Goal: Task Accomplishment & Management: Complete application form

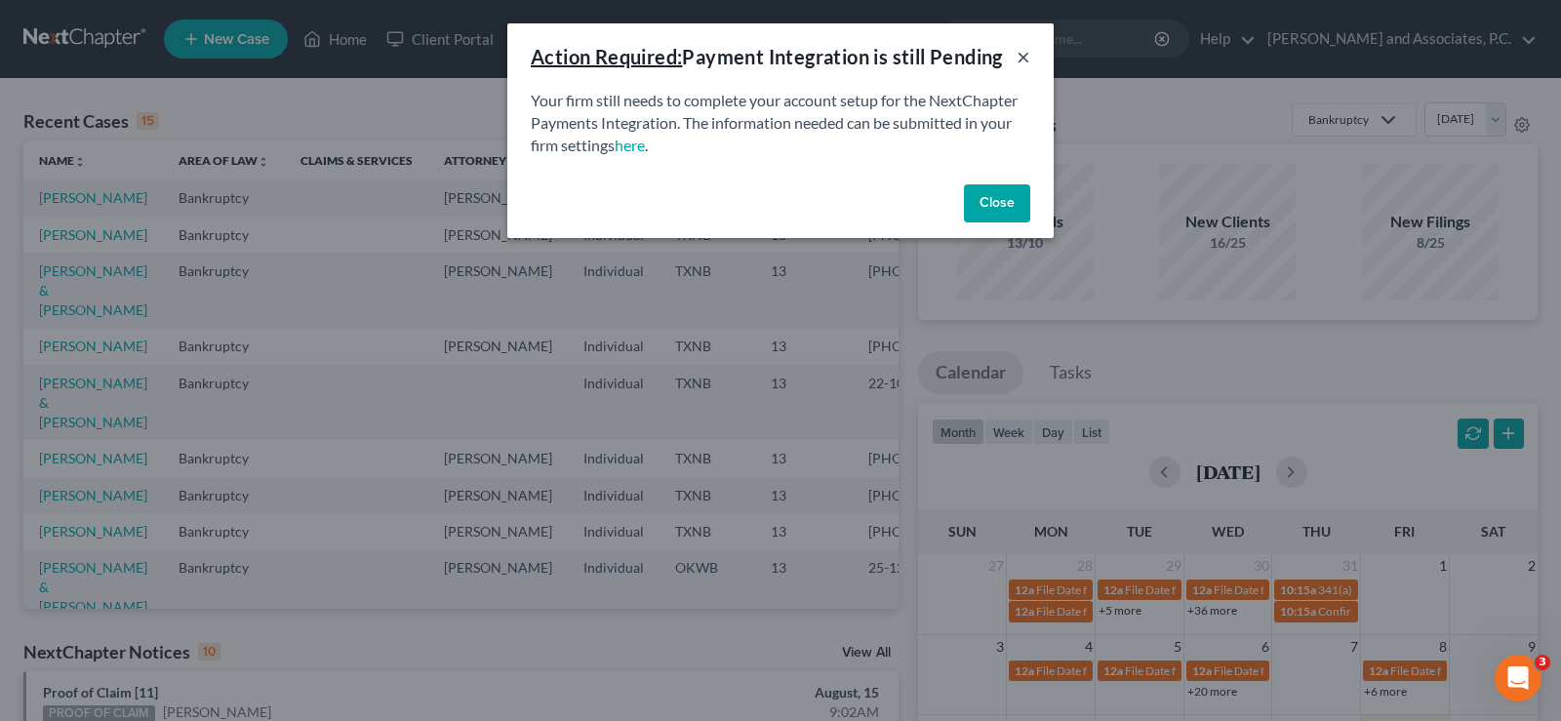
click at [1020, 60] on button "×" at bounding box center [1024, 56] width 14 height 23
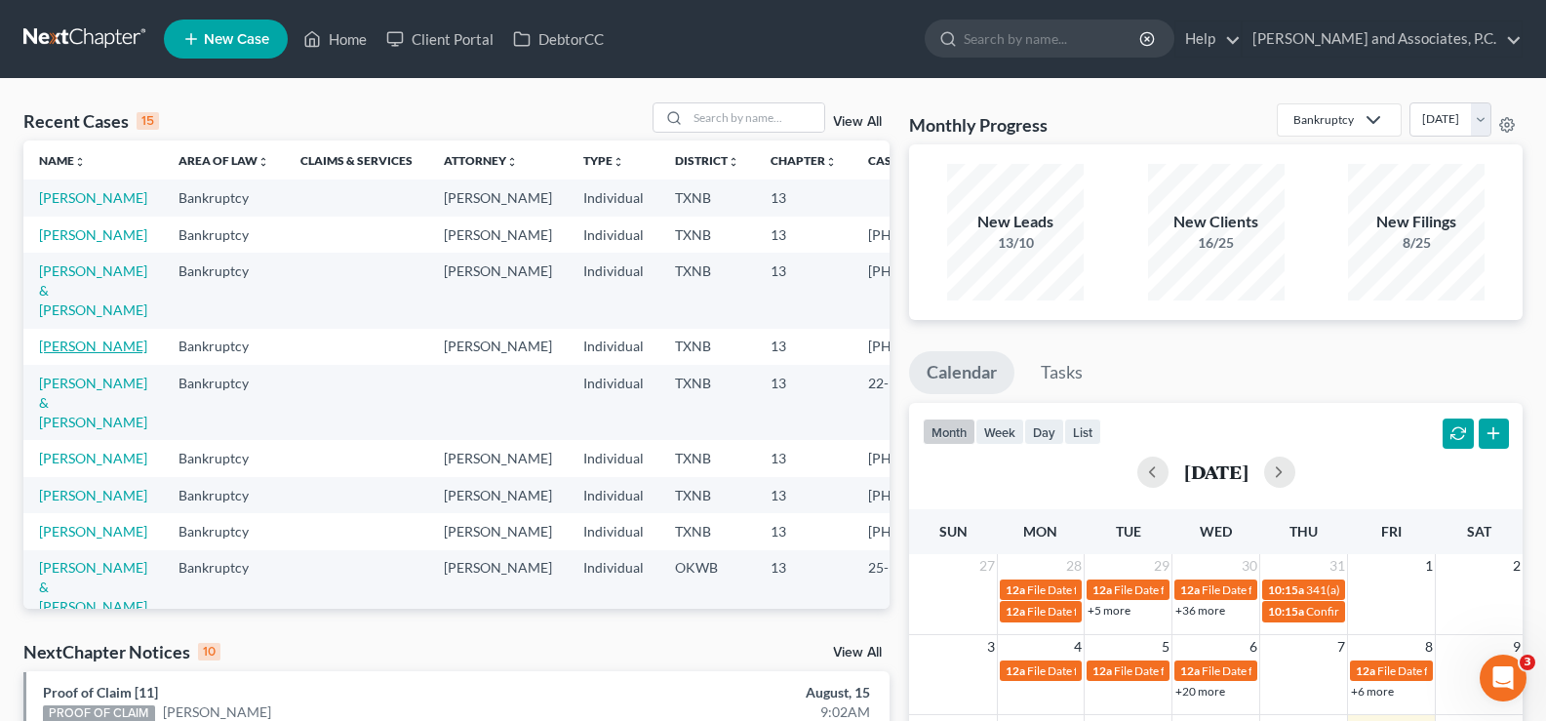
click at [58, 354] on link "[PERSON_NAME]" at bounding box center [93, 346] width 108 height 17
select select "6"
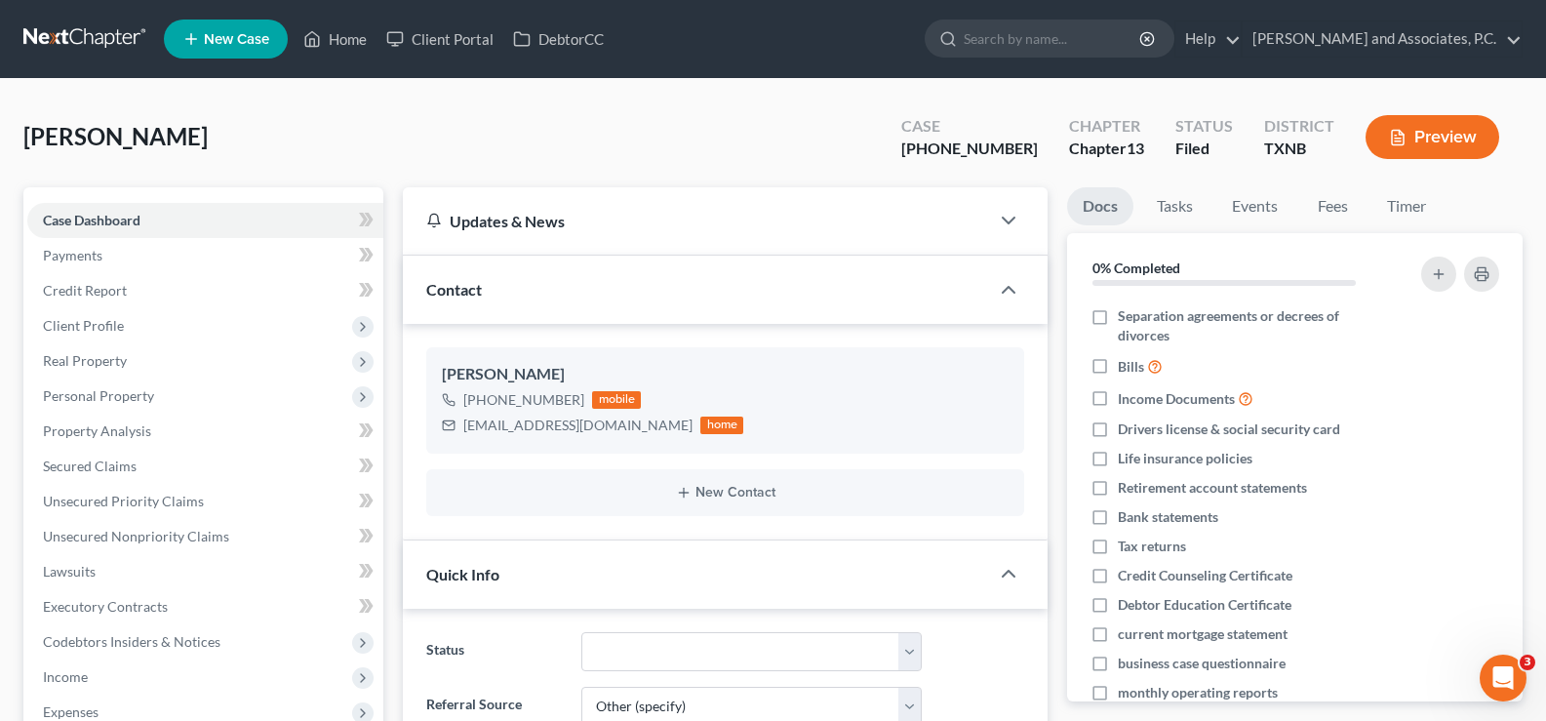
scroll to position [4384, 0]
click at [335, 40] on link "Home" at bounding box center [335, 38] width 83 height 35
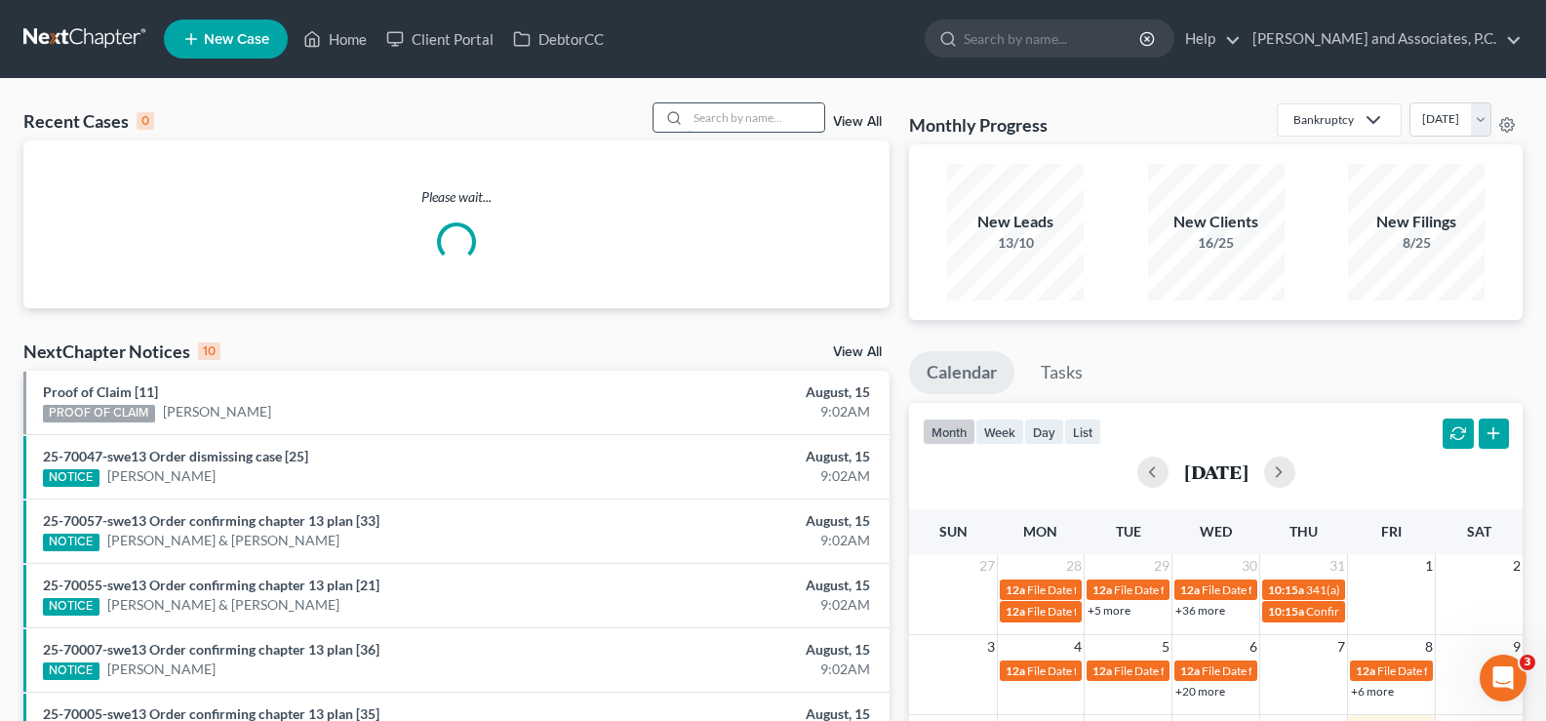
click at [775, 124] on input "search" at bounding box center [756, 117] width 137 height 28
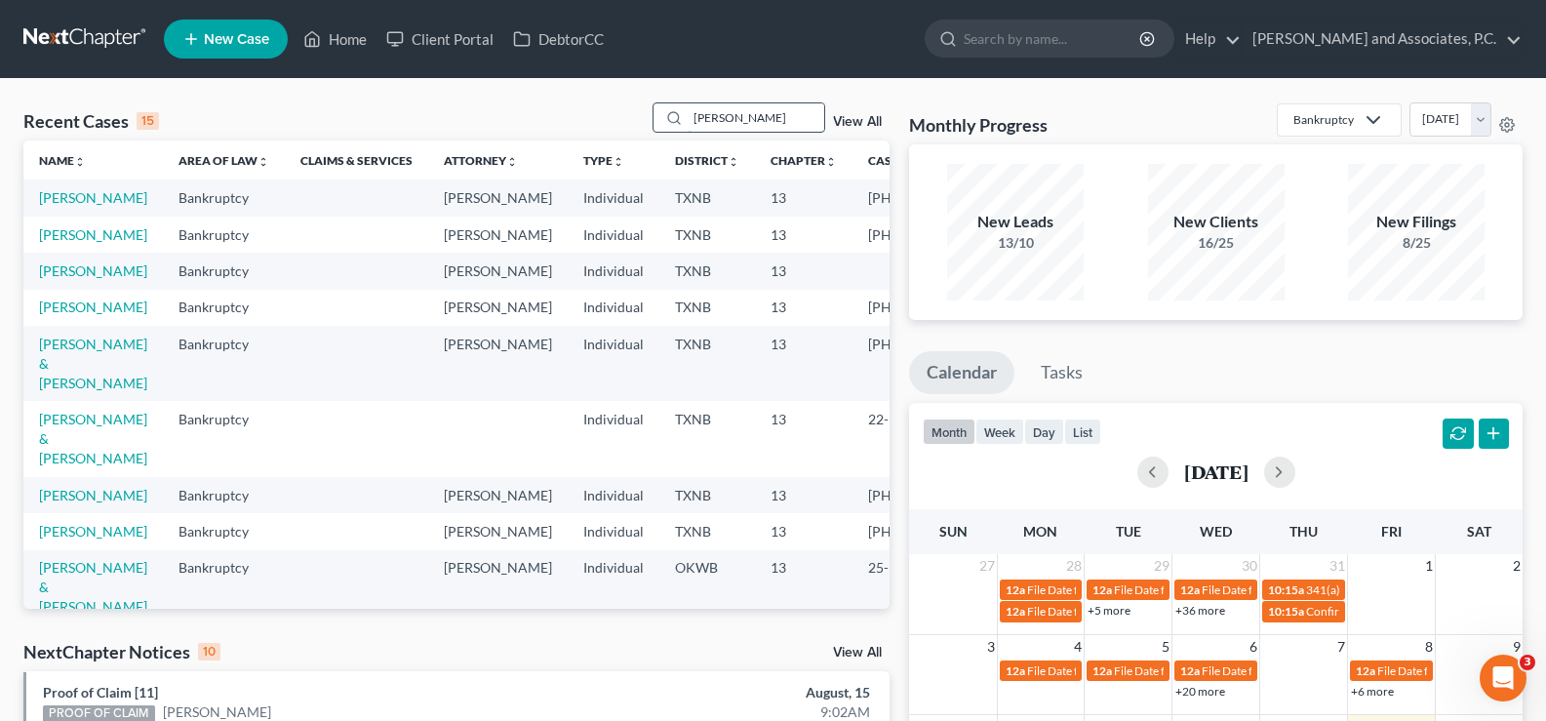
type input "[PERSON_NAME]"
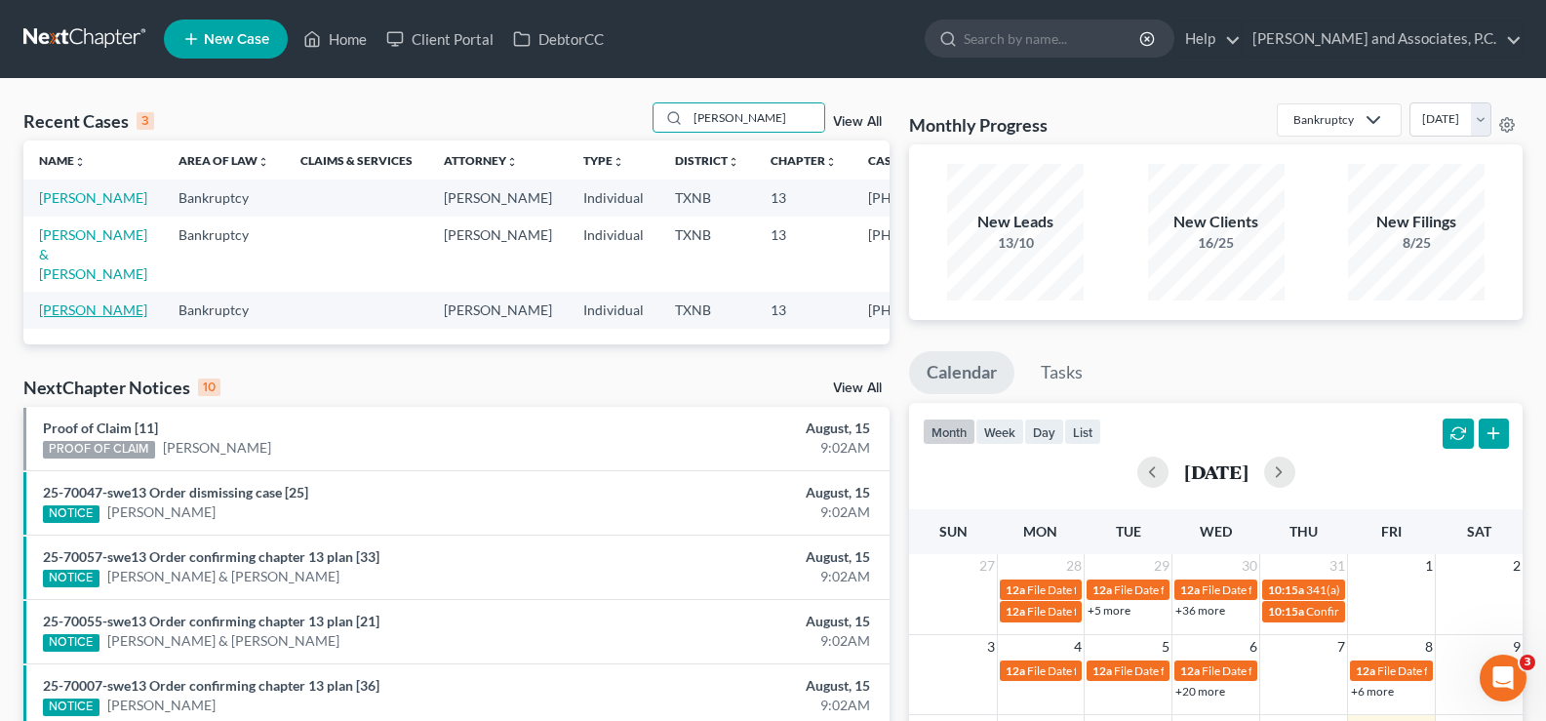
click at [69, 307] on link "[PERSON_NAME]" at bounding box center [93, 309] width 108 height 17
select select "5"
select select "6"
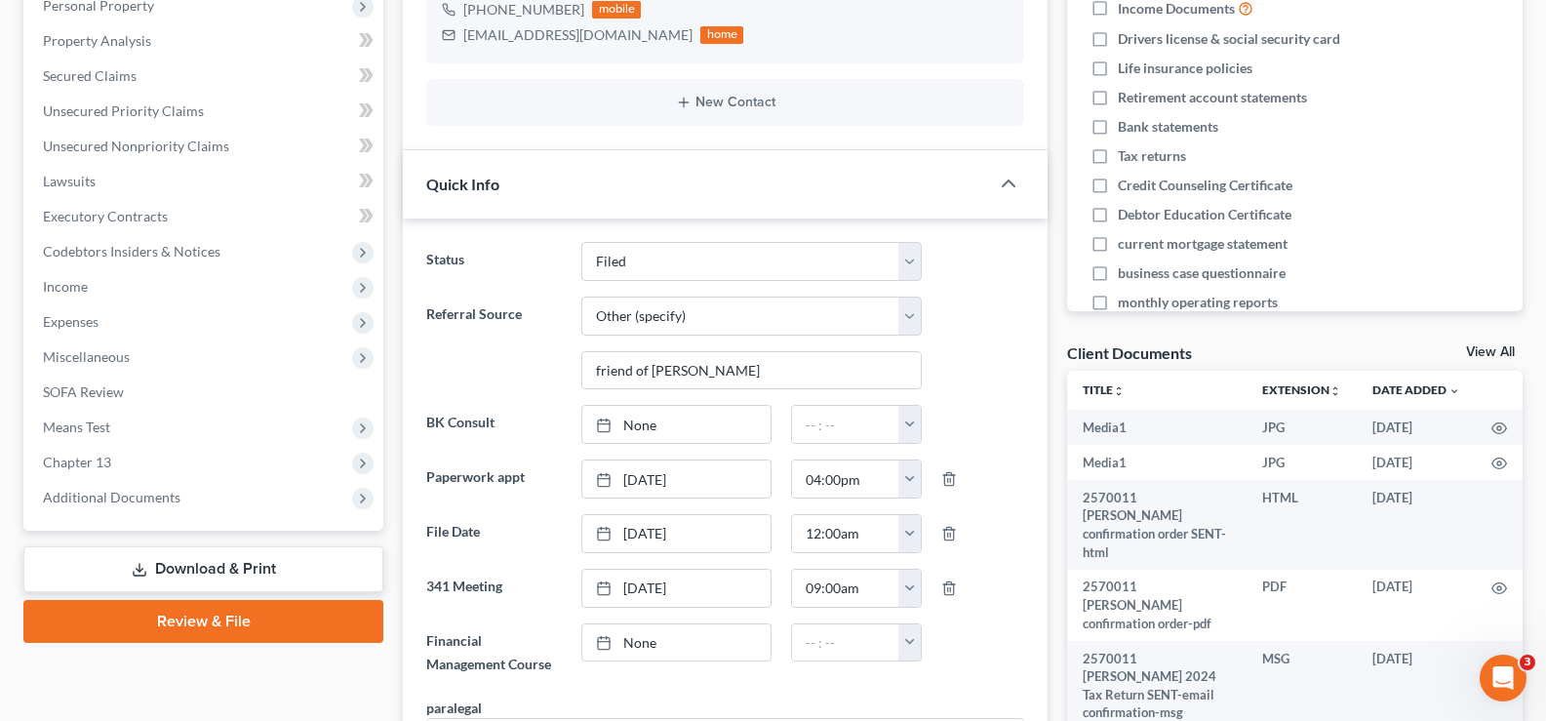
scroll to position [860, 0]
click at [113, 469] on span "Chapter 13" at bounding box center [205, 462] width 356 height 35
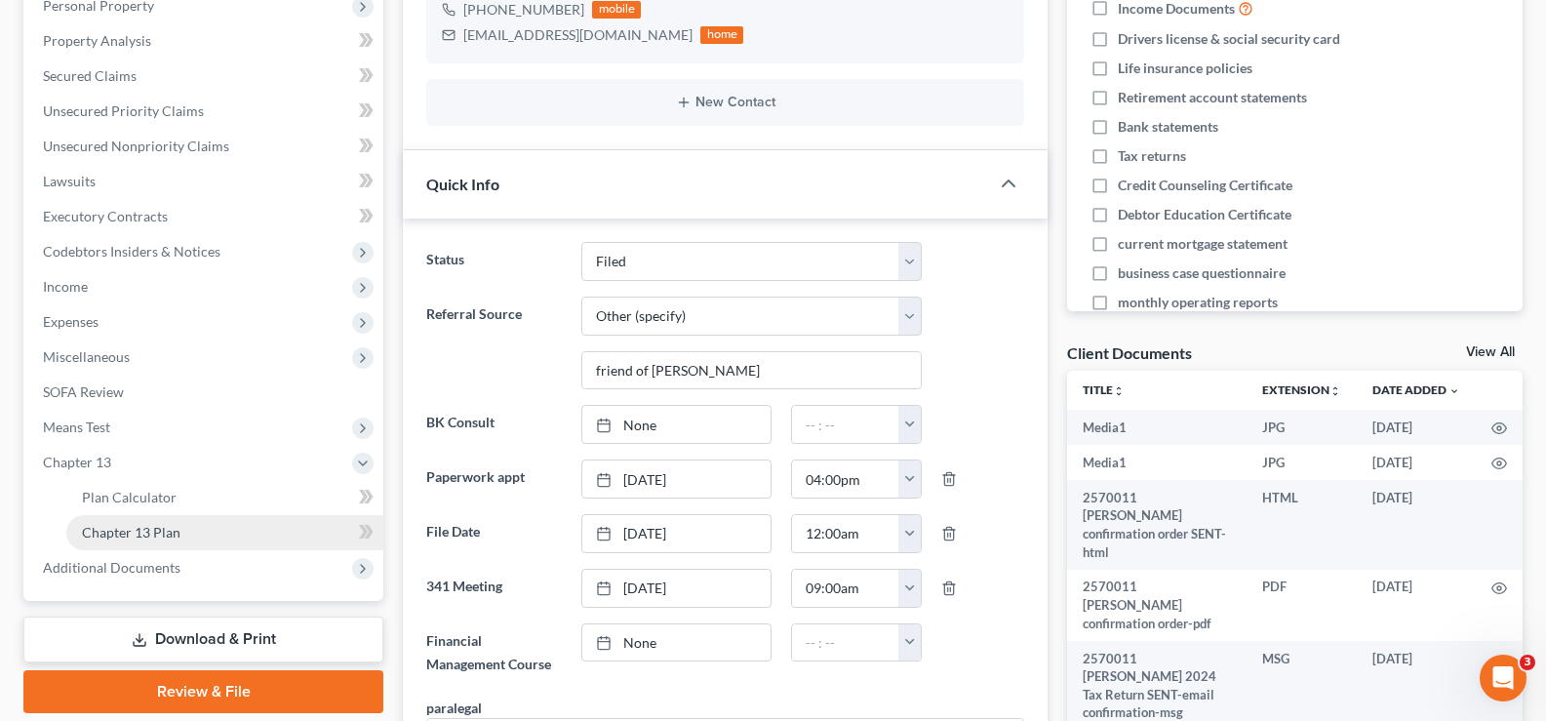
click at [127, 530] on span "Chapter 13 Plan" at bounding box center [131, 532] width 99 height 17
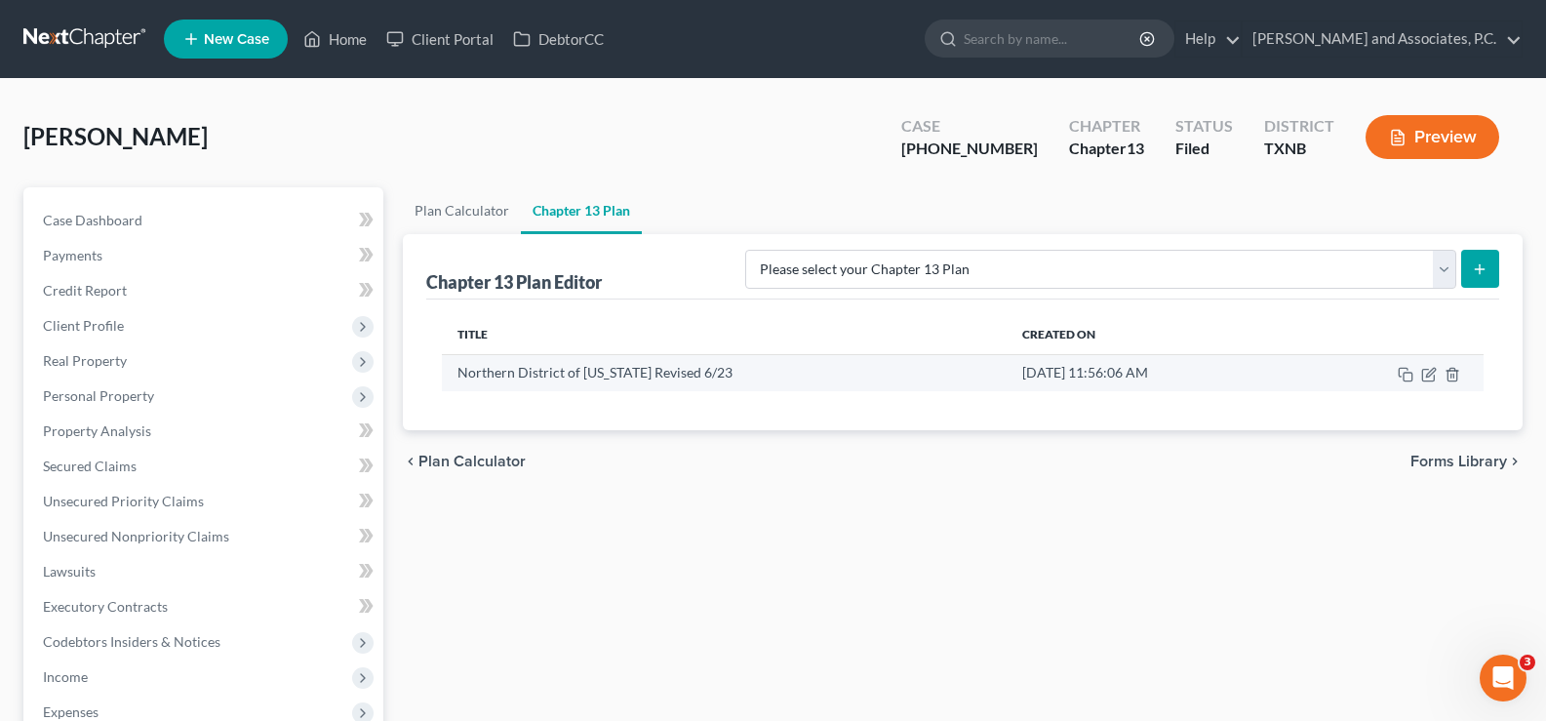
click at [1429, 382] on td at bounding box center [1390, 372] width 187 height 37
click at [1430, 382] on td at bounding box center [1390, 372] width 187 height 37
click at [1430, 379] on icon "button" at bounding box center [1429, 375] width 16 height 16
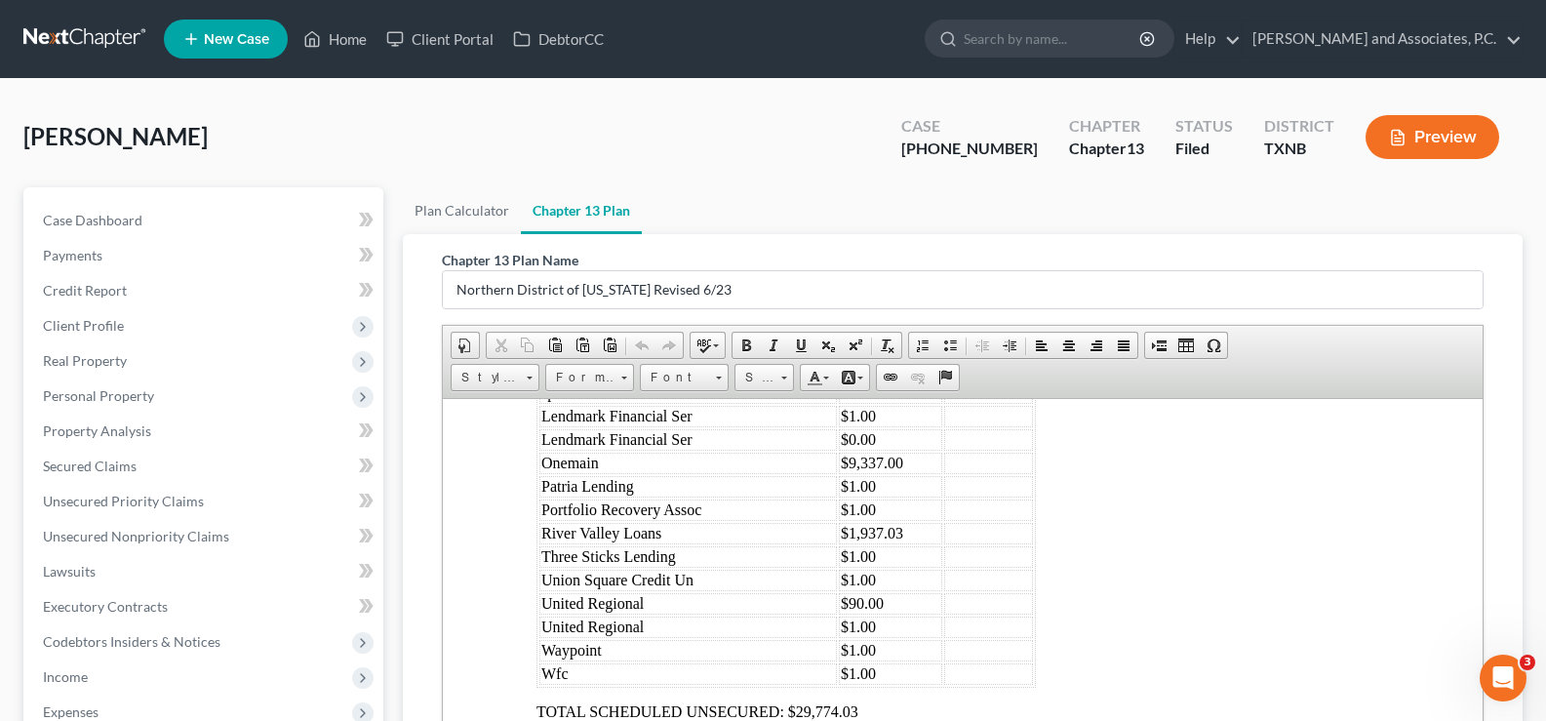
scroll to position [4098, 0]
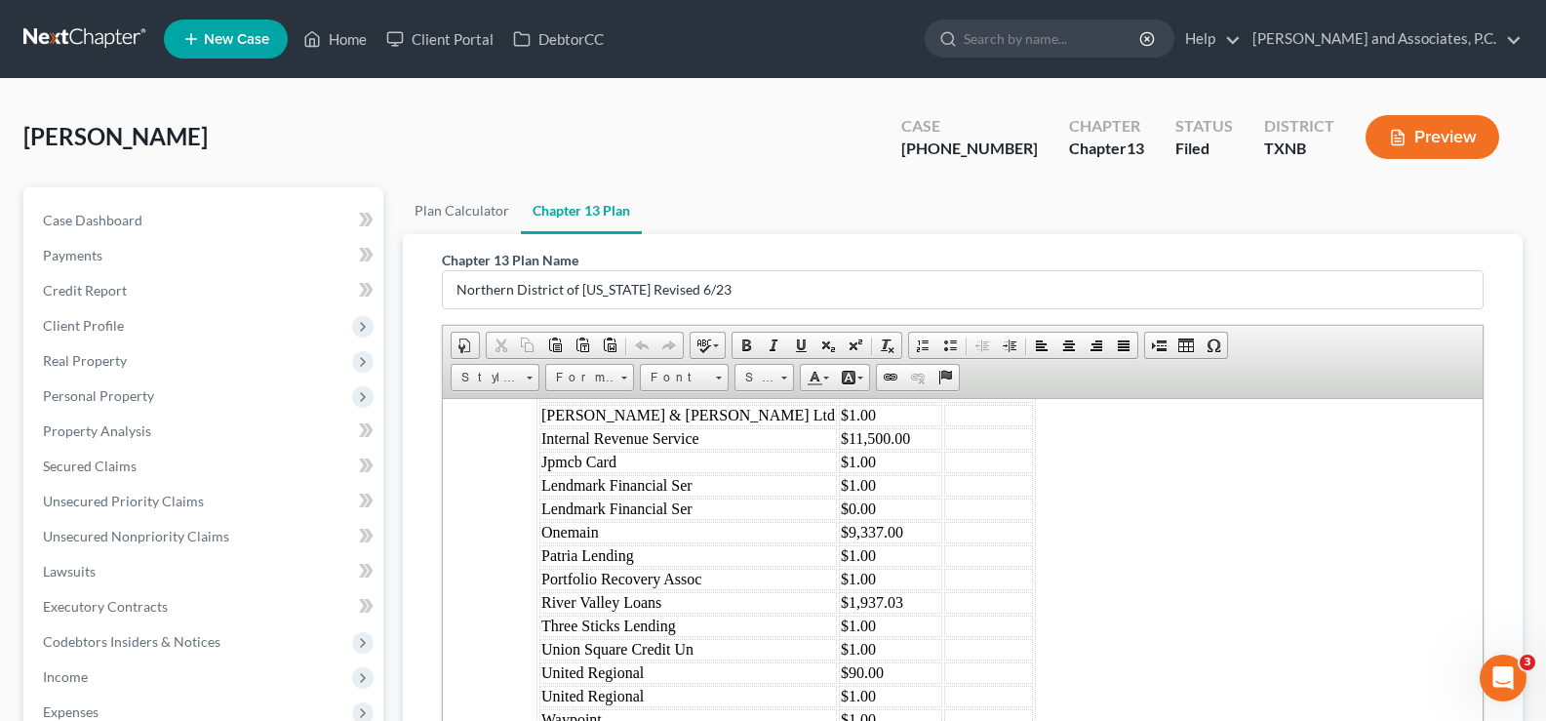
click at [839, 532] on td "$9,337.00" at bounding box center [890, 531] width 103 height 21
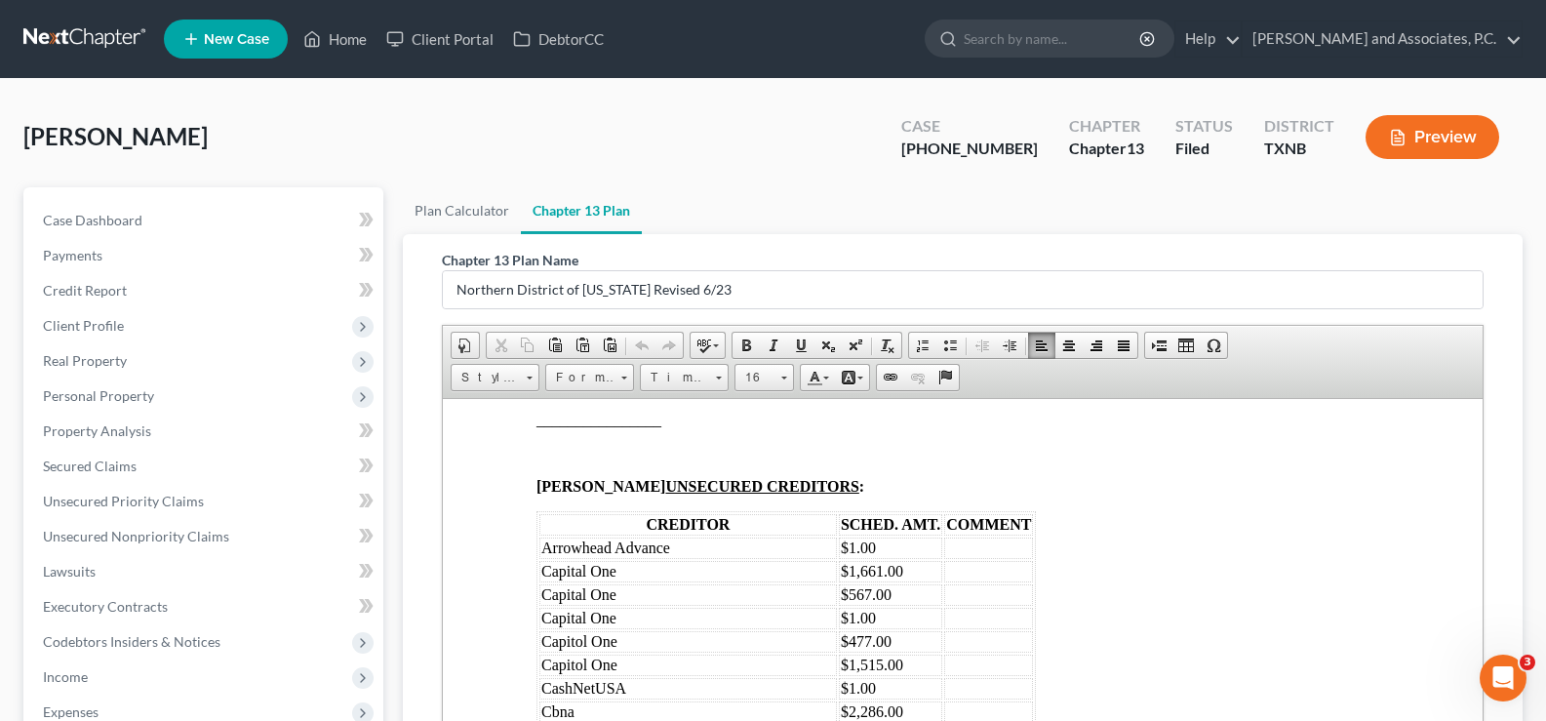
scroll to position [3707, 0]
click at [99, 532] on span "Unsecured Nonpriority Claims" at bounding box center [136, 536] width 186 height 17
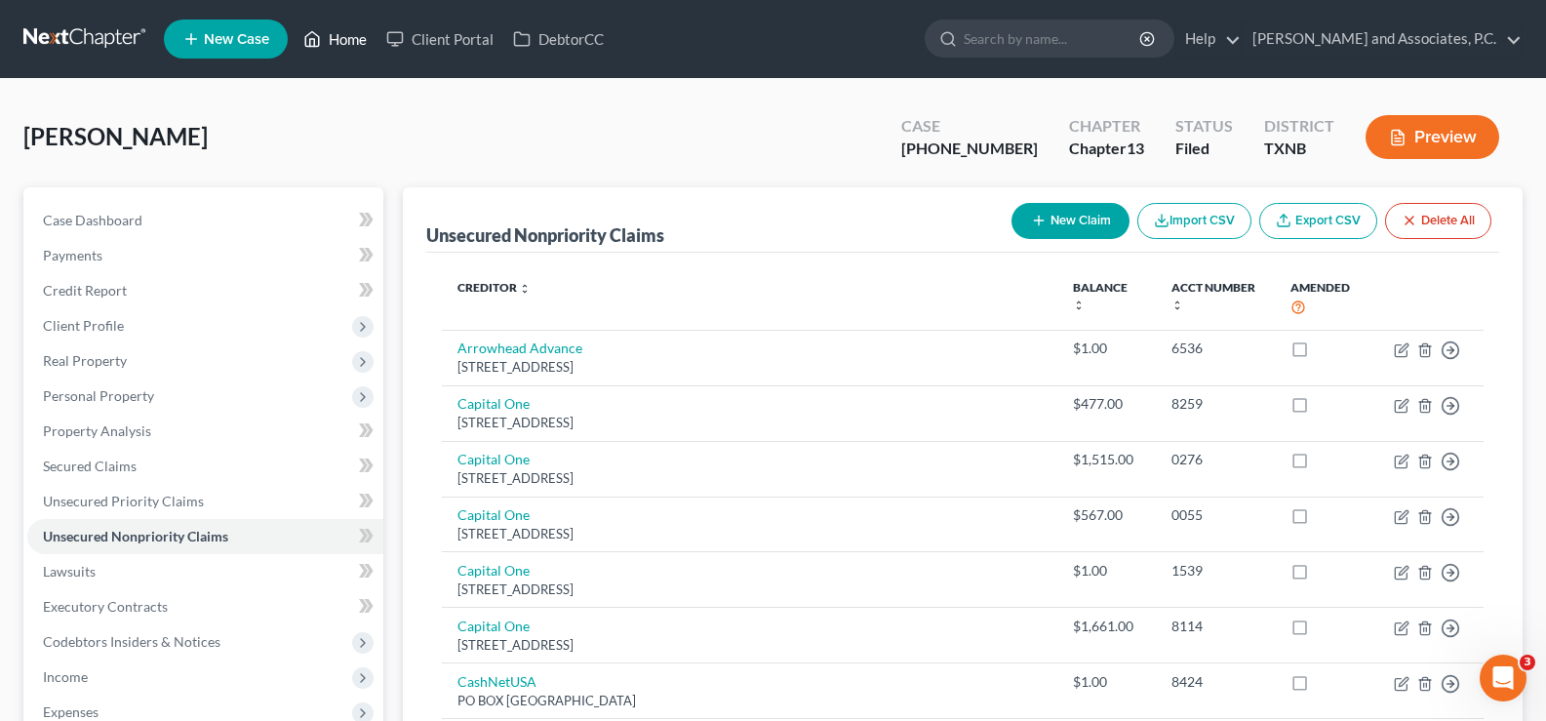
click at [349, 47] on link "Home" at bounding box center [335, 38] width 83 height 35
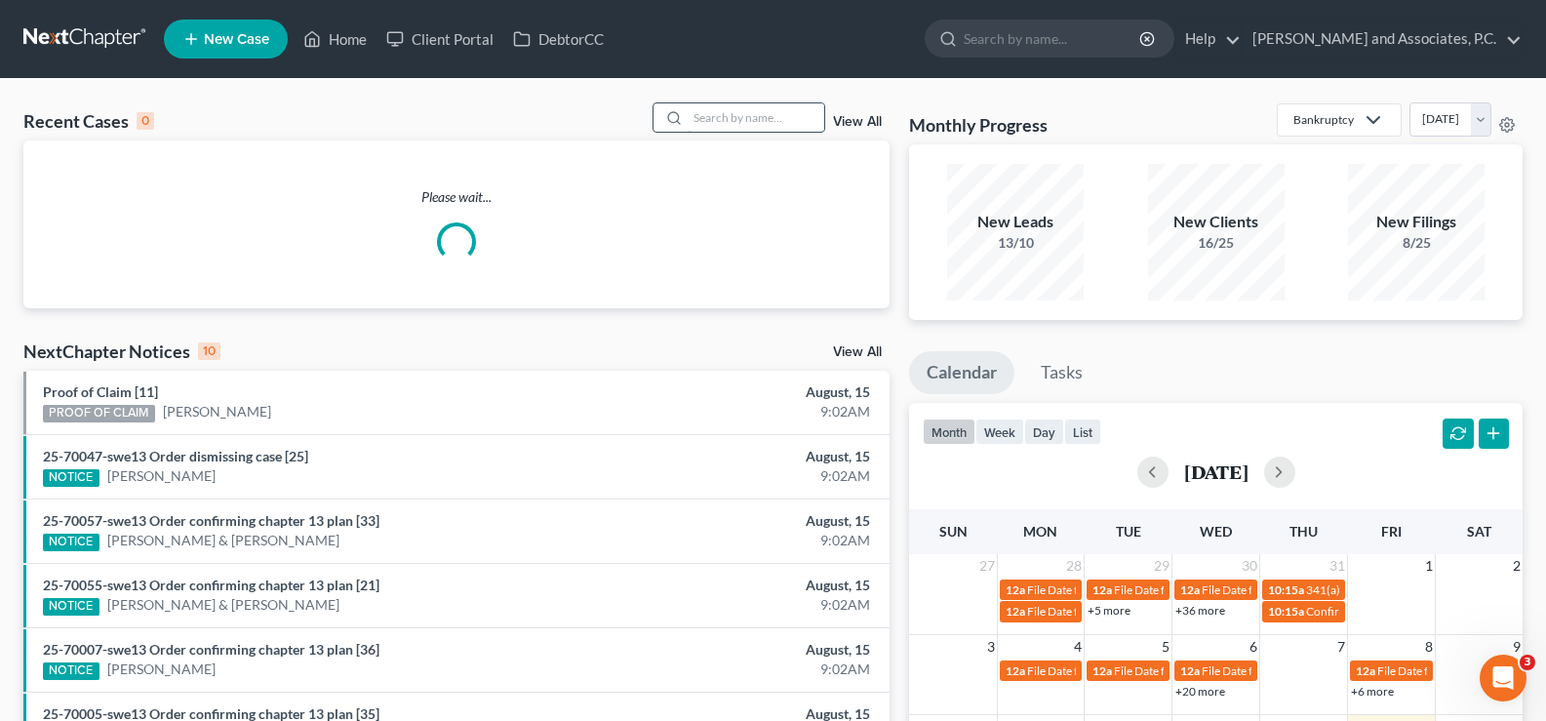
click at [736, 118] on input "search" at bounding box center [756, 117] width 137 height 28
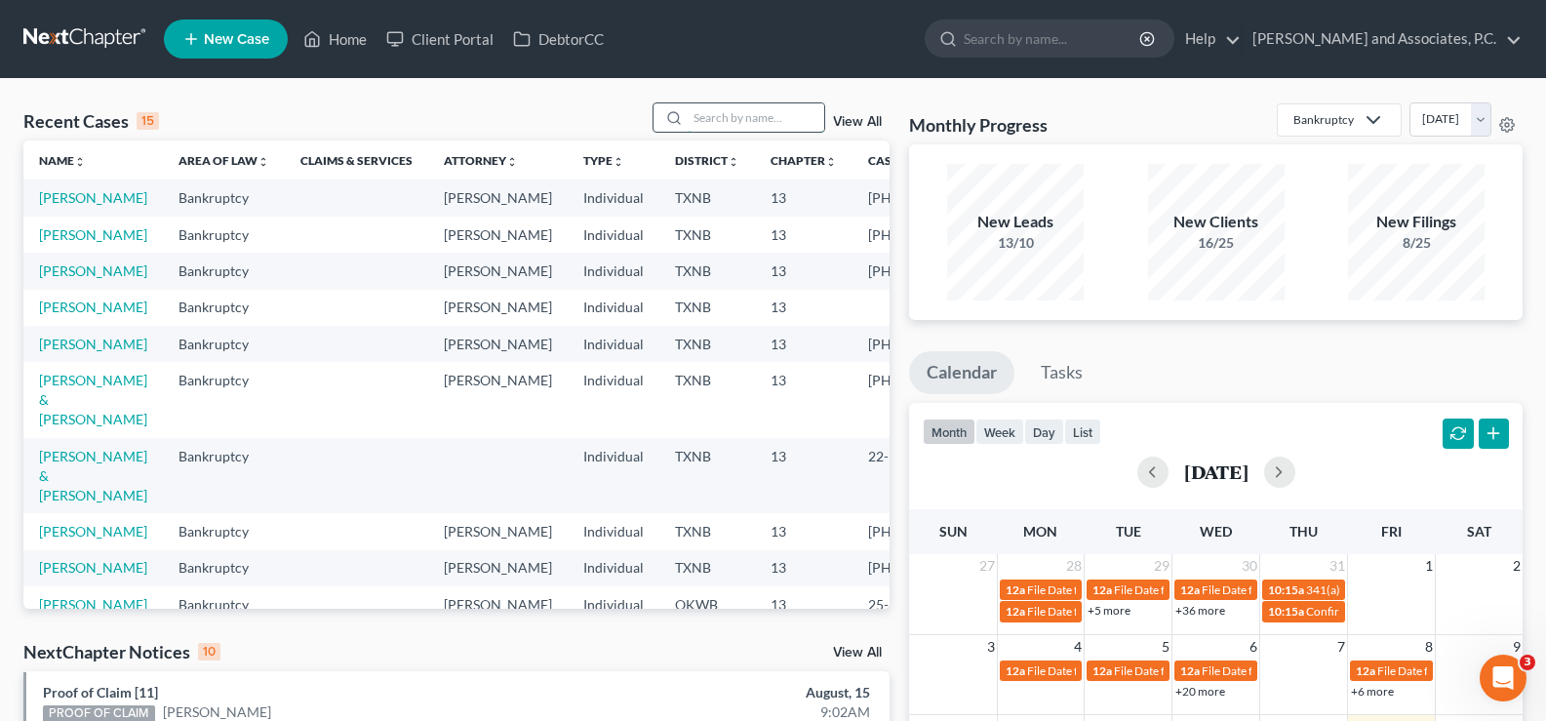
click at [703, 116] on input "search" at bounding box center [756, 117] width 137 height 28
type input "[PERSON_NAME]"
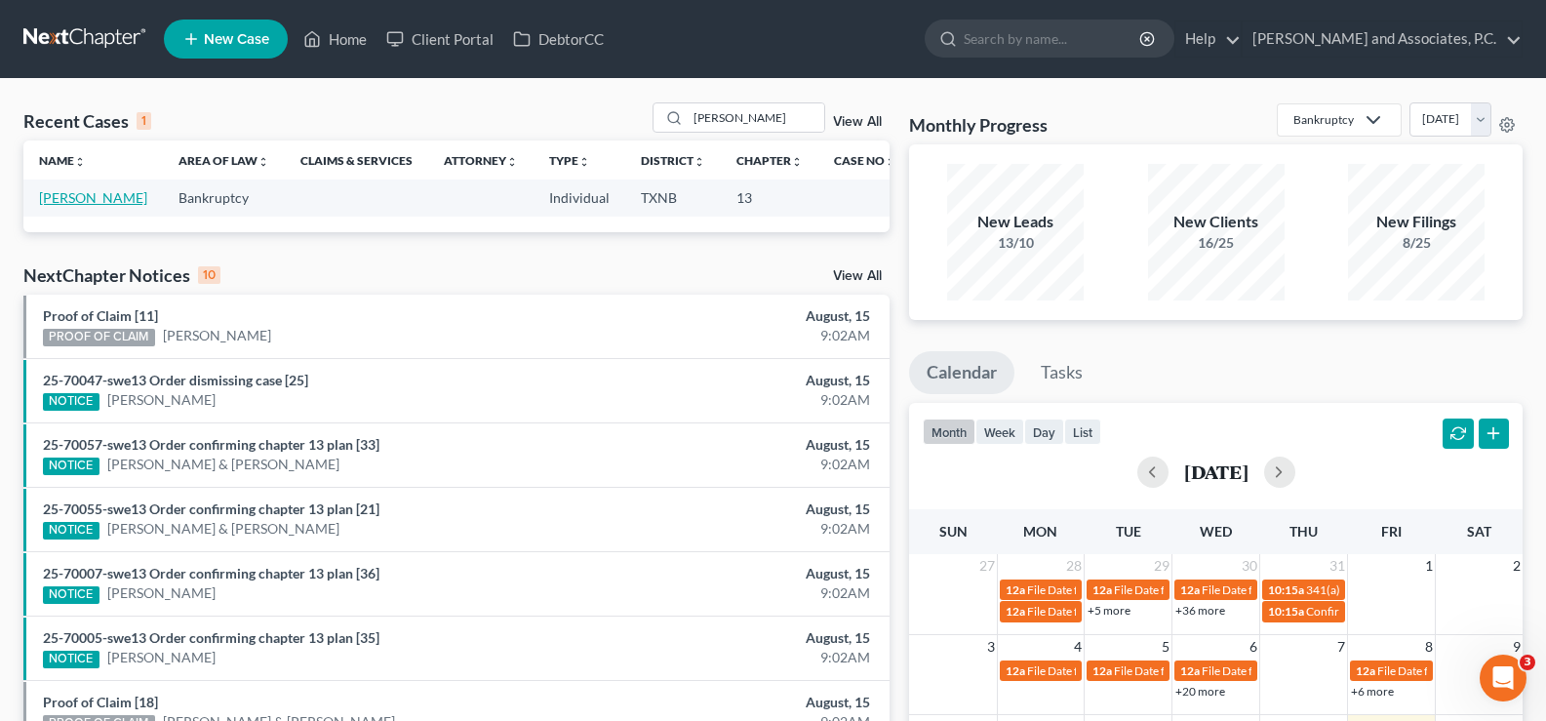
click at [82, 194] on link "[PERSON_NAME]" at bounding box center [93, 197] width 108 height 17
select select "7"
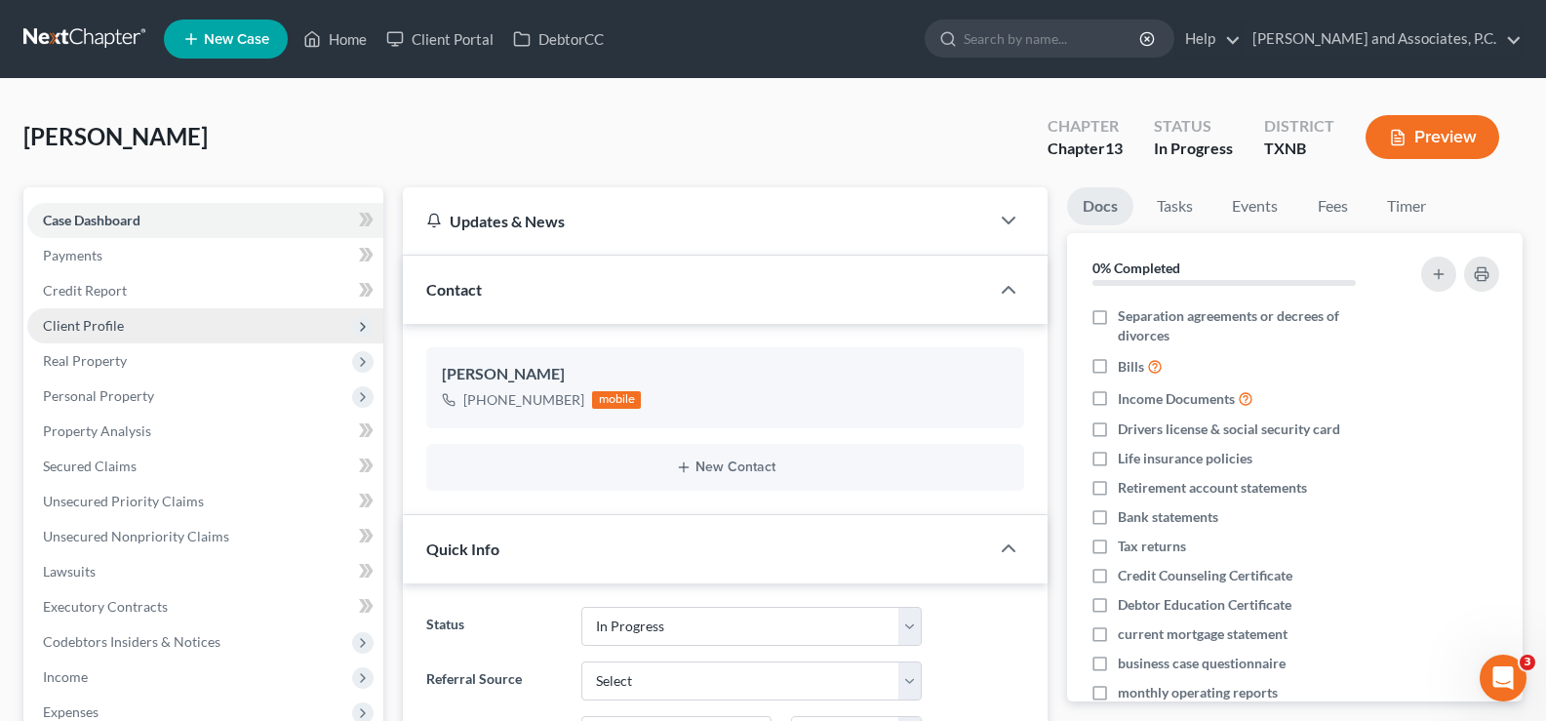
click at [130, 322] on span "Client Profile" at bounding box center [205, 325] width 356 height 35
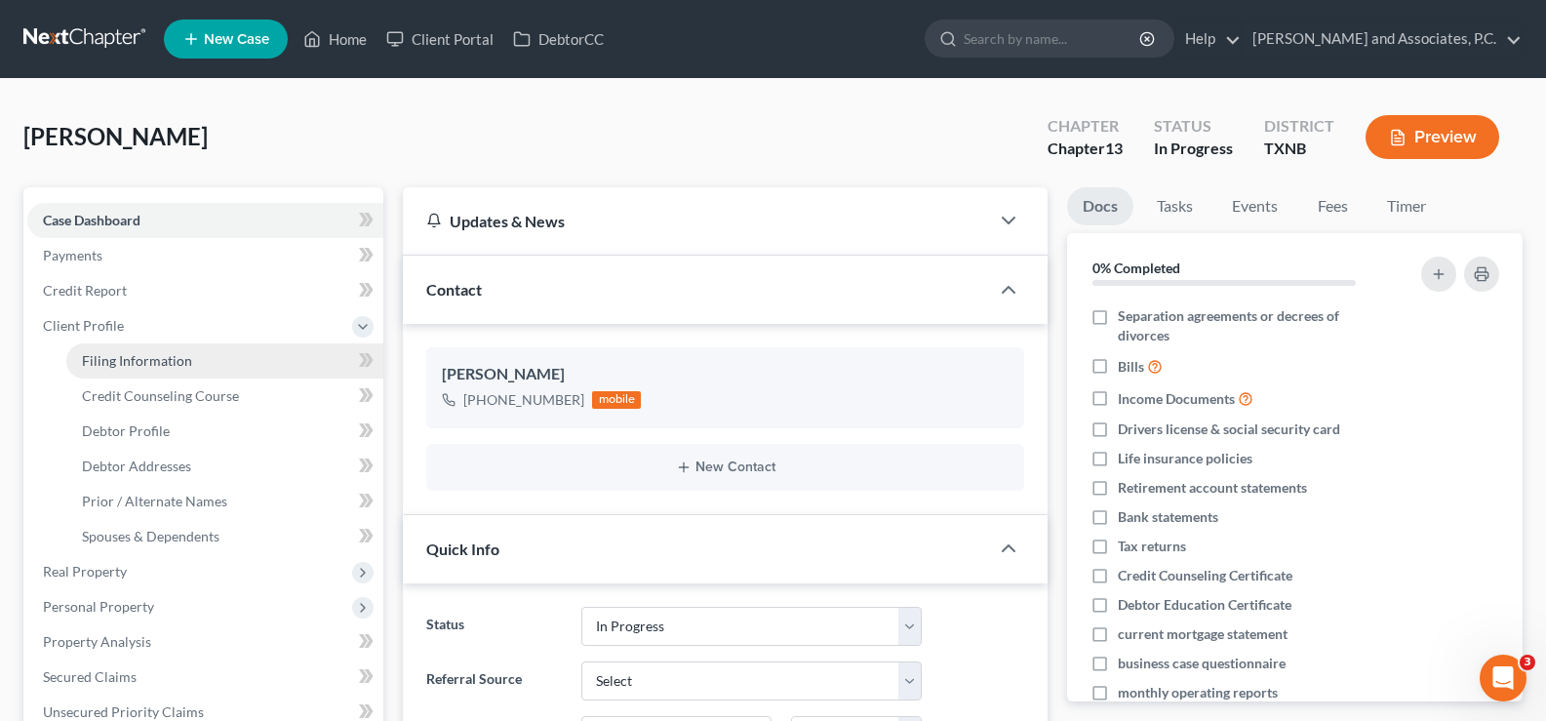
click at [135, 352] on span "Filing Information" at bounding box center [137, 360] width 110 height 17
select select "1"
select select "0"
select select "3"
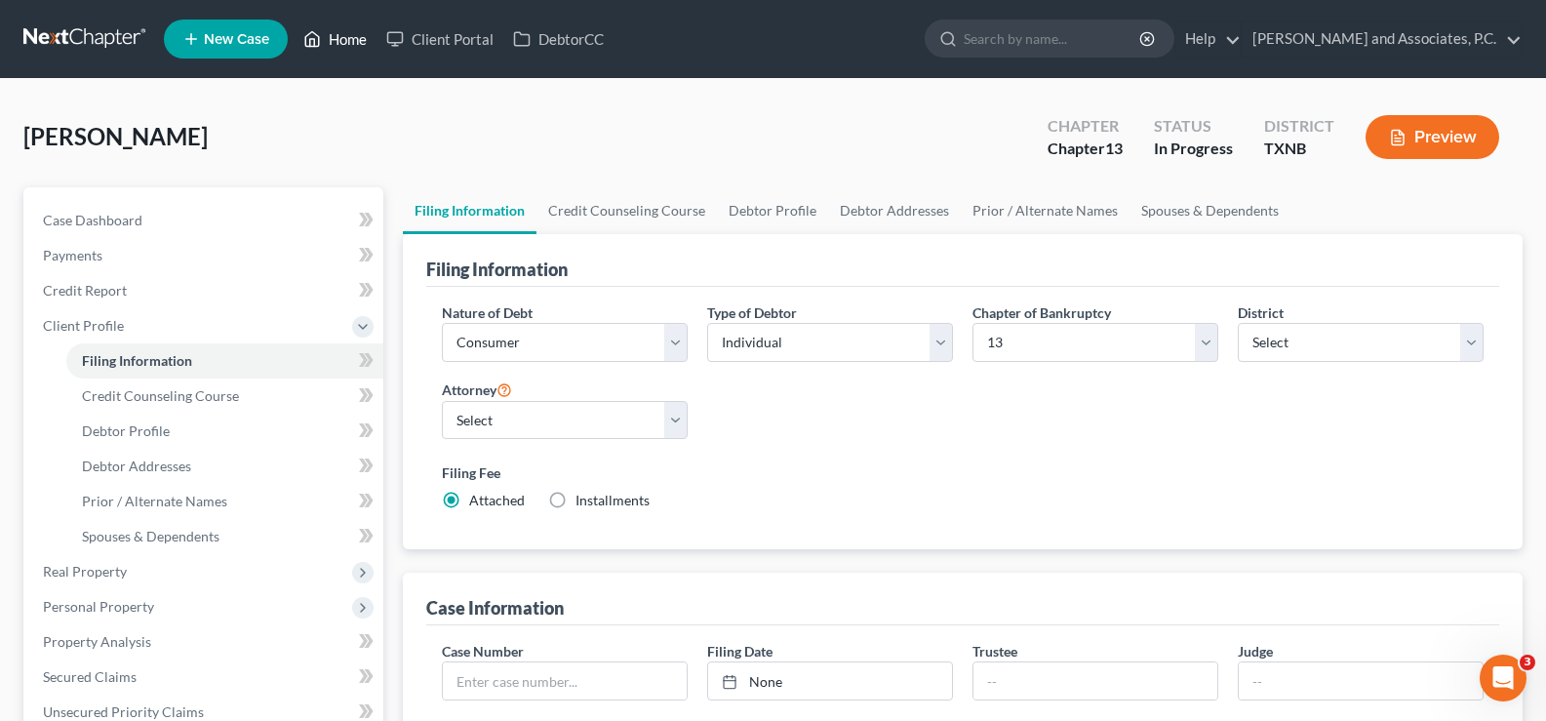
click at [351, 40] on link "Home" at bounding box center [335, 38] width 83 height 35
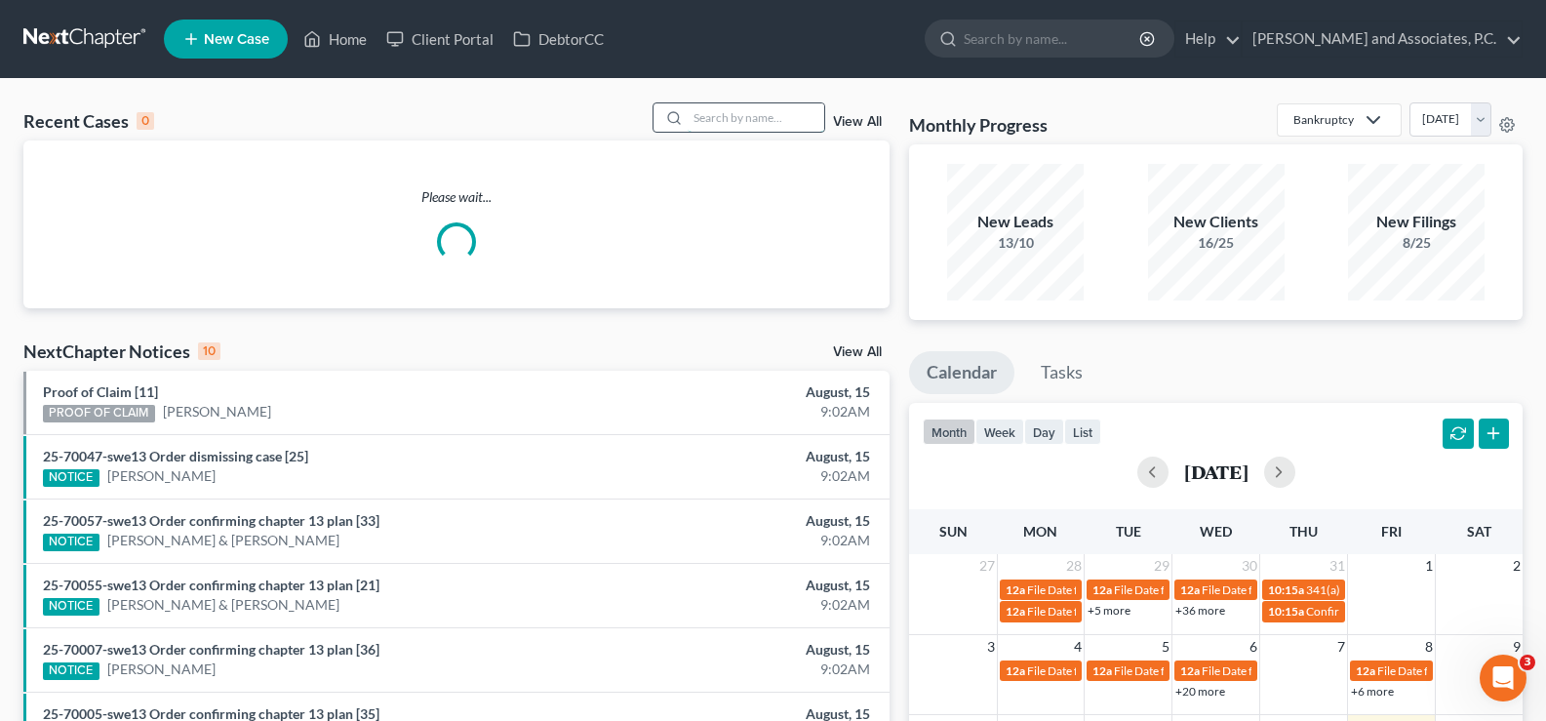
click at [715, 111] on input "search" at bounding box center [756, 117] width 137 height 28
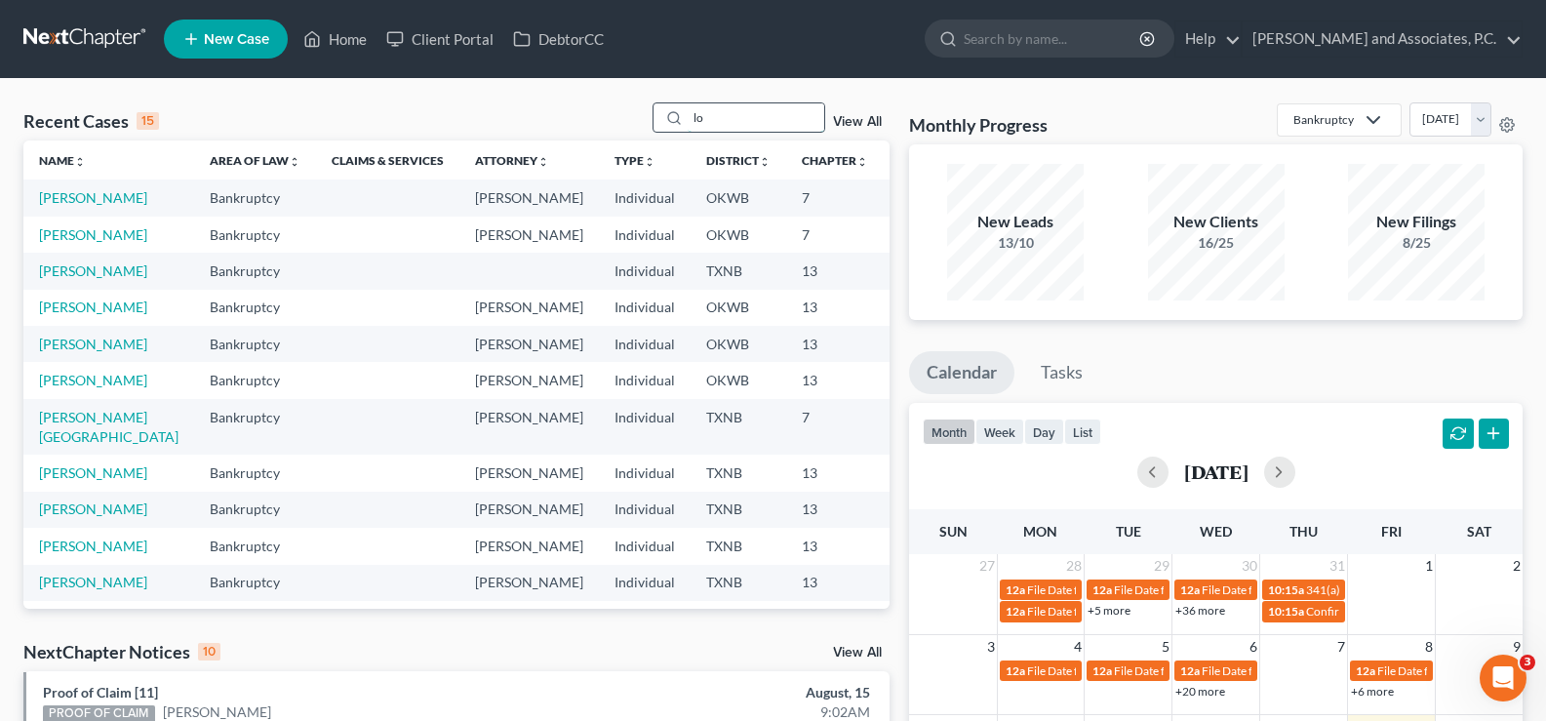
type input "l"
type input "[PERSON_NAME]"
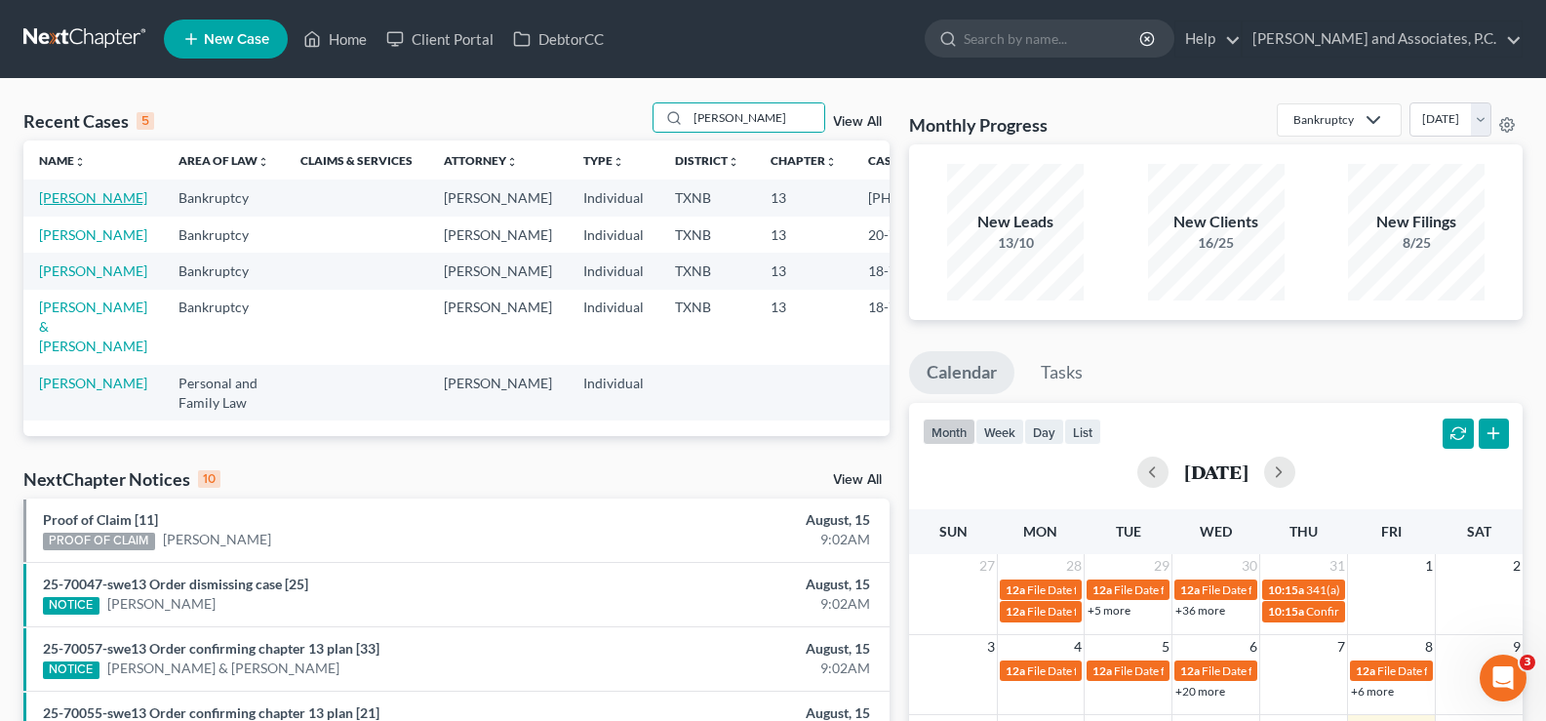
click at [66, 206] on link "[PERSON_NAME]" at bounding box center [93, 197] width 108 height 17
select select "5"
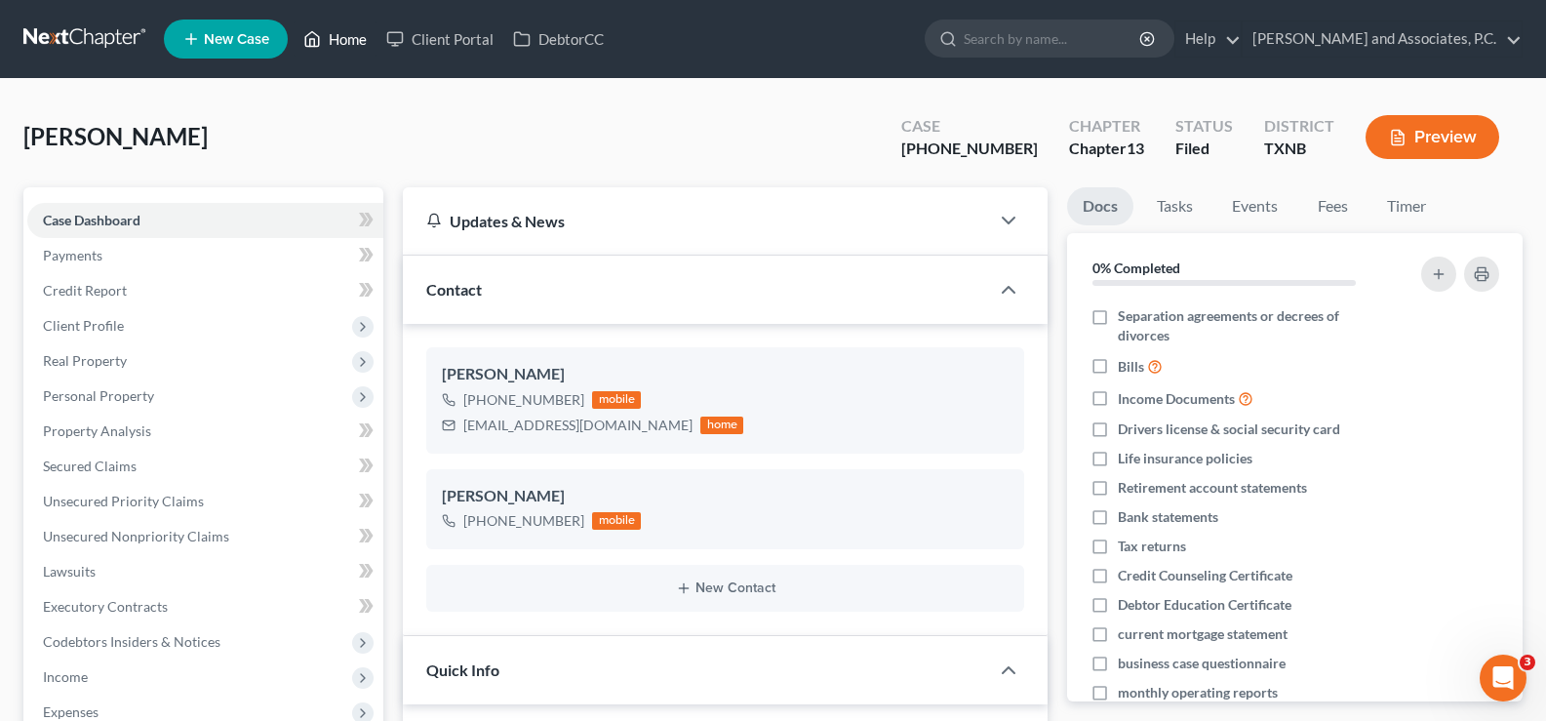
click at [340, 26] on link "Home" at bounding box center [335, 38] width 83 height 35
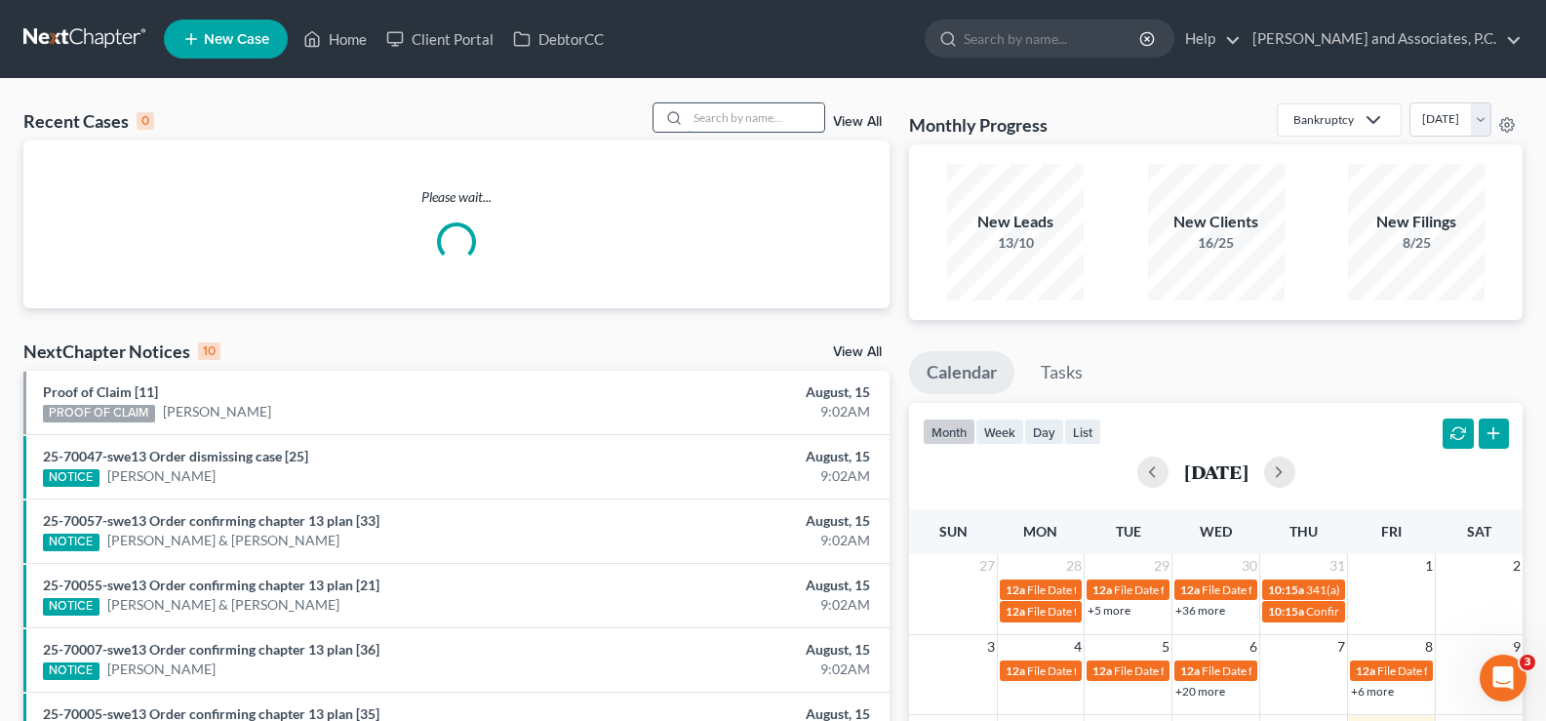
click at [701, 118] on input "search" at bounding box center [756, 117] width 137 height 28
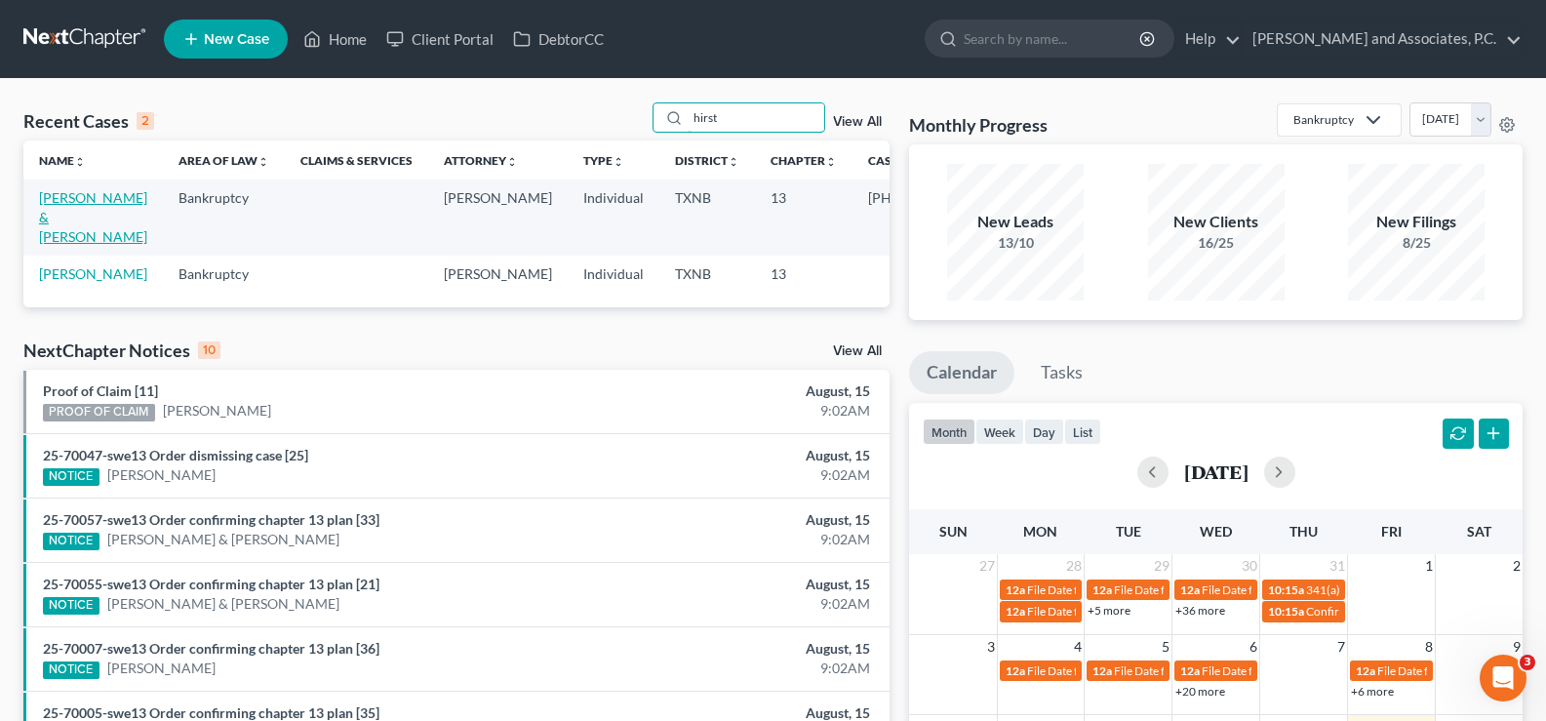
type input "hirst"
click at [54, 205] on link "[PERSON_NAME] & [PERSON_NAME]" at bounding box center [93, 217] width 108 height 56
select select "5"
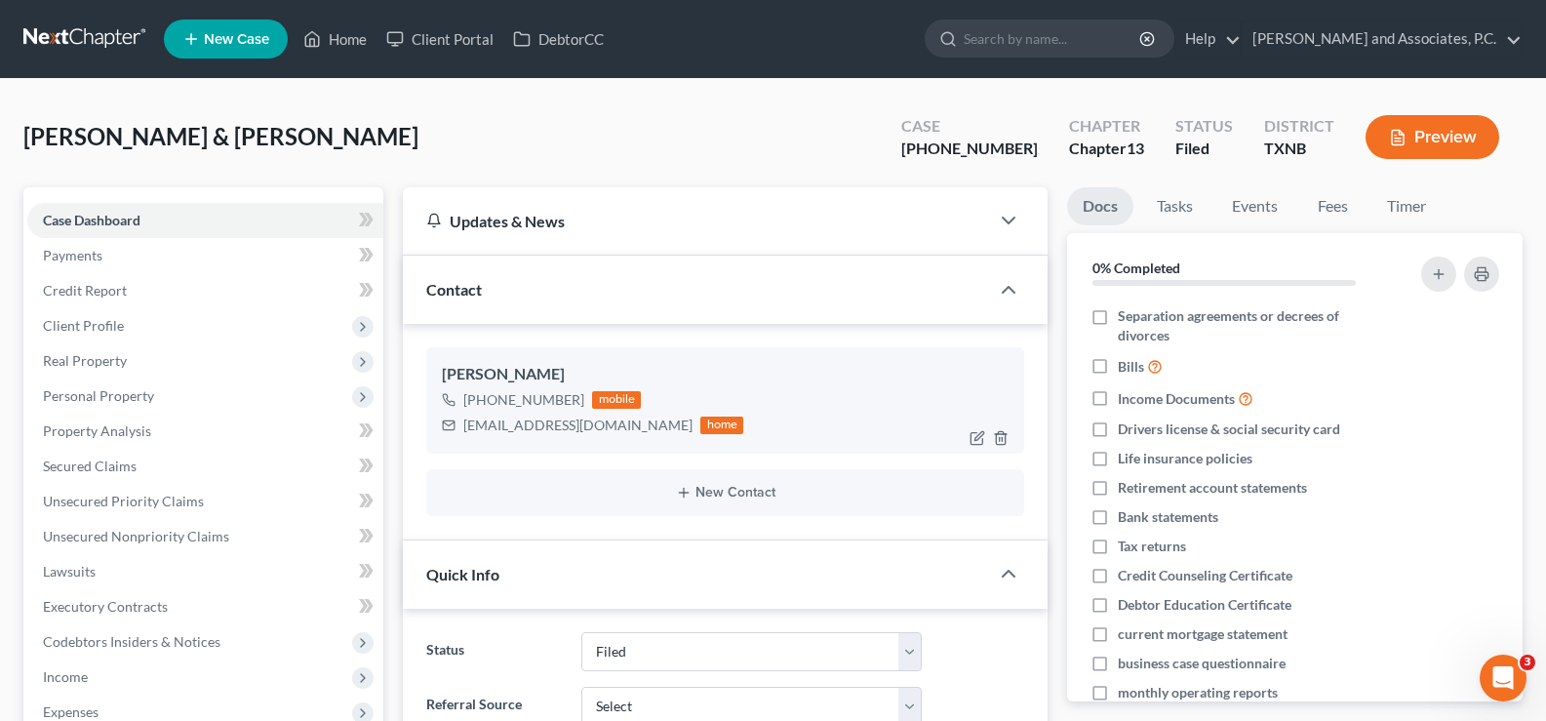
scroll to position [328, 0]
click at [978, 440] on icon "button" at bounding box center [980, 435] width 9 height 9
select select "0"
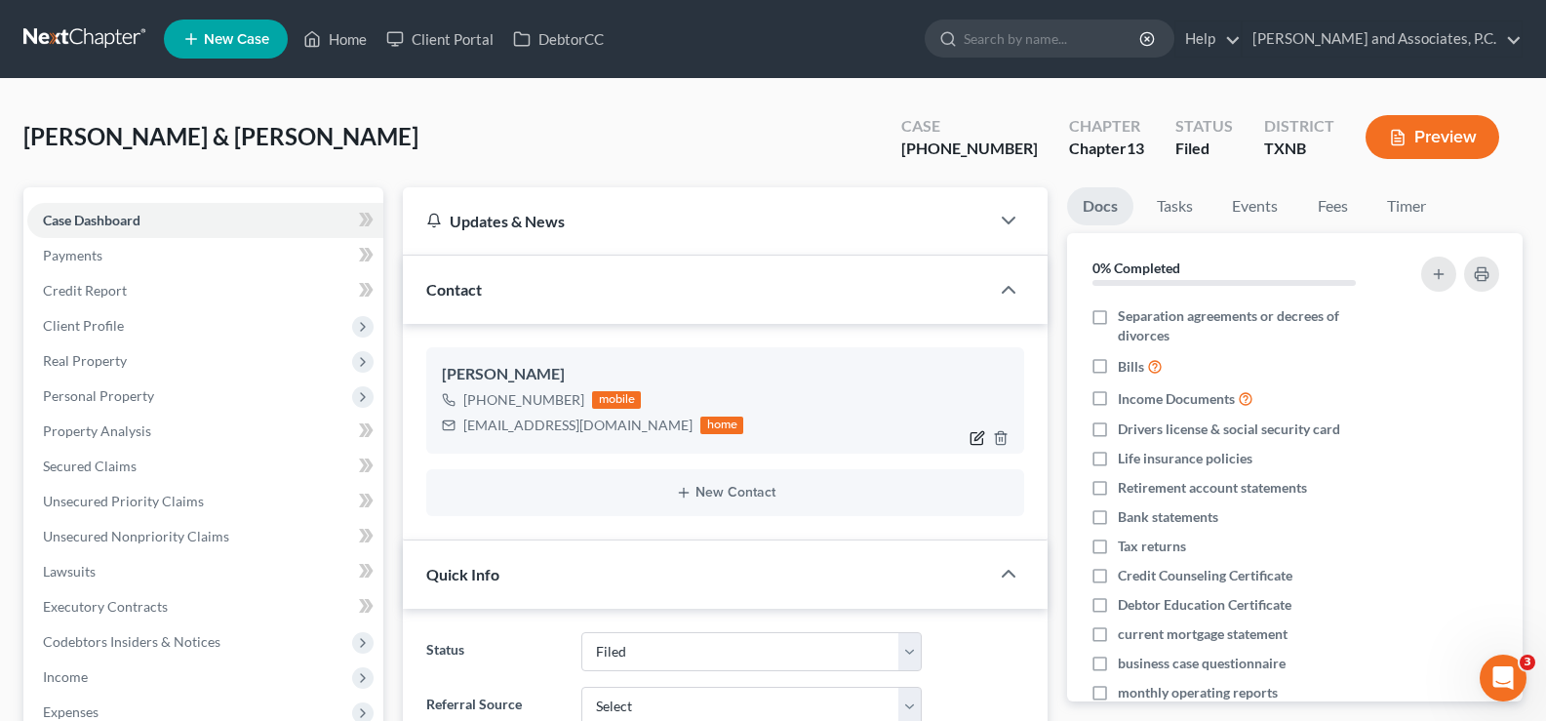
select select "0"
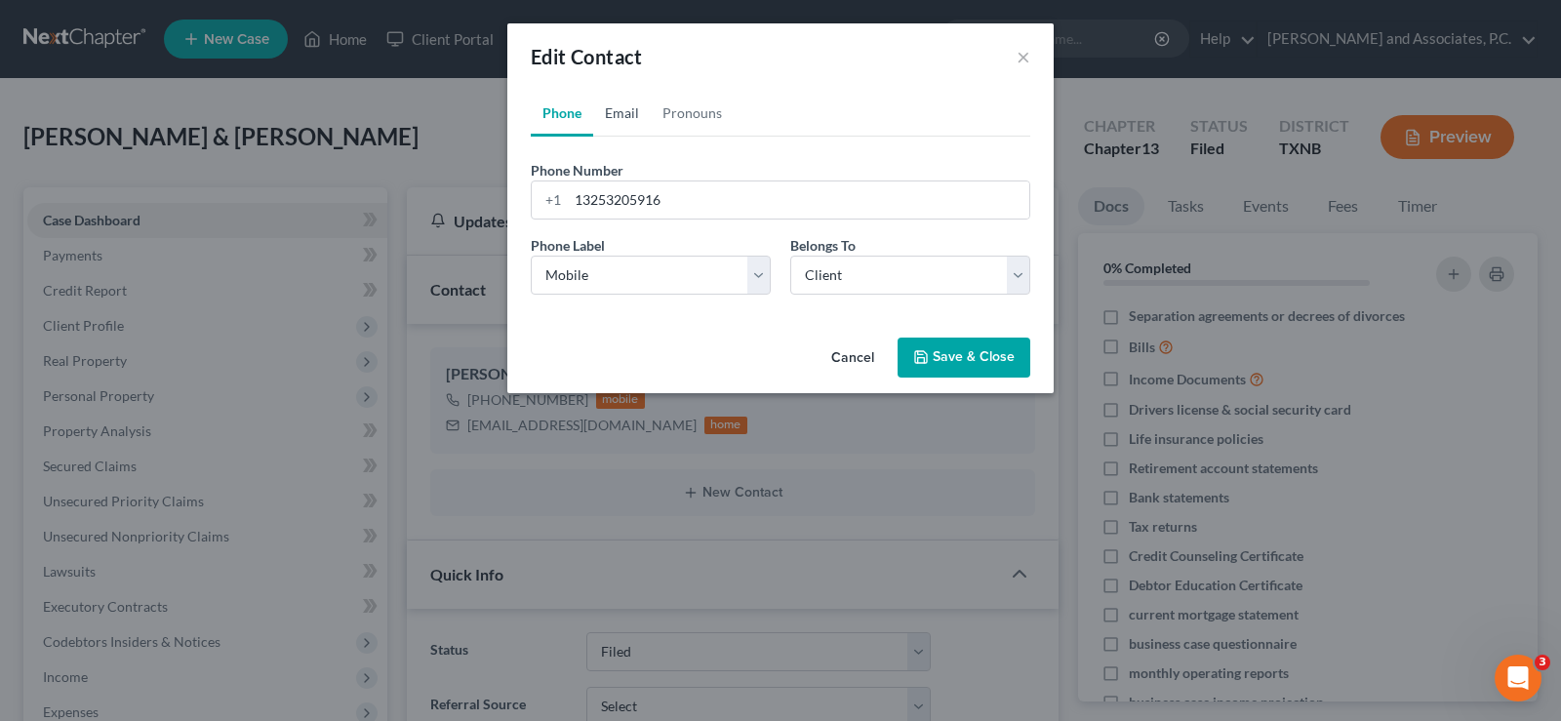
click at [619, 113] on link "Email" at bounding box center [622, 113] width 58 height 47
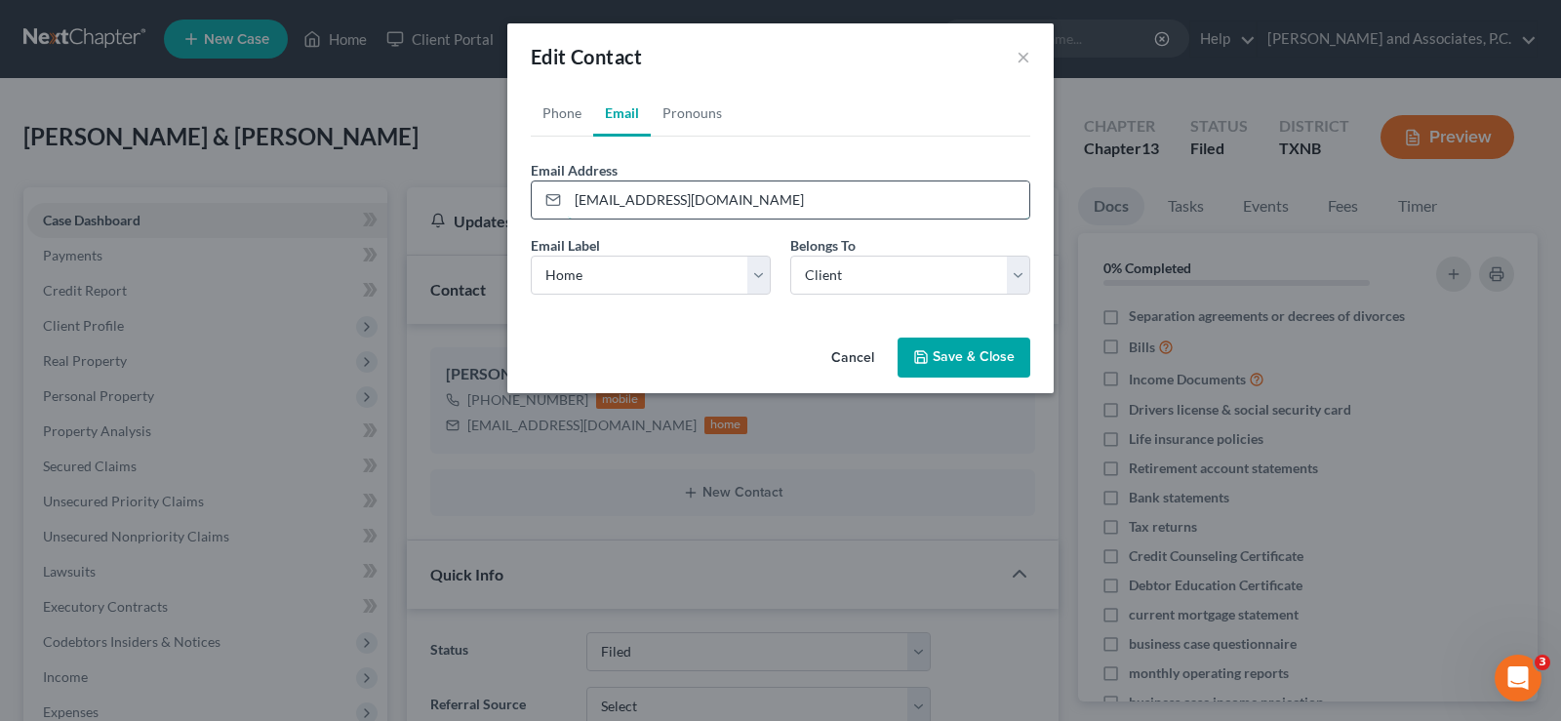
click at [750, 199] on input "[EMAIL_ADDRESS][DOMAIN_NAME]" at bounding box center [798, 199] width 461 height 37
type input "t"
type input "[EMAIL_ADDRESS][DOMAIN_NAME]"
click at [933, 361] on button "Save & Close" at bounding box center [964, 358] width 133 height 41
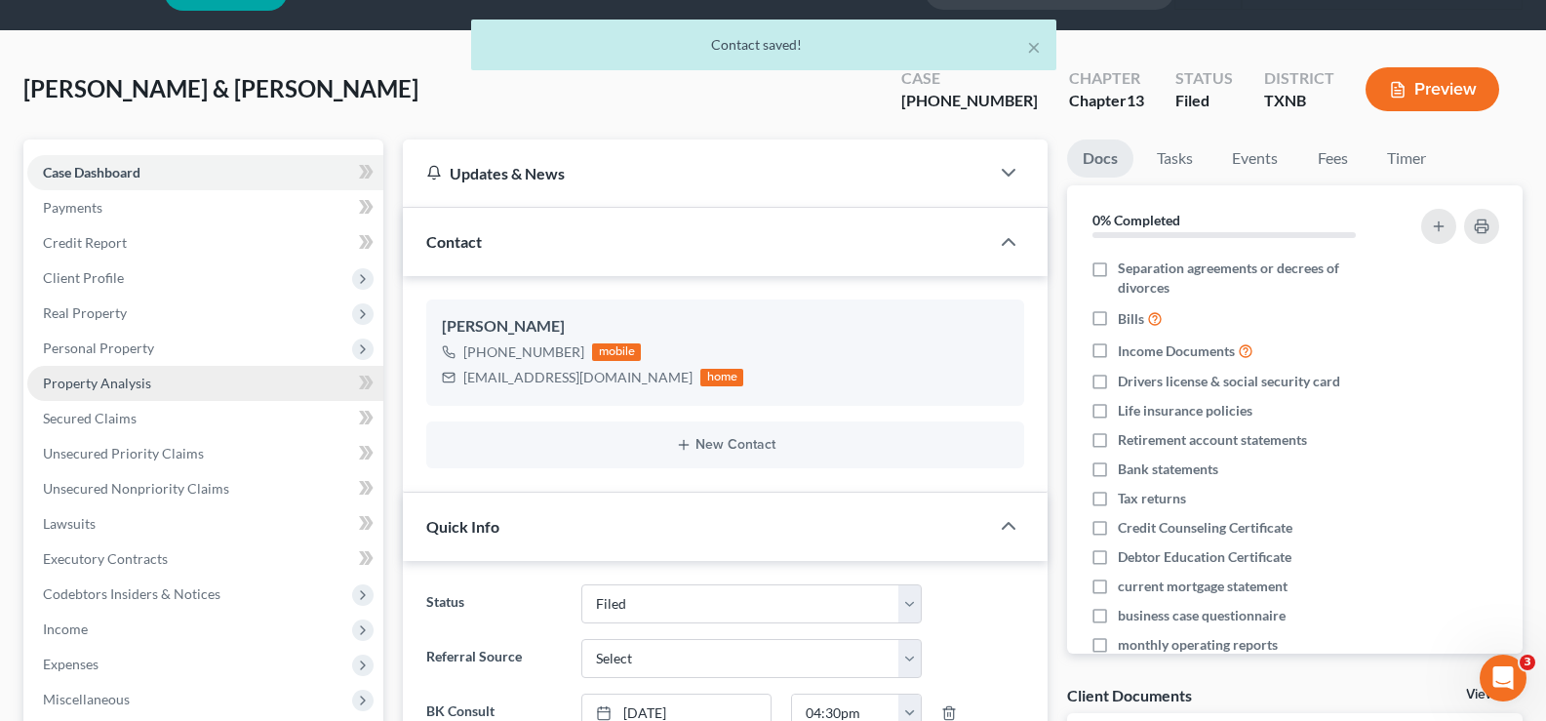
scroll to position [0, 0]
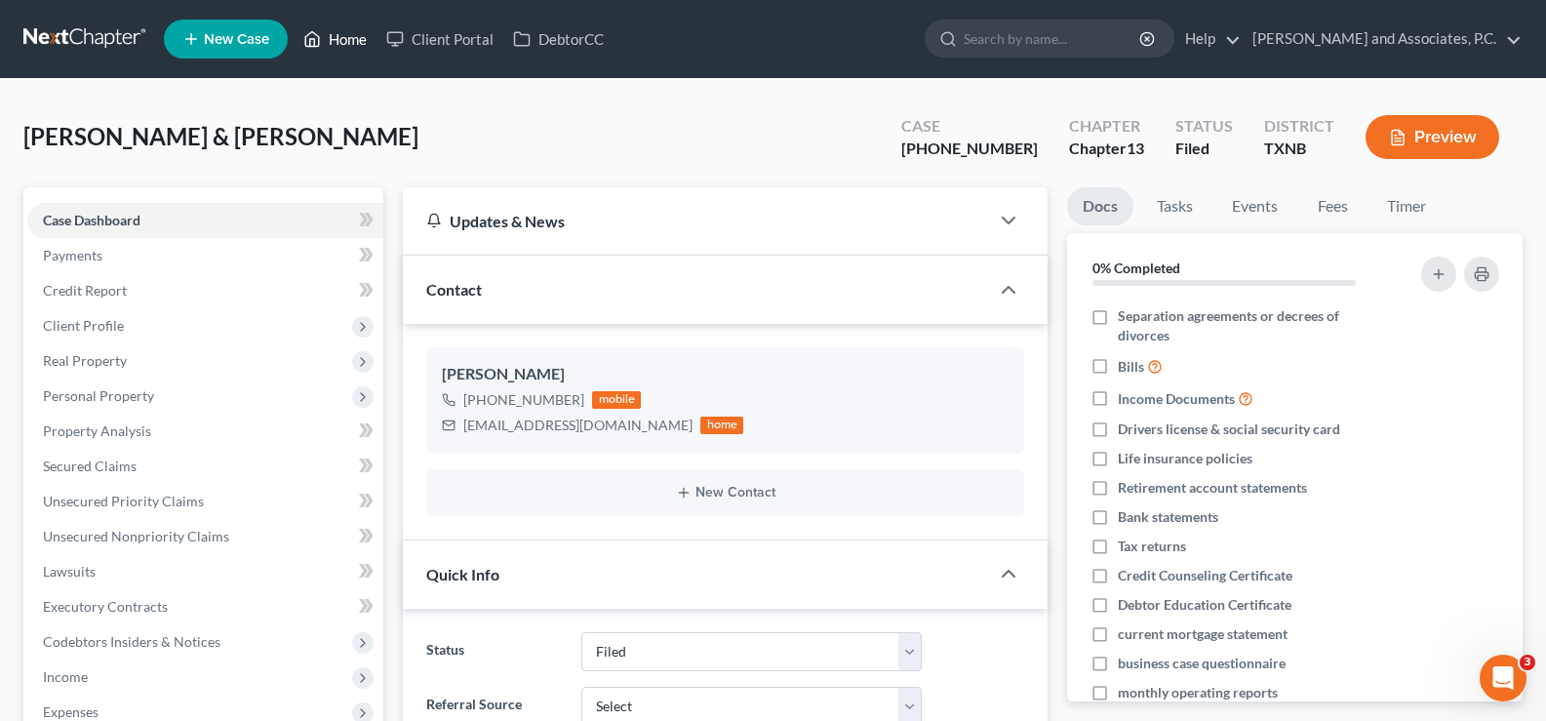
click at [325, 31] on link "Home" at bounding box center [335, 38] width 83 height 35
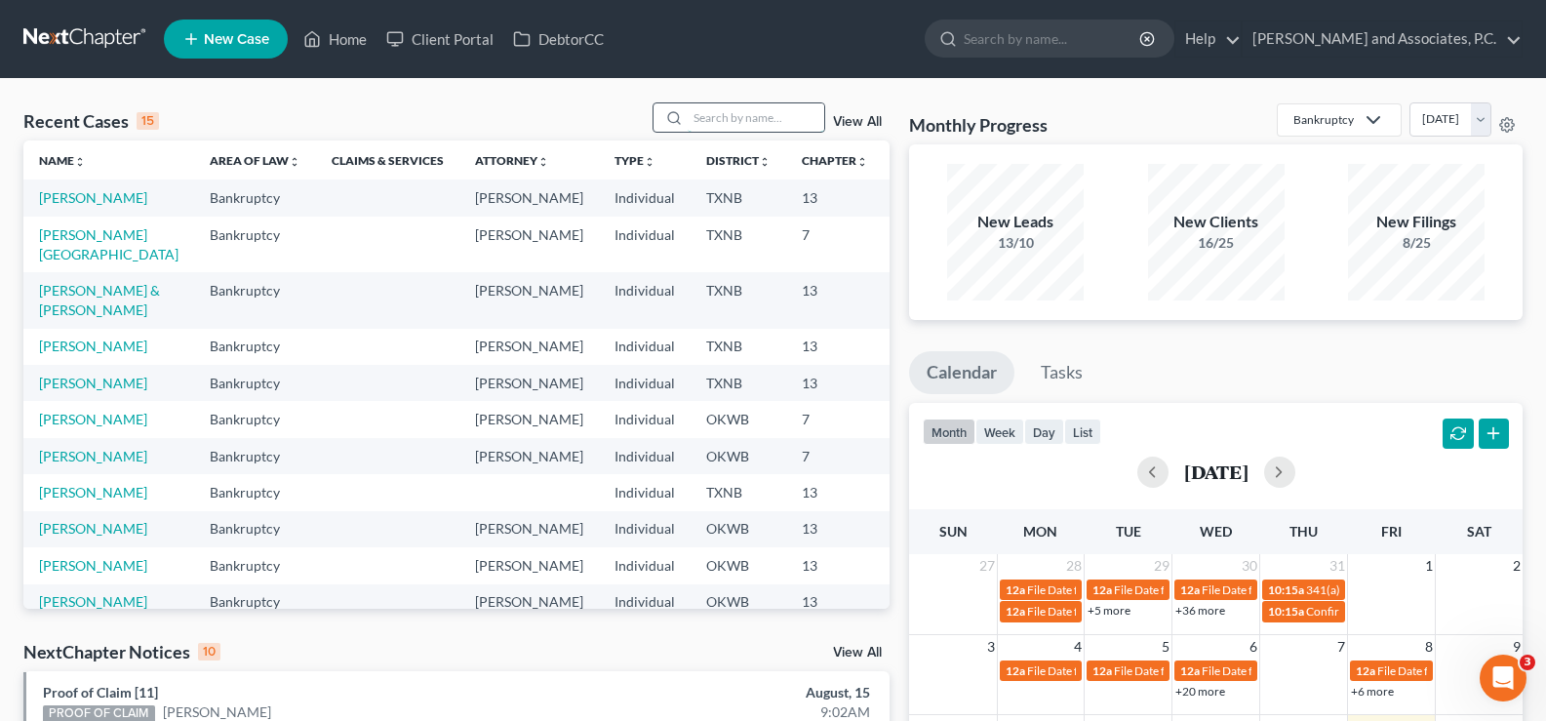
click at [707, 118] on input "search" at bounding box center [756, 117] width 137 height 28
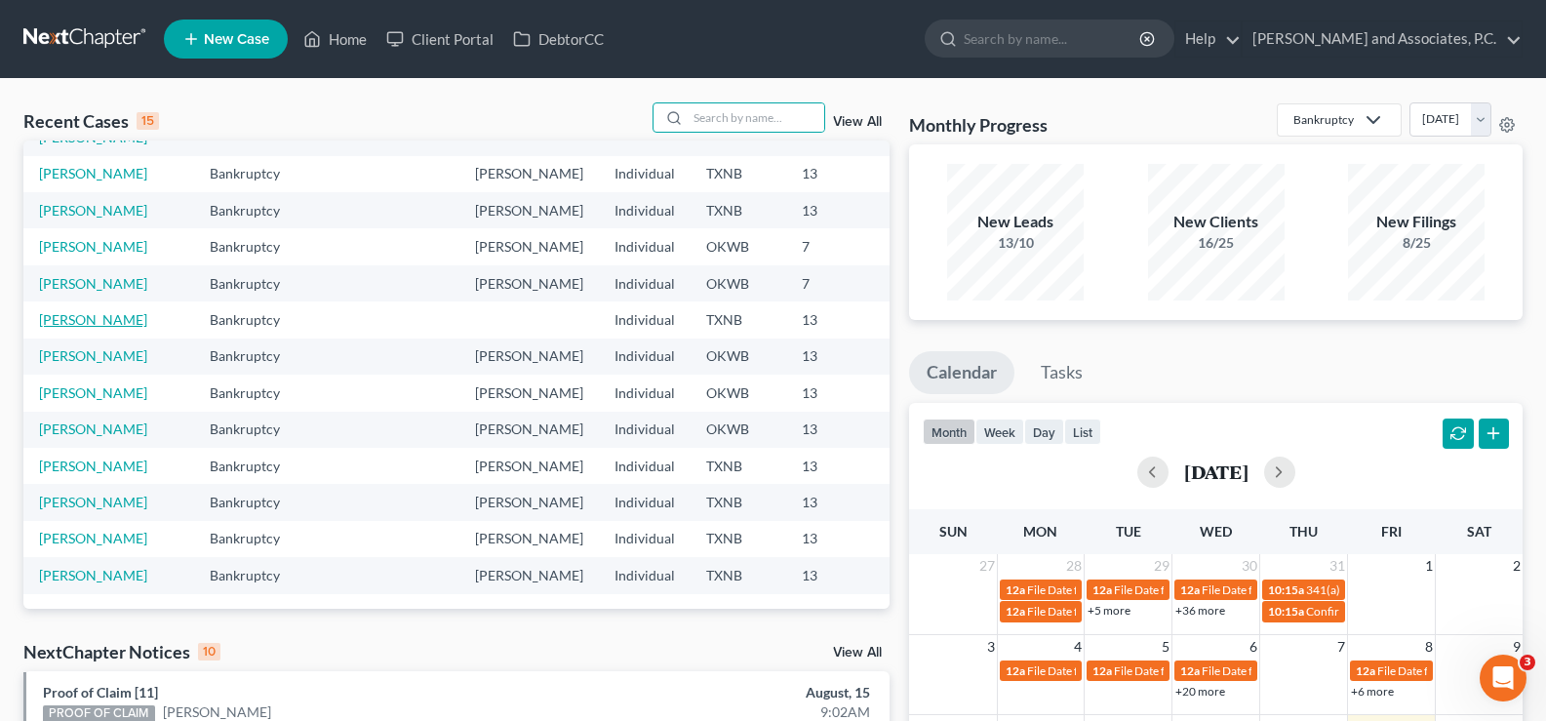
click at [71, 328] on link "[PERSON_NAME]" at bounding box center [93, 319] width 108 height 17
select select "7"
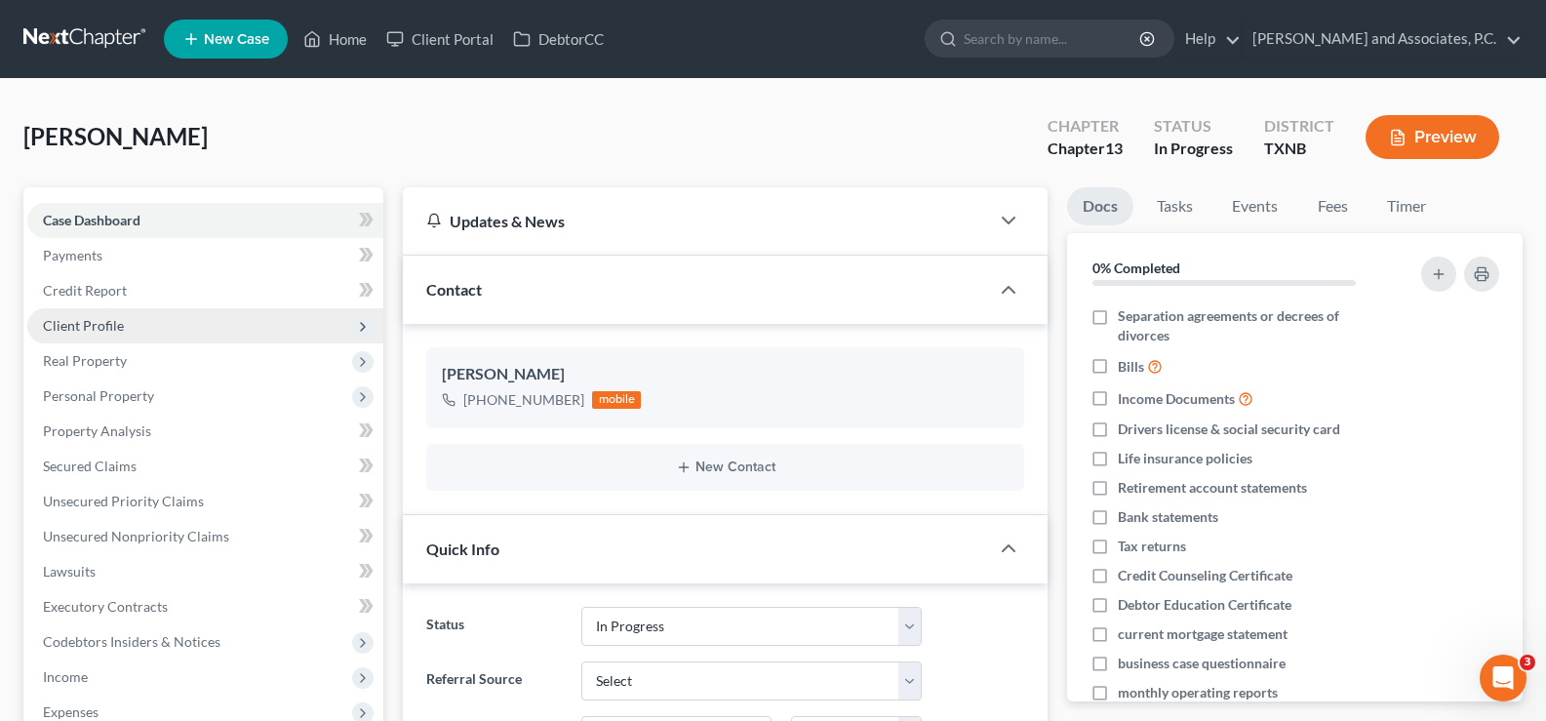
click at [126, 336] on span "Client Profile" at bounding box center [205, 325] width 356 height 35
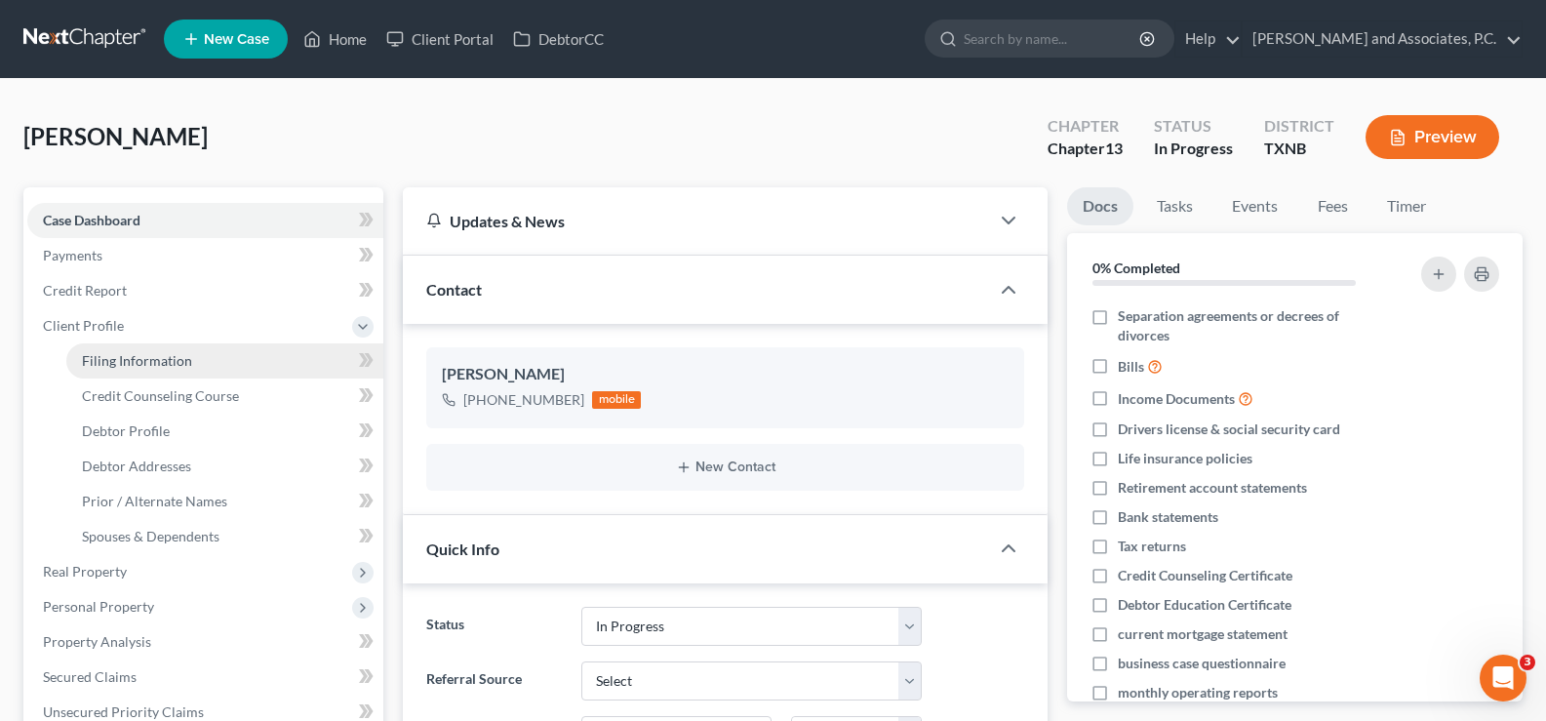
click at [155, 367] on span "Filing Information" at bounding box center [137, 360] width 110 height 17
select select "1"
select select "0"
select select "3"
select select "78"
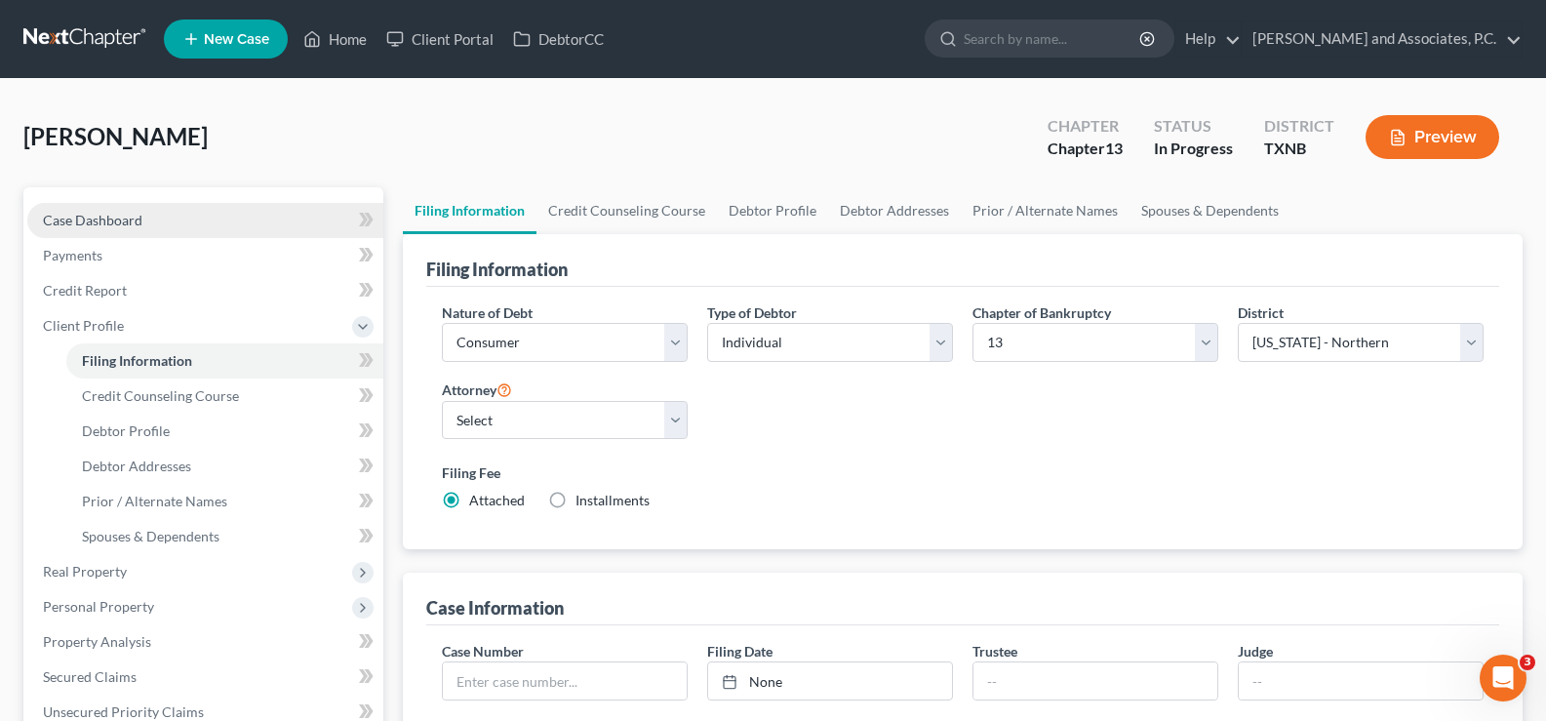
click at [152, 221] on link "Case Dashboard" at bounding box center [205, 220] width 356 height 35
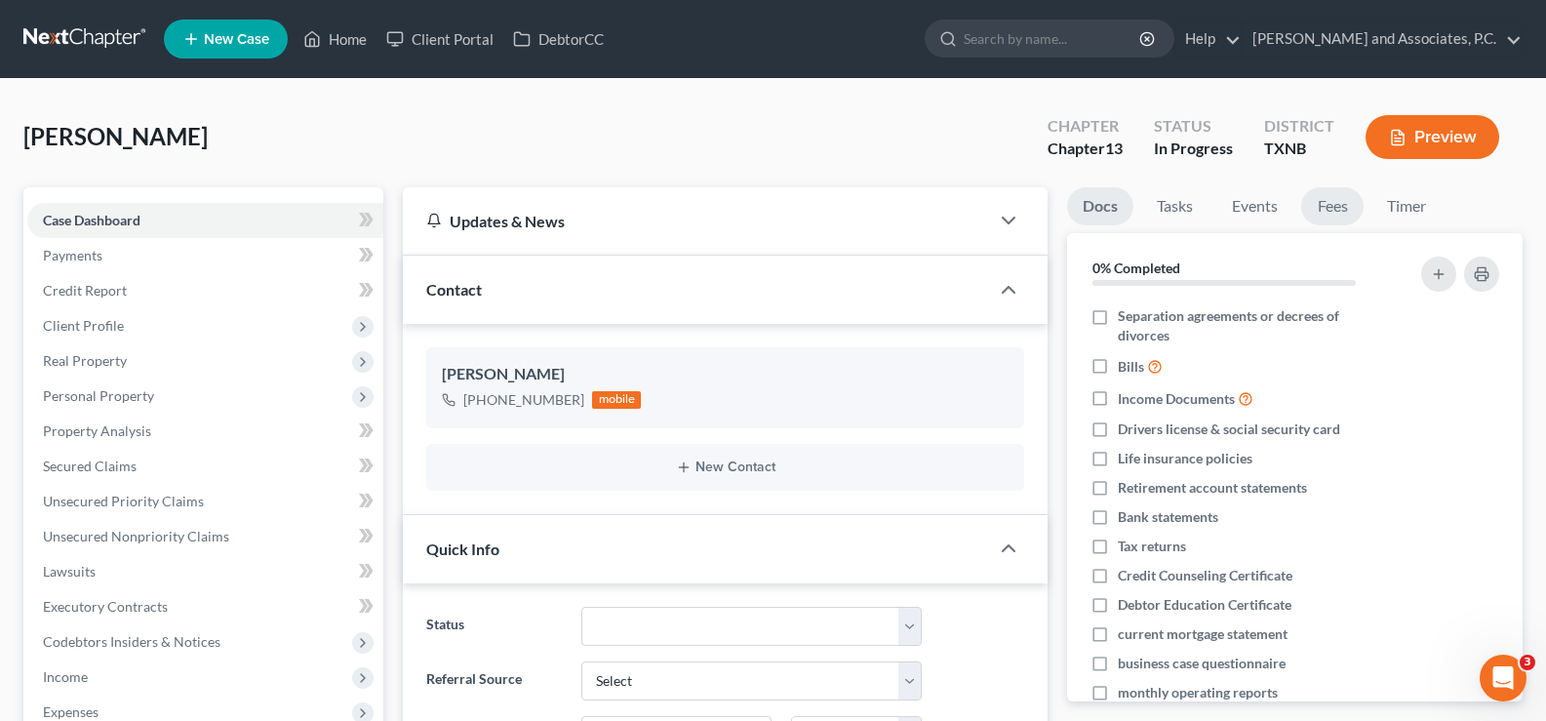
click at [1341, 213] on link "Fees" at bounding box center [1332, 206] width 62 height 38
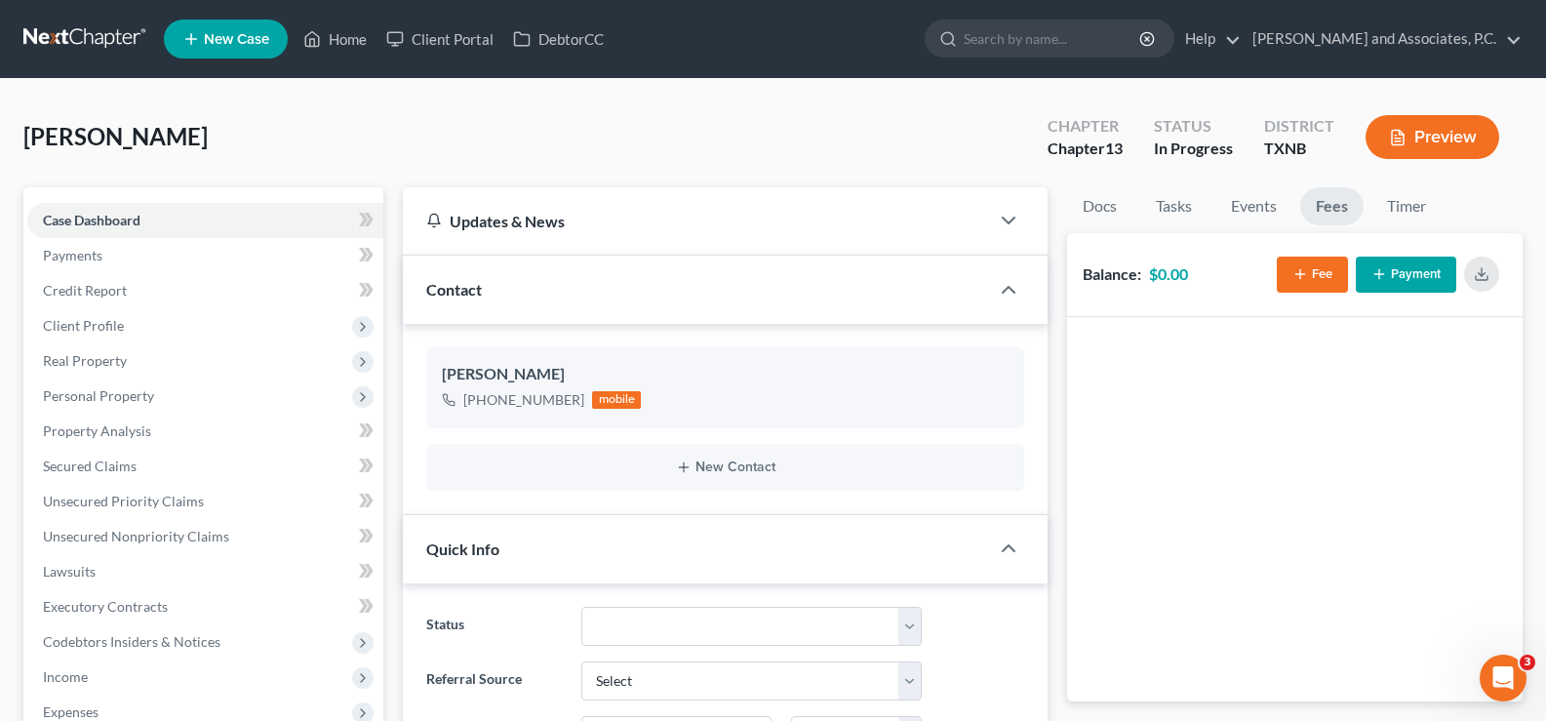
click at [1296, 277] on icon "button" at bounding box center [1301, 274] width 16 height 16
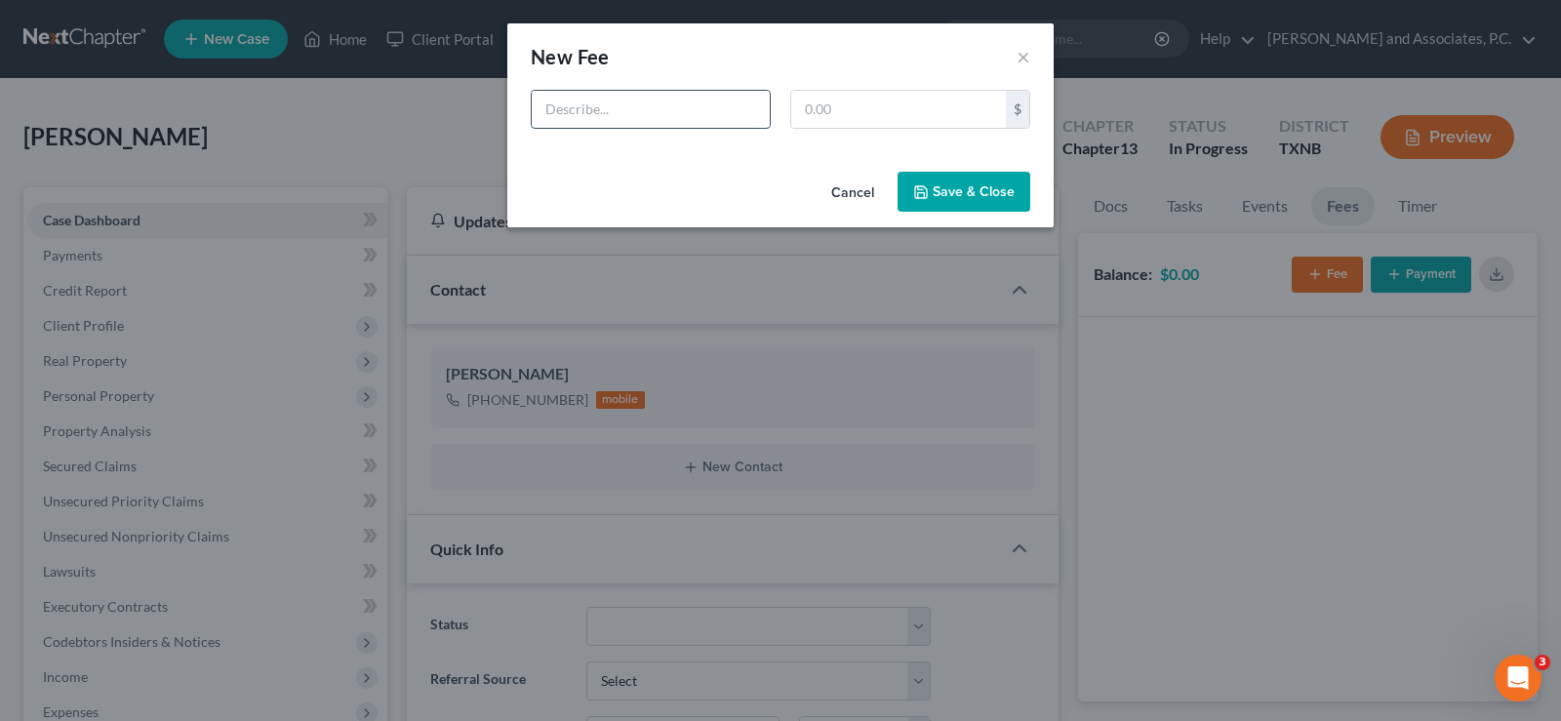
click at [667, 115] on input "text" at bounding box center [651, 109] width 238 height 37
type input "Ch. 13 bk fee"
type input "688.00"
click at [605, 104] on input "Ch. 13 bk fee" at bounding box center [651, 109] width 238 height 37
type input "Ch. 13 Bk fee"
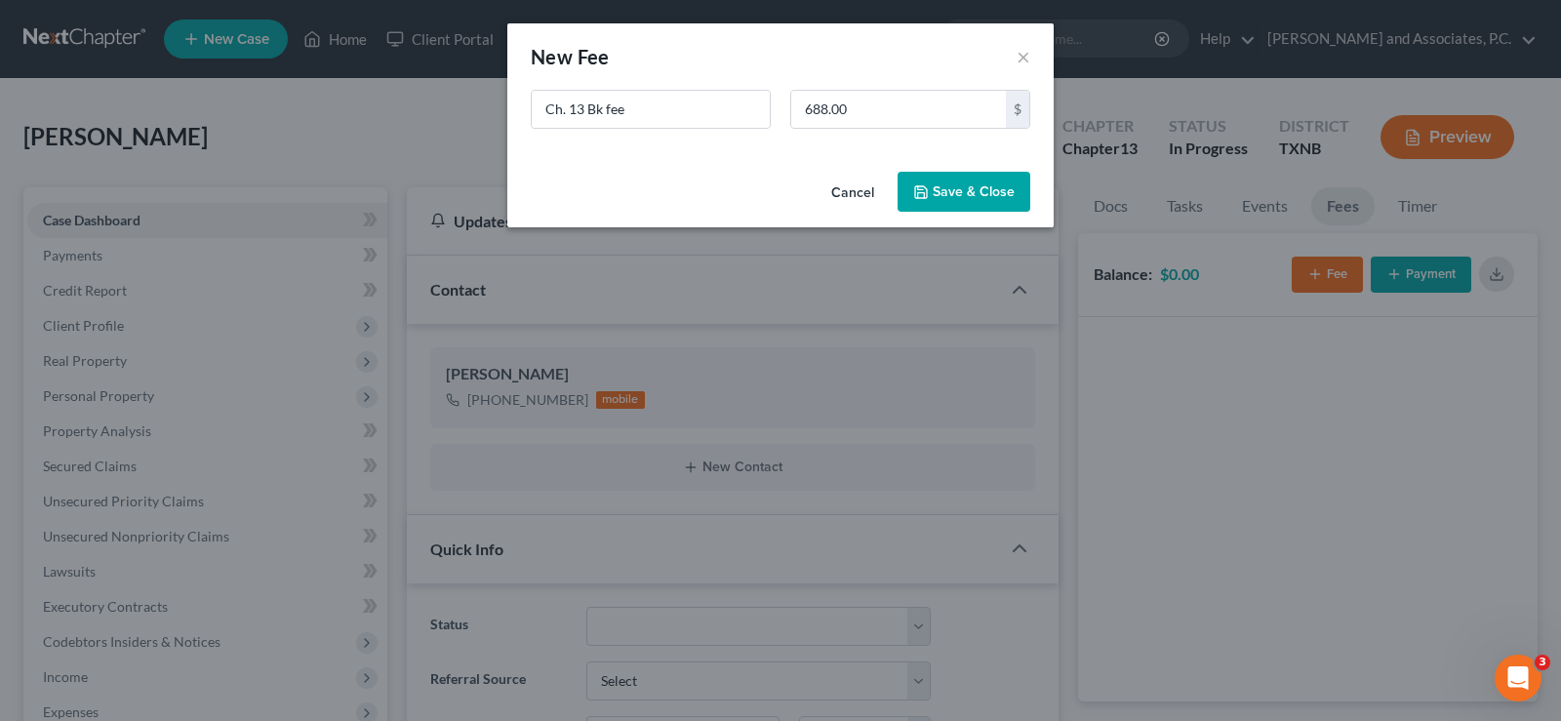
click at [931, 193] on button "Save & Close" at bounding box center [964, 192] width 133 height 41
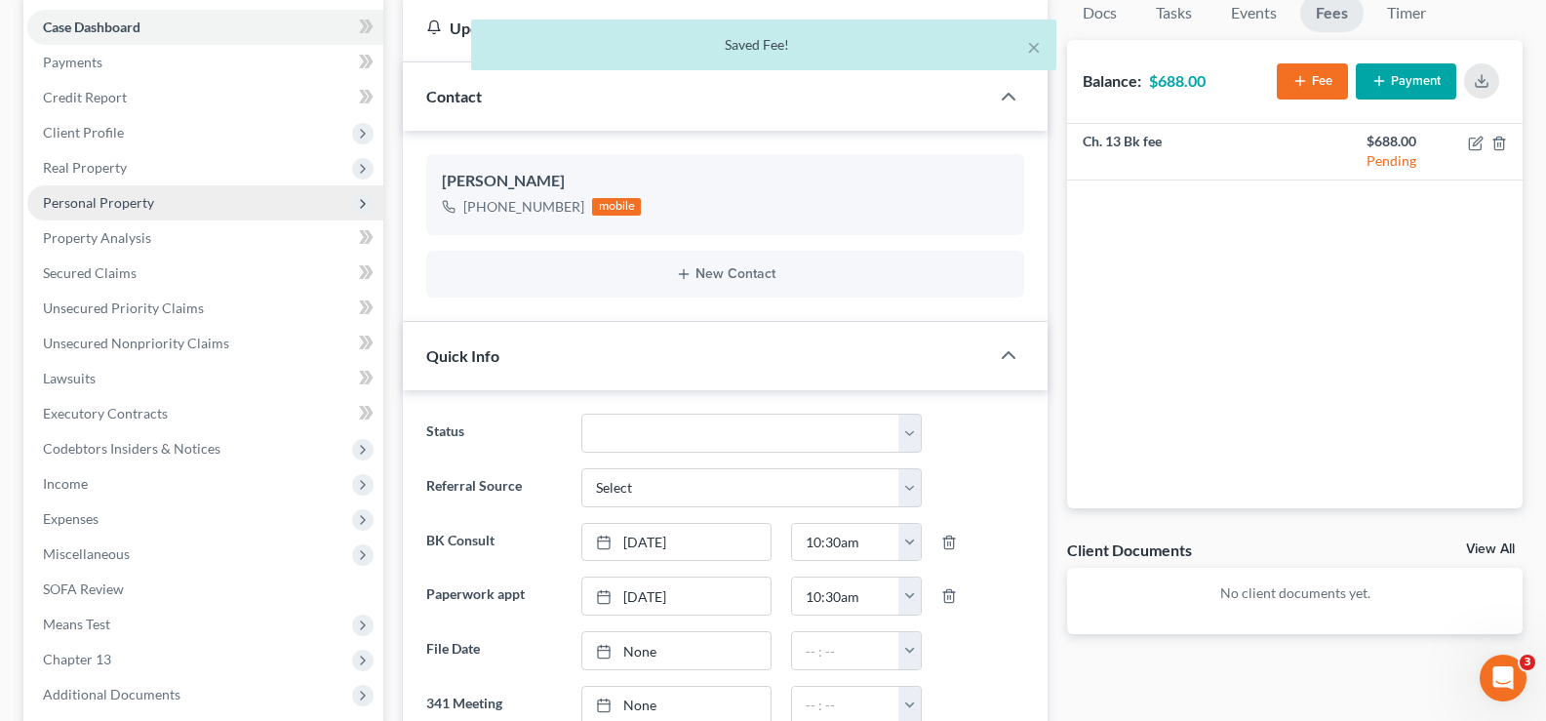
scroll to position [390, 0]
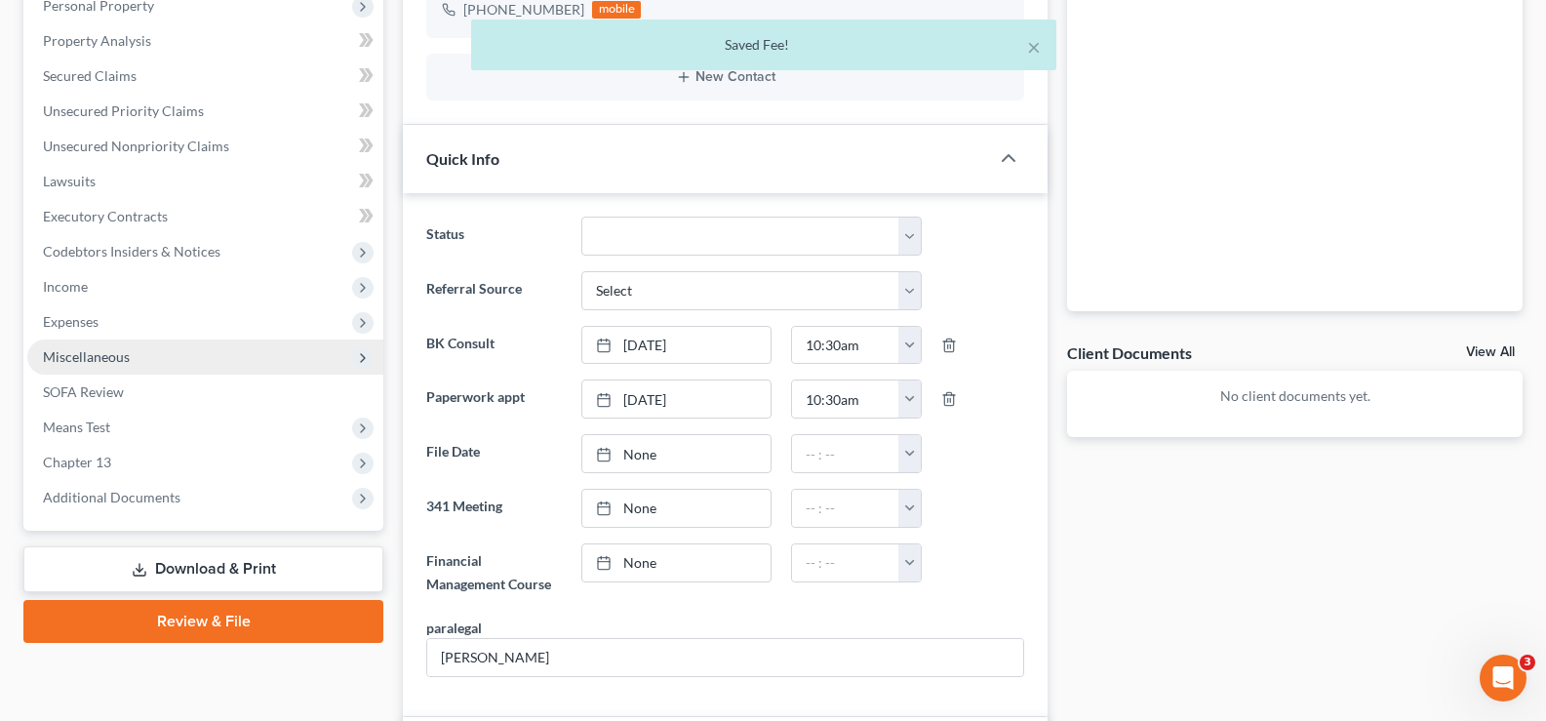
click at [165, 364] on span "Miscellaneous" at bounding box center [205, 357] width 356 height 35
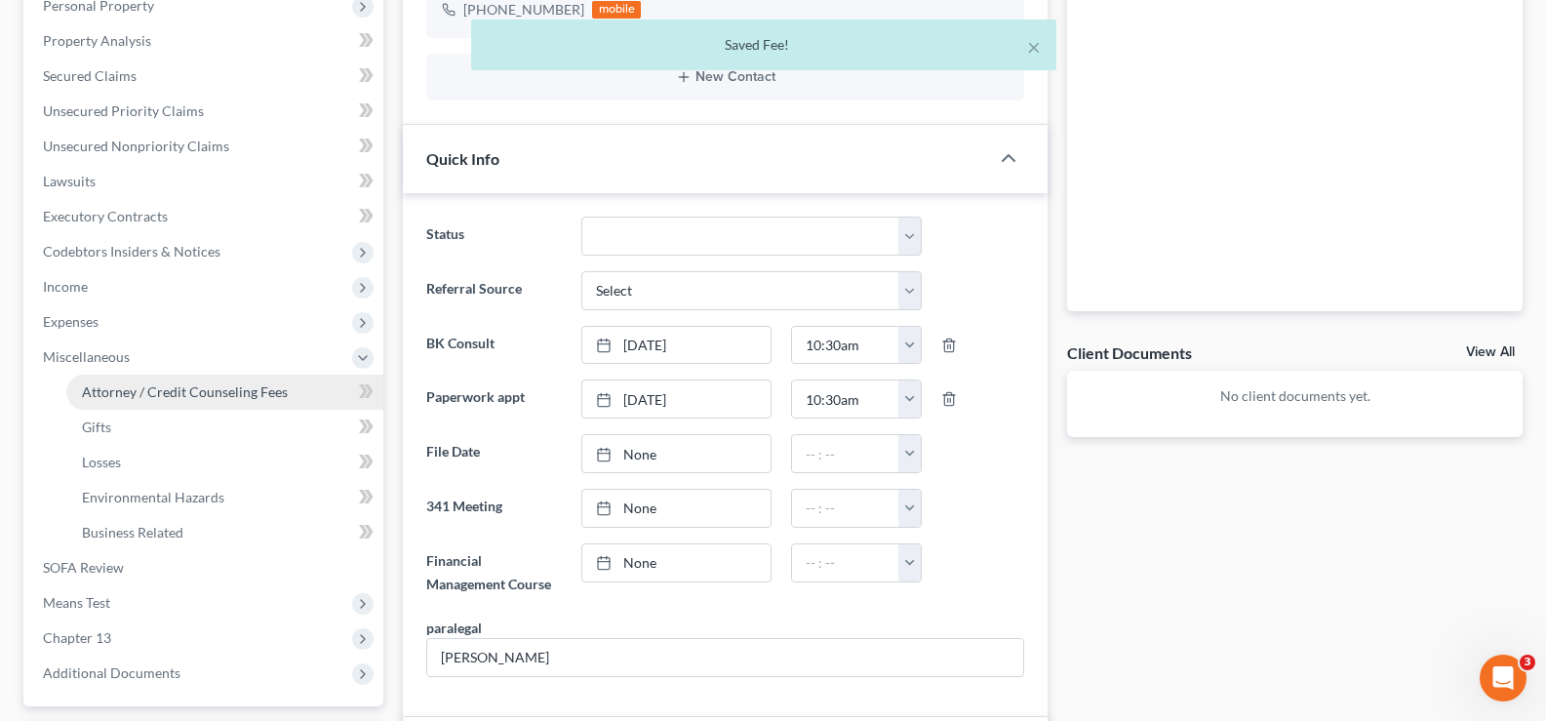
click at [183, 384] on span "Attorney / Credit Counseling Fees" at bounding box center [185, 391] width 206 height 17
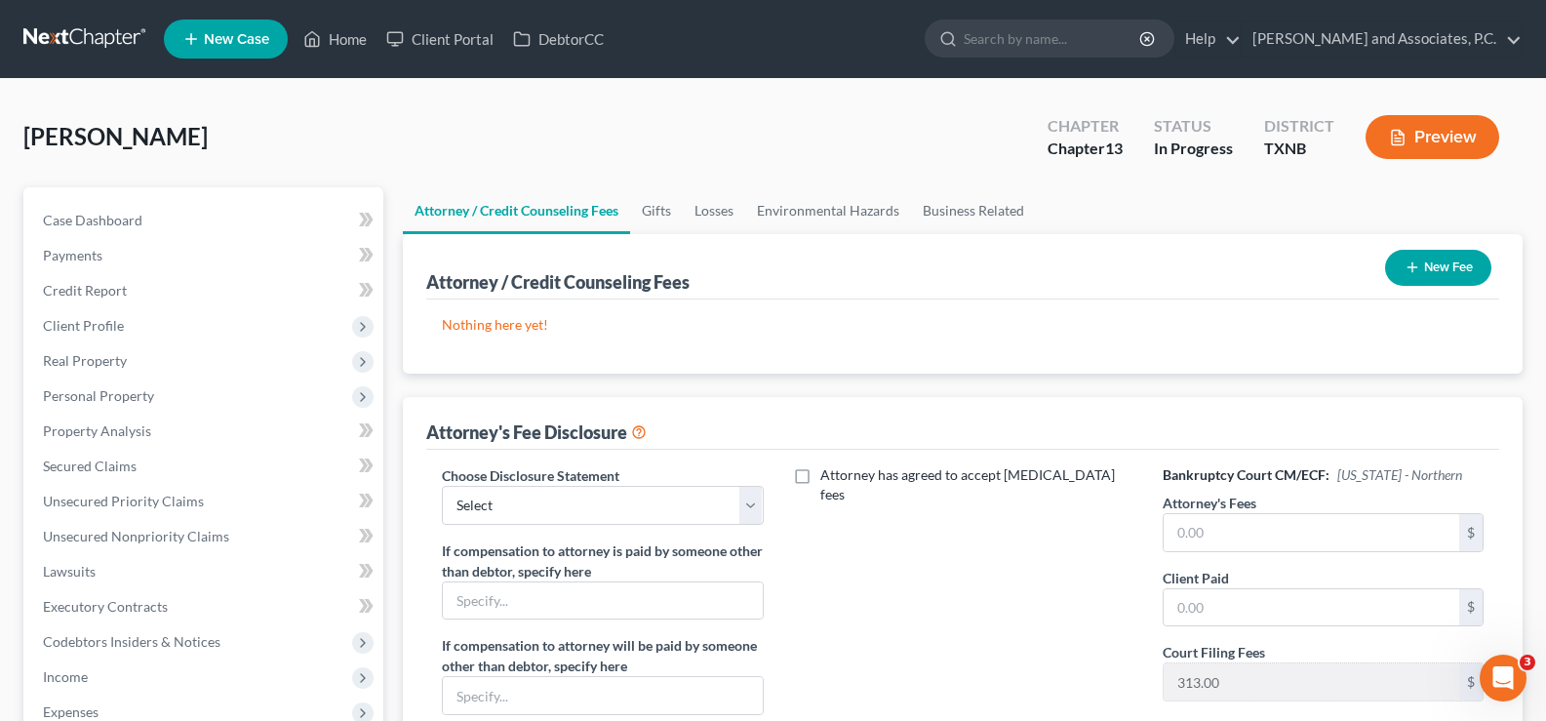
scroll to position [195, 0]
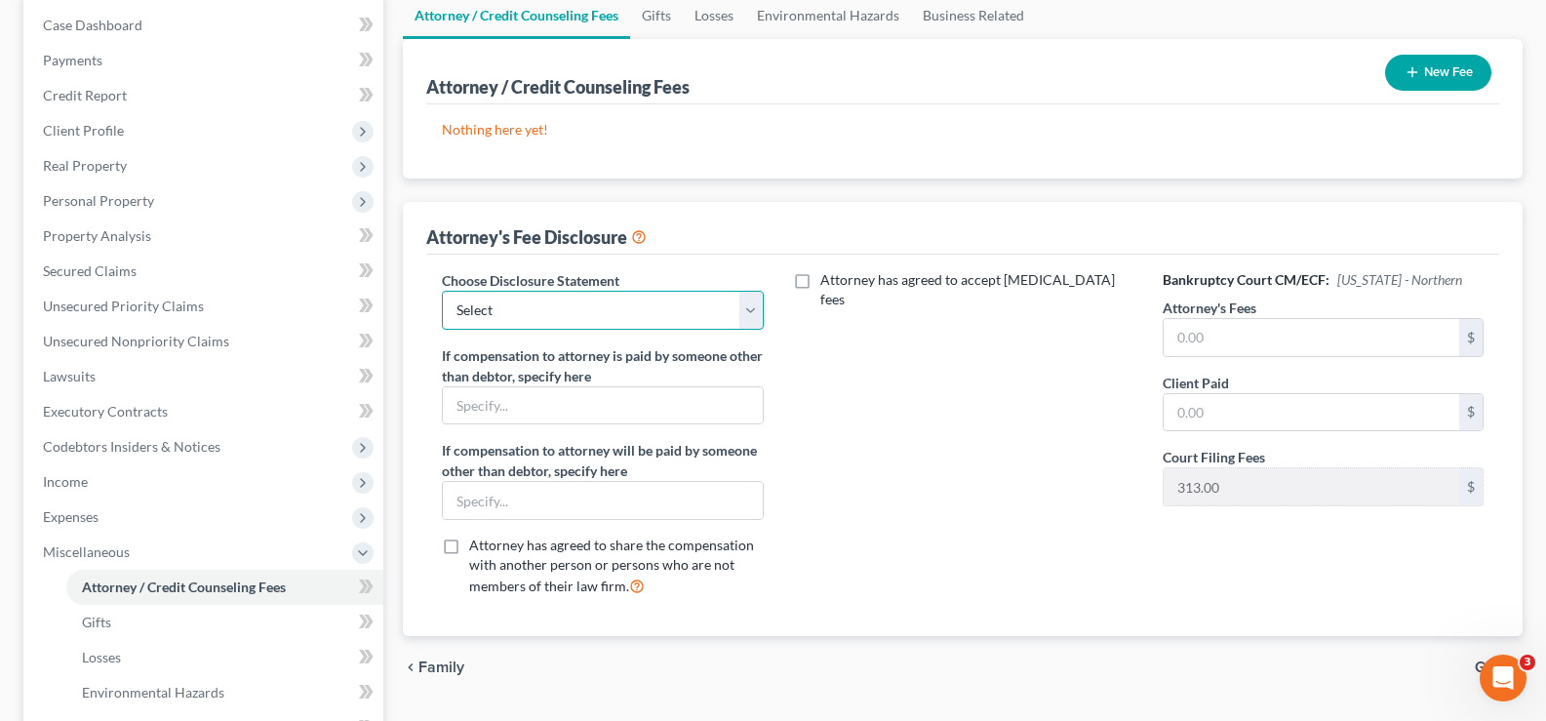
click at [758, 311] on select "Select attorney disclosure-[US_STATE] attorney disclosure-[US_STATE]" at bounding box center [602, 310] width 321 height 39
select select "1"
click at [442, 291] on select "Select attorney disclosure-[US_STATE] attorney disclosure-[US_STATE]" at bounding box center [602, 310] width 321 height 39
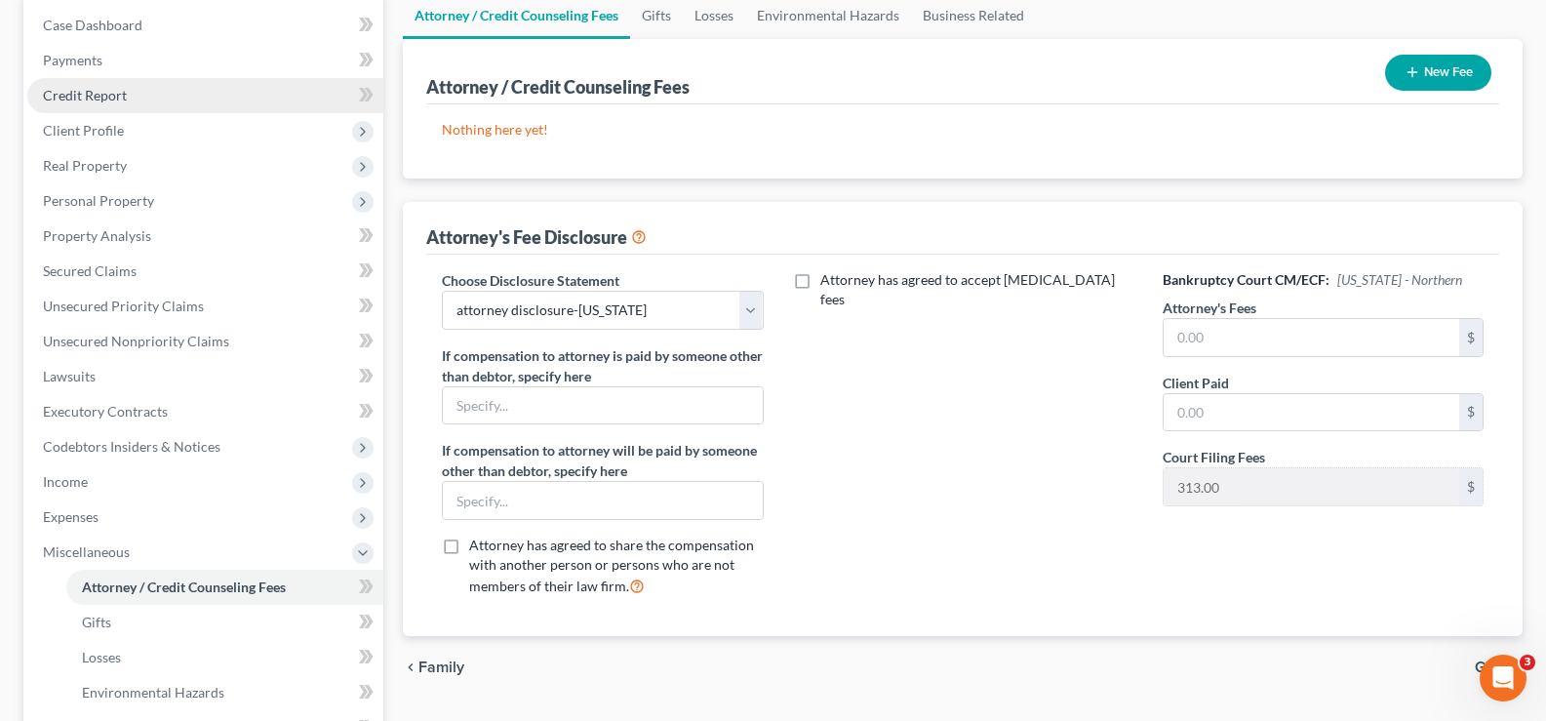
click at [149, 108] on link "Credit Report" at bounding box center [205, 95] width 356 height 35
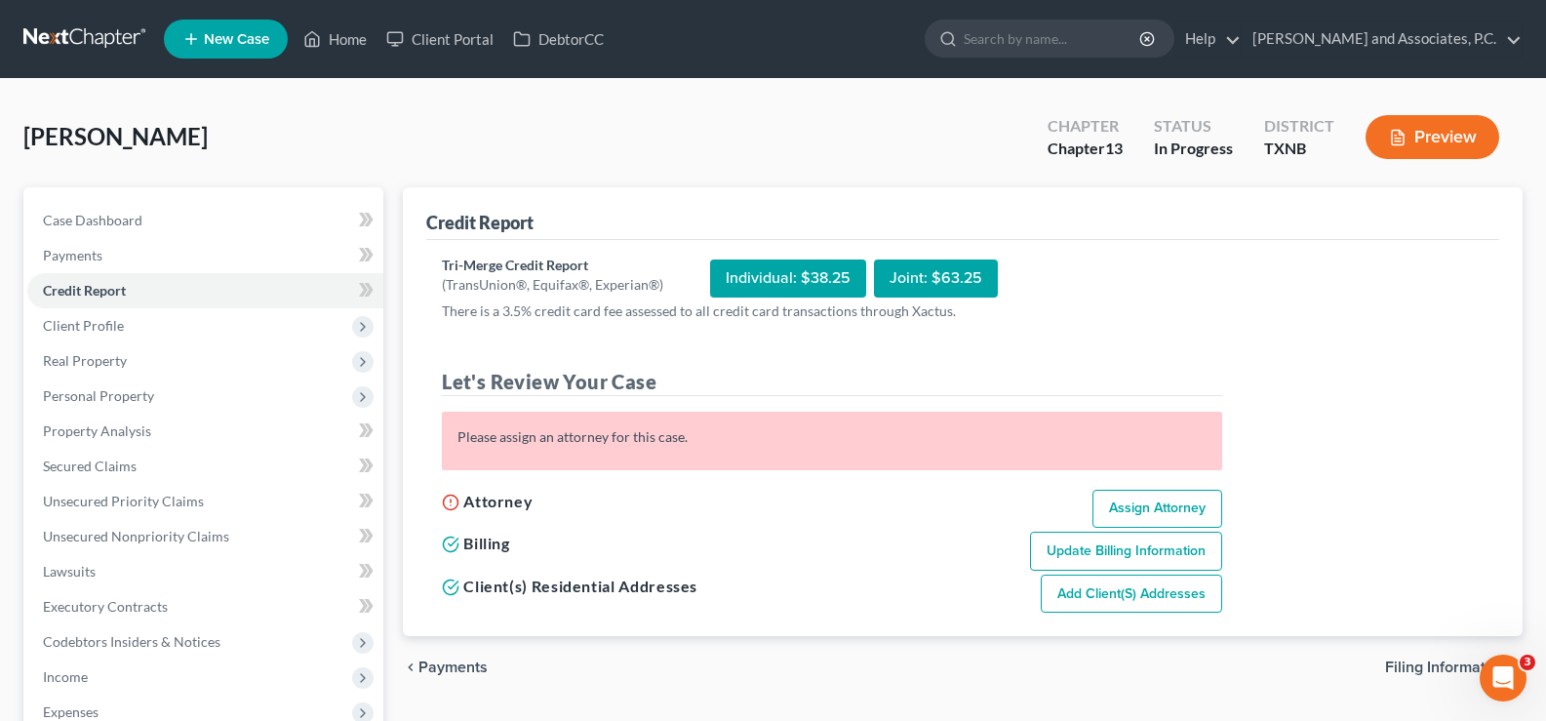
click at [762, 278] on div "Individual: $38.25" at bounding box center [788, 279] width 156 height 38
click at [101, 350] on span "Real Property" at bounding box center [205, 360] width 356 height 35
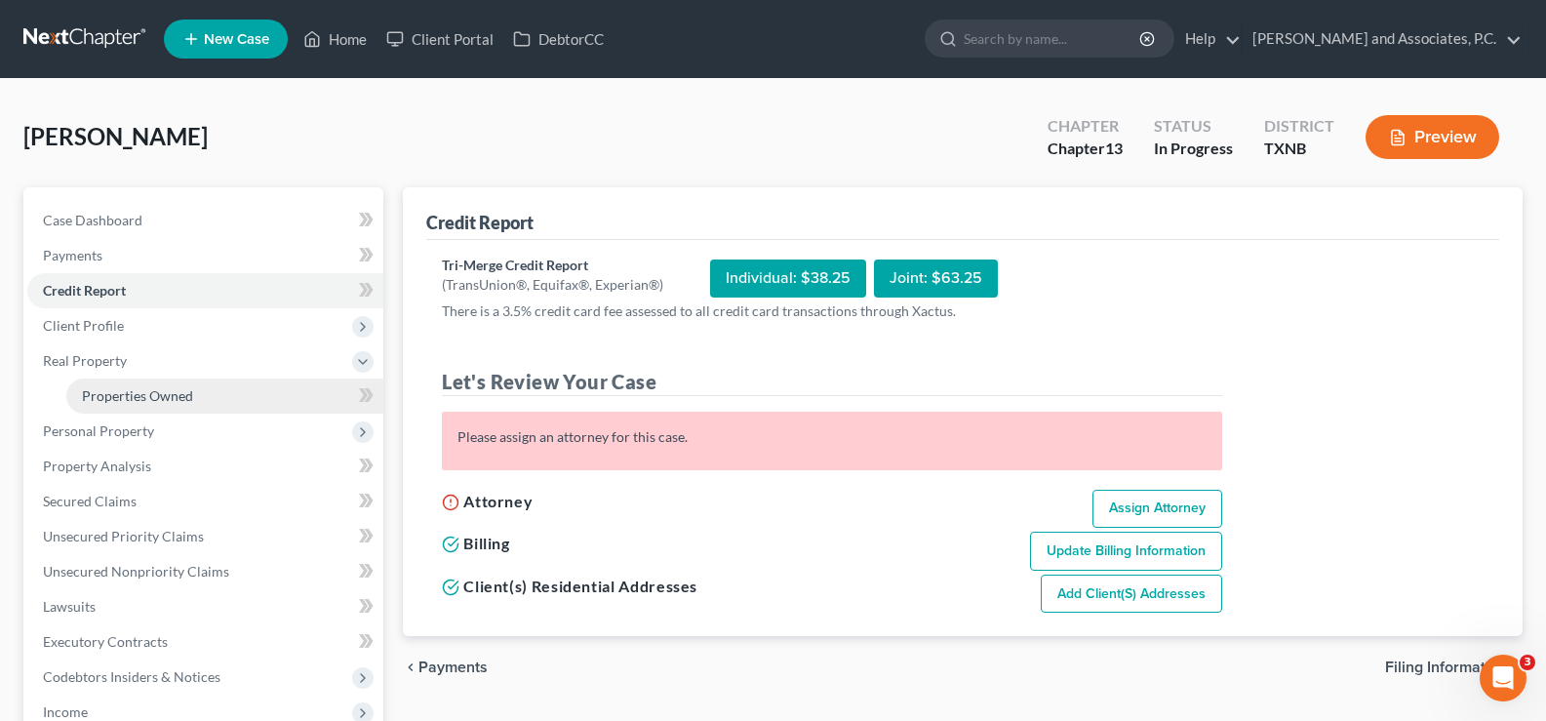
click at [131, 395] on span "Properties Owned" at bounding box center [137, 395] width 111 height 17
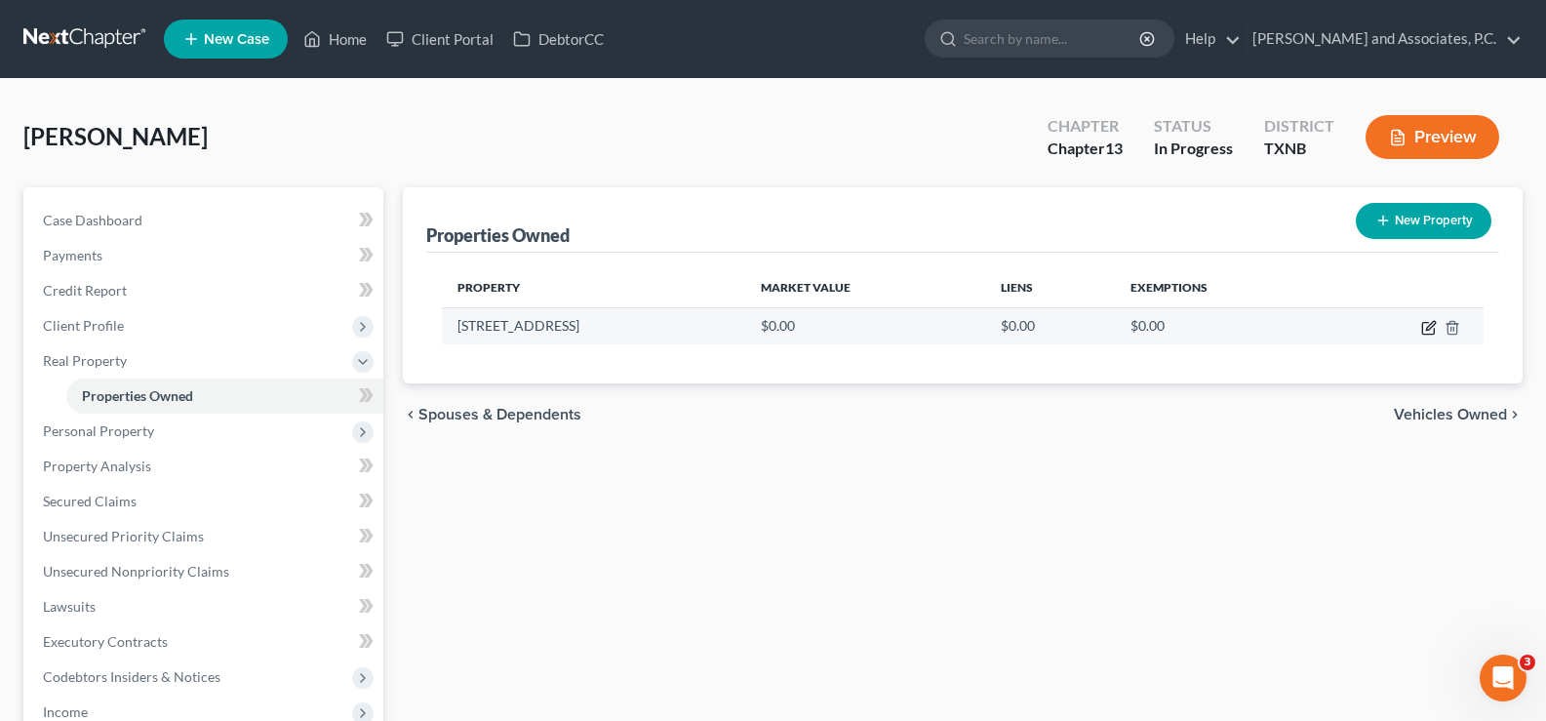
click at [1434, 325] on icon "button" at bounding box center [1430, 325] width 9 height 9
select select "45"
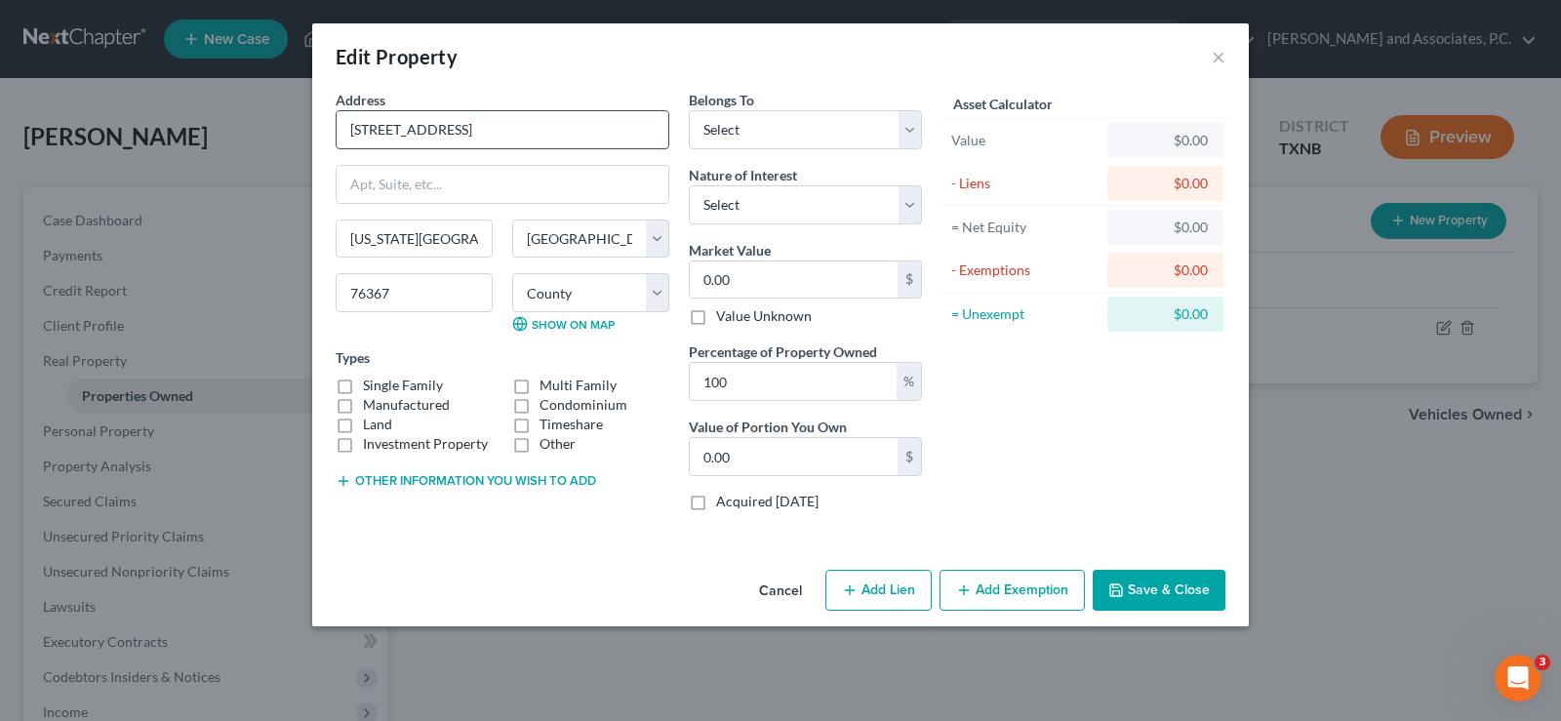
click at [537, 125] on input "[STREET_ADDRESS]" at bounding box center [503, 129] width 332 height 37
type input "[STREET_ADDRESS]"
click at [1160, 586] on button "Save & Close" at bounding box center [1159, 590] width 133 height 41
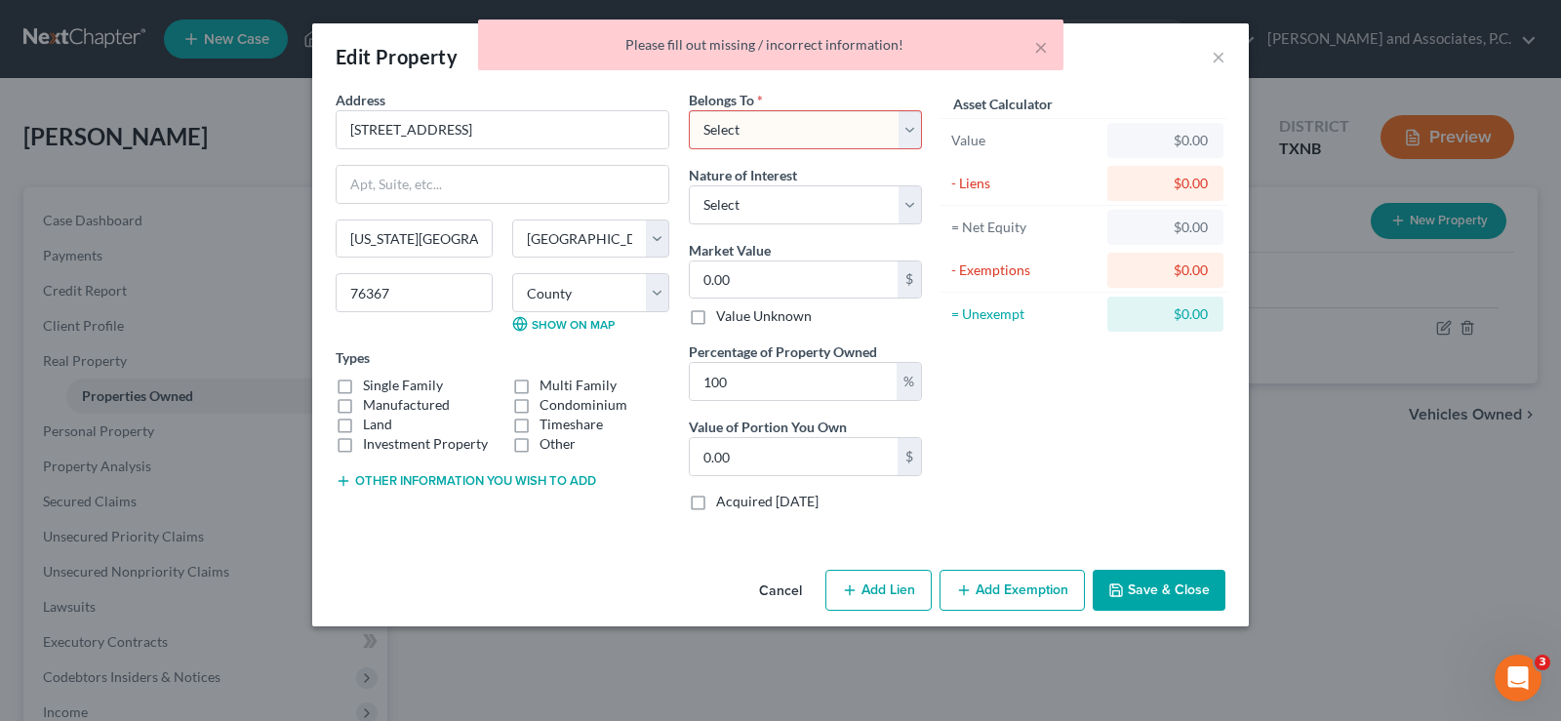
click at [819, 127] on select "Select Debtor 1 Only Debtor 2 Only Debtor 1 And Debtor 2 Only At Least One Of T…" at bounding box center [805, 129] width 233 height 39
select select "0"
click at [689, 110] on select "Select Debtor 1 Only Debtor 2 Only Debtor 1 And Debtor 2 Only At Least One Of T…" at bounding box center [805, 129] width 233 height 39
click at [1147, 586] on button "Save & Close" at bounding box center [1159, 590] width 133 height 41
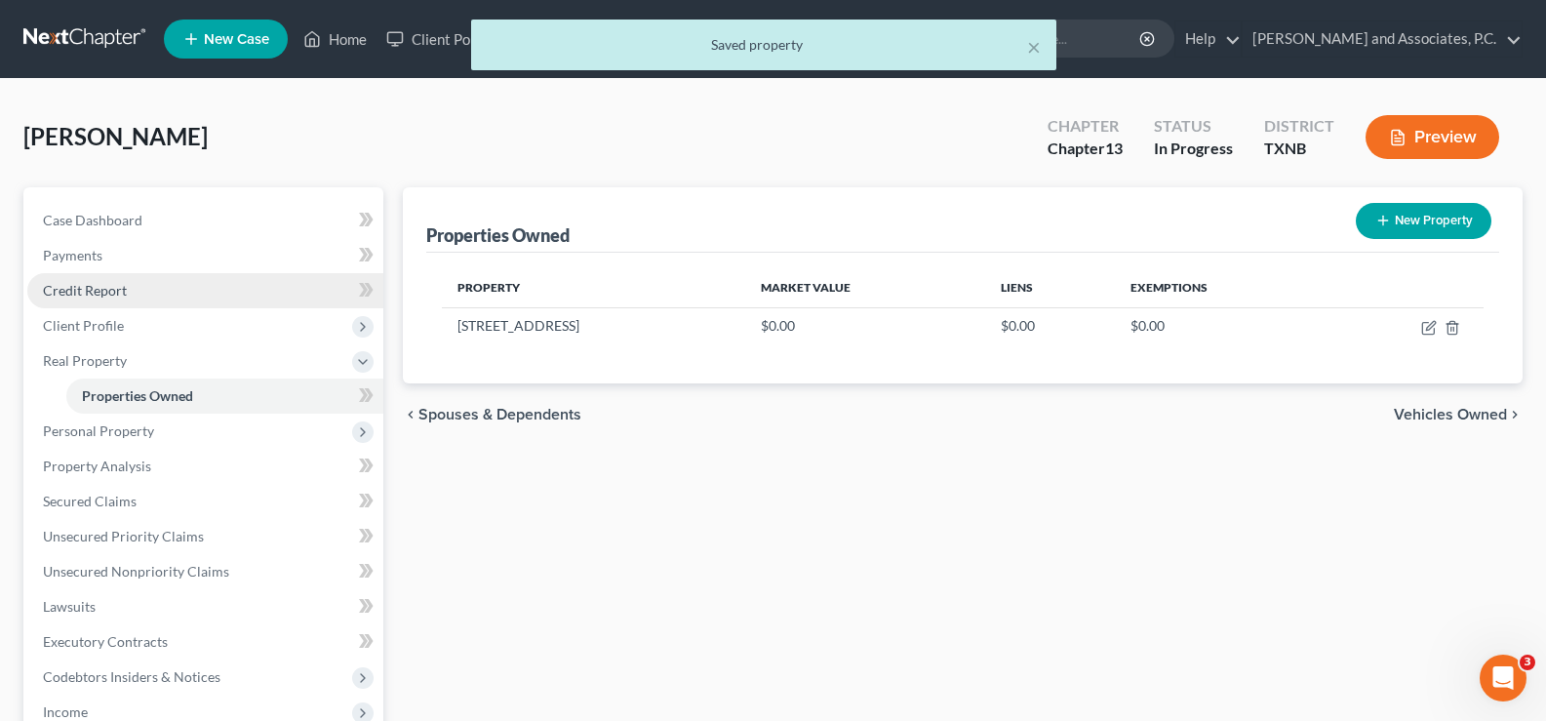
click at [111, 284] on span "Credit Report" at bounding box center [85, 290] width 84 height 17
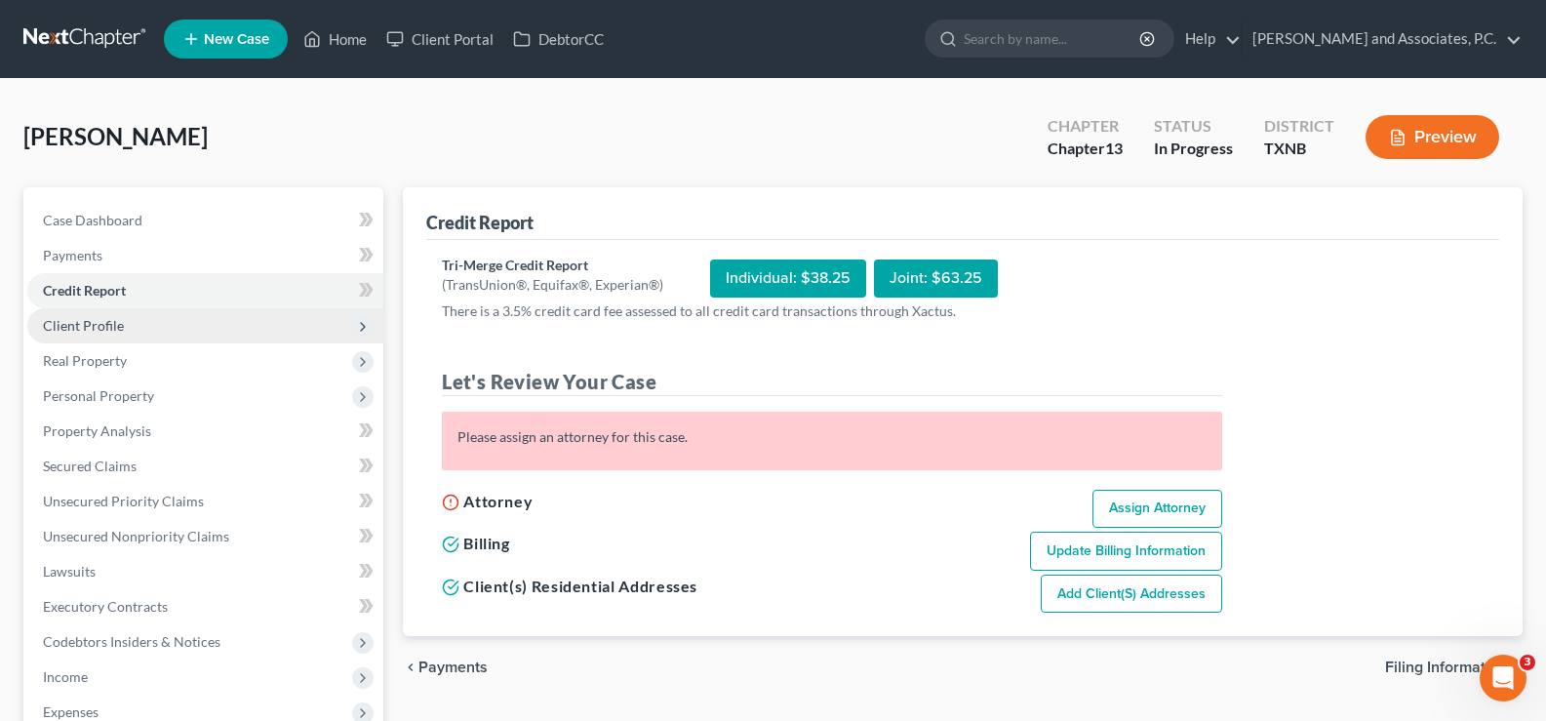
click at [108, 322] on span "Client Profile" at bounding box center [83, 325] width 81 height 17
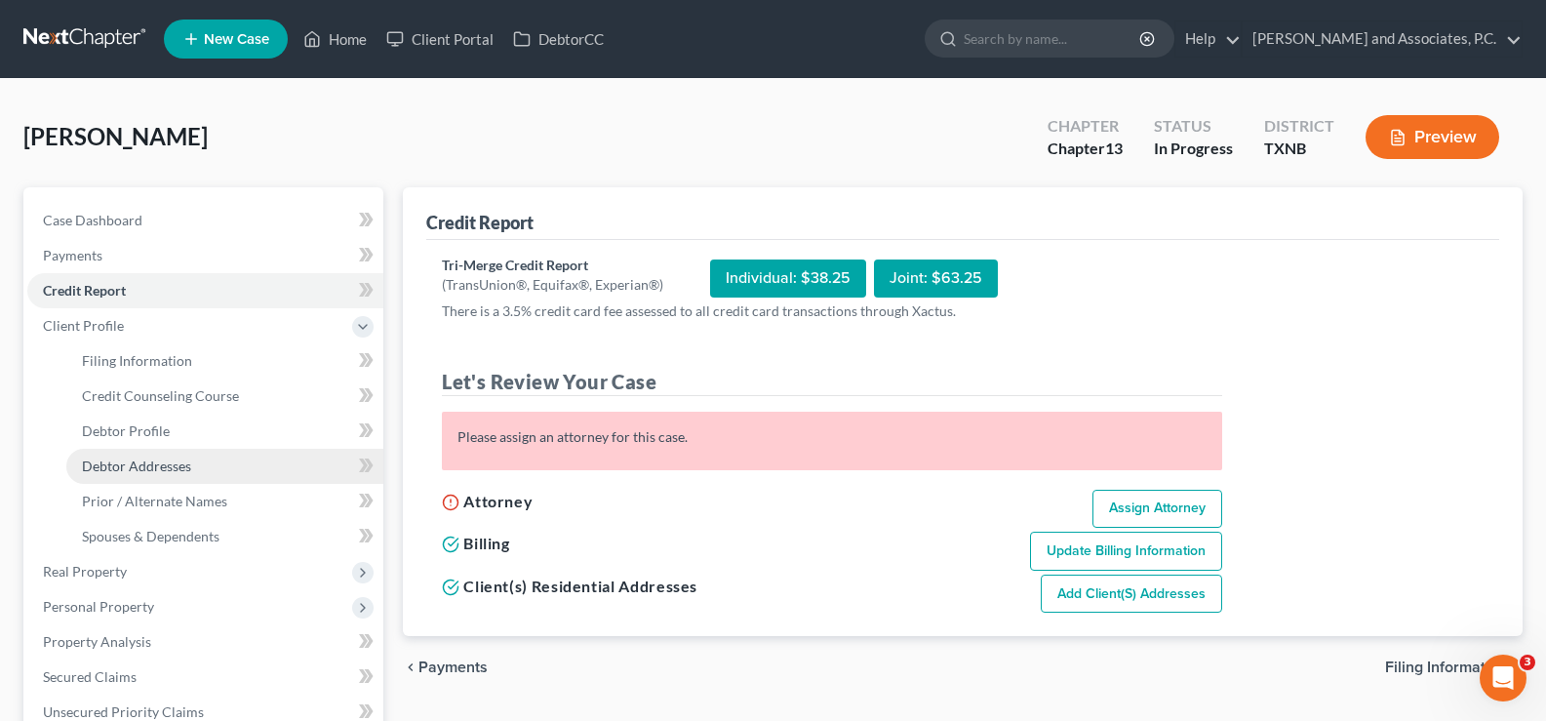
click at [119, 461] on span "Debtor Addresses" at bounding box center [136, 466] width 109 height 17
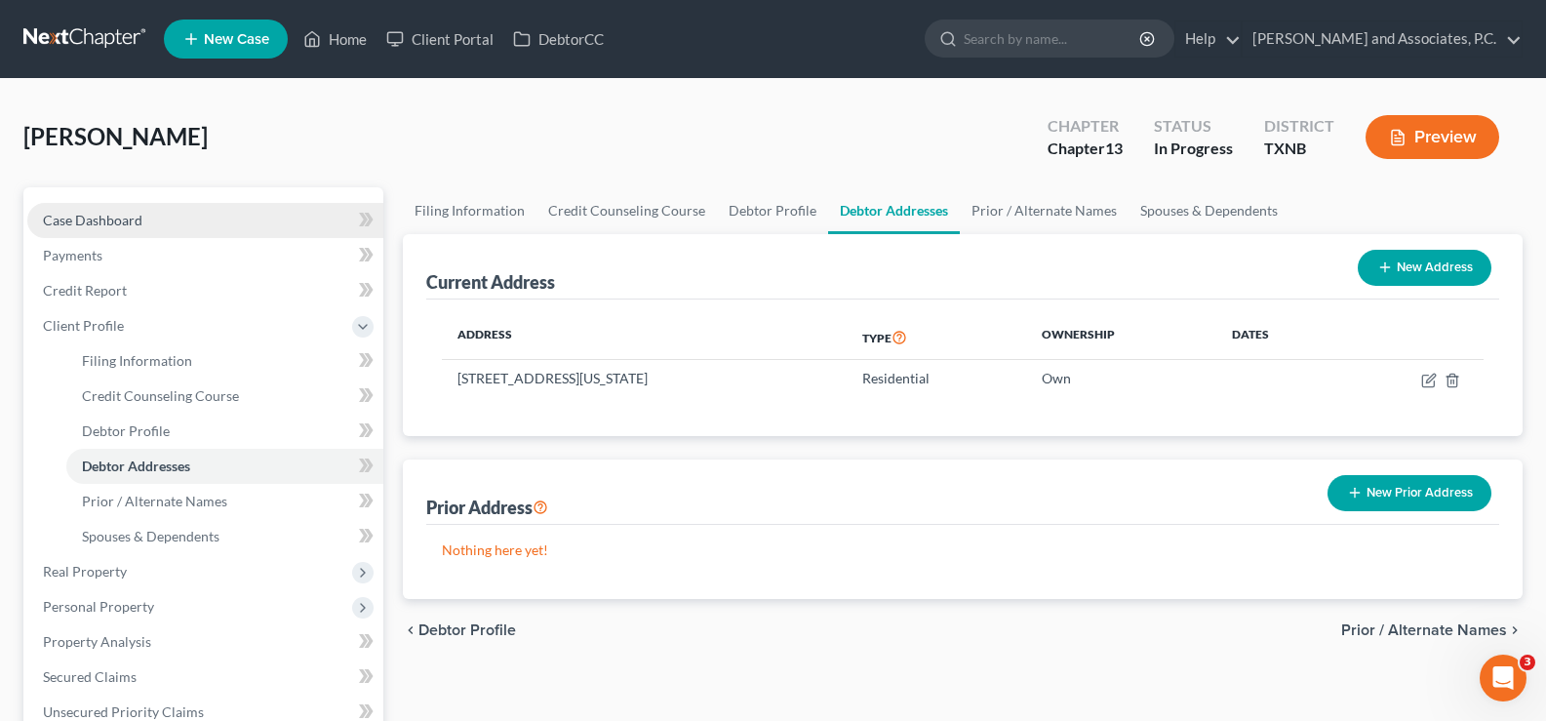
click at [99, 216] on span "Case Dashboard" at bounding box center [93, 220] width 100 height 17
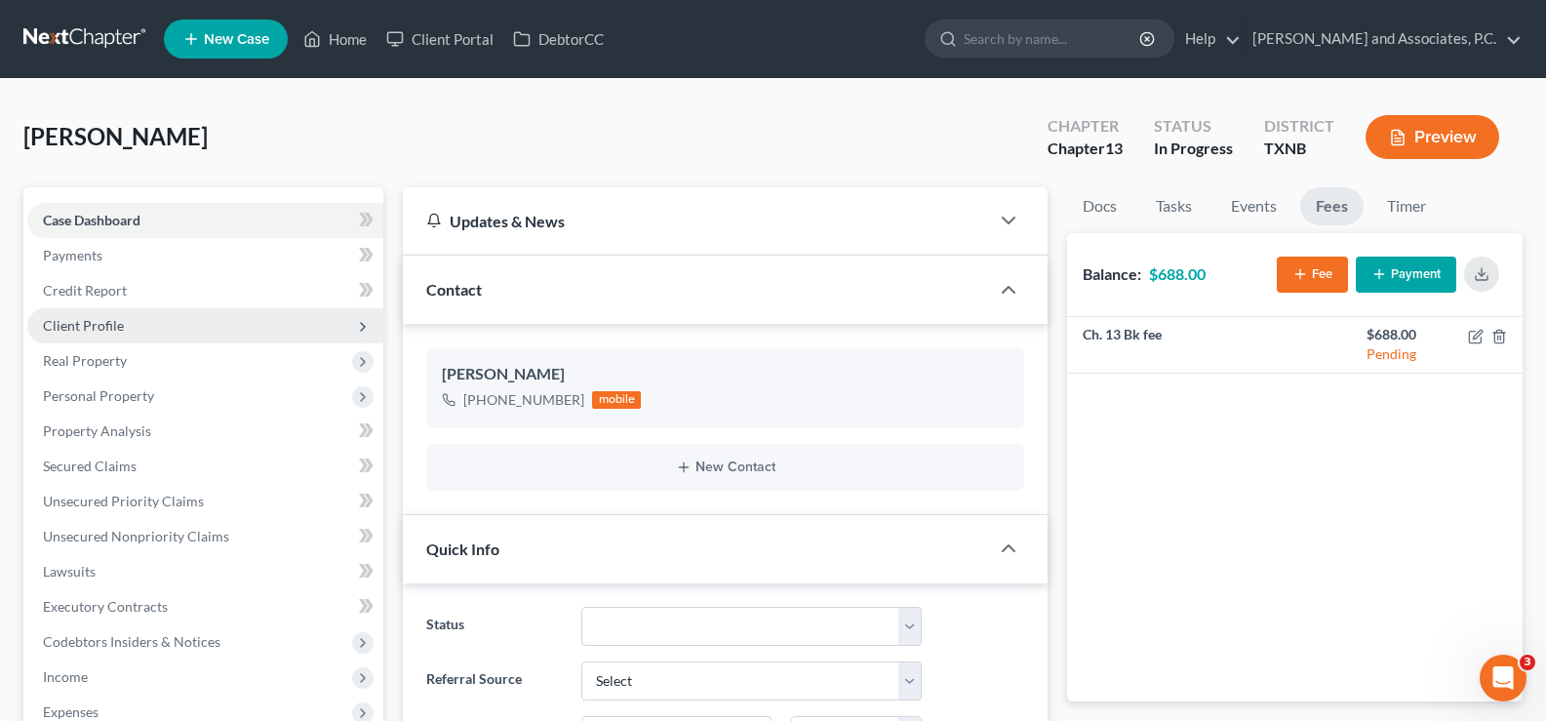
click at [131, 323] on span "Client Profile" at bounding box center [205, 325] width 356 height 35
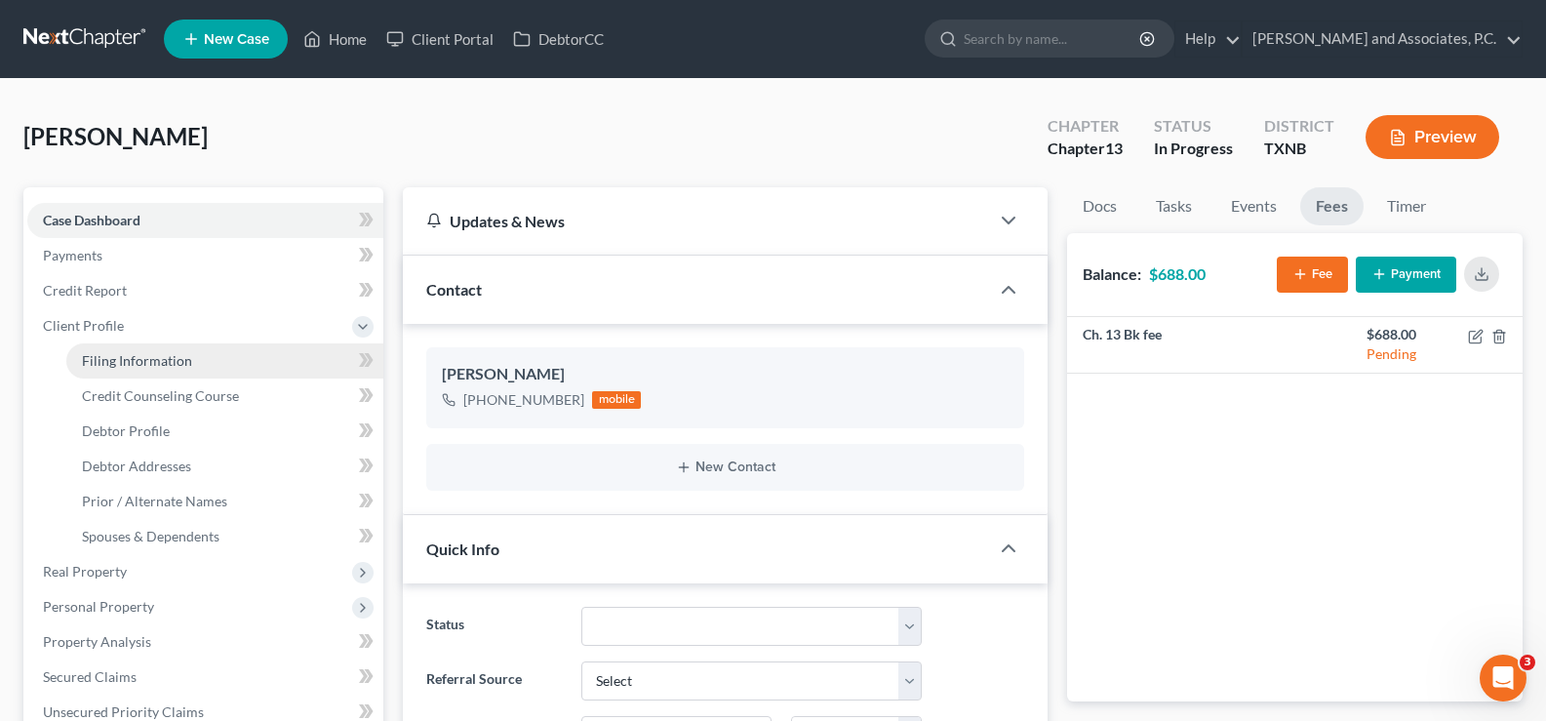
click at [142, 364] on span "Filing Information" at bounding box center [137, 360] width 110 height 17
select select "1"
select select "0"
select select "3"
select select "78"
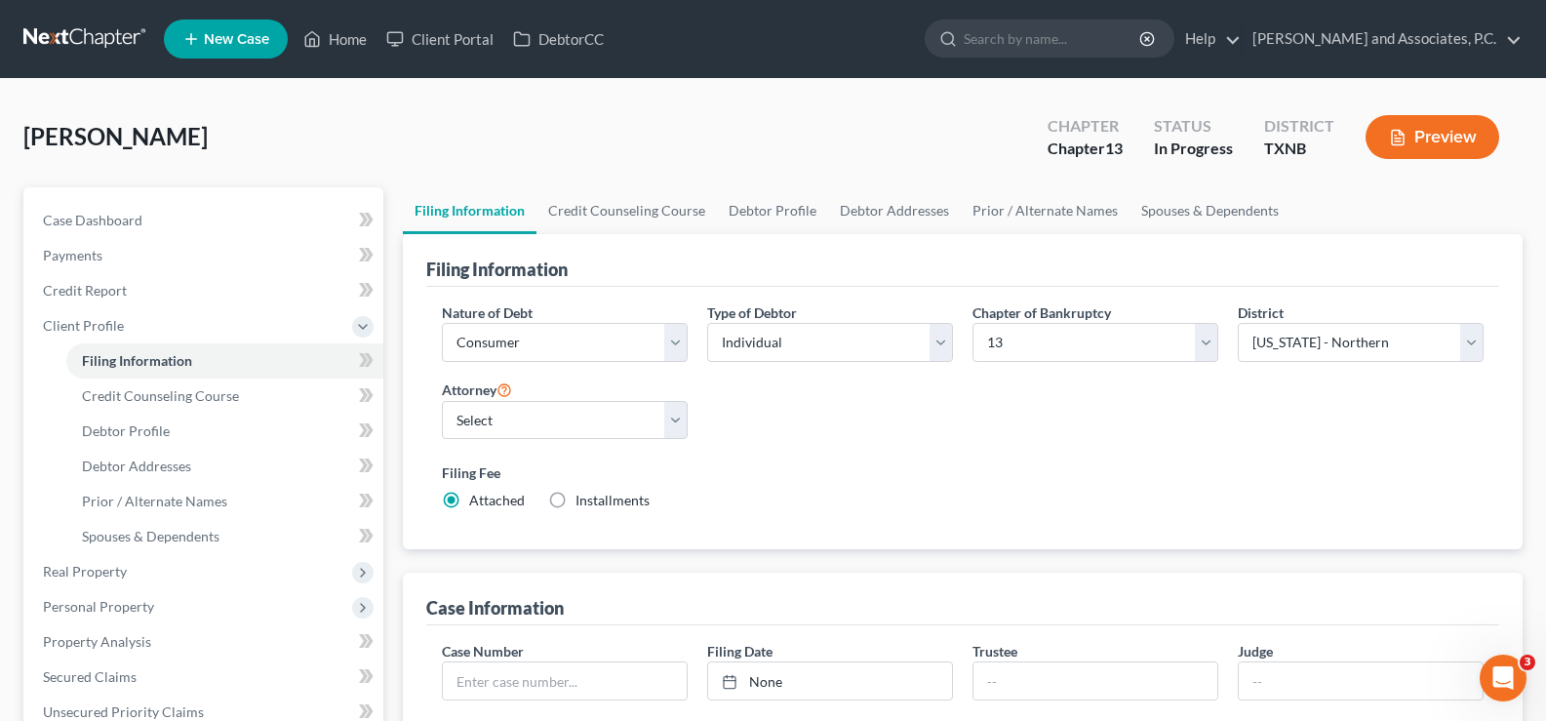
scroll to position [195, 0]
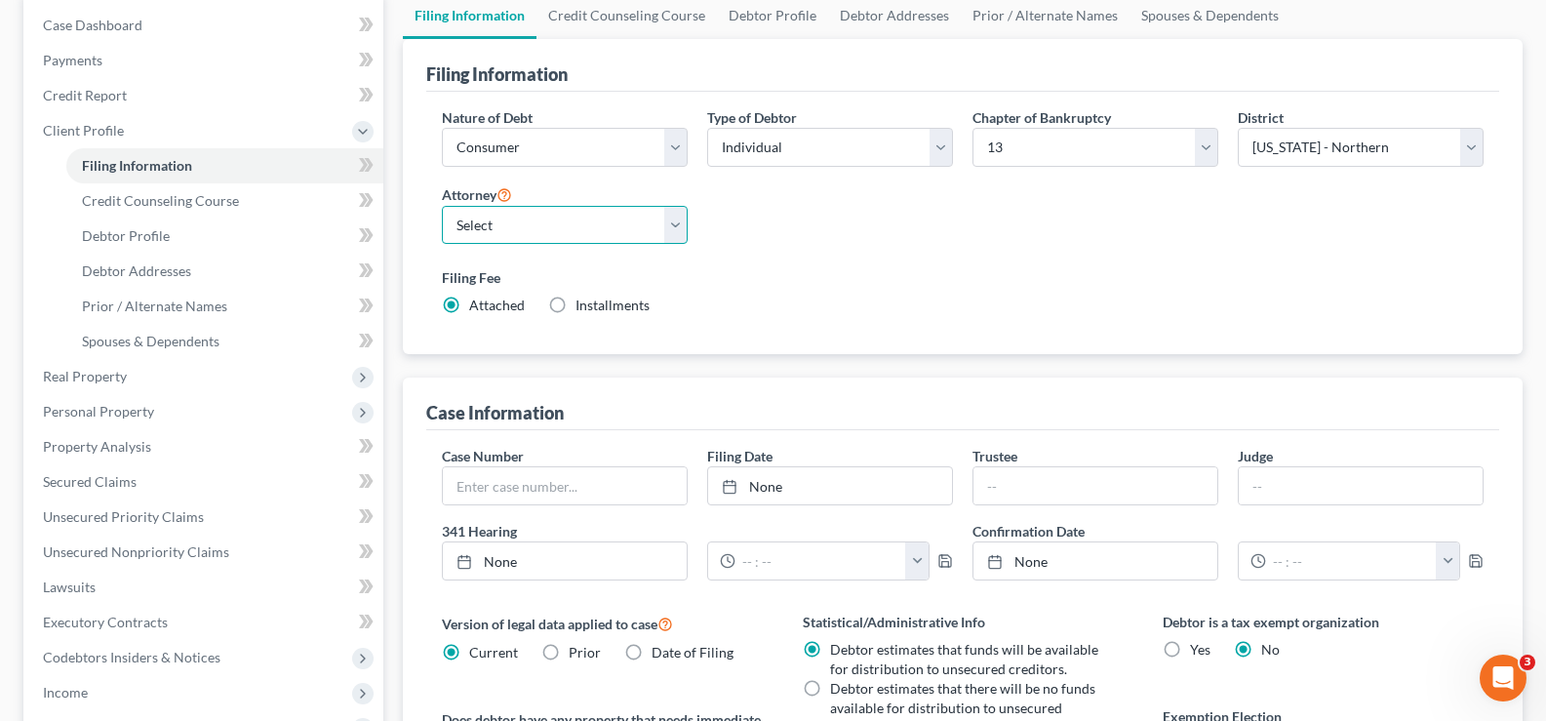
click at [667, 229] on select "Select [PERSON_NAME] - [GEOGRAPHIC_DATA] [PERSON_NAME] - OKWB [PERSON_NAME] - O…" at bounding box center [565, 225] width 246 height 39
select select "0"
click at [442, 206] on select "Select [PERSON_NAME] - [GEOGRAPHIC_DATA] [PERSON_NAME] - OKWB [PERSON_NAME] - O…" at bounding box center [565, 225] width 246 height 39
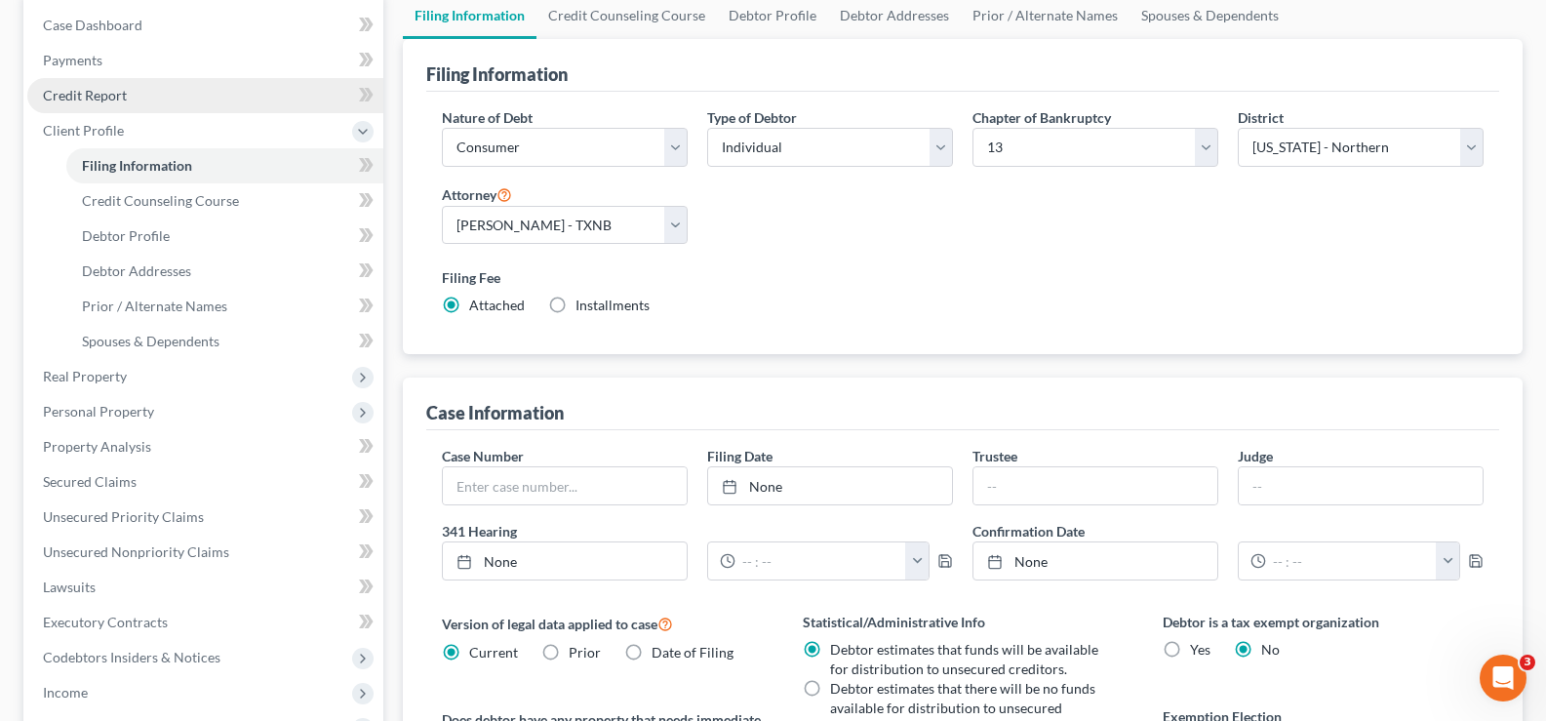
click at [116, 107] on link "Credit Report" at bounding box center [205, 95] width 356 height 35
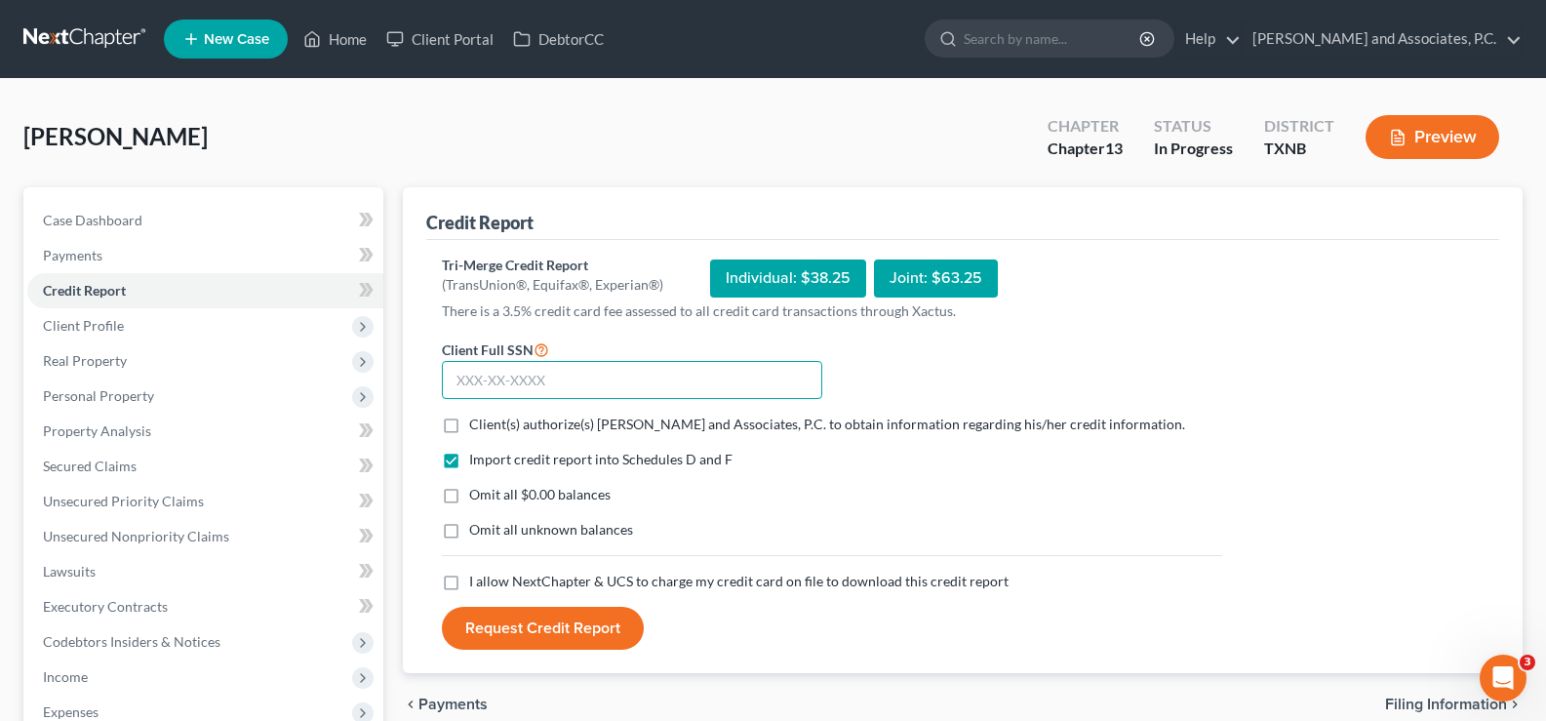
click at [609, 366] on input "text" at bounding box center [632, 380] width 380 height 39
type input "548-80-0680"
click at [469, 428] on label "Client(s) authorize(s) [PERSON_NAME] and Associates, P.C. to obtain information…" at bounding box center [827, 425] width 716 height 20
click at [477, 427] on input "Client(s) authorize(s) [PERSON_NAME] and Associates, P.C. to obtain information…" at bounding box center [483, 421] width 13 height 13
checkbox input "true"
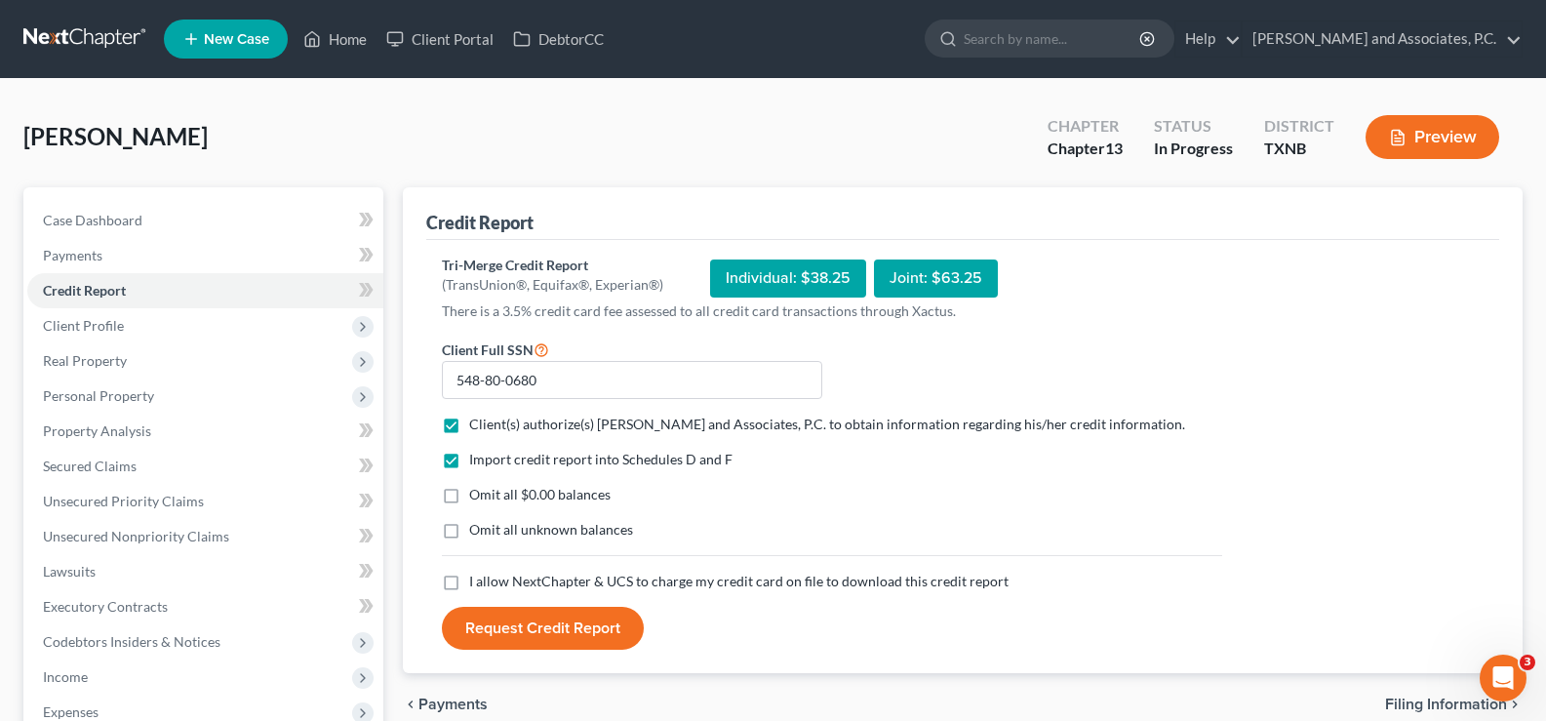
click at [469, 495] on label "Omit all $0.00 balances" at bounding box center [539, 495] width 141 height 20
click at [477, 495] on input "Omit all $0.00 balances" at bounding box center [483, 491] width 13 height 13
checkbox input "true"
click at [469, 580] on label "I allow NextChapter & UCS to charge my credit card on file to download this cre…" at bounding box center [739, 582] width 540 height 20
click at [477, 580] on input "I allow NextChapter & UCS to charge my credit card on file to download this cre…" at bounding box center [483, 578] width 13 height 13
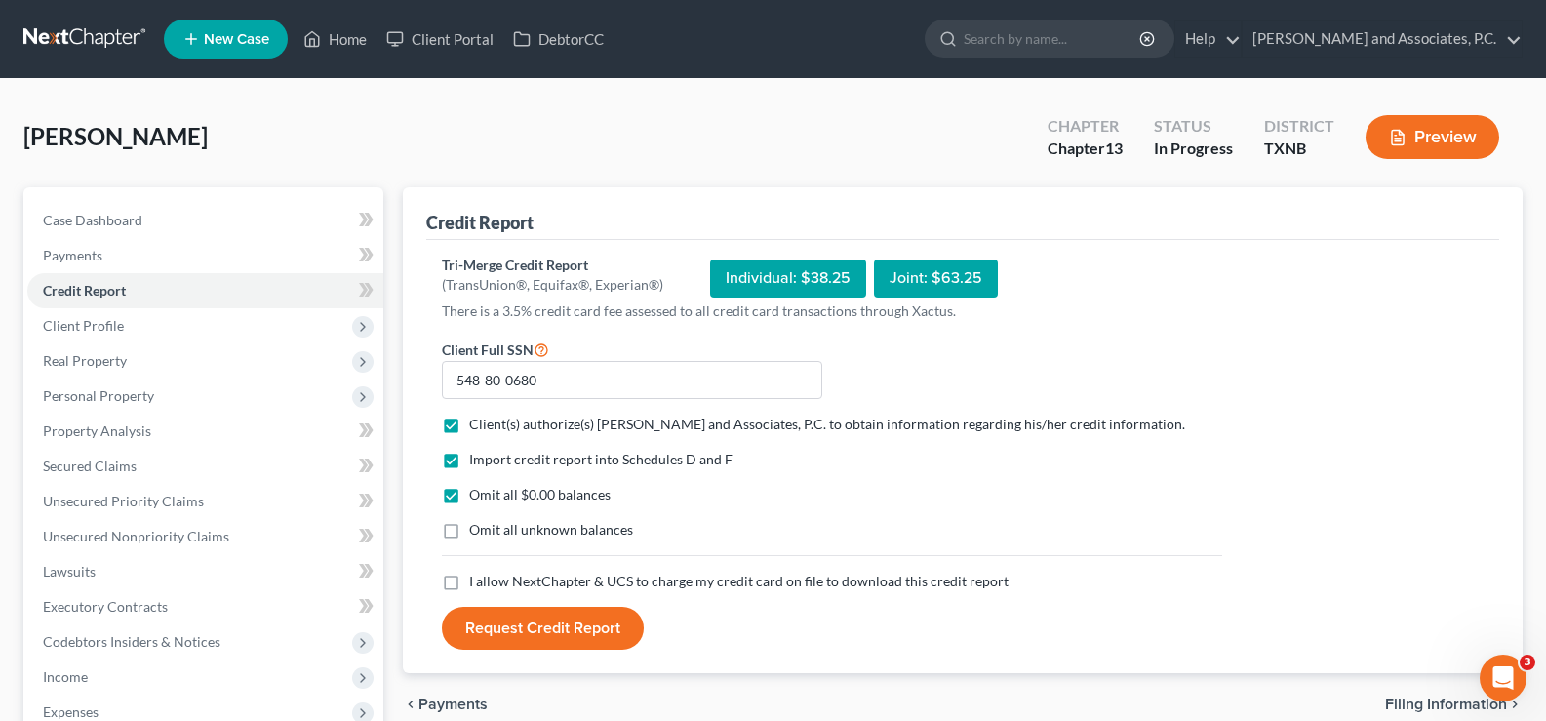
checkbox input "true"
click at [511, 625] on button "Request Credit Report" at bounding box center [543, 628] width 202 height 43
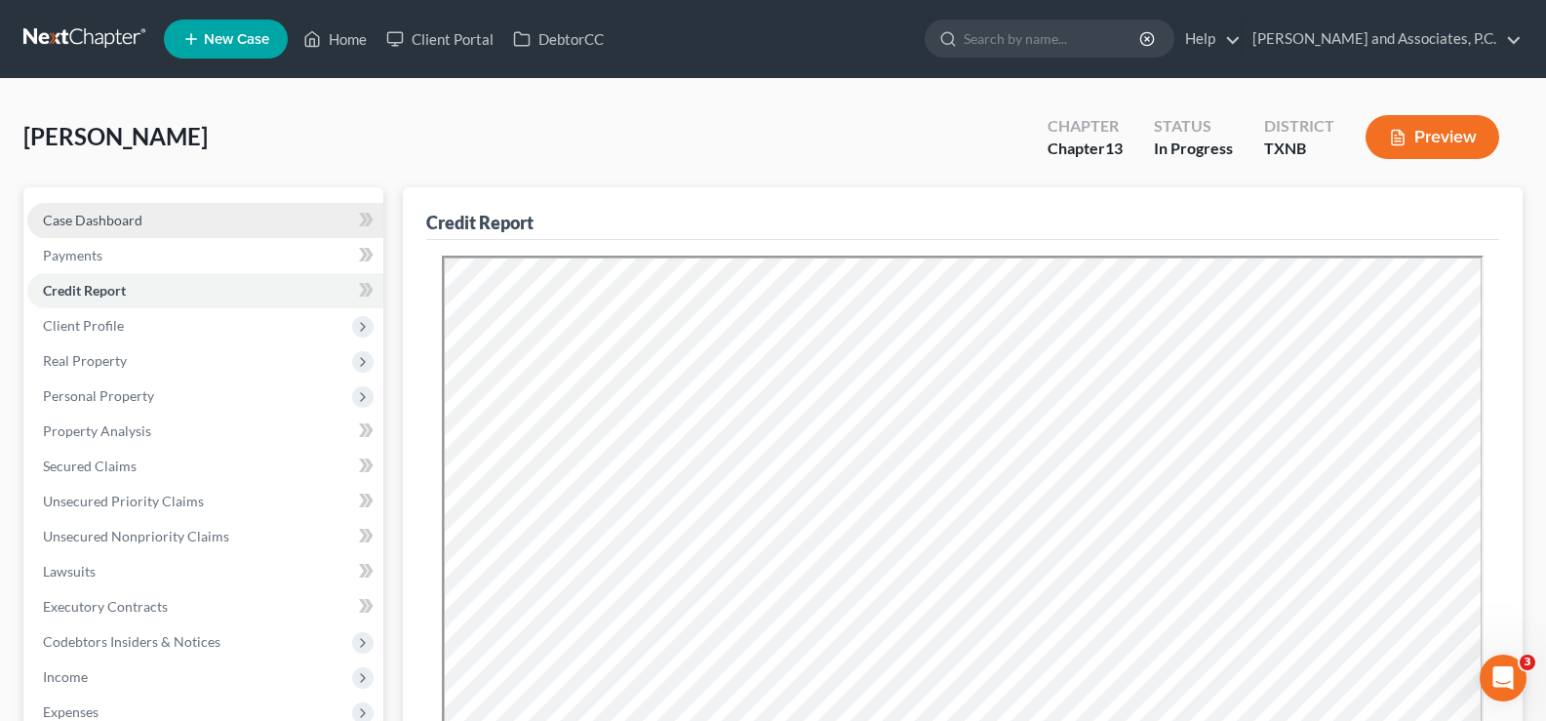
click at [129, 225] on span "Case Dashboard" at bounding box center [93, 220] width 100 height 17
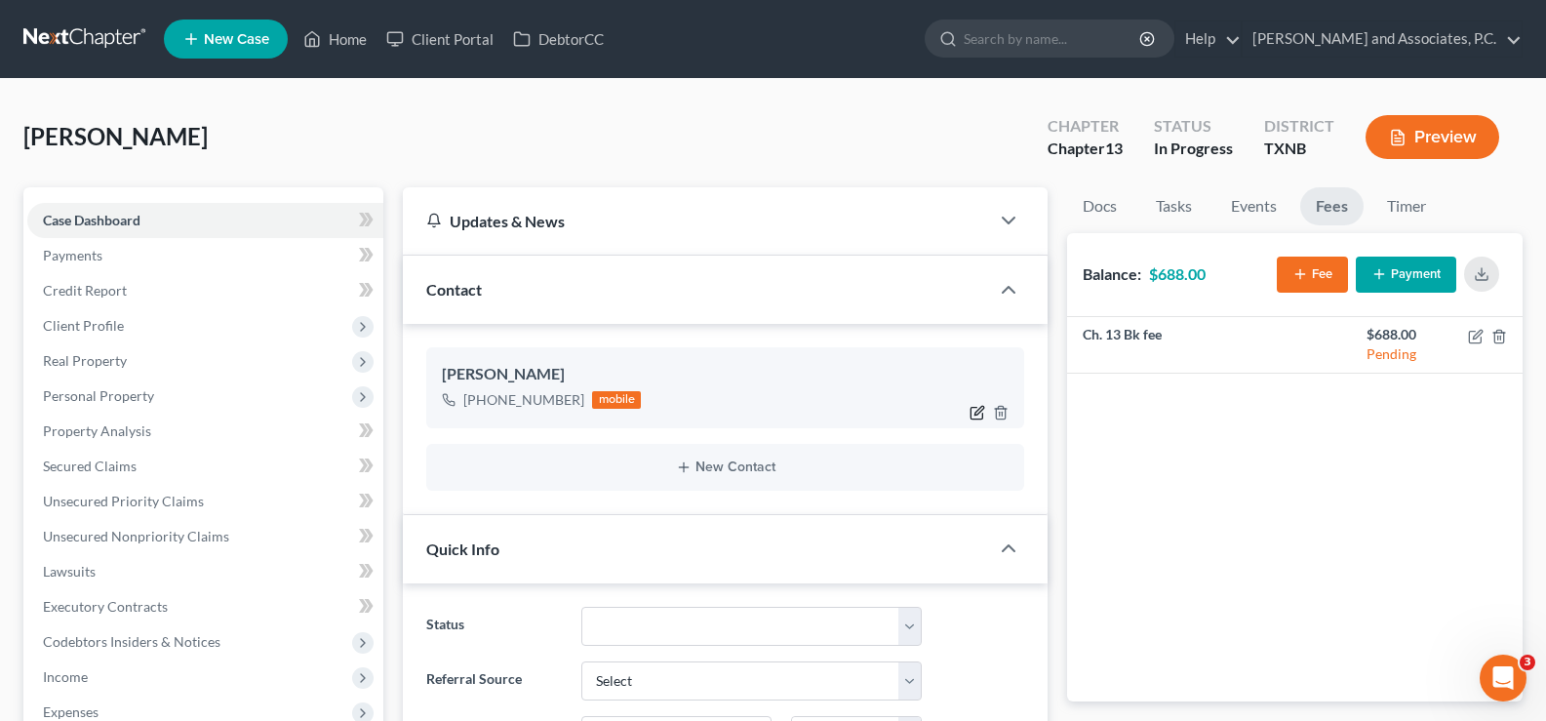
click at [972, 409] on icon "button" at bounding box center [978, 413] width 12 height 12
select select "0"
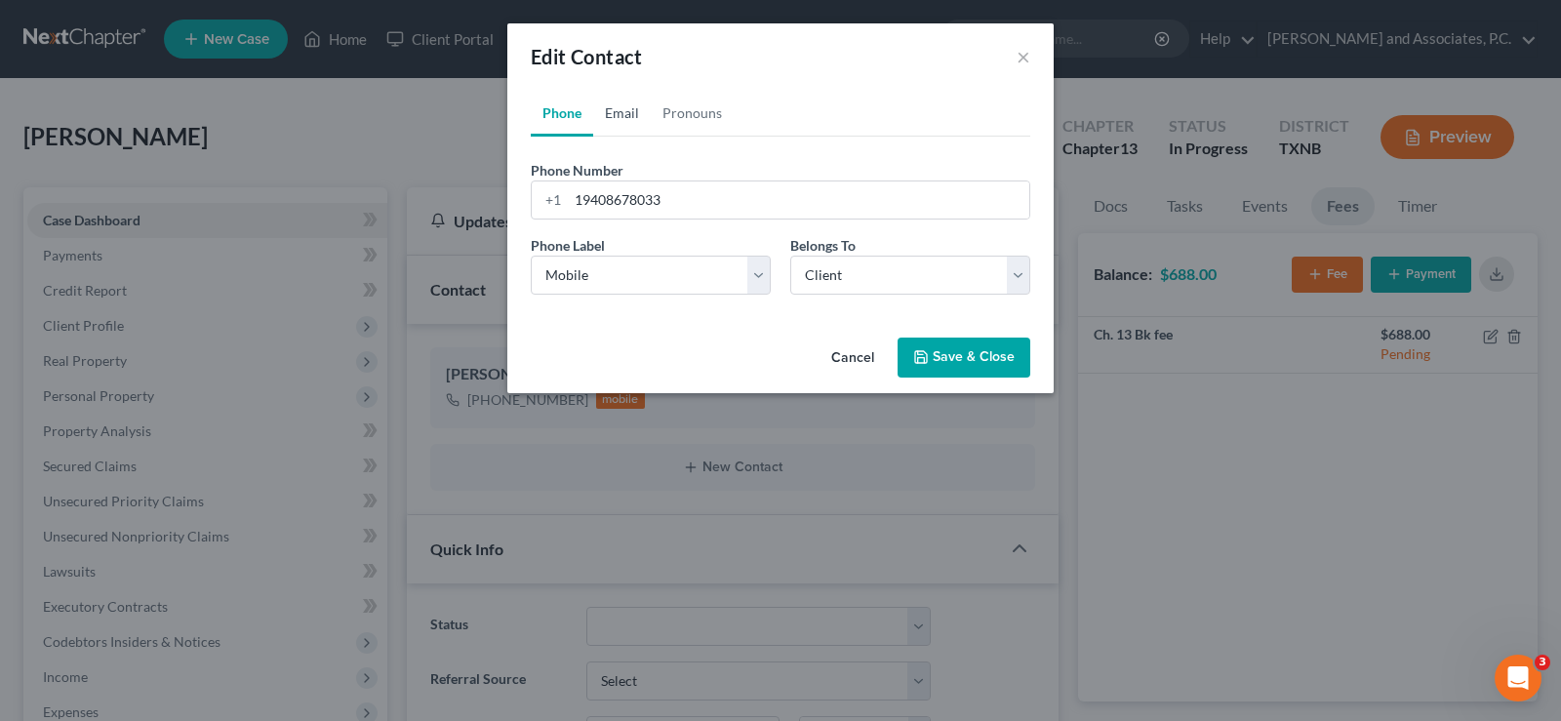
click at [620, 120] on link "Email" at bounding box center [622, 113] width 58 height 47
click at [612, 206] on input "email" at bounding box center [798, 199] width 461 height 37
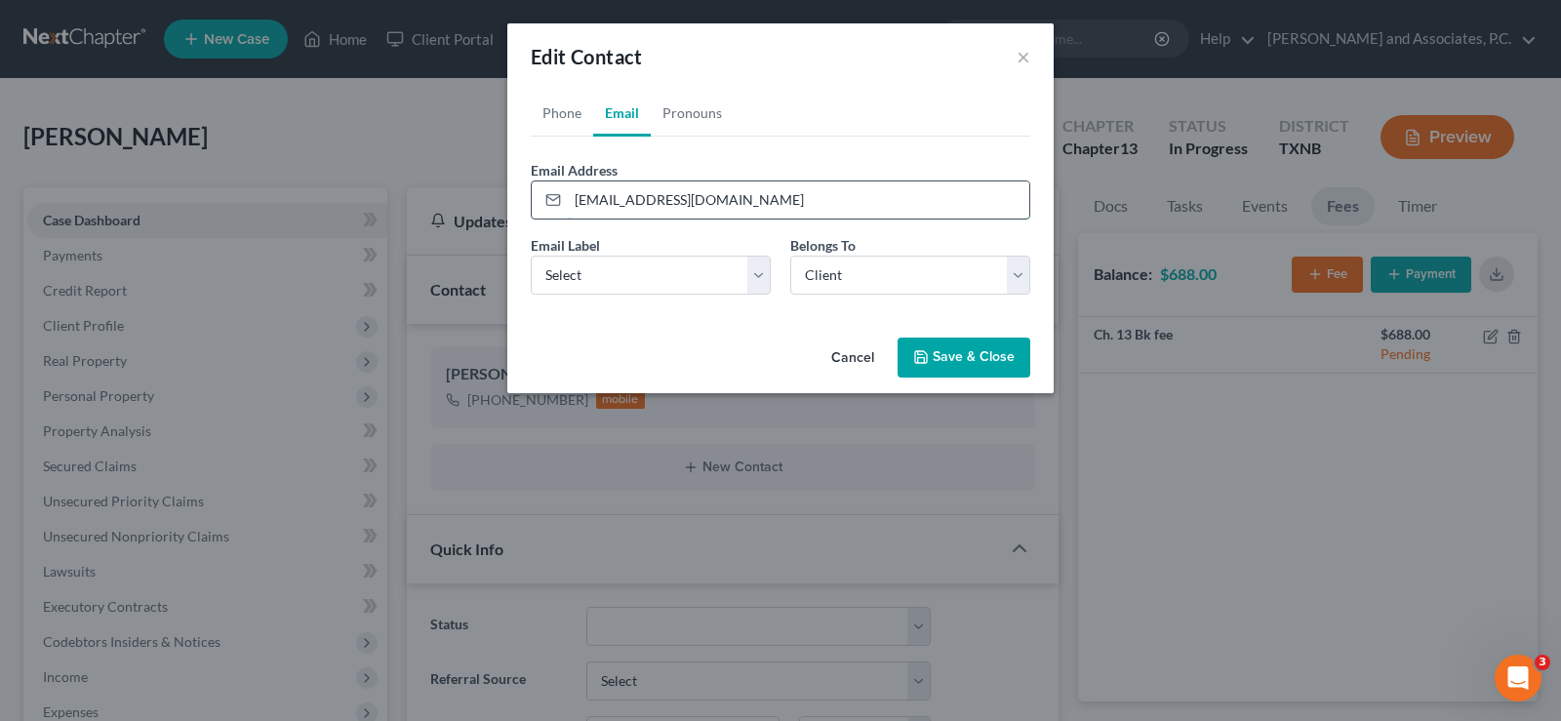
type input "[EMAIL_ADDRESS][DOMAIN_NAME]"
click at [757, 275] on select "Select Home Work Other" at bounding box center [651, 275] width 240 height 39
select select "0"
click at [531, 256] on select "Select Home Work Other" at bounding box center [651, 275] width 240 height 39
click at [895, 263] on select "Select Client Other" at bounding box center [910, 275] width 240 height 39
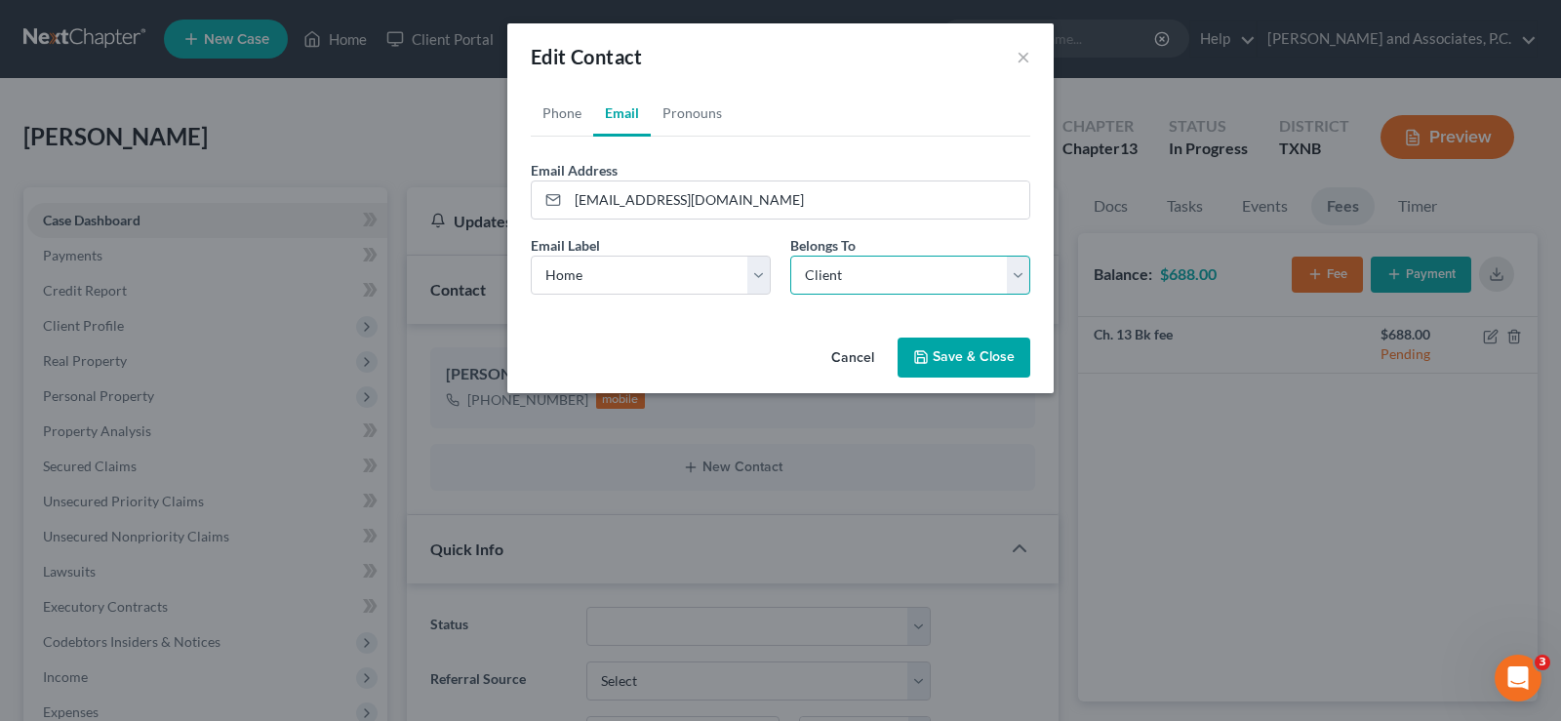
click at [790, 256] on select "Select Client Other" at bounding box center [910, 275] width 240 height 39
click at [978, 368] on button "Save & Close" at bounding box center [964, 358] width 133 height 41
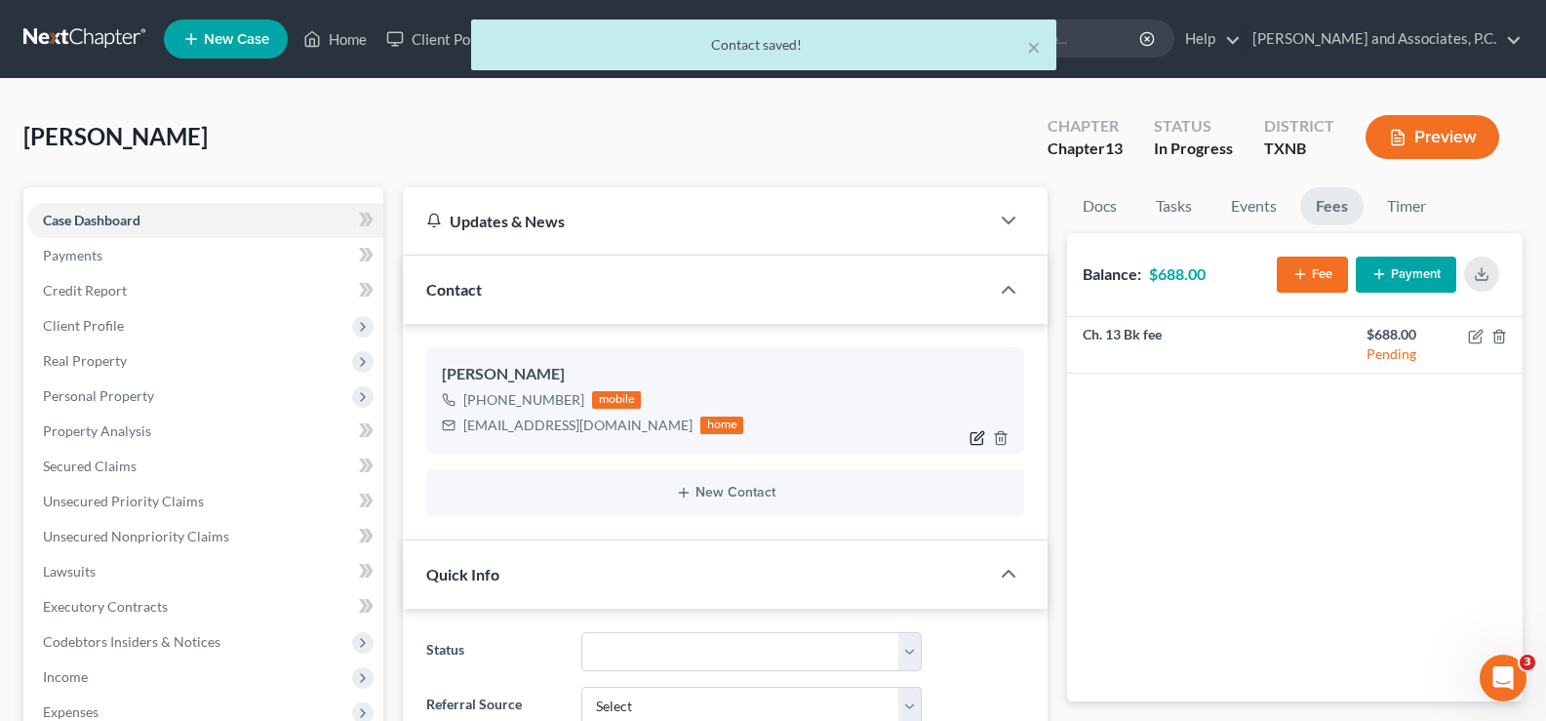
click at [976, 439] on icon "button" at bounding box center [980, 435] width 9 height 9
select select "0"
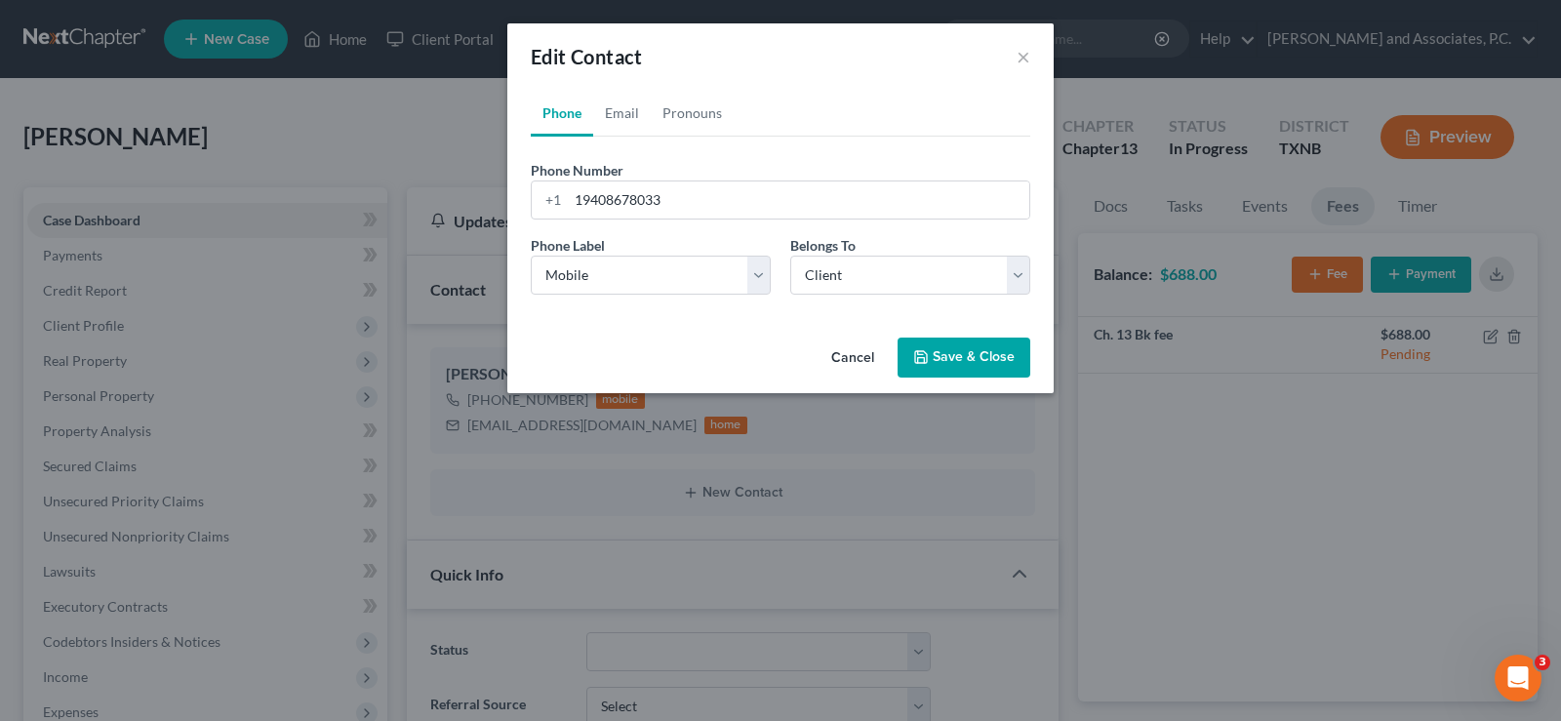
click at [861, 354] on button "Cancel" at bounding box center [853, 359] width 74 height 39
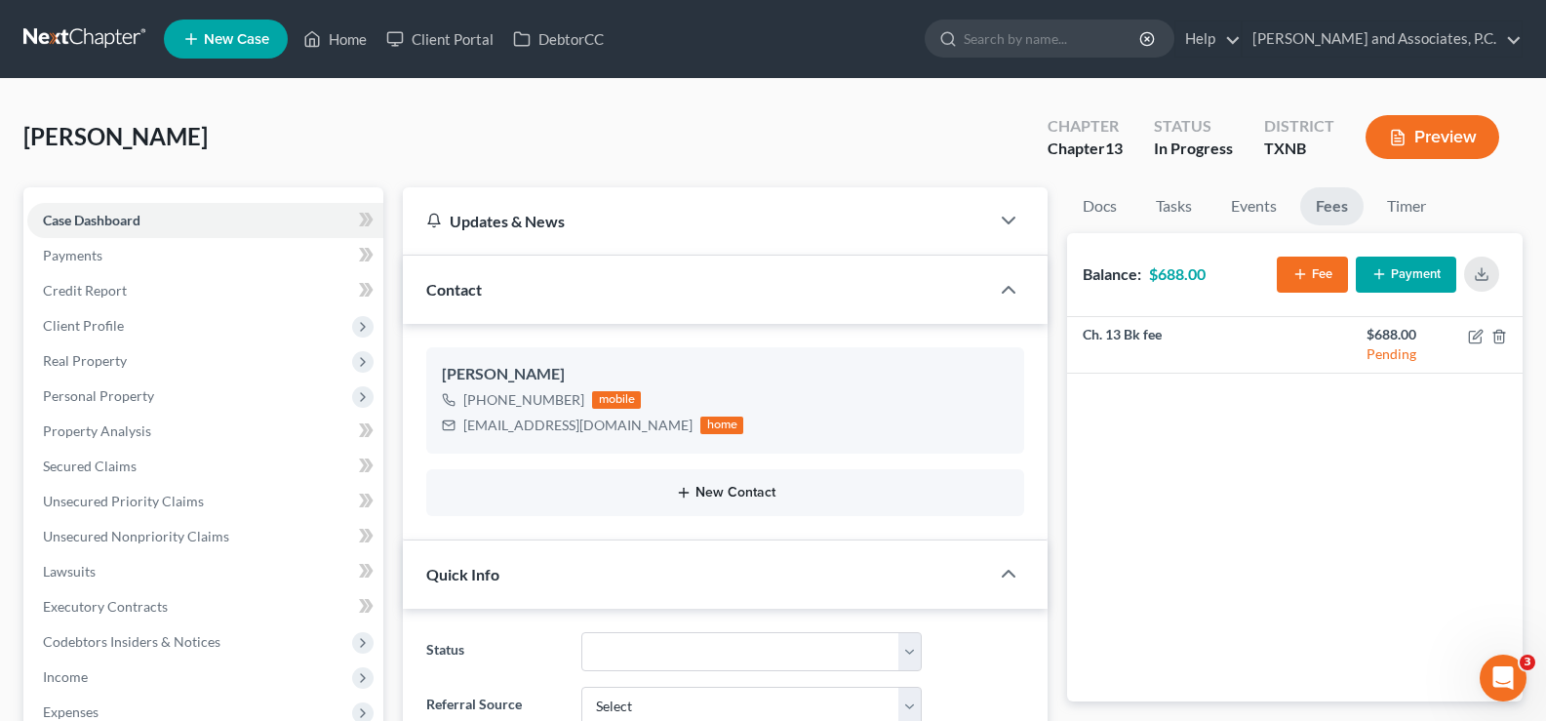
click at [756, 492] on button "New Contact" at bounding box center [725, 493] width 567 height 16
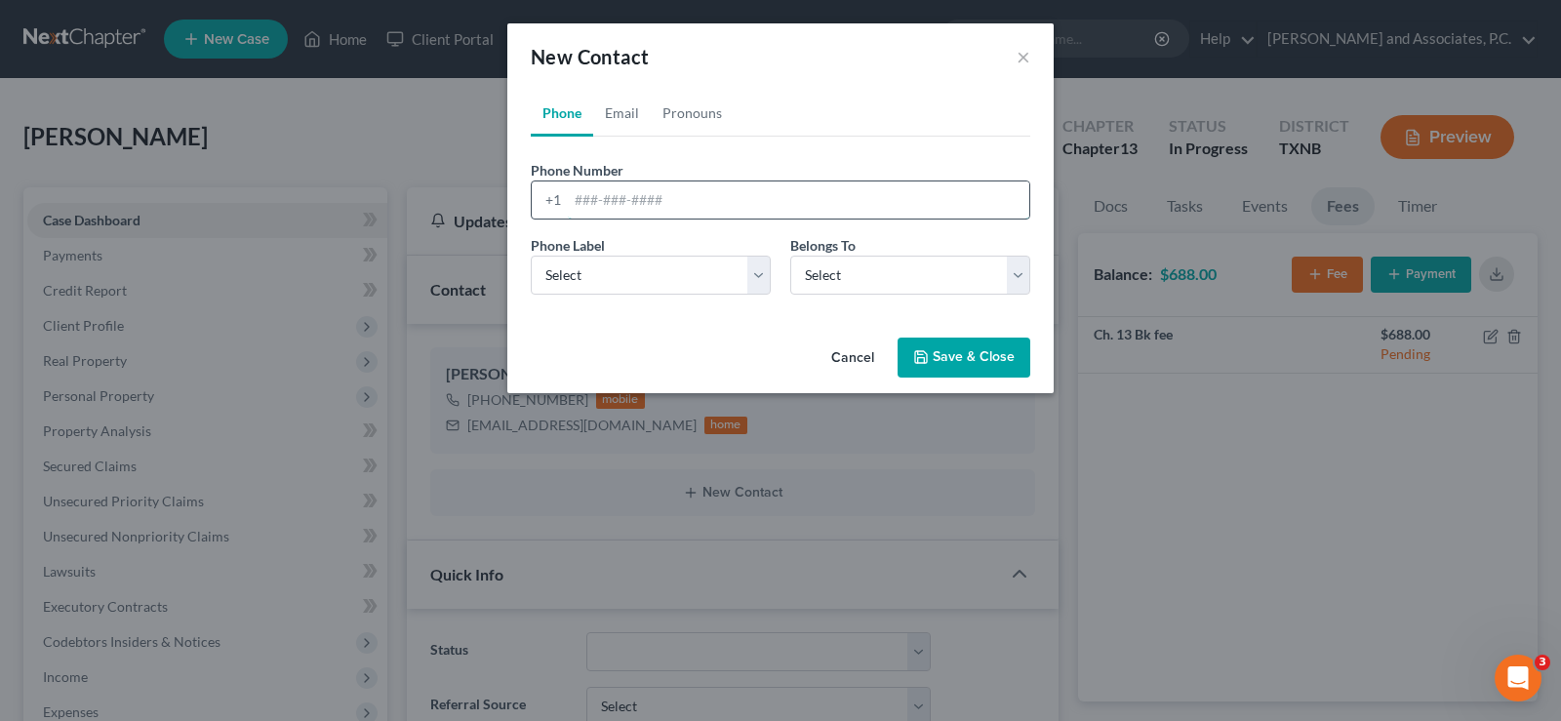
click at [638, 198] on input "tel" at bounding box center [798, 199] width 461 height 37
type input "8328990472"
click at [608, 269] on select "Select Mobile Home Work Other" at bounding box center [651, 275] width 240 height 39
select select "0"
click at [531, 256] on select "Select Mobile Home Work Other" at bounding box center [651, 275] width 240 height 39
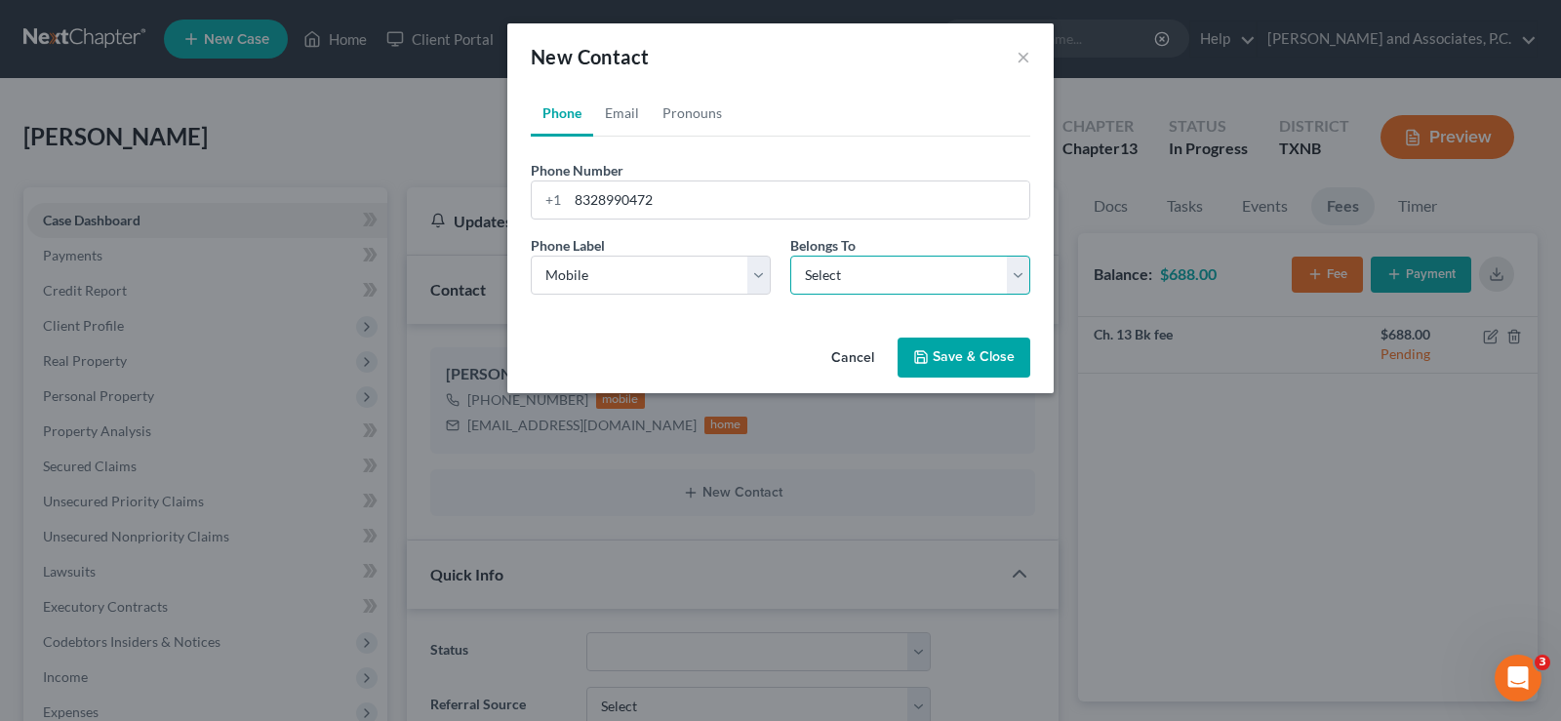
click at [842, 280] on select "Select Client Other" at bounding box center [910, 275] width 240 height 39
select select "1"
click at [790, 256] on select "Select Client Other" at bounding box center [910, 275] width 240 height 39
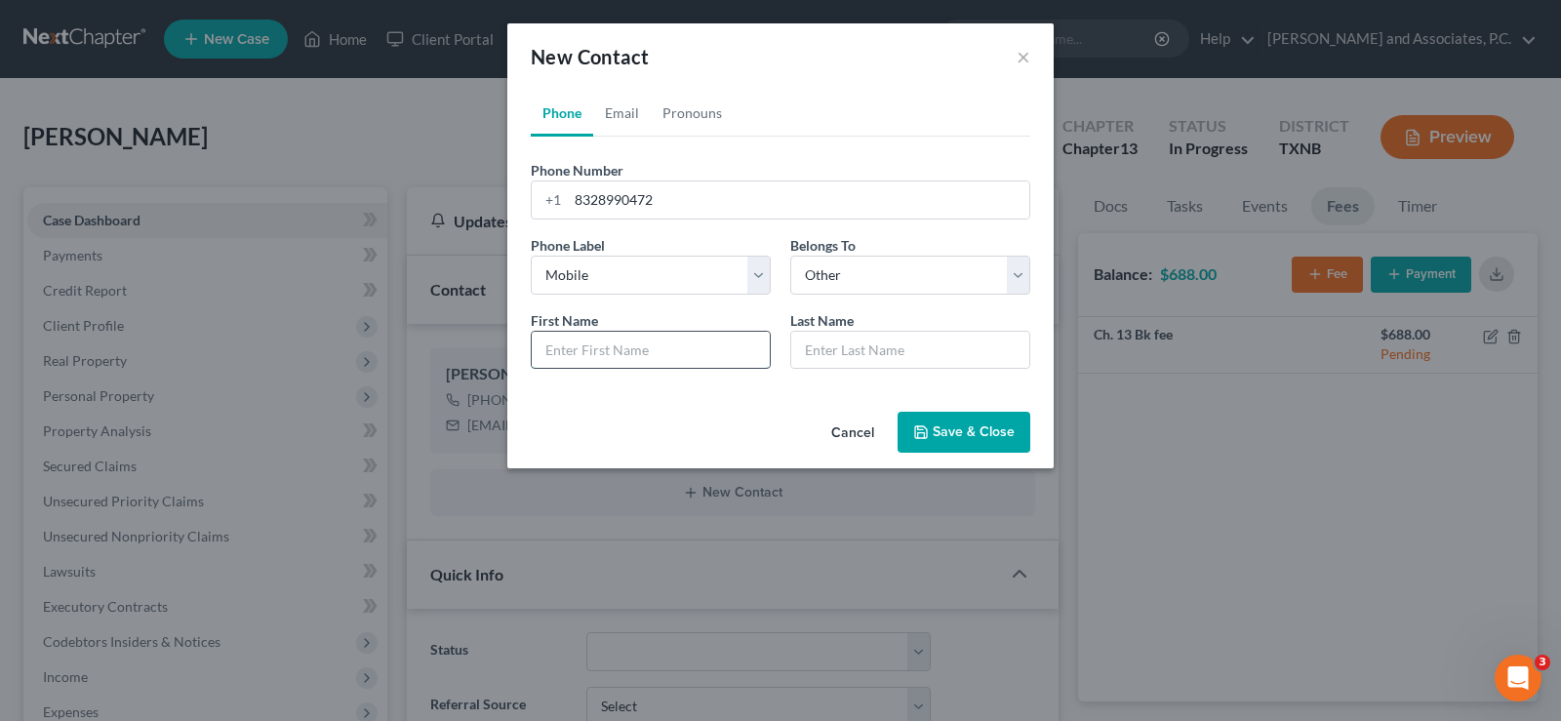
click at [719, 347] on input "text" at bounding box center [651, 350] width 238 height 37
type input "[PERSON_NAME]"
type input "[PERSON_NAME] (daughter)"
click at [944, 432] on button "Save & Close" at bounding box center [964, 432] width 133 height 41
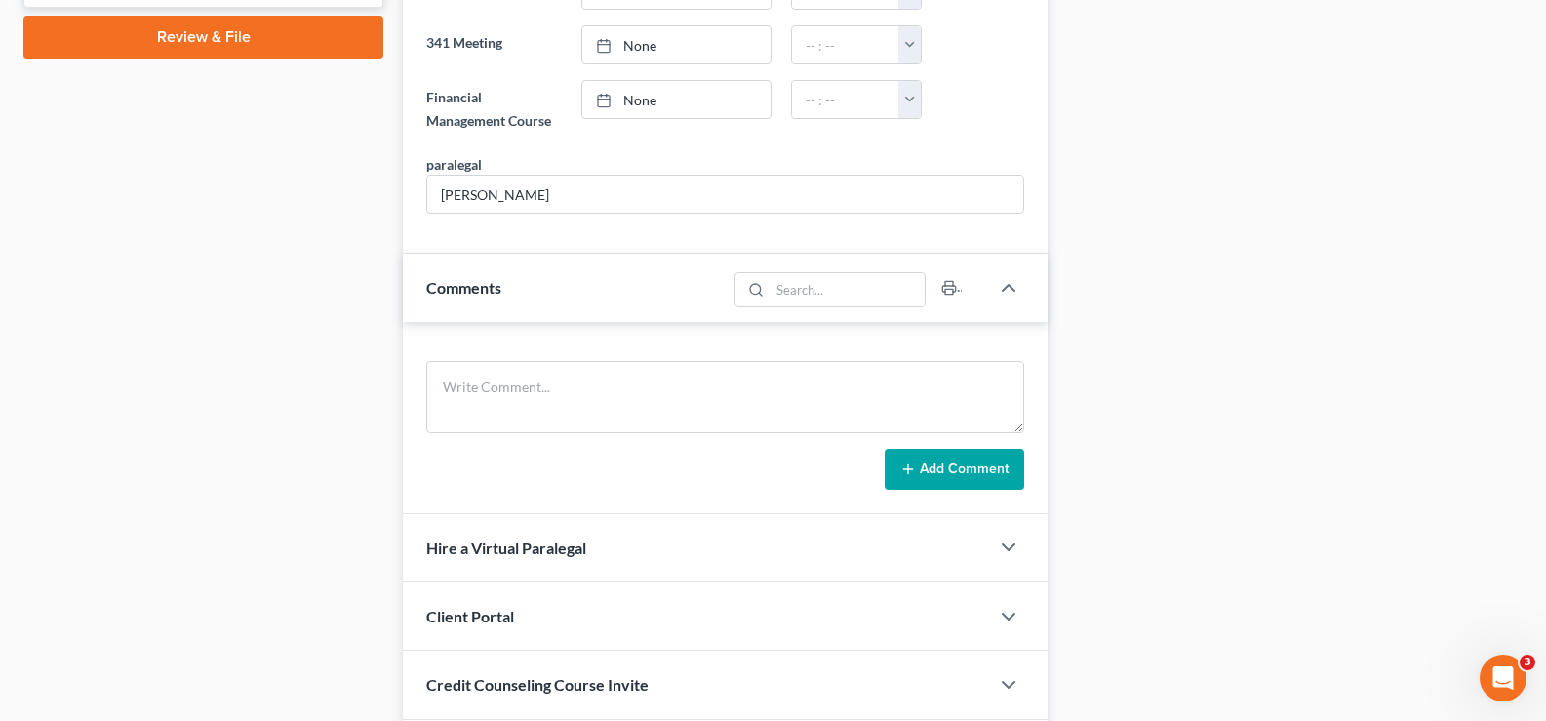
scroll to position [1116, 0]
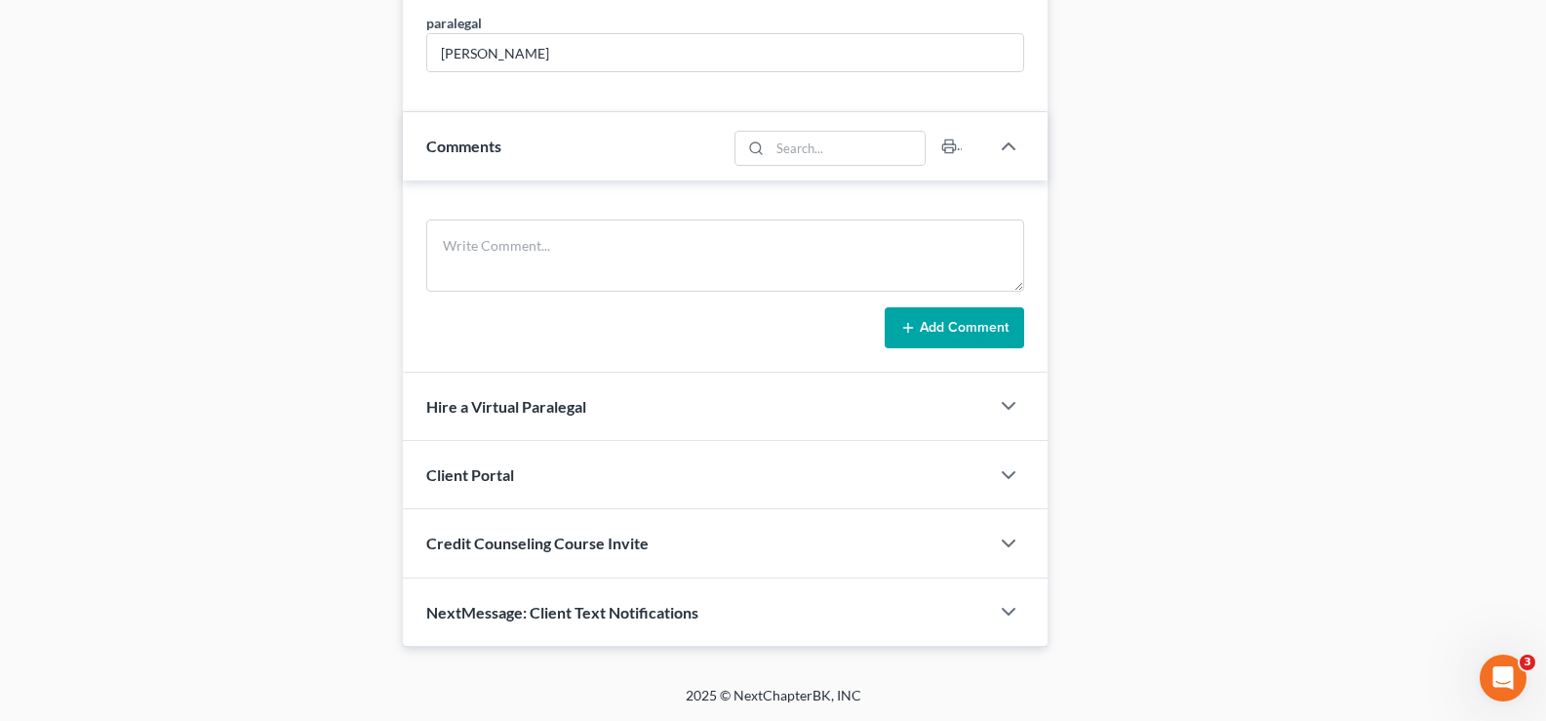
click at [570, 614] on span "NextMessage: Client Text Notifications" at bounding box center [562, 612] width 272 height 19
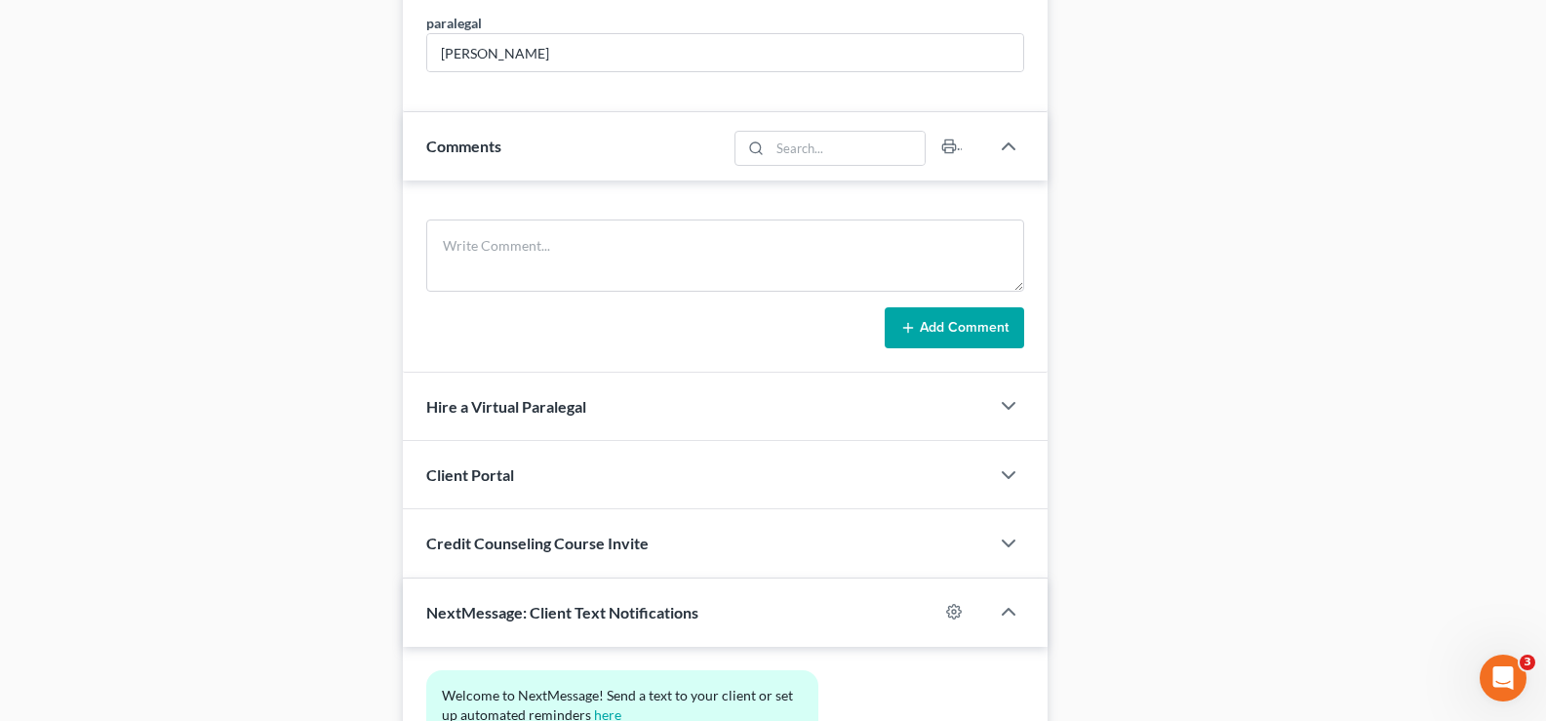
scroll to position [1296, 0]
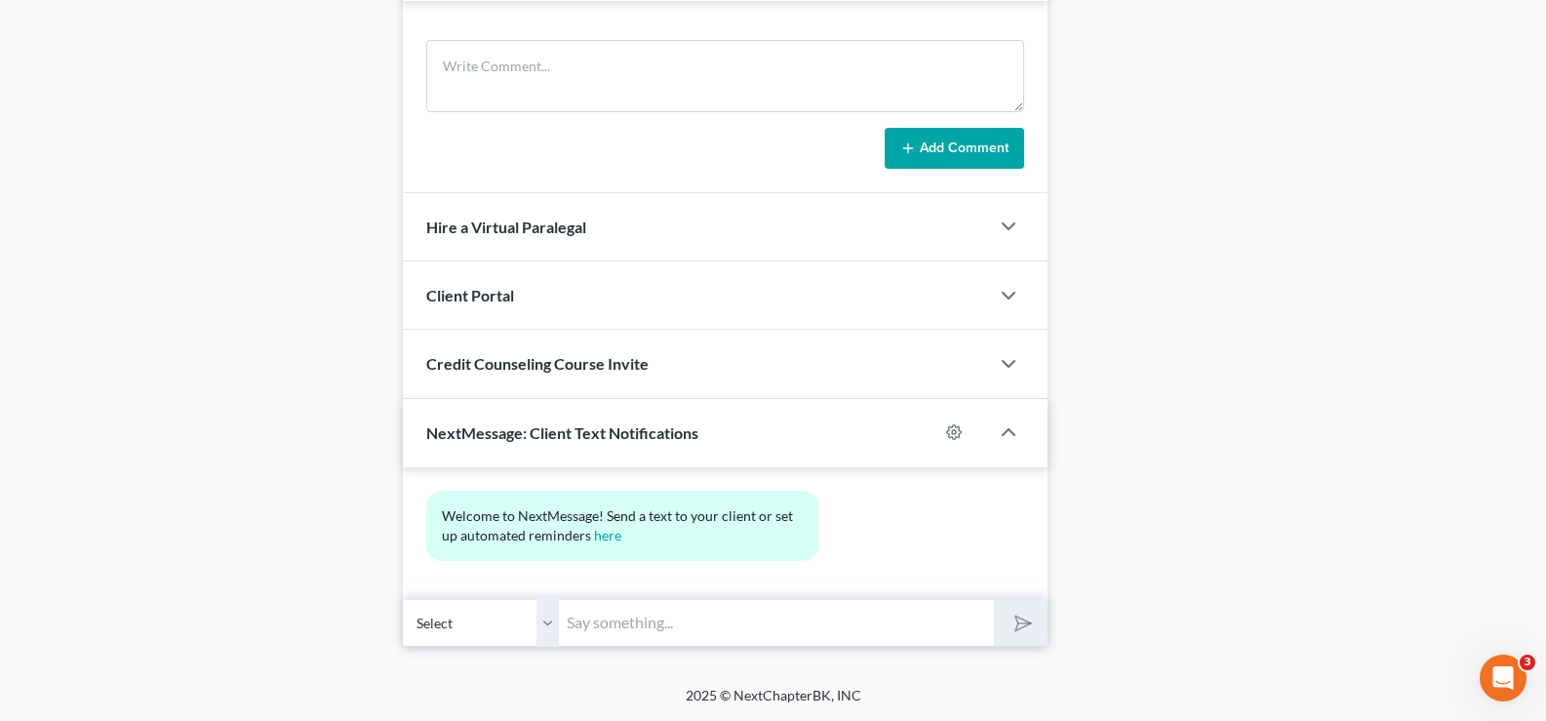
click at [544, 618] on select "Select [PHONE_NUMBER] - [PERSON_NAME] [PHONE_NUMBER] - [PERSON_NAME] (daughter)" at bounding box center [481, 623] width 156 height 48
select select "1"
click at [403, 599] on select "Select [PHONE_NUMBER] - [PERSON_NAME] [PHONE_NUMBER] - [PERSON_NAME] (daughter)" at bounding box center [481, 623] width 156 height 48
click at [619, 620] on input "text" at bounding box center [776, 623] width 435 height 48
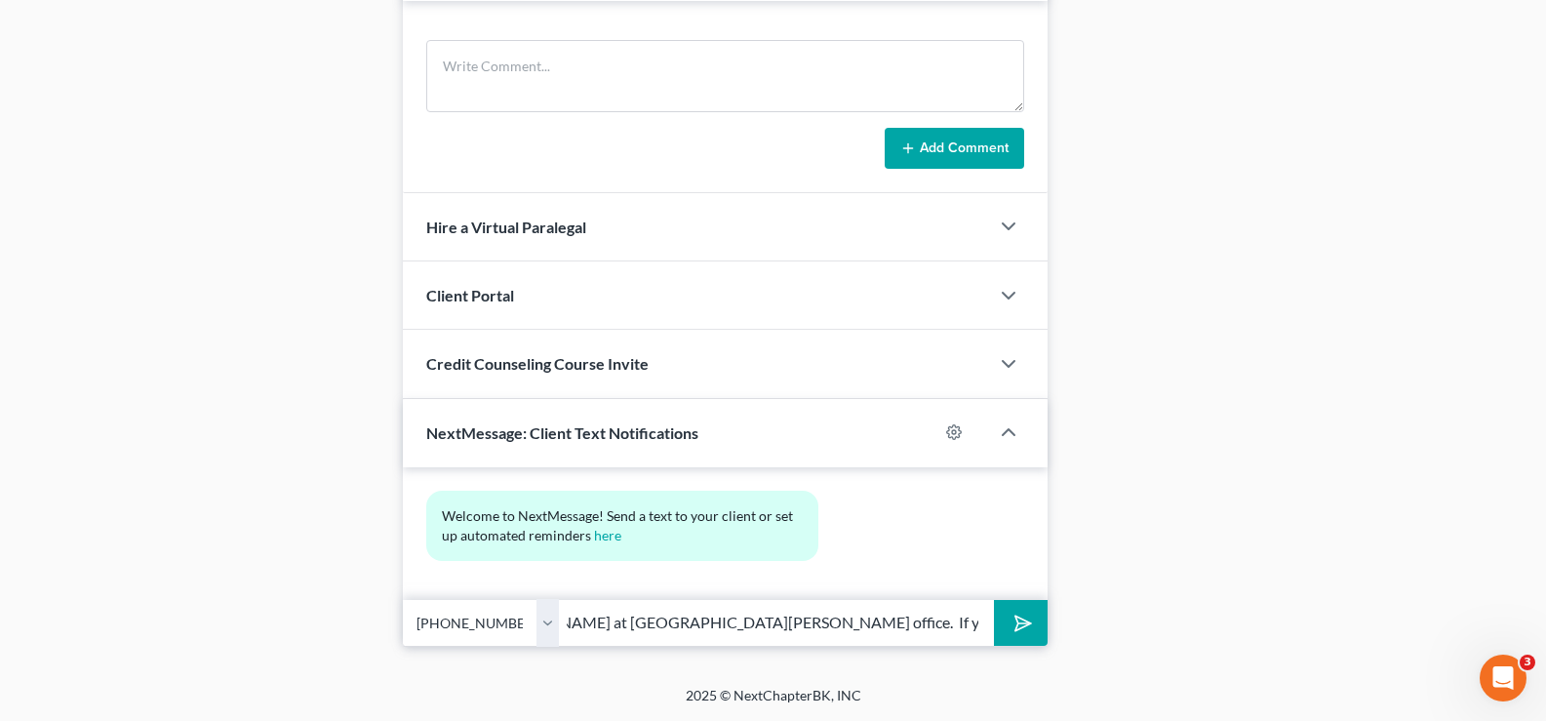
scroll to position [0, 282]
click at [830, 622] on input "Hey [PERSON_NAME], this is [PERSON_NAME] at [GEOGRAPHIC_DATA][PERSON_NAME] offi…" at bounding box center [776, 623] width 435 height 48
click at [987, 625] on input "Hey [PERSON_NAME], this is [PERSON_NAME] at [GEOGRAPHIC_DATA][PERSON_NAME] offi…" at bounding box center [776, 623] width 435 height 48
type input "Hey [PERSON_NAME], this is [PERSON_NAME] at [GEOGRAPHIC_DATA][PERSON_NAME] offi…"
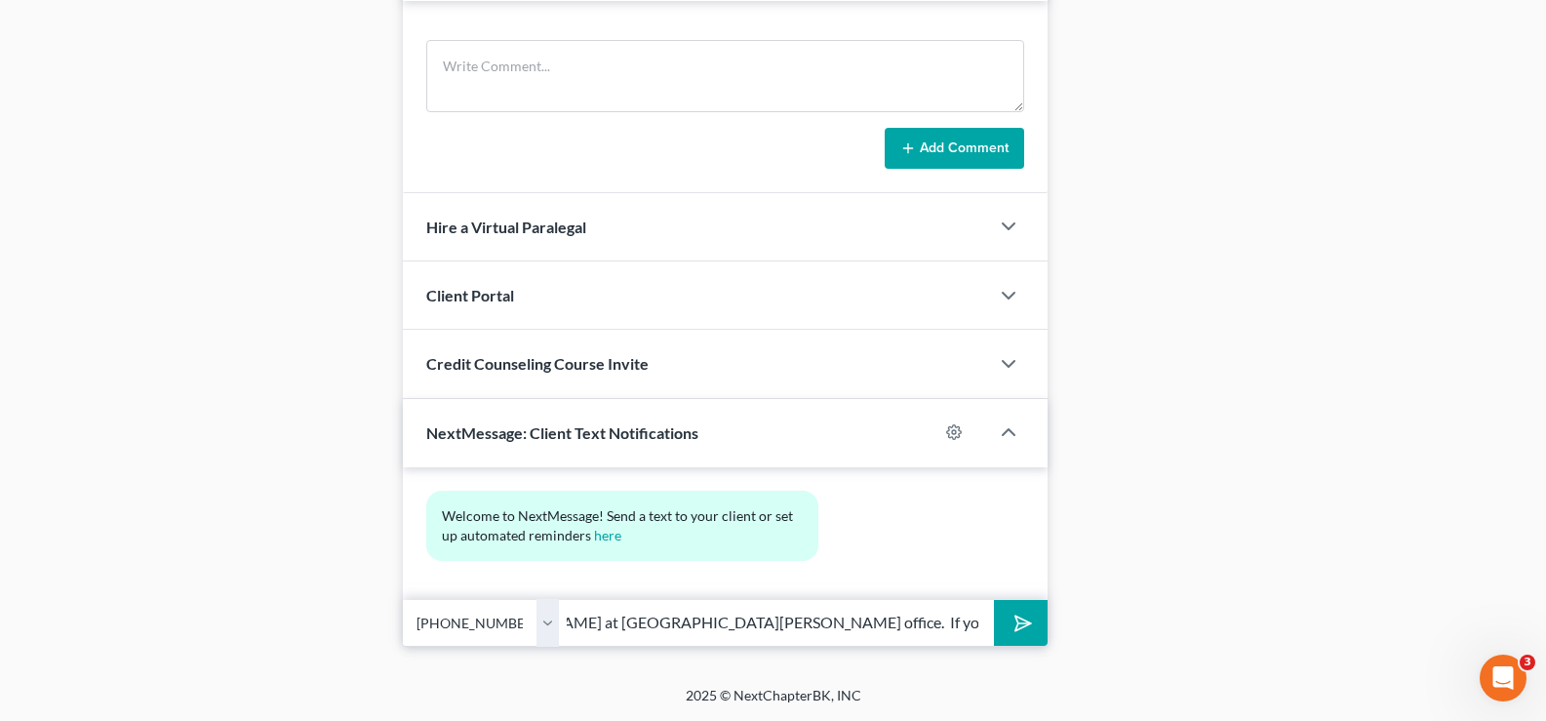
click at [1026, 629] on icon "submit" at bounding box center [1019, 622] width 27 height 27
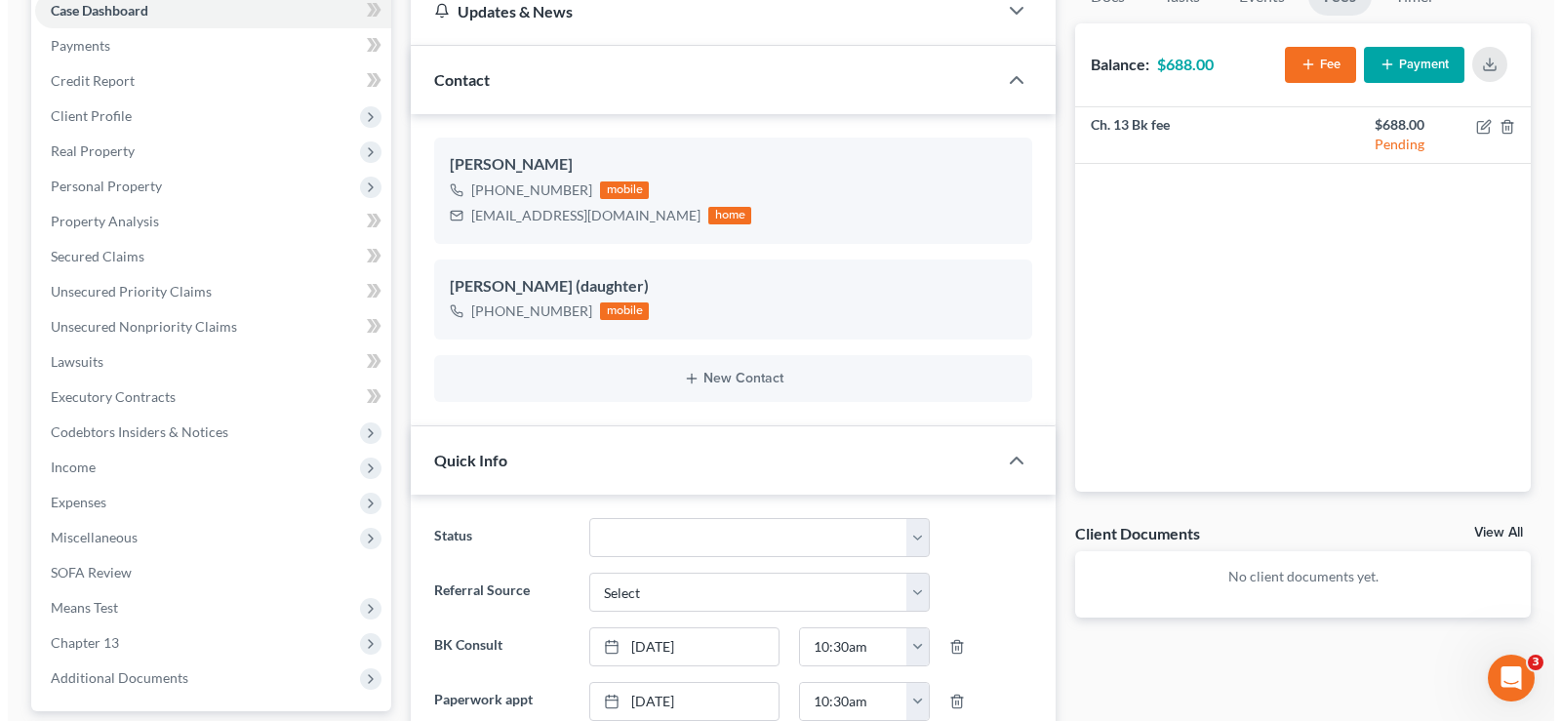
scroll to position [0, 0]
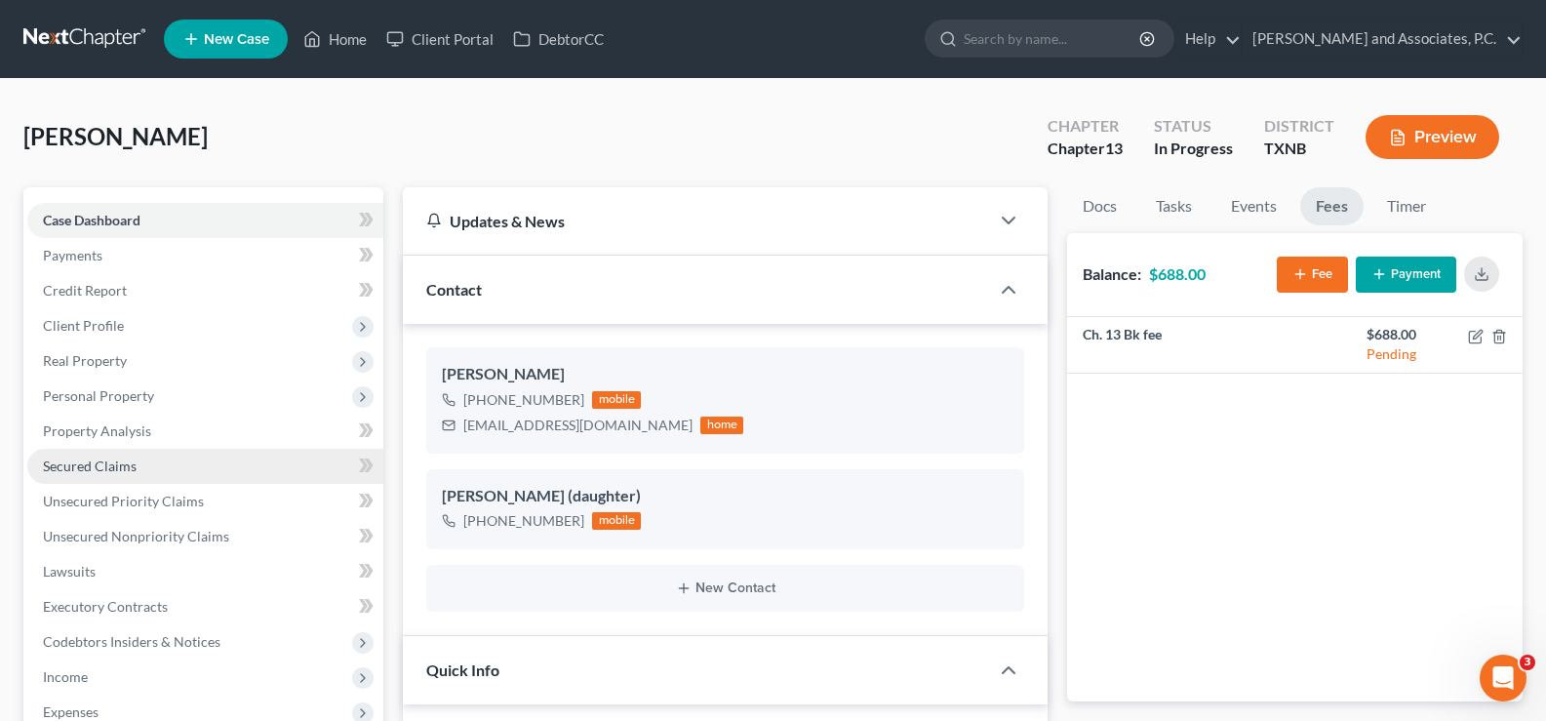
click at [126, 464] on span "Secured Claims" at bounding box center [90, 466] width 94 height 17
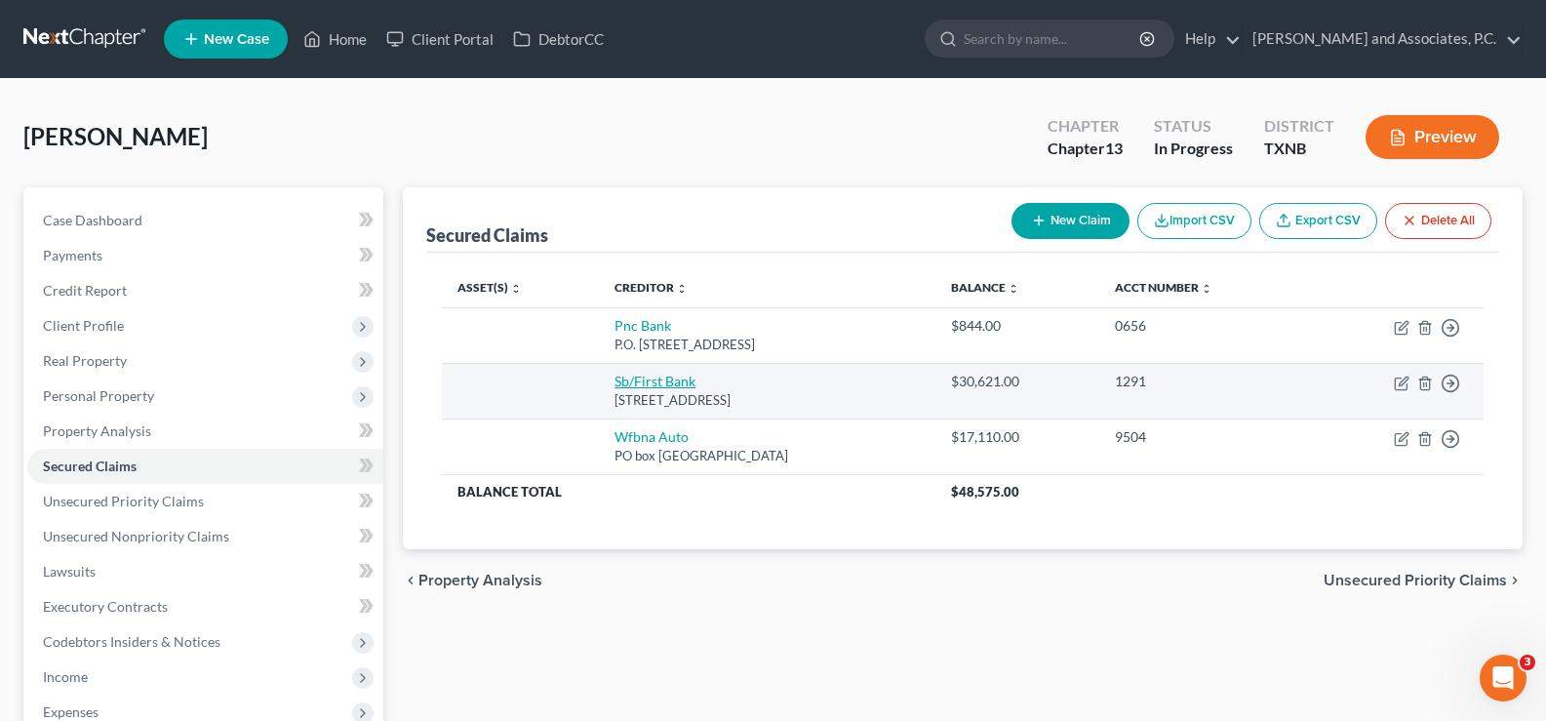
click at [648, 387] on link "Sb/First Bank" at bounding box center [655, 381] width 81 height 17
select select "45"
select select "0"
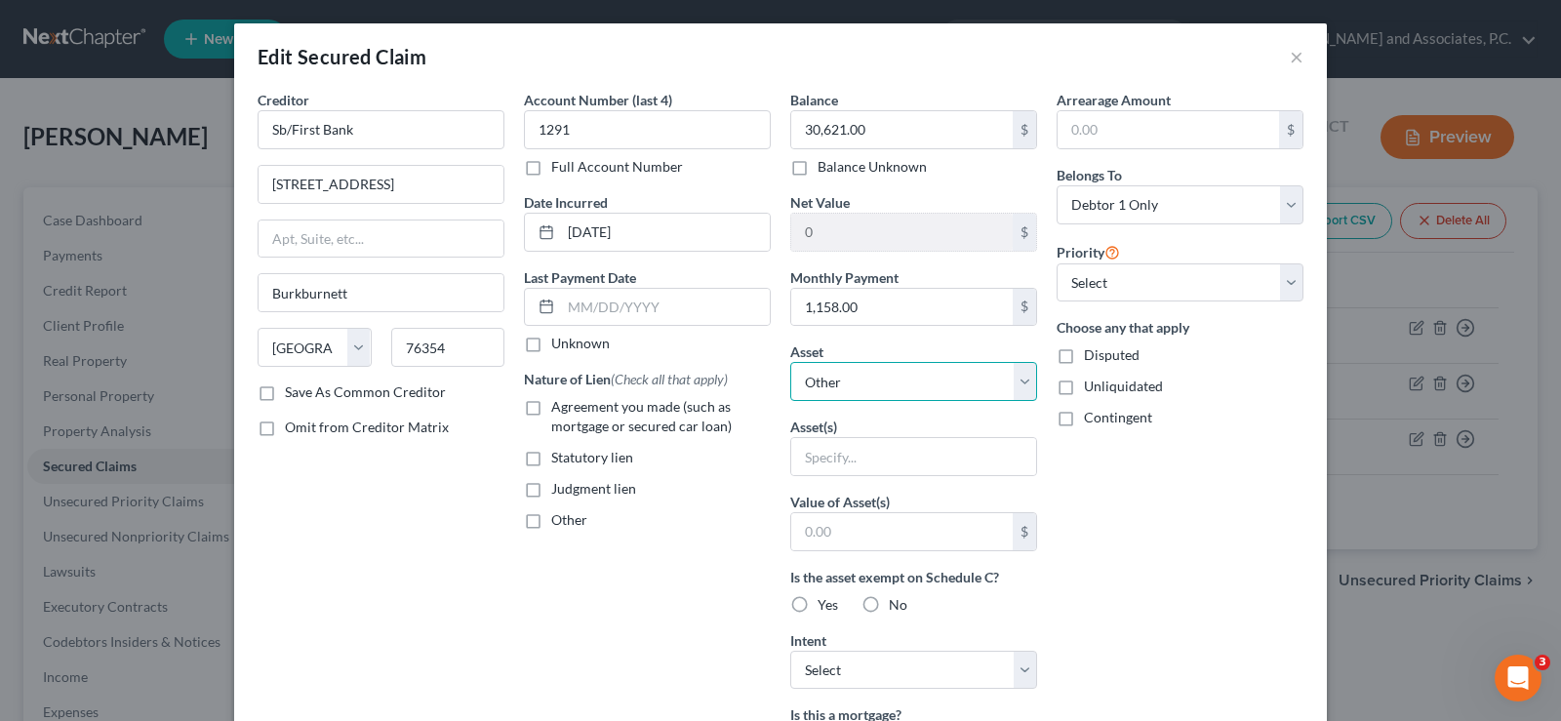
click at [798, 382] on select "Select Other Multiple Assets [STREET_ADDRESS] - $0.0" at bounding box center [913, 381] width 247 height 39
select select "2"
click at [790, 362] on select "Select Other Multiple Assets [STREET_ADDRESS] - $0.0" at bounding box center [913, 381] width 247 height 39
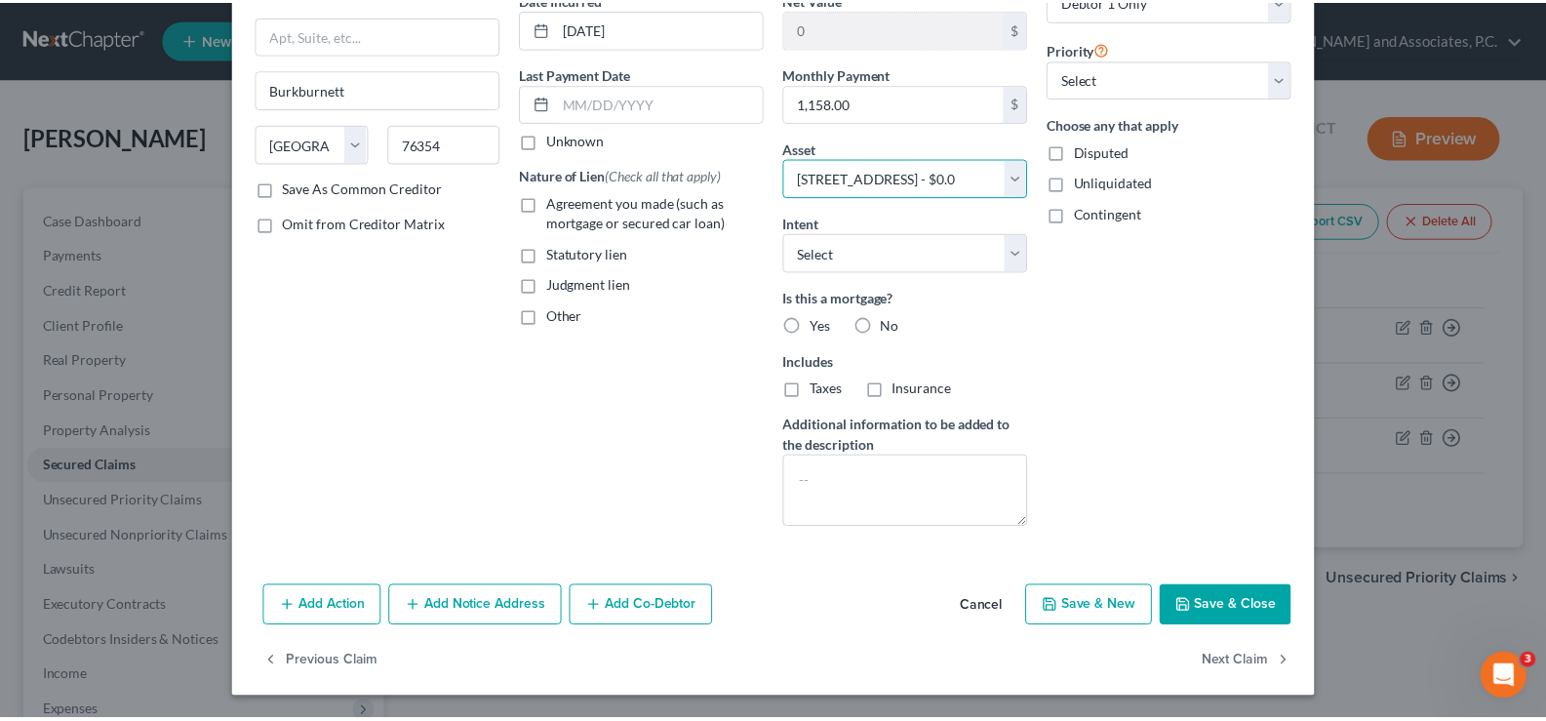
scroll to position [205, 0]
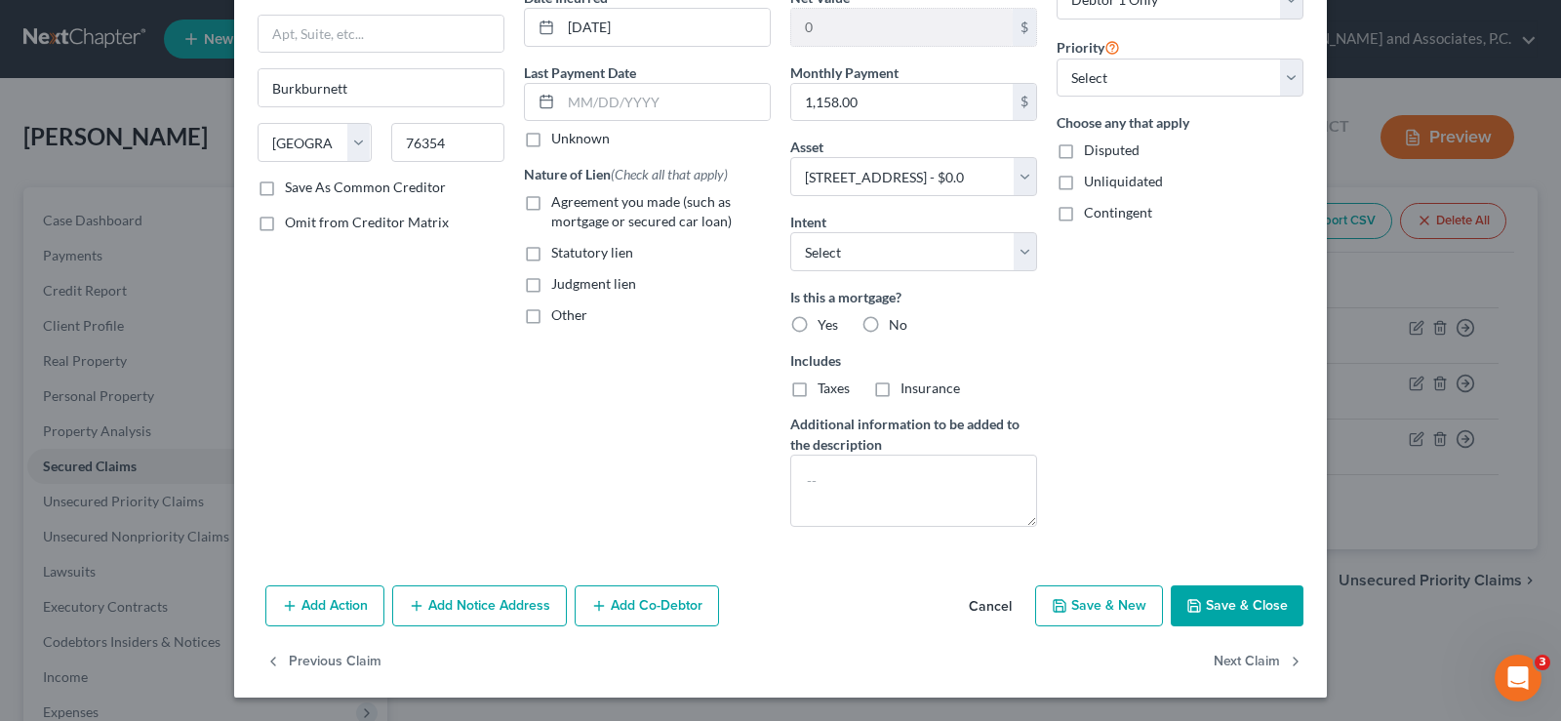
click at [1232, 609] on button "Save & Close" at bounding box center [1237, 605] width 133 height 41
select select
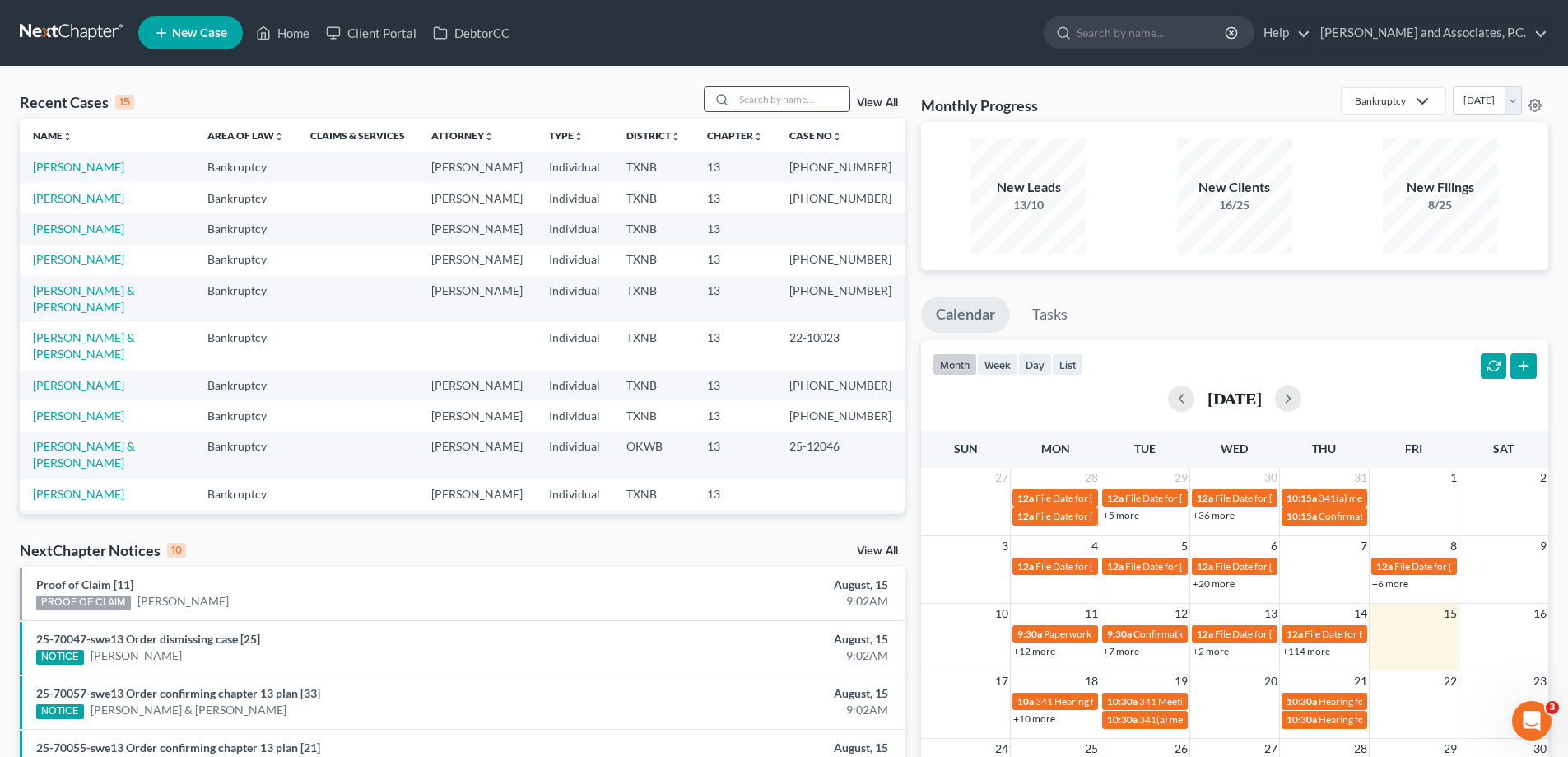
click at [741, 97] on input "search" at bounding box center [791, 99] width 116 height 24
type input "rita daniels"
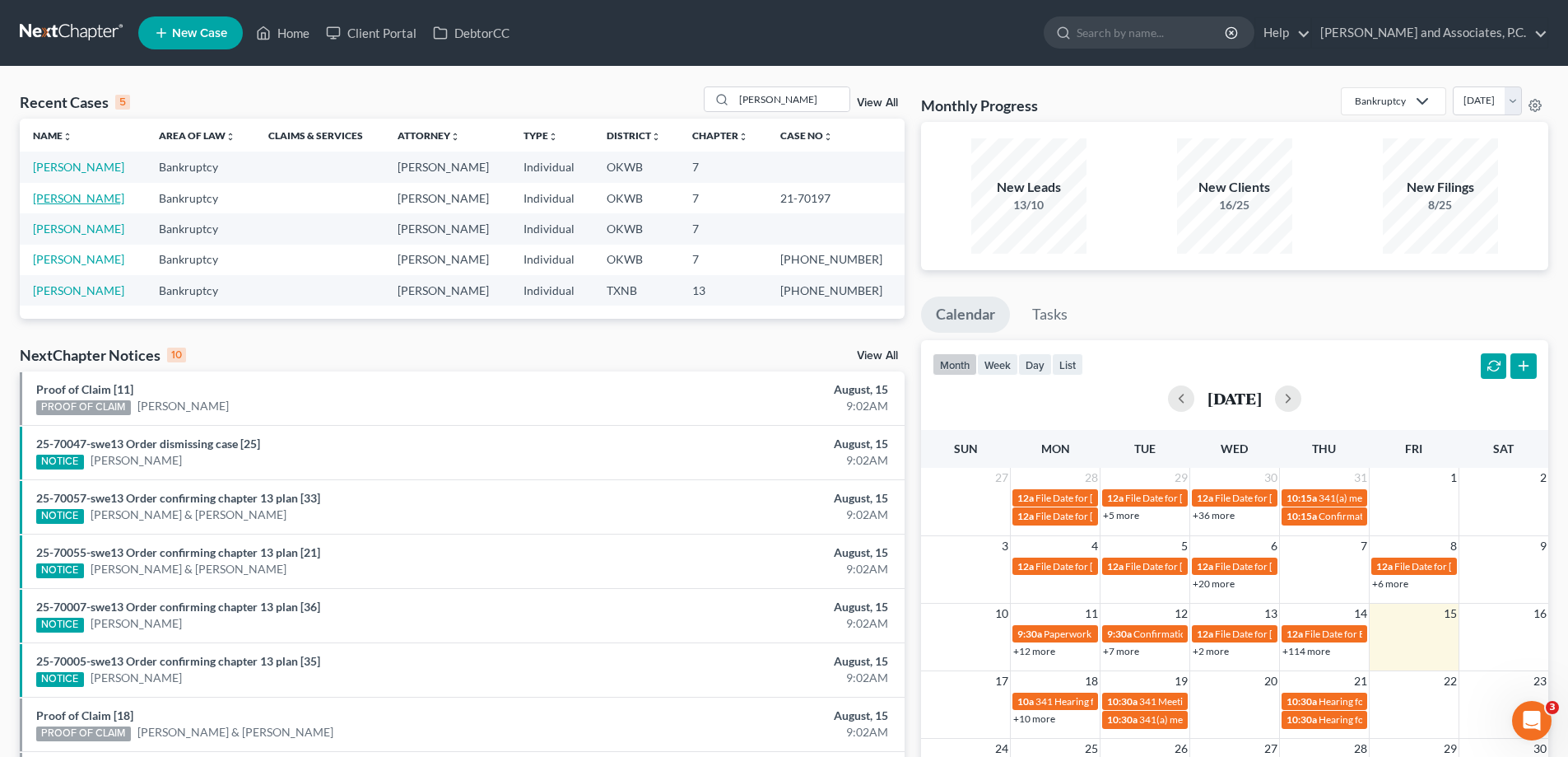
click at [74, 195] on link "[PERSON_NAME]" at bounding box center [78, 197] width 91 height 14
select select "7"
select select "1"
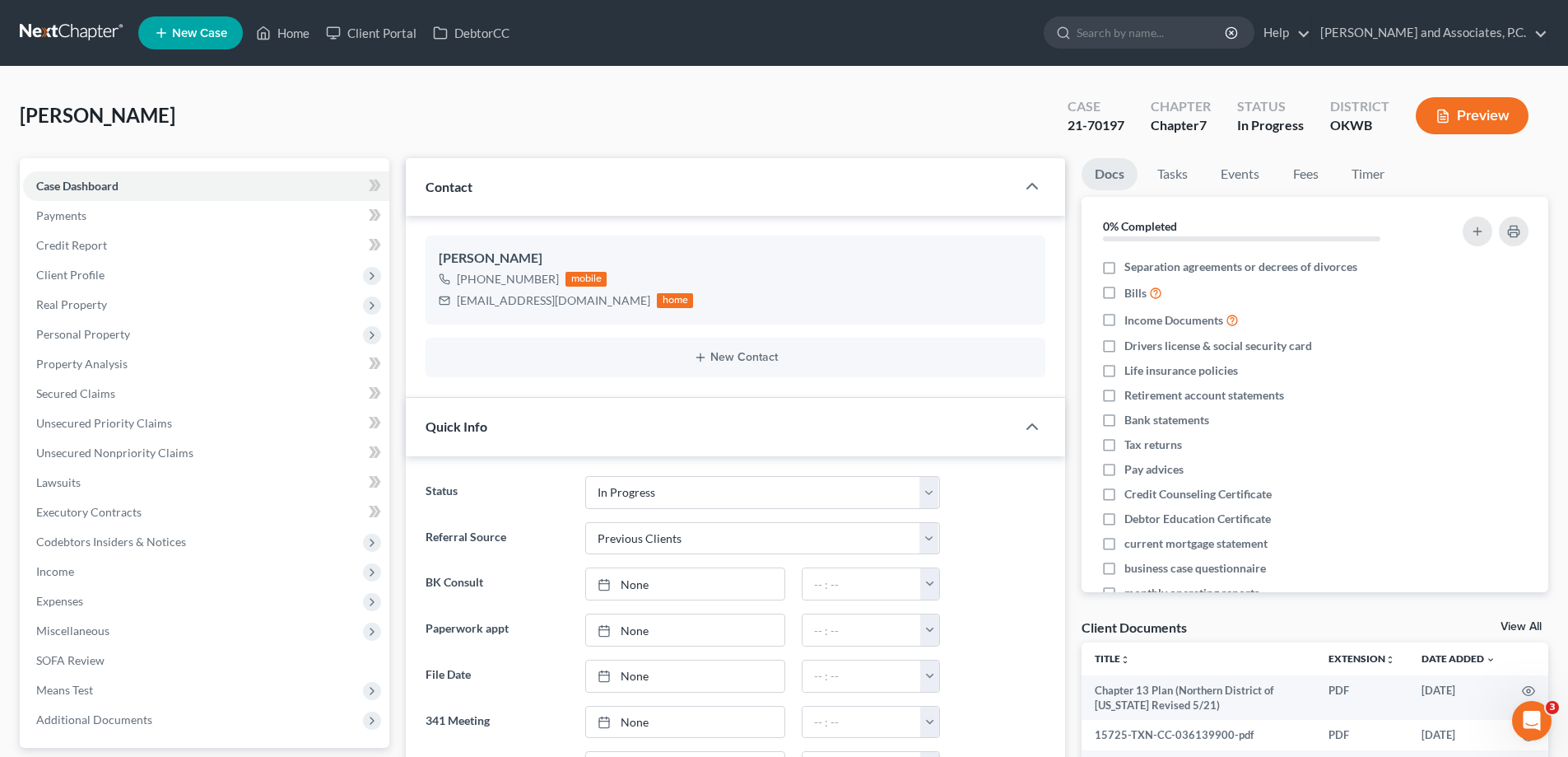
scroll to position [4039, 0]
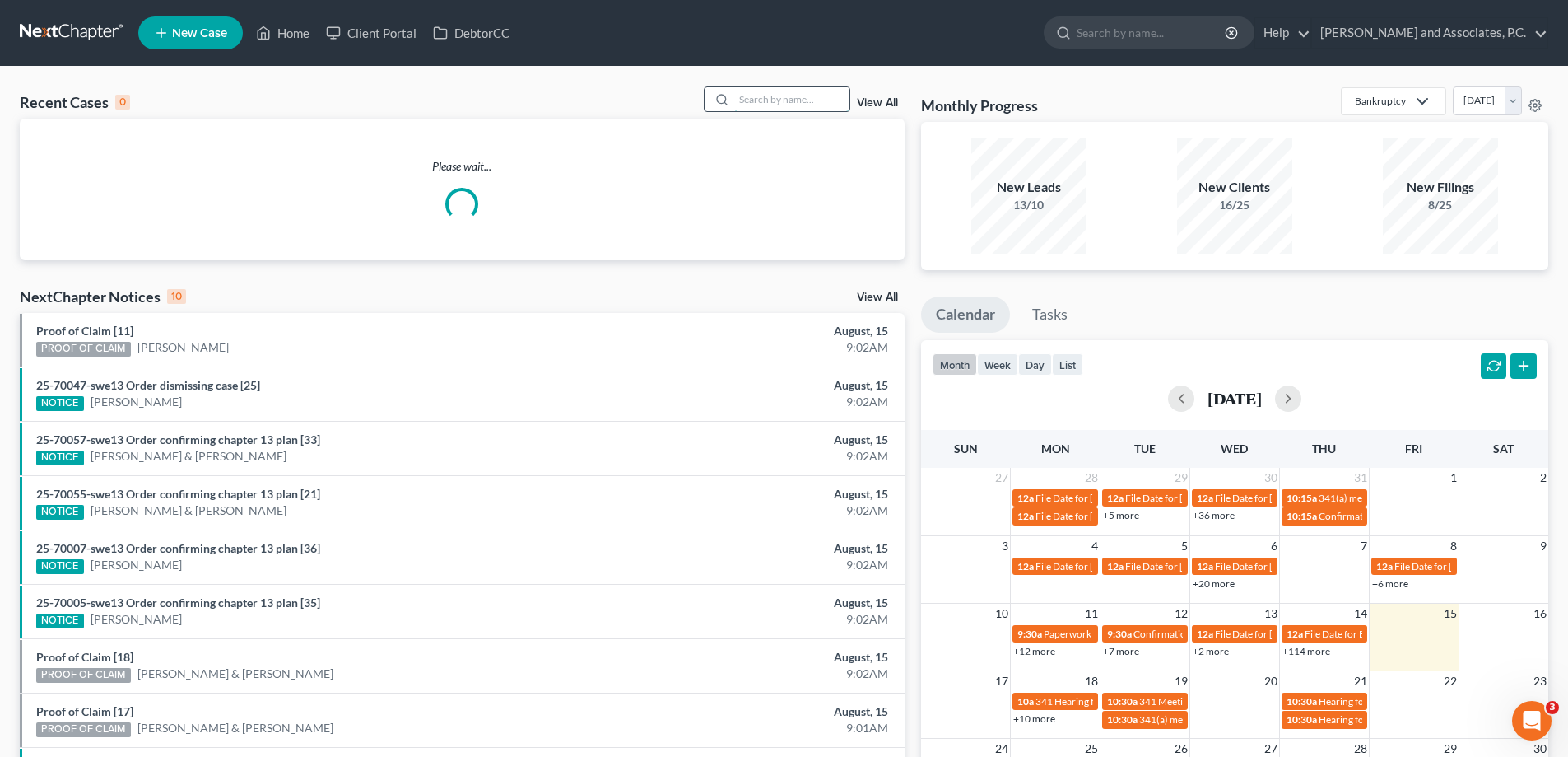
click at [760, 96] on input "search" at bounding box center [791, 99] width 116 height 24
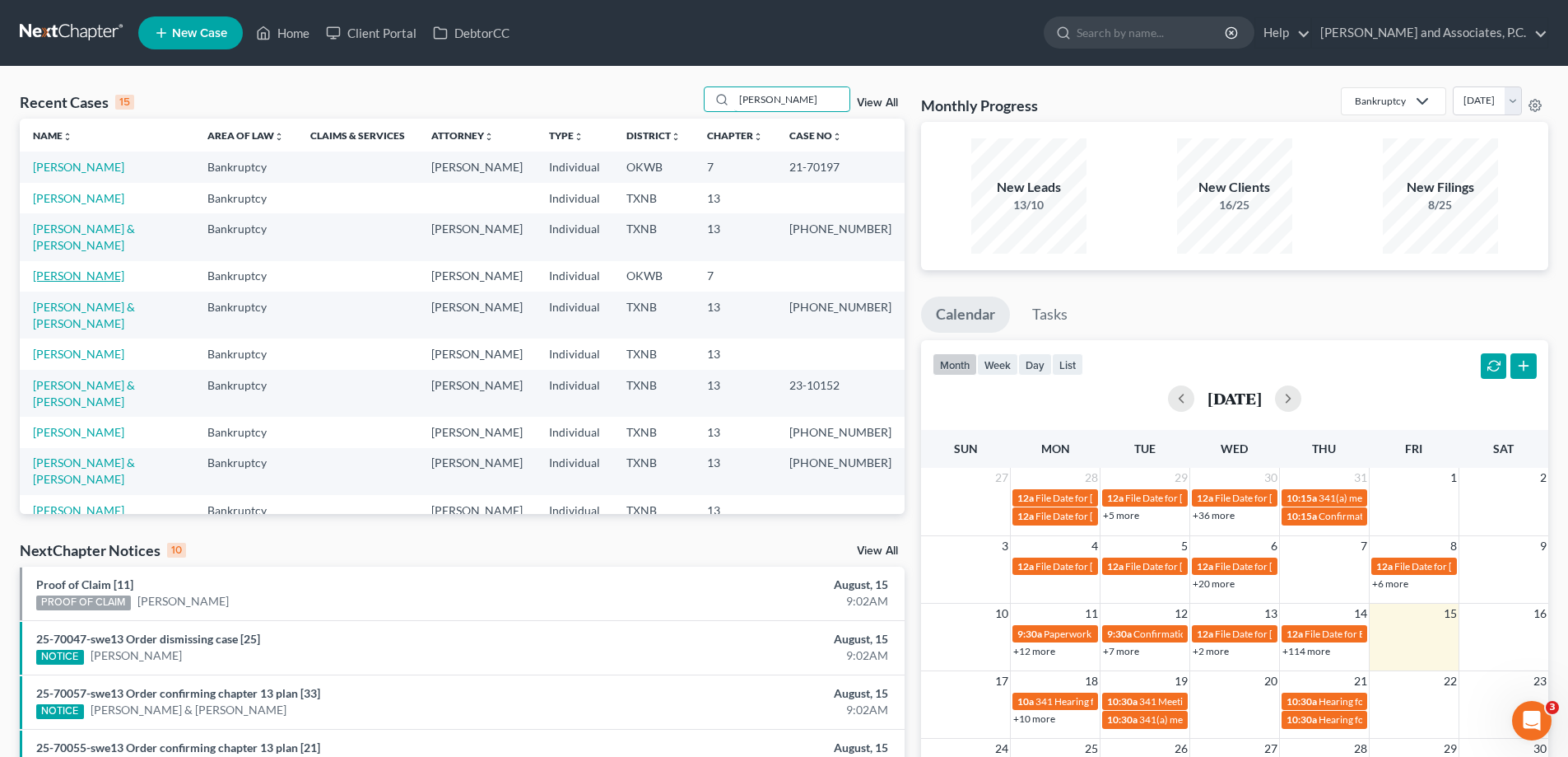
type input "dan"
click at [46, 268] on link "[PERSON_NAME]" at bounding box center [78, 275] width 91 height 14
select select "1"
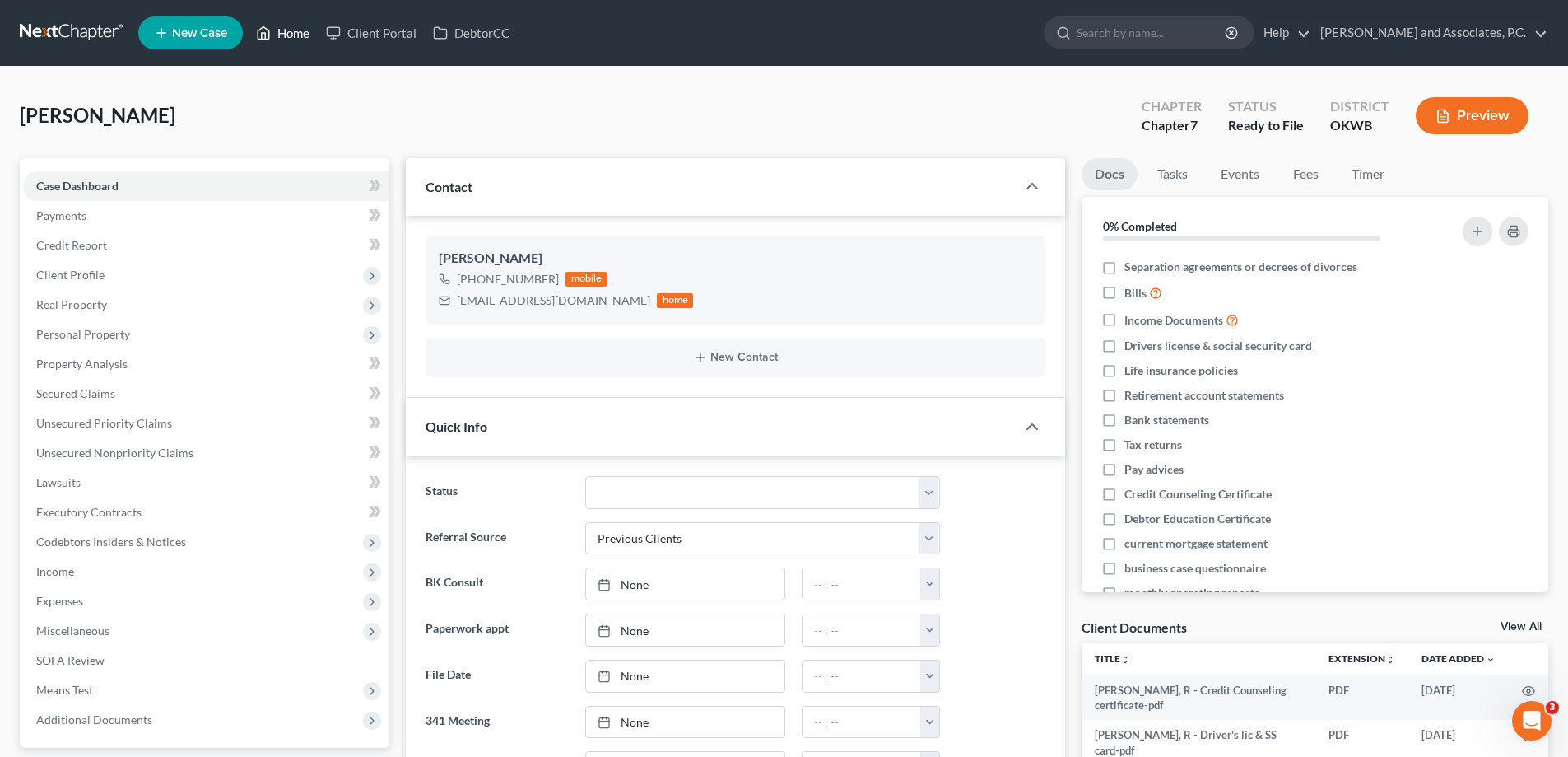
click at [283, 41] on link "Home" at bounding box center [283, 32] width 70 height 30
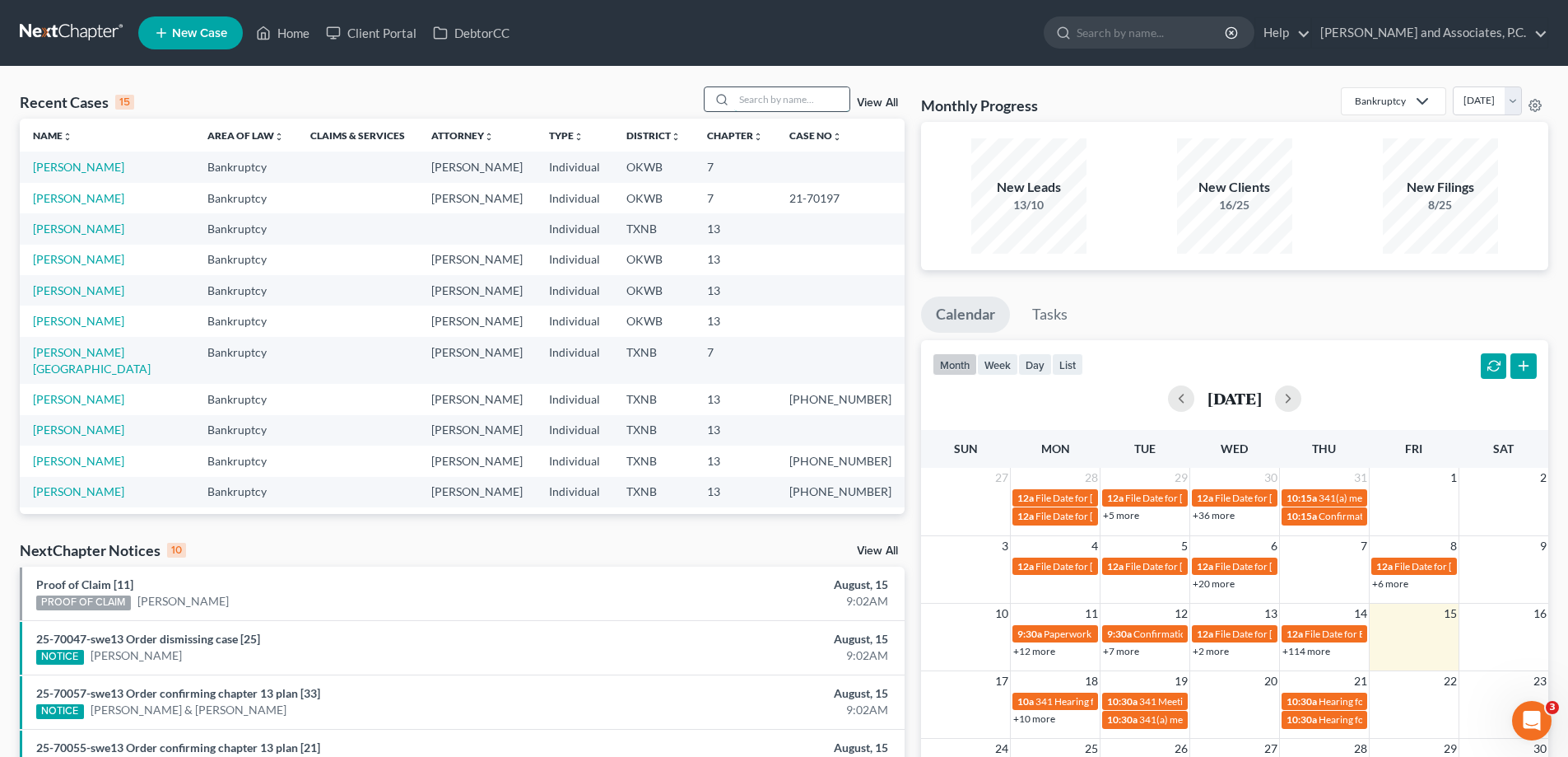
click at [746, 106] on input "search" at bounding box center [791, 99] width 116 height 24
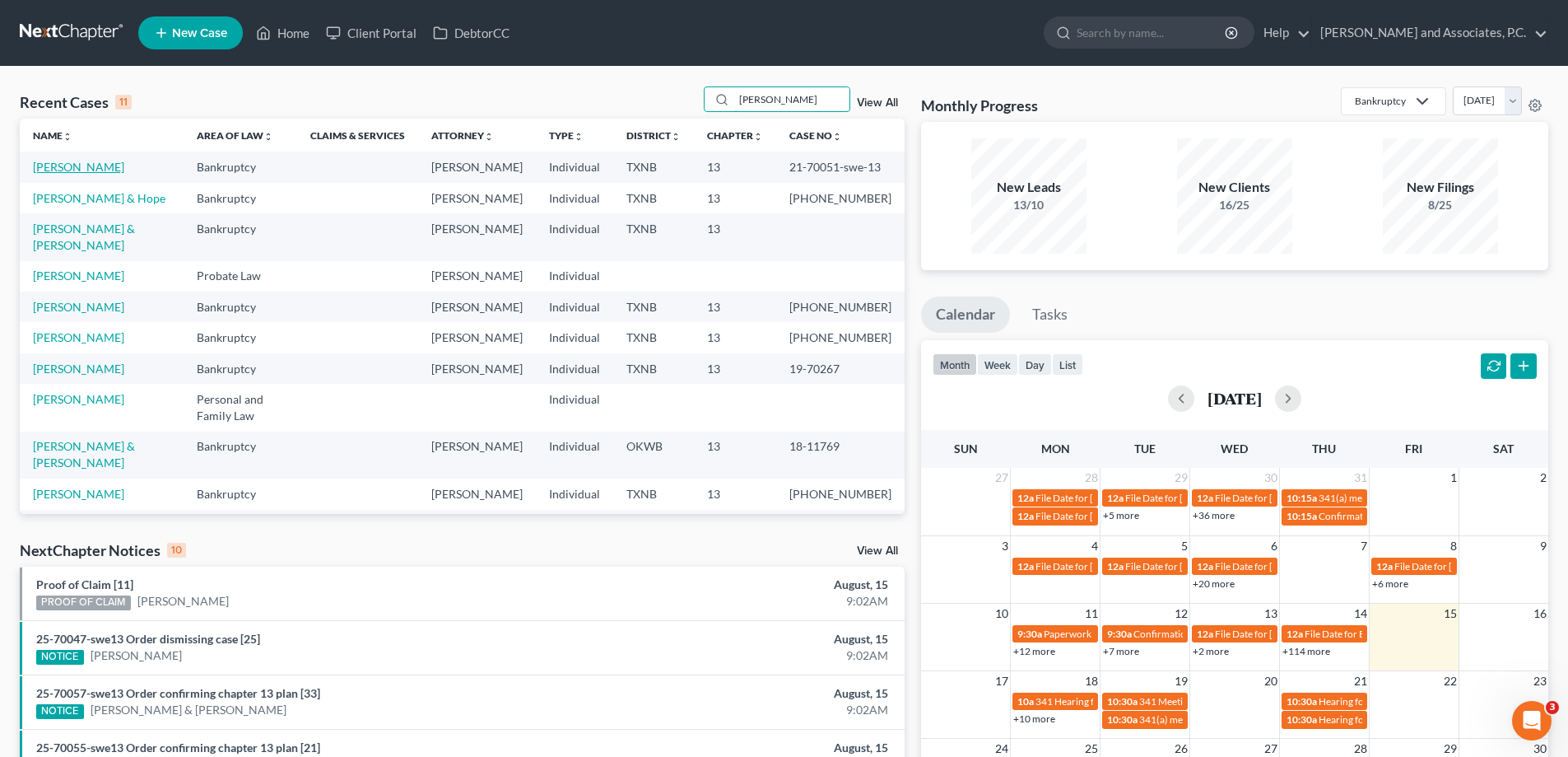
type input "davis"
click at [70, 173] on link "[PERSON_NAME]" at bounding box center [78, 166] width 91 height 14
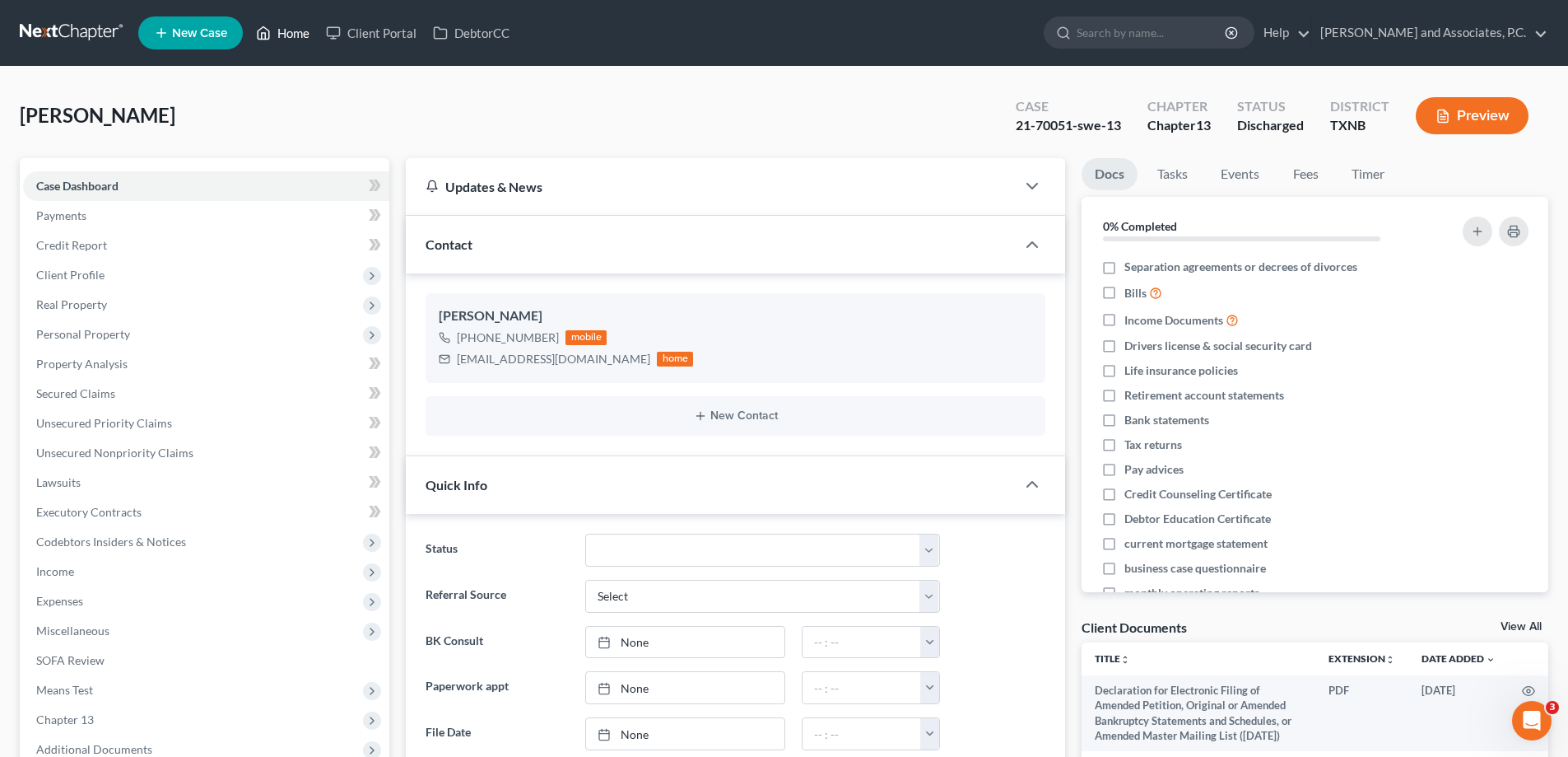
click at [277, 31] on link "Home" at bounding box center [283, 32] width 70 height 30
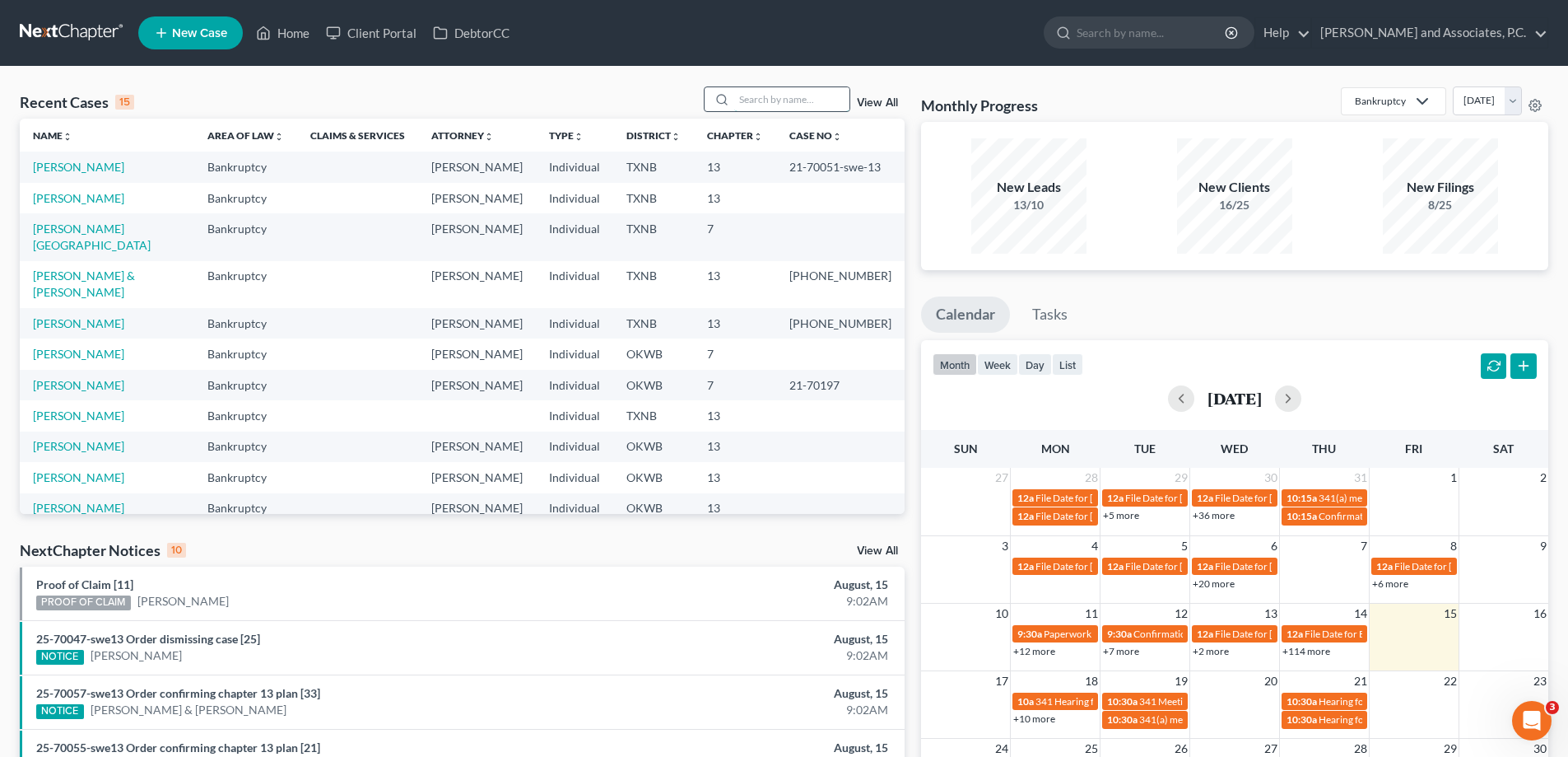
click at [751, 103] on input "search" at bounding box center [791, 99] width 116 height 24
type input "[PERSON_NAME]"
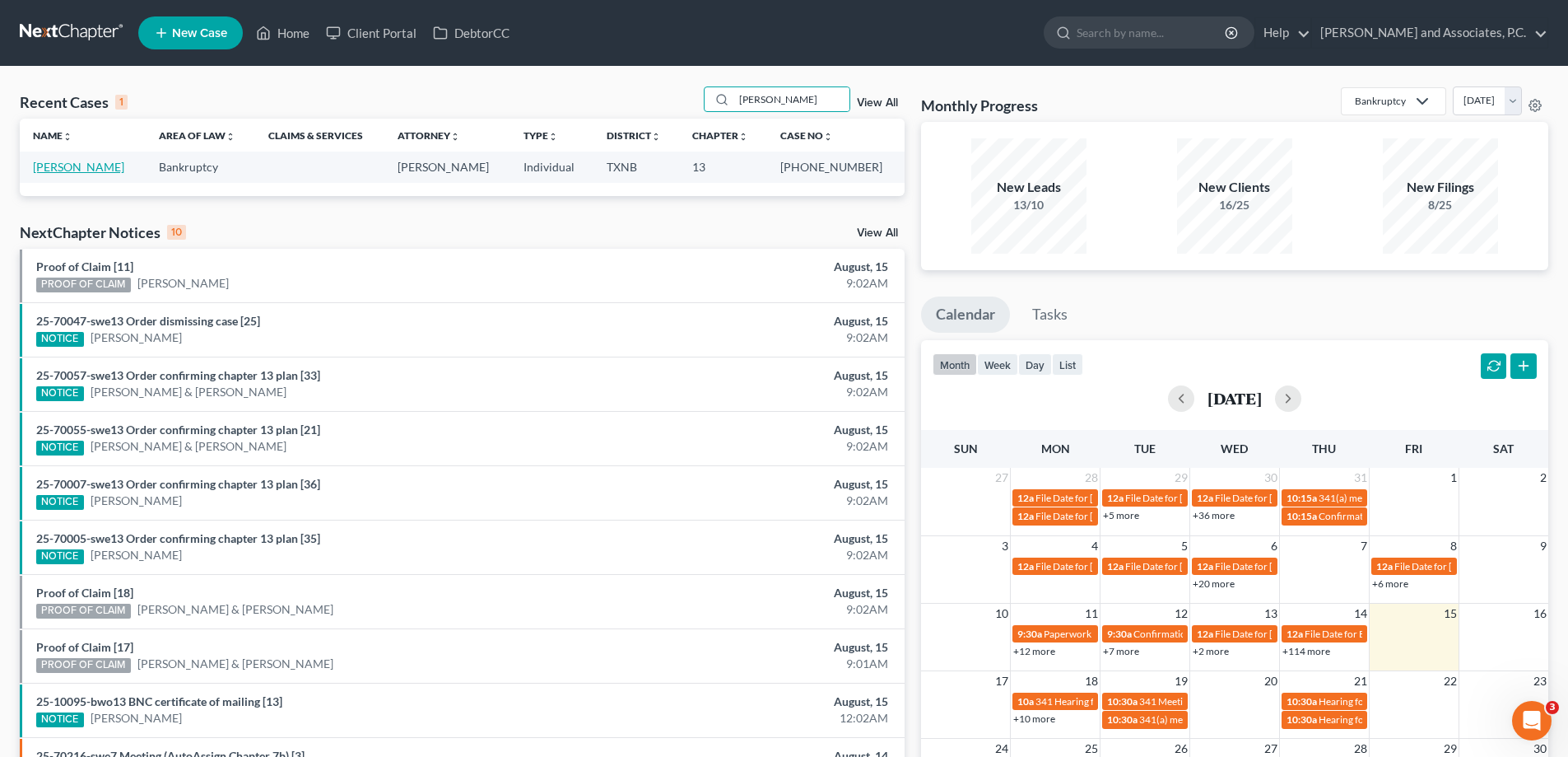
click at [110, 163] on link "Lovelace, Meredith" at bounding box center [78, 166] width 91 height 14
select select "5"
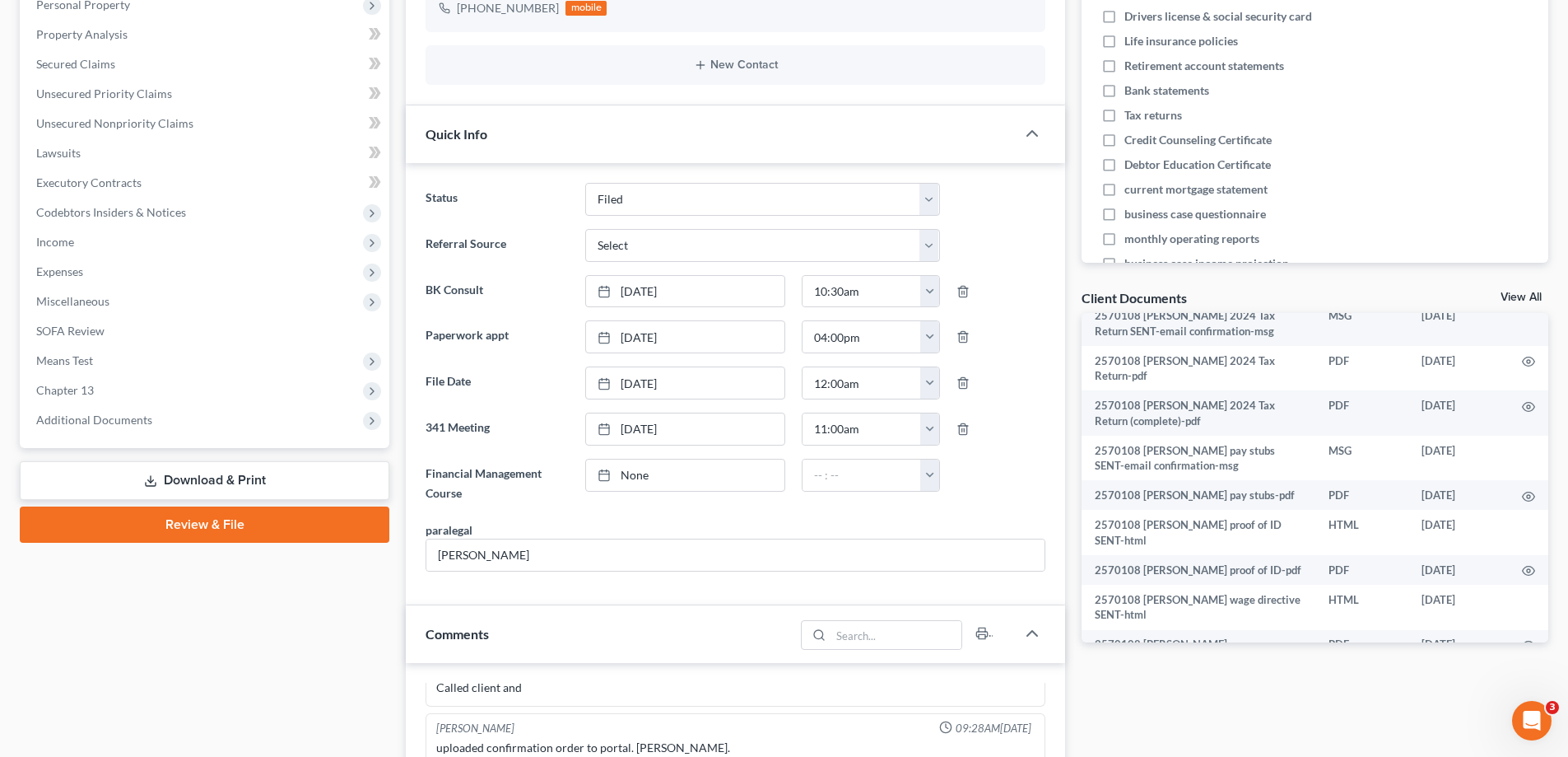
scroll to position [659, 0]
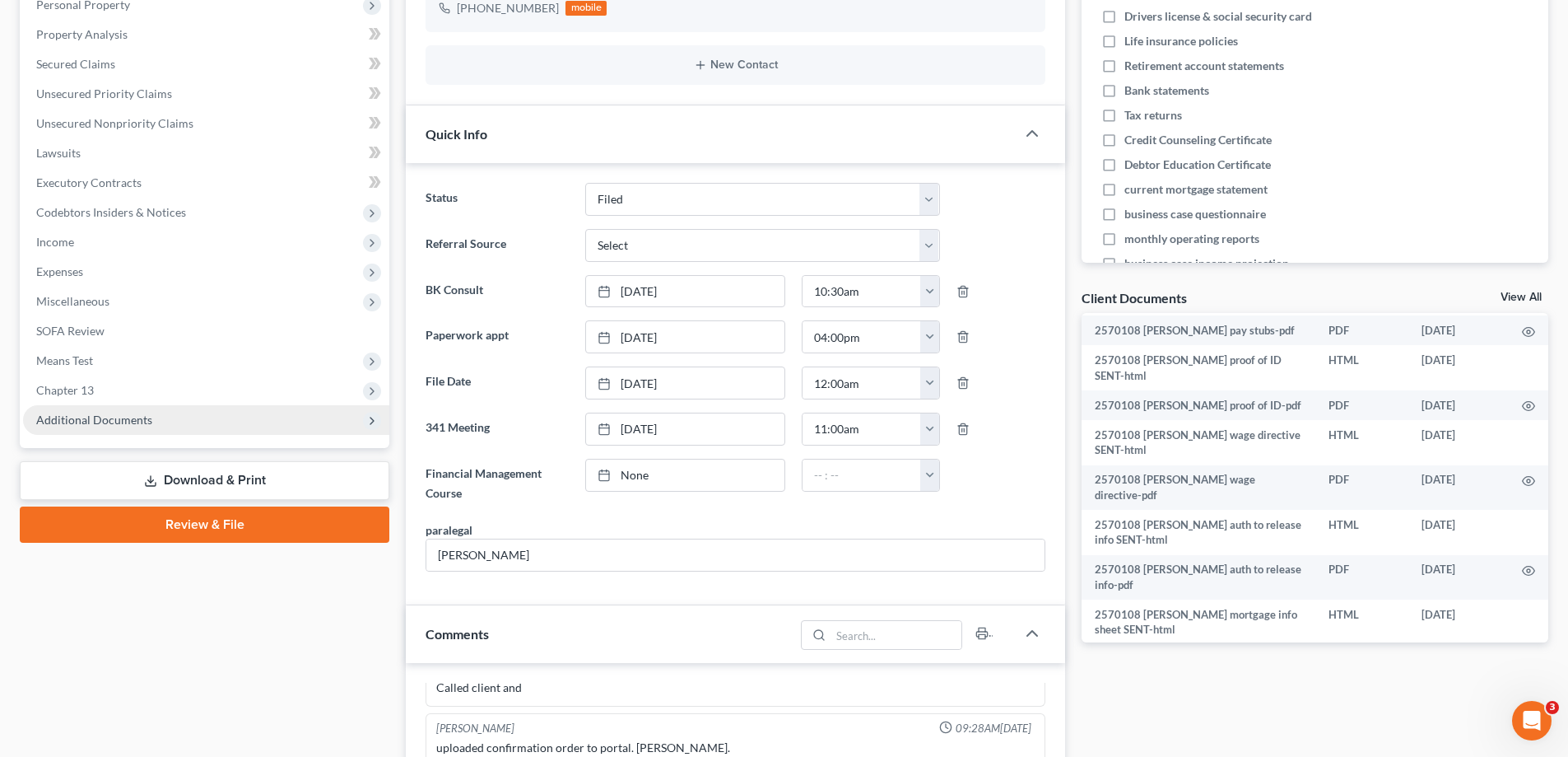
click at [102, 416] on span "Additional Documents" at bounding box center [94, 419] width 116 height 14
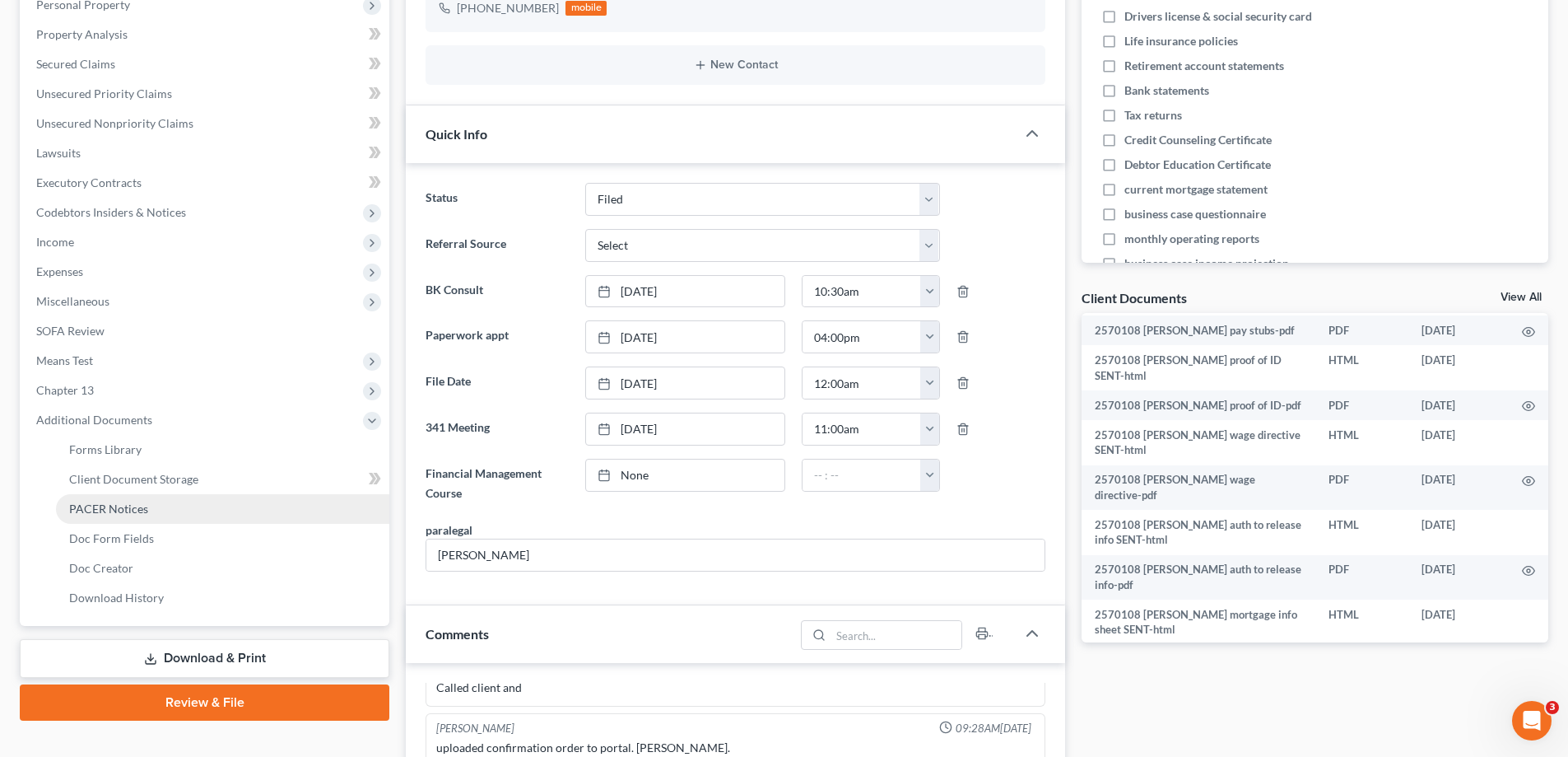
click at [135, 512] on span "PACER Notices" at bounding box center [109, 508] width 79 height 14
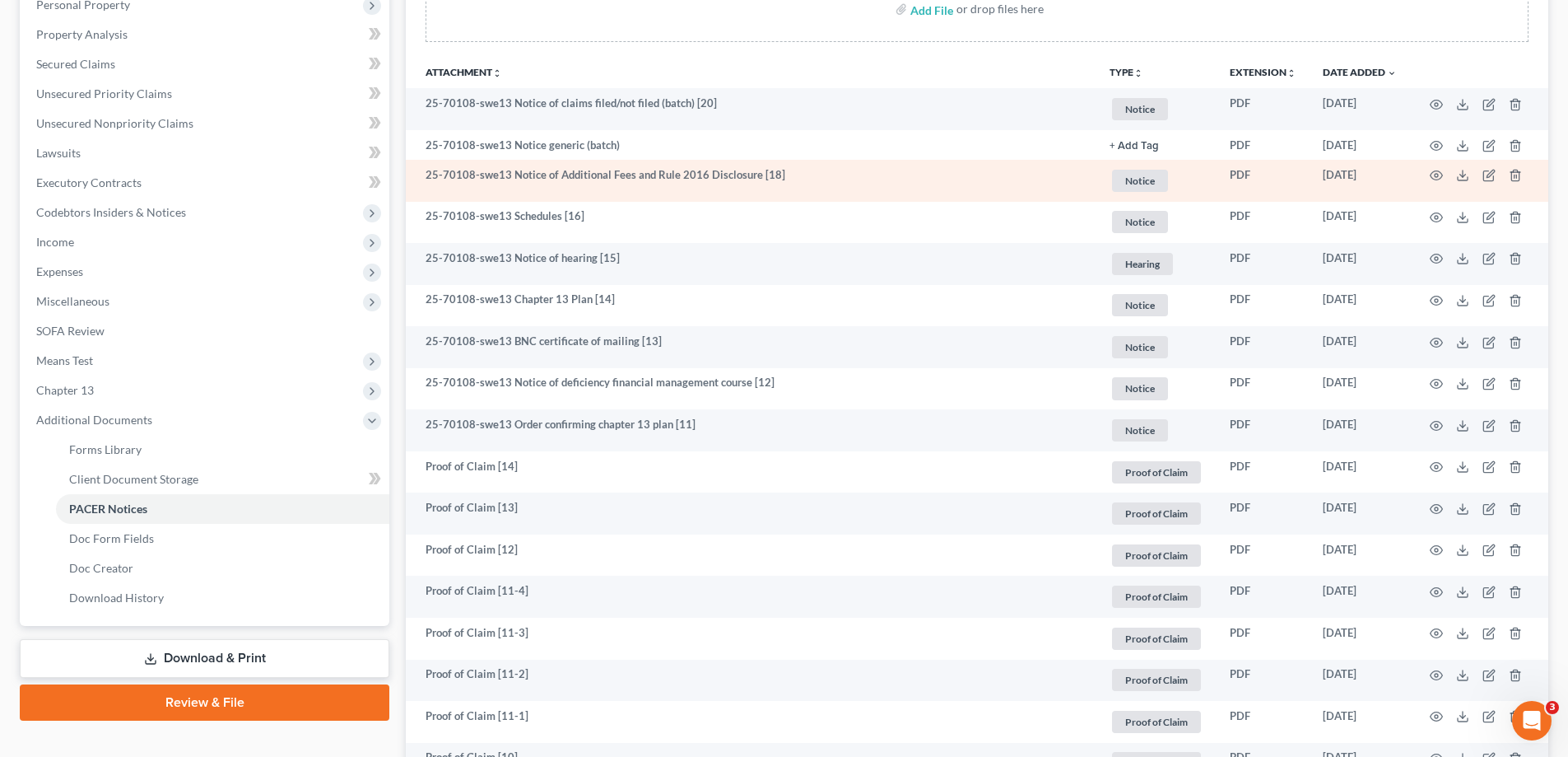
scroll to position [494, 0]
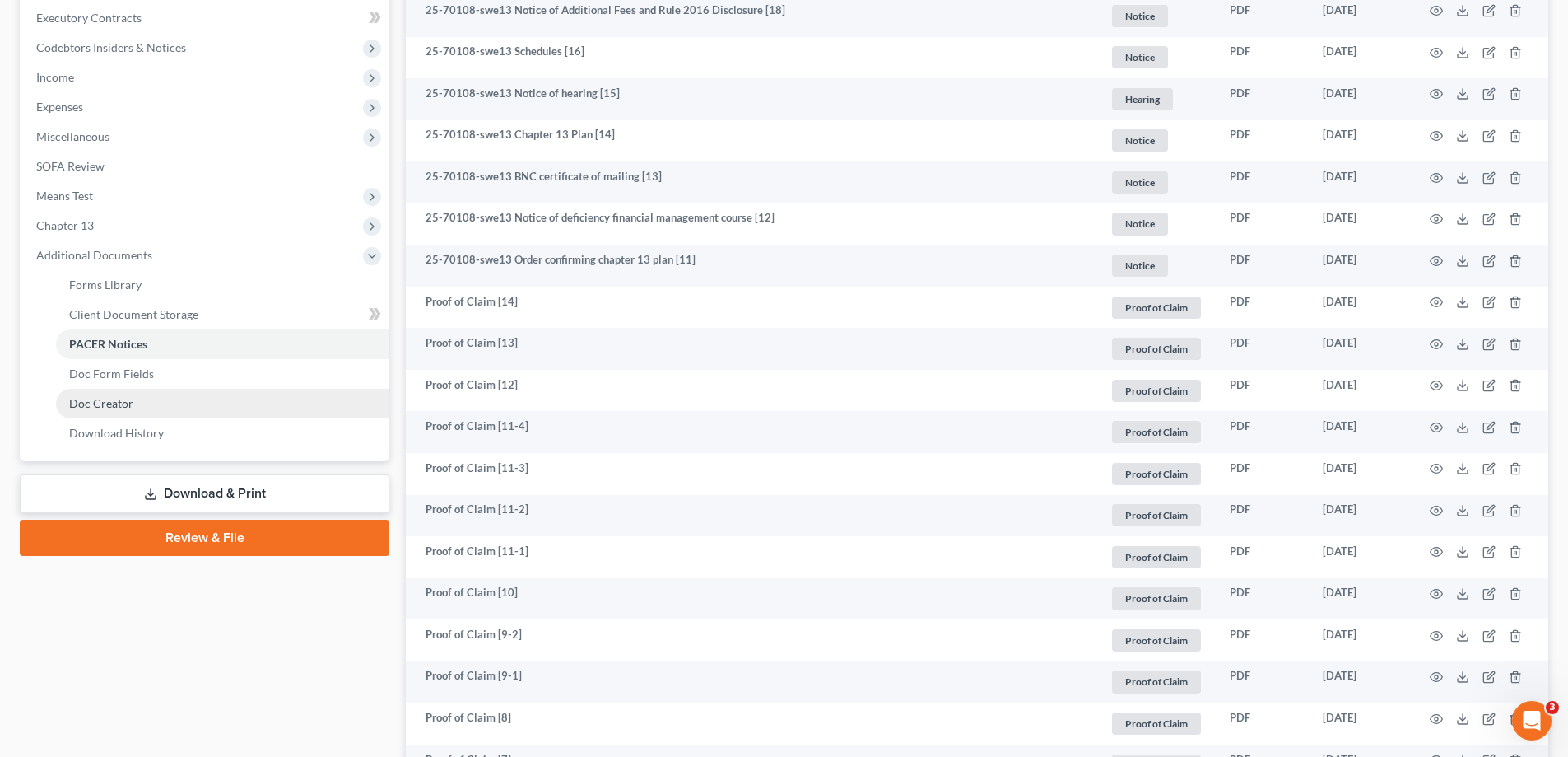
click at [132, 412] on link "Doc Creator" at bounding box center [222, 403] width 333 height 30
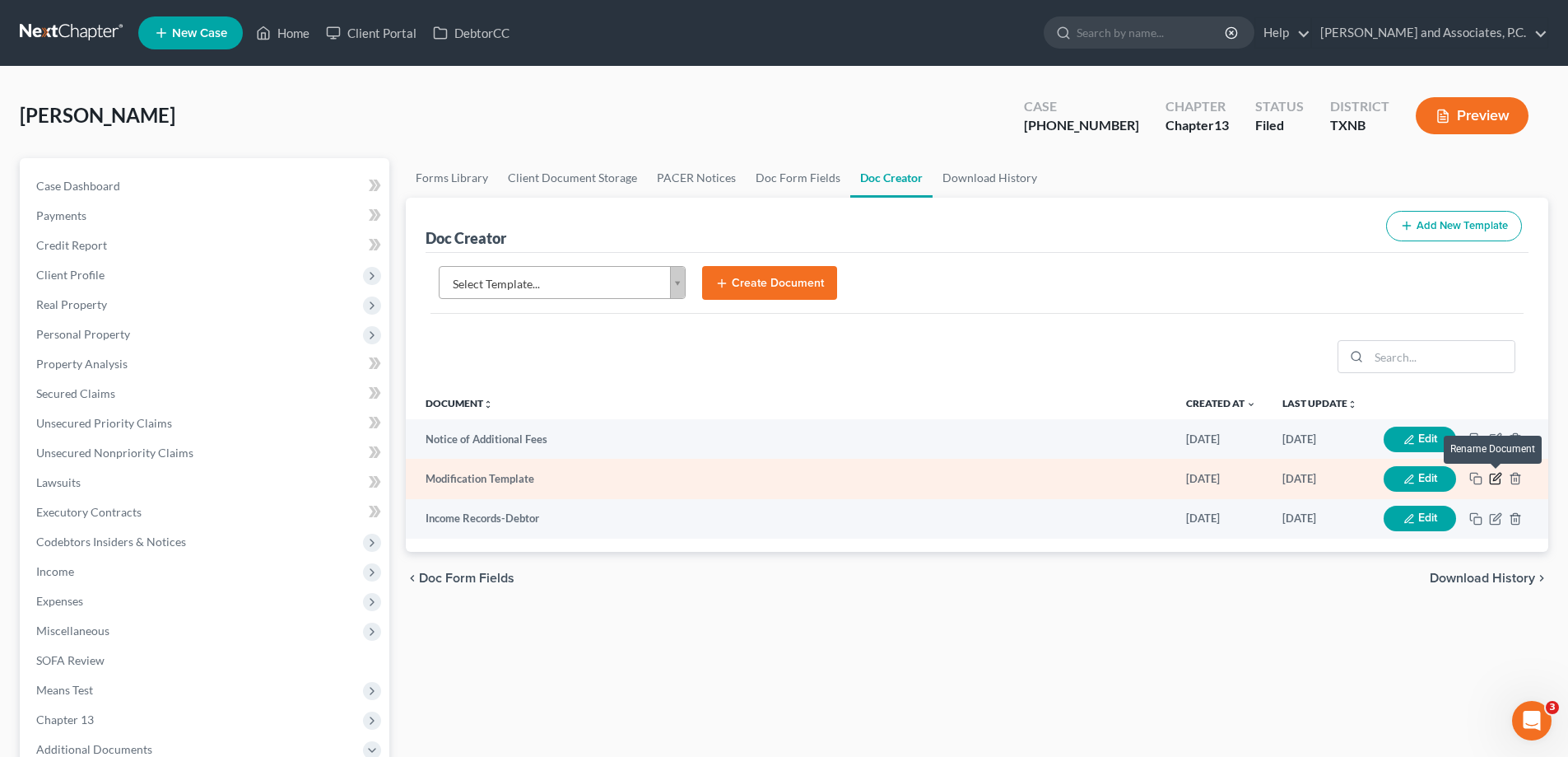
click at [1495, 473] on icon "button" at bounding box center [1495, 479] width 13 height 14
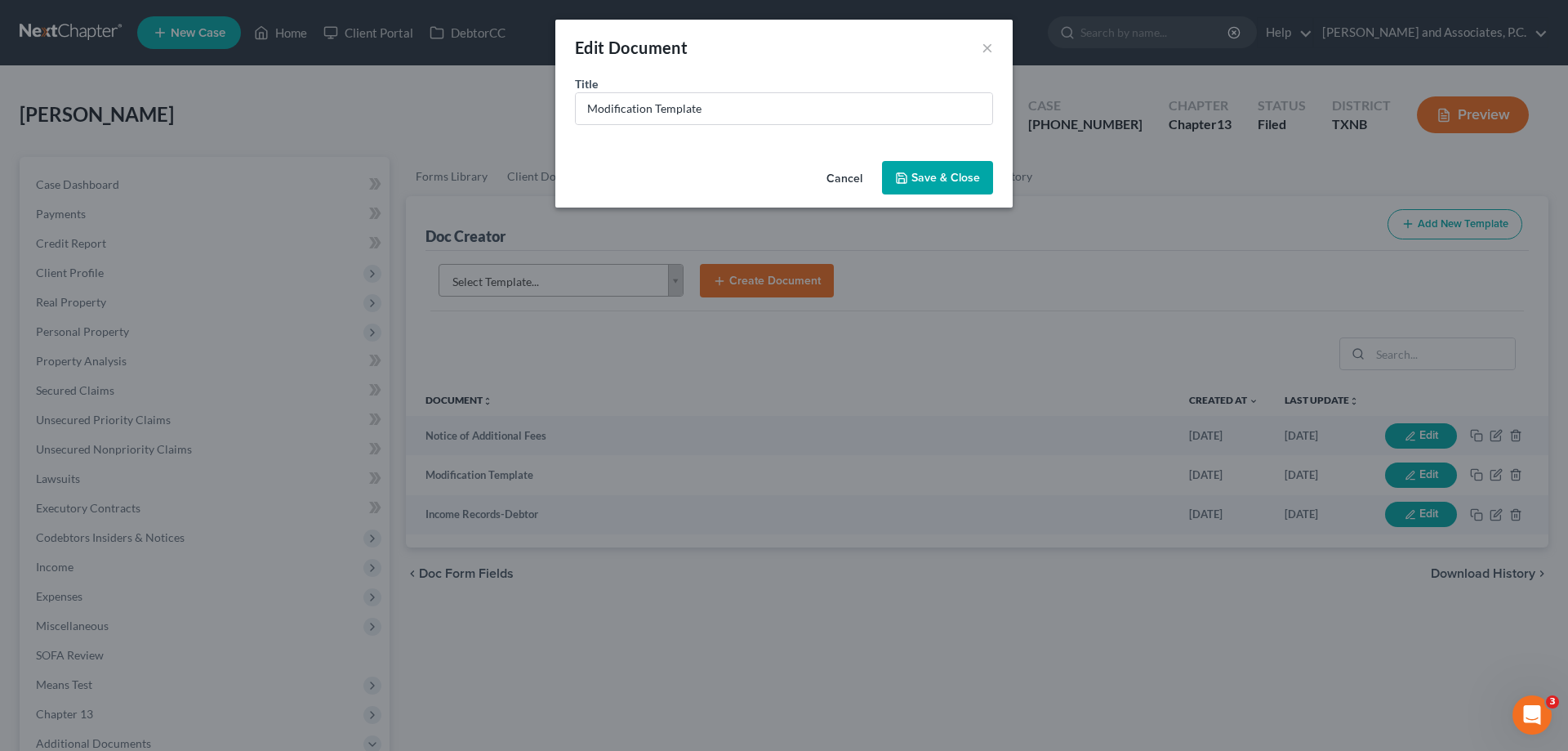
click at [863, 177] on button "Cancel" at bounding box center [845, 178] width 62 height 33
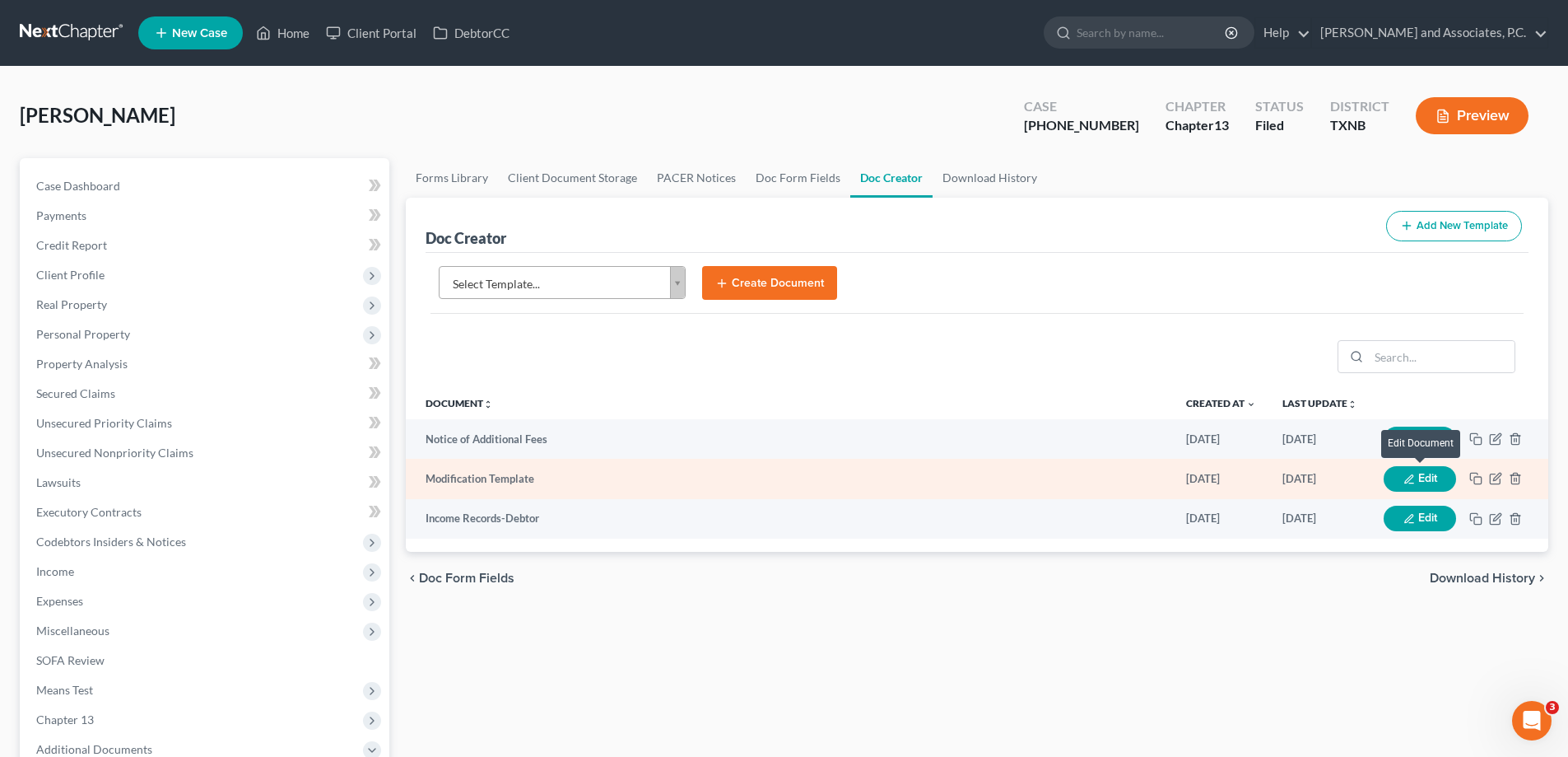
click at [1416, 478] on button "Edit" at bounding box center [1420, 479] width 73 height 25
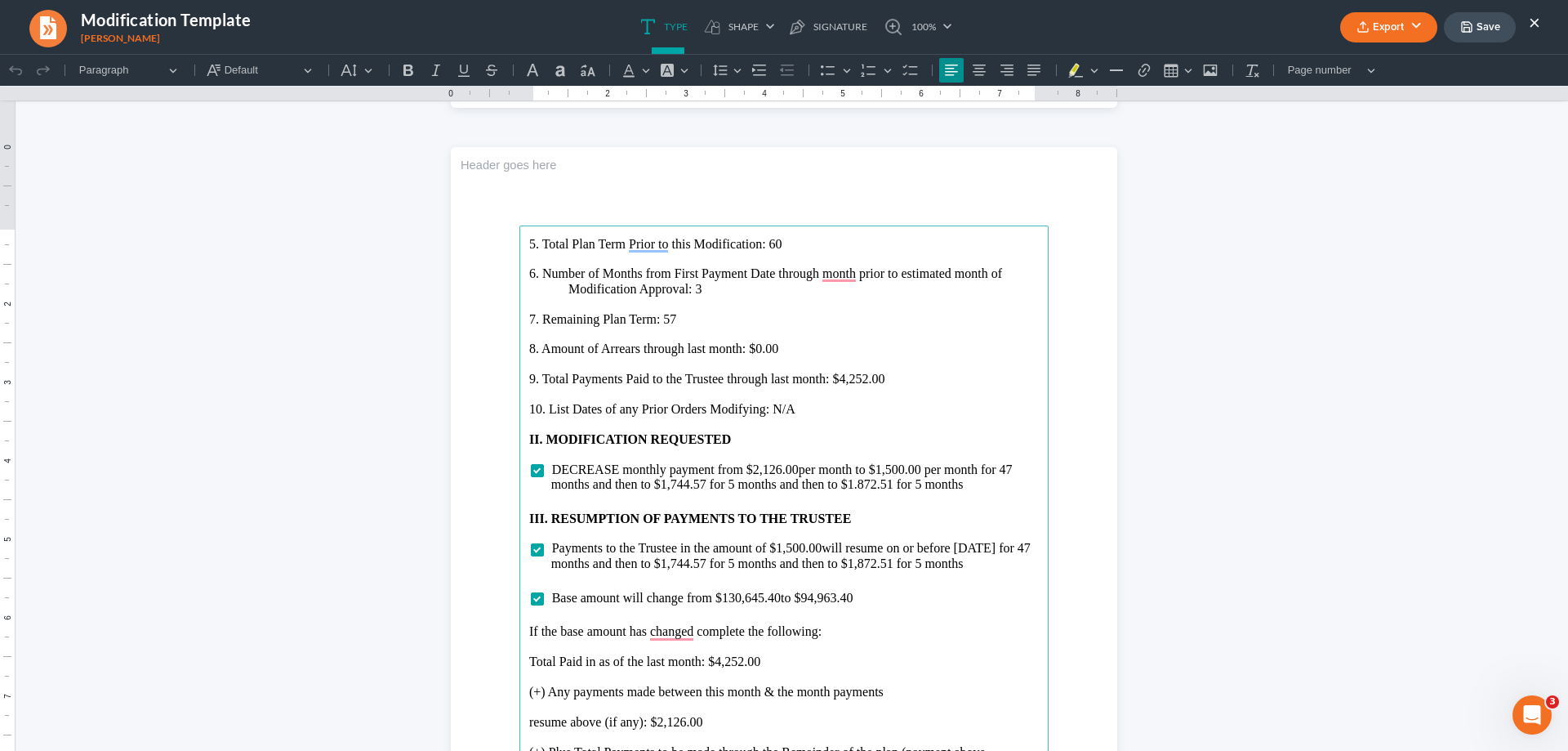
scroll to position [1961, 0]
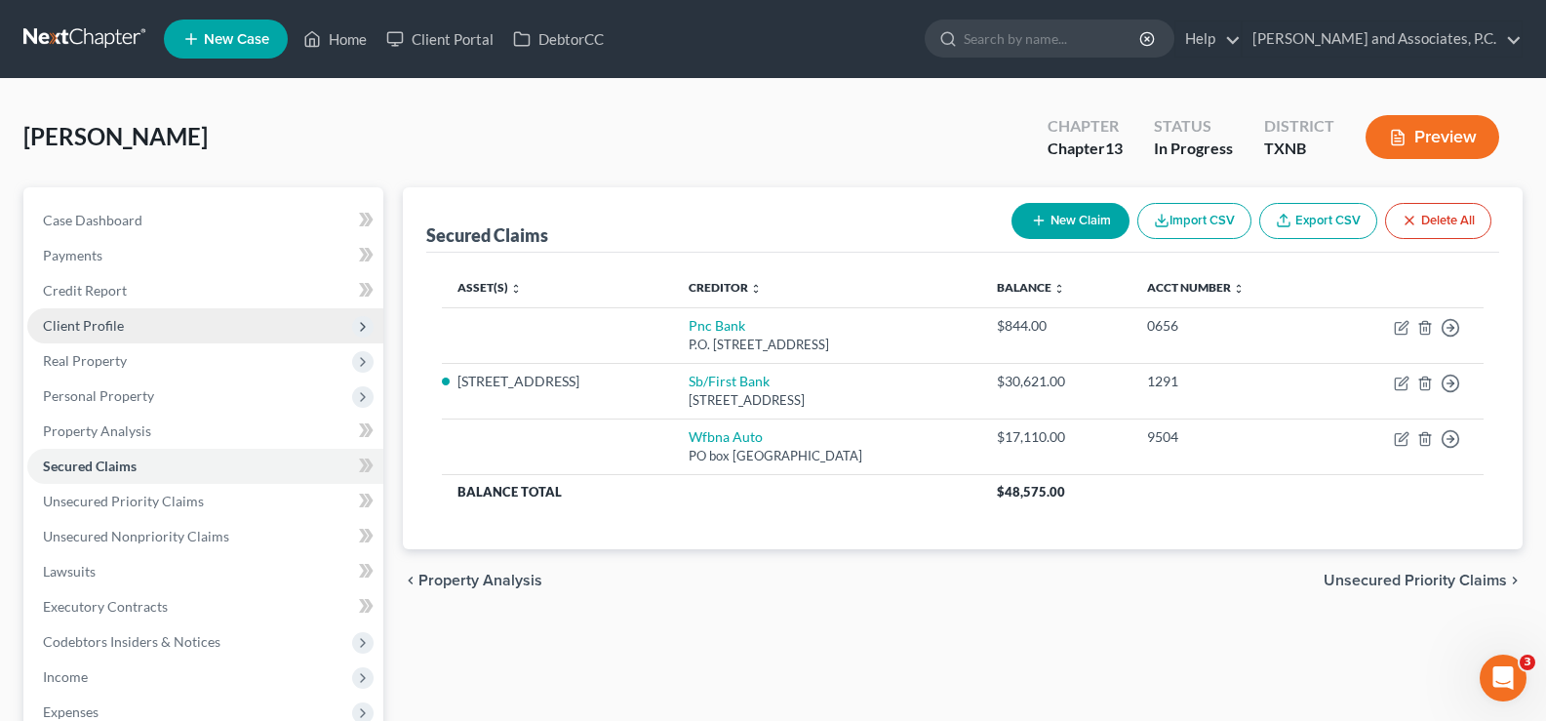
click at [104, 339] on span "Client Profile" at bounding box center [205, 325] width 356 height 35
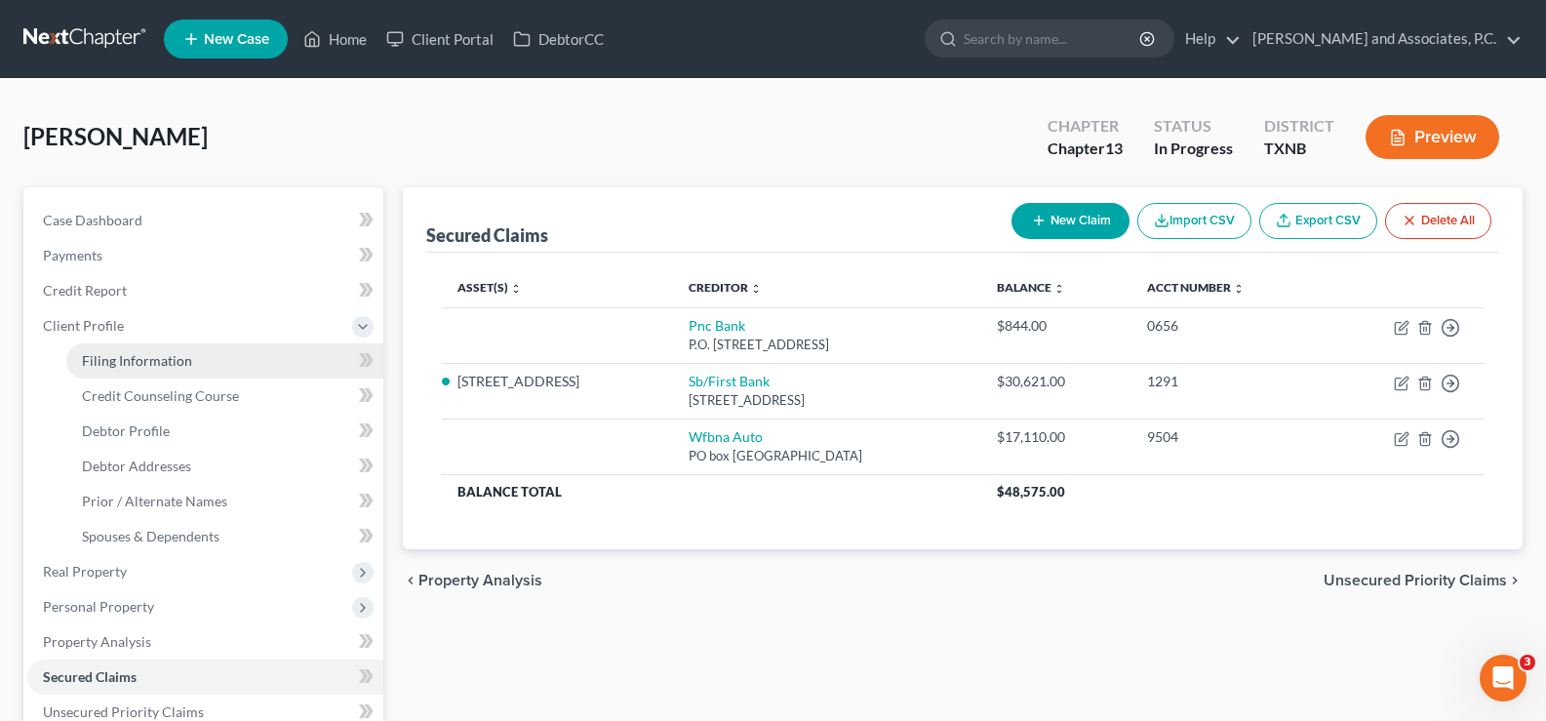
click at [191, 368] on link "Filing Information" at bounding box center [224, 360] width 317 height 35
select select "1"
select select "0"
select select "3"
select select "78"
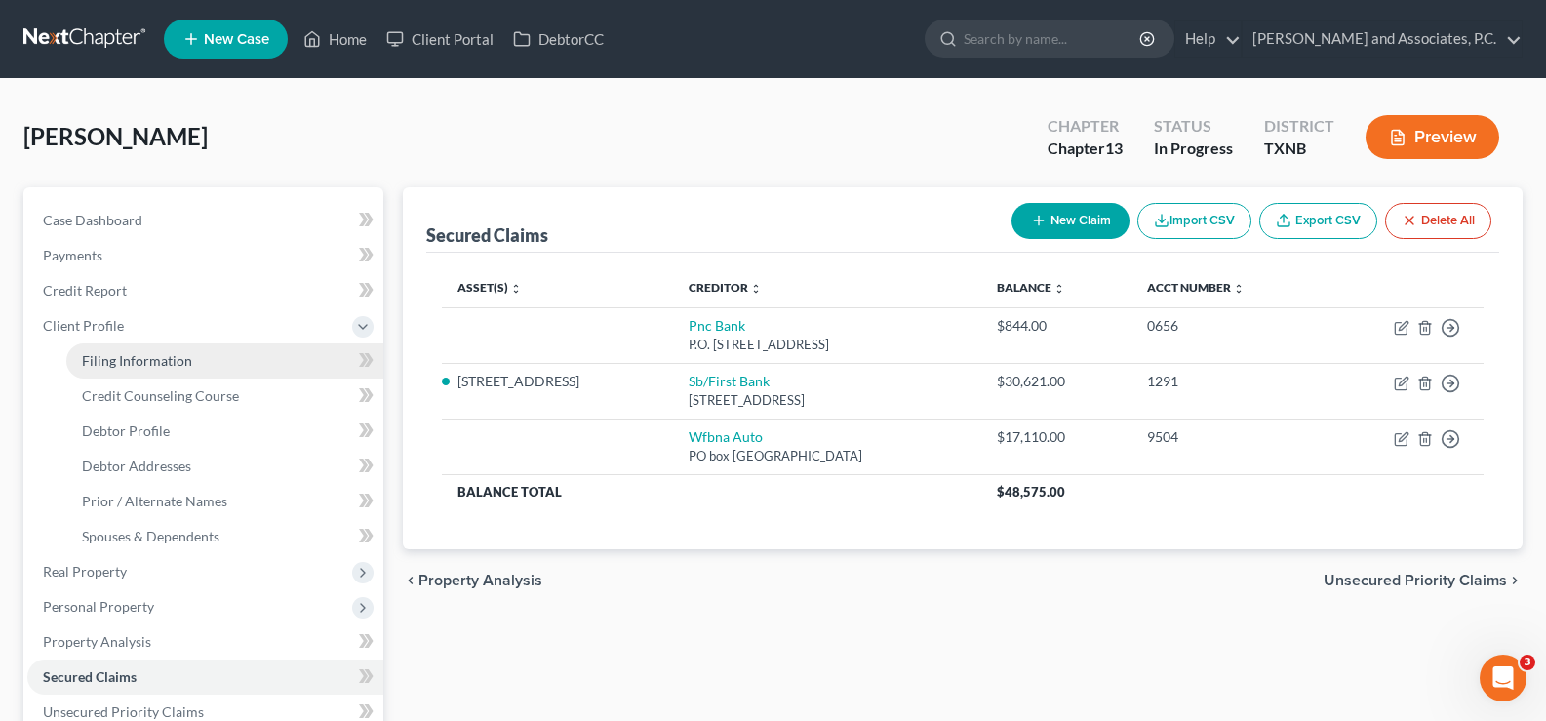
select select "0"
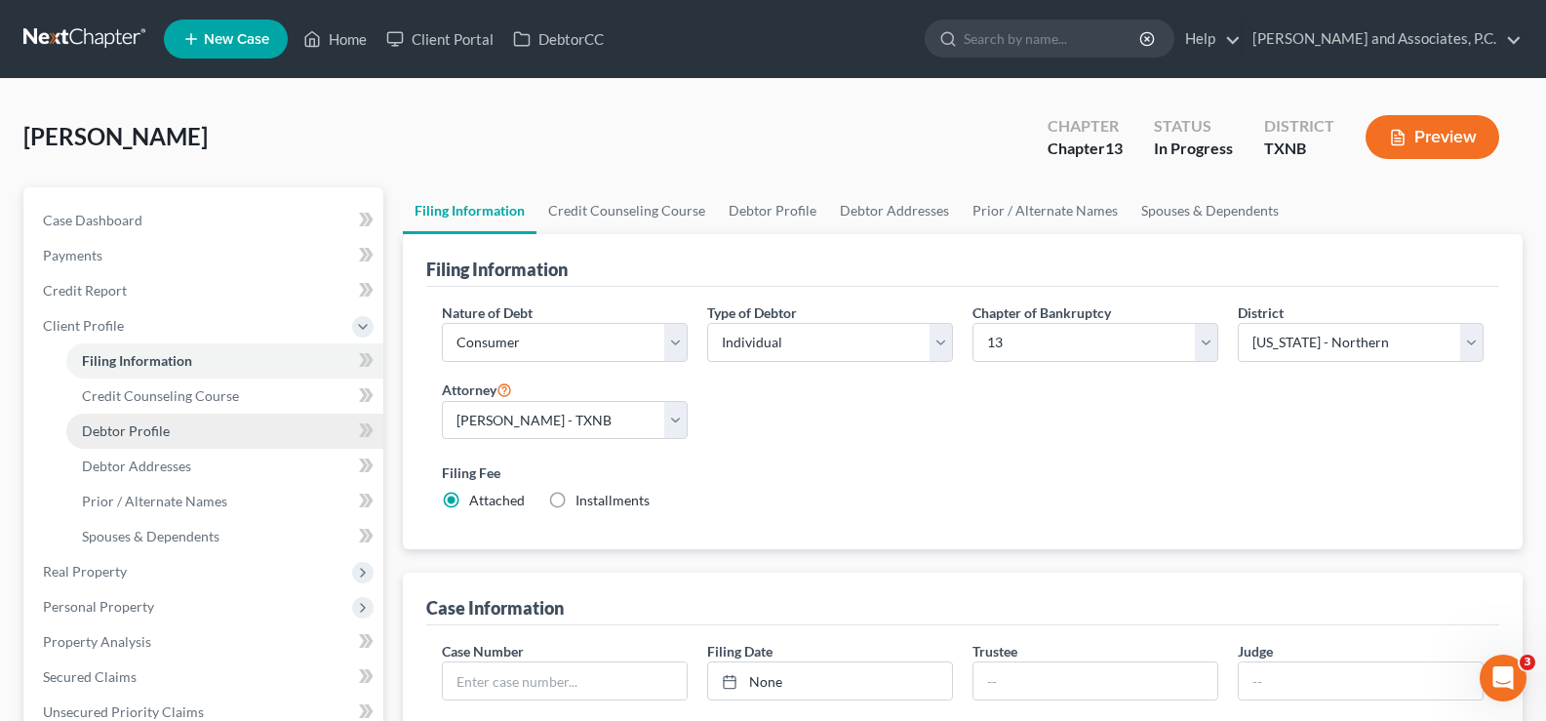
click at [182, 429] on link "Debtor Profile" at bounding box center [224, 431] width 317 height 35
select select "0"
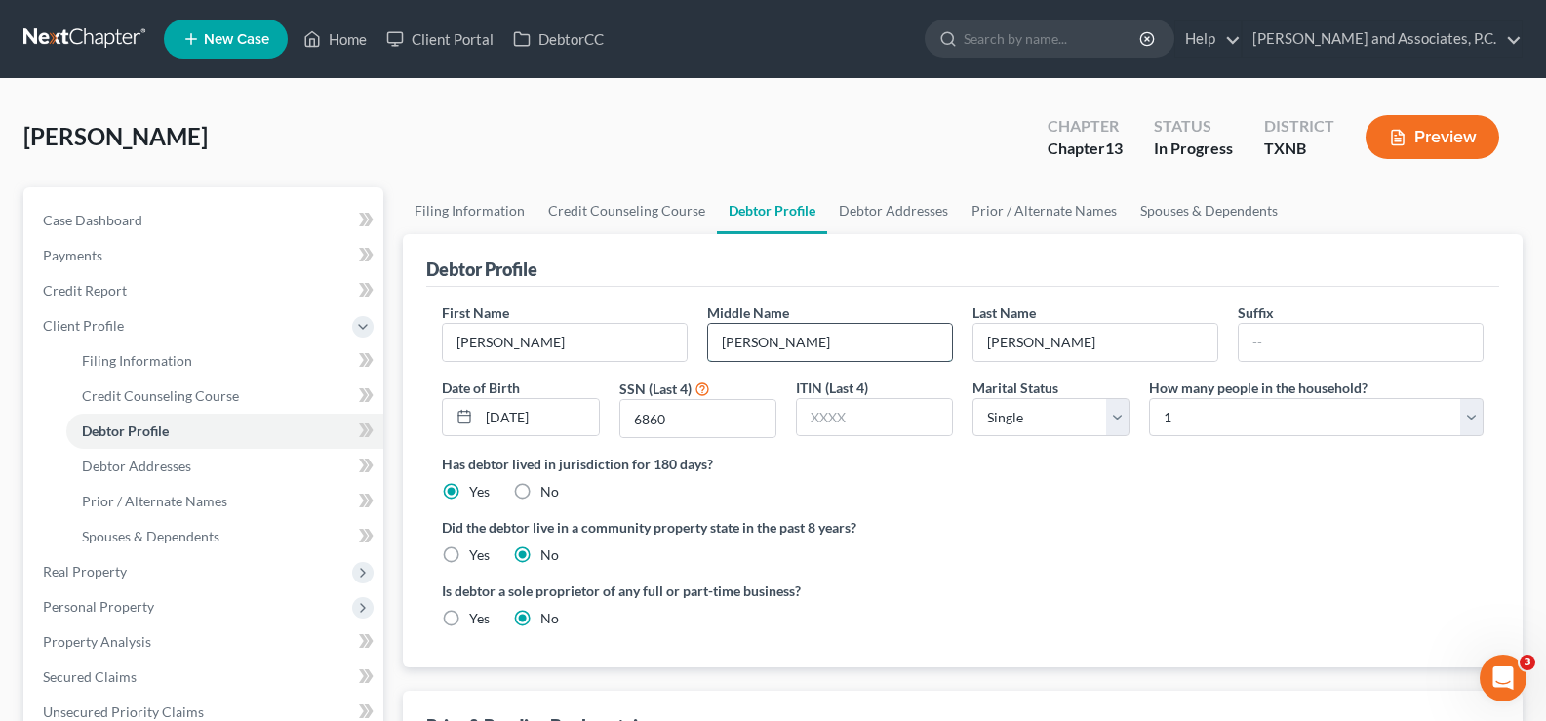
click at [772, 344] on input "Dan" at bounding box center [830, 342] width 244 height 37
click at [676, 418] on input "6860" at bounding box center [697, 418] width 155 height 37
type input "6"
type input "0680"
click at [469, 553] on label "Yes" at bounding box center [479, 555] width 20 height 20
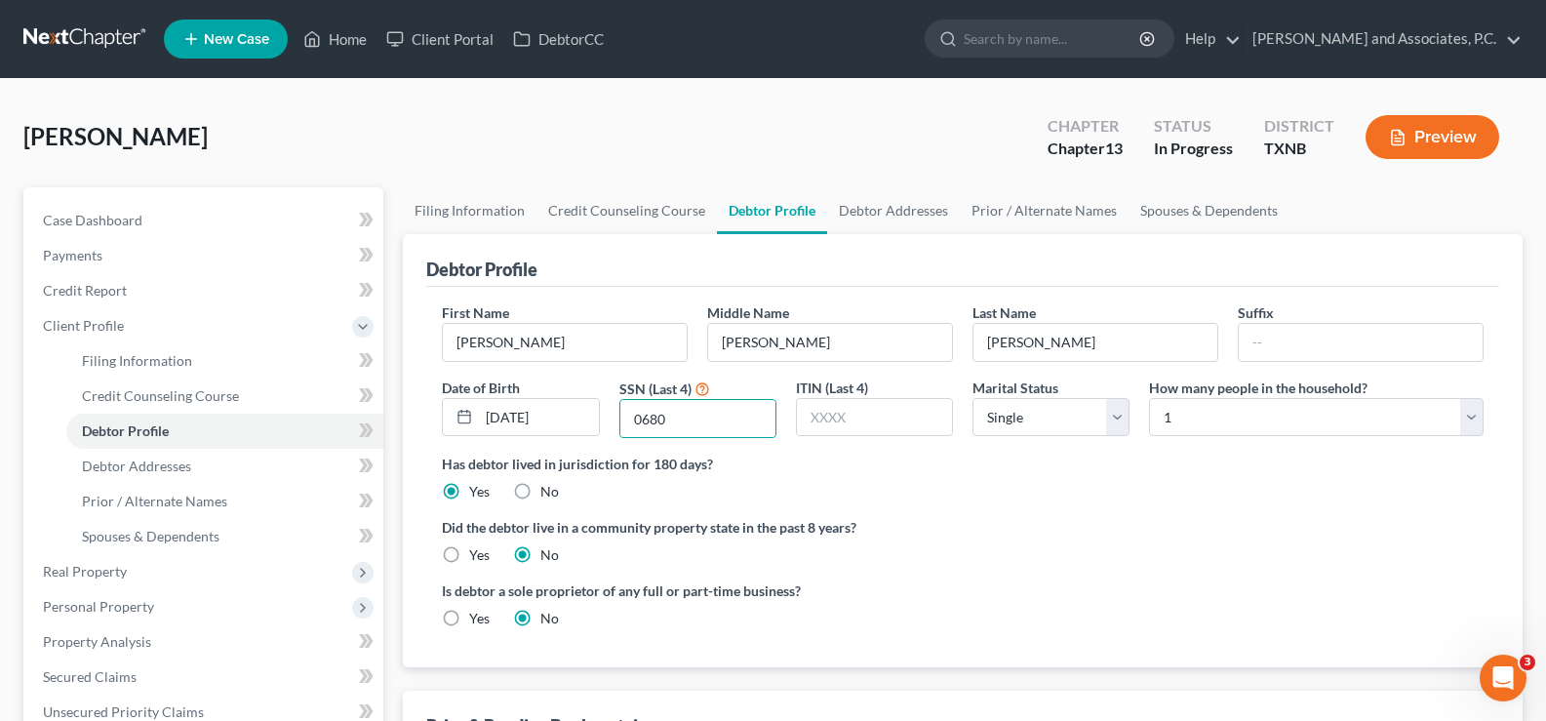
click at [477, 553] on input "Yes" at bounding box center [483, 551] width 13 height 13
radio input "true"
radio input "false"
click at [158, 458] on span "Debtor Addresses" at bounding box center [136, 466] width 109 height 17
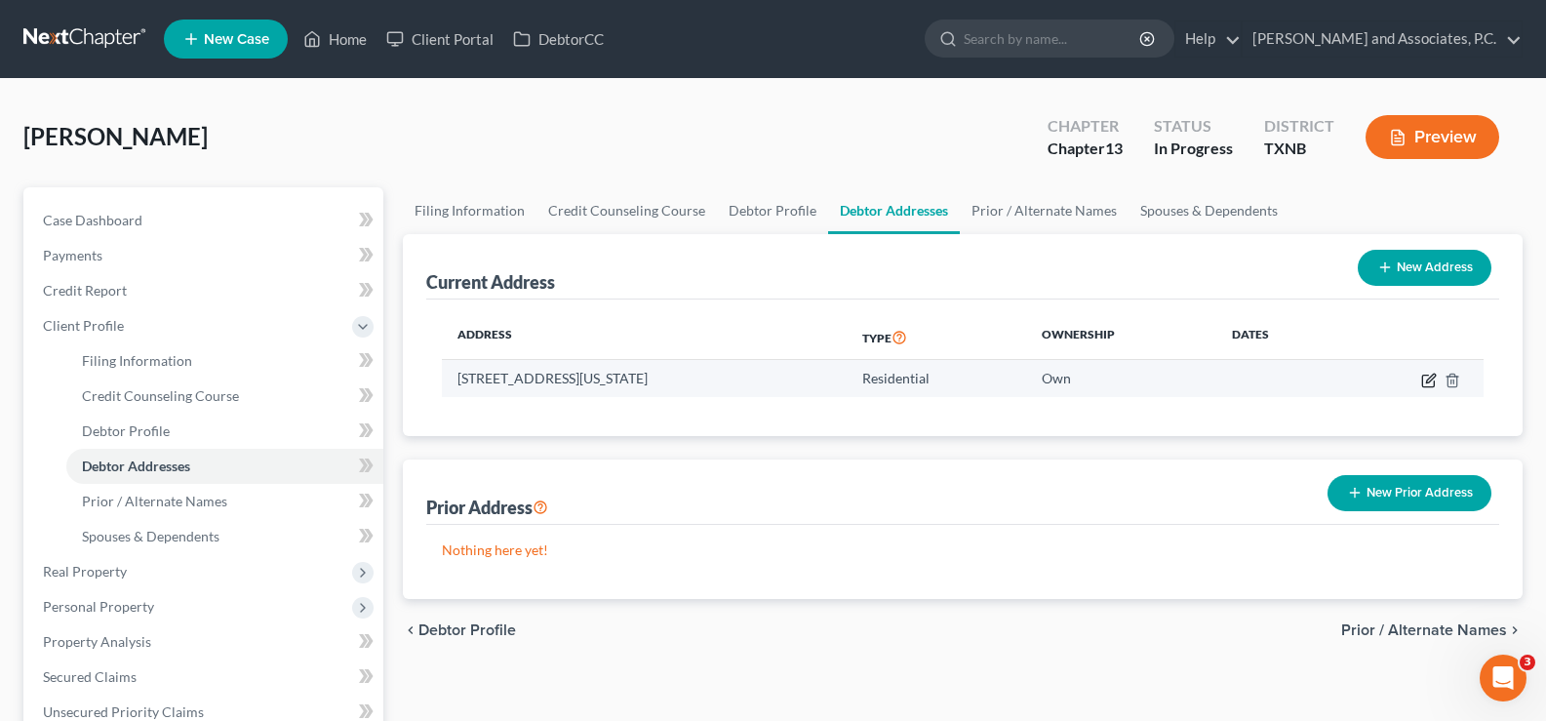
click at [1424, 382] on icon "button" at bounding box center [1429, 381] width 16 height 16
select select "45"
select select "242"
select select "0"
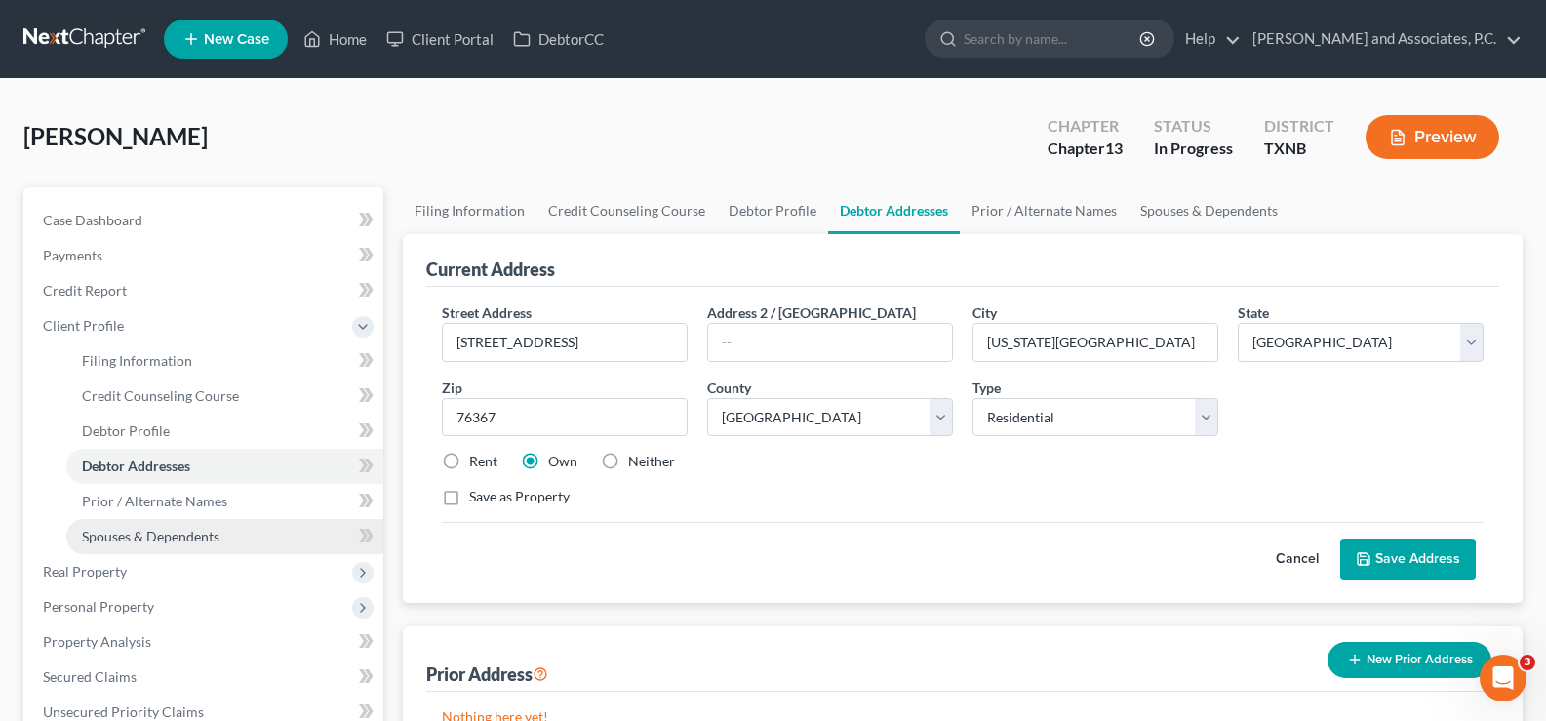
click at [203, 533] on span "Spouses & Dependents" at bounding box center [151, 536] width 138 height 17
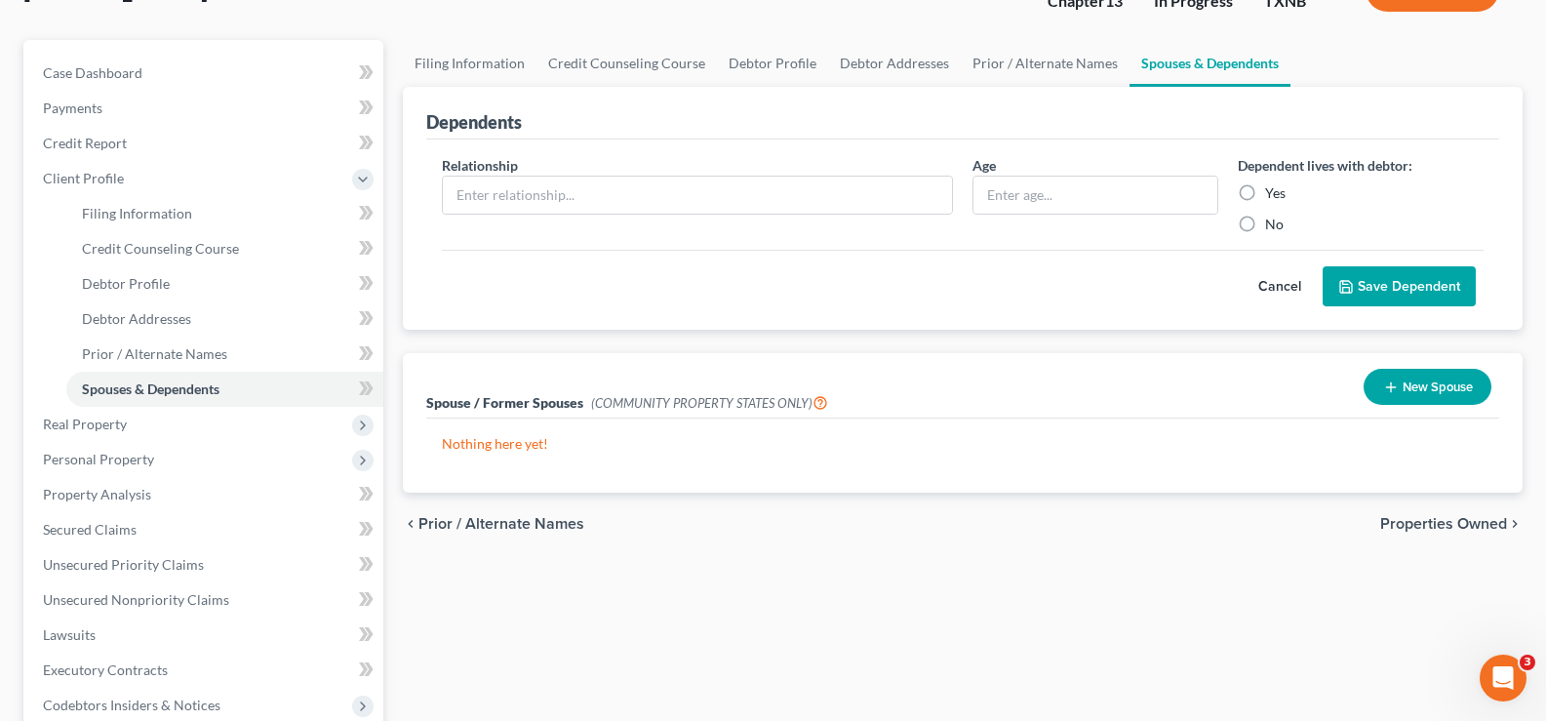
scroll to position [195, 0]
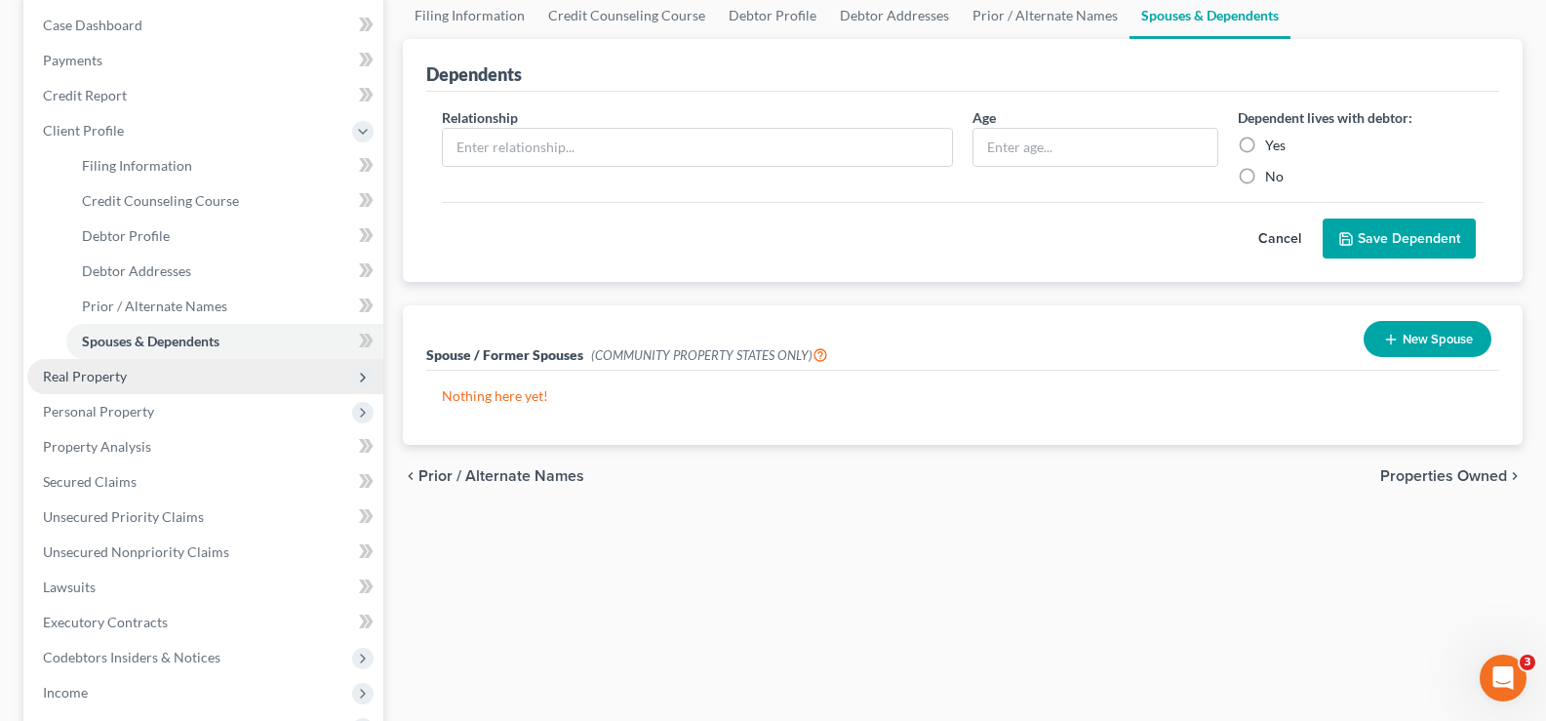
click at [98, 386] on span "Real Property" at bounding box center [205, 376] width 356 height 35
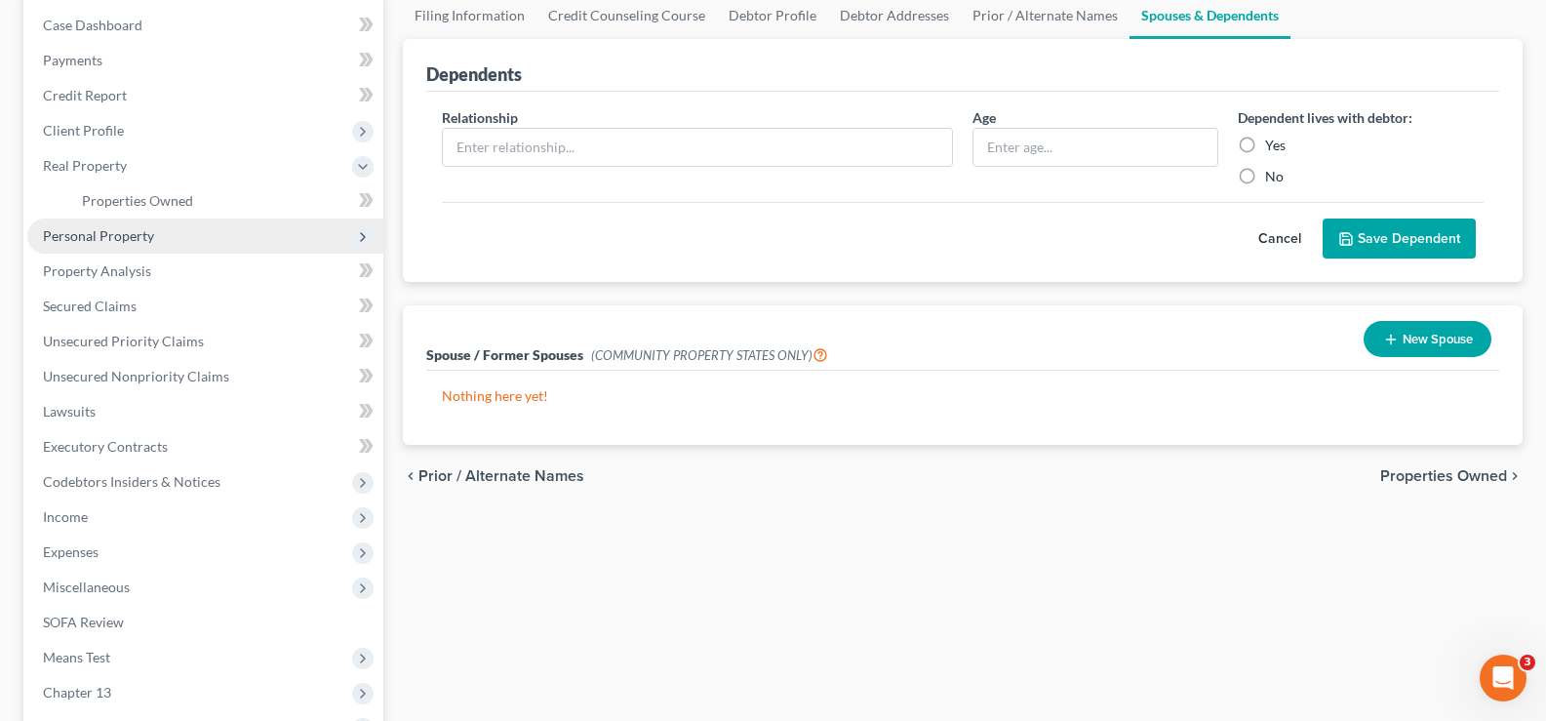
click at [120, 219] on span "Personal Property" at bounding box center [205, 236] width 356 height 35
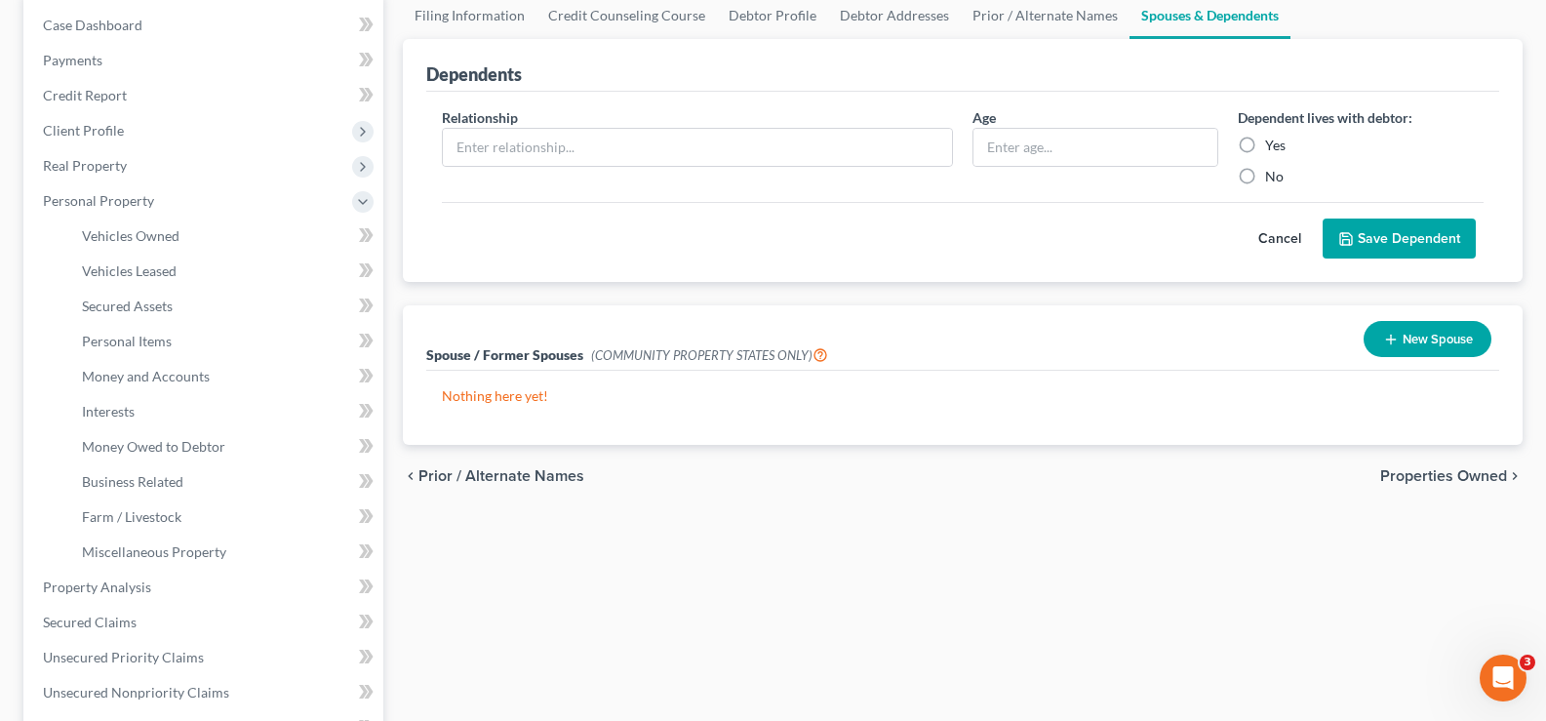
click at [120, 204] on span "Personal Property" at bounding box center [98, 200] width 111 height 17
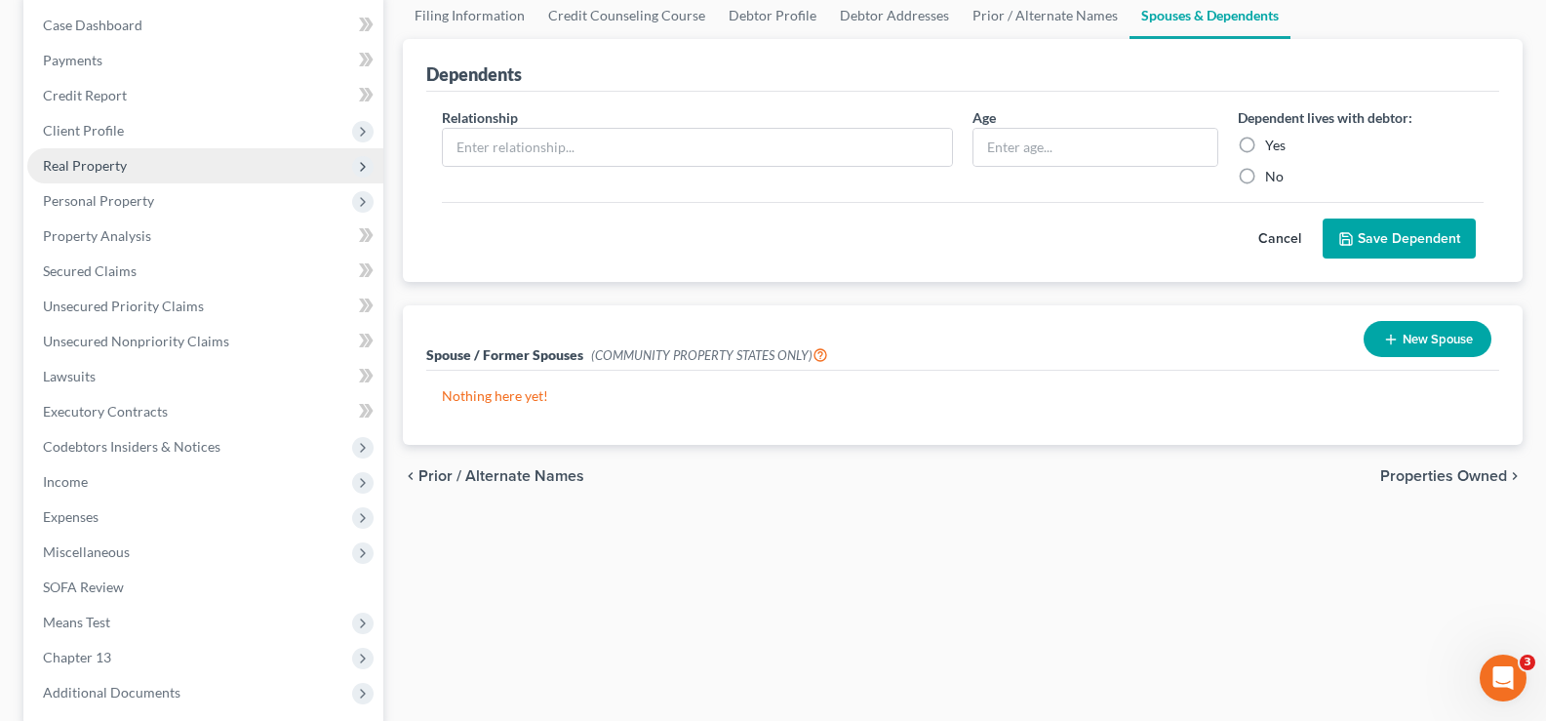
click at [102, 164] on span "Real Property" at bounding box center [85, 165] width 84 height 17
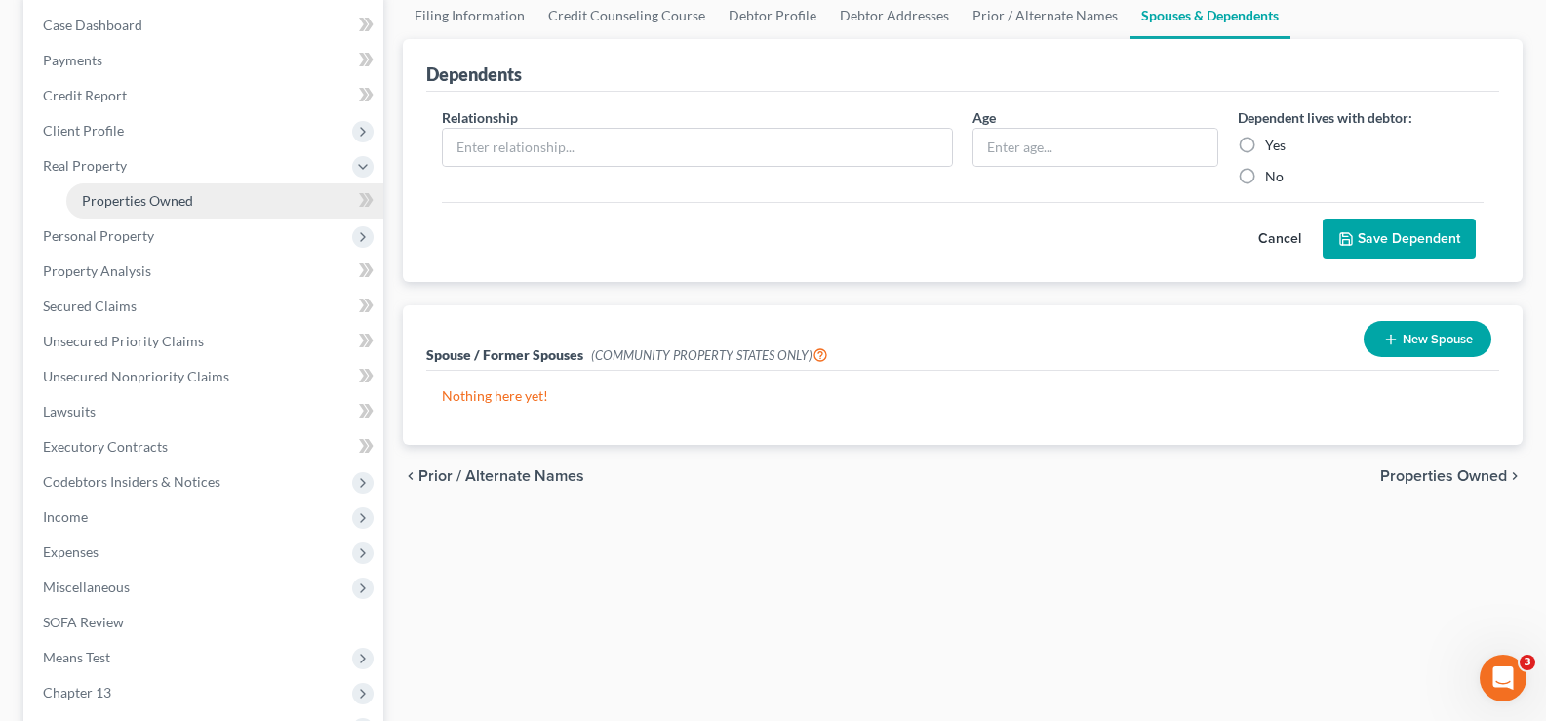
click at [129, 207] on span "Properties Owned" at bounding box center [137, 200] width 111 height 17
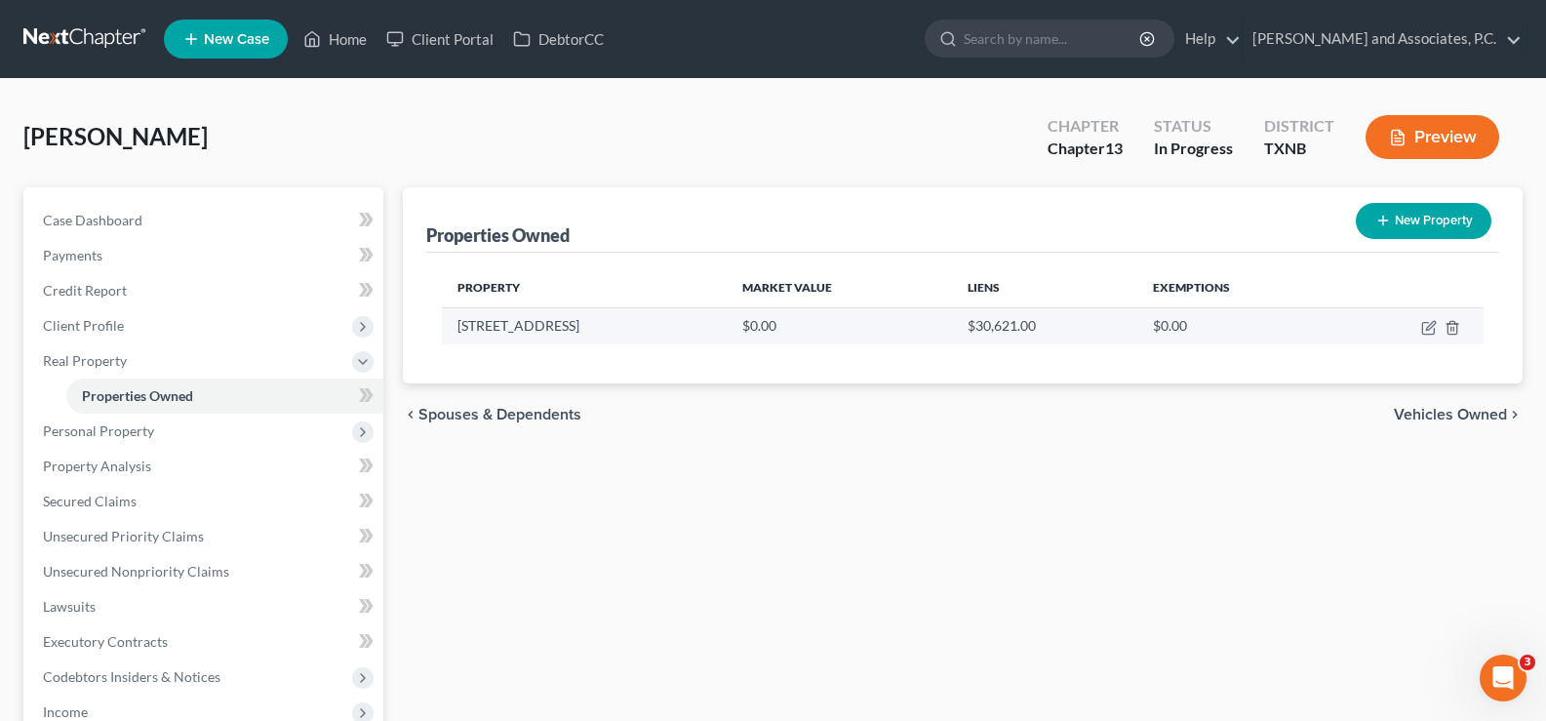
click at [1421, 329] on td at bounding box center [1411, 325] width 145 height 37
click at [1423, 329] on icon "button" at bounding box center [1428, 329] width 12 height 12
select select "45"
select select "242"
select select "0"
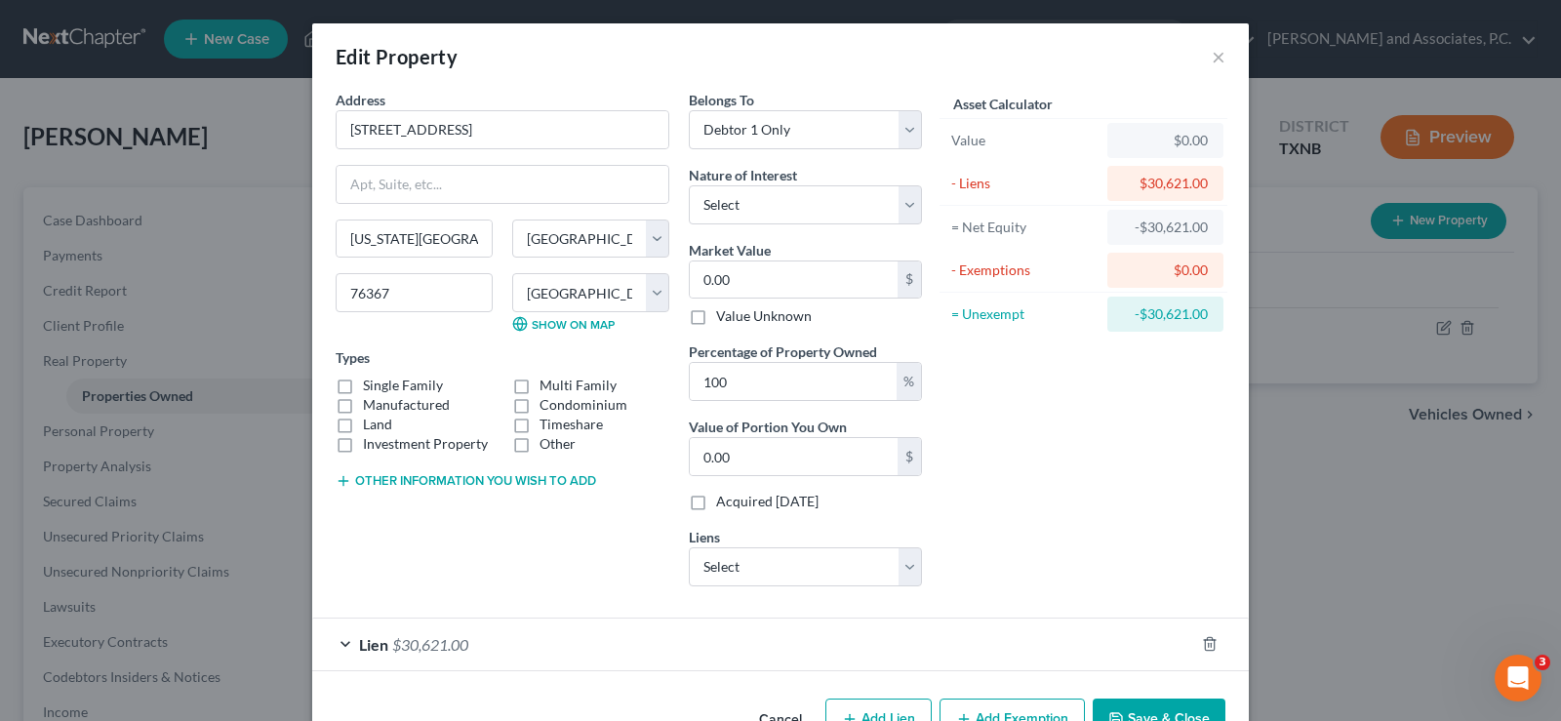
scroll to position [58, 0]
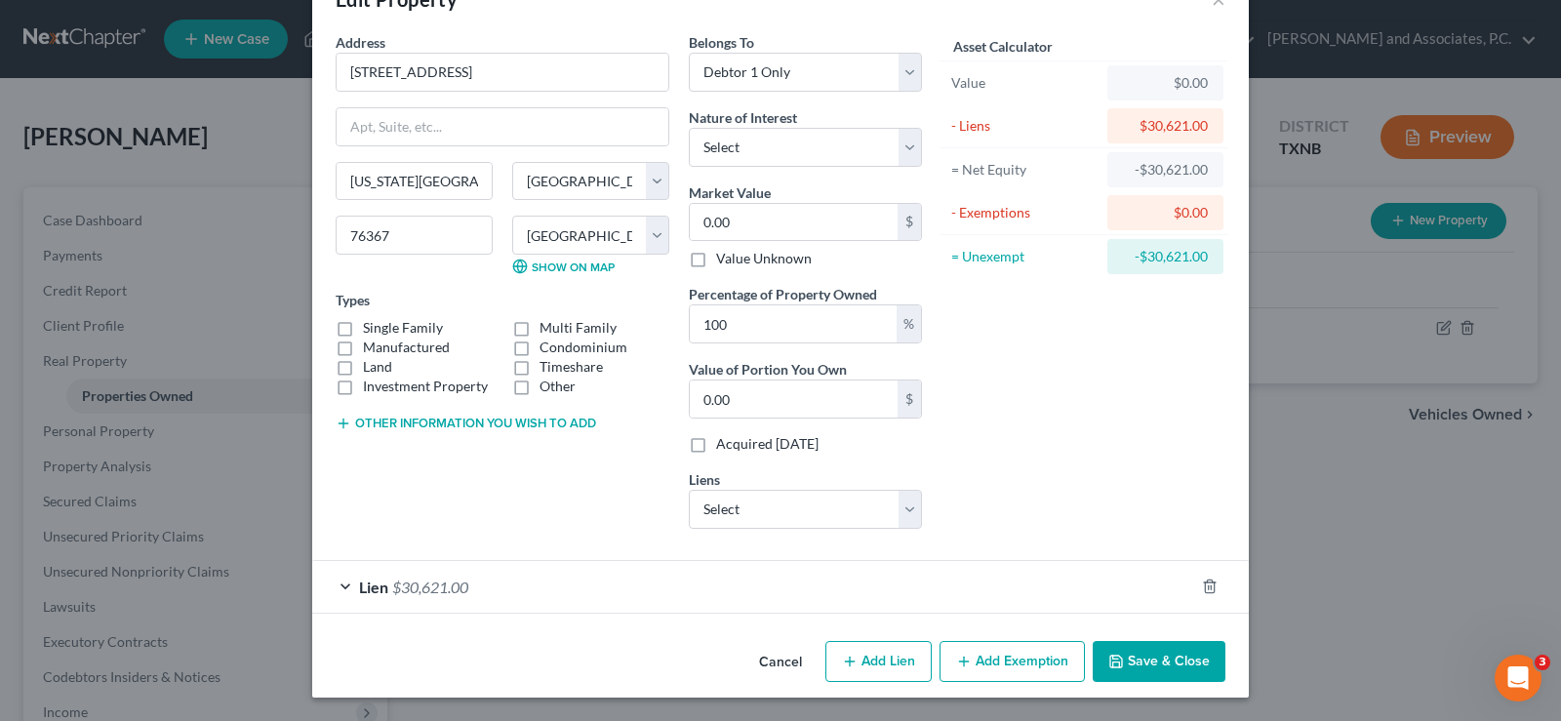
drag, startPoint x: 1169, startPoint y: 657, endPoint x: 142, endPoint y: 480, distance: 1041.4
click at [1168, 657] on button "Save & Close" at bounding box center [1159, 661] width 133 height 41
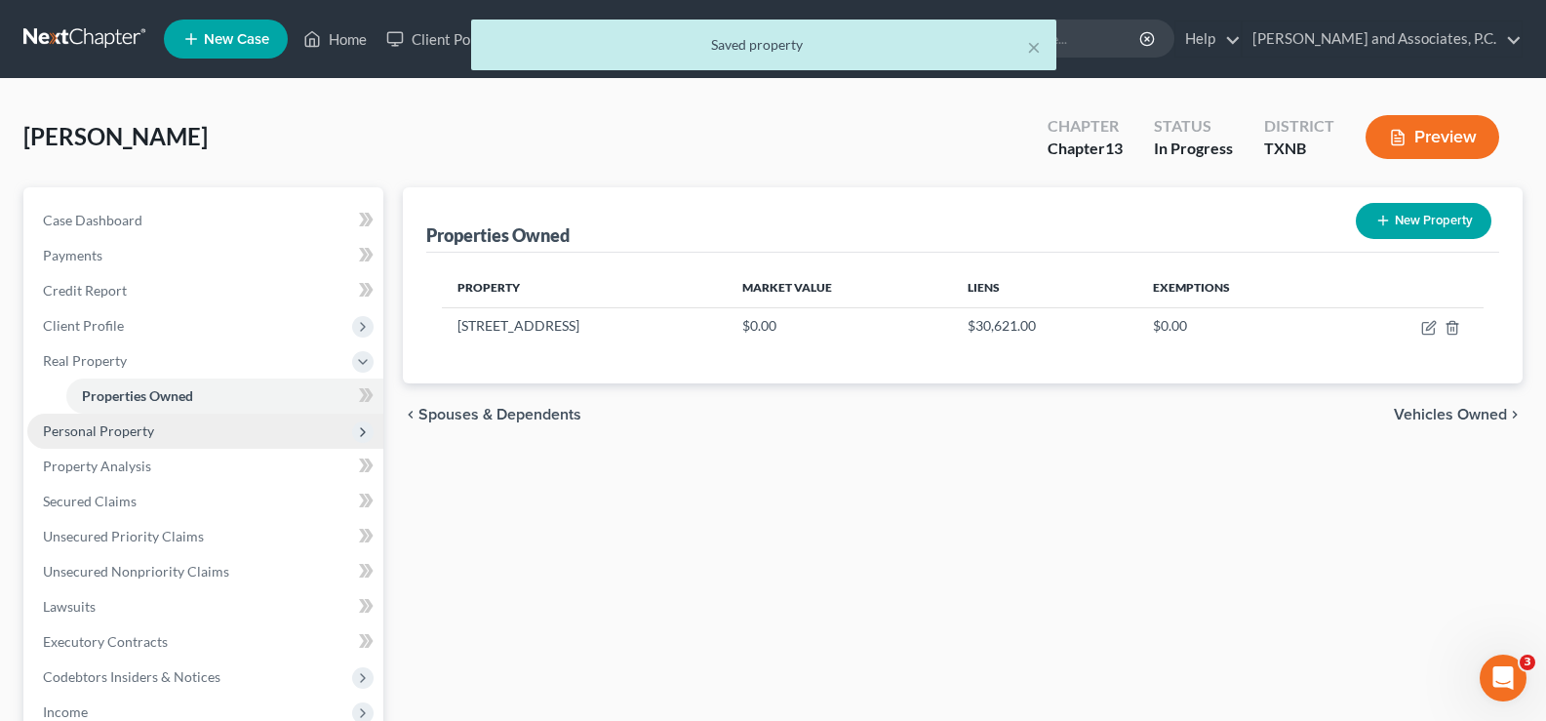
click at [76, 431] on span "Personal Property" at bounding box center [98, 430] width 111 height 17
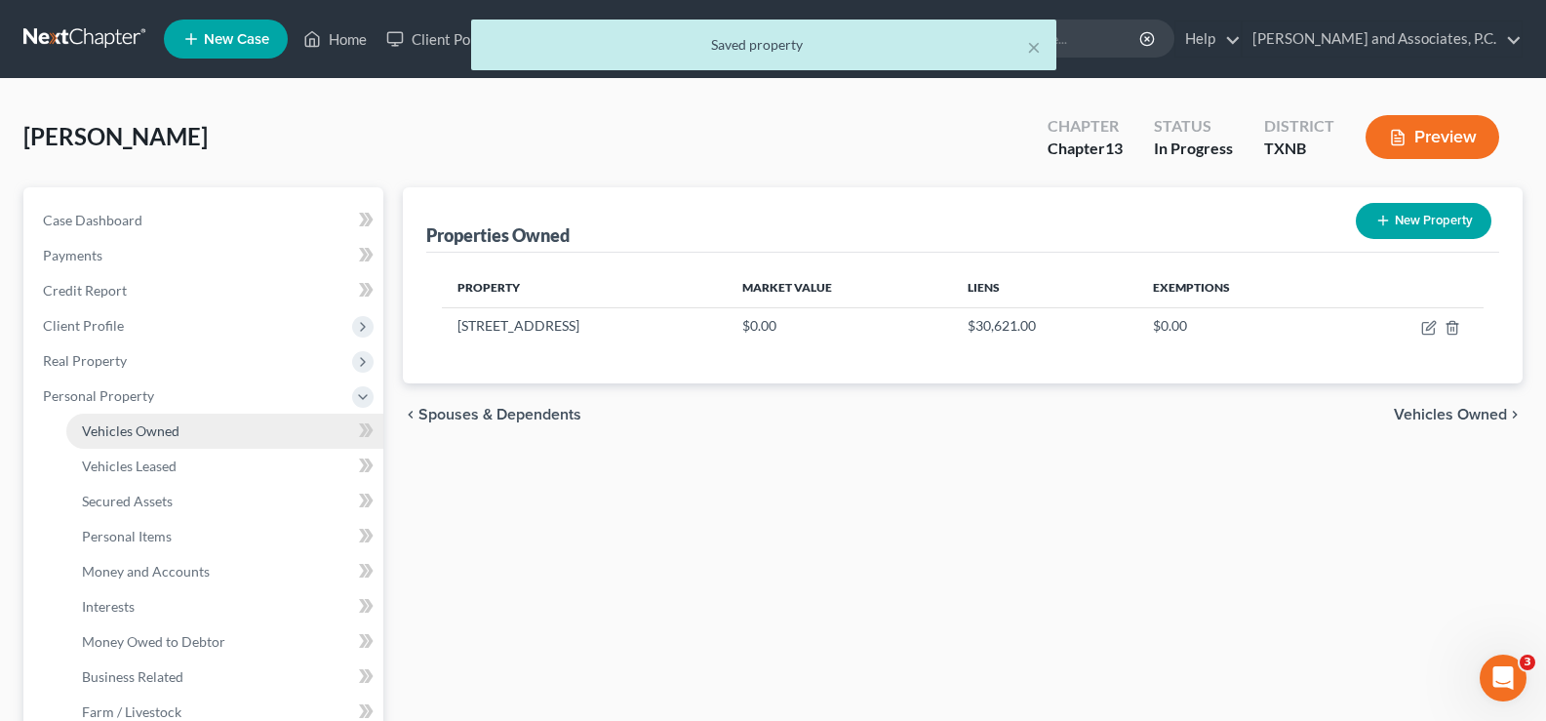
click at [100, 442] on link "Vehicles Owned" at bounding box center [224, 431] width 317 height 35
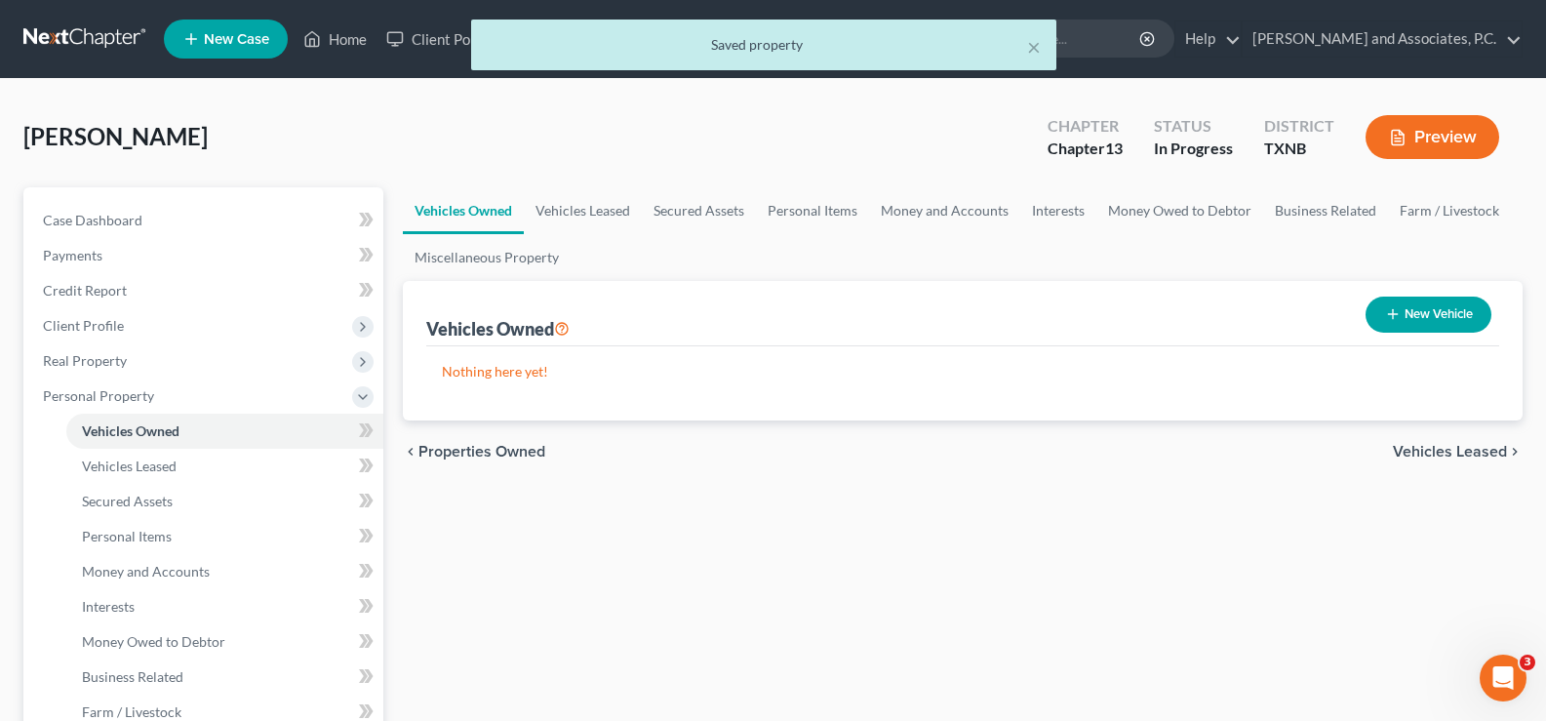
click at [1386, 306] on icon "button" at bounding box center [1393, 314] width 16 height 16
select select "0"
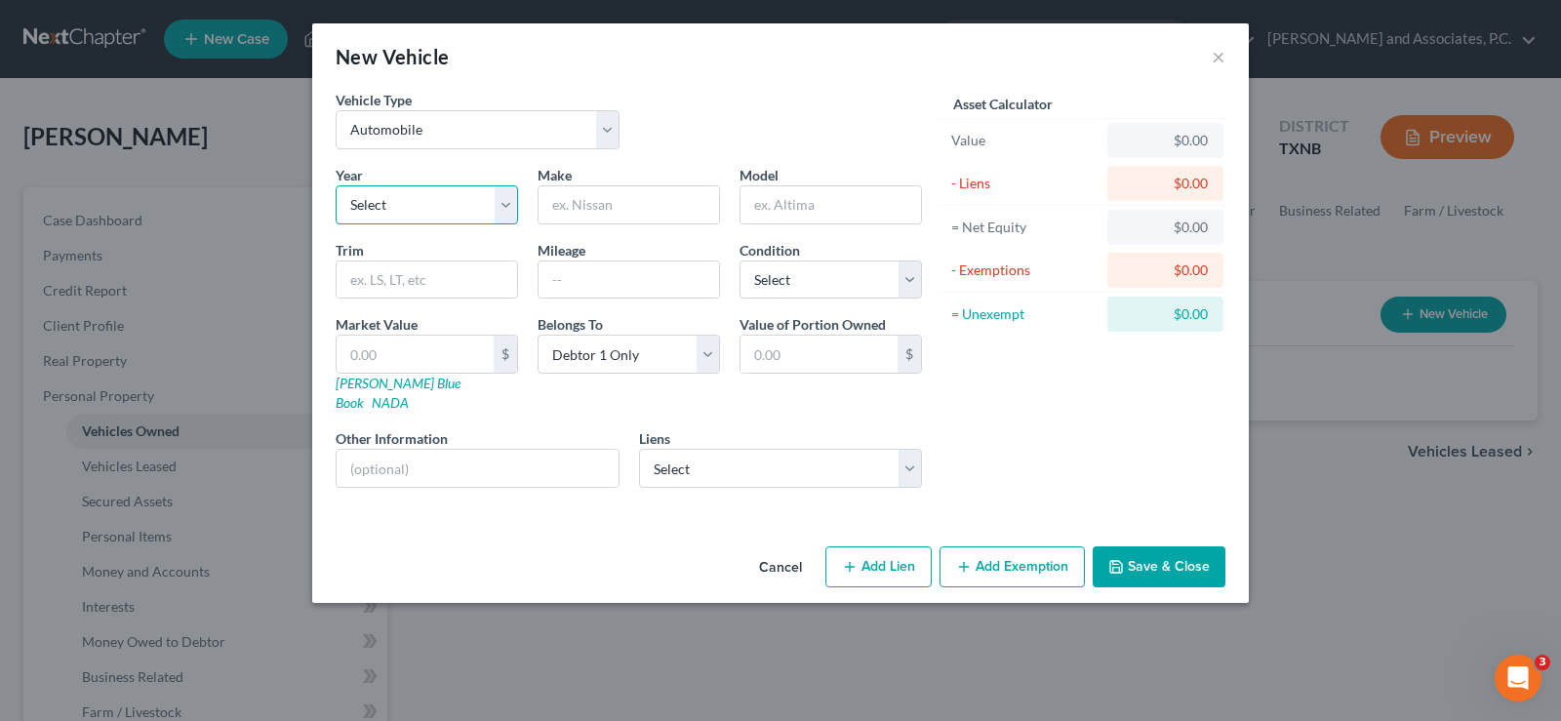
click at [508, 205] on select "Select 2026 2025 2024 2023 2022 2021 2020 2019 2018 2017 2016 2015 2014 2013 20…" at bounding box center [427, 204] width 182 height 39
select select "7"
click at [336, 185] on select "Select 2026 2025 2024 2023 2022 2021 2020 2019 2018 2017 2016 2015 2014 2013 20…" at bounding box center [427, 204] width 182 height 39
click at [632, 208] on input "text" at bounding box center [629, 204] width 180 height 37
type input "Jeep"
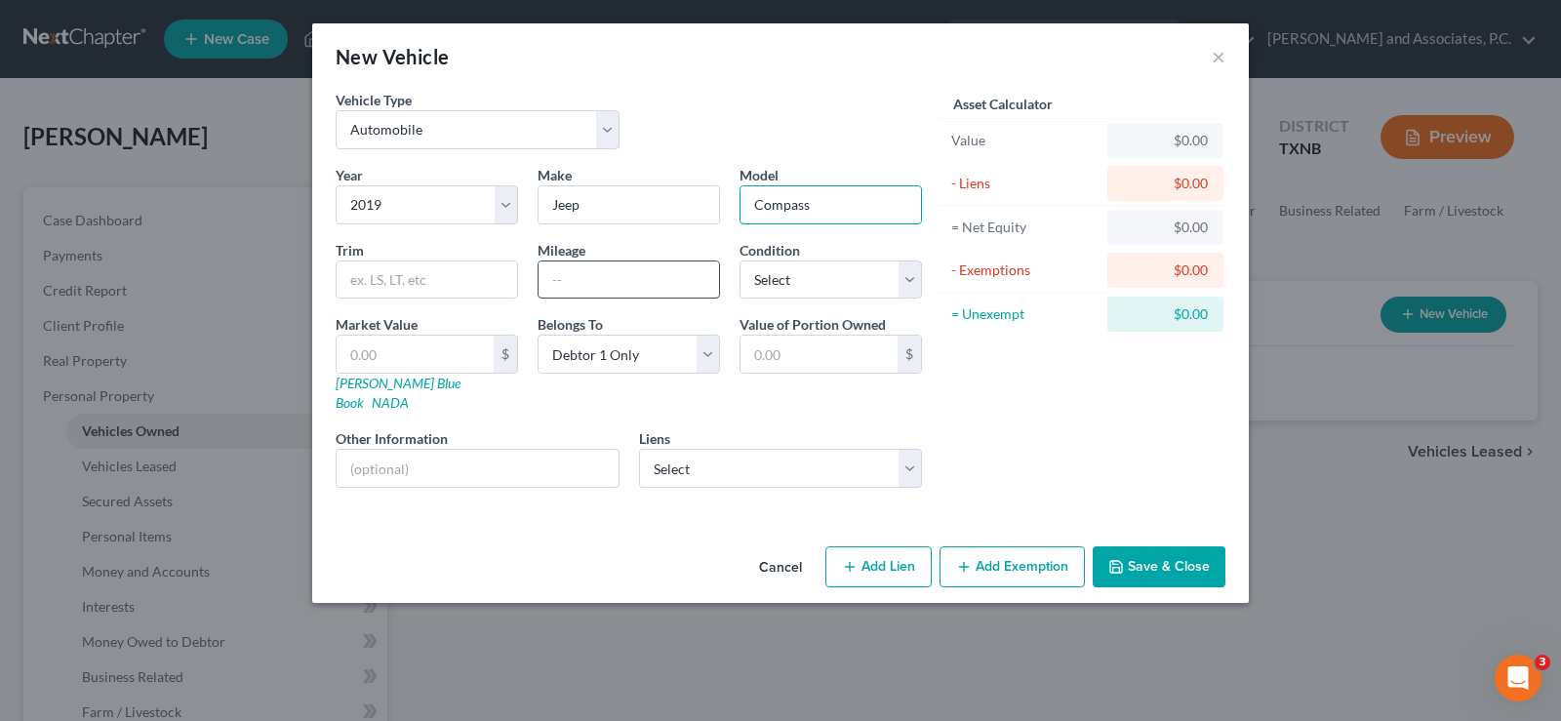
type input "Compass"
click at [586, 282] on input "text" at bounding box center [629, 279] width 180 height 37
type input "132140"
click at [843, 276] on select "Select Excellent Very Good Good Fair Poor" at bounding box center [831, 279] width 182 height 39
select select "2"
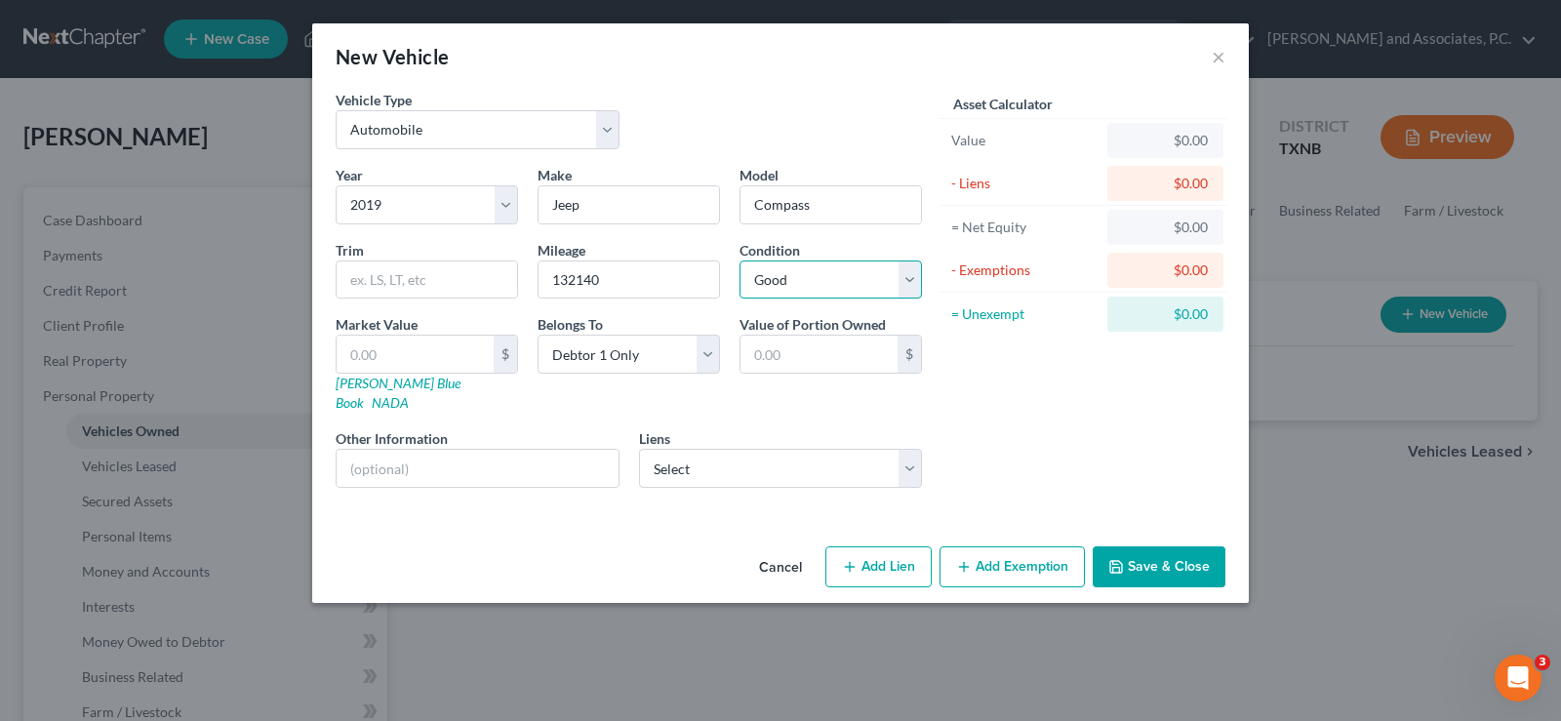
click at [740, 260] on select "Select Excellent Very Good Good Fair Poor" at bounding box center [831, 279] width 182 height 39
click at [393, 354] on input "text" at bounding box center [415, 354] width 157 height 37
click at [1132, 546] on button "Save & Close" at bounding box center [1159, 566] width 133 height 41
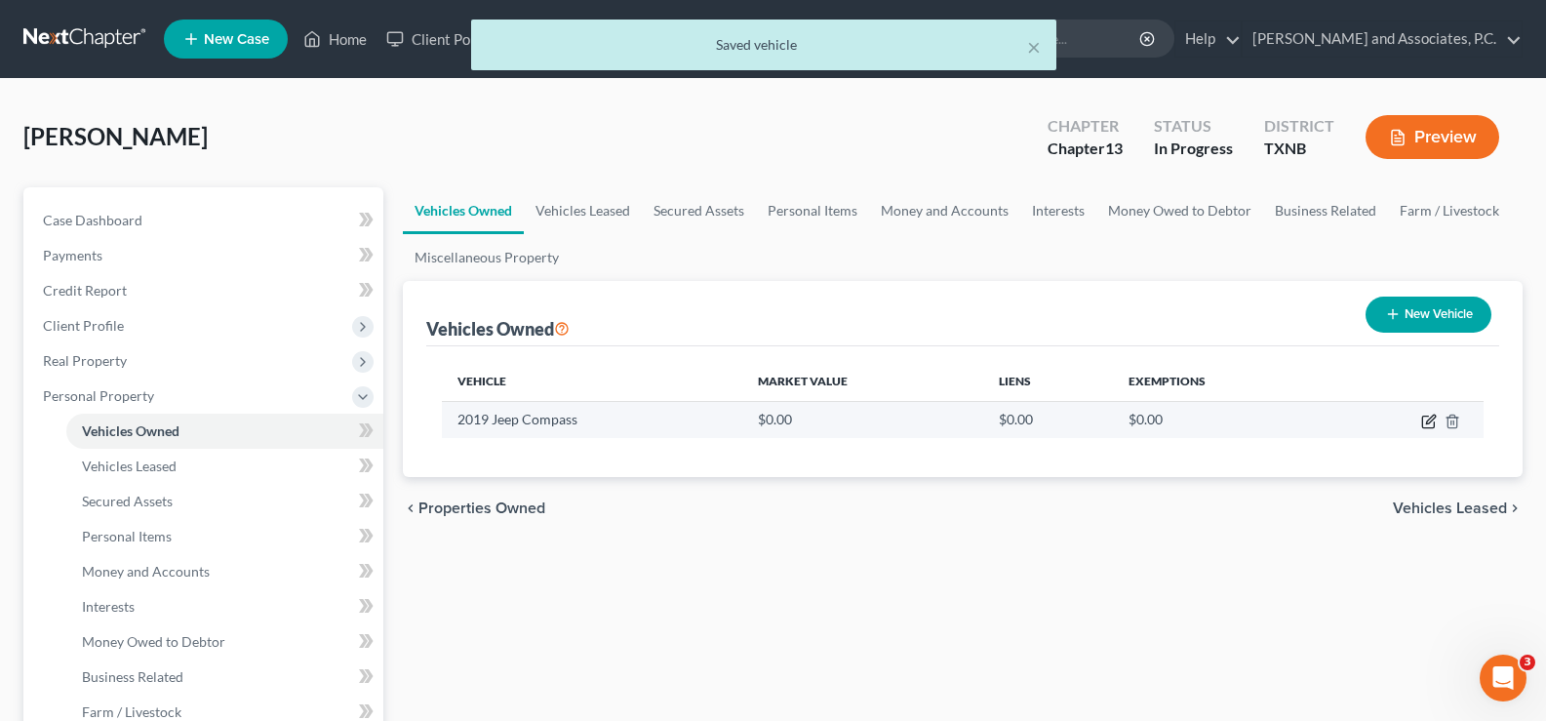
click at [1422, 423] on icon "button" at bounding box center [1428, 423] width 12 height 12
select select "0"
select select "7"
select select "2"
select select "0"
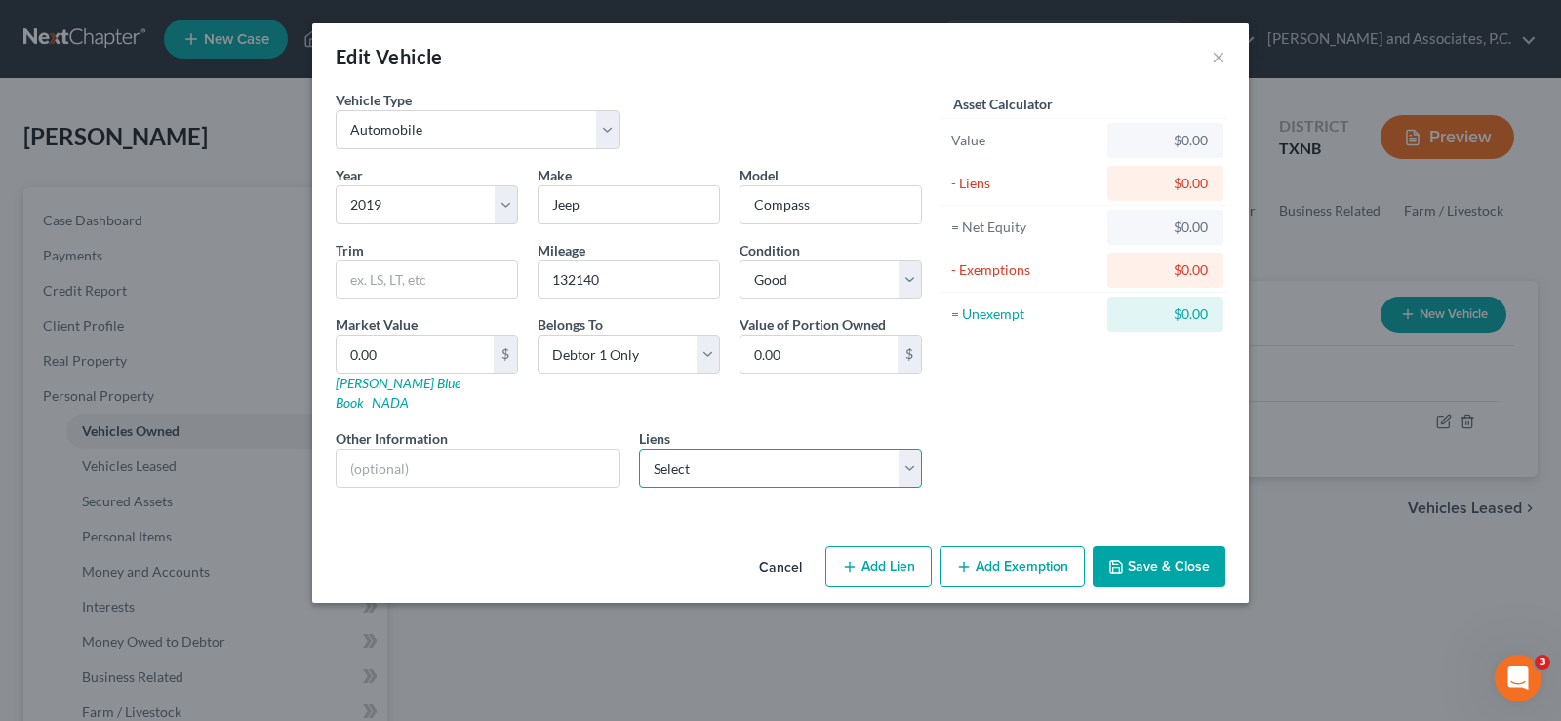
click at [910, 452] on select "Select Wfbna Auto - $17,110.00 Pnc Bank - $844.00" at bounding box center [781, 468] width 284 height 39
select select "1"
click at [639, 449] on select "Select Wfbna Auto - $17,110.00 Pnc Bank - $844.00" at bounding box center [781, 468] width 284 height 39
select select
select select "39"
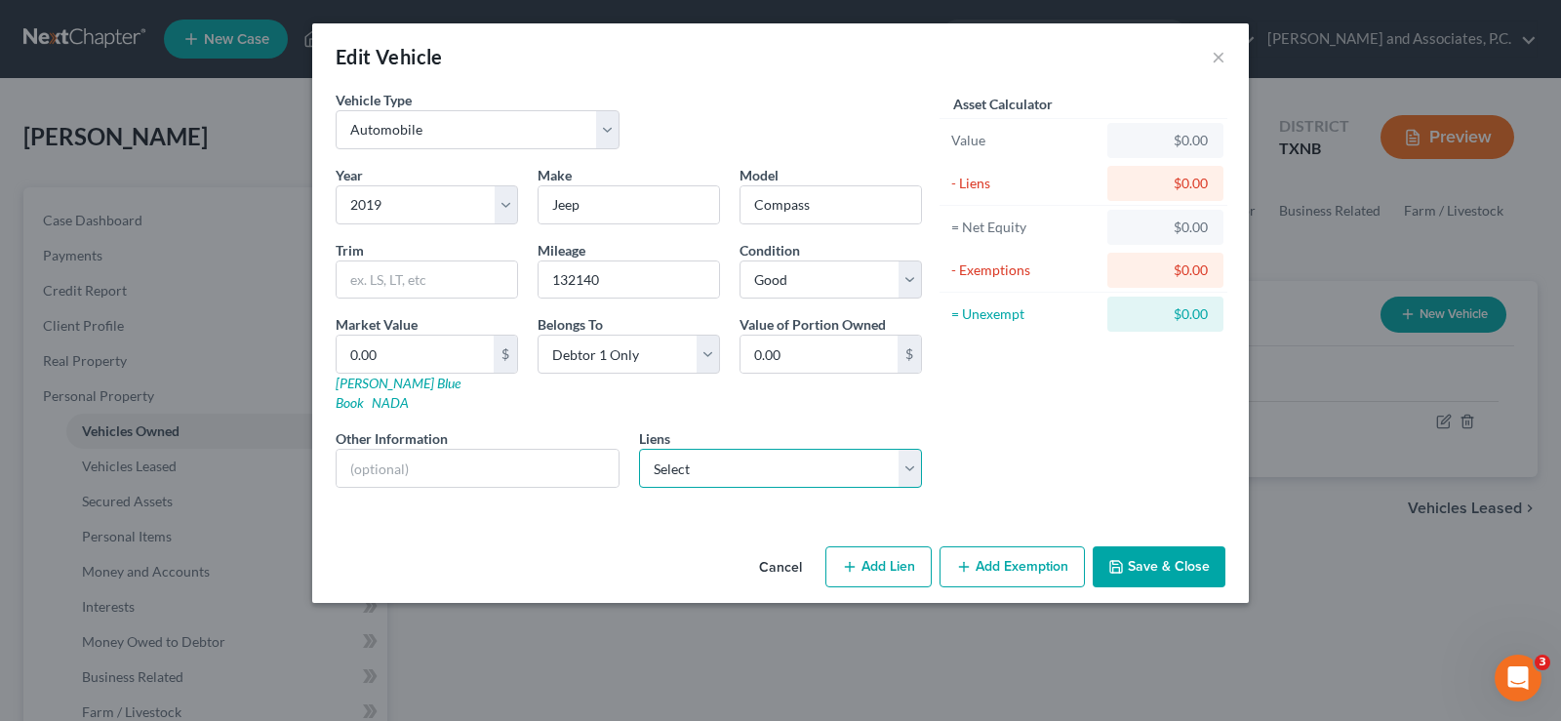
select select "0"
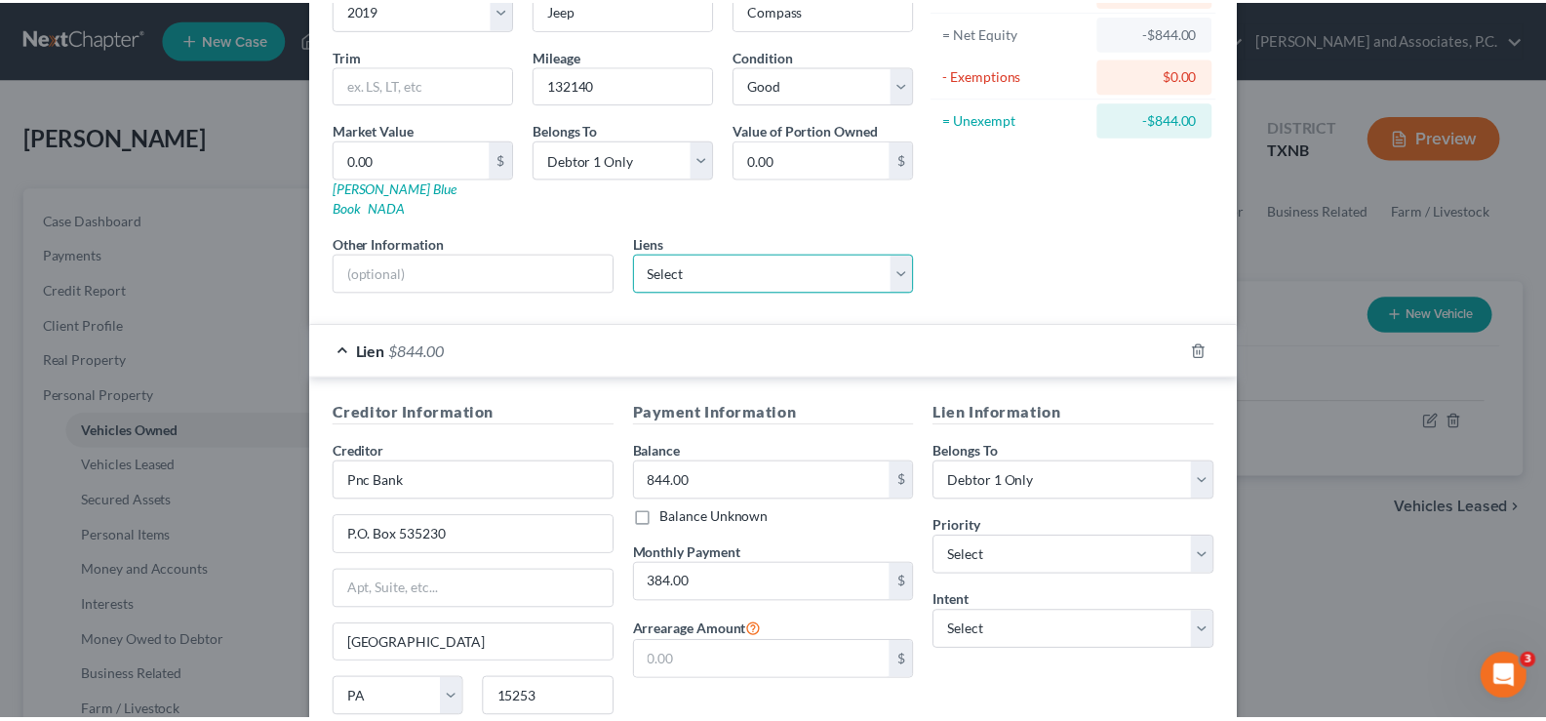
scroll to position [346, 0]
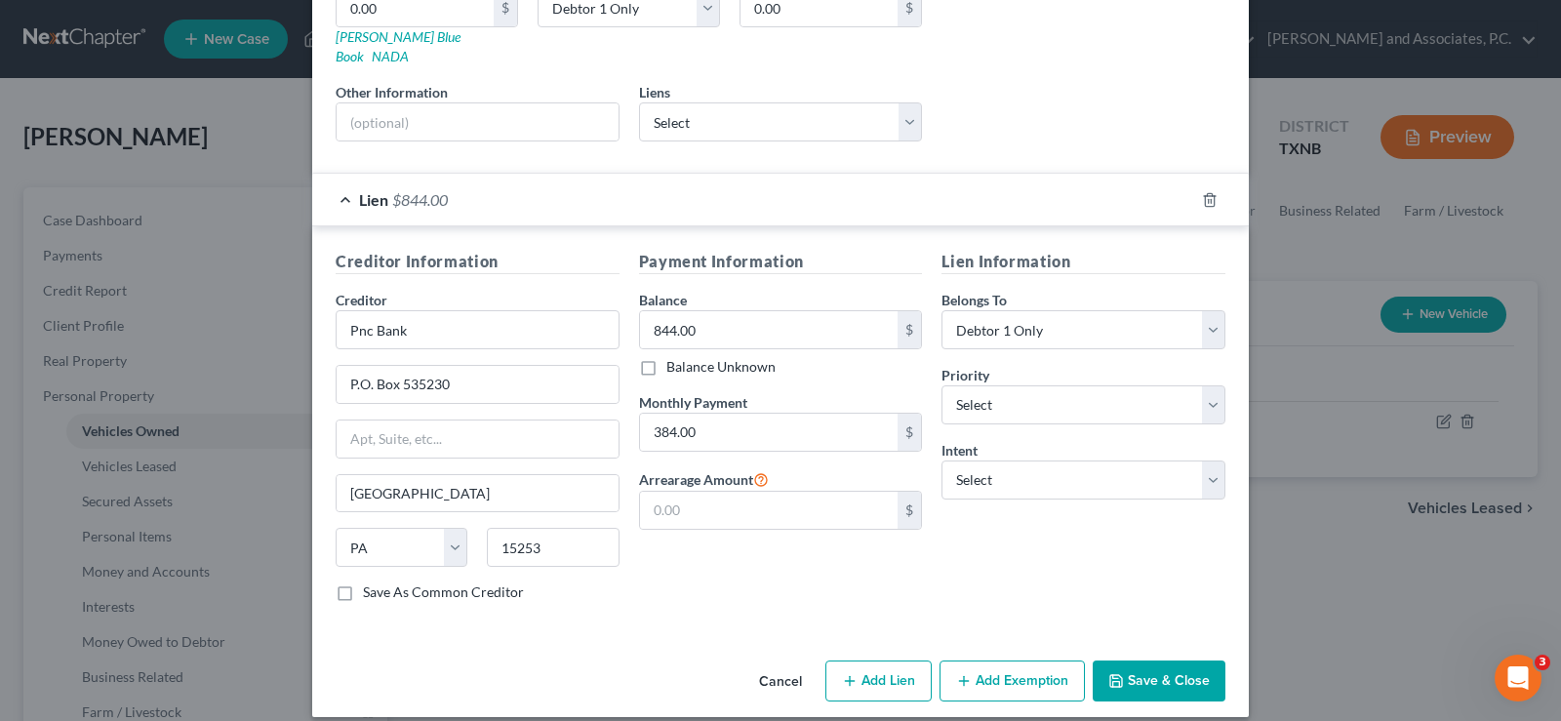
click at [1144, 661] on button "Save & Close" at bounding box center [1159, 681] width 133 height 41
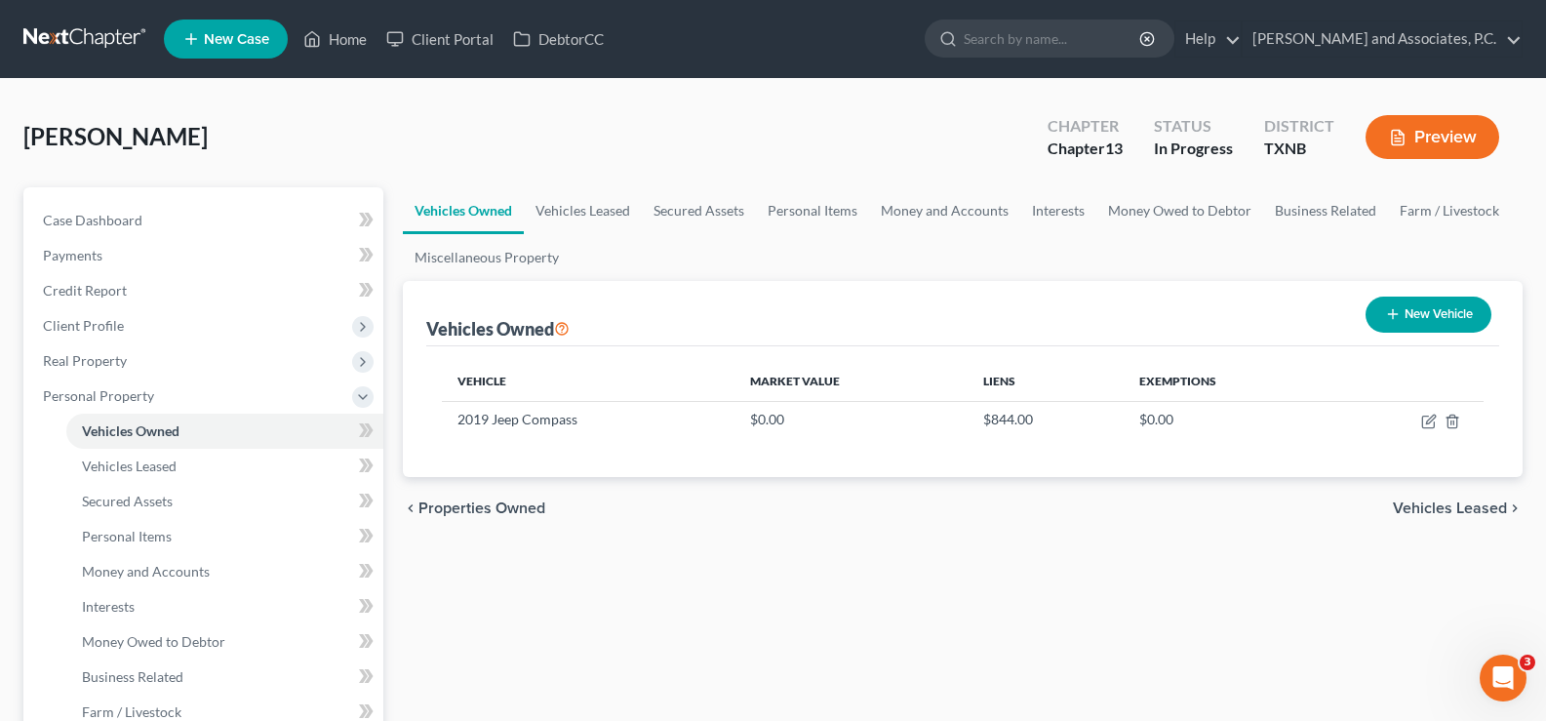
click at [1410, 305] on button "New Vehicle" at bounding box center [1429, 315] width 126 height 36
select select "0"
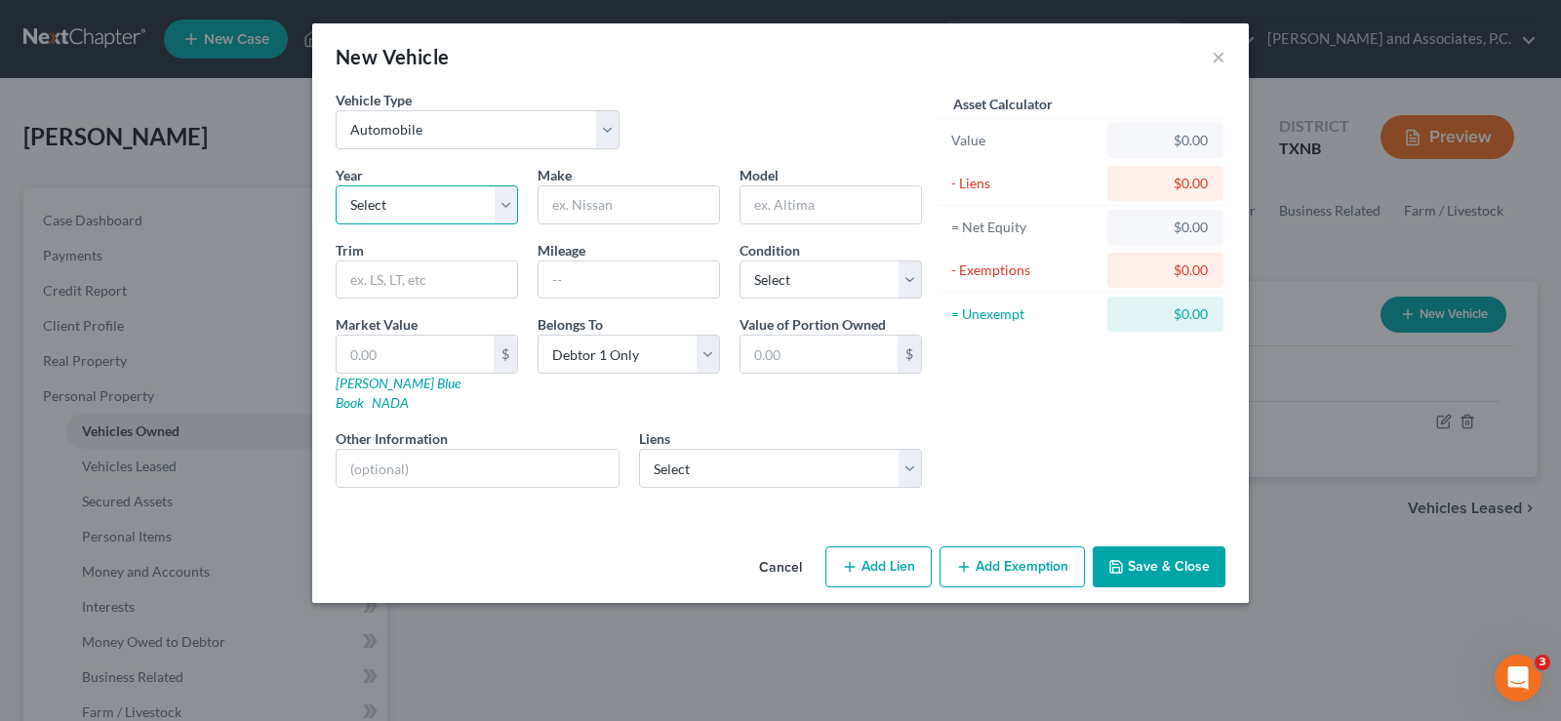
click at [432, 207] on select "Select 2026 2025 2024 2023 2022 2021 2020 2019 2018 2017 2016 2015 2014 2013 20…" at bounding box center [427, 204] width 182 height 39
select select "30"
click at [432, 207] on select "Select 2026 2025 2024 2023 2022 2021 2020 2019 2018 2017 2016 2015 2014 2013 20…" at bounding box center [427, 204] width 182 height 39
click at [556, 205] on input "text" at bounding box center [629, 204] width 180 height 37
type input "Ford"
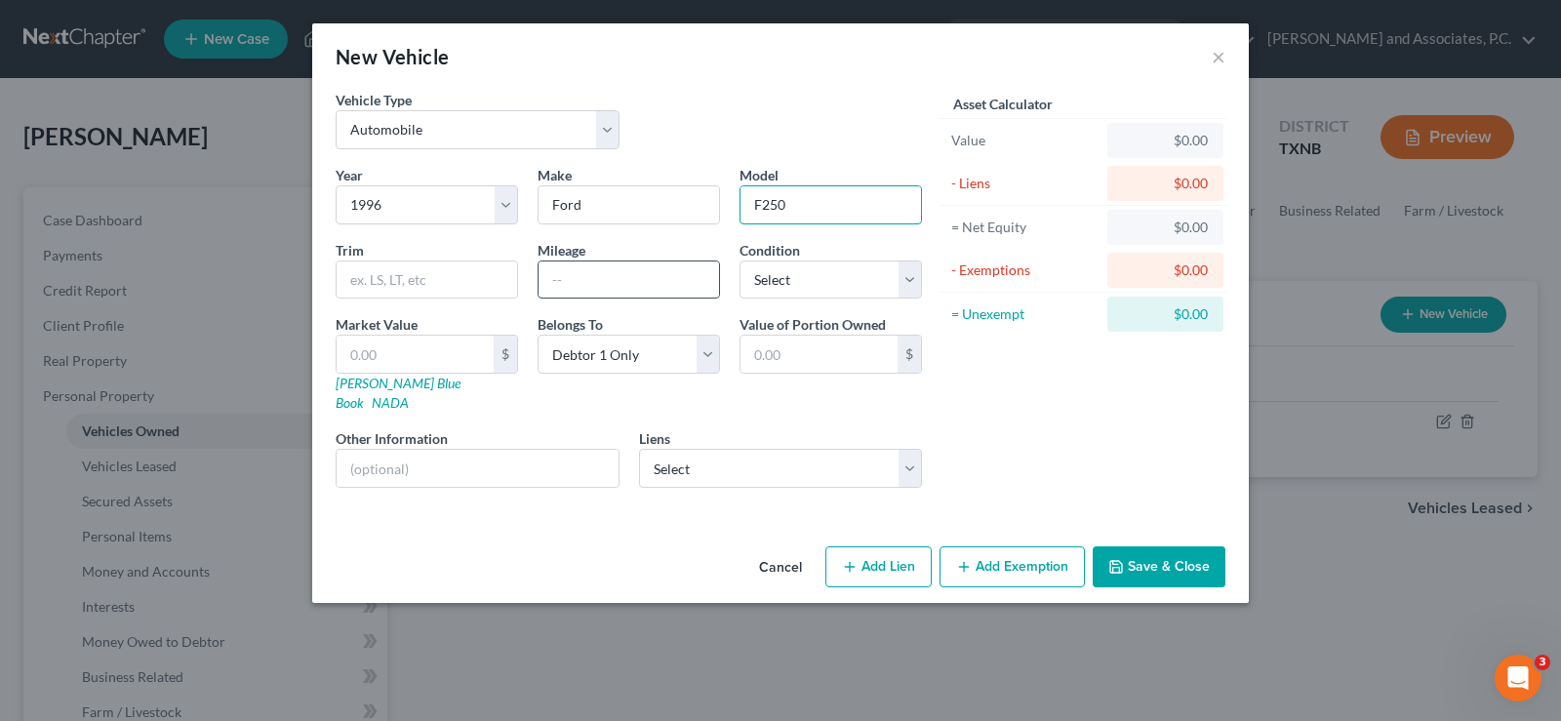
type input "F250"
click at [568, 282] on input "text" at bounding box center [629, 279] width 180 height 37
type input "209109"
click at [804, 287] on select "Select Excellent Very Good Good Fair Poor" at bounding box center [831, 279] width 182 height 39
select select "3"
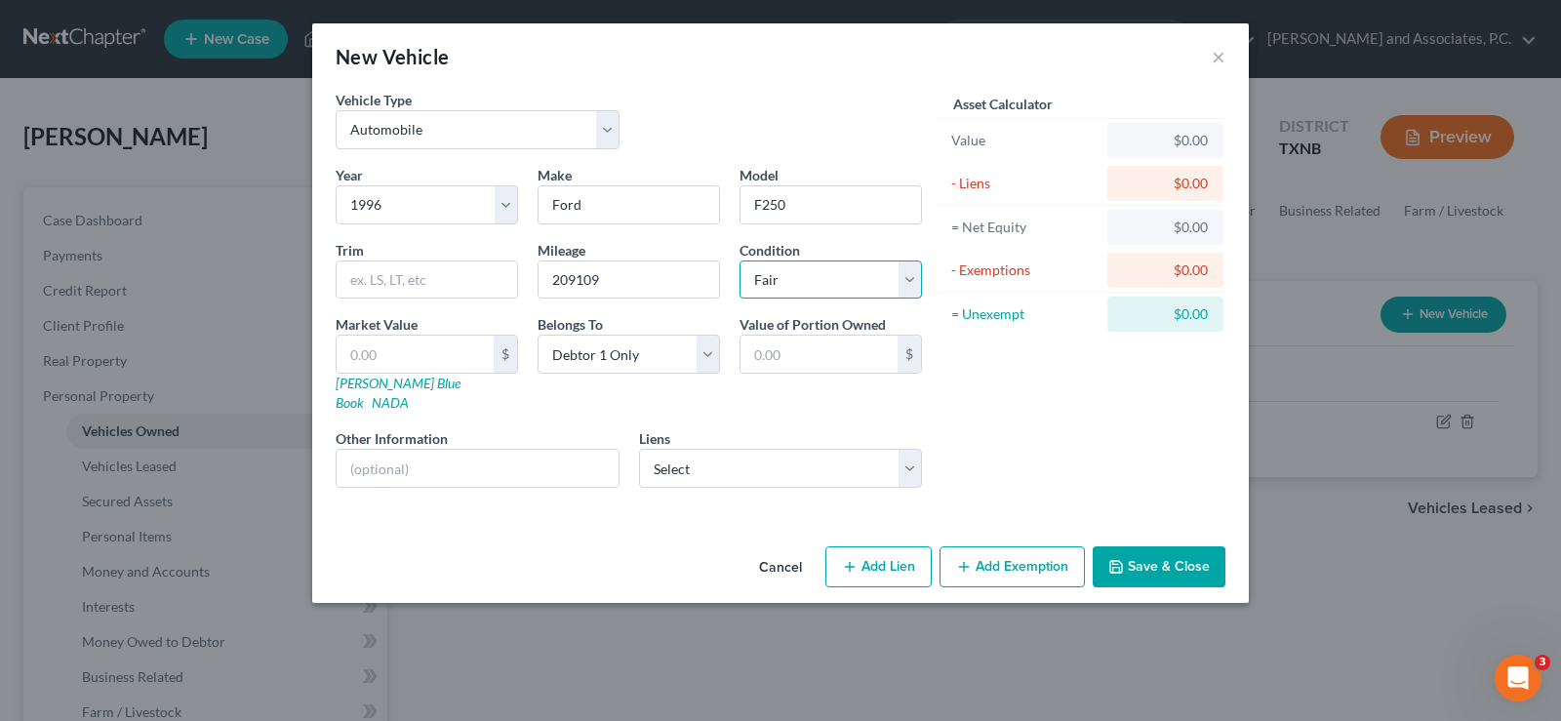
click at [740, 260] on select "Select Excellent Very Good Good Fair Poor" at bounding box center [831, 279] width 182 height 39
click at [1135, 546] on button "Save & Close" at bounding box center [1159, 566] width 133 height 41
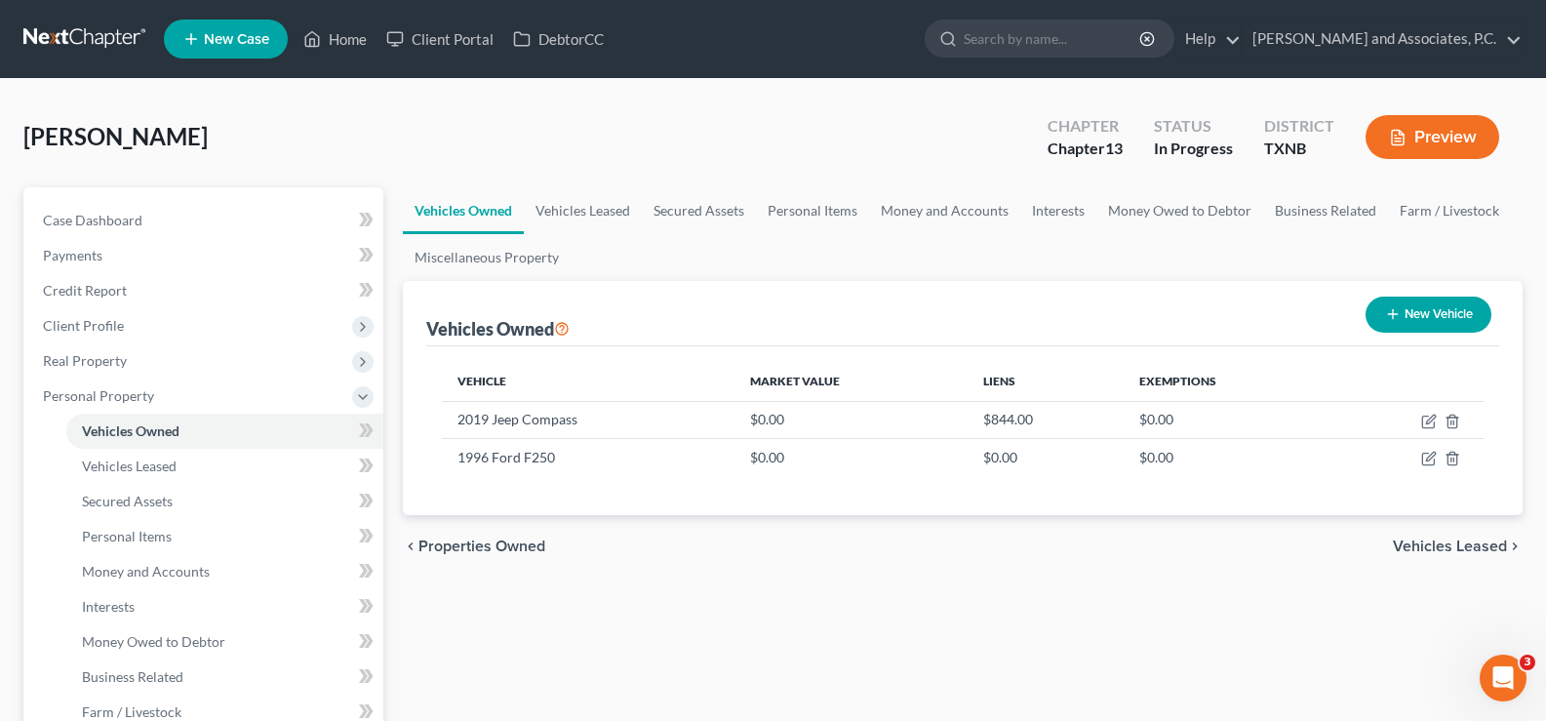
click at [1428, 302] on button "New Vehicle" at bounding box center [1429, 315] width 126 height 36
select select "0"
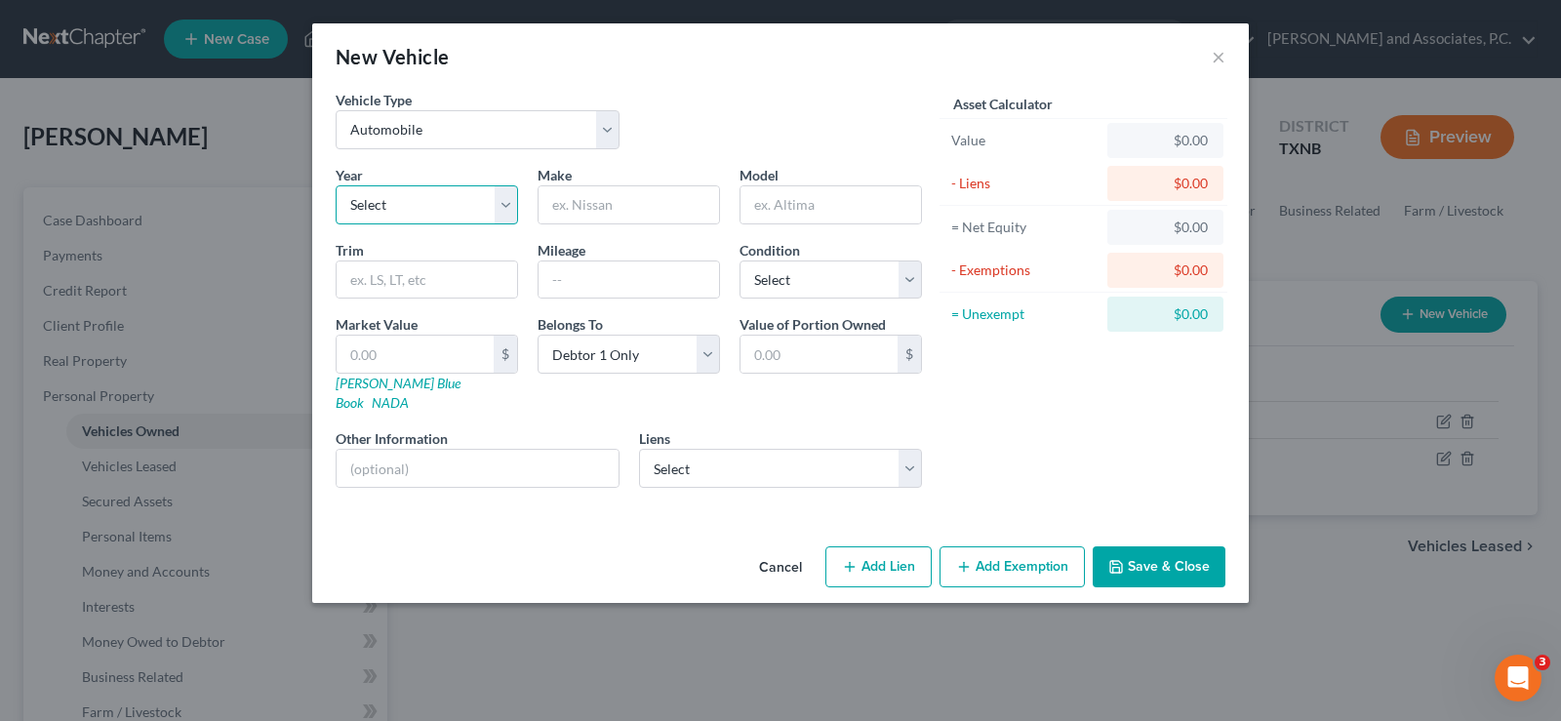
click at [478, 202] on select "Select 2026 2025 2024 2023 2022 2021 2020 2019 2018 2017 2016 2015 2014 2013 20…" at bounding box center [427, 204] width 182 height 39
select select "25"
click at [336, 185] on select "Select 2026 2025 2024 2023 2022 2021 2020 2019 2018 2017 2016 2015 2014 2013 20…" at bounding box center [427, 204] width 182 height 39
click at [579, 208] on input "text" at bounding box center [629, 204] width 180 height 37
type input "Lincoln"
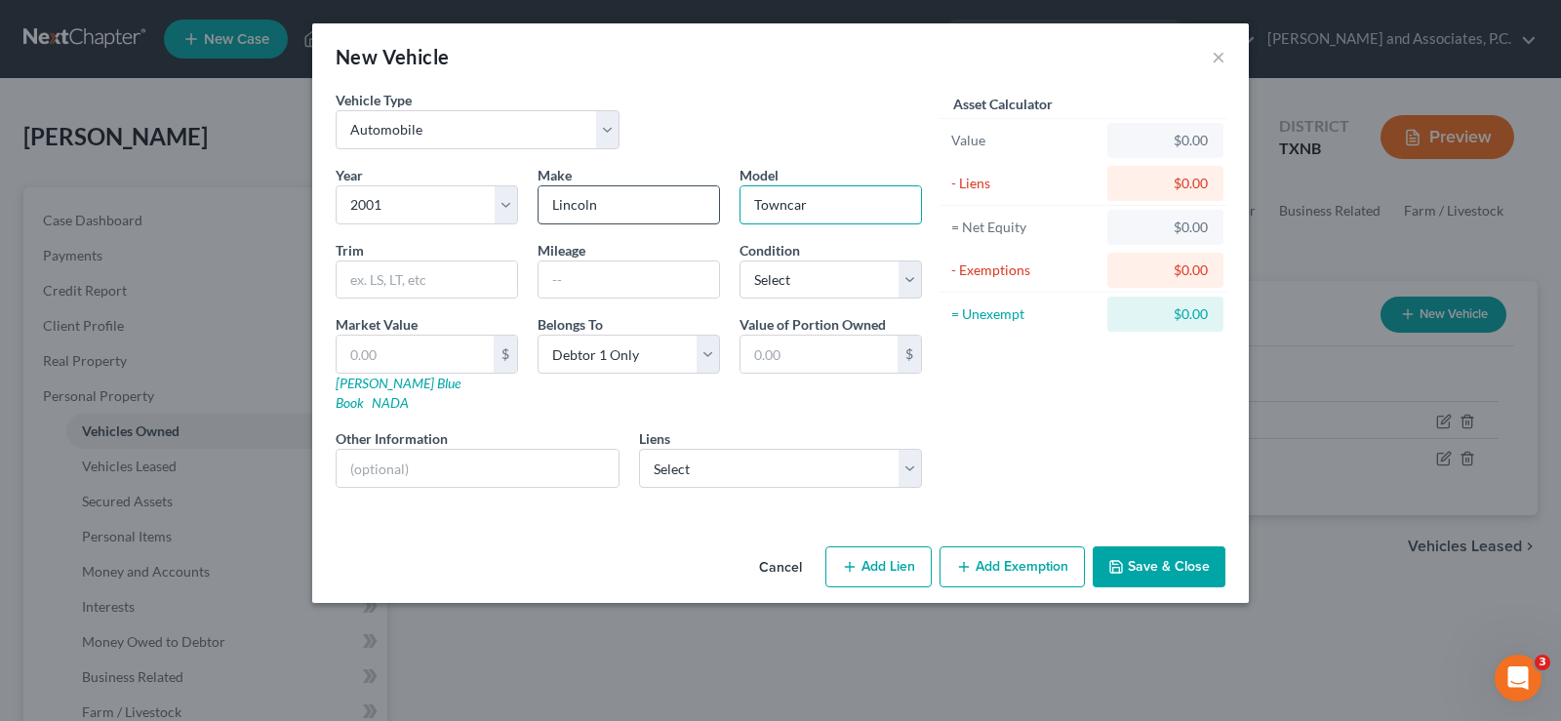
type input "Towncar"
click at [584, 285] on input "text" at bounding box center [629, 279] width 180 height 37
type input "135119"
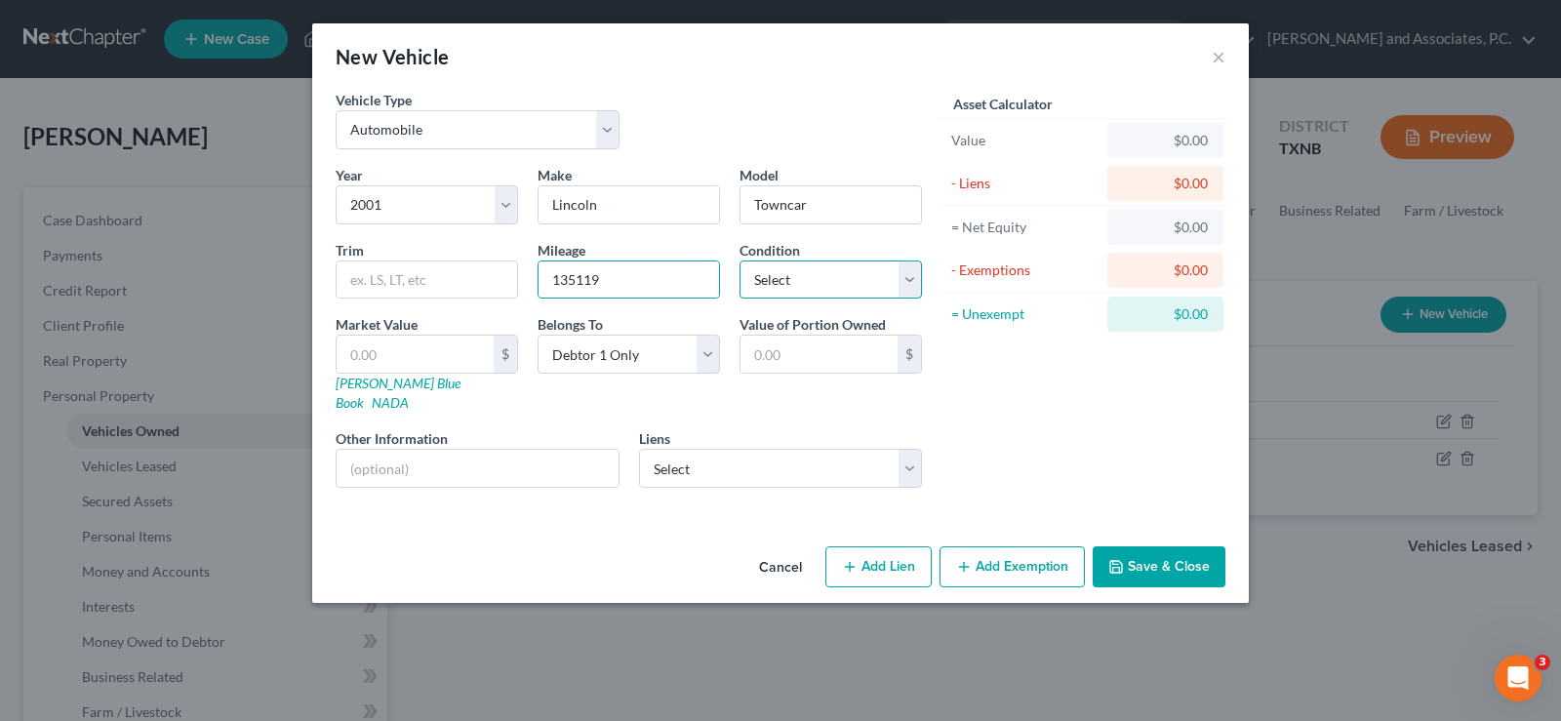
click at [752, 287] on select "Select Excellent Very Good Good Fair Poor" at bounding box center [831, 279] width 182 height 39
select select "2"
click at [740, 260] on select "Select Excellent Very Good Good Fair Poor" at bounding box center [831, 279] width 182 height 39
click at [1129, 546] on button "Save & Close" at bounding box center [1159, 566] width 133 height 41
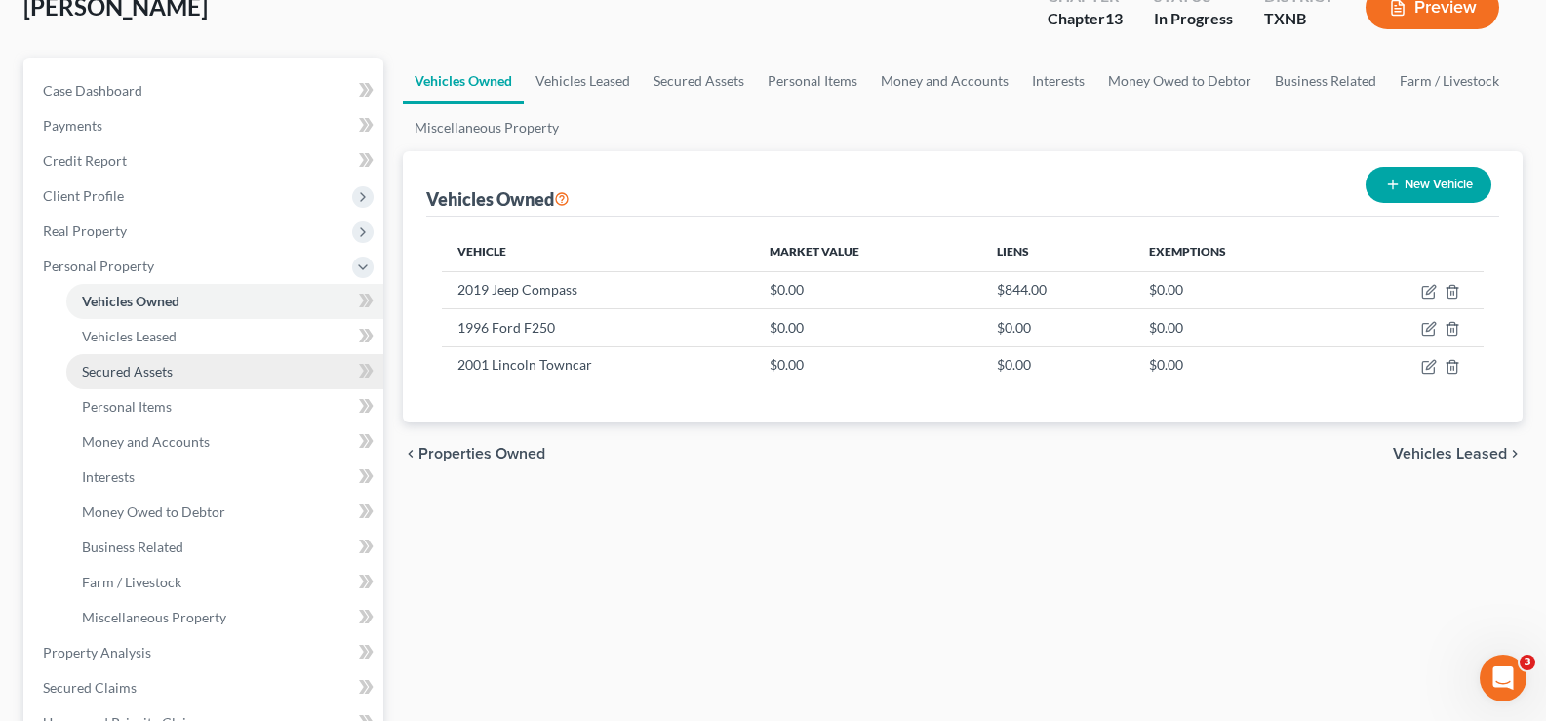
scroll to position [195, 0]
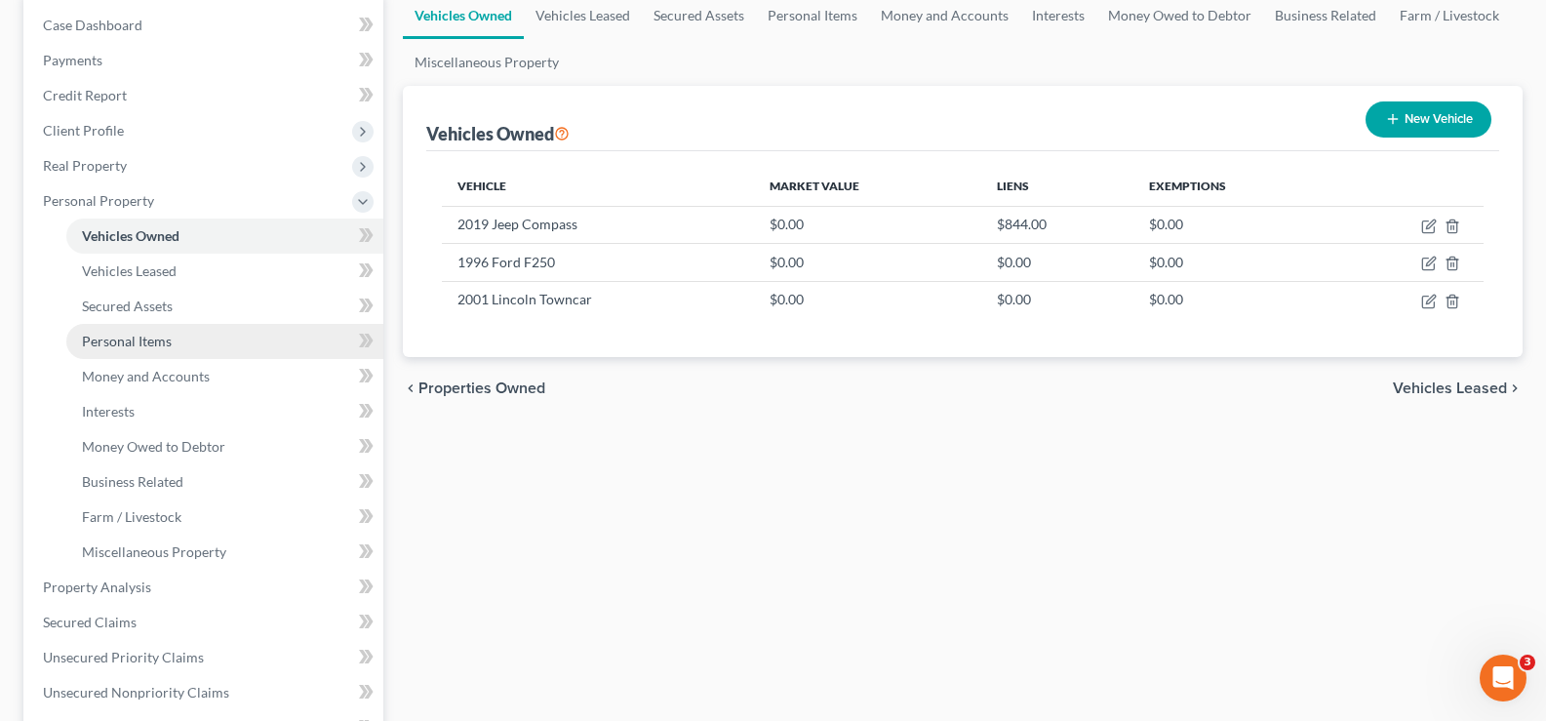
click at [183, 345] on link "Personal Items" at bounding box center [224, 341] width 317 height 35
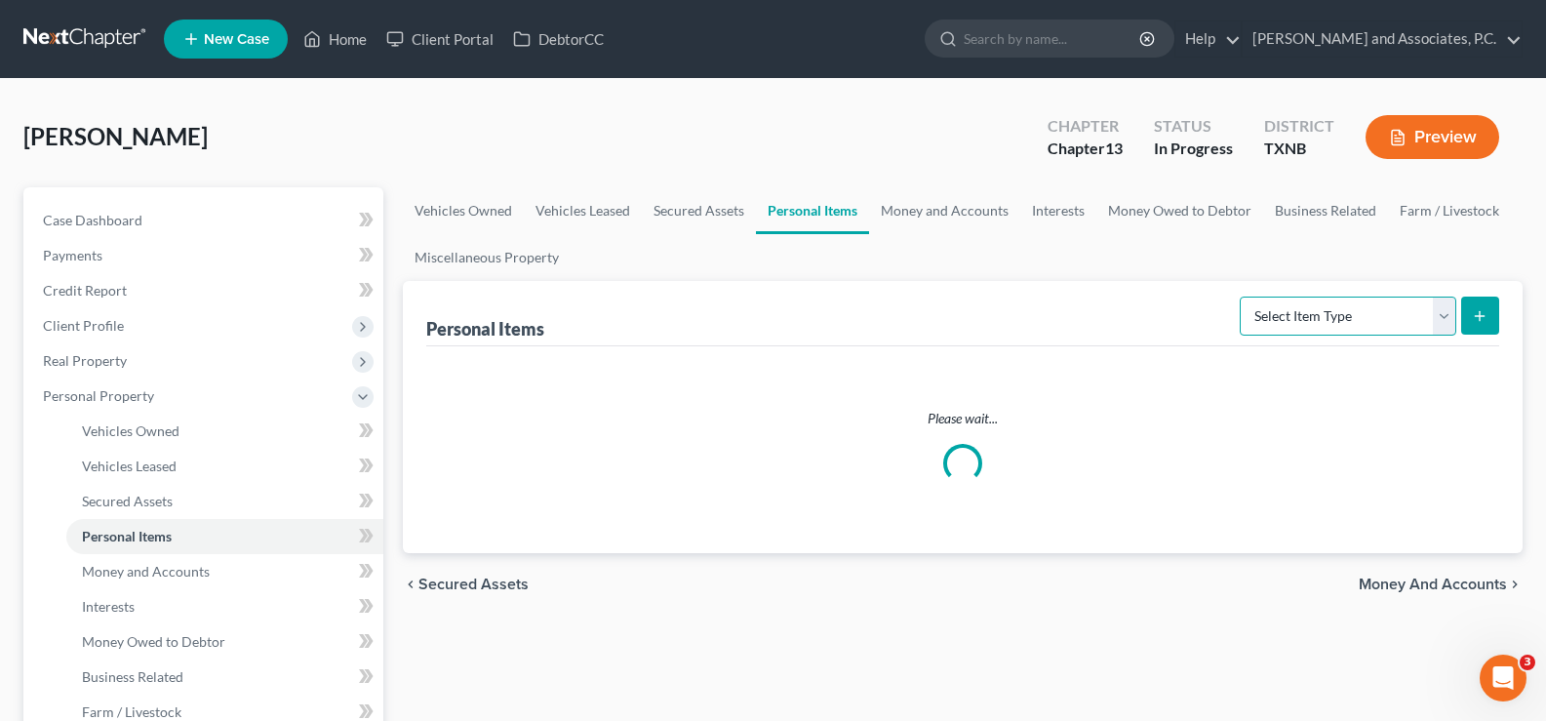
click at [1447, 307] on select "Select Item Type Clothing Collectibles Of Value Electronics Firearms Household …" at bounding box center [1348, 316] width 217 height 39
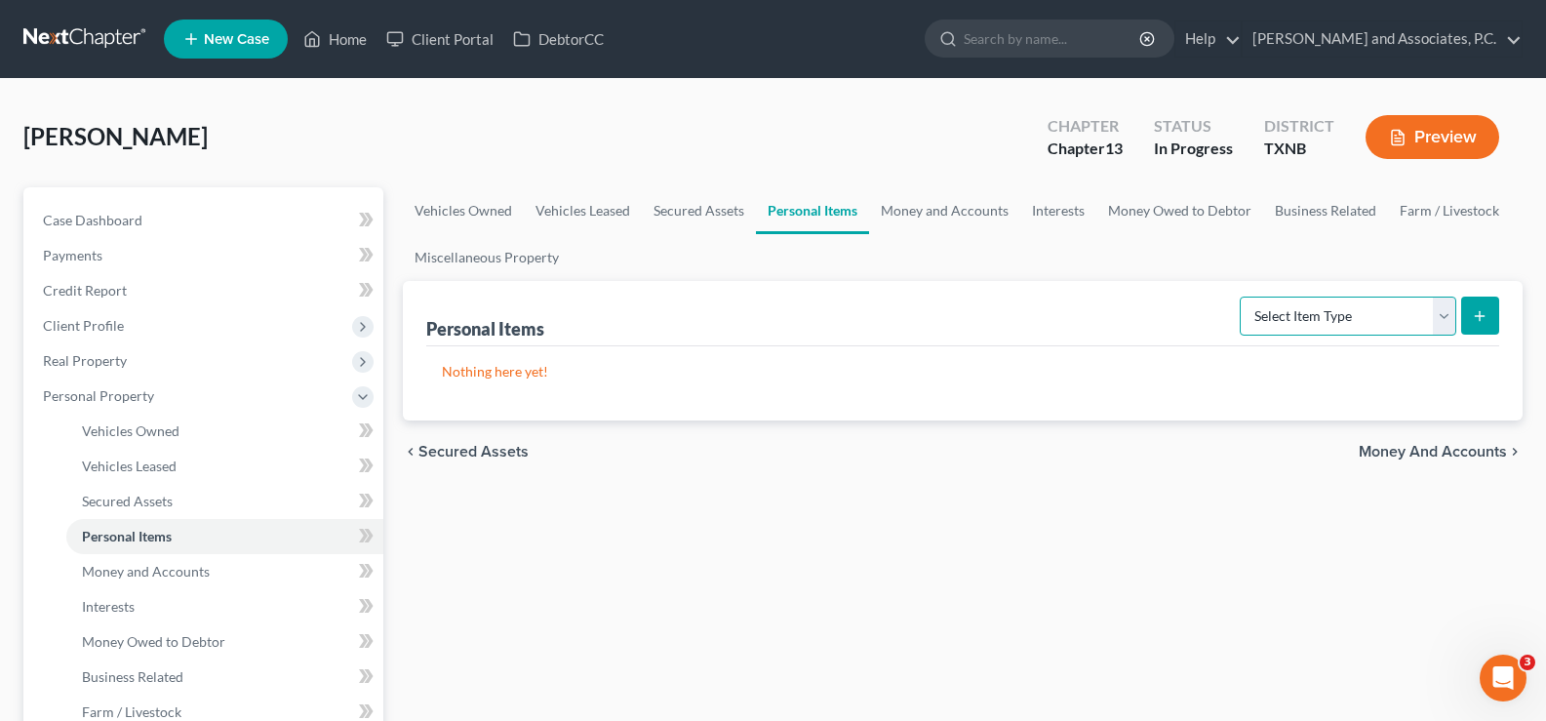
select select "clothing"
click at [1242, 297] on select "Select Item Type Clothing Collectibles Of Value Electronics Firearms Household …" at bounding box center [1348, 316] width 217 height 39
click at [1485, 325] on button "submit" at bounding box center [1480, 316] width 38 height 38
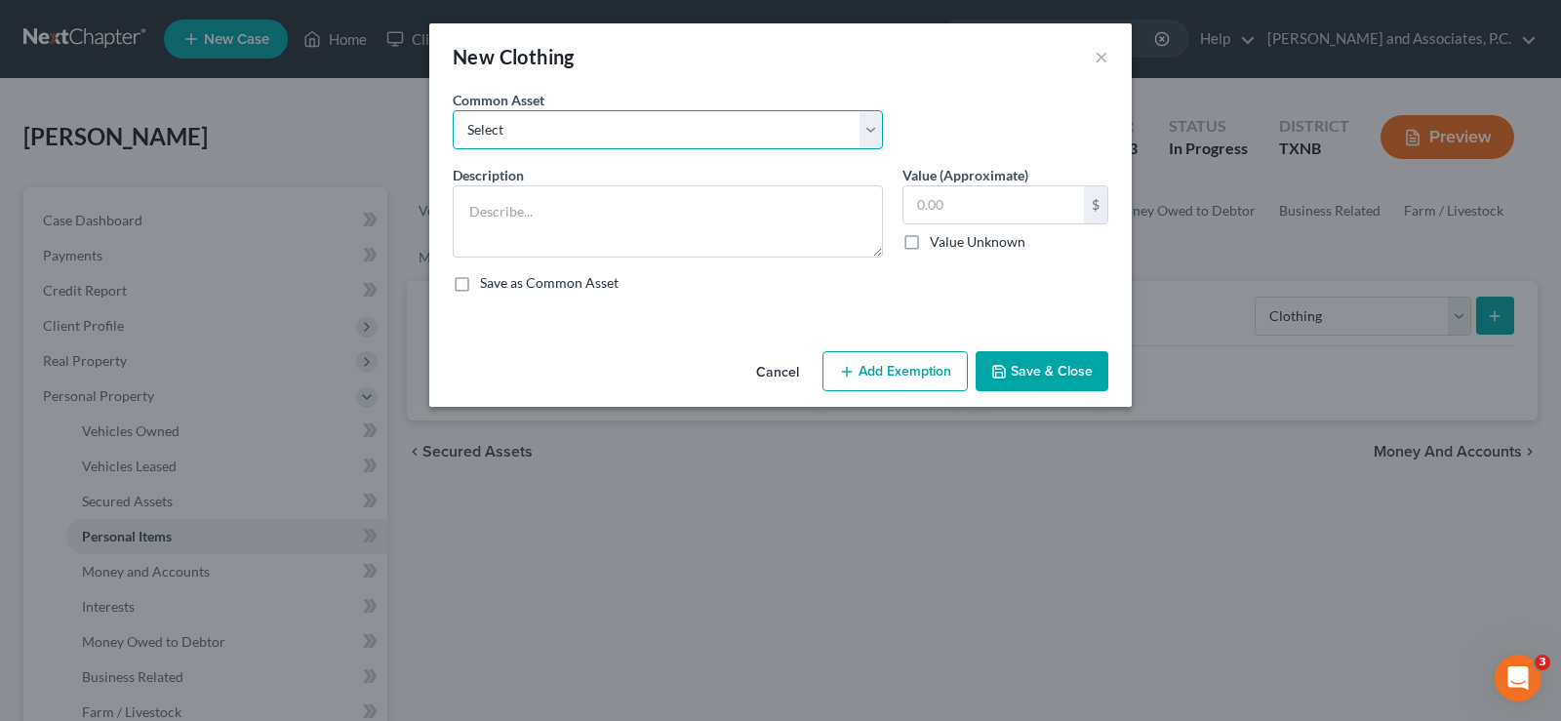
click at [741, 115] on select "Select personal clothing personal clothing personal clothing" at bounding box center [668, 129] width 430 height 39
select select "0"
click at [453, 110] on select "Select personal clothing personal clothing personal clothing" at bounding box center [668, 129] width 430 height 39
type textarea "personal clothing"
type input "200.00"
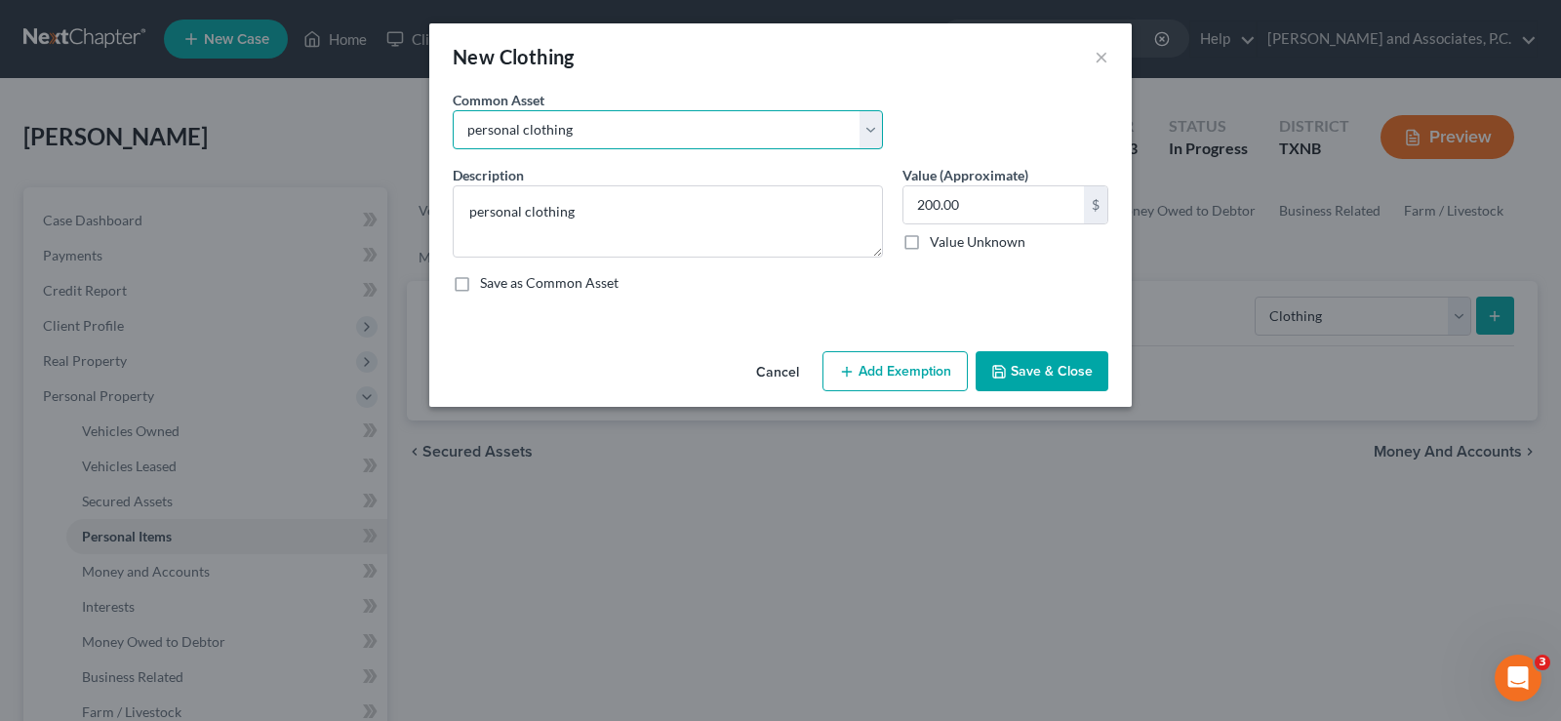
click at [664, 140] on select "Select personal clothing personal clothing personal clothing" at bounding box center [668, 129] width 430 height 39
select select "1"
click at [453, 110] on select "Select personal clothing personal clothing personal clothing" at bounding box center [668, 129] width 430 height 39
type input "500.00"
click at [1045, 368] on button "Save & Close" at bounding box center [1042, 371] width 133 height 41
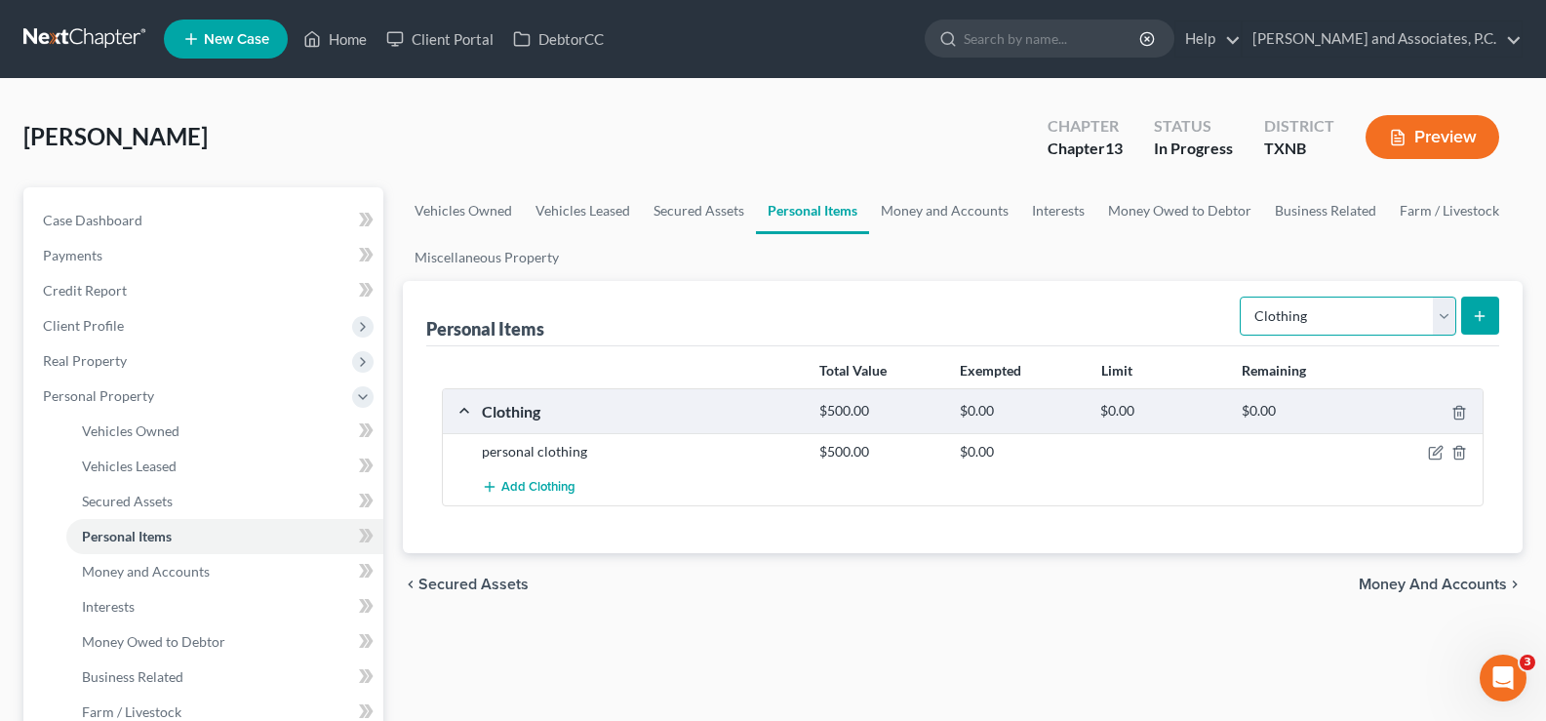
click at [1442, 314] on select "Select Item Type Clothing Collectibles Of Value Electronics Firearms Household …" at bounding box center [1348, 316] width 217 height 39
select select "household_goods"
click at [1242, 297] on select "Select Item Type Clothing Collectibles Of Value Electronics Firearms Household …" at bounding box center [1348, 316] width 217 height 39
click at [1468, 314] on button "submit" at bounding box center [1480, 316] width 38 height 38
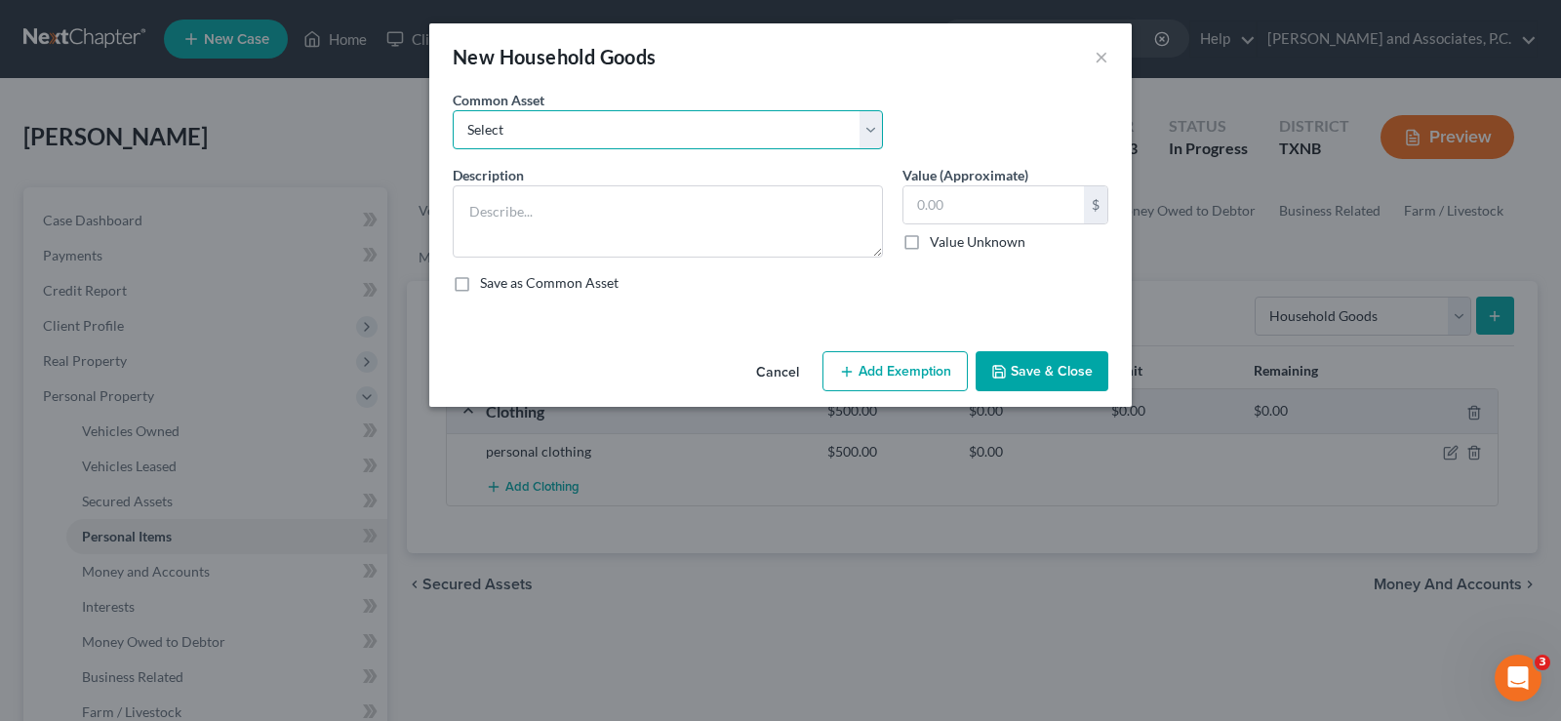
drag, startPoint x: 870, startPoint y: 133, endPoint x: 810, endPoint y: 148, distance: 62.5
click at [870, 133] on select "Select household goods & furnishings household goods & furnishings" at bounding box center [668, 129] width 430 height 39
select select "0"
click at [453, 110] on select "Select household goods & furnishings household goods & furnishings" at bounding box center [668, 129] width 430 height 39
type textarea "household goods & furnishings"
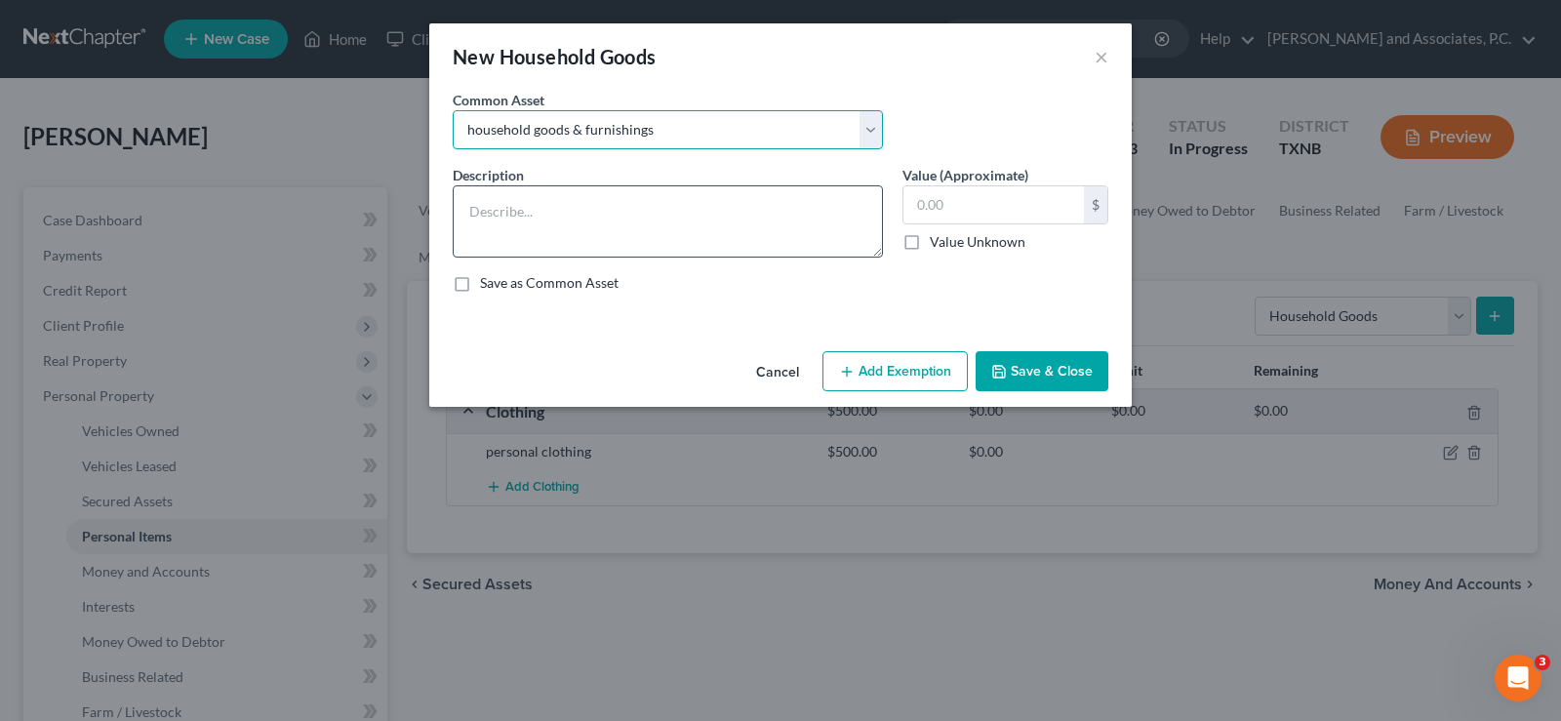
type input "4,000.00"
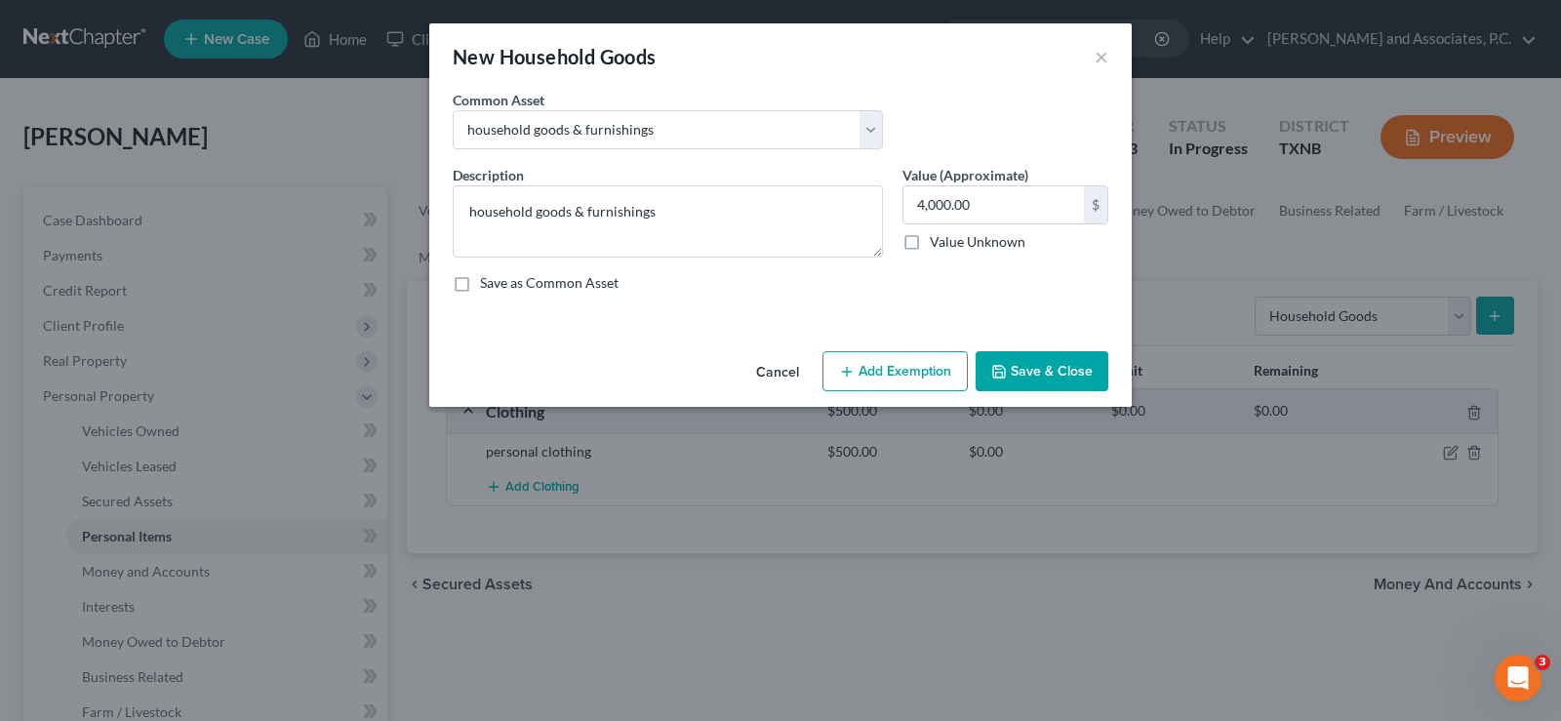
click at [1033, 378] on button "Save & Close" at bounding box center [1042, 371] width 133 height 41
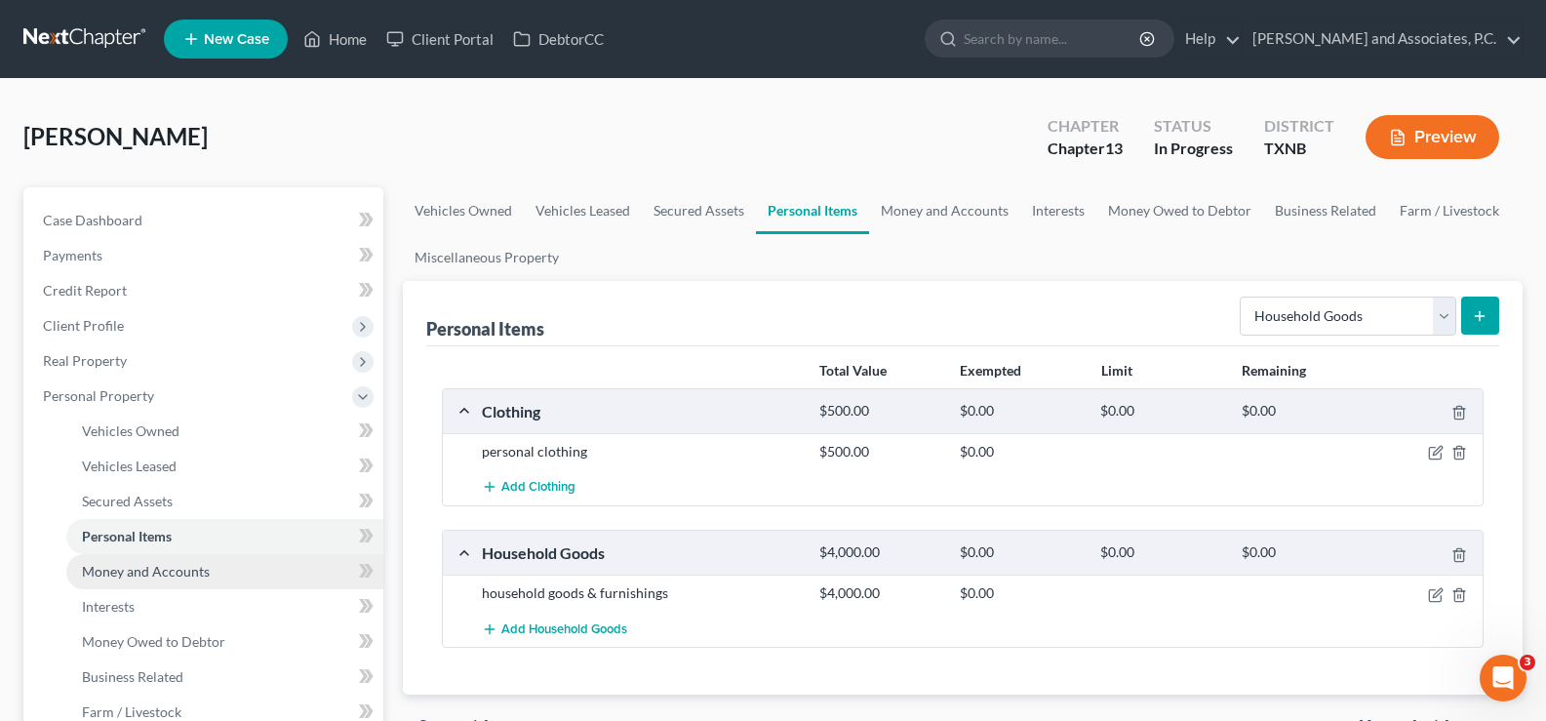
click at [214, 570] on link "Money and Accounts" at bounding box center [224, 571] width 317 height 35
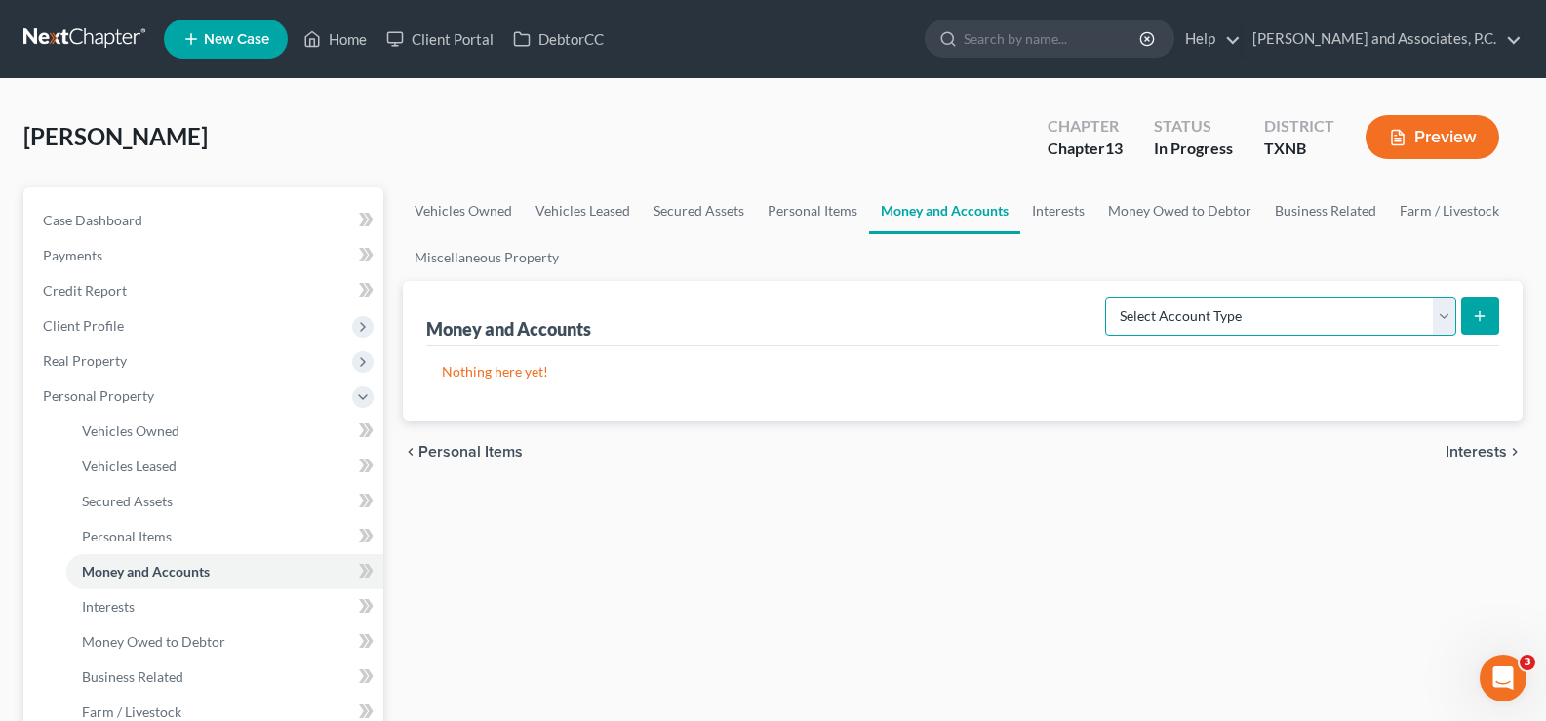
click at [1449, 313] on select "Select Account Type Brokerage Cash on Hand Certificates of Deposit Checking Acc…" at bounding box center [1280, 316] width 351 height 39
select select "checking"
click at [1109, 297] on select "Select Account Type Brokerage Cash on Hand Certificates of Deposit Checking Acc…" at bounding box center [1280, 316] width 351 height 39
click at [1480, 316] on line "submit" at bounding box center [1480, 316] width 9 height 0
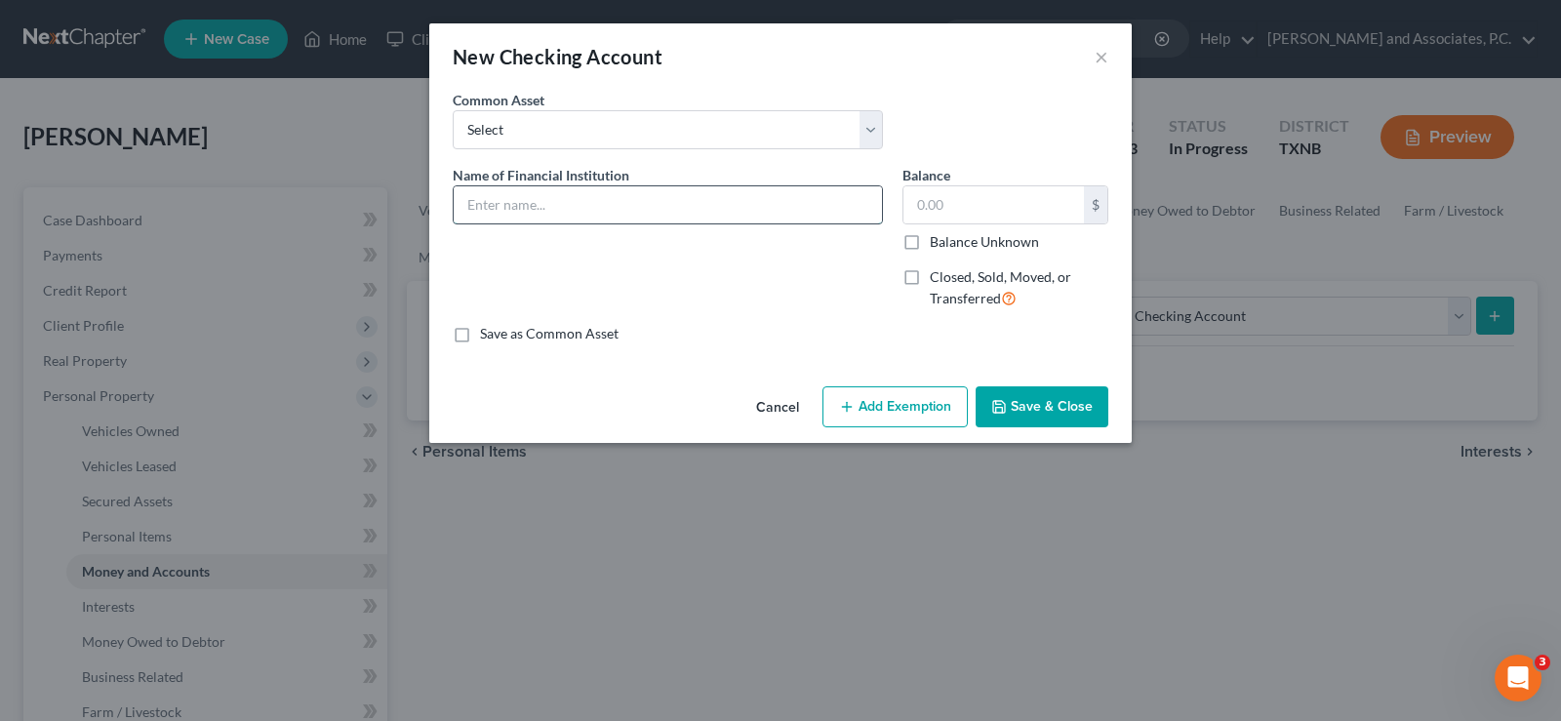
click at [581, 204] on input "text" at bounding box center [668, 204] width 428 height 37
type input "Texoma Community Credit Union"
click at [978, 206] on input "text" at bounding box center [993, 204] width 180 height 37
type input "0.00"
click at [1001, 417] on button "Save & Close" at bounding box center [1042, 406] width 133 height 41
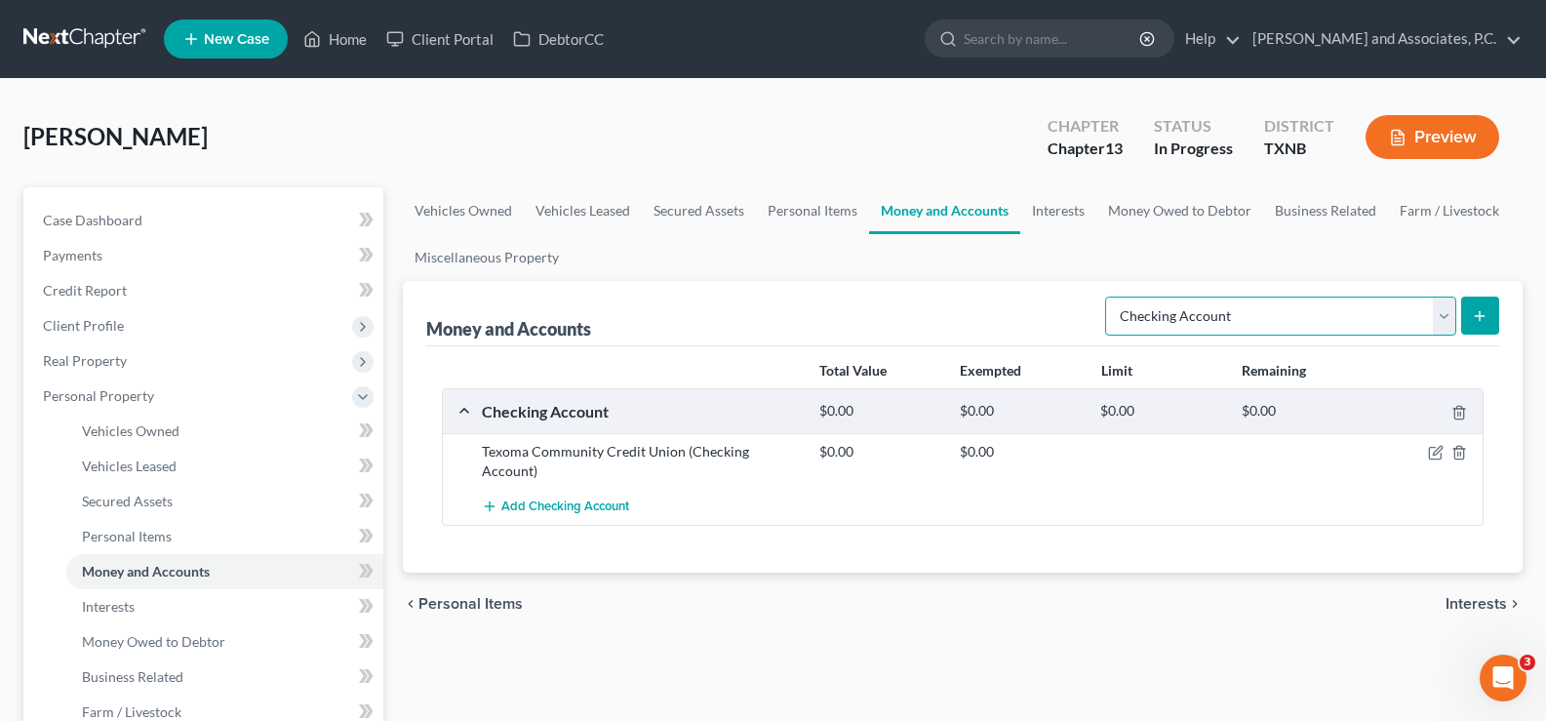
click at [1441, 313] on select "Select Account Type Brokerage Cash on Hand Certificates of Deposit Checking Acc…" at bounding box center [1280, 316] width 351 height 39
select select "savings"
click at [1109, 297] on select "Select Account Type Brokerage Cash on Hand Certificates of Deposit Checking Acc…" at bounding box center [1280, 316] width 351 height 39
click at [1478, 308] on icon "submit" at bounding box center [1480, 316] width 16 height 16
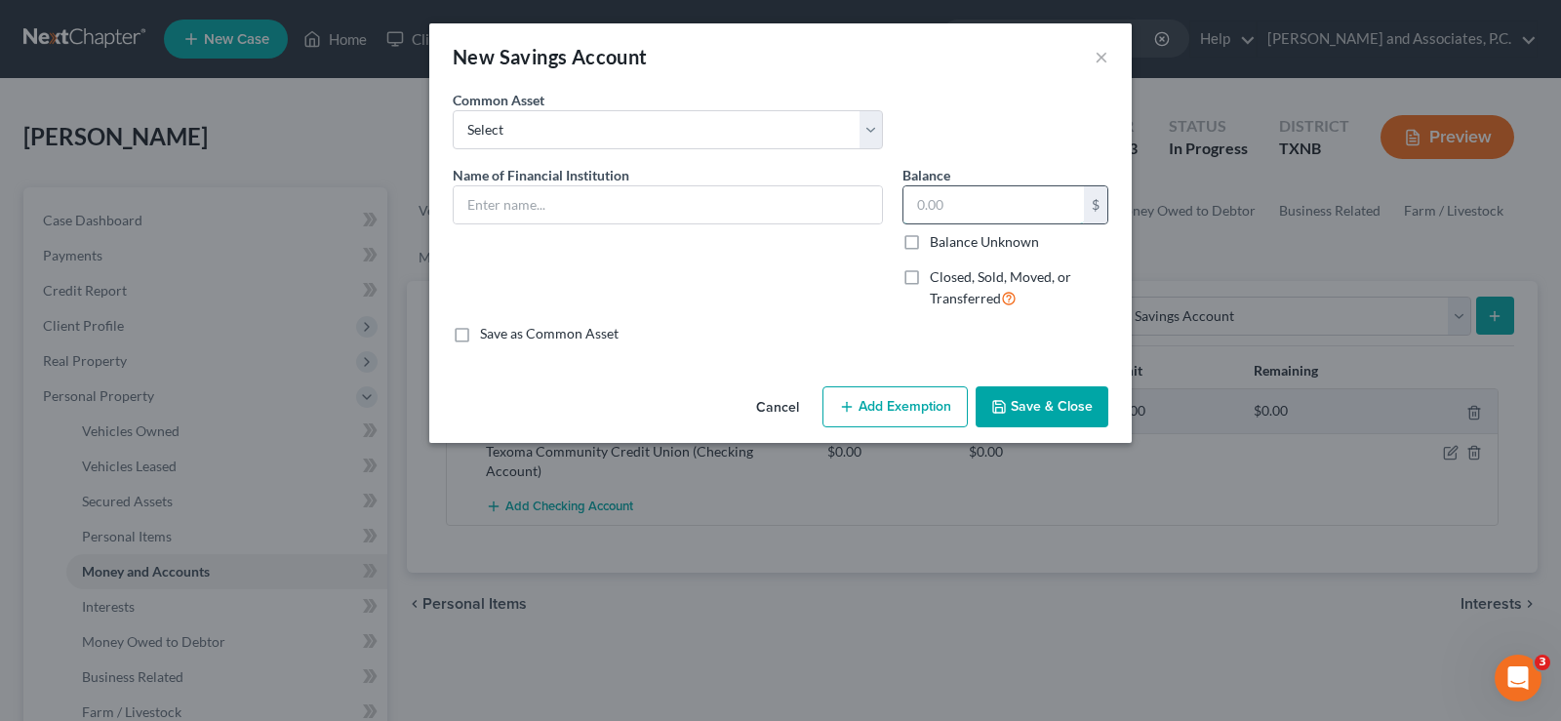
click at [1007, 213] on input "text" at bounding box center [993, 204] width 180 height 37
type input "25.00"
click at [512, 197] on input "text" at bounding box center [668, 204] width 428 height 37
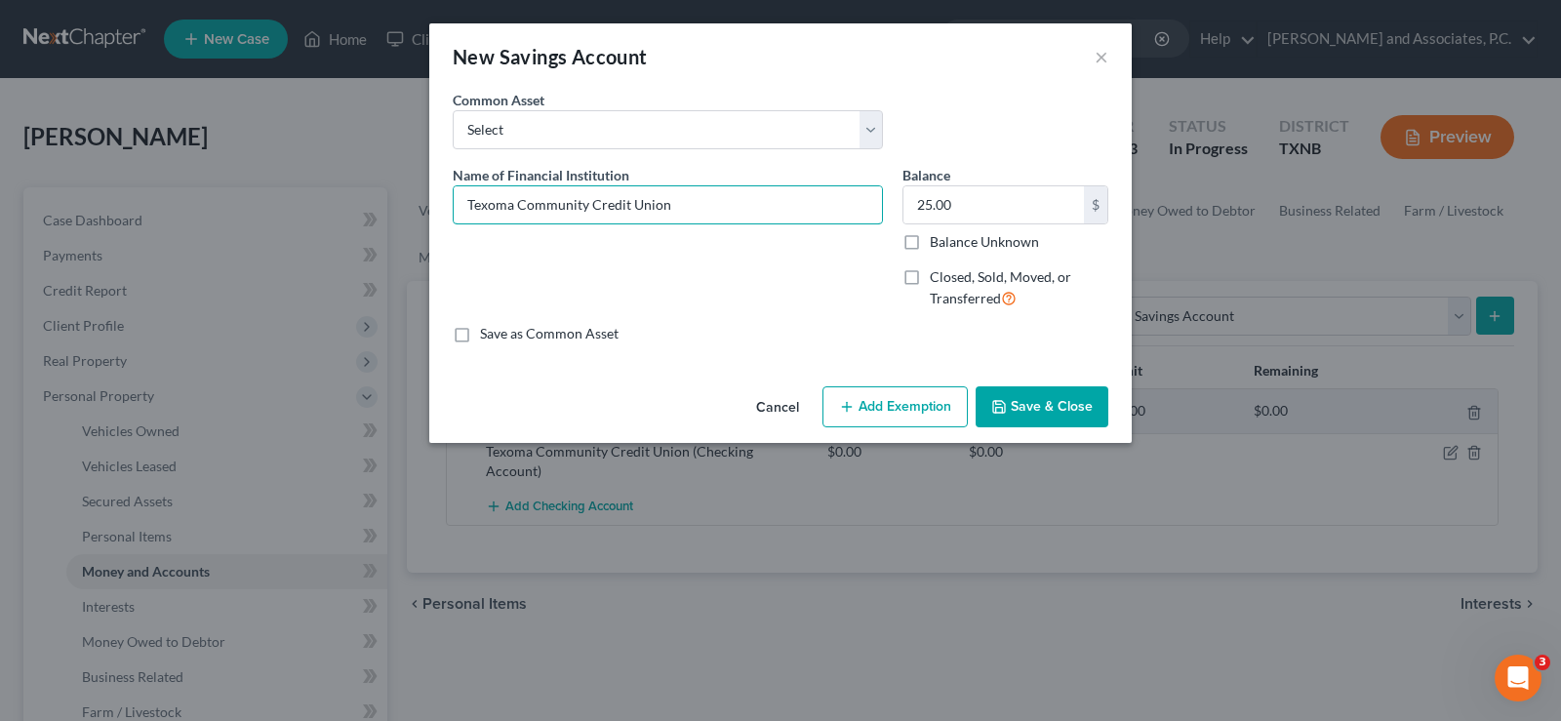
type input "Texoma Community Credit Union"
click at [1025, 410] on button "Save & Close" at bounding box center [1042, 406] width 133 height 41
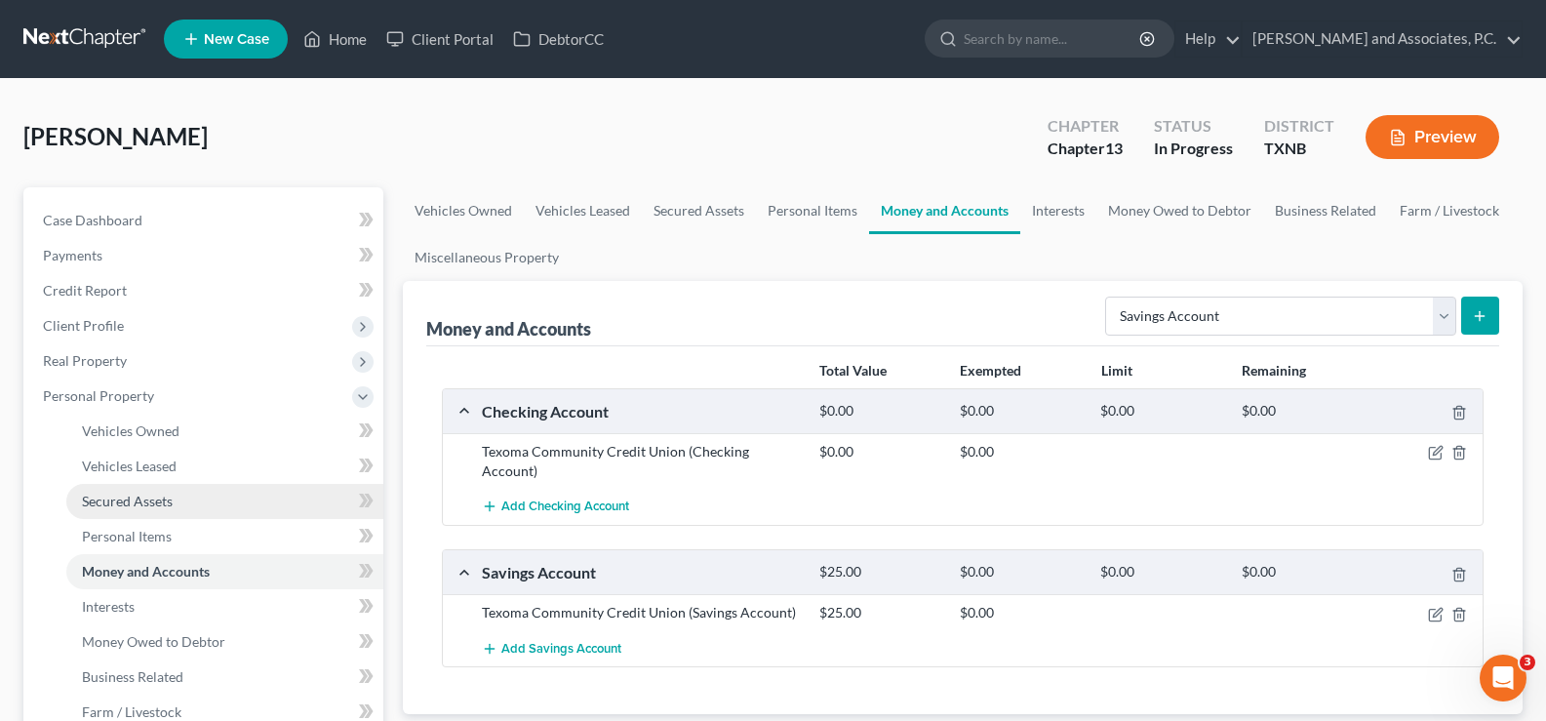
scroll to position [195, 0]
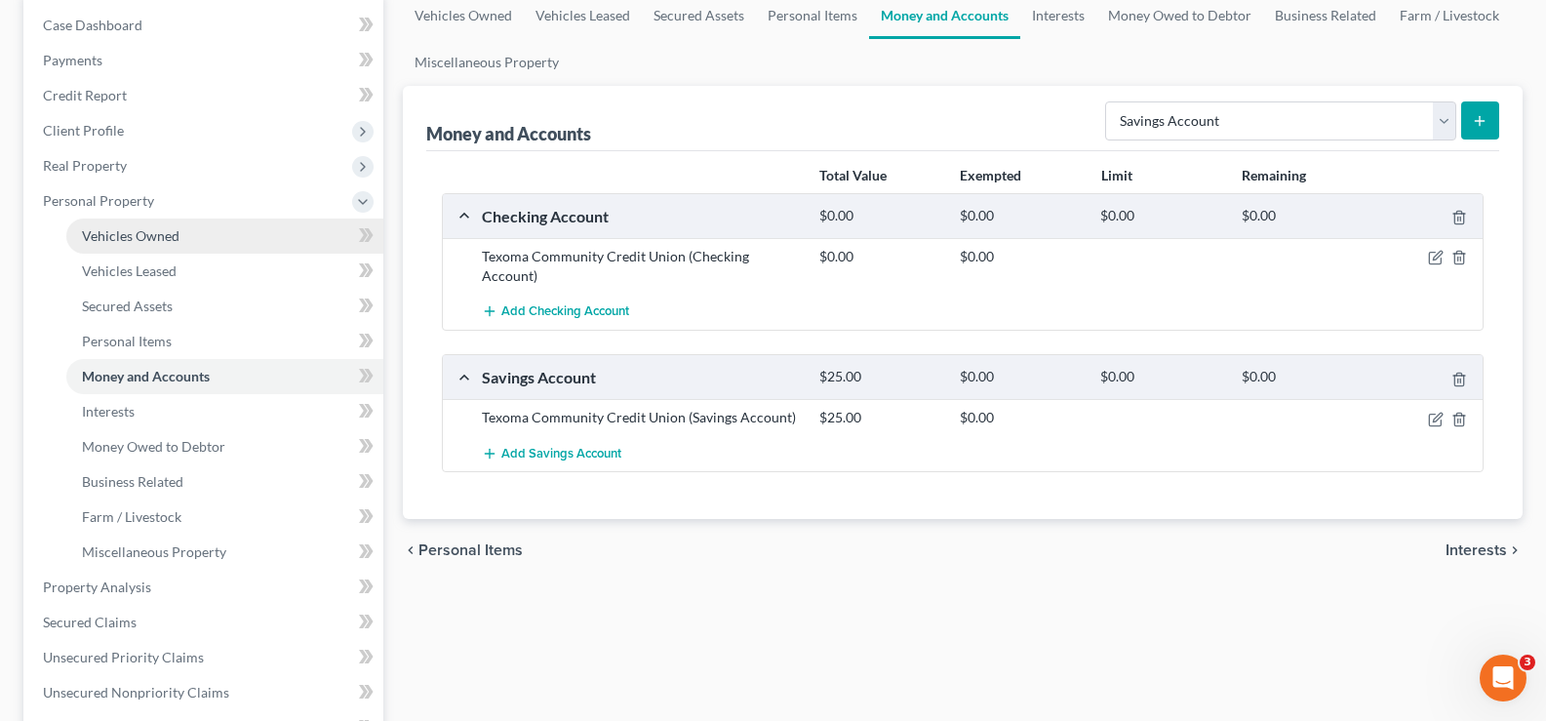
click at [158, 245] on link "Vehicles Owned" at bounding box center [224, 236] width 317 height 35
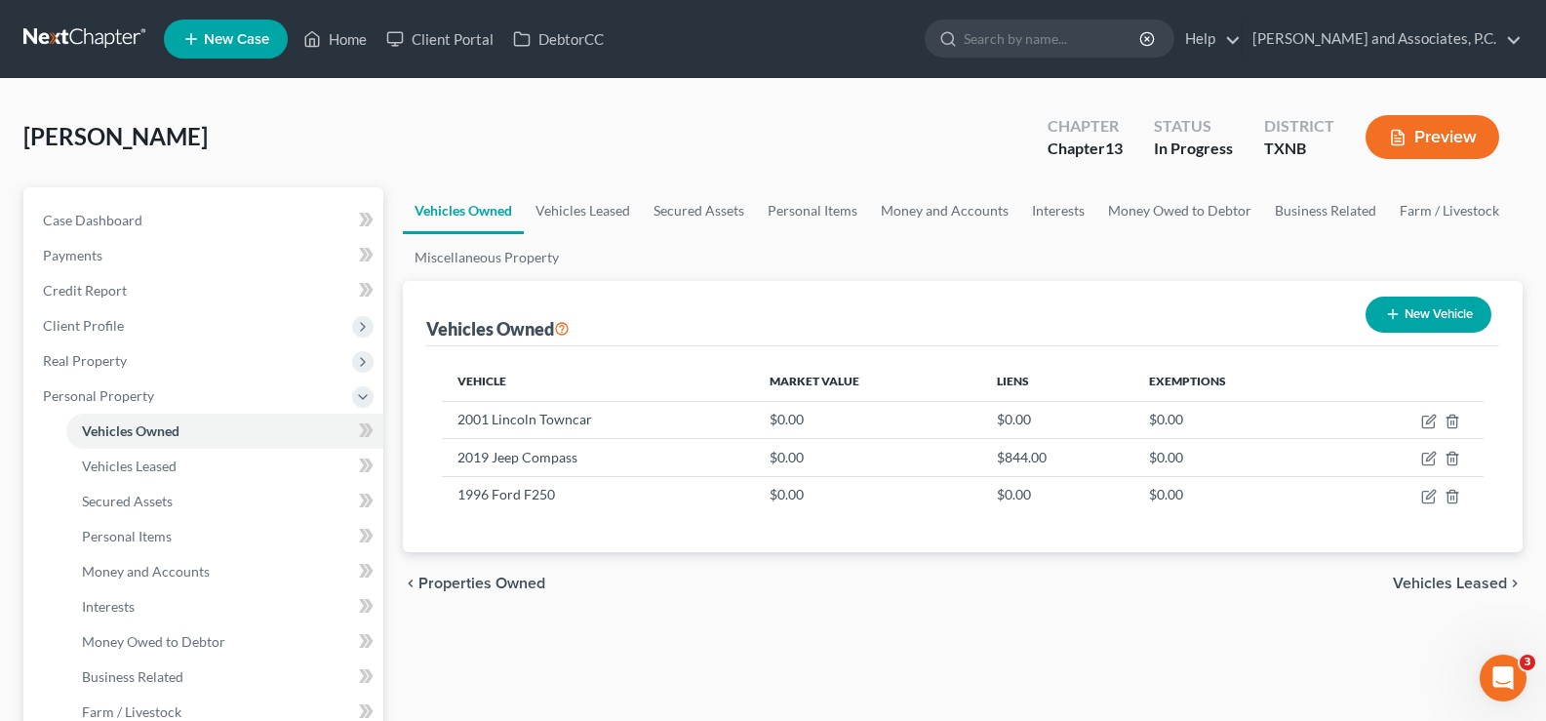
click at [1385, 319] on icon "button" at bounding box center [1393, 314] width 16 height 16
select select "0"
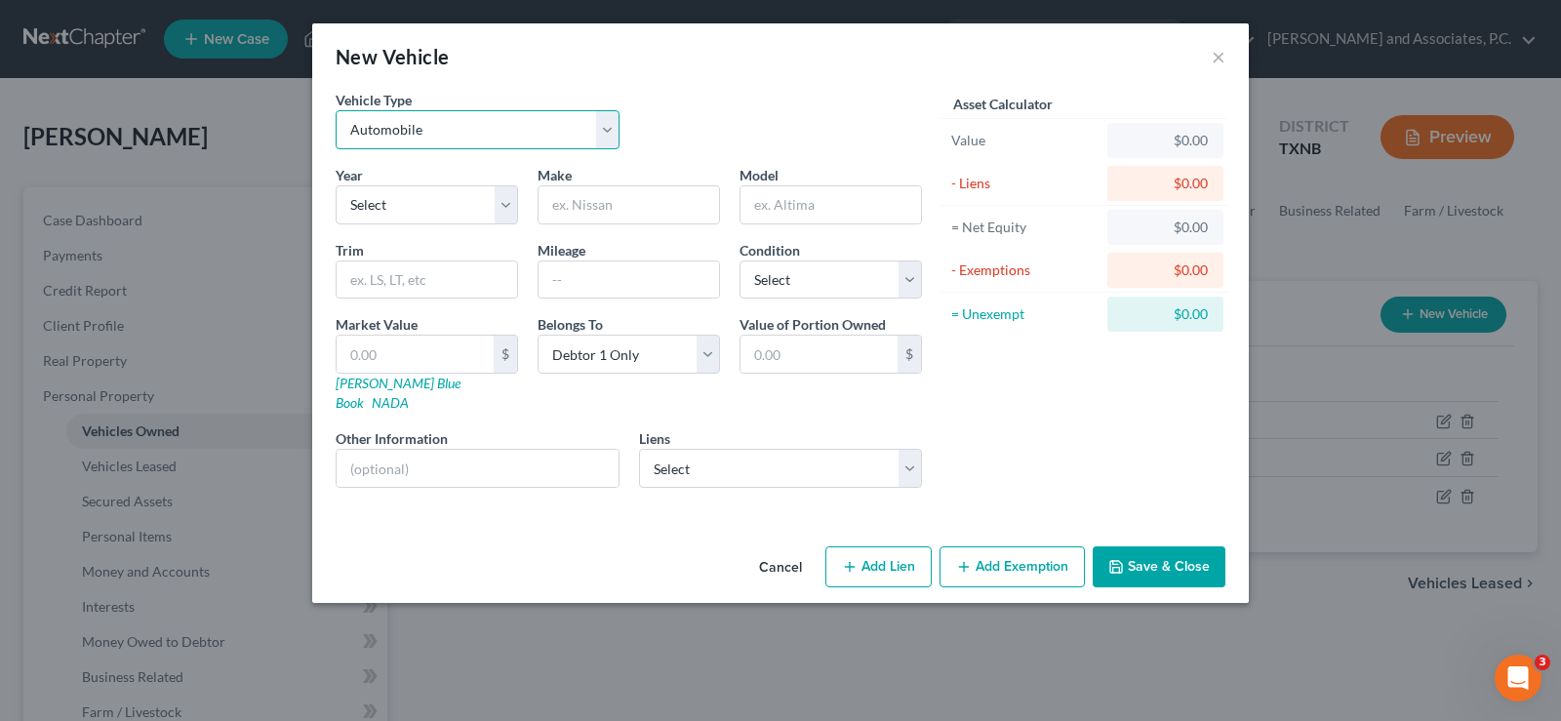
click at [500, 131] on select "Select Automobile Truck Trailer Watercraft Aircraft Motor Home Atv Other Vehicle" at bounding box center [478, 129] width 284 height 39
select select "6"
click at [336, 110] on select "Select Automobile Truck Trailer Watercraft Aircraft Motor Home Atv Other Vehicle" at bounding box center [478, 129] width 284 height 39
click at [566, 202] on input "text" at bounding box center [629, 204] width 180 height 37
type input "Polaris"
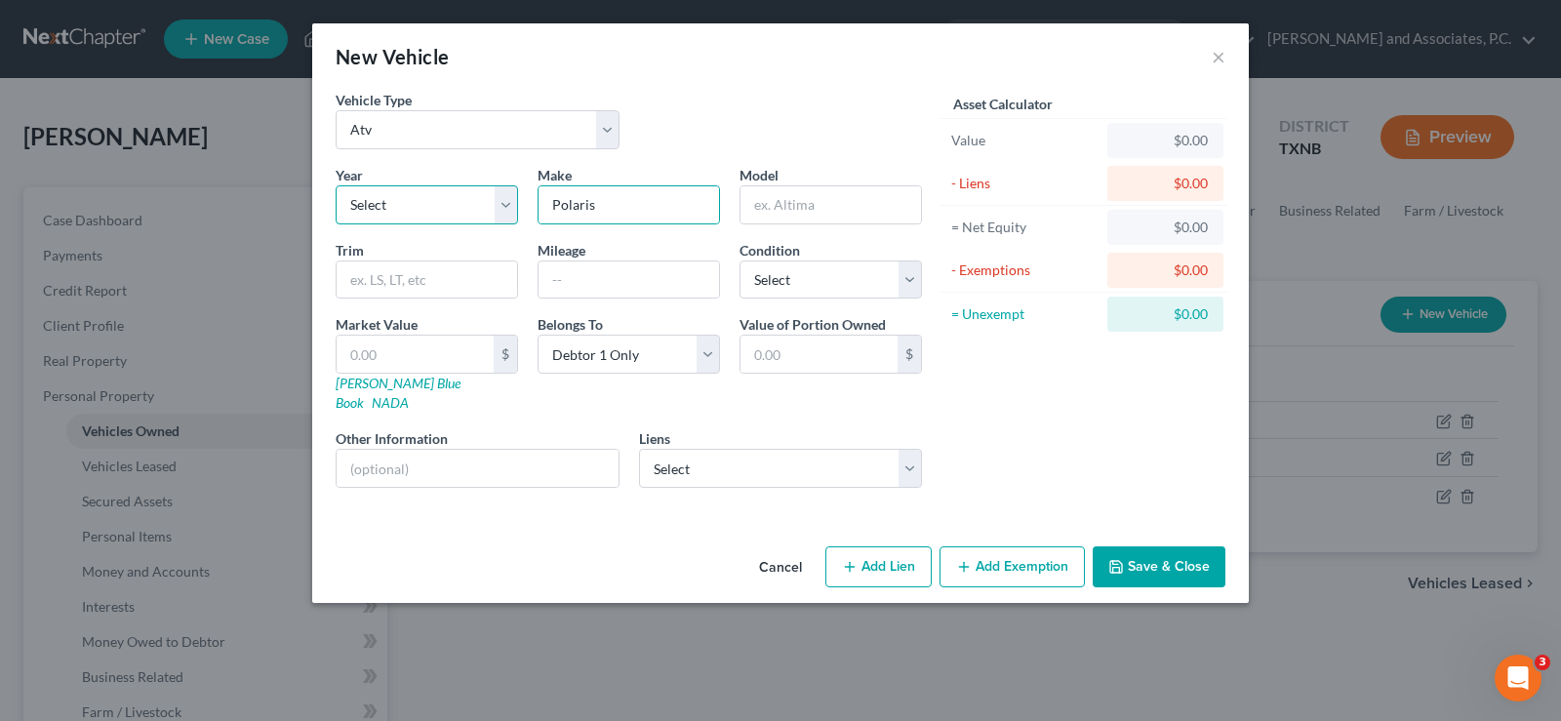
click at [506, 210] on select "Select 2026 2025 2024 2023 2022 2021 2020 2019 2018 2017 2016 2015 2014 2013 20…" at bounding box center [427, 204] width 182 height 39
select select "20"
click at [336, 185] on select "Select 2026 2025 2024 2023 2022 2021 2020 2019 2018 2017 2016 2015 2014 2013 20…" at bounding box center [427, 204] width 182 height 39
click at [787, 204] on input "text" at bounding box center [831, 204] width 180 height 37
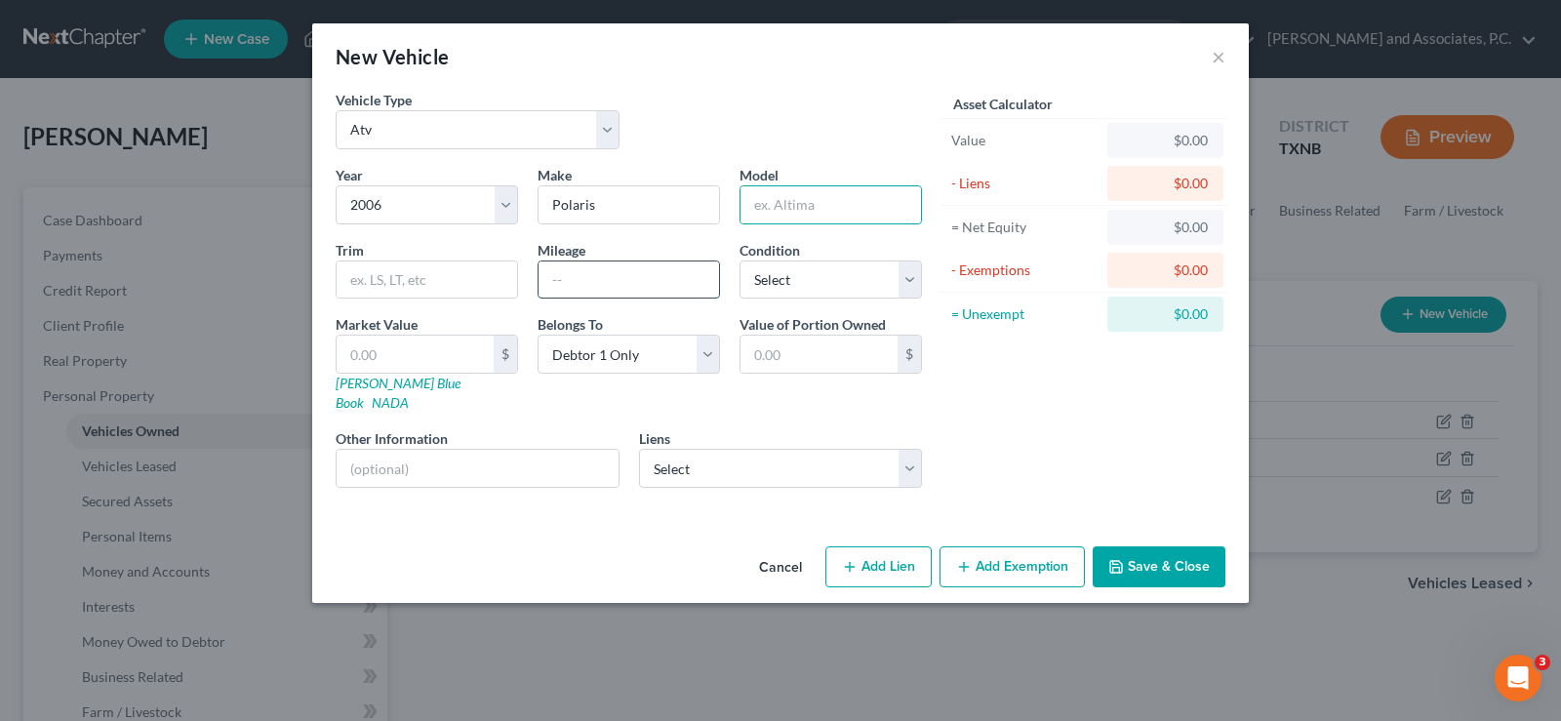
click at [630, 286] on input "text" at bounding box center [629, 279] width 180 height 37
click at [406, 359] on input "text" at bounding box center [415, 354] width 157 height 37
type input "1"
type input "1.00"
type input "15"
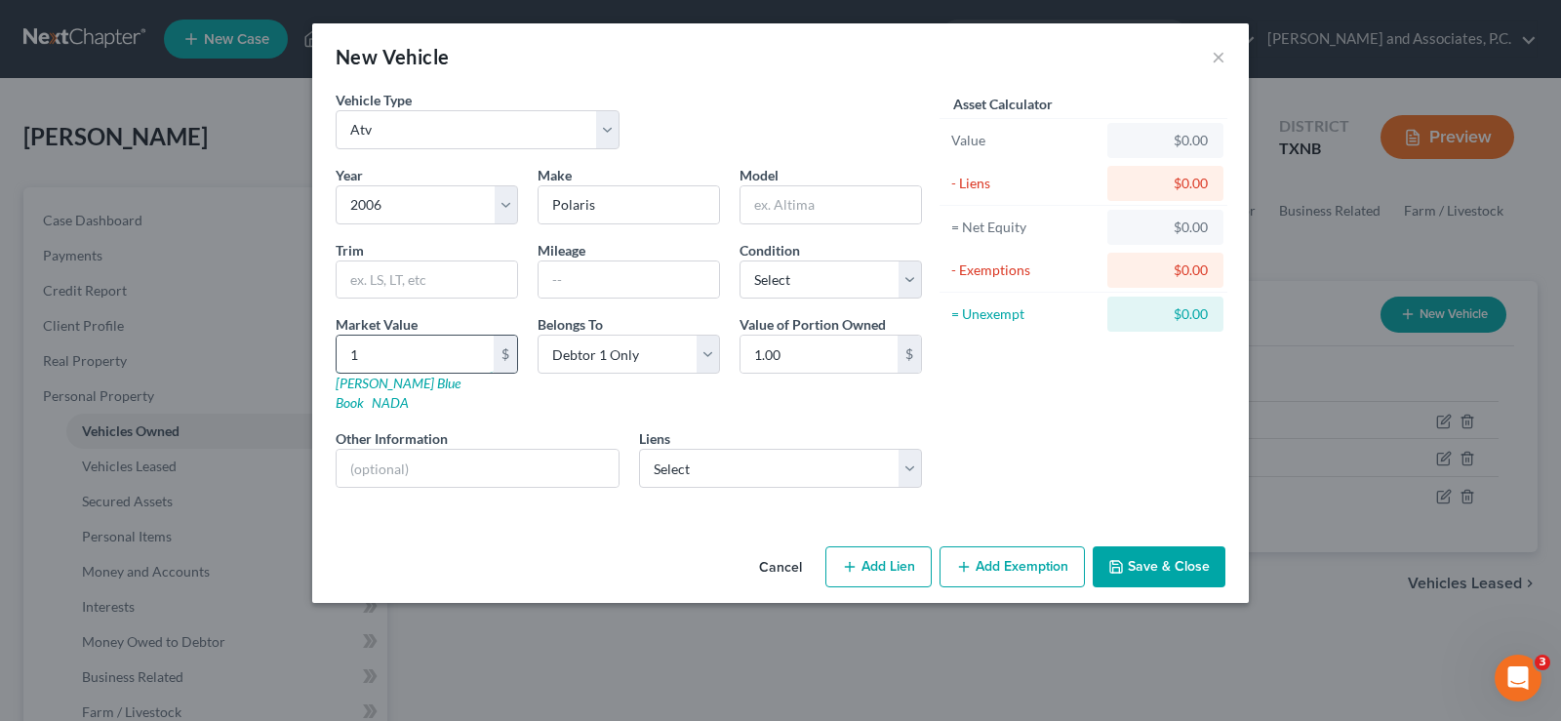
type input "15.00"
type input "150"
type input "150.00"
type input "1500"
type input "1,500.00"
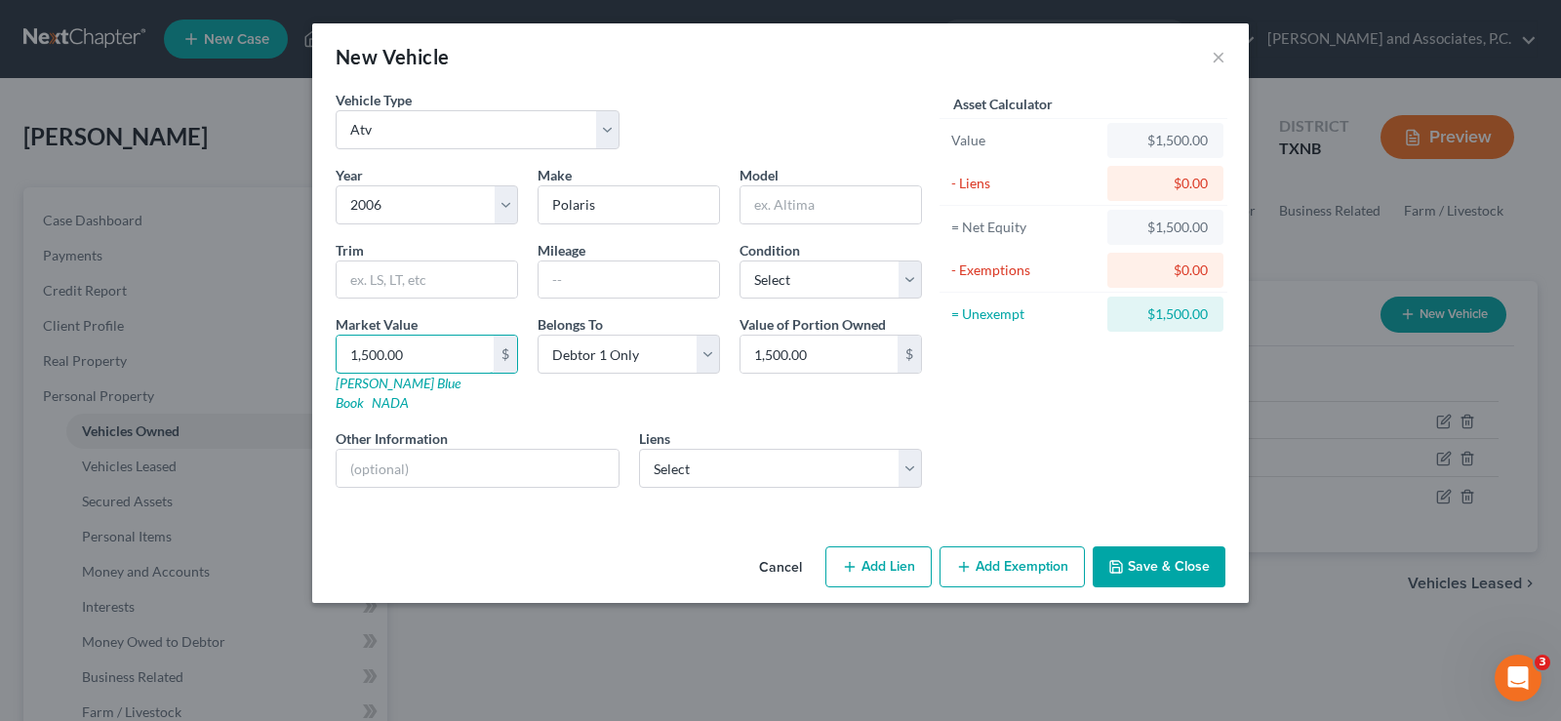
type input "1,500.00"
click at [1132, 551] on button "Save & Close" at bounding box center [1159, 566] width 133 height 41
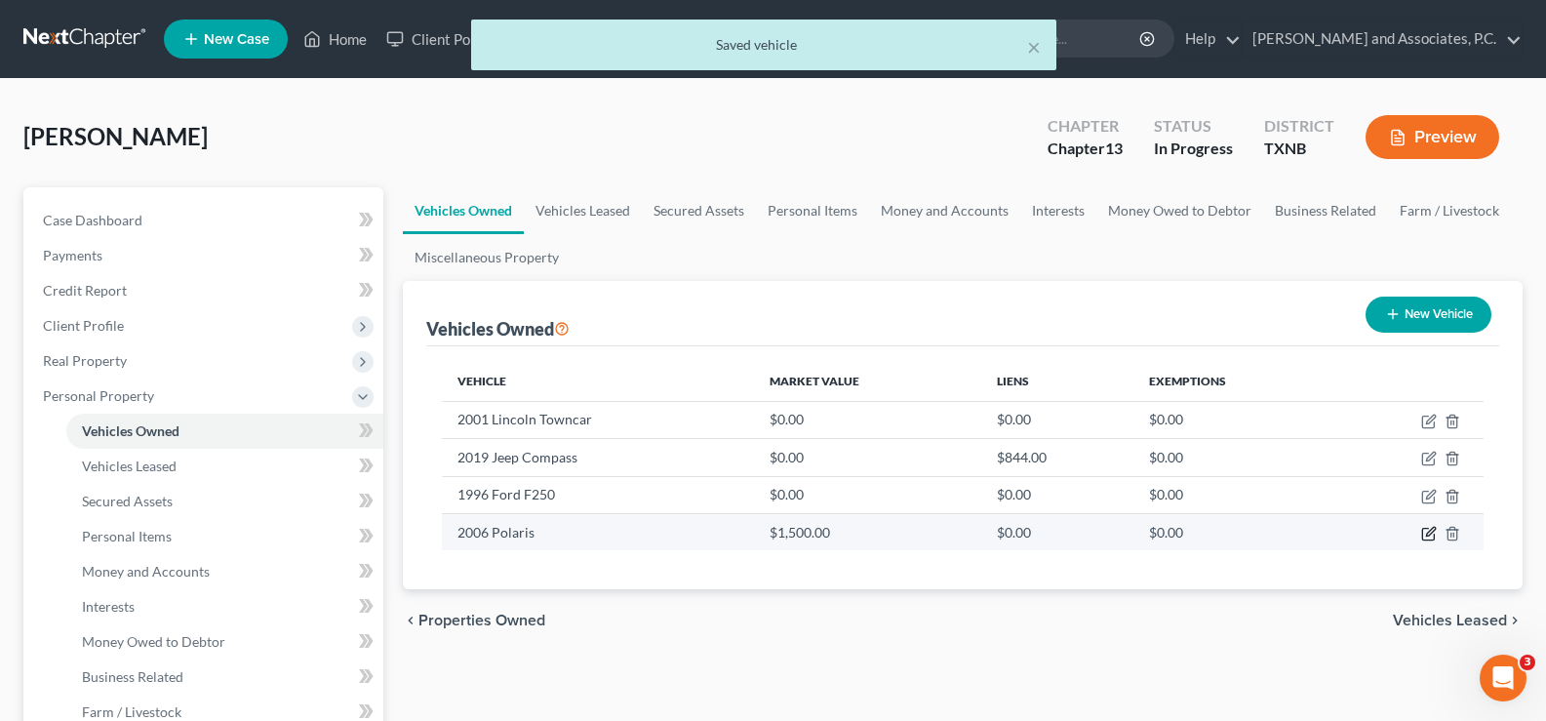
click at [1430, 536] on icon "button" at bounding box center [1430, 531] width 9 height 9
select select "6"
select select "20"
select select "0"
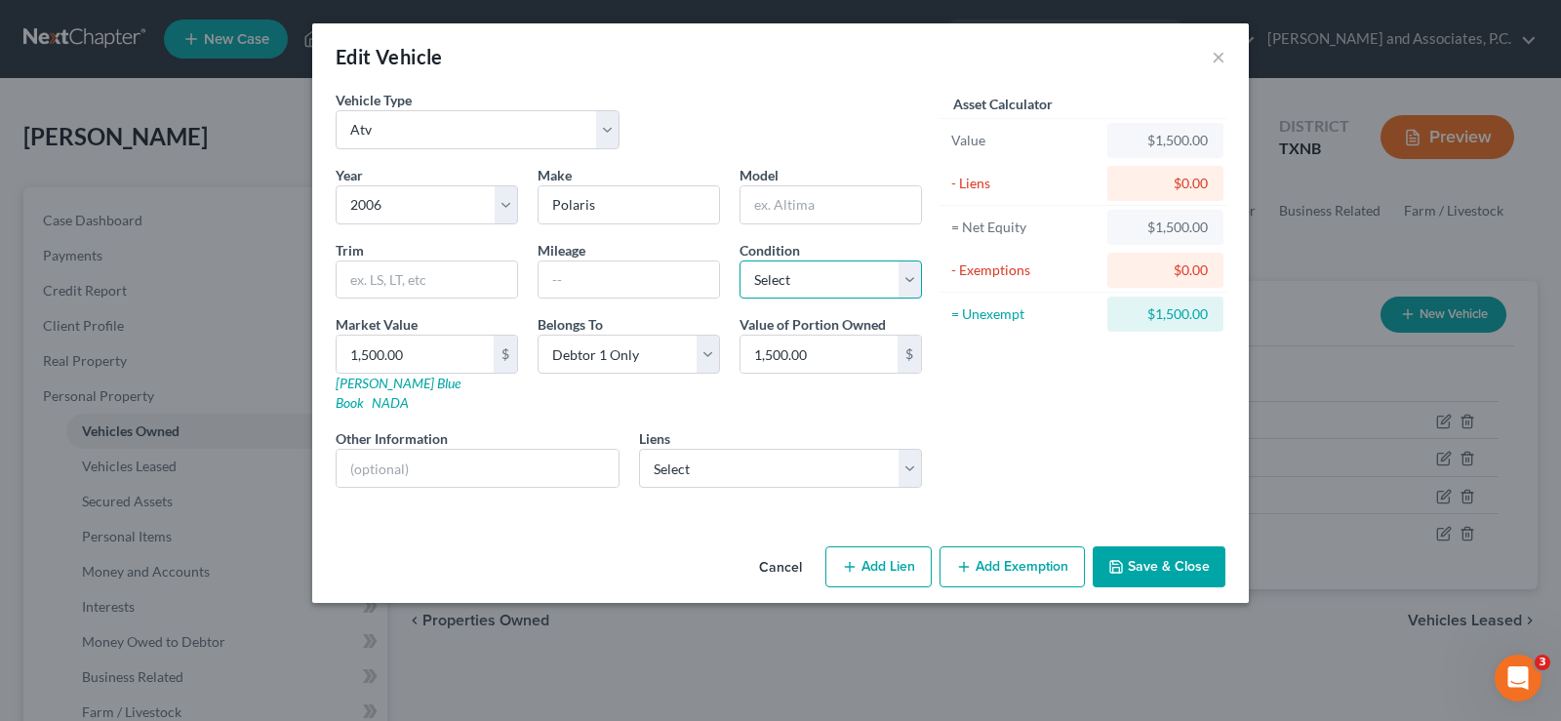
click at [903, 290] on select "Select Excellent Very Good Good Fair Poor" at bounding box center [831, 279] width 182 height 39
select select "3"
click at [740, 260] on select "Select Excellent Very Good Good Fair Poor" at bounding box center [831, 279] width 182 height 39
click at [1147, 549] on button "Save & Close" at bounding box center [1159, 566] width 133 height 41
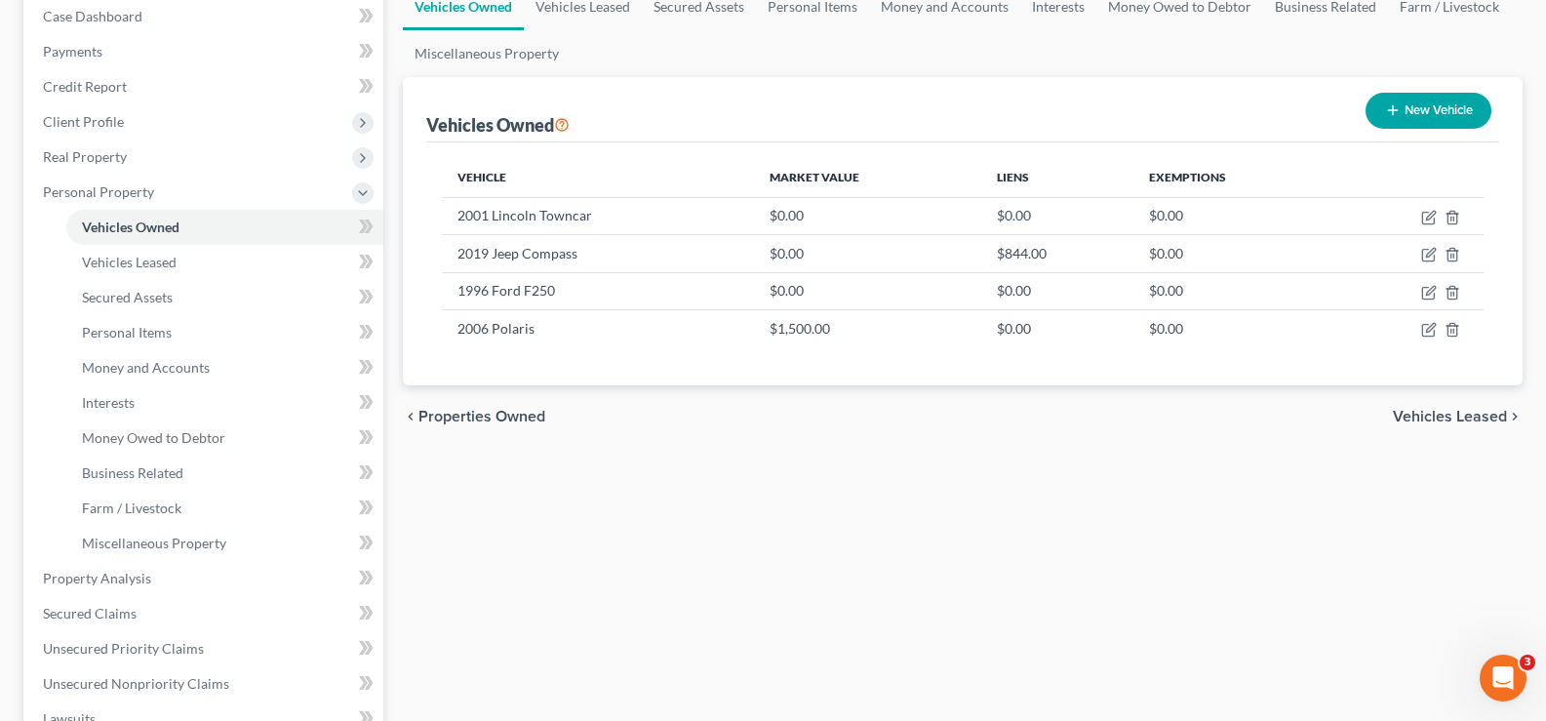
scroll to position [390, 0]
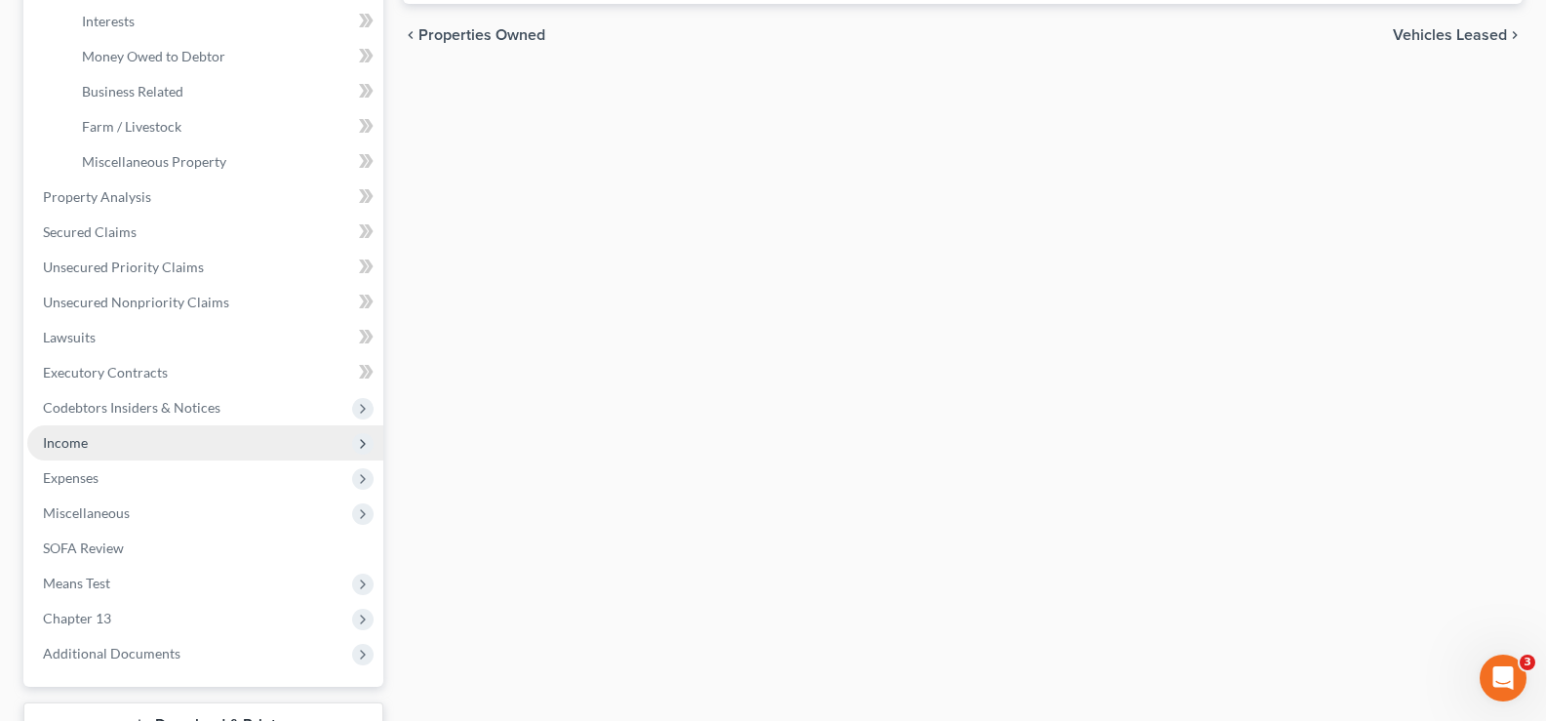
click at [84, 447] on span "Income" at bounding box center [65, 442] width 45 height 17
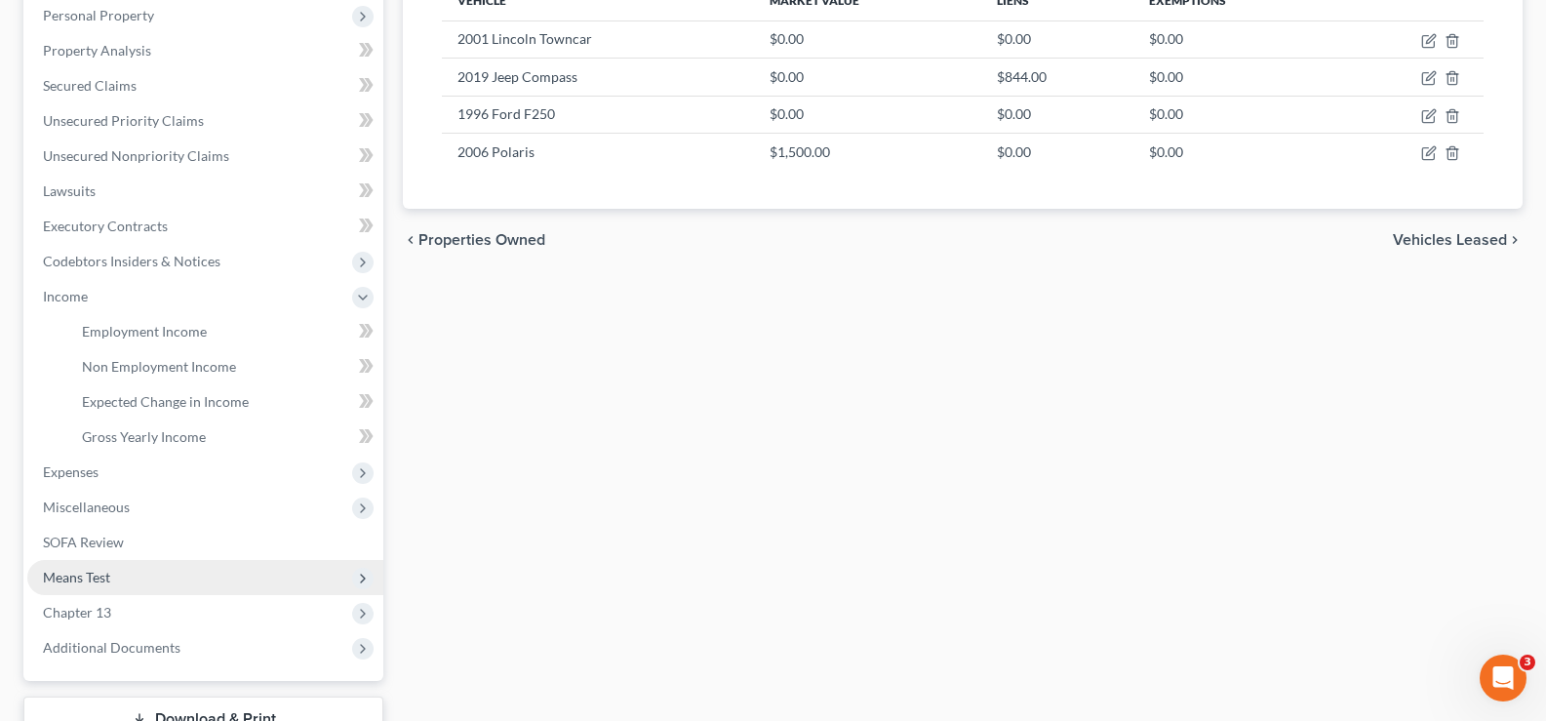
scroll to position [527, 0]
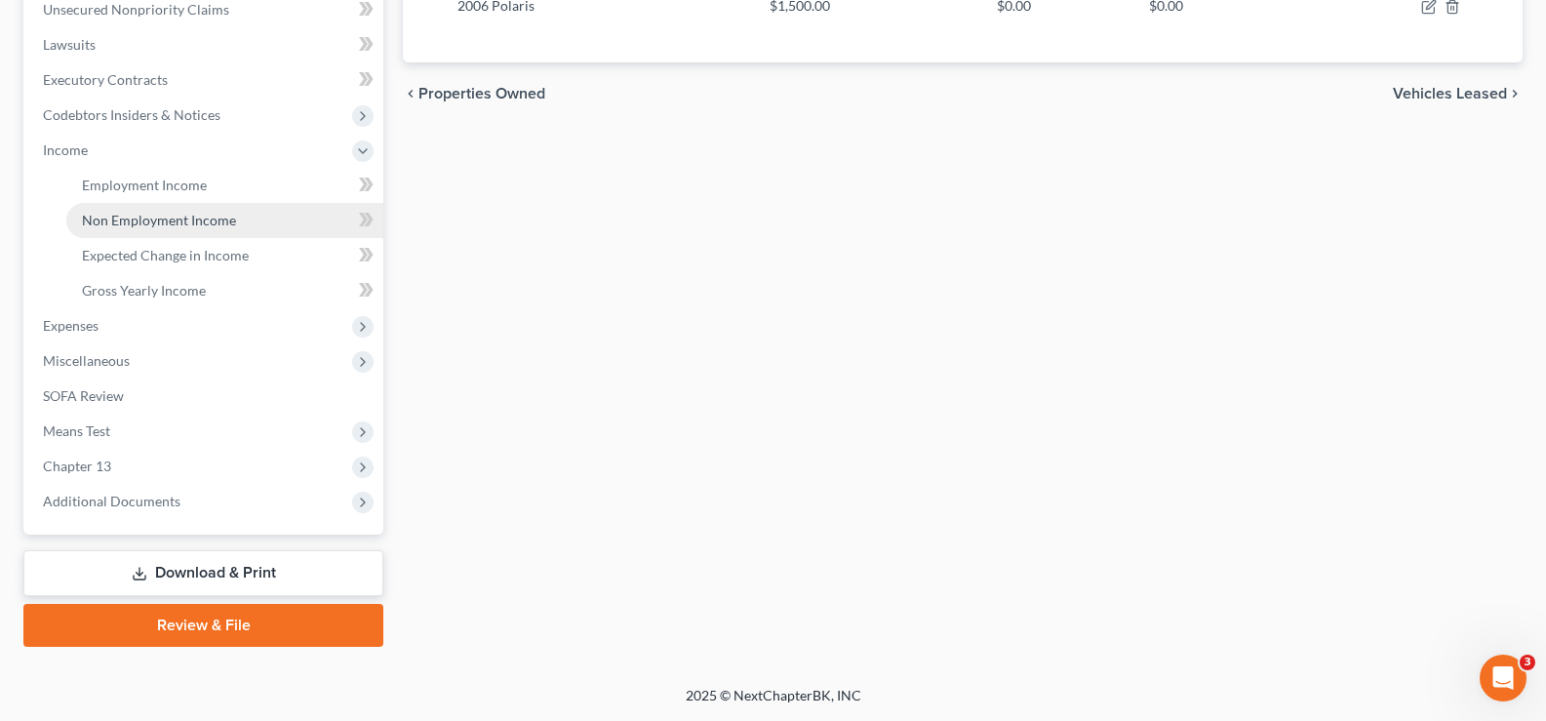
click at [165, 219] on span "Non Employment Income" at bounding box center [159, 220] width 154 height 17
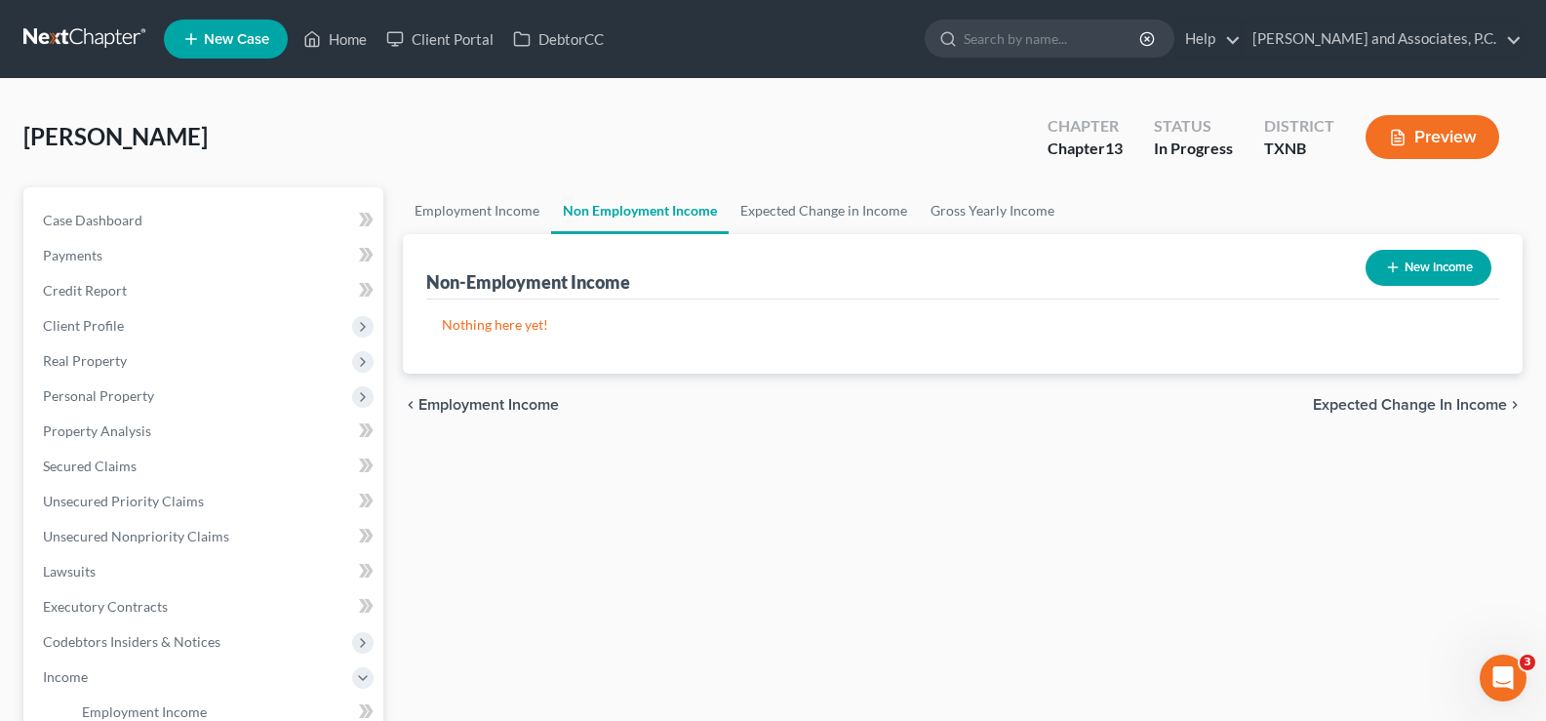
click at [1409, 269] on button "New Income" at bounding box center [1429, 268] width 126 height 36
select select "0"
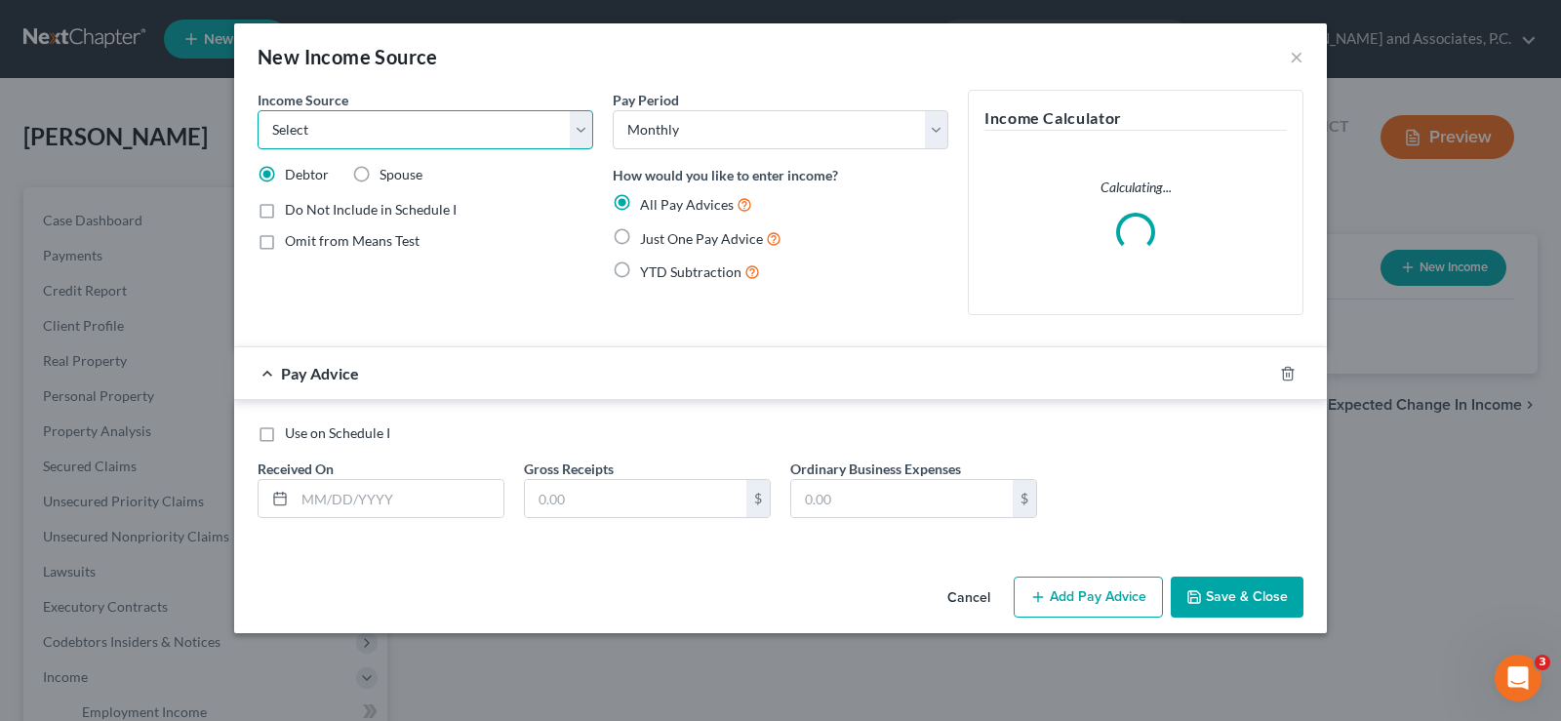
click at [475, 140] on select "Select Unemployment Disability (from employer) Pension Retirement Social Securi…" at bounding box center [426, 129] width 336 height 39
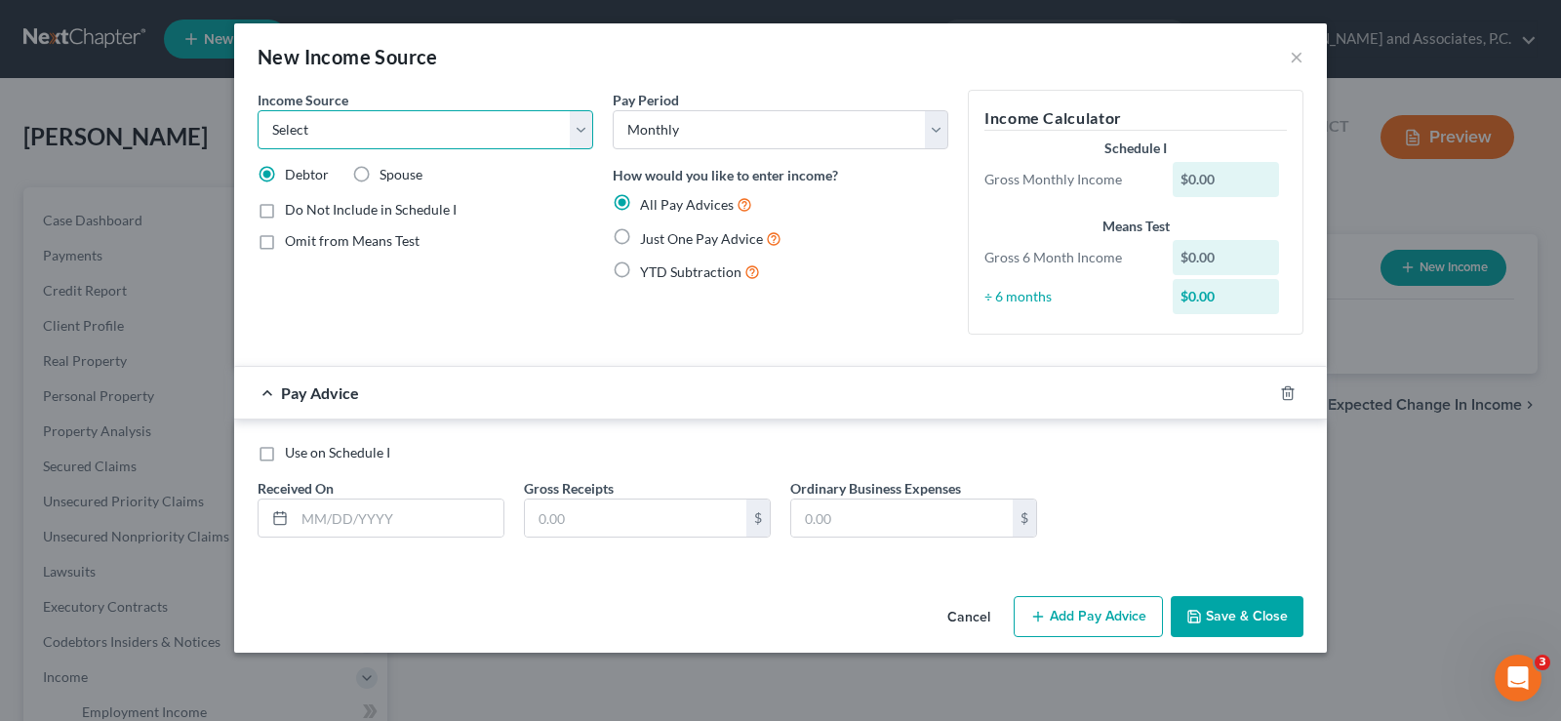
select select "4"
click at [258, 110] on select "Select Unemployment Disability (from employer) Pension Retirement Social Securi…" at bounding box center [426, 129] width 336 height 39
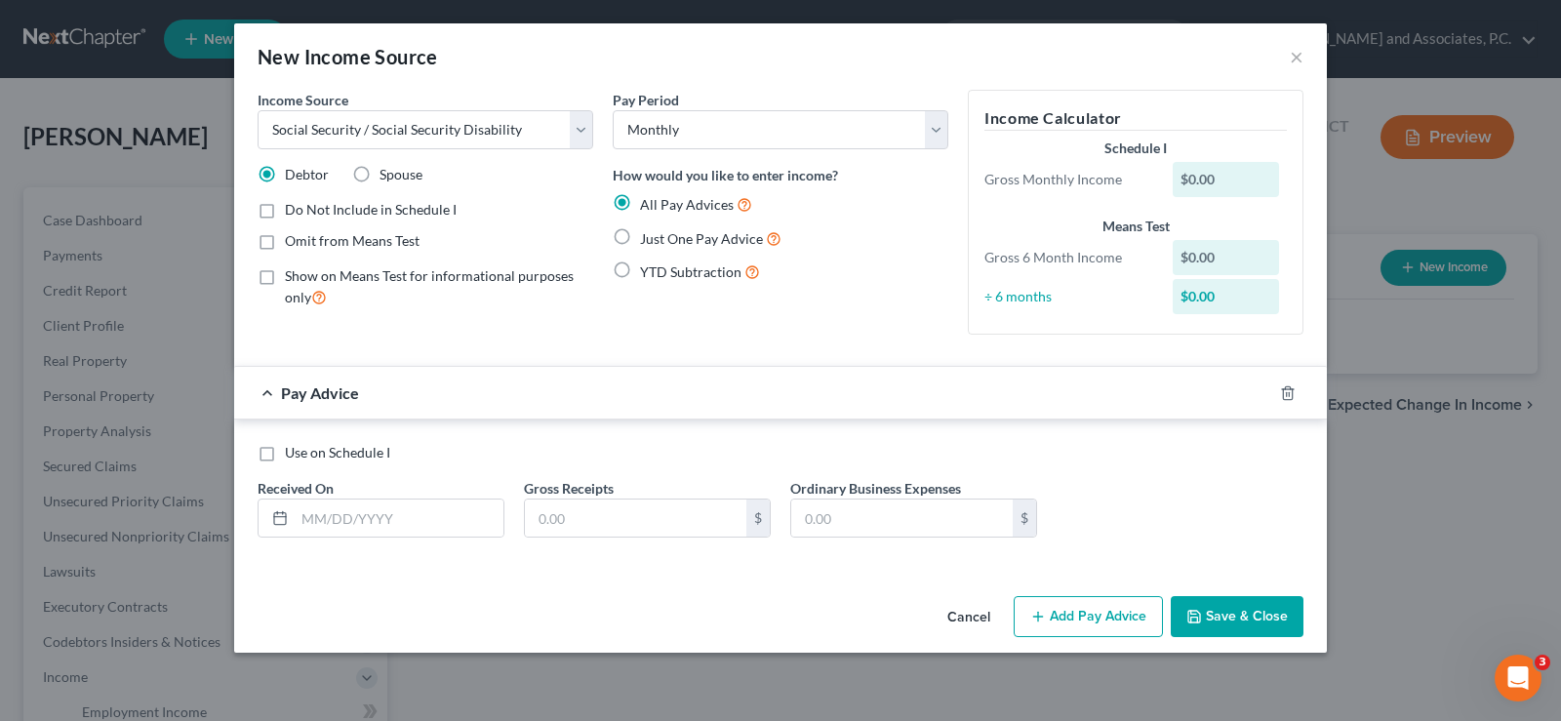
click at [640, 232] on label "Just One Pay Advice" at bounding box center [710, 238] width 141 height 22
click at [648, 232] on input "Just One Pay Advice" at bounding box center [654, 233] width 13 height 13
radio input "true"
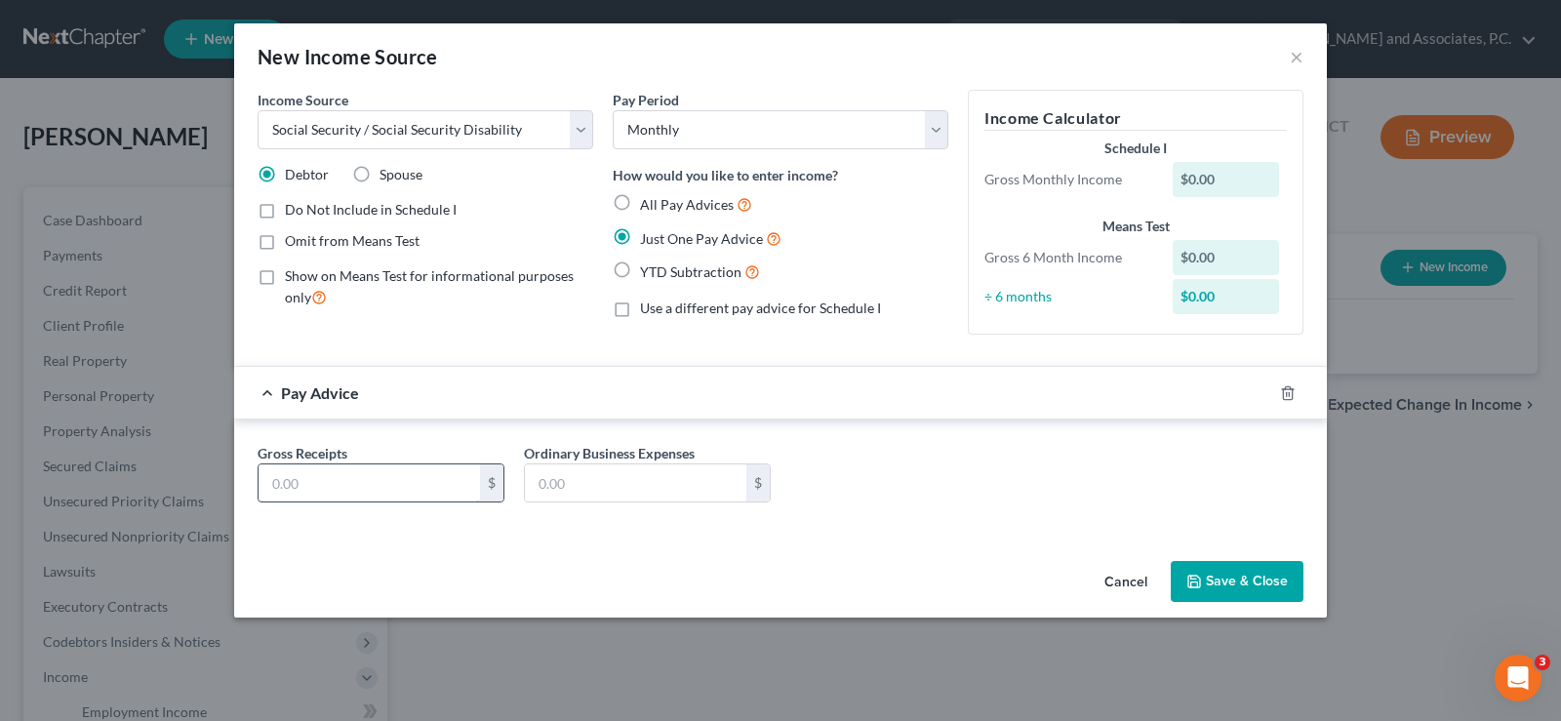
click at [442, 481] on input "text" at bounding box center [369, 482] width 221 height 37
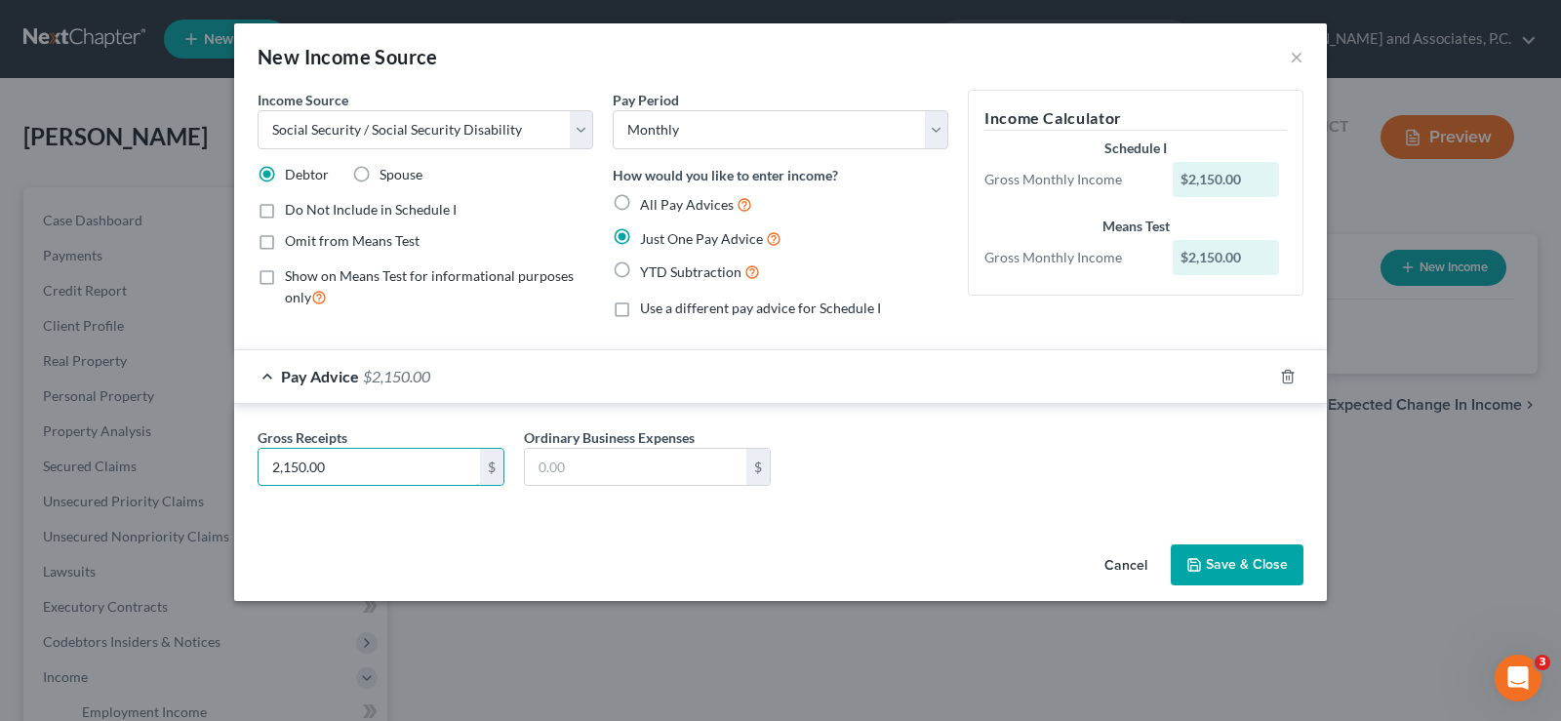
type input "2,150.00"
click at [1228, 561] on button "Save & Close" at bounding box center [1237, 564] width 133 height 41
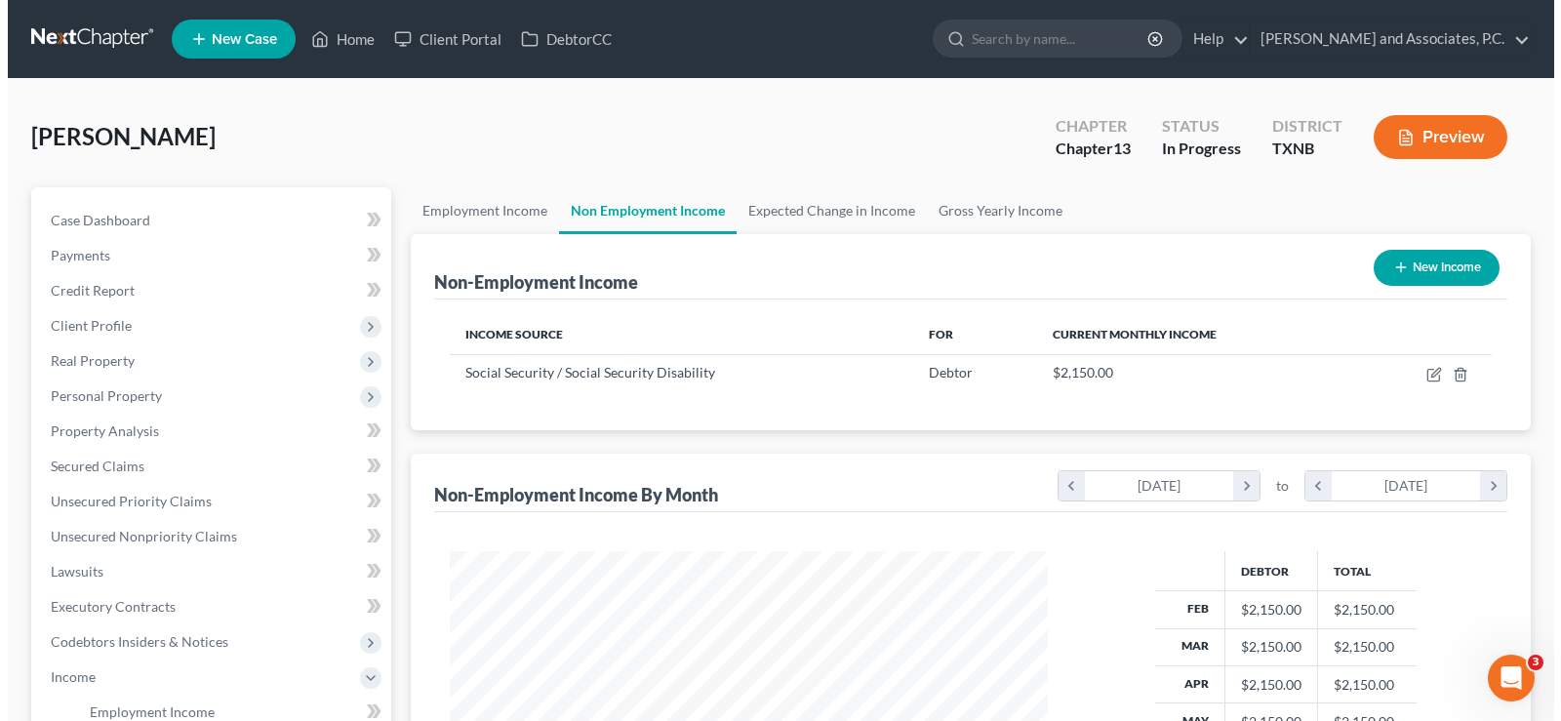
scroll to position [350, 630]
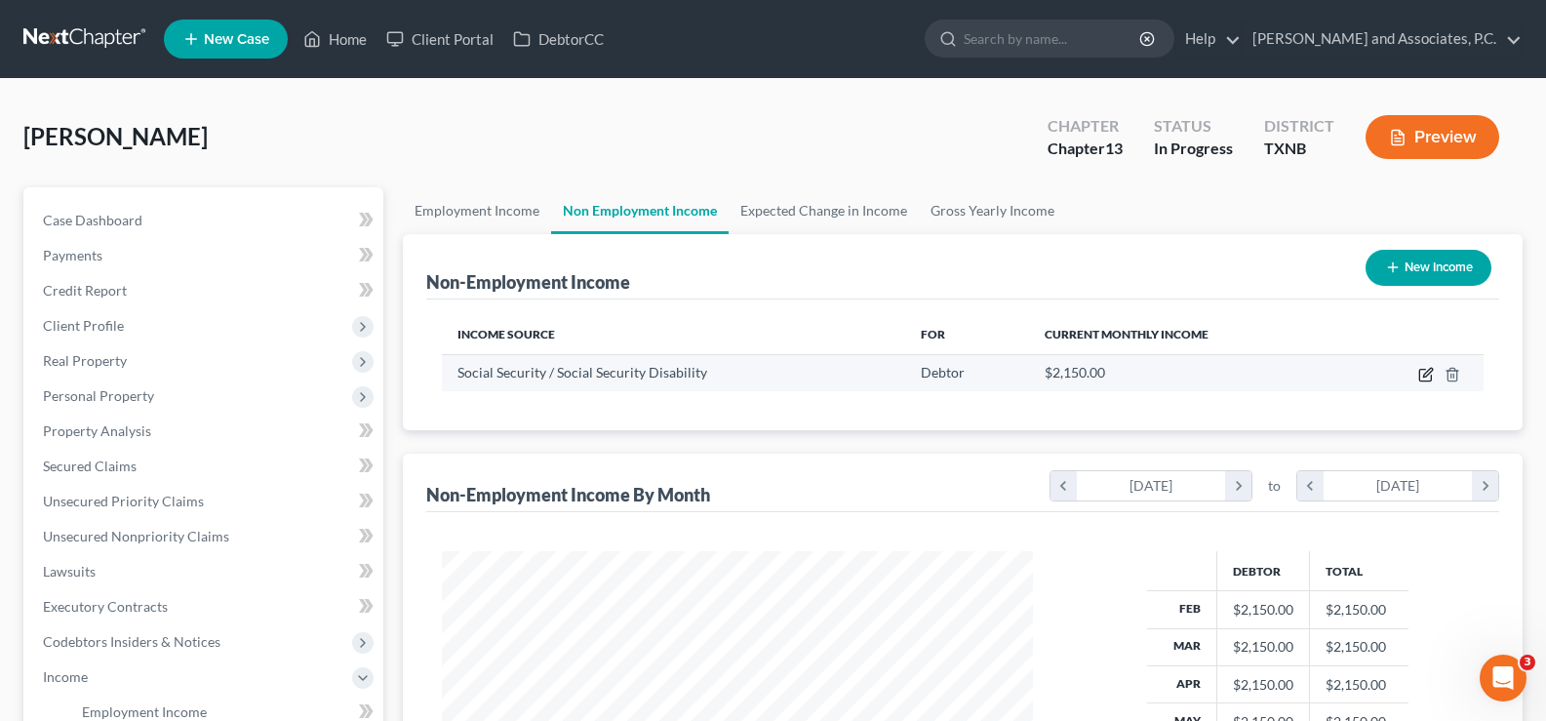
click at [1430, 374] on icon "button" at bounding box center [1427, 372] width 9 height 9
select select "4"
select select "0"
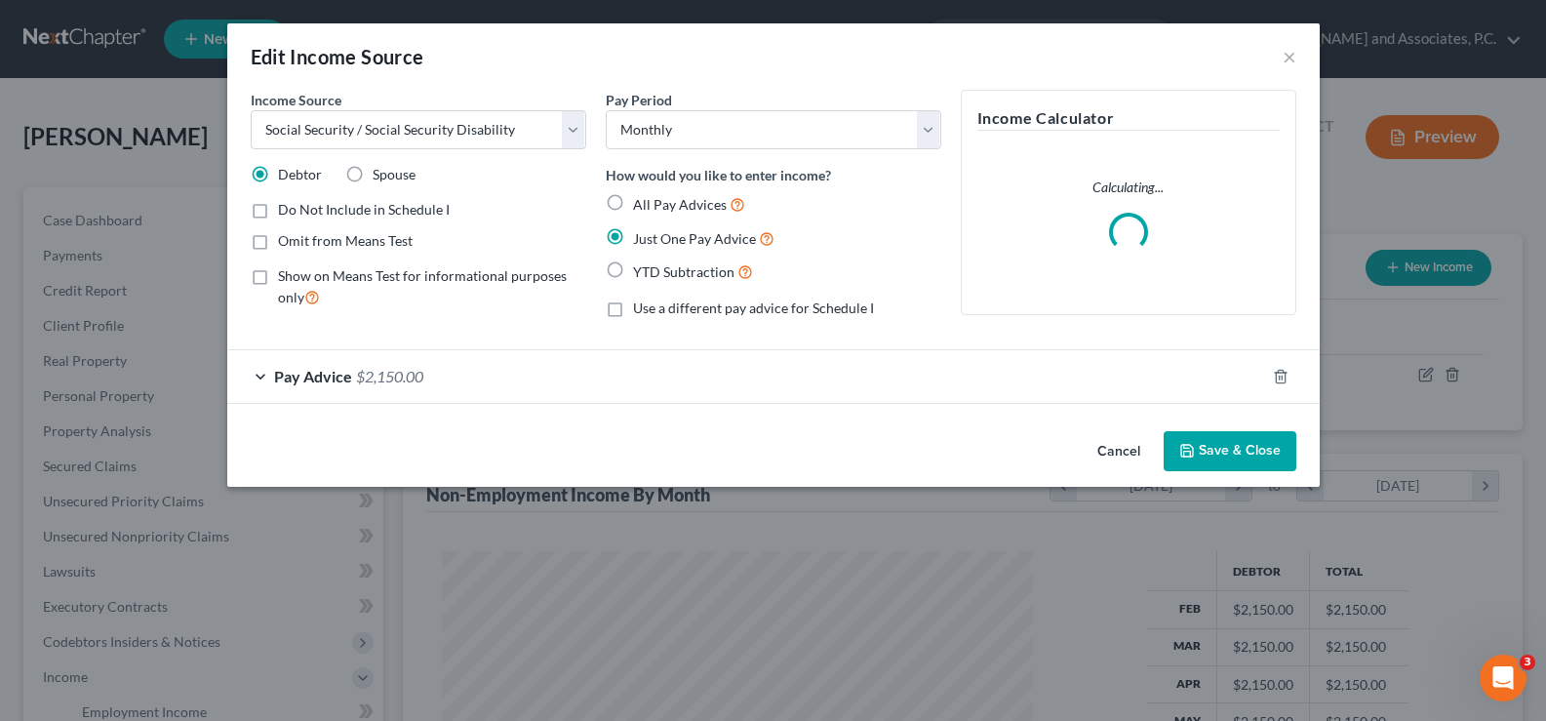
scroll to position [350, 637]
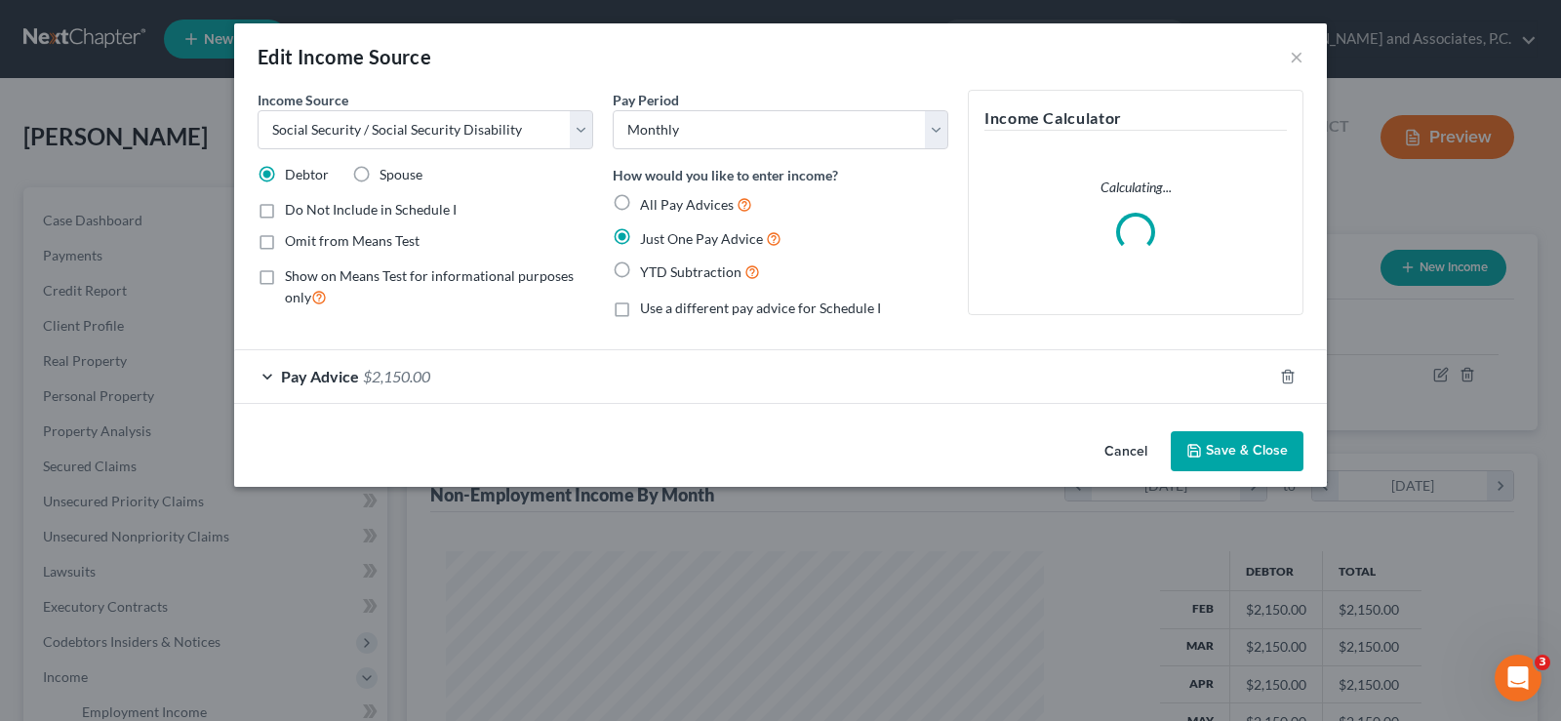
click at [285, 276] on label "Show on Means Test for informational purposes only" at bounding box center [439, 287] width 308 height 42
click at [293, 276] on input "Show on Means Test for informational purposes only" at bounding box center [299, 272] width 13 height 13
checkbox input "true"
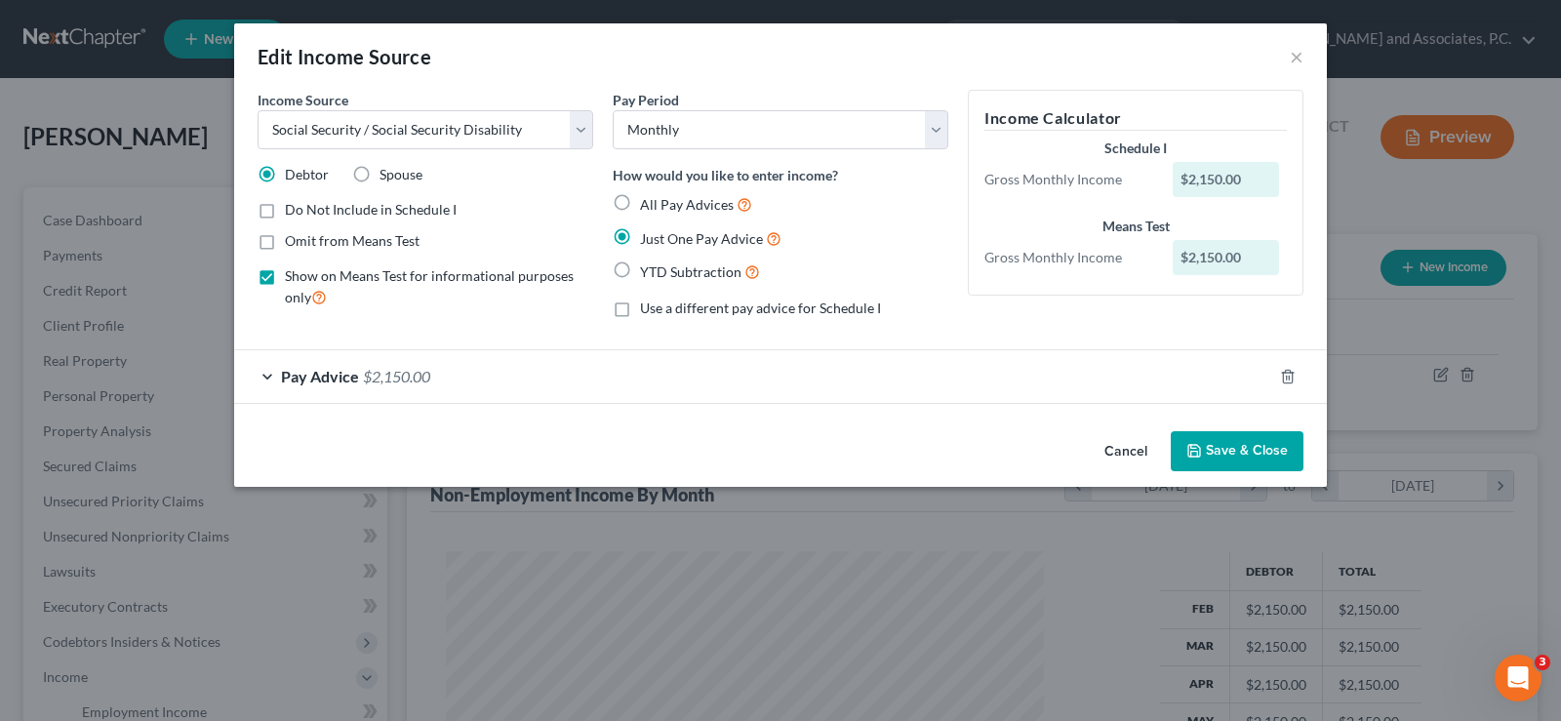
click at [1229, 445] on button "Save & Close" at bounding box center [1237, 451] width 133 height 41
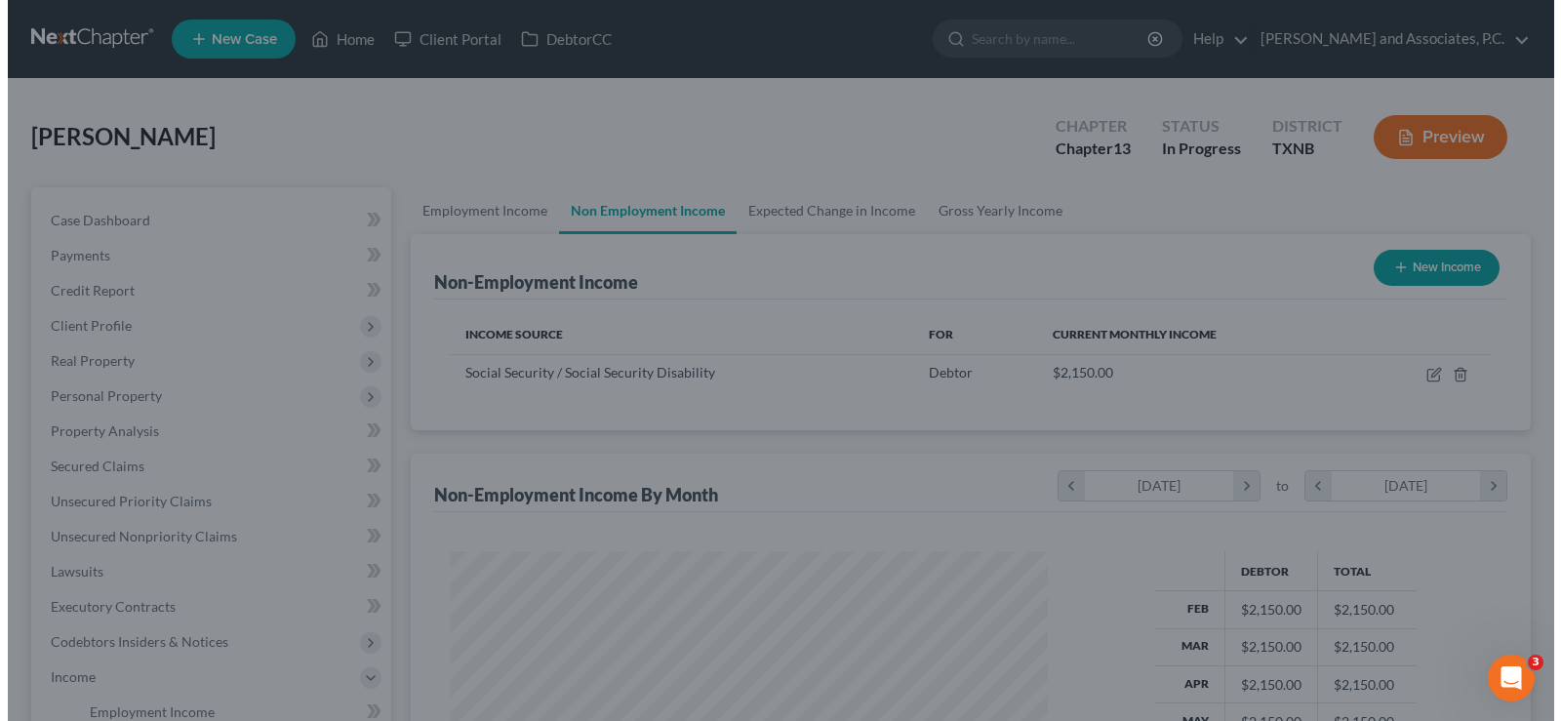
scroll to position [975280, 974999]
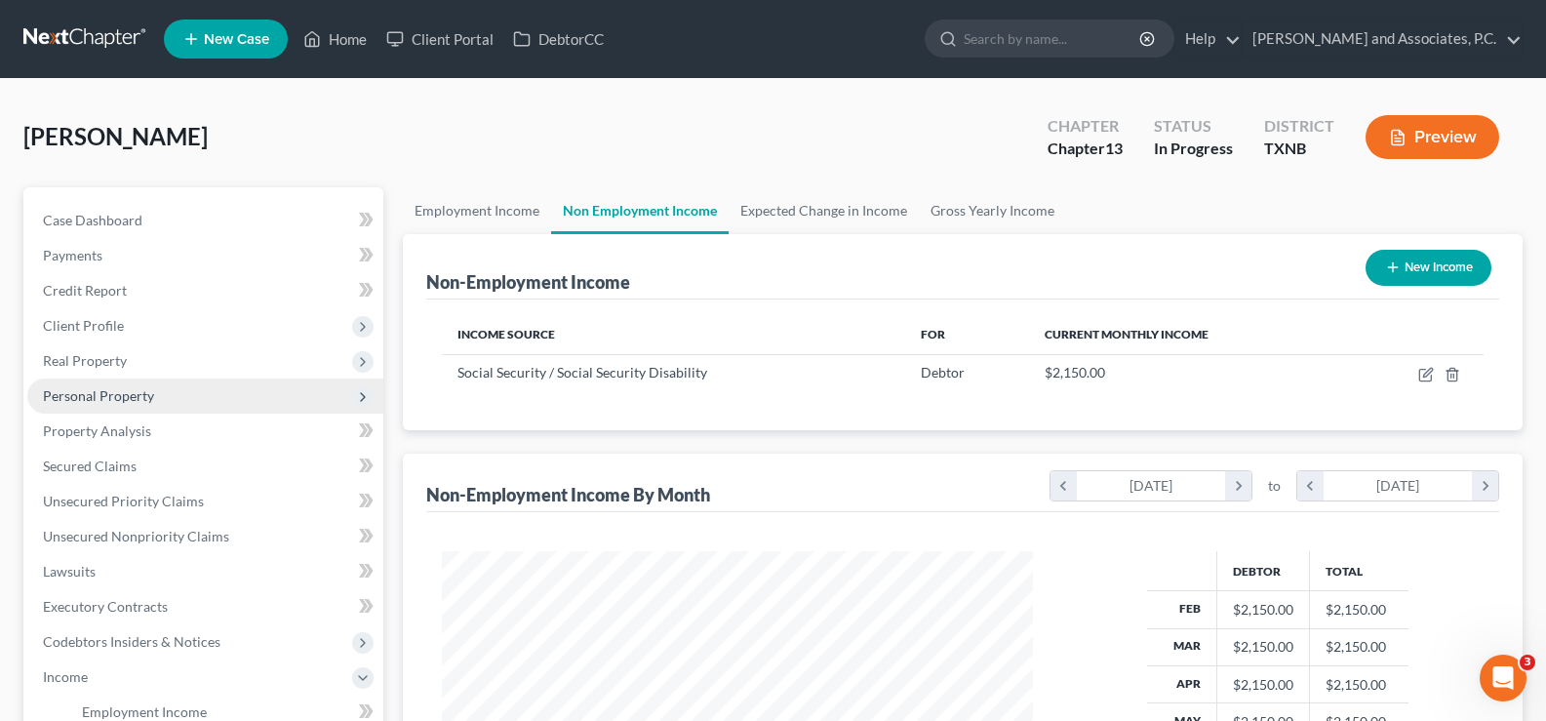
click at [114, 400] on span "Personal Property" at bounding box center [98, 395] width 111 height 17
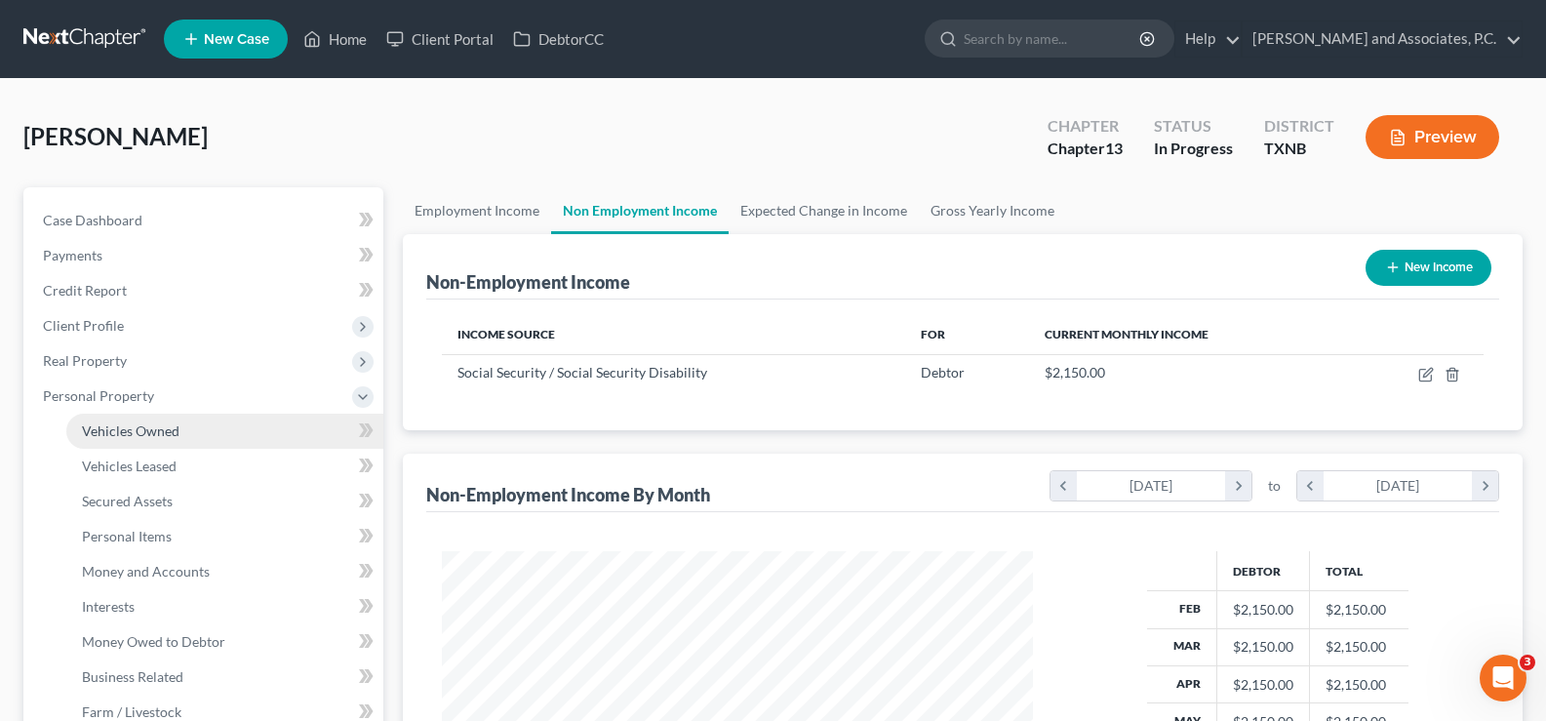
click at [124, 447] on link "Vehicles Owned" at bounding box center [224, 431] width 317 height 35
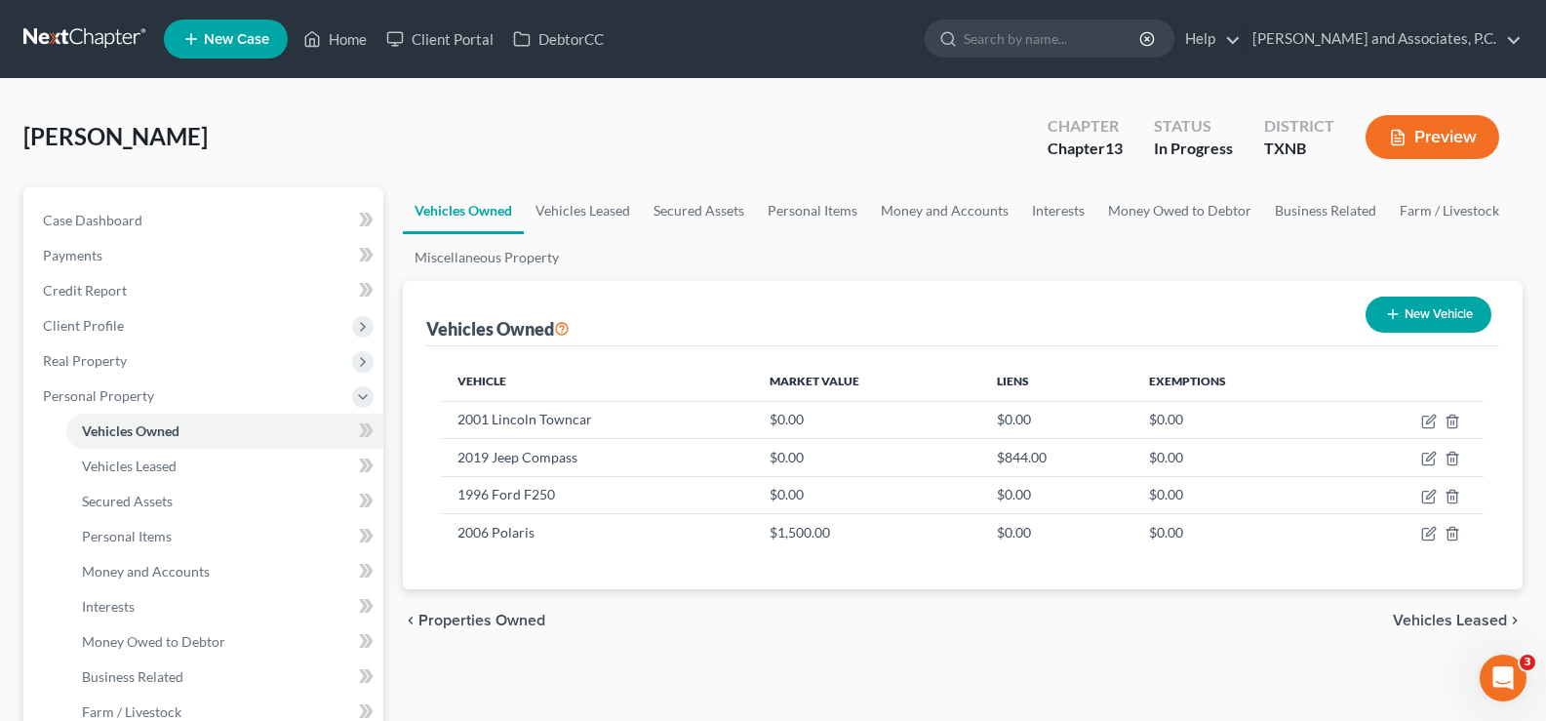
click at [1435, 322] on button "New Vehicle" at bounding box center [1429, 315] width 126 height 36
select select "0"
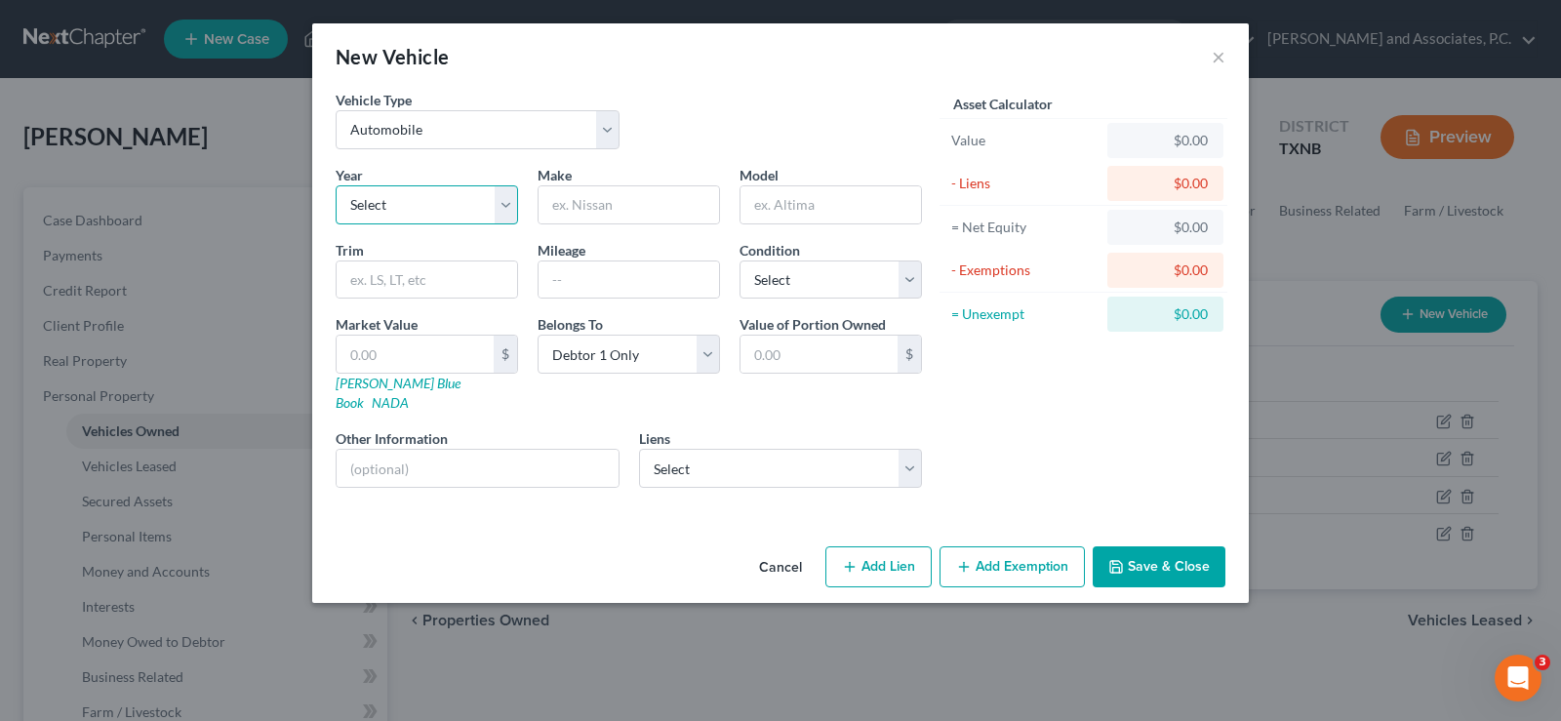
click at [479, 203] on select "Select 2026 2025 2024 2023 2022 2021 2020 2019 2018 2017 2016 2015 2014 2013 20…" at bounding box center [427, 204] width 182 height 39
click at [336, 185] on select "Select 2026 2025 2024 2023 2022 2021 2020 2019 2018 2017 2016 2015 2014 2013 20…" at bounding box center [427, 204] width 182 height 39
click at [507, 205] on select "Select 2026 2025 2024 2023 2022 2021 2020 2019 2018 2017 2016 2015 2014 2013 20…" at bounding box center [427, 204] width 182 height 39
select select "12"
click at [336, 185] on select "Select 2026 2025 2024 2023 2022 2021 2020 2019 2018 2017 2016 2015 2014 2013 20…" at bounding box center [427, 204] width 182 height 39
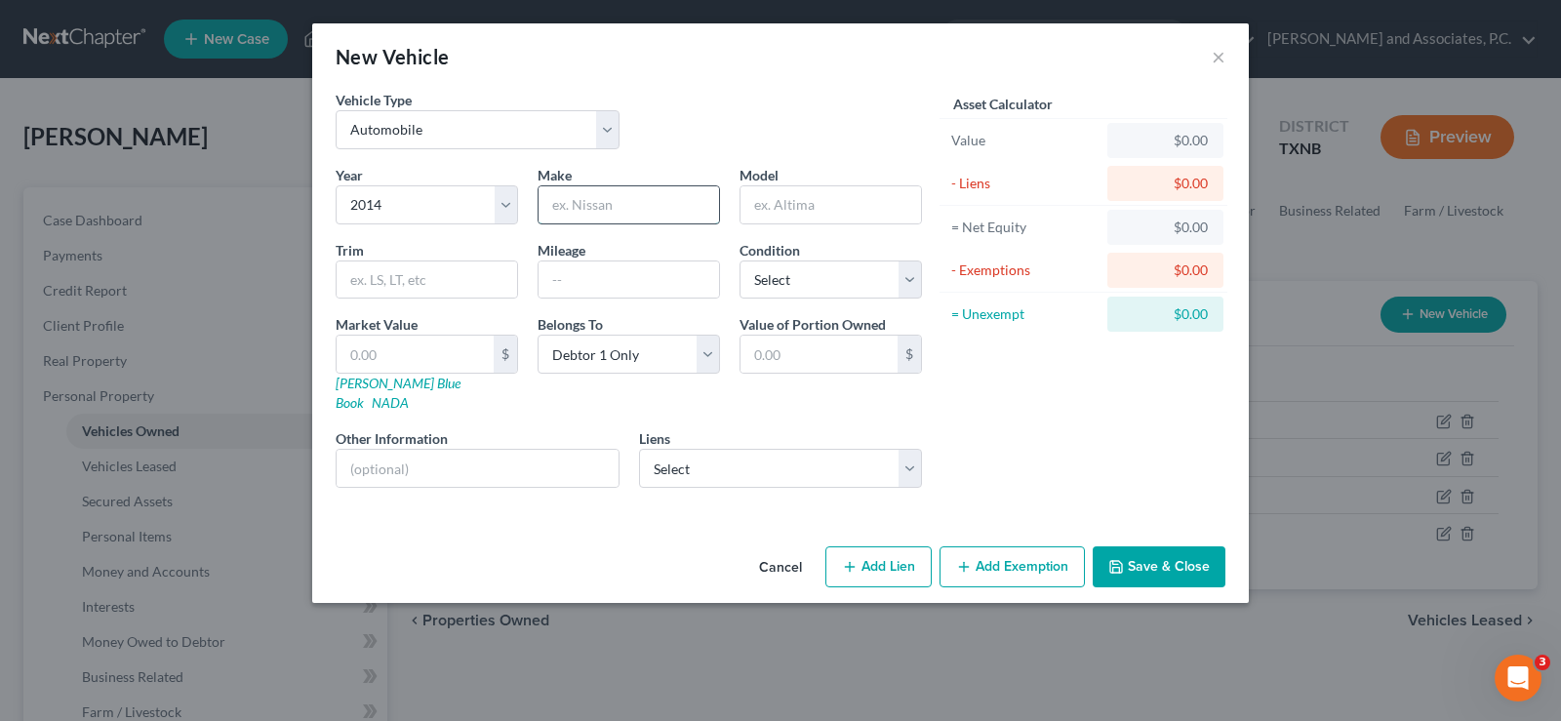
click at [637, 214] on input "text" at bounding box center [629, 204] width 180 height 37
click at [433, 215] on select "Select 2026 2025 2024 2023 2022 2021 2020 2019 2018 2017 2016 2015 2014 2013 20…" at bounding box center [427, 204] width 182 height 39
click at [336, 185] on select "Select 2026 2025 2024 2023 2022 2021 2020 2019 2018 2017 2016 2015 2014 2013 20…" at bounding box center [427, 204] width 182 height 39
click at [627, 208] on input "text" at bounding box center [629, 204] width 180 height 37
type input "Chevrolet"
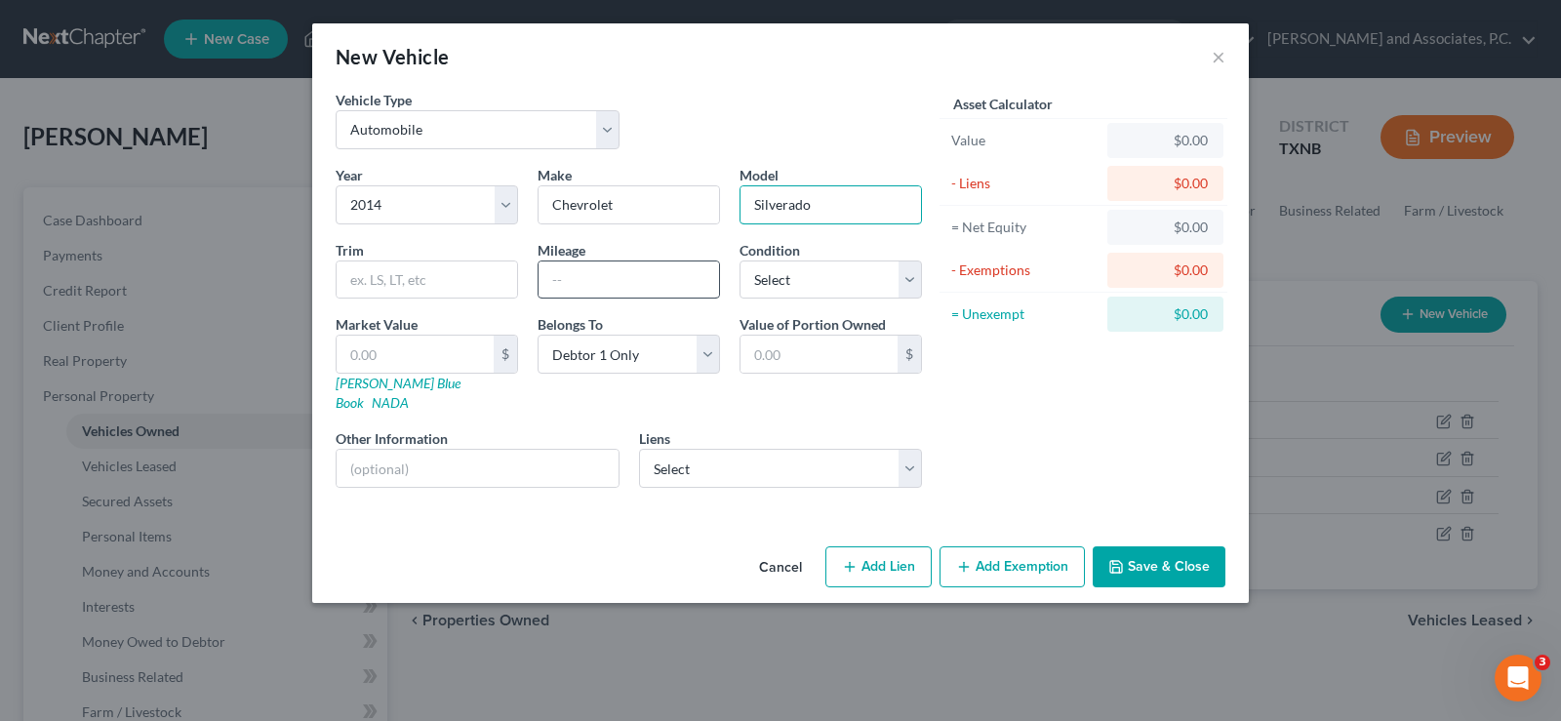
type input "Silverado"
click at [599, 279] on input "text" at bounding box center [629, 279] width 180 height 37
click at [839, 291] on select "Select Excellent Very Good Good Fair Poor" at bounding box center [831, 279] width 182 height 39
select select "2"
click at [740, 260] on select "Select Excellent Very Good Good Fair Poor" at bounding box center [831, 279] width 182 height 39
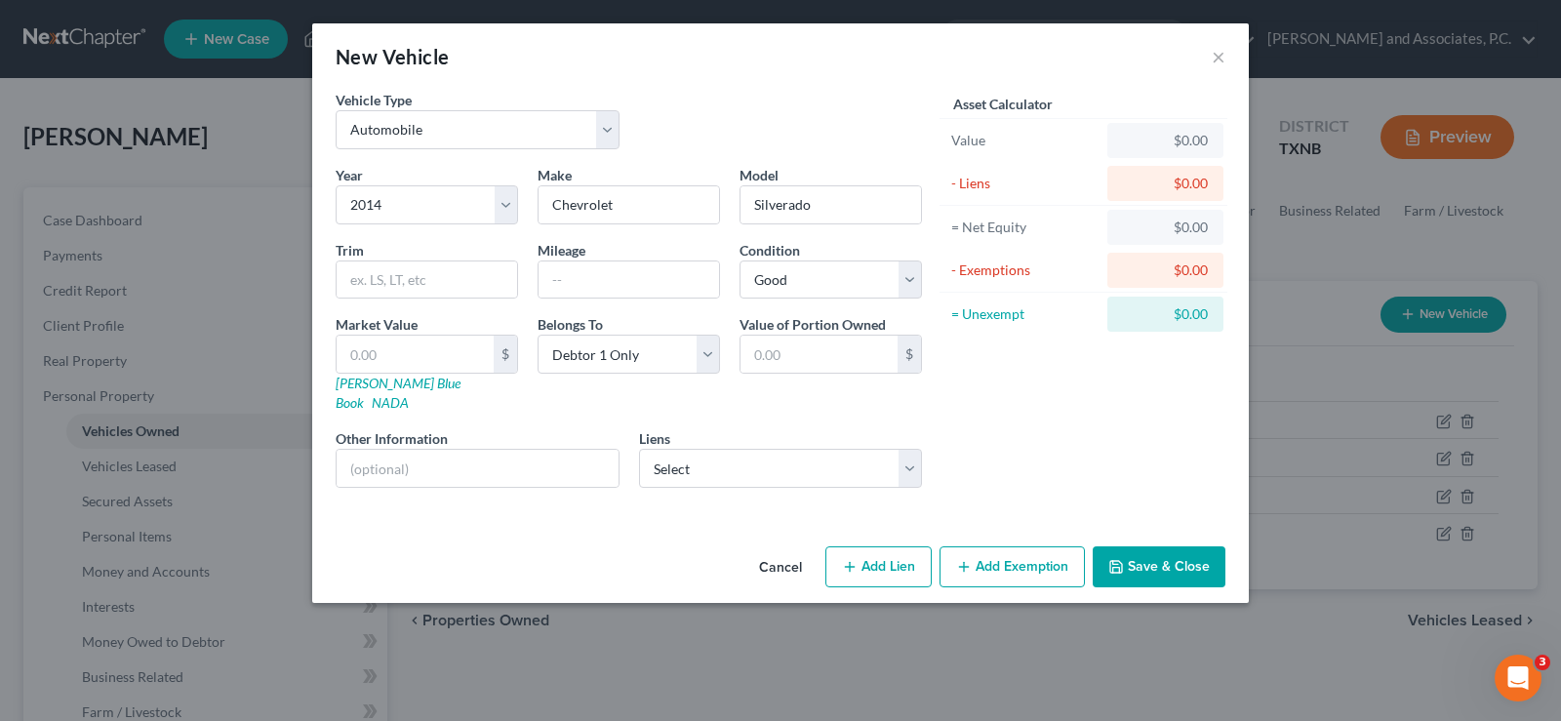
click at [1144, 546] on button "Save & Close" at bounding box center [1159, 566] width 133 height 41
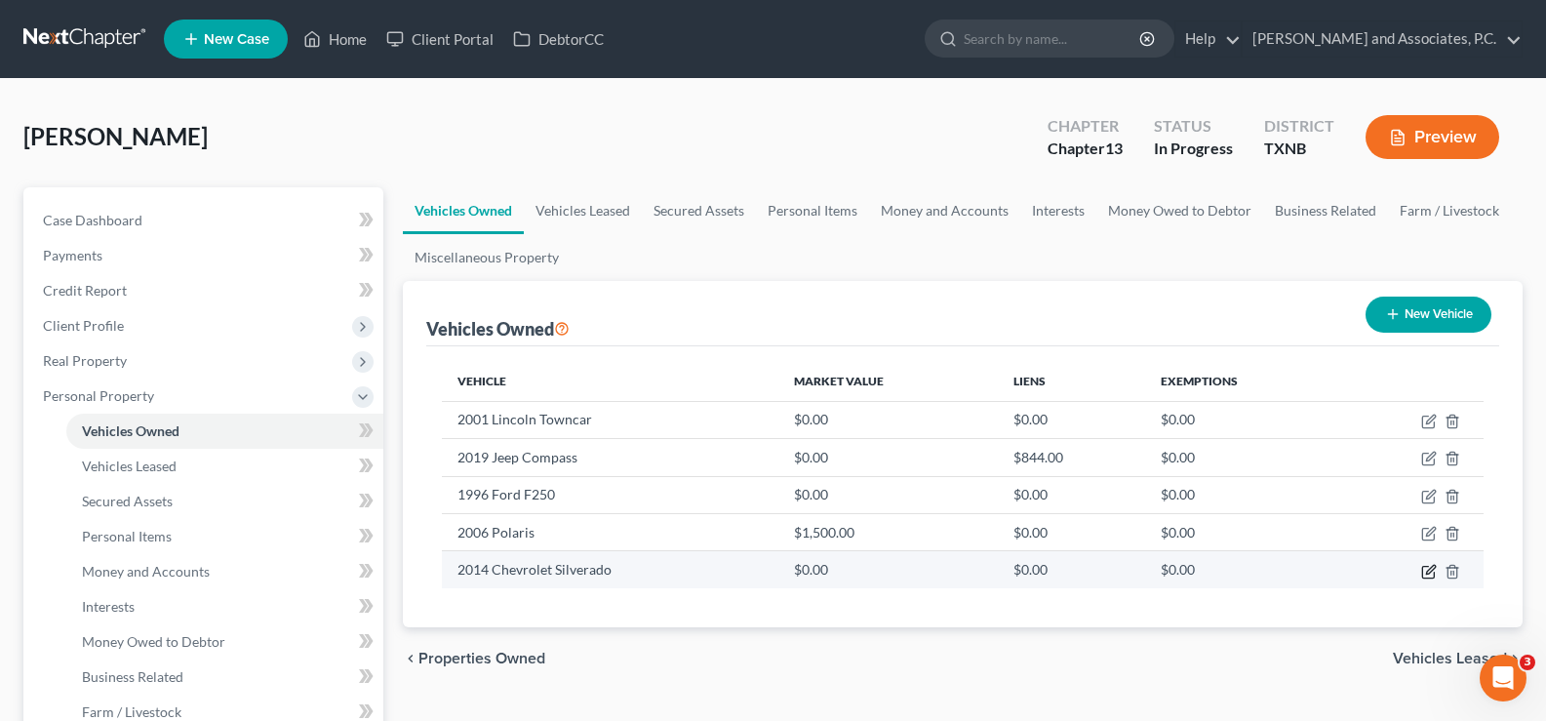
click at [1423, 577] on icon "button" at bounding box center [1428, 572] width 12 height 12
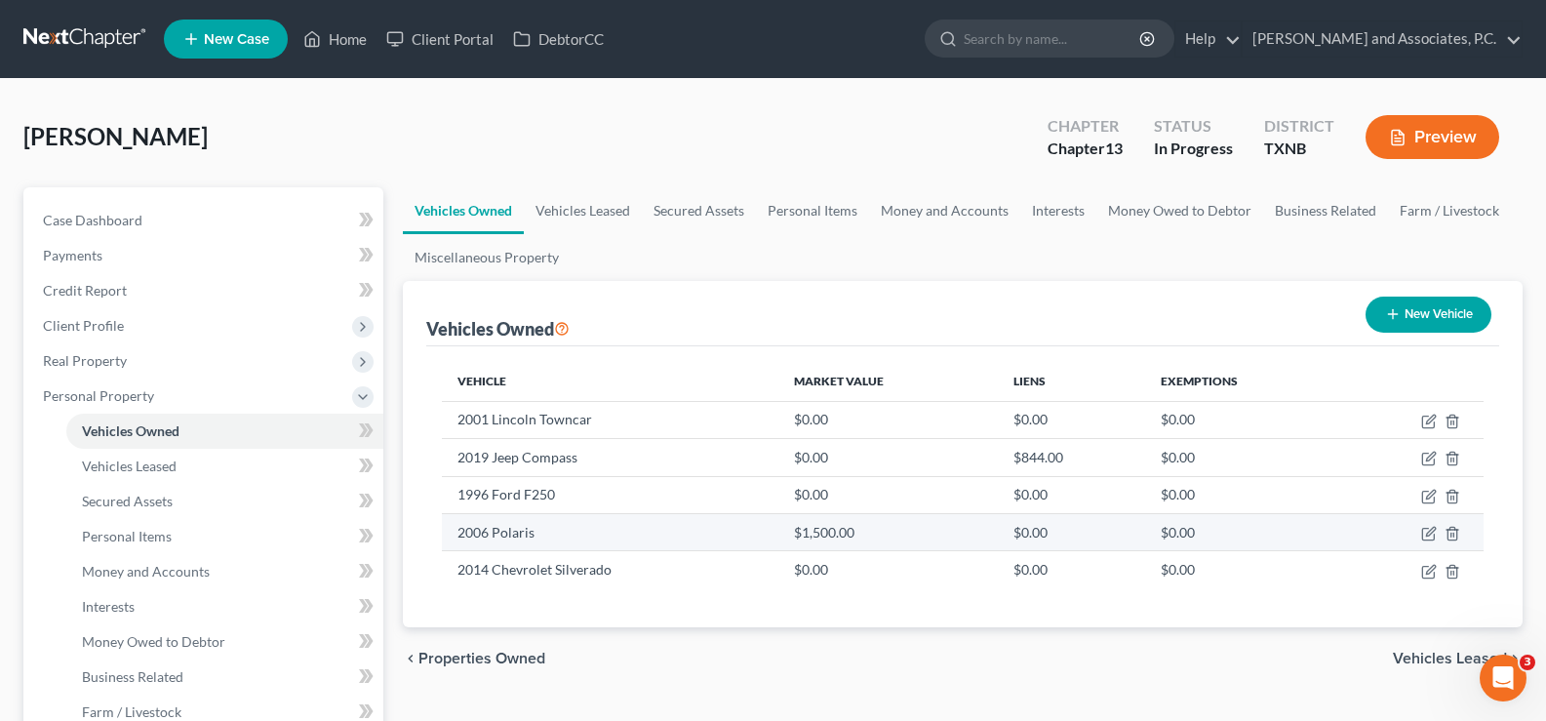
select select "0"
select select "12"
select select "2"
select select "0"
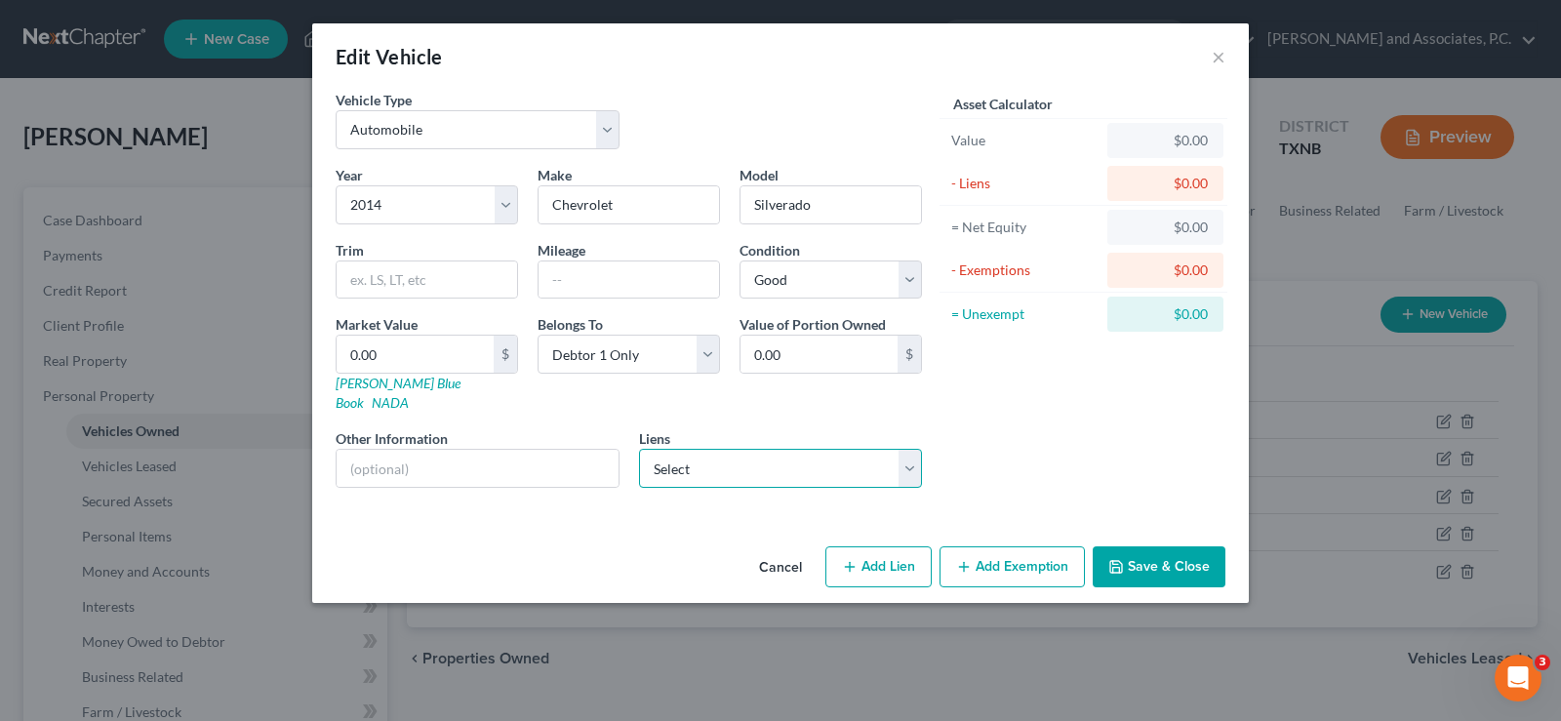
click at [810, 454] on select "Select Wfbna Auto - $17,110.00" at bounding box center [781, 468] width 284 height 39
select select "28"
select select "0"
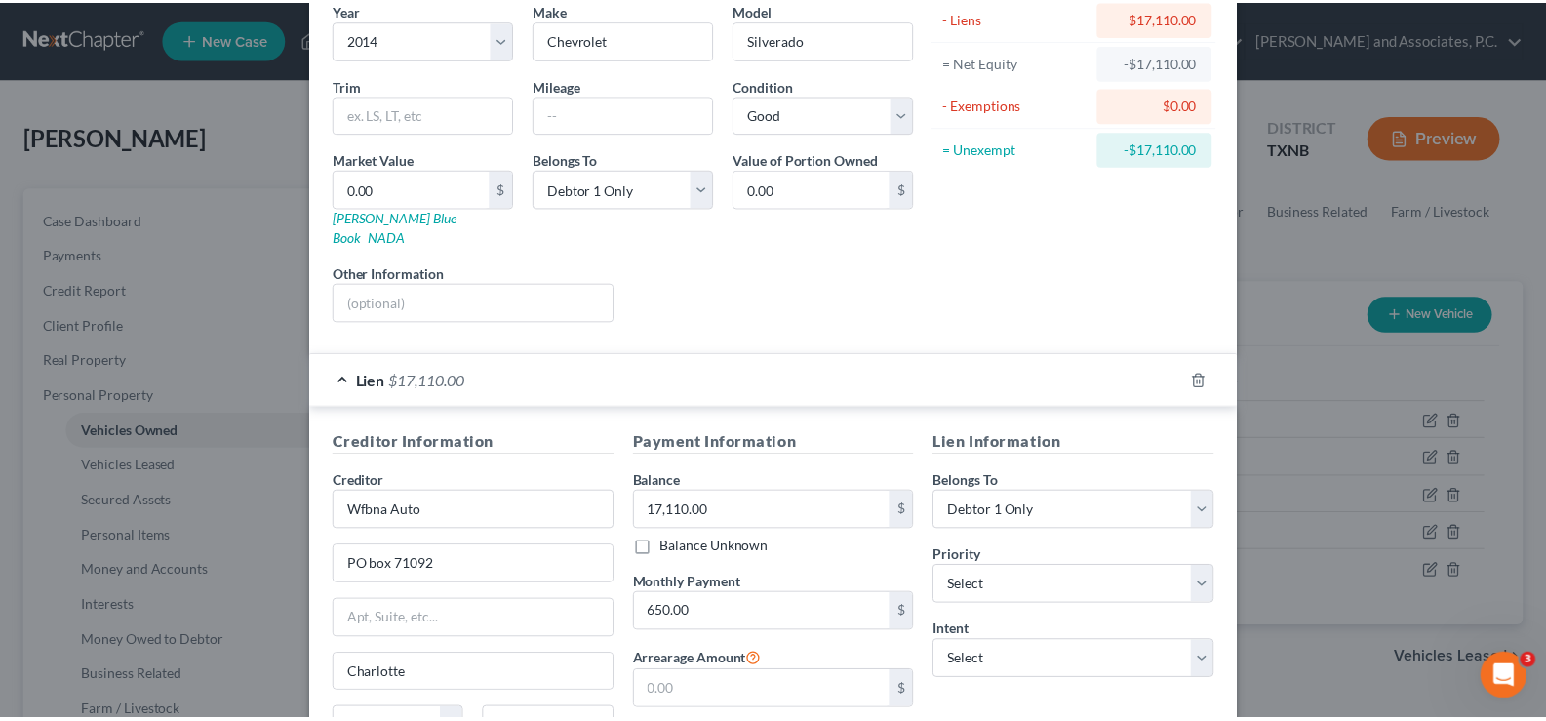
scroll to position [346, 0]
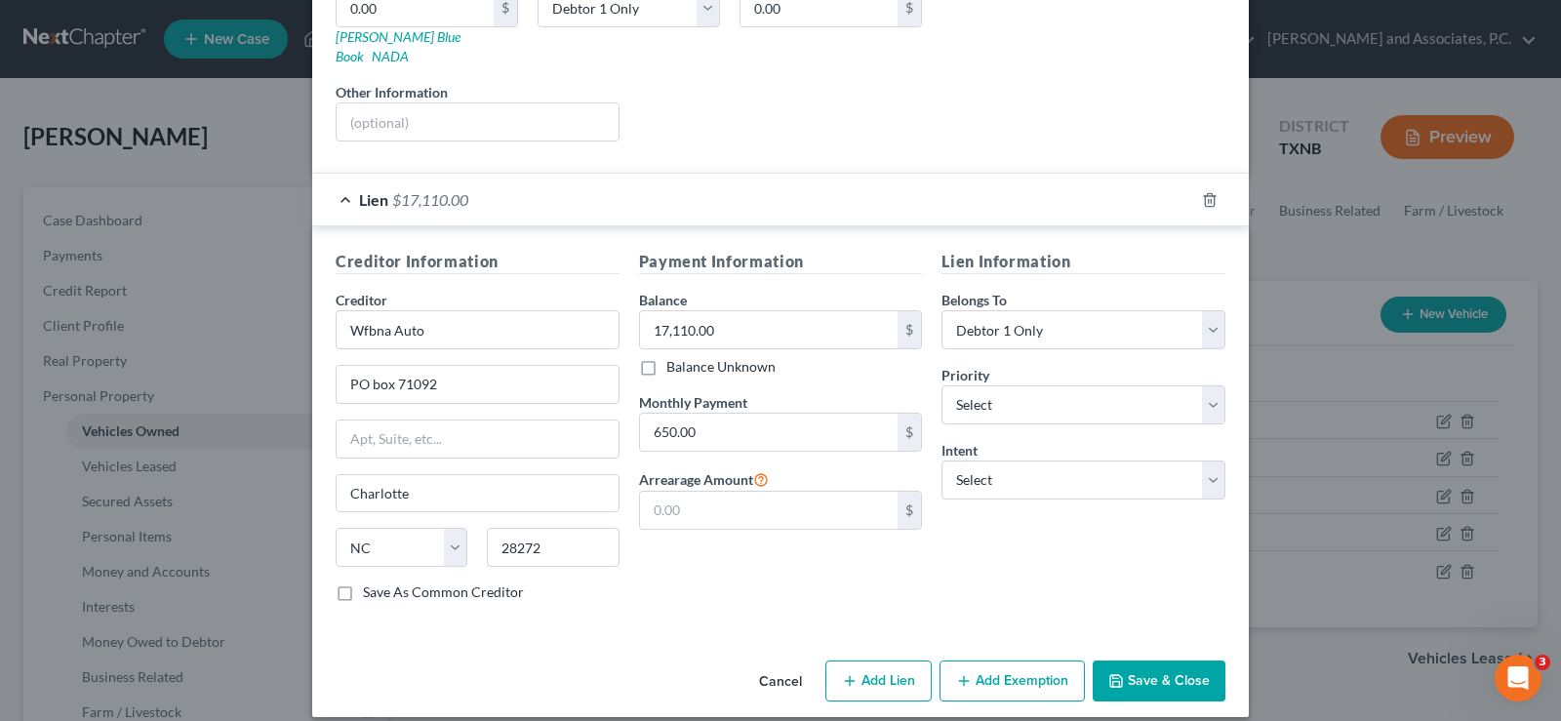
click at [1124, 675] on button "Save & Close" at bounding box center [1159, 681] width 133 height 41
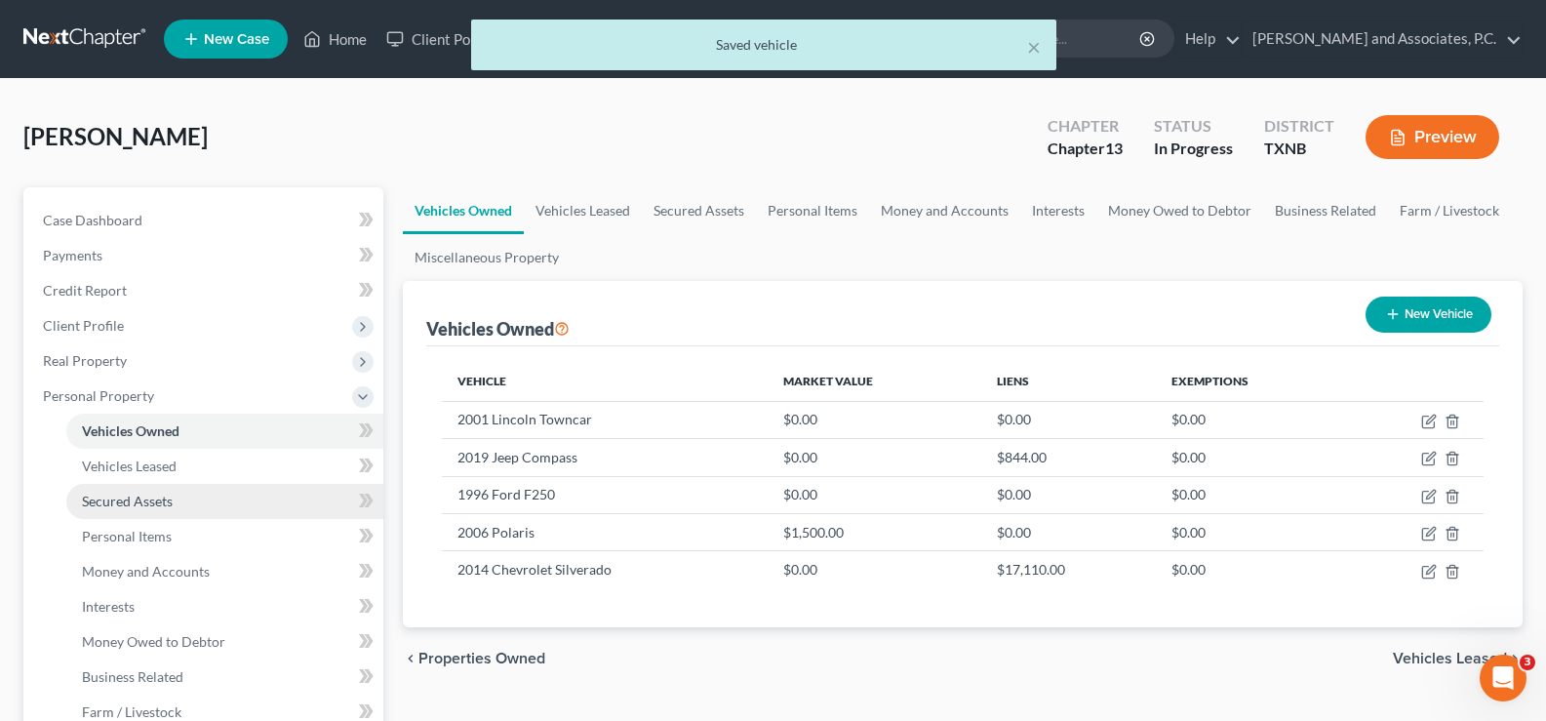
click at [149, 490] on link "Secured Assets" at bounding box center [224, 501] width 317 height 35
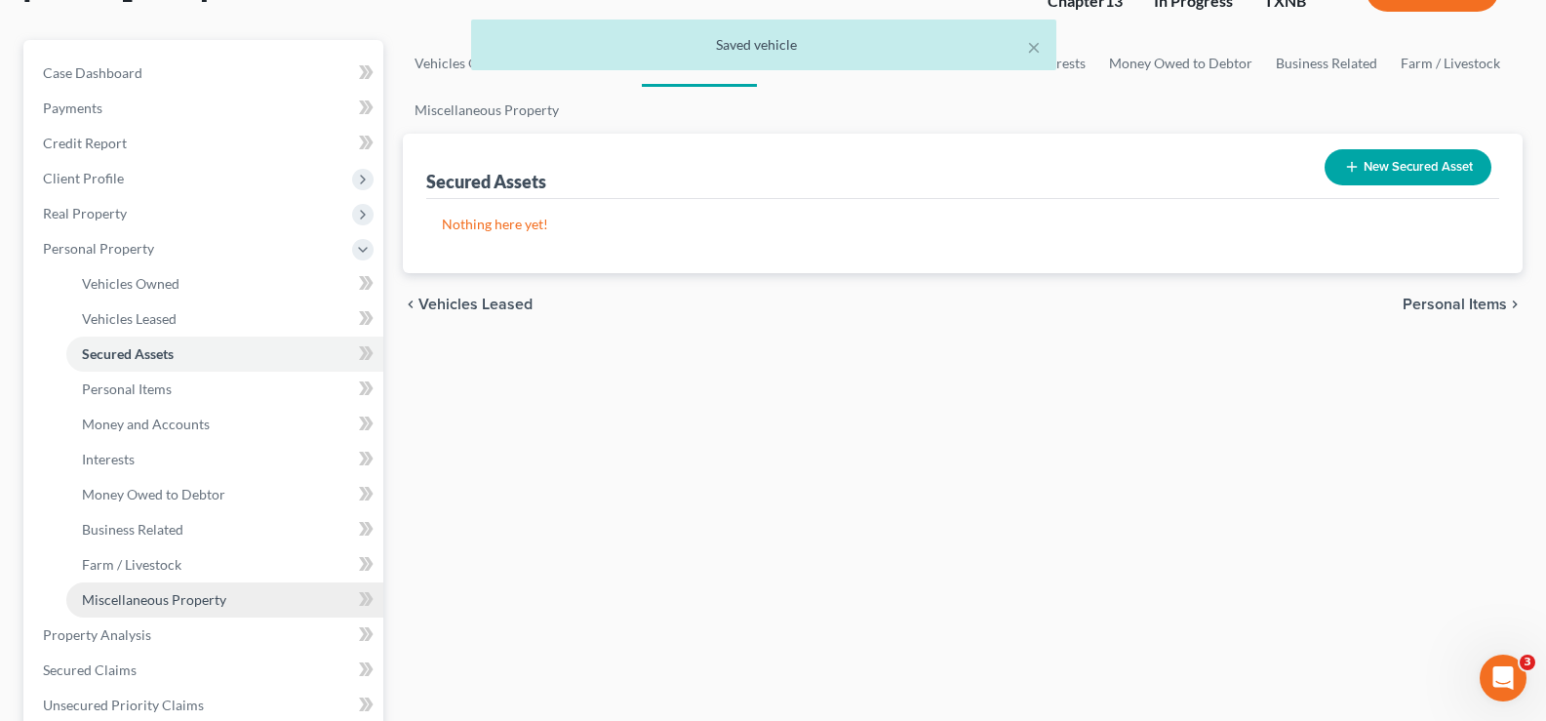
scroll to position [195, 0]
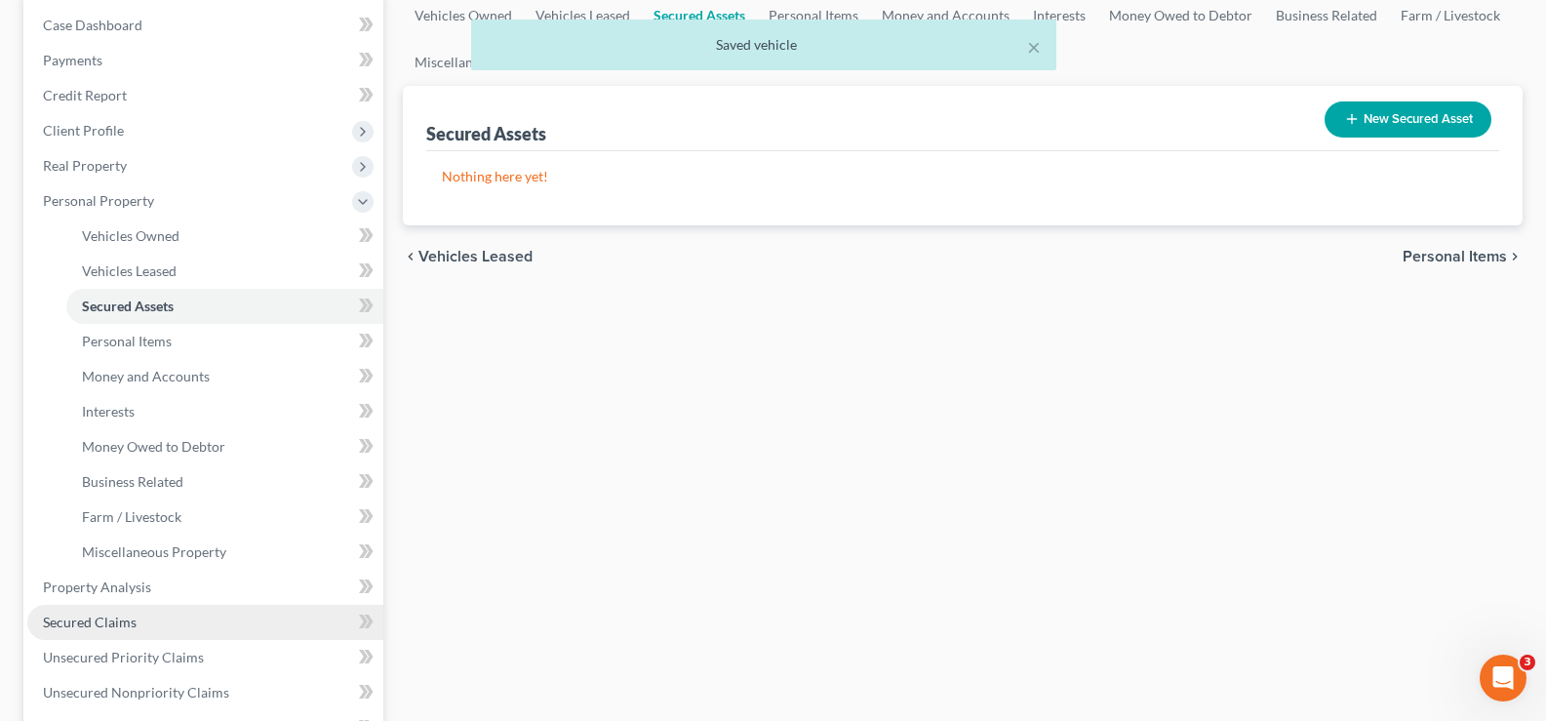
click at [142, 615] on link "Secured Claims" at bounding box center [205, 622] width 356 height 35
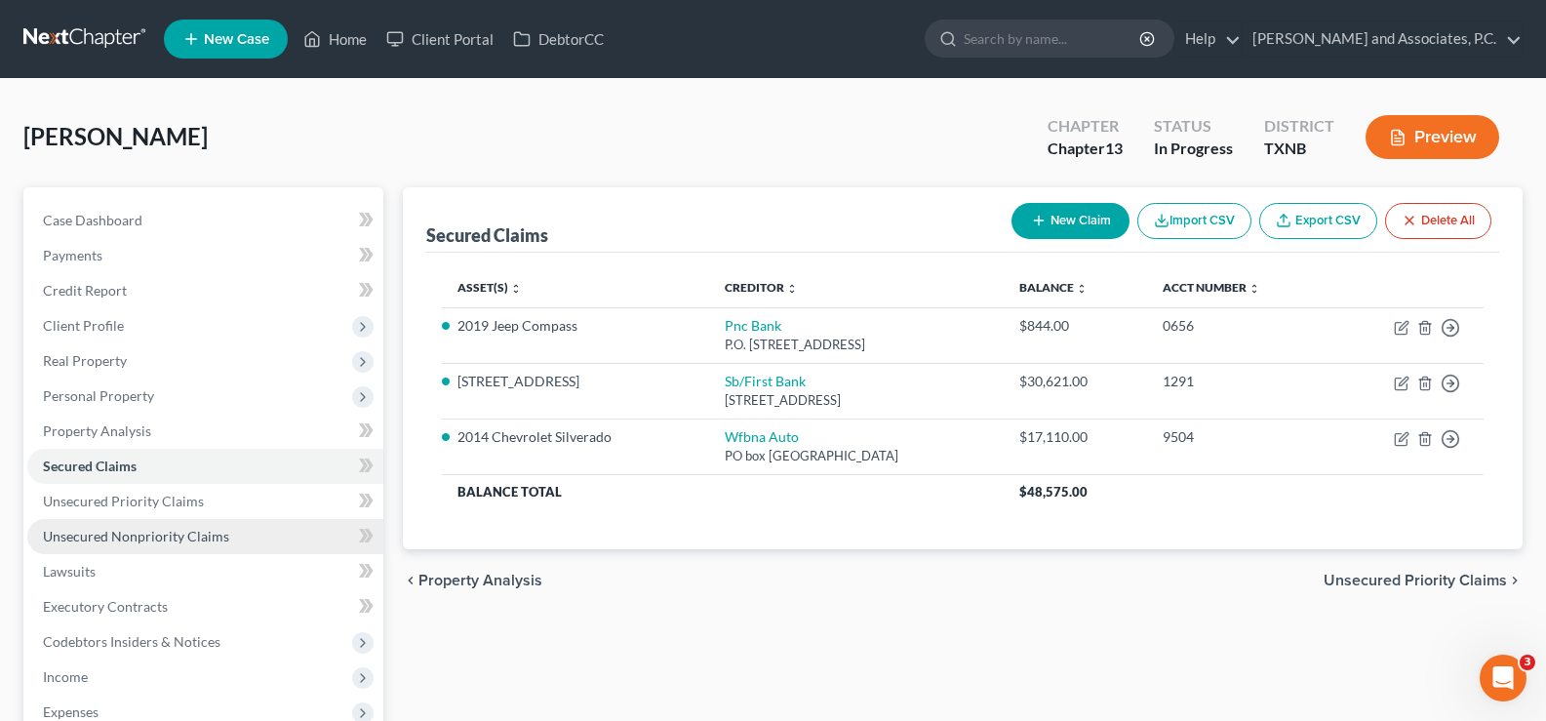
click at [126, 536] on span "Unsecured Nonpriority Claims" at bounding box center [136, 536] width 186 height 17
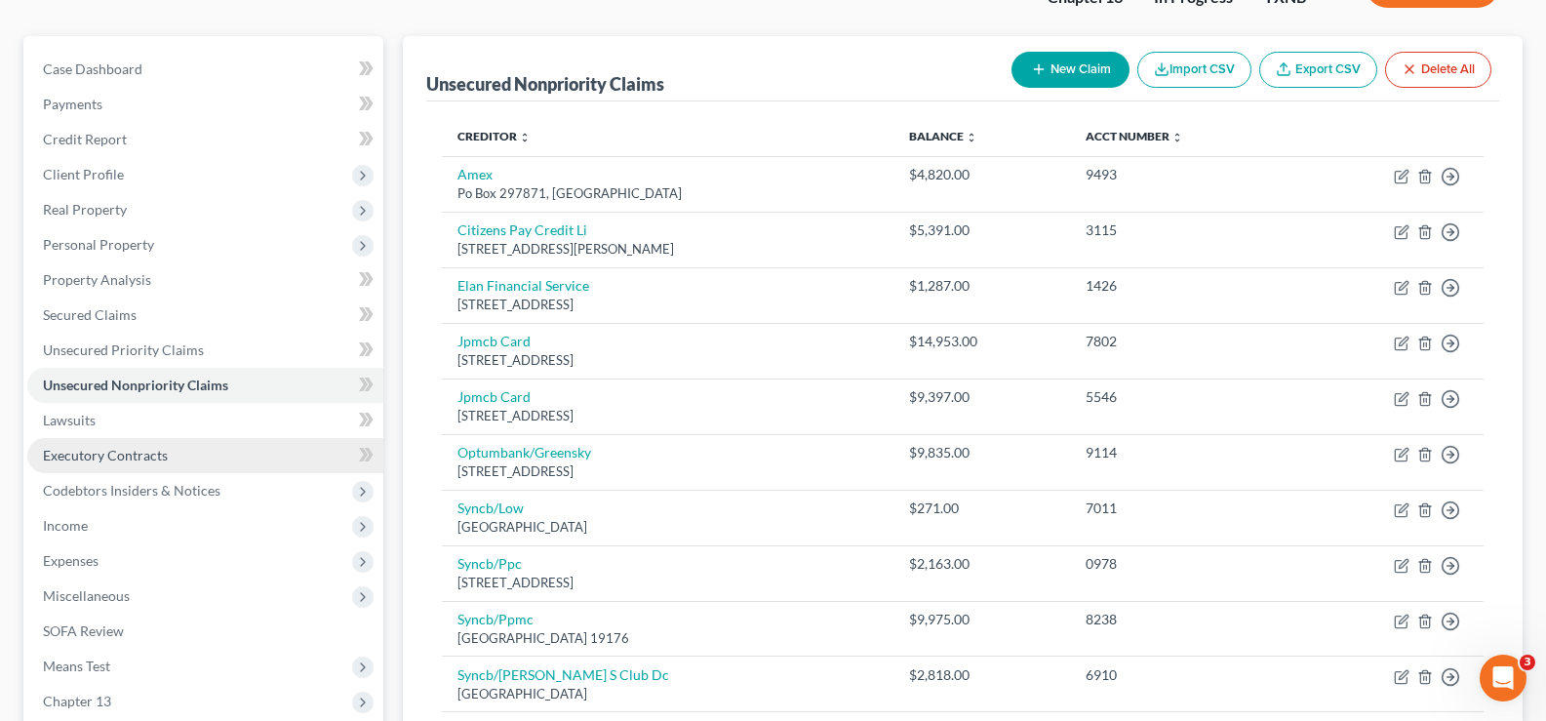
scroll to position [195, 0]
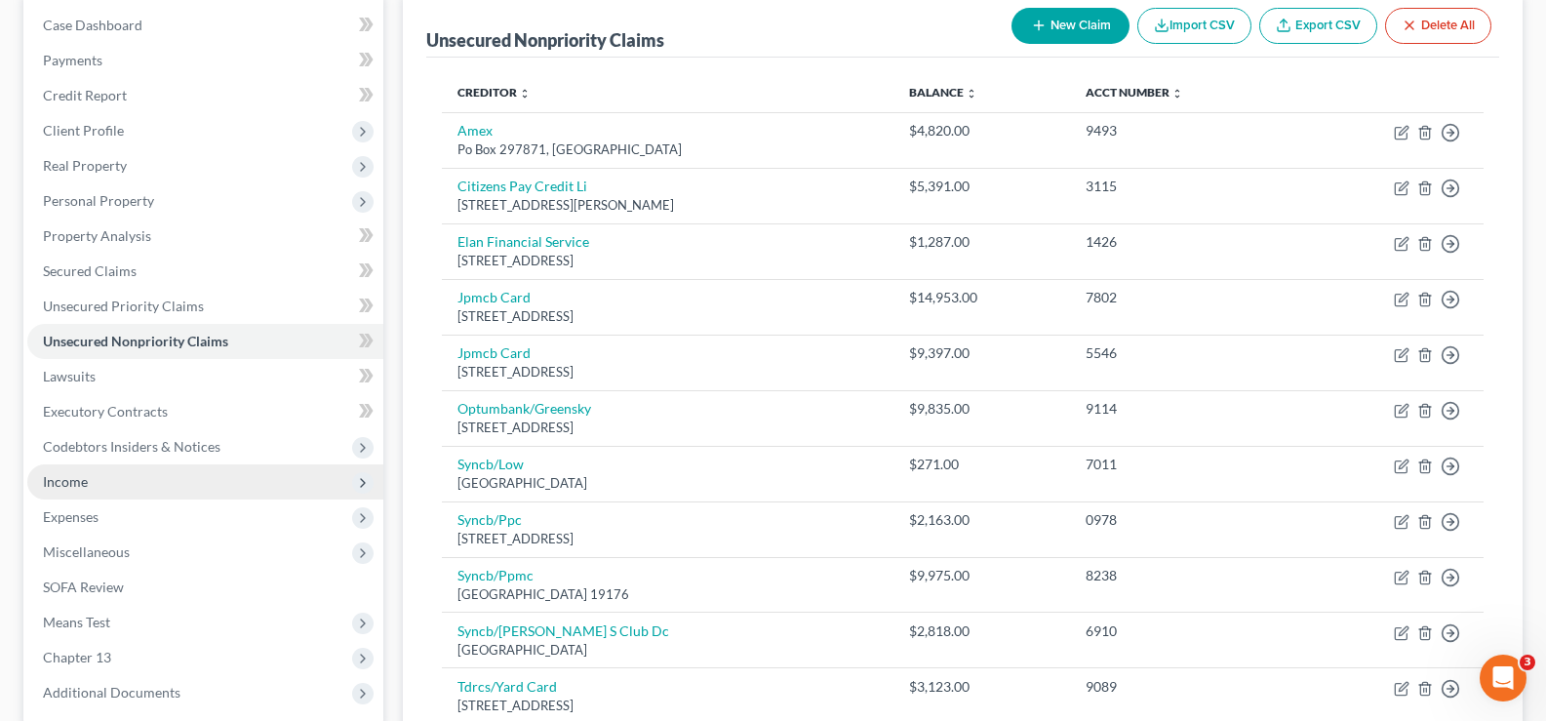
click at [120, 490] on span "Income" at bounding box center [205, 481] width 356 height 35
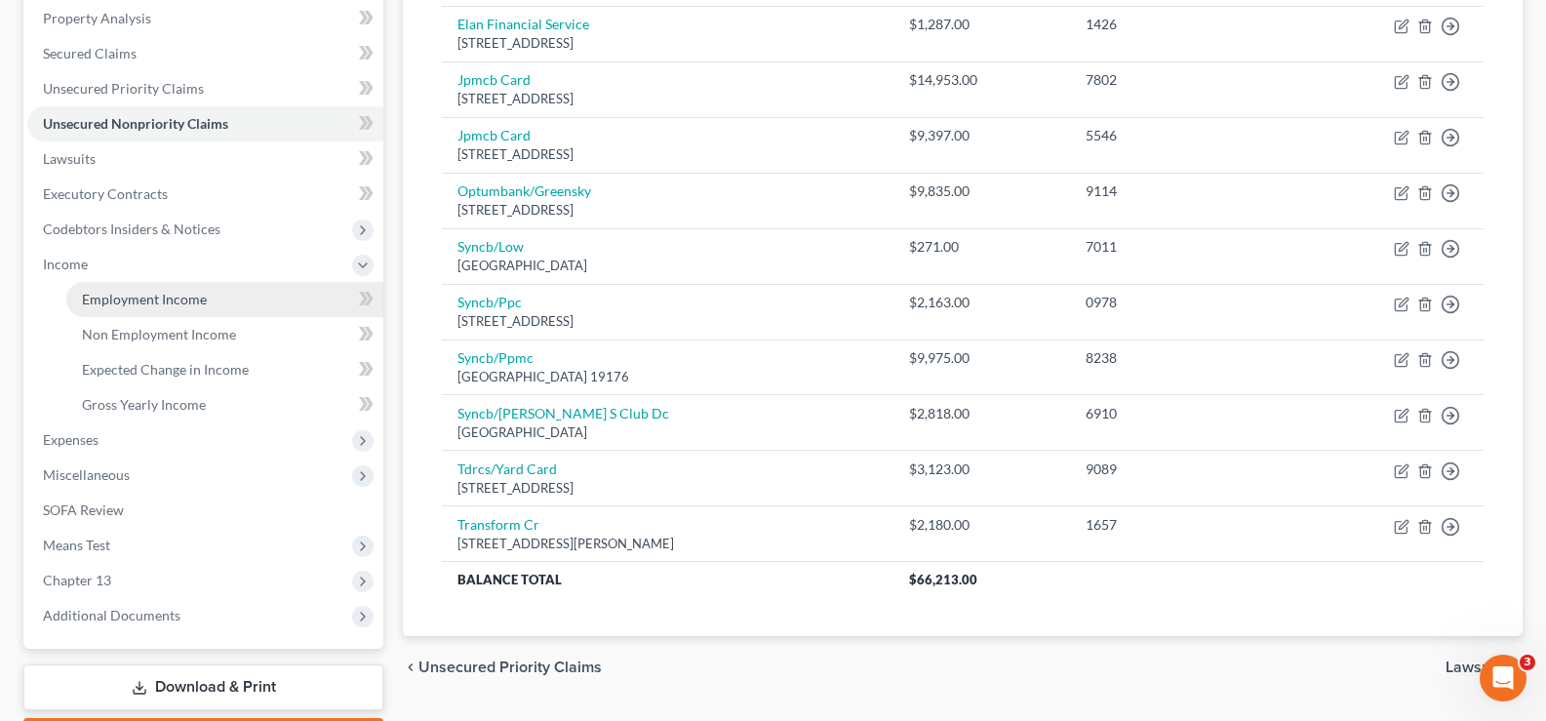
scroll to position [527, 0]
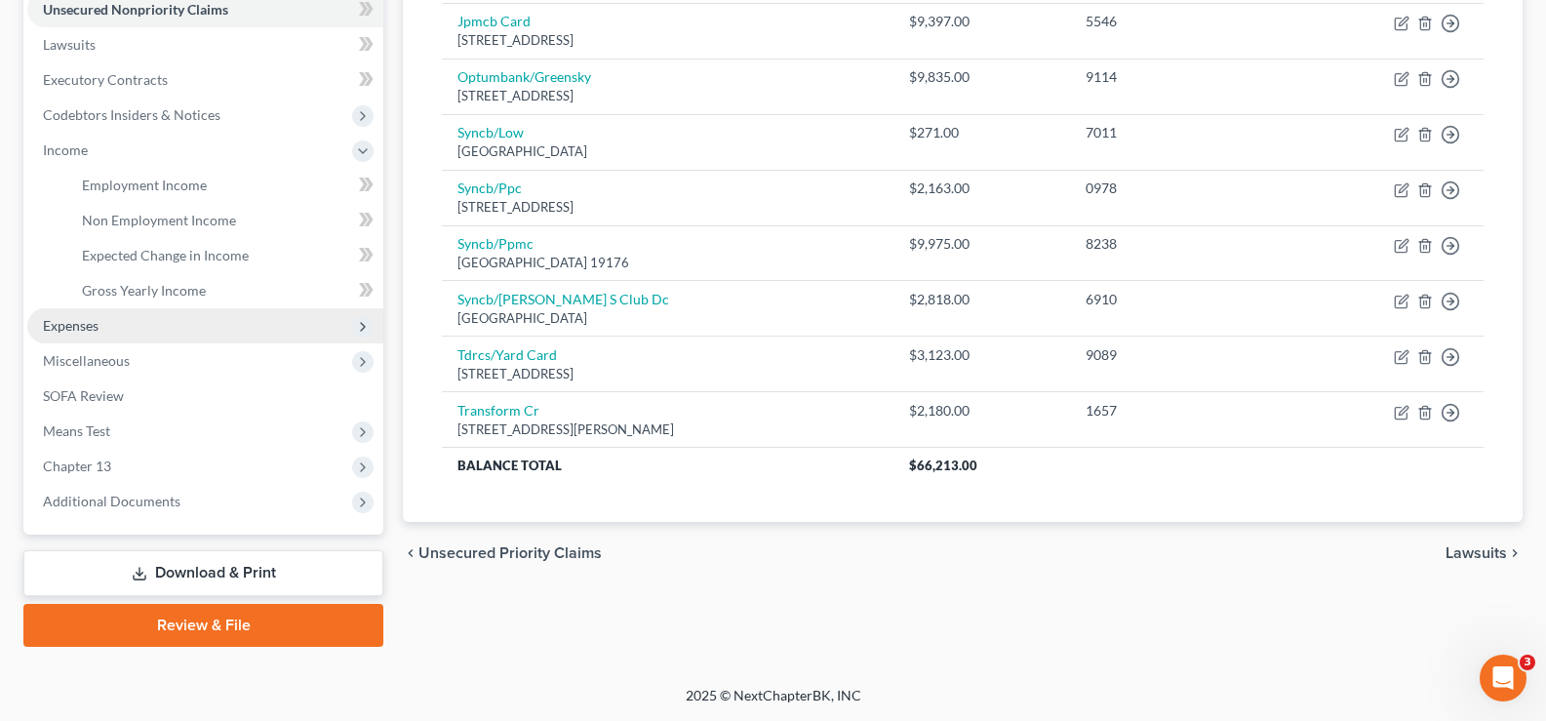
click at [152, 319] on span "Expenses" at bounding box center [205, 325] width 356 height 35
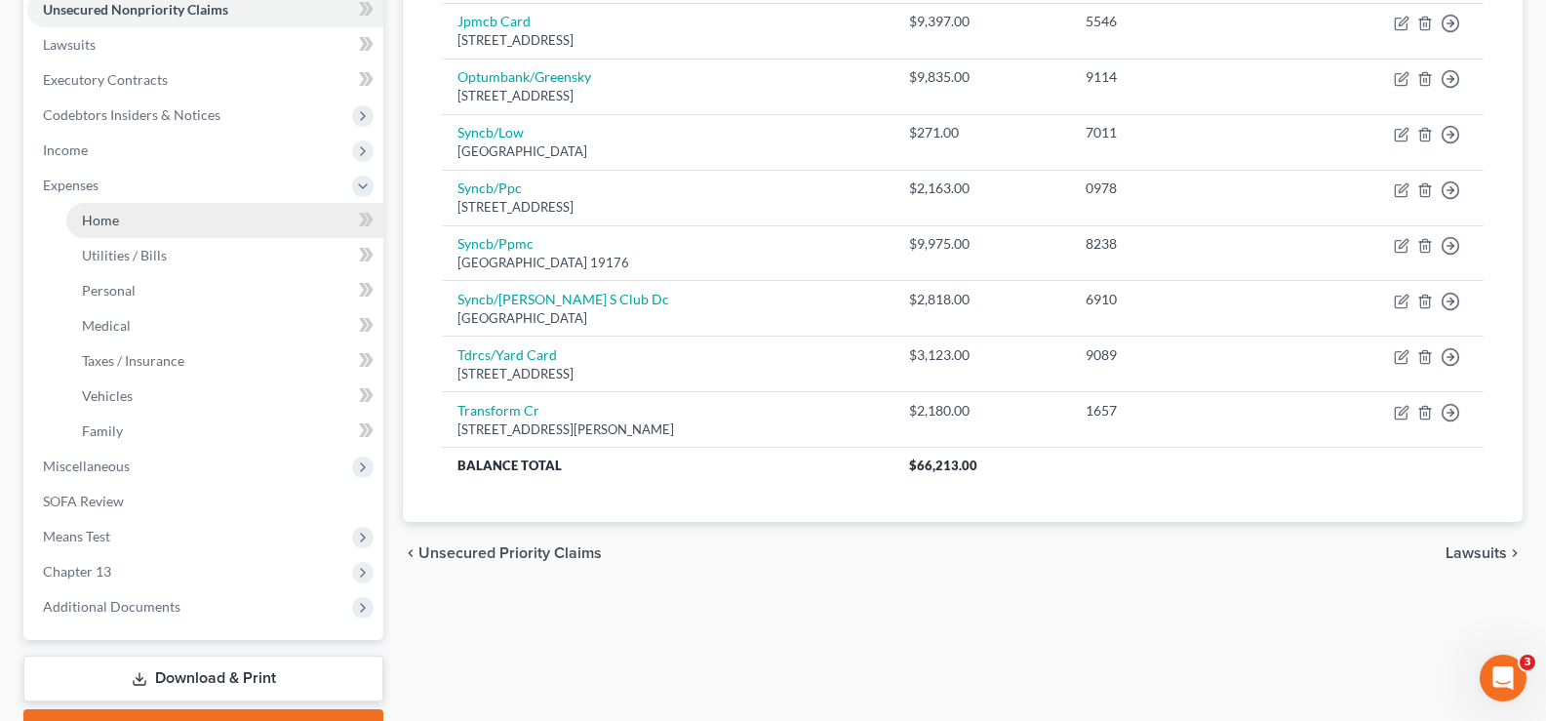
click at [116, 213] on span "Home" at bounding box center [100, 220] width 37 height 17
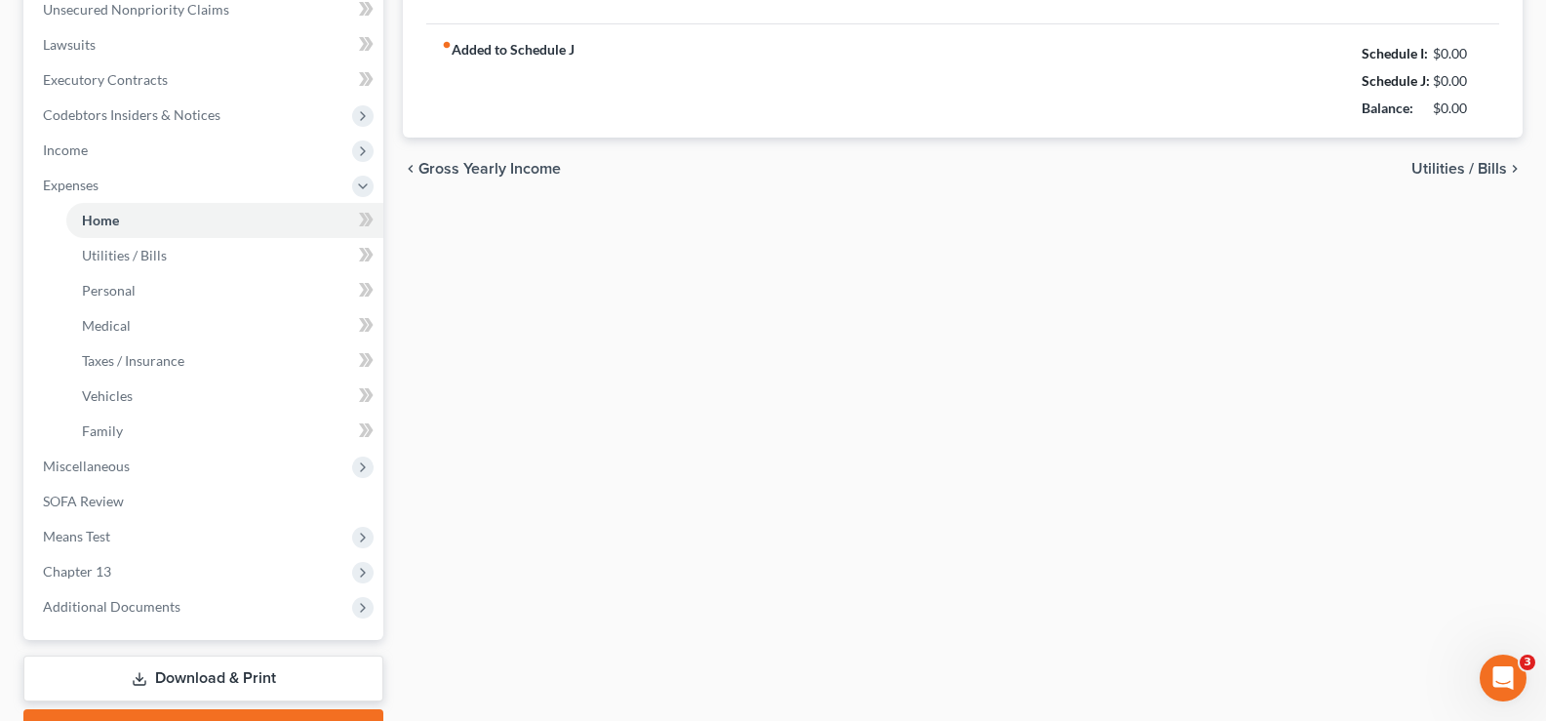
type input "0.00"
radio input "true"
type input "0.00"
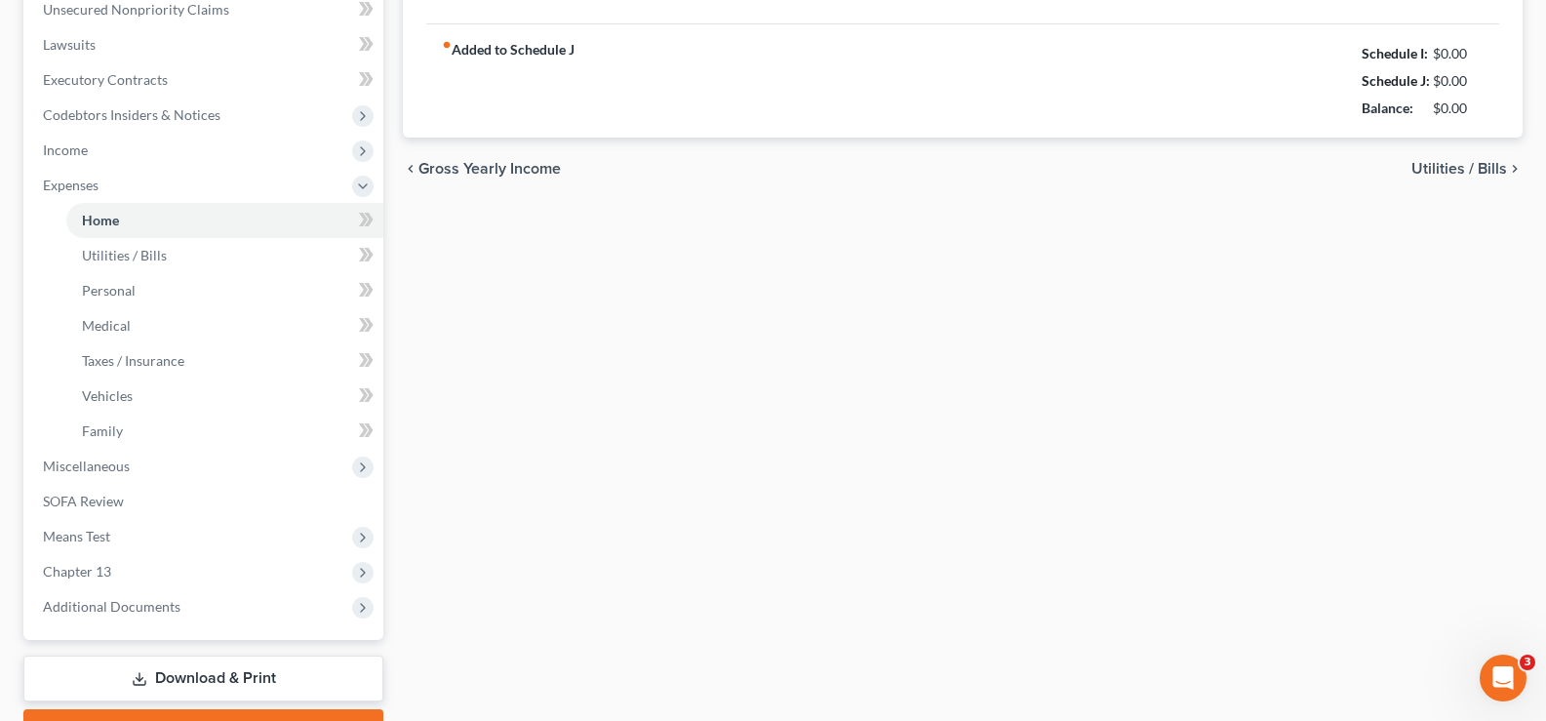
type input "0.00"
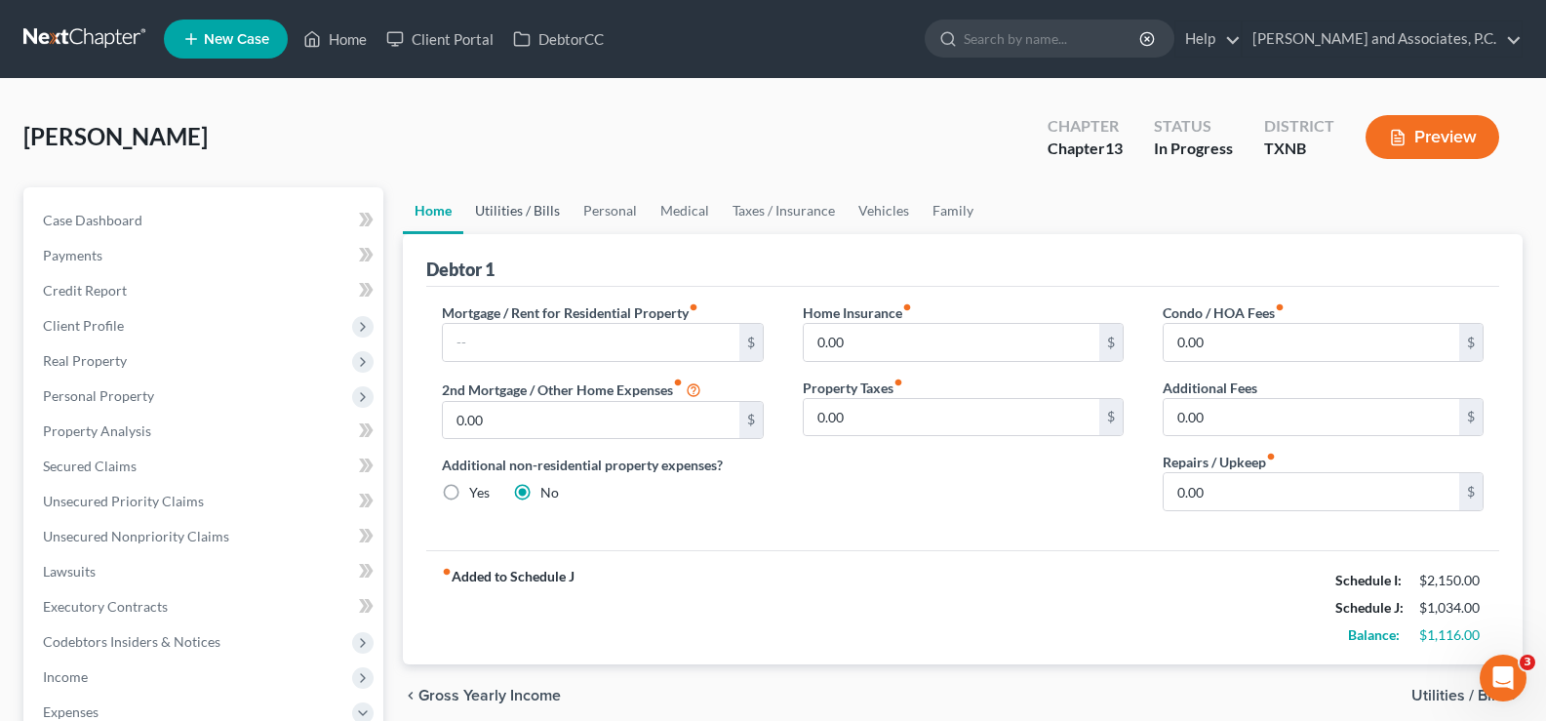
click at [502, 211] on link "Utilities / Bills" at bounding box center [517, 210] width 108 height 47
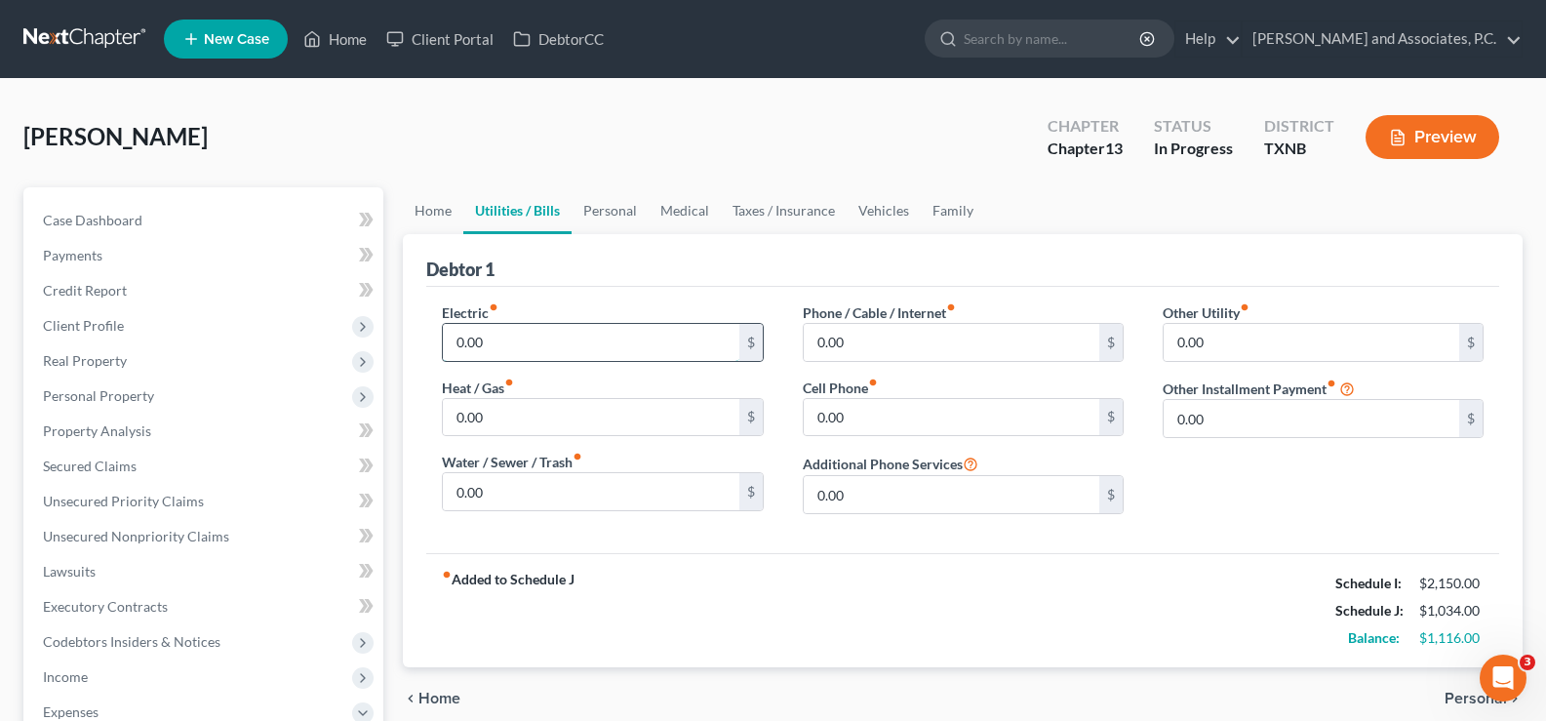
click at [513, 353] on input "0.00" at bounding box center [591, 342] width 296 height 37
click at [422, 215] on link "Home" at bounding box center [433, 210] width 60 height 47
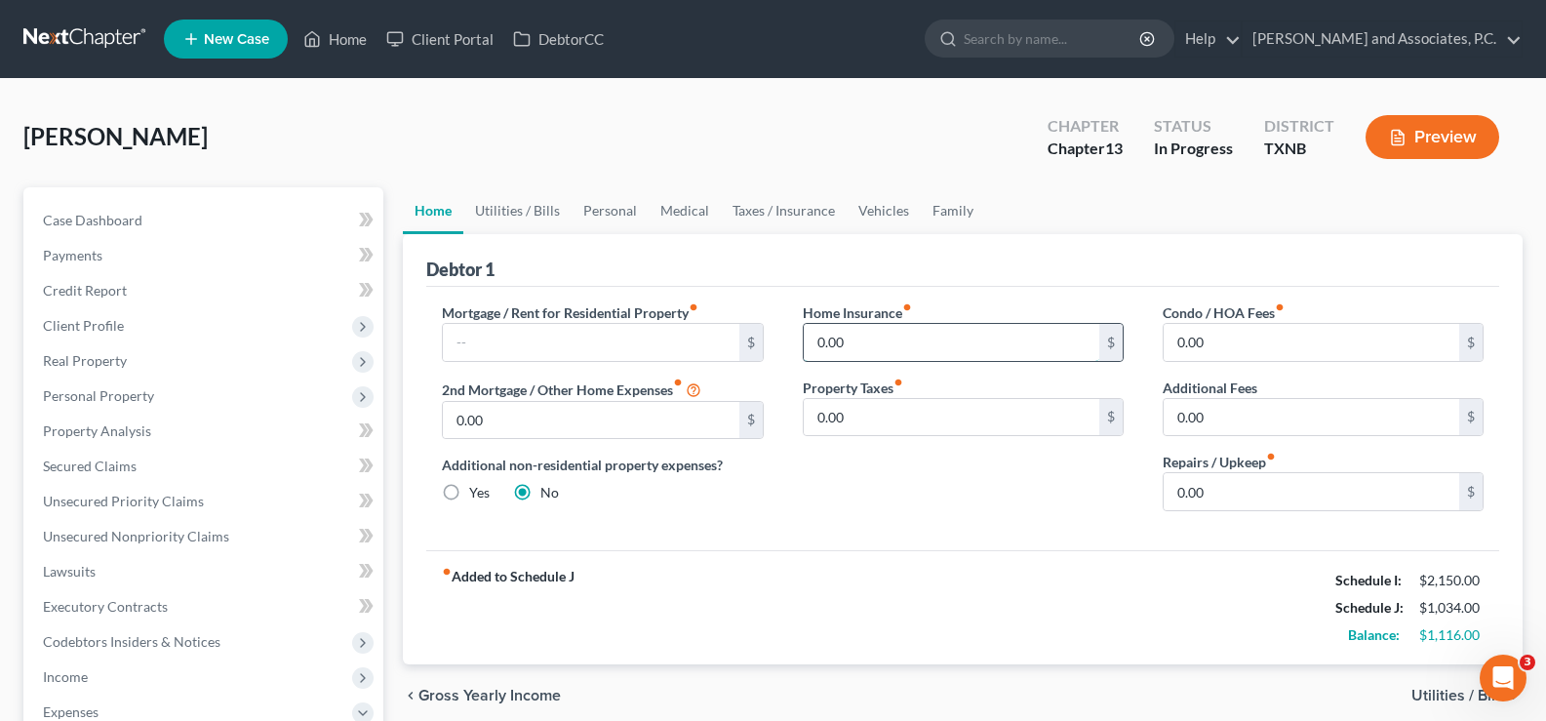
click at [867, 332] on input "0.00" at bounding box center [952, 342] width 296 height 37
type input "320.00"
click at [880, 431] on input "0.00" at bounding box center [952, 417] width 296 height 37
type input "0"
type input "2"
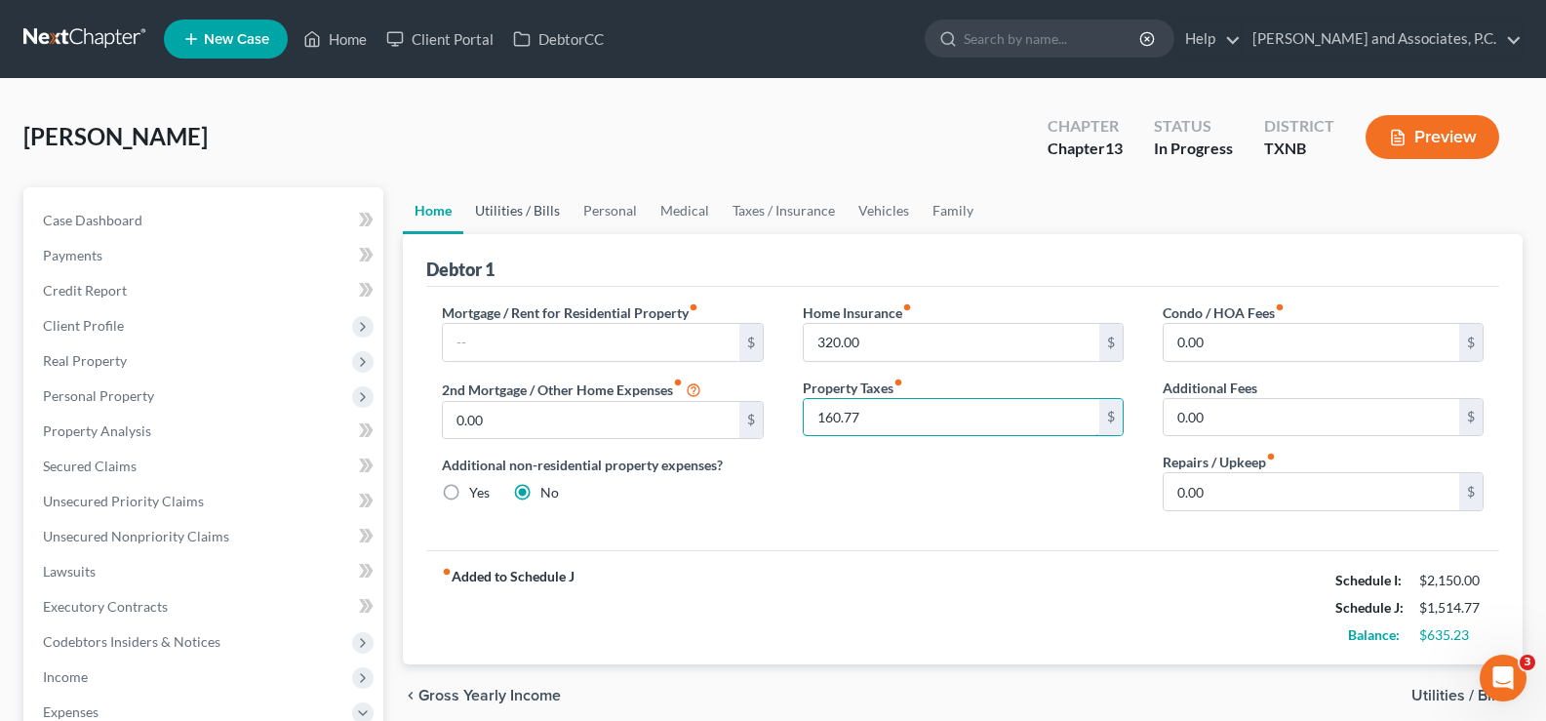
type input "160.77"
click at [501, 207] on link "Utilities / Bills" at bounding box center [517, 210] width 108 height 47
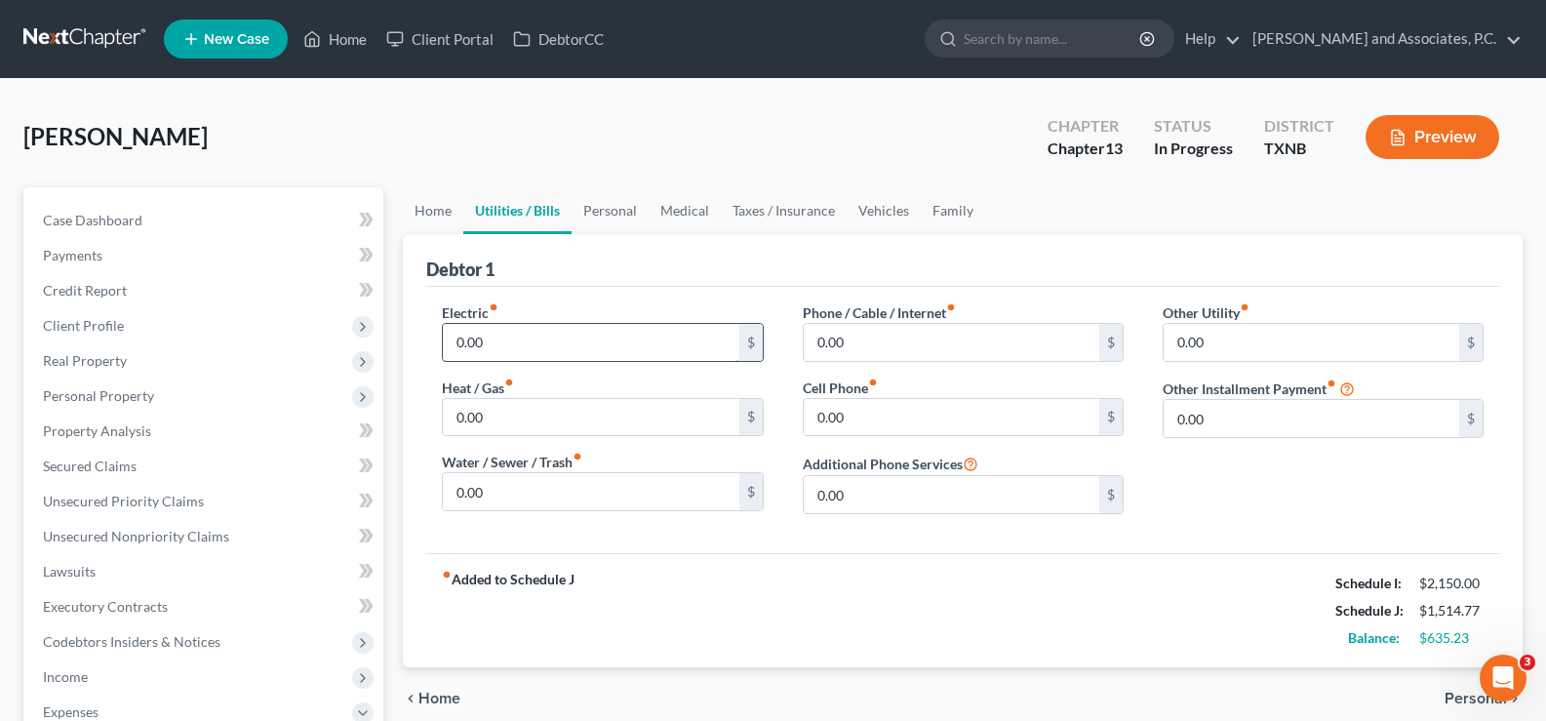
click at [501, 343] on input "0.00" at bounding box center [591, 342] width 296 height 37
type input "275.00"
click at [501, 434] on input "0.00" at bounding box center [591, 417] width 296 height 37
type input "100.00"
click at [495, 497] on input "0.00" at bounding box center [591, 491] width 296 height 37
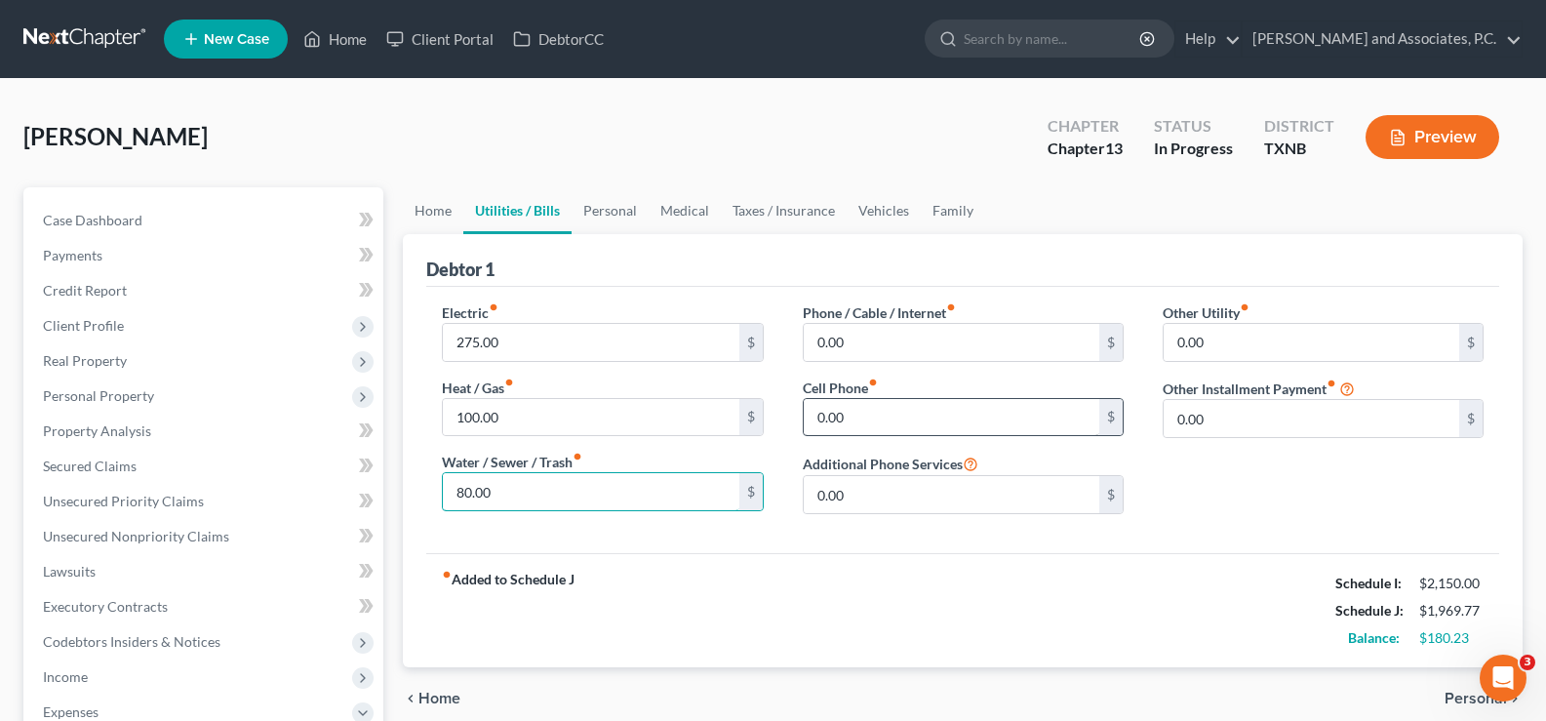
type input "80.00"
click at [847, 414] on input "0.00" at bounding box center [952, 417] width 296 height 37
type input "75.00"
click at [848, 341] on input "0.00" at bounding box center [952, 342] width 296 height 37
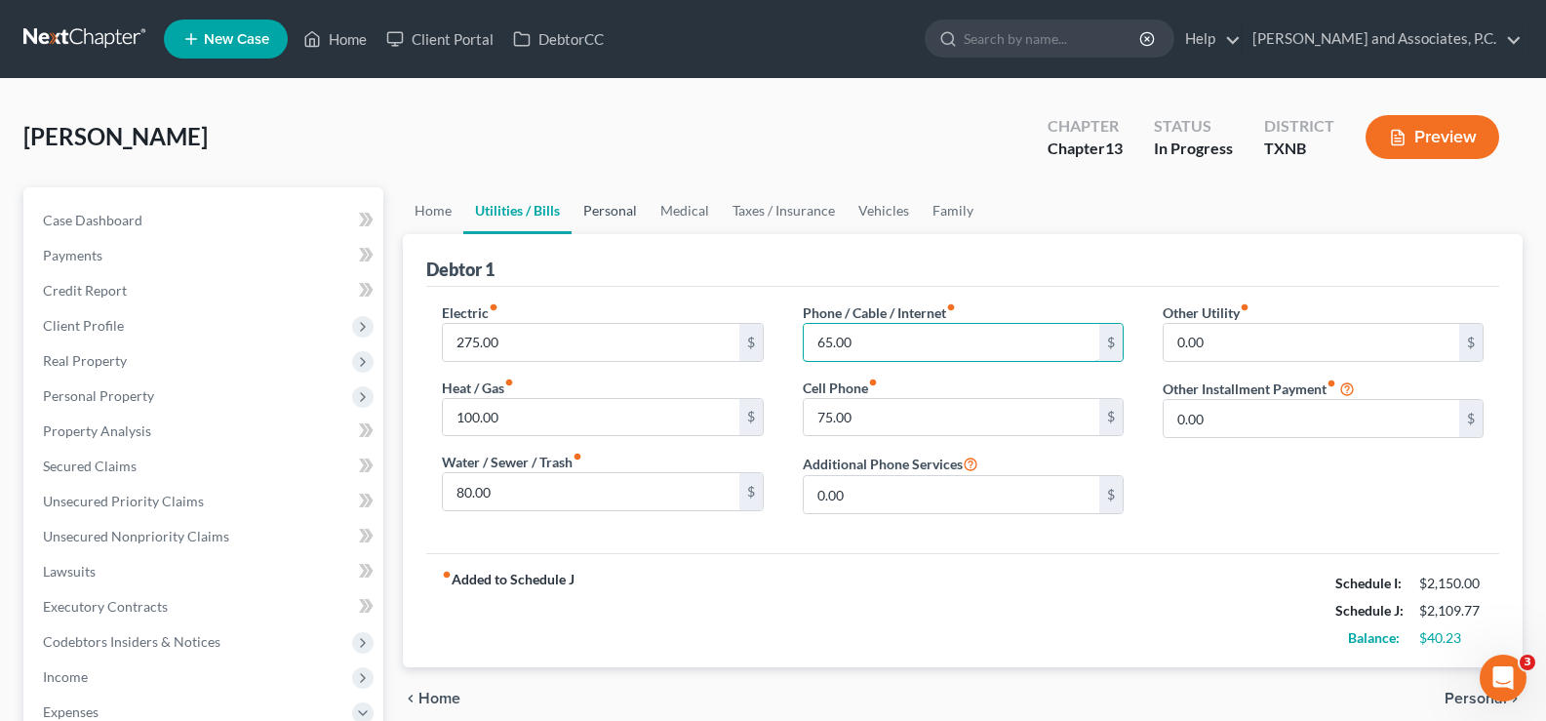
type input "65.00"
click at [629, 212] on link "Personal" at bounding box center [610, 210] width 77 height 47
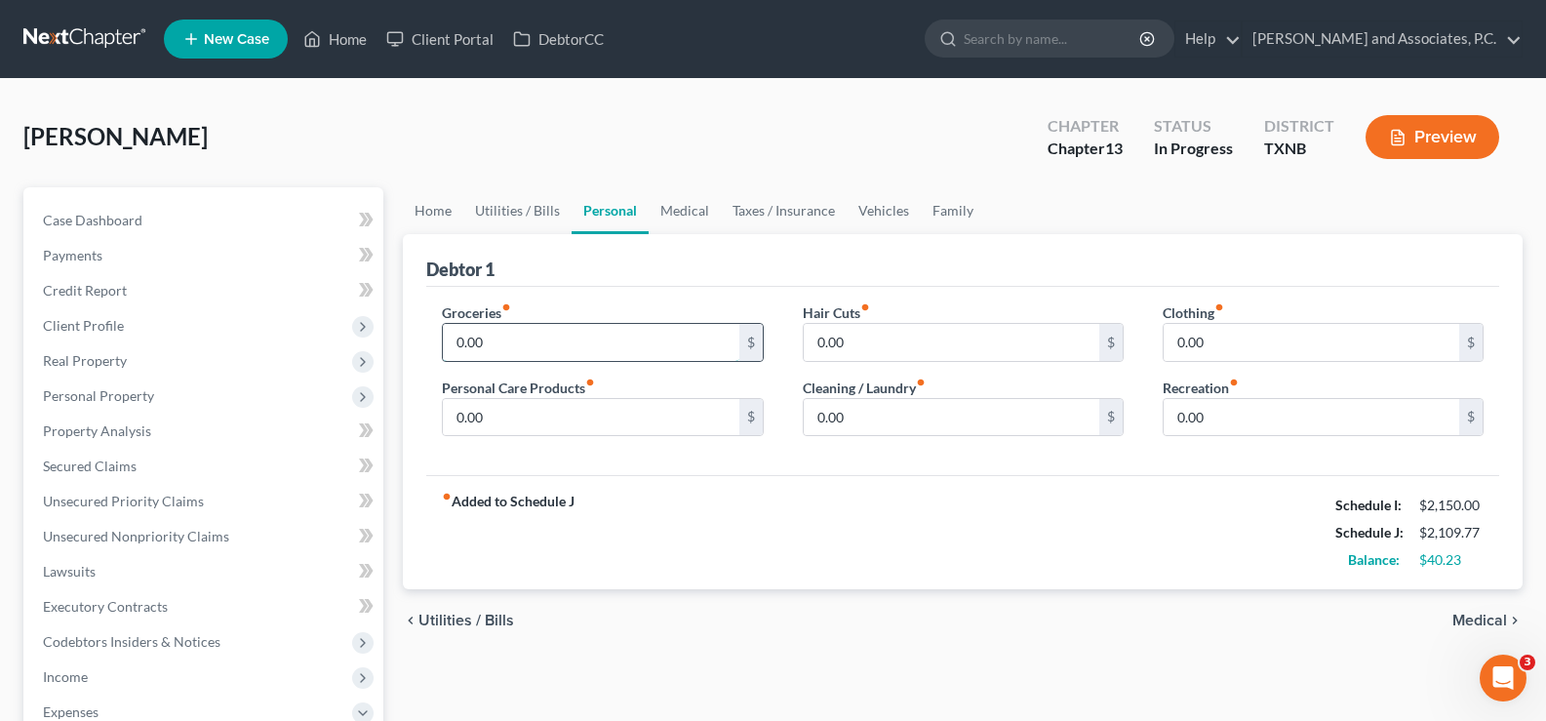
click at [539, 356] on input "0.00" at bounding box center [591, 342] width 296 height 37
type input "458.00"
click at [682, 209] on link "Medical" at bounding box center [685, 210] width 72 height 47
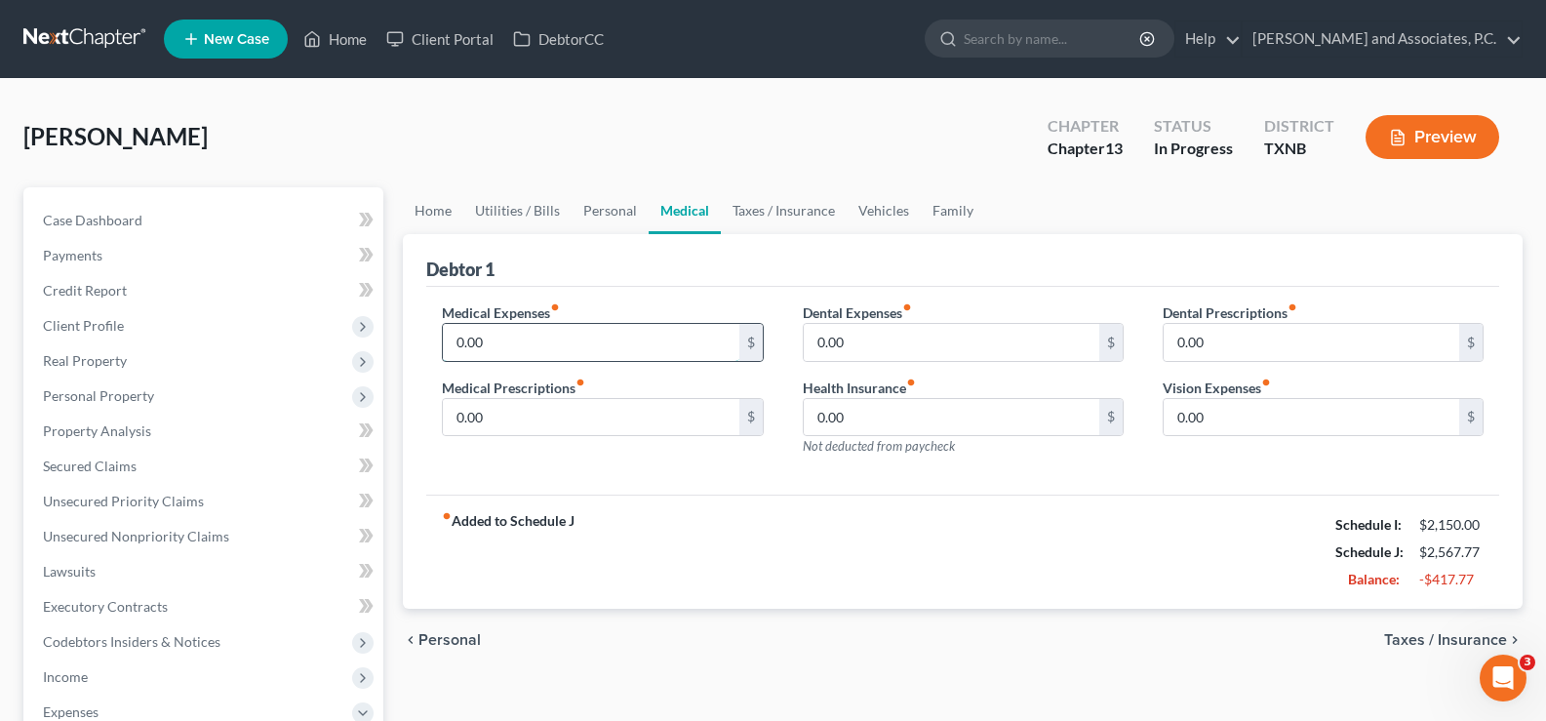
click at [546, 338] on input "0.00" at bounding box center [591, 342] width 296 height 37
type input "20.00"
click at [540, 411] on input "0.00" at bounding box center [591, 417] width 296 height 37
type input "100.00"
click at [743, 219] on link "Taxes / Insurance" at bounding box center [784, 210] width 126 height 47
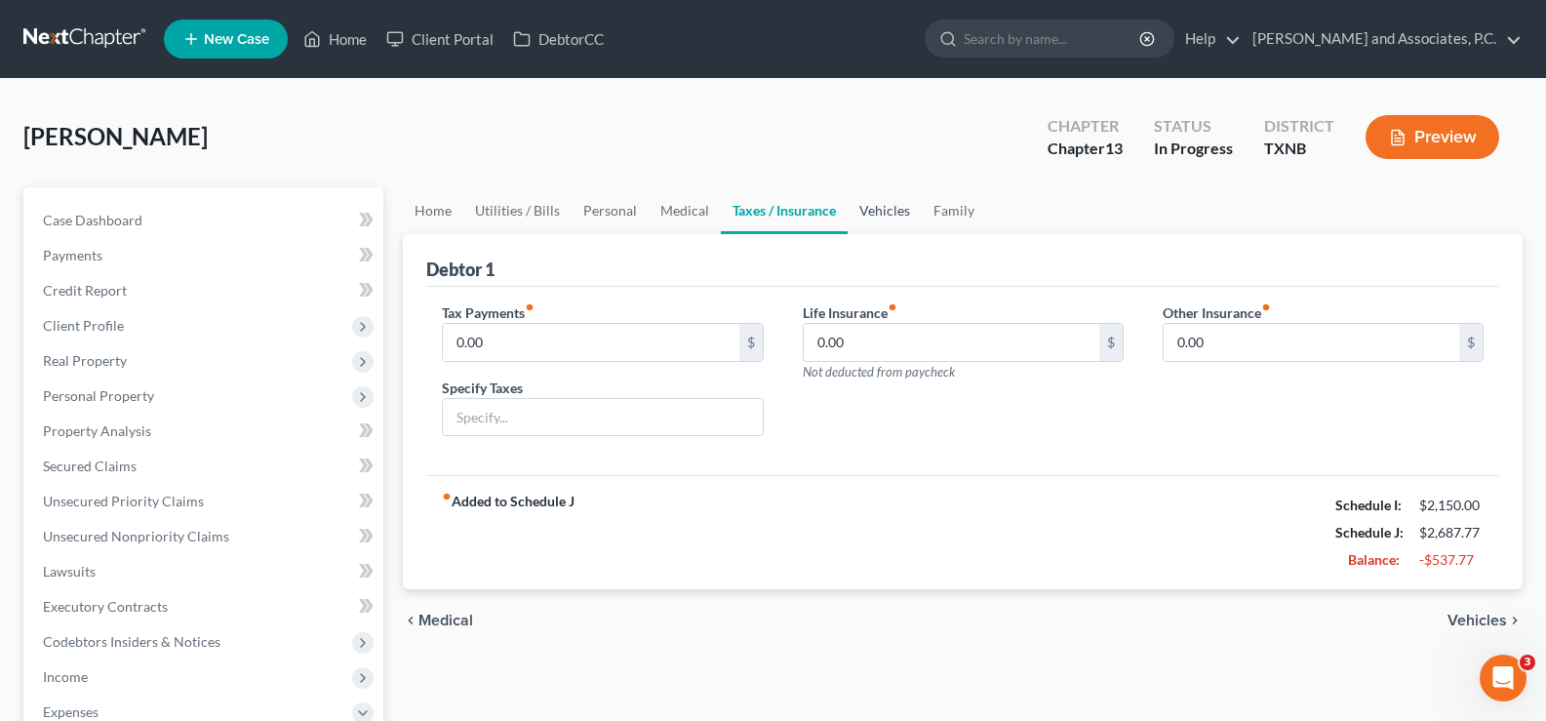
click at [873, 219] on link "Vehicles" at bounding box center [885, 210] width 74 height 47
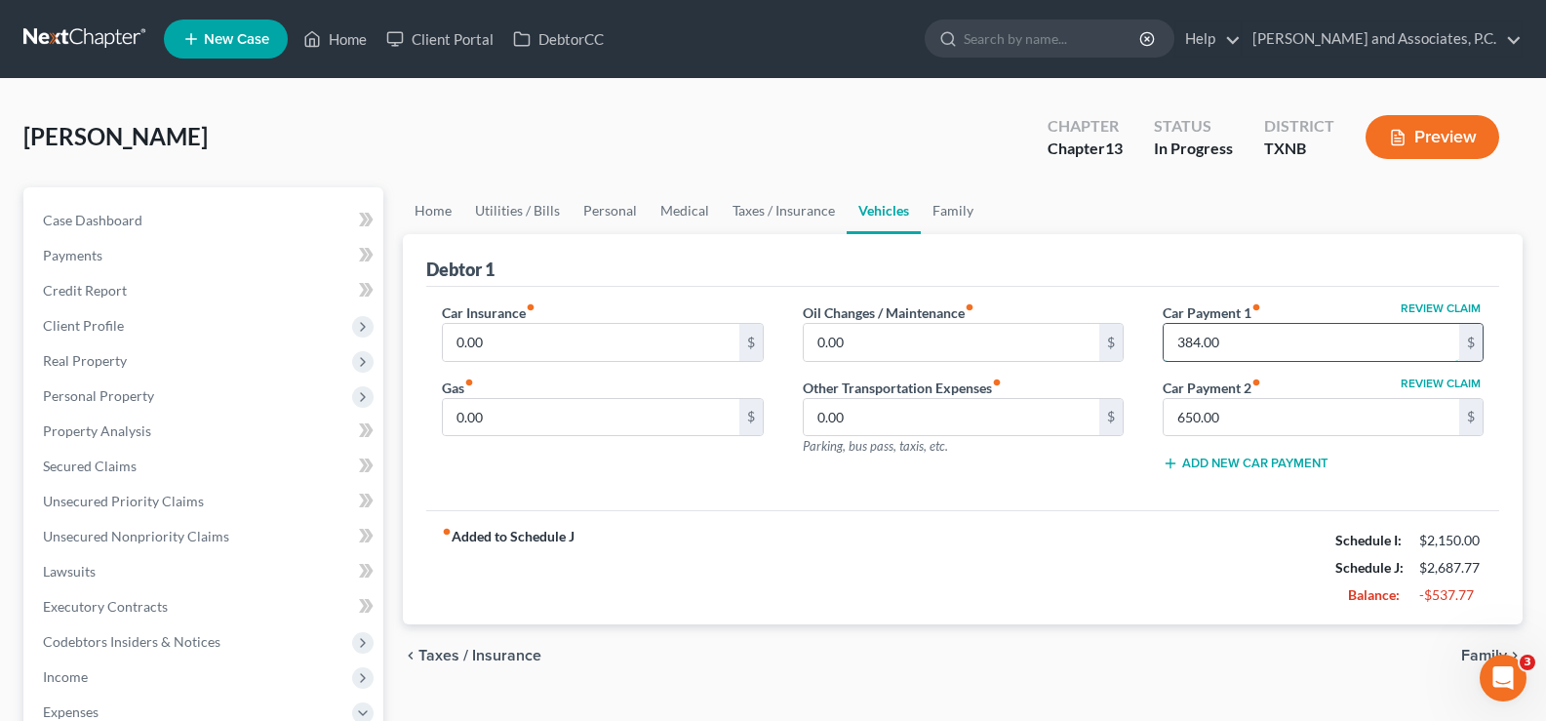
click at [1262, 340] on input "384.00" at bounding box center [1312, 342] width 296 height 37
click at [1250, 417] on input "650.00" at bounding box center [1312, 417] width 296 height 37
click at [668, 207] on link "Medical" at bounding box center [685, 210] width 72 height 47
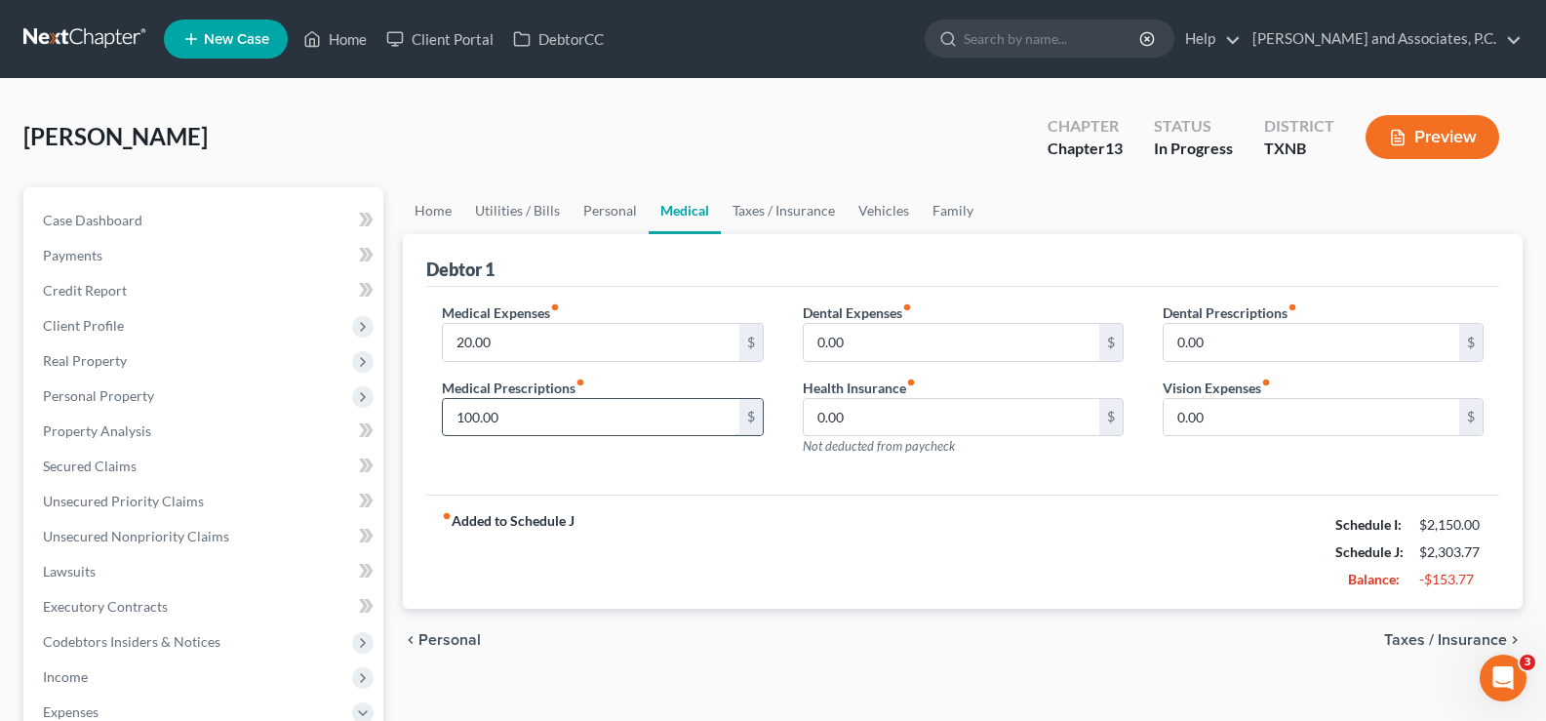
click at [565, 419] on input "100.00" at bounding box center [591, 417] width 296 height 37
type input "125.00"
click at [879, 211] on link "Vehicles" at bounding box center [884, 210] width 74 height 47
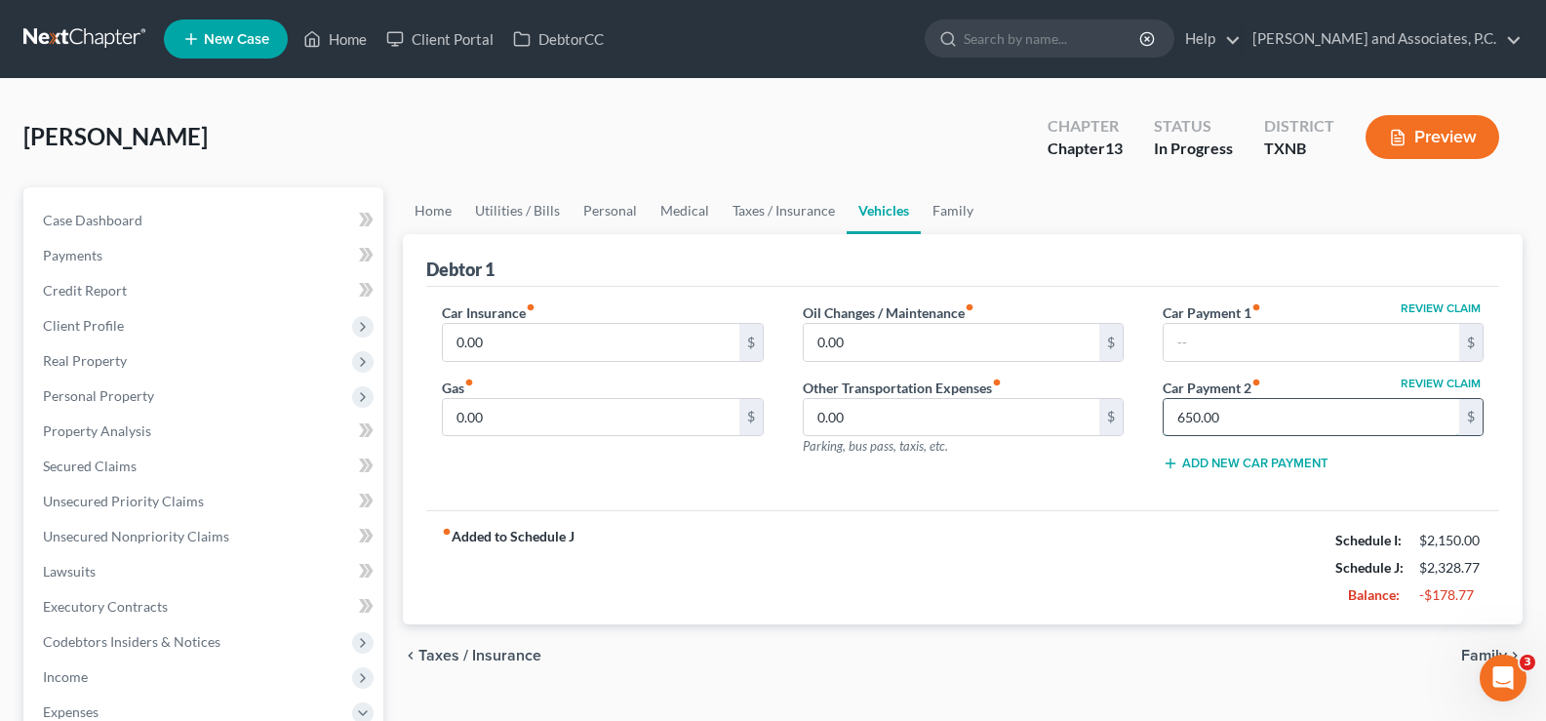
click at [1246, 417] on input "650.00" at bounding box center [1312, 417] width 296 height 37
click at [940, 213] on link "Family" at bounding box center [953, 210] width 64 height 47
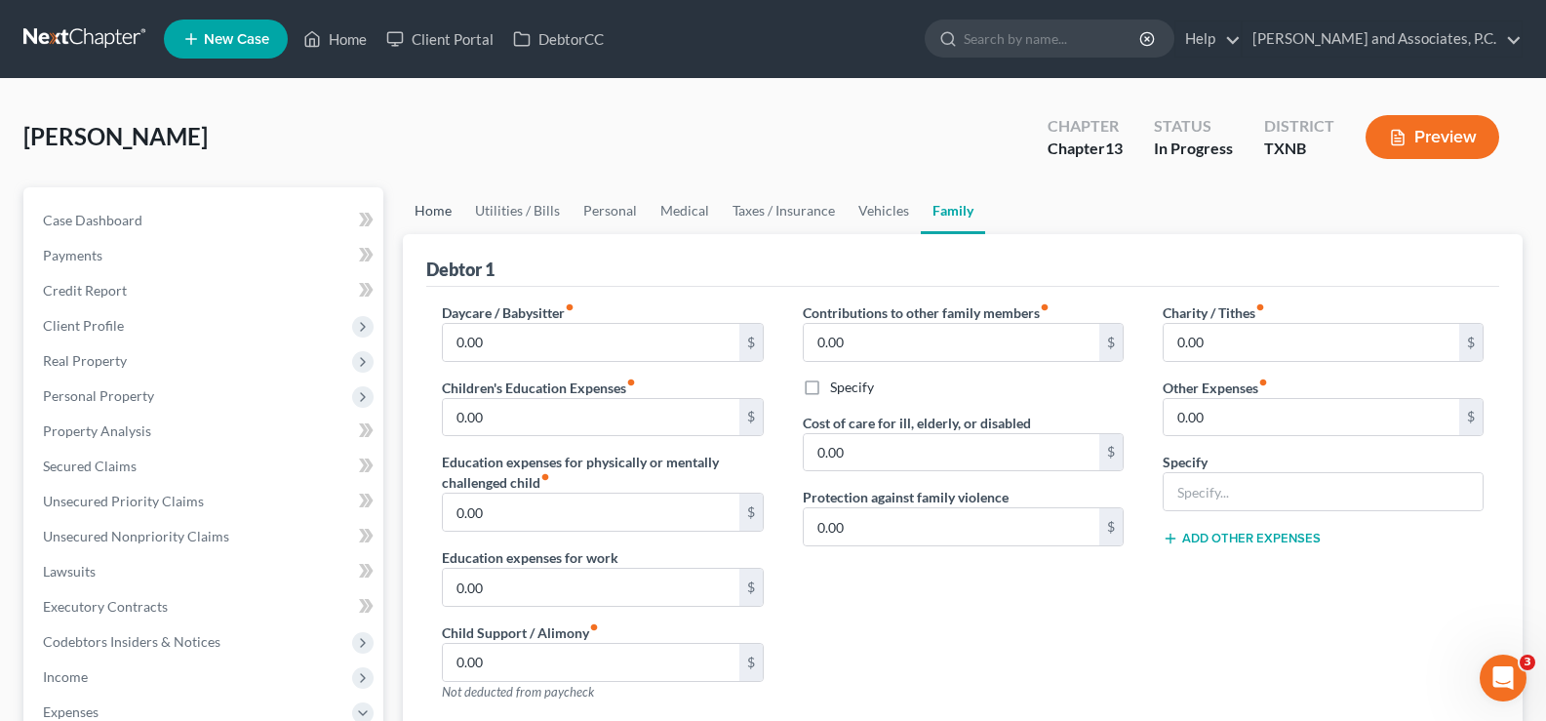
click at [429, 213] on link "Home" at bounding box center [433, 210] width 60 height 47
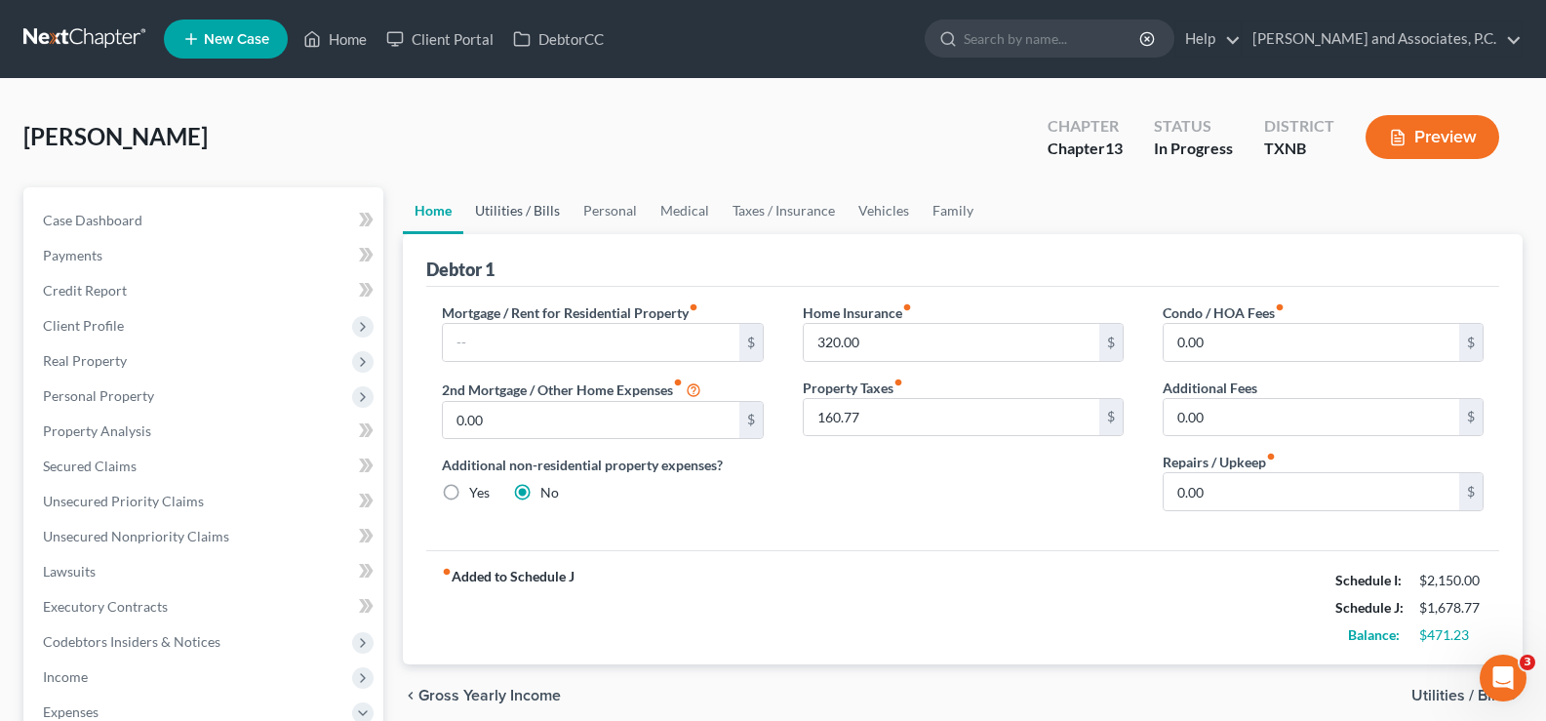
click at [543, 215] on link "Utilities / Bills" at bounding box center [517, 210] width 108 height 47
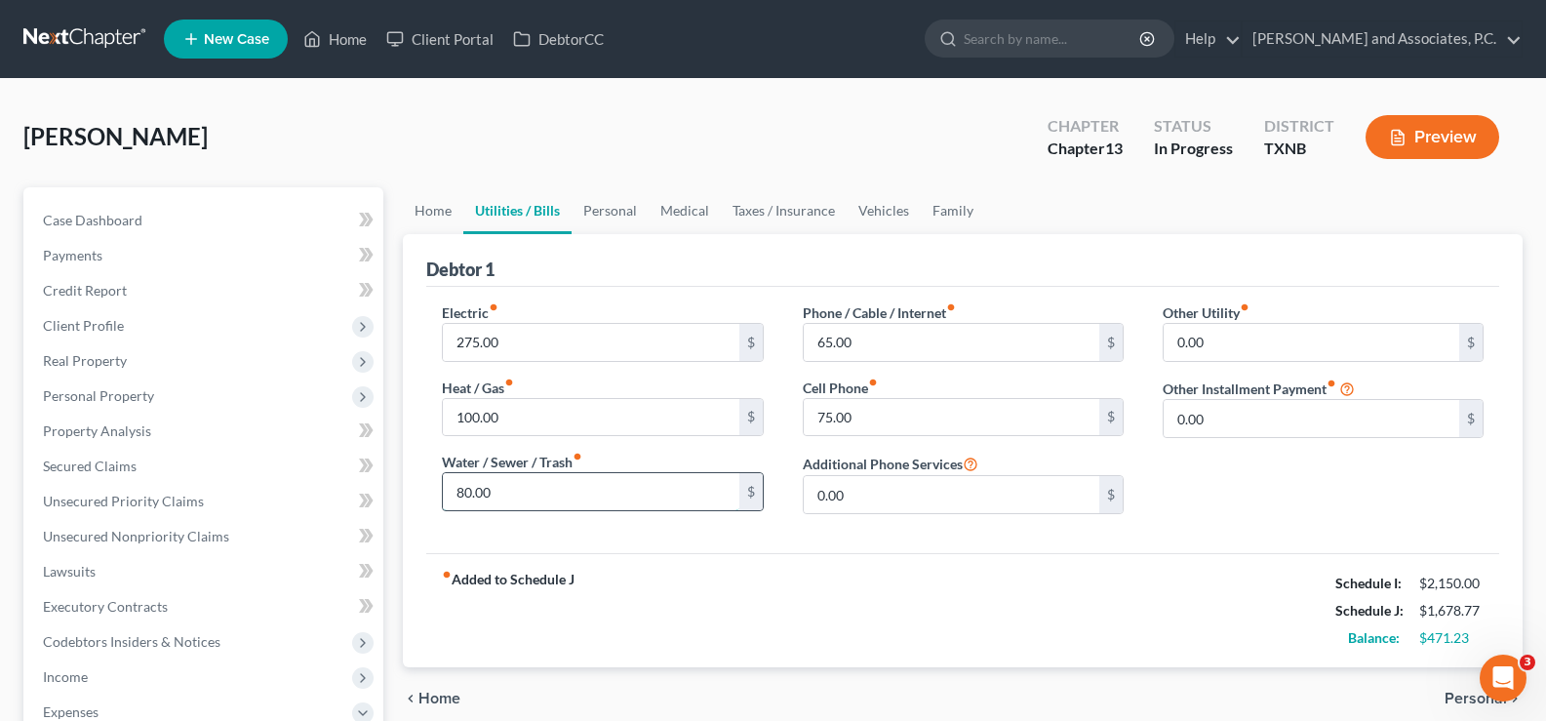
click at [535, 497] on input "80.00" at bounding box center [591, 491] width 296 height 37
type input "105.00"
click at [679, 212] on link "Medical" at bounding box center [685, 210] width 72 height 47
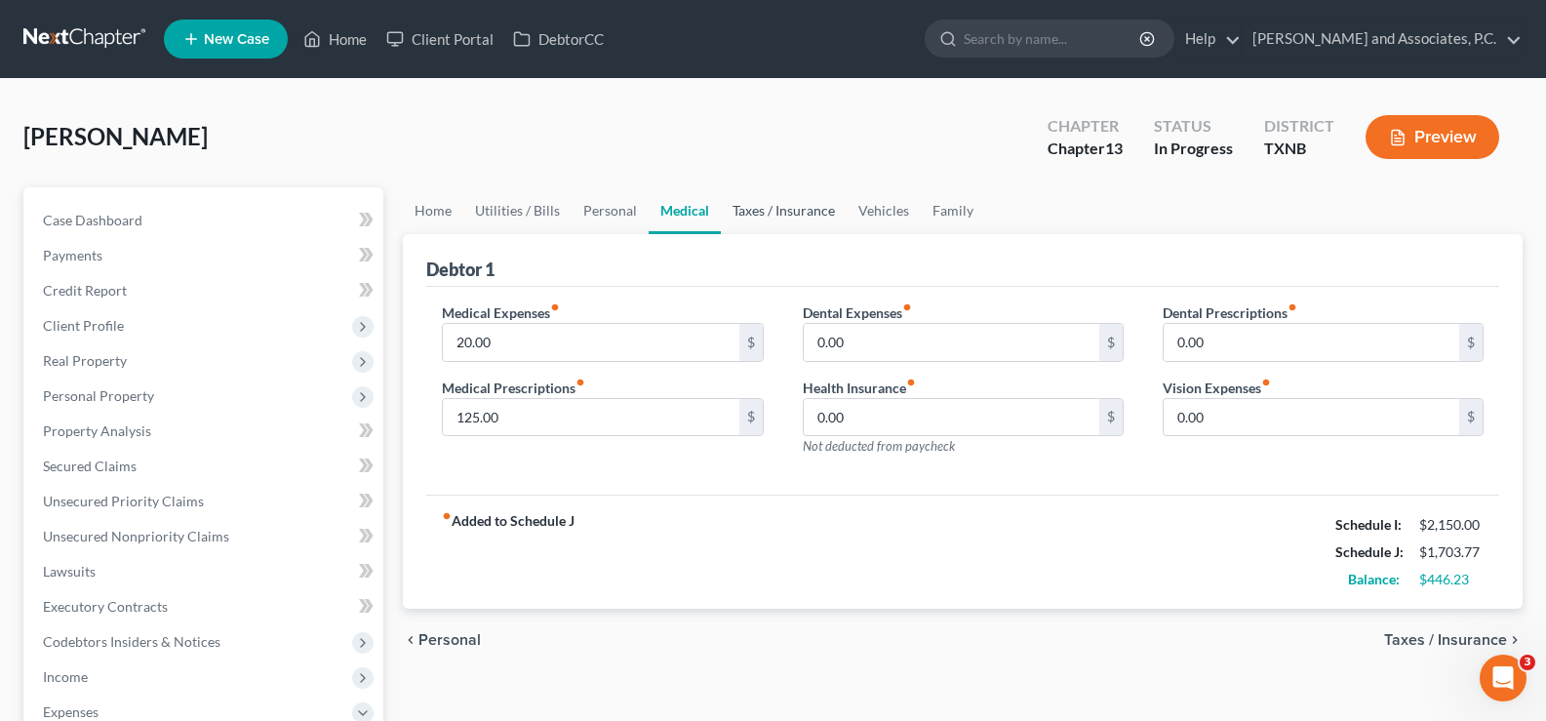
click at [756, 202] on link "Taxes / Insurance" at bounding box center [784, 210] width 126 height 47
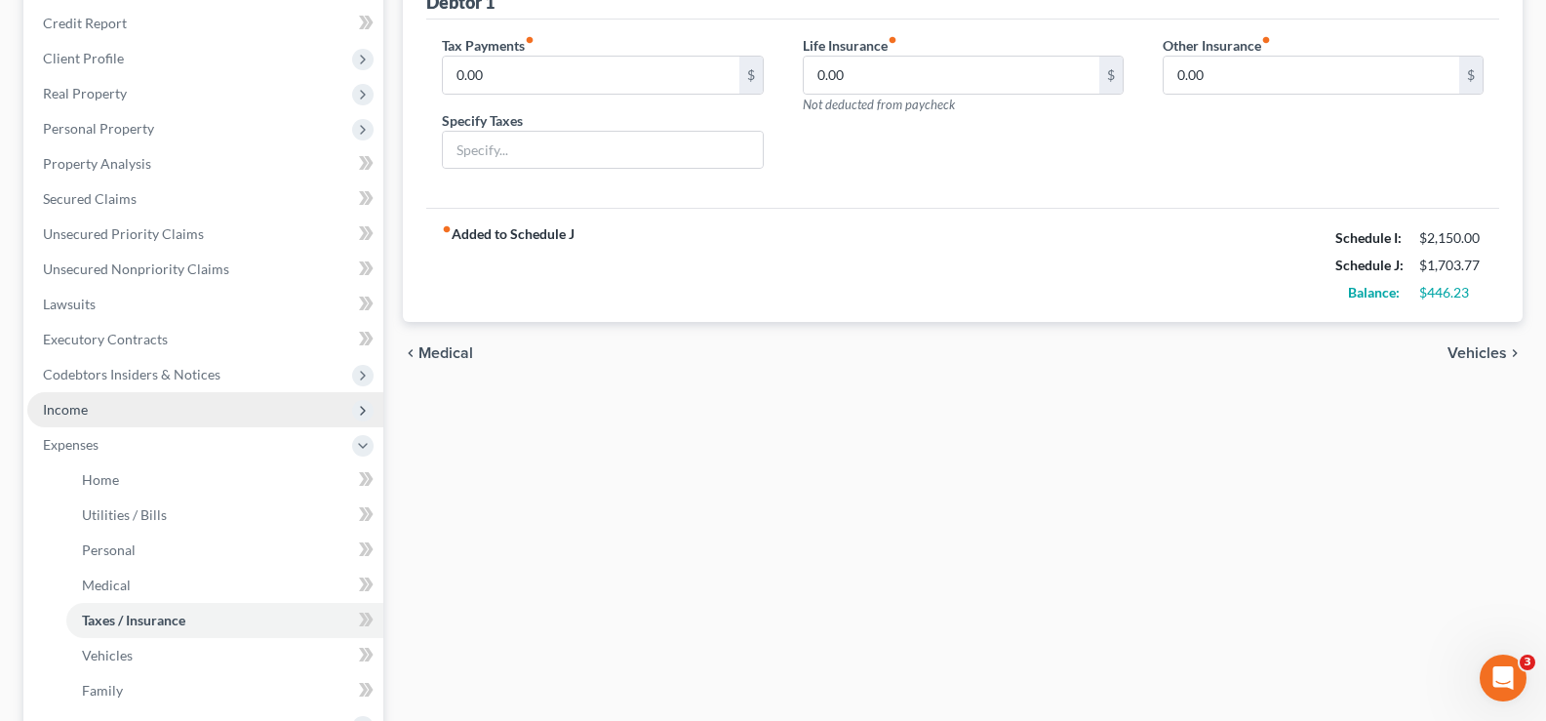
scroll to position [195, 0]
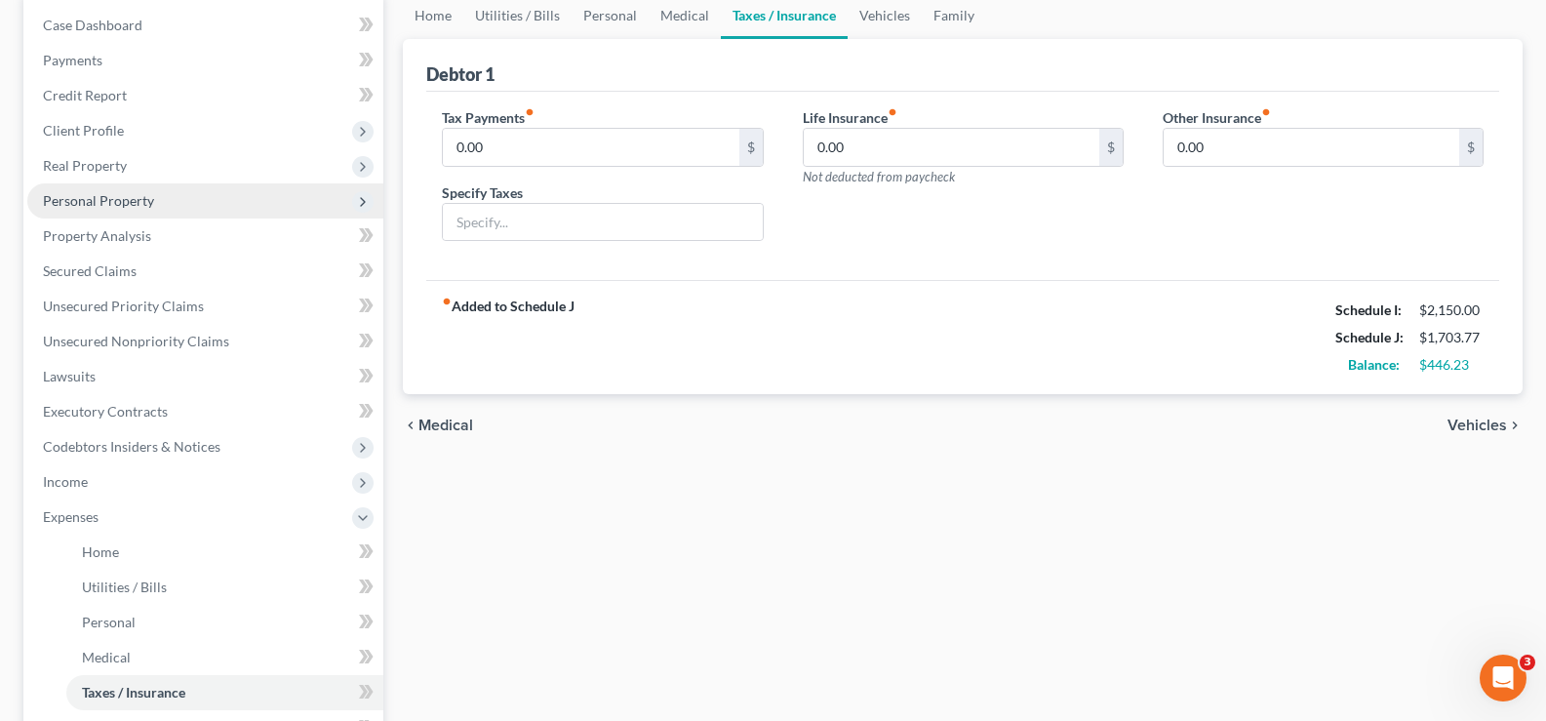
click at [106, 192] on span "Personal Property" at bounding box center [98, 200] width 111 height 17
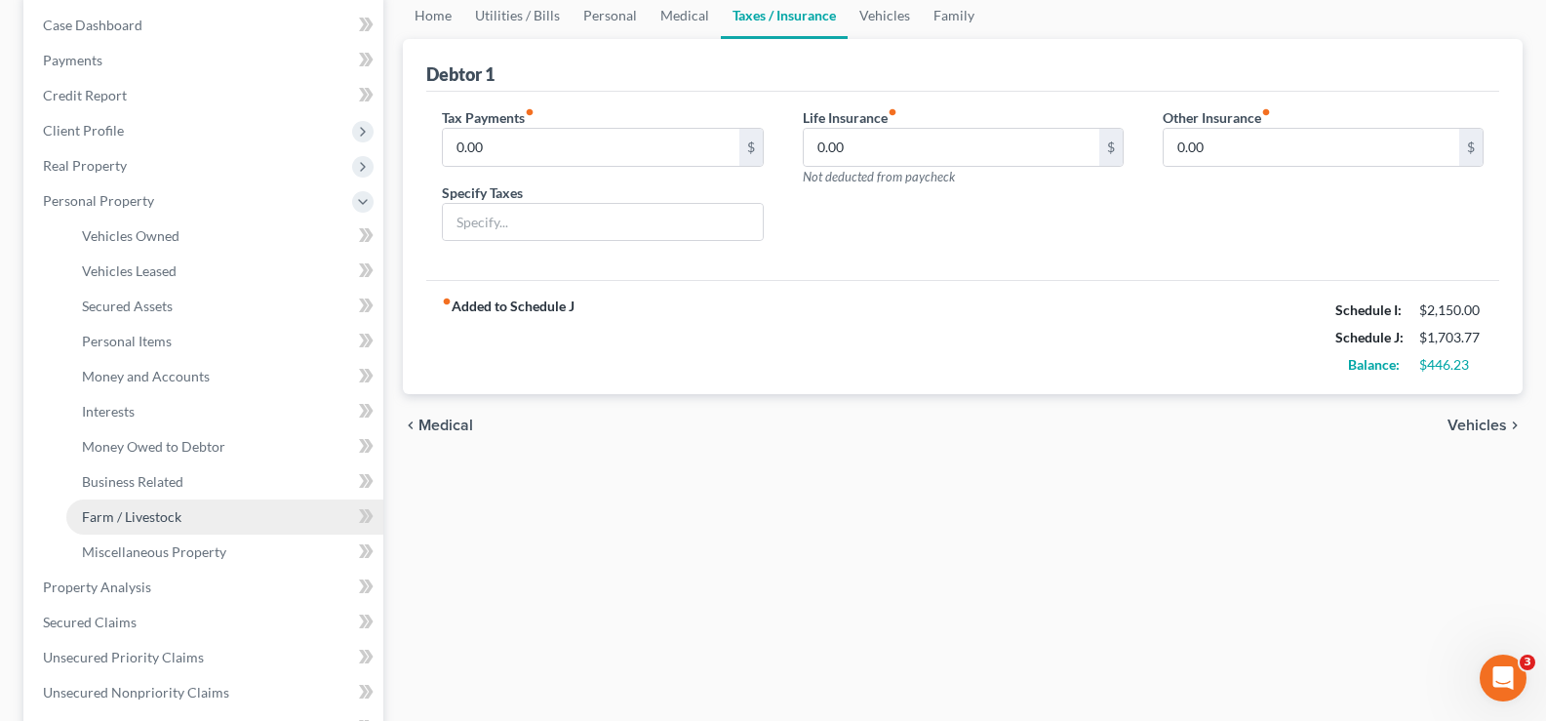
click at [146, 520] on span "Farm / Livestock" at bounding box center [132, 516] width 100 height 17
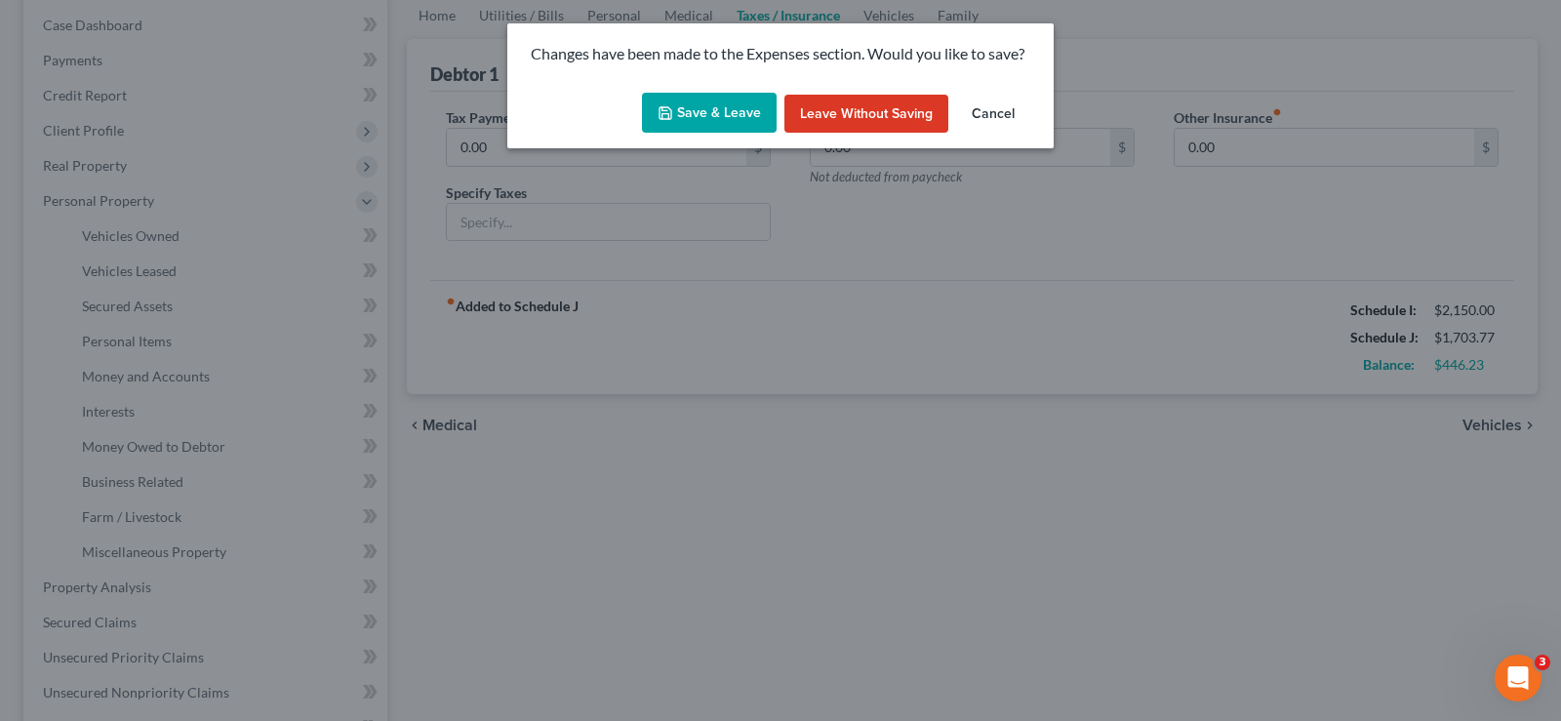
click at [673, 110] on icon "button" at bounding box center [666, 113] width 16 height 16
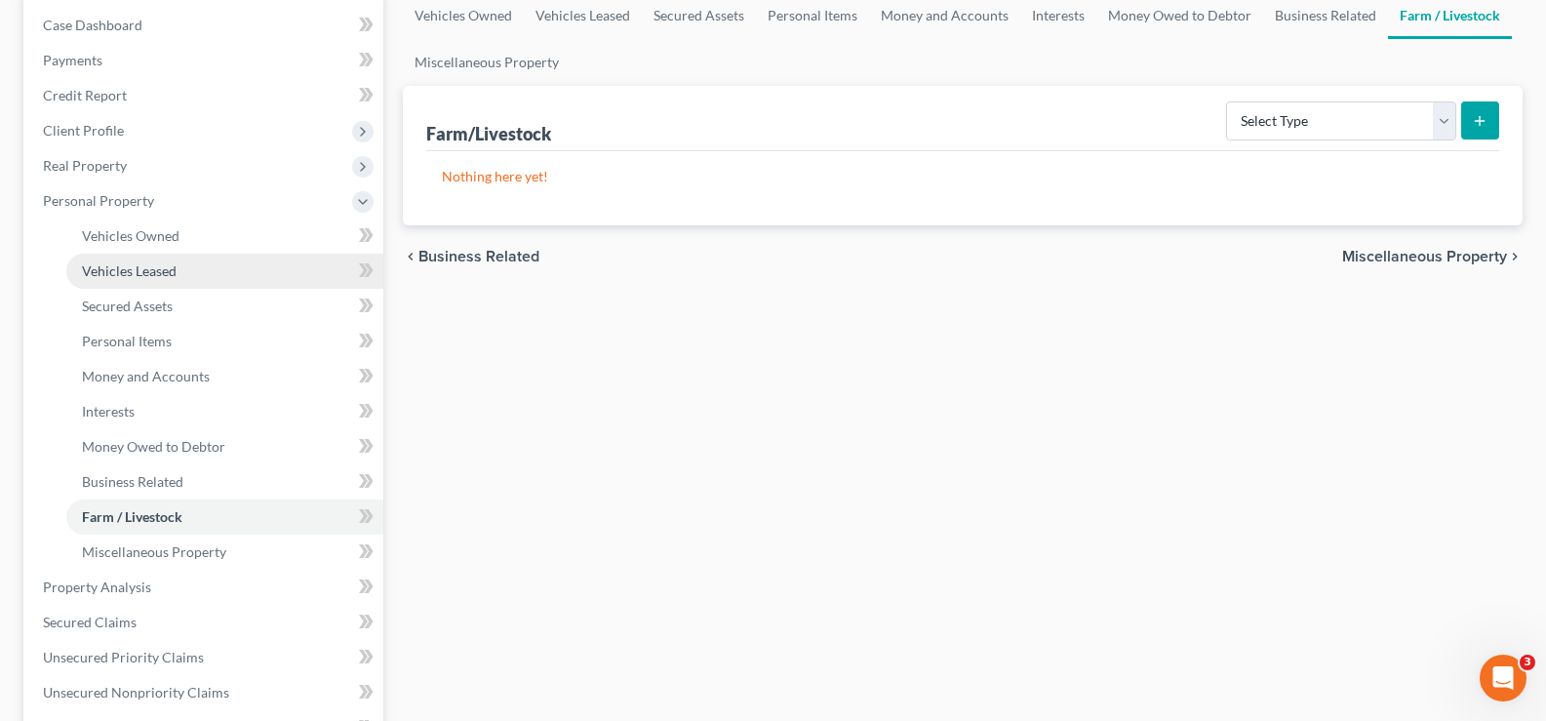
scroll to position [390, 0]
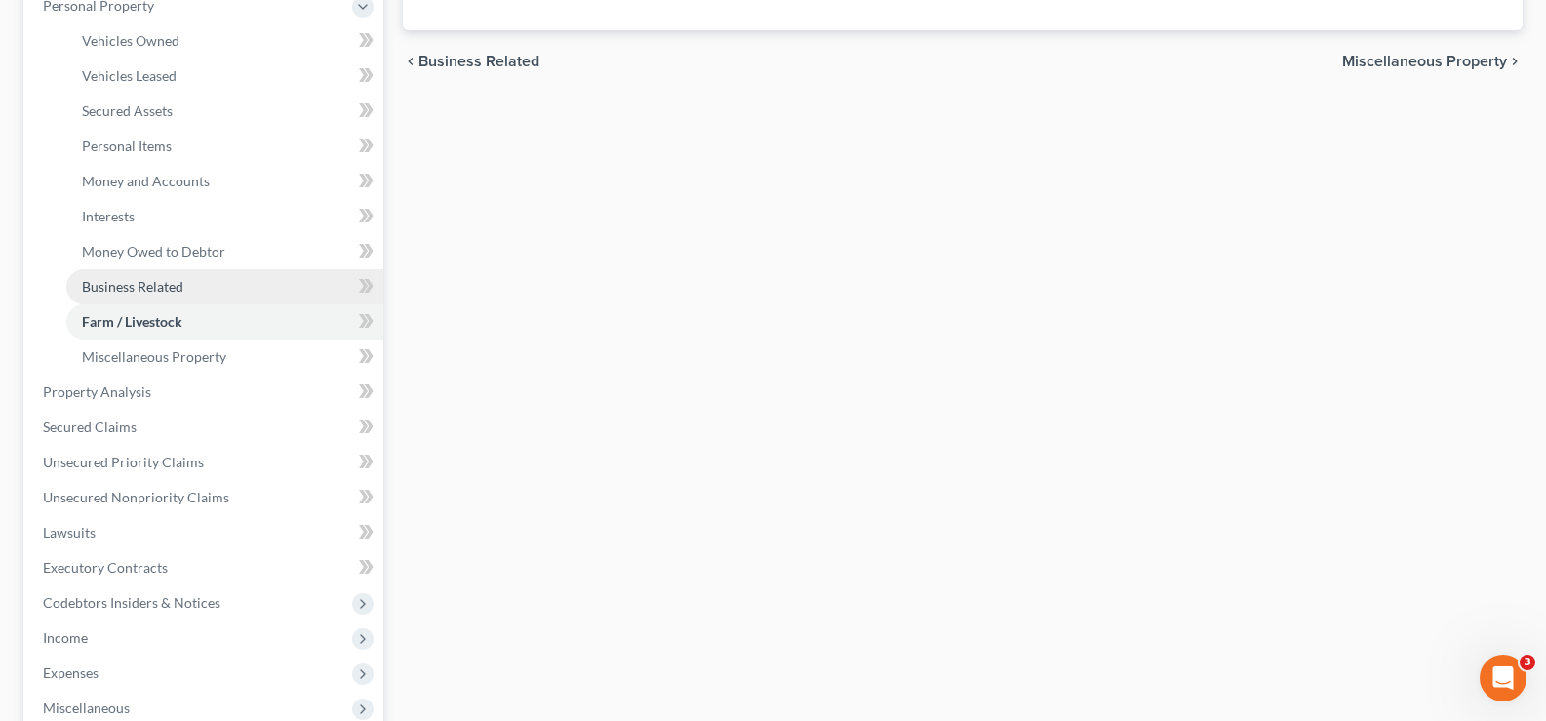
click at [187, 287] on link "Business Related" at bounding box center [224, 286] width 317 height 35
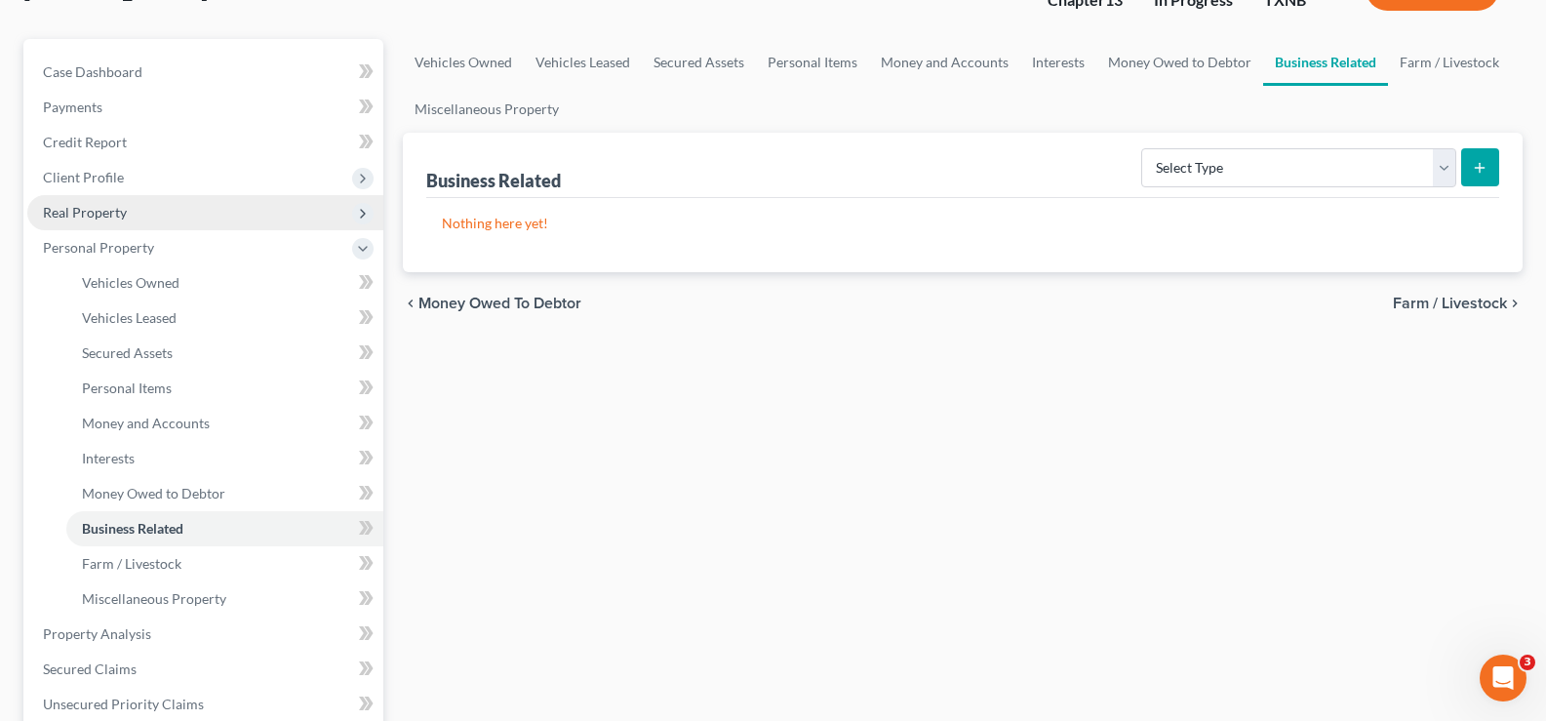
scroll to position [195, 0]
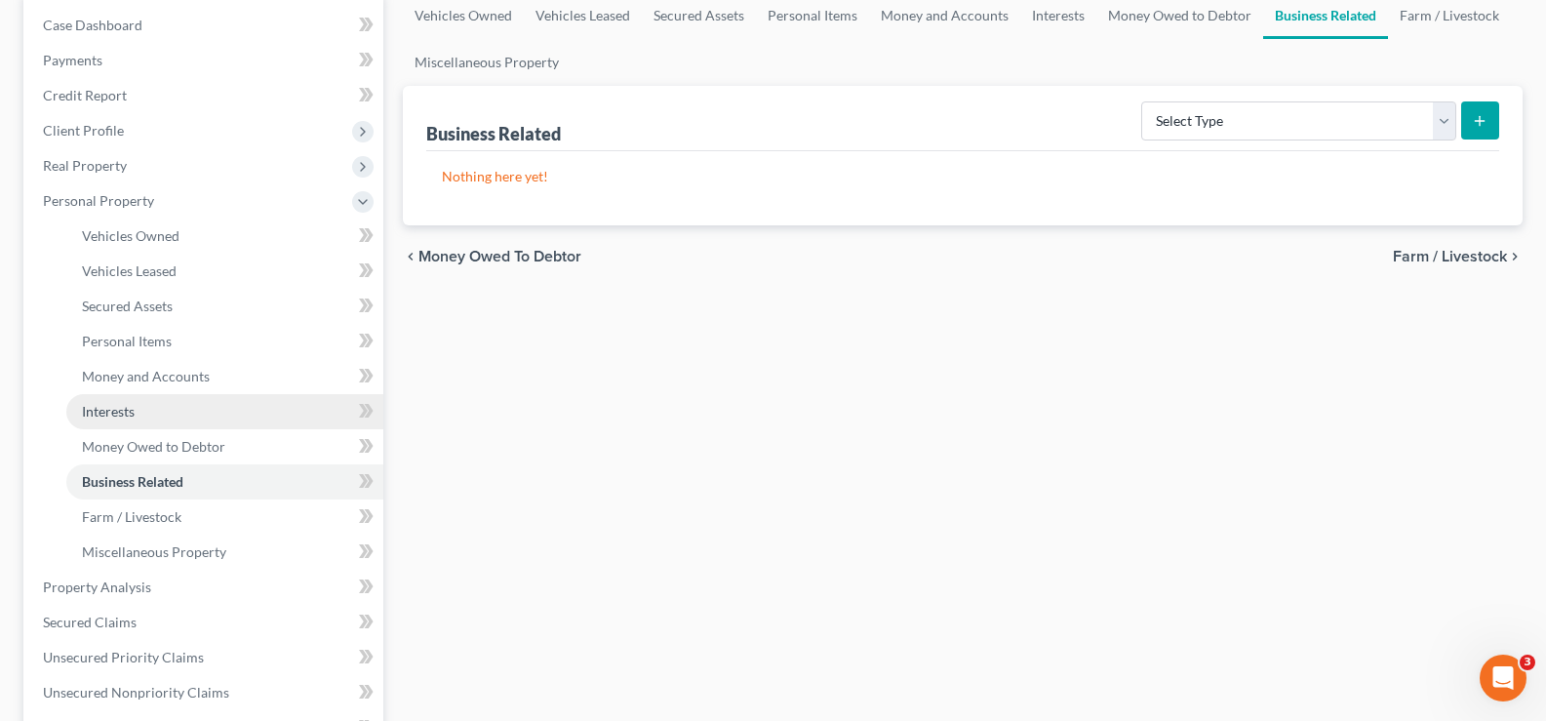
click at [126, 419] on span "Interests" at bounding box center [108, 411] width 53 height 17
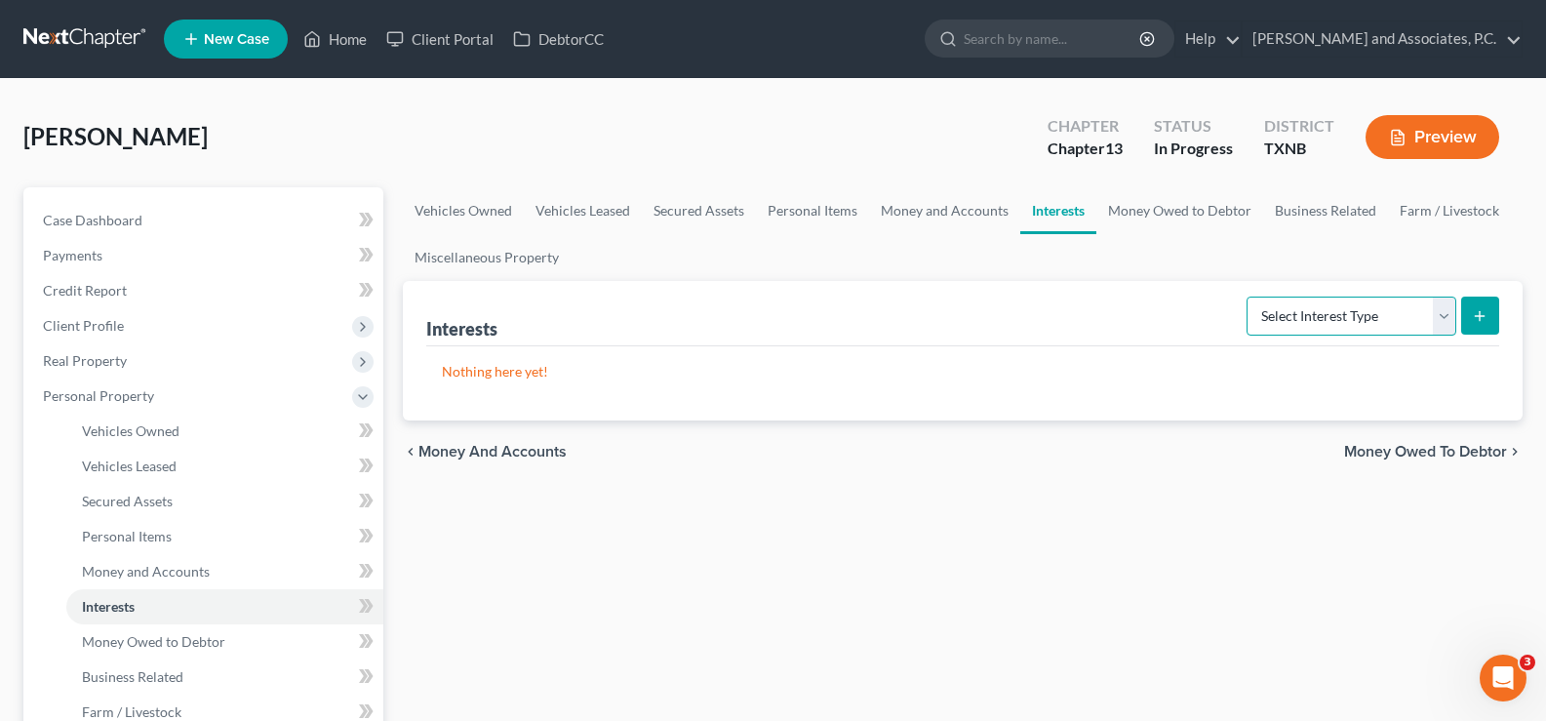
click at [1449, 324] on select "Select Interest Type 401K Annuity Bond Education IRA Government Bond Government…" at bounding box center [1352, 316] width 210 height 39
select select "whole_life_insurance"
click at [1249, 297] on select "Select Interest Type 401K Annuity Bond Education IRA Government Bond Government…" at bounding box center [1352, 316] width 210 height 39
click at [1447, 316] on select "Select Interest Type 401K Annuity Bond Education IRA Government Bond Government…" at bounding box center [1352, 316] width 210 height 39
click at [1470, 316] on button "submit" at bounding box center [1480, 316] width 38 height 38
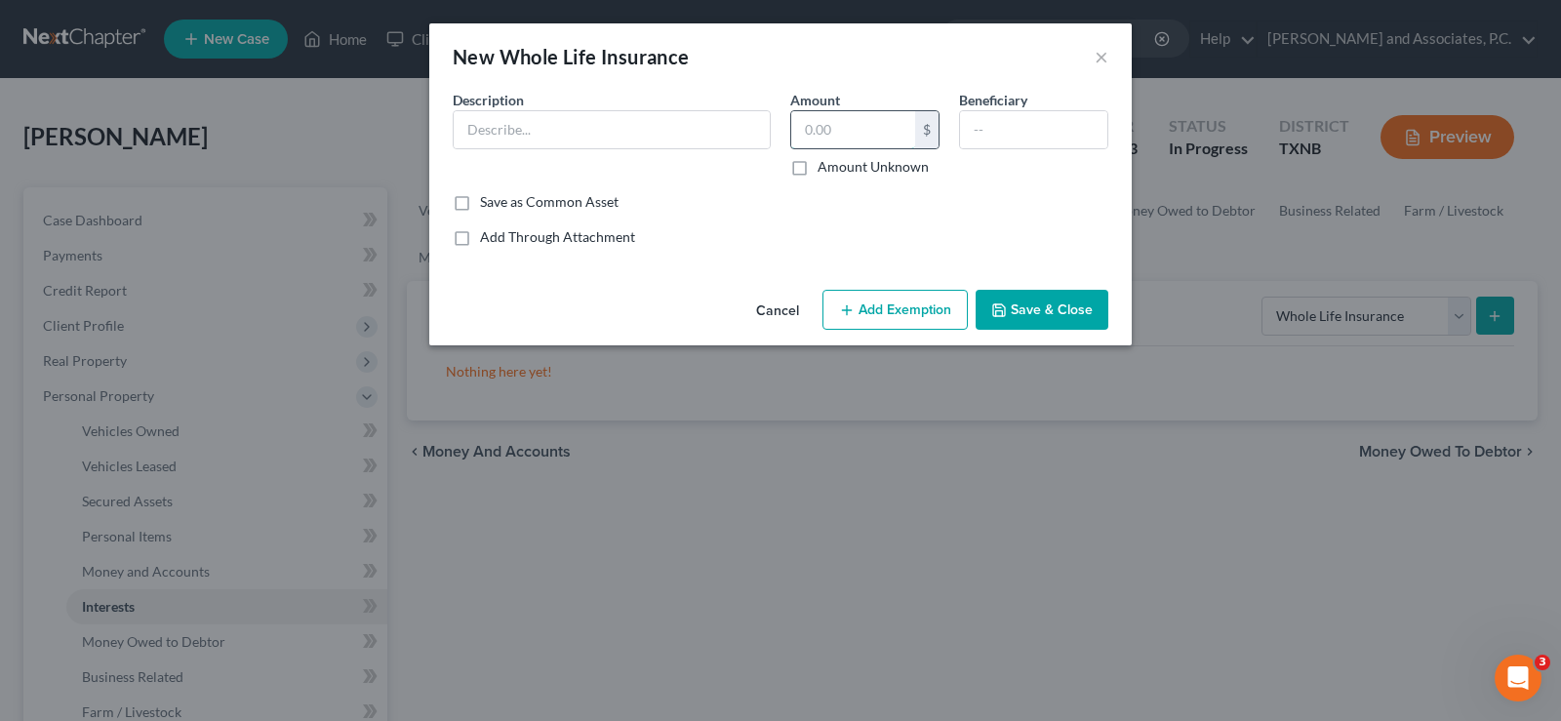
click at [836, 123] on input "text" at bounding box center [853, 129] width 124 height 37
type input "25,000.00"
click at [522, 140] on input "text" at bounding box center [612, 129] width 316 height 37
click at [1022, 318] on button "Save & Close" at bounding box center [1042, 310] width 133 height 41
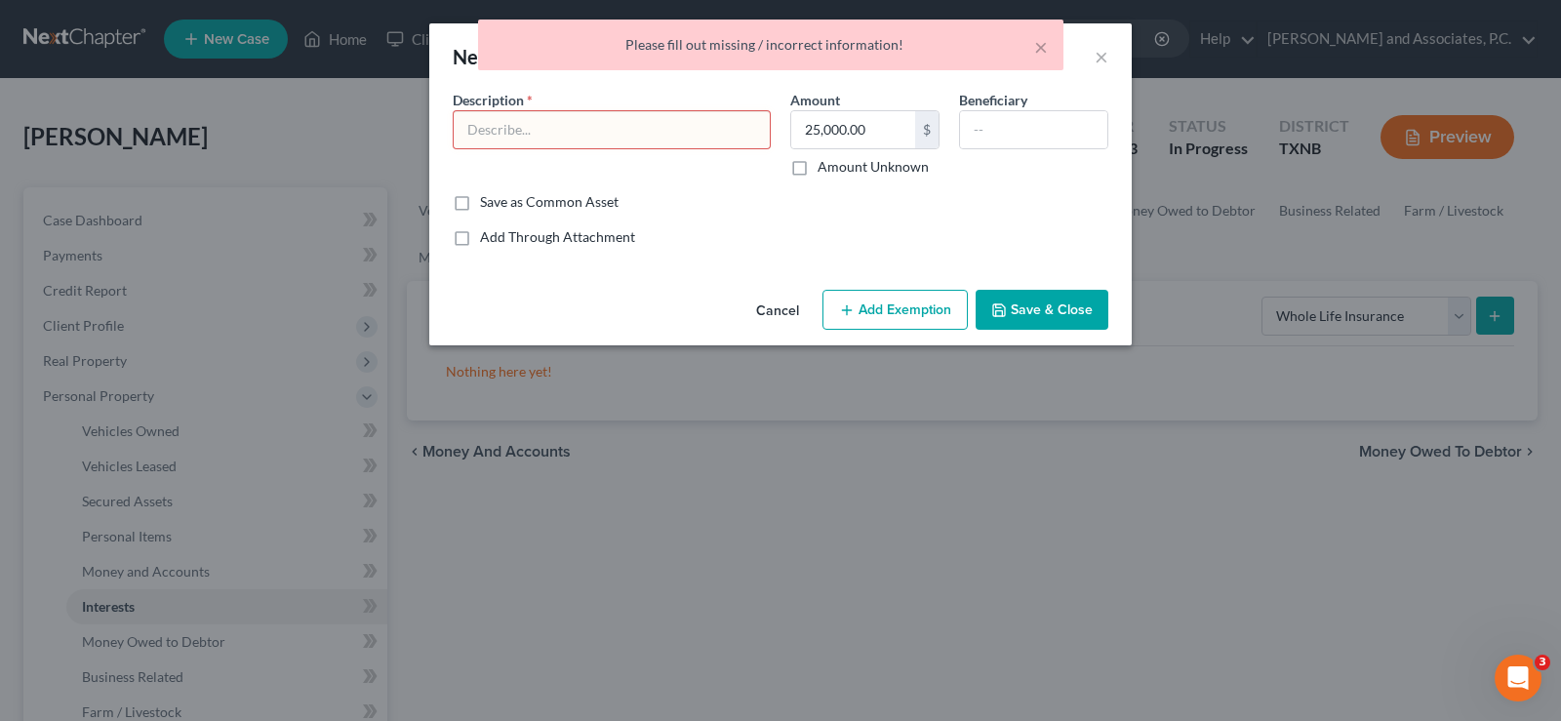
click at [700, 133] on input "text" at bounding box center [612, 129] width 316 height 37
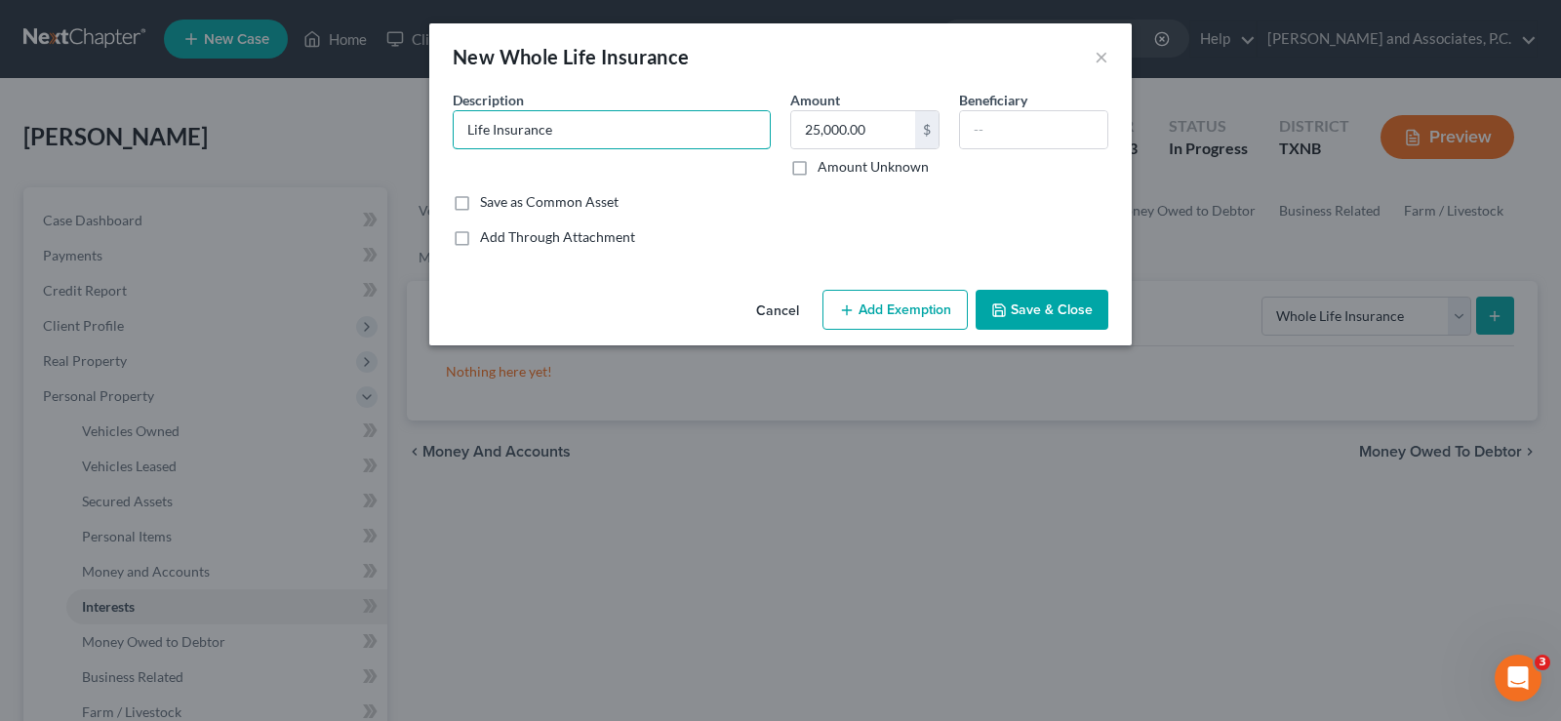
type input "Life Insurance"
click at [1081, 303] on button "Save & Close" at bounding box center [1042, 310] width 133 height 41
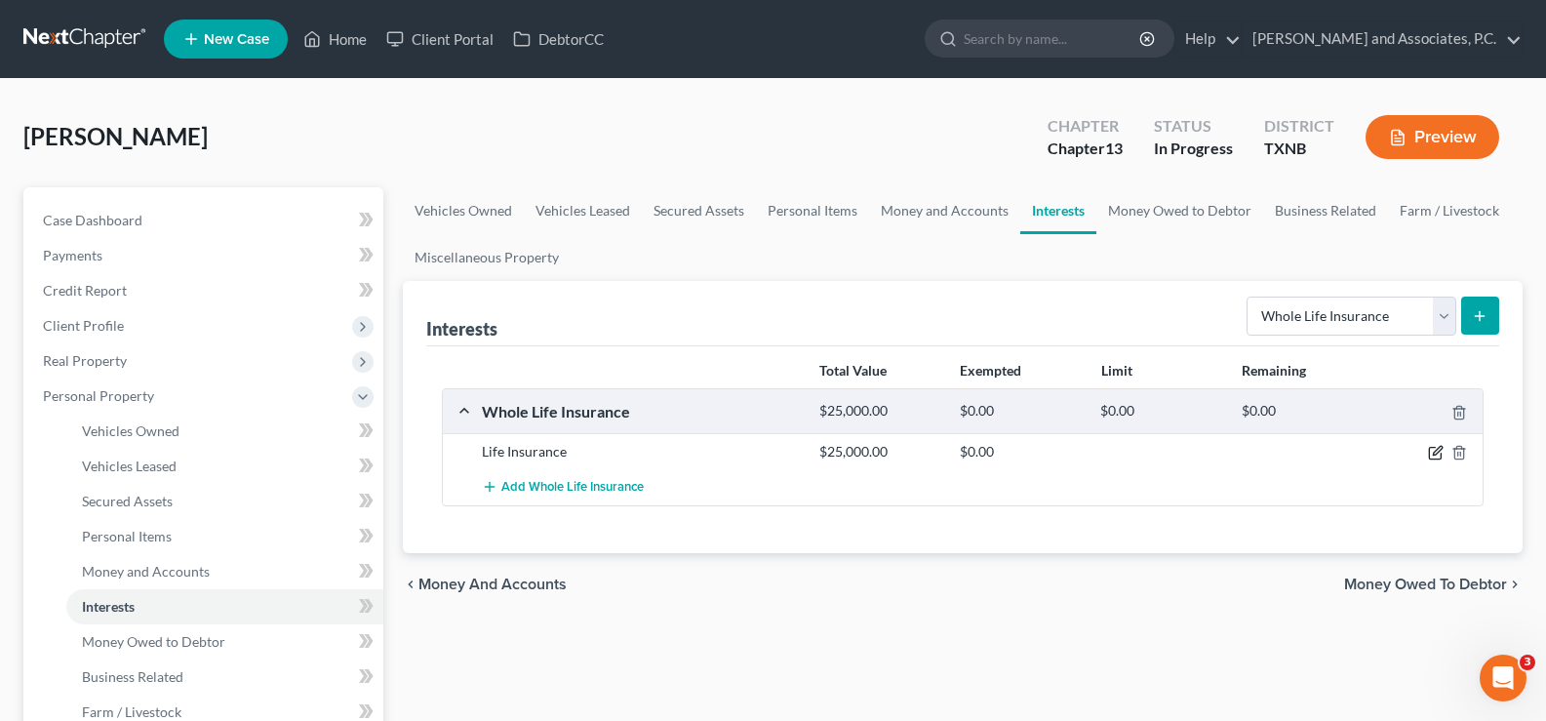
click at [1436, 446] on icon "button" at bounding box center [1436, 453] width 16 height 16
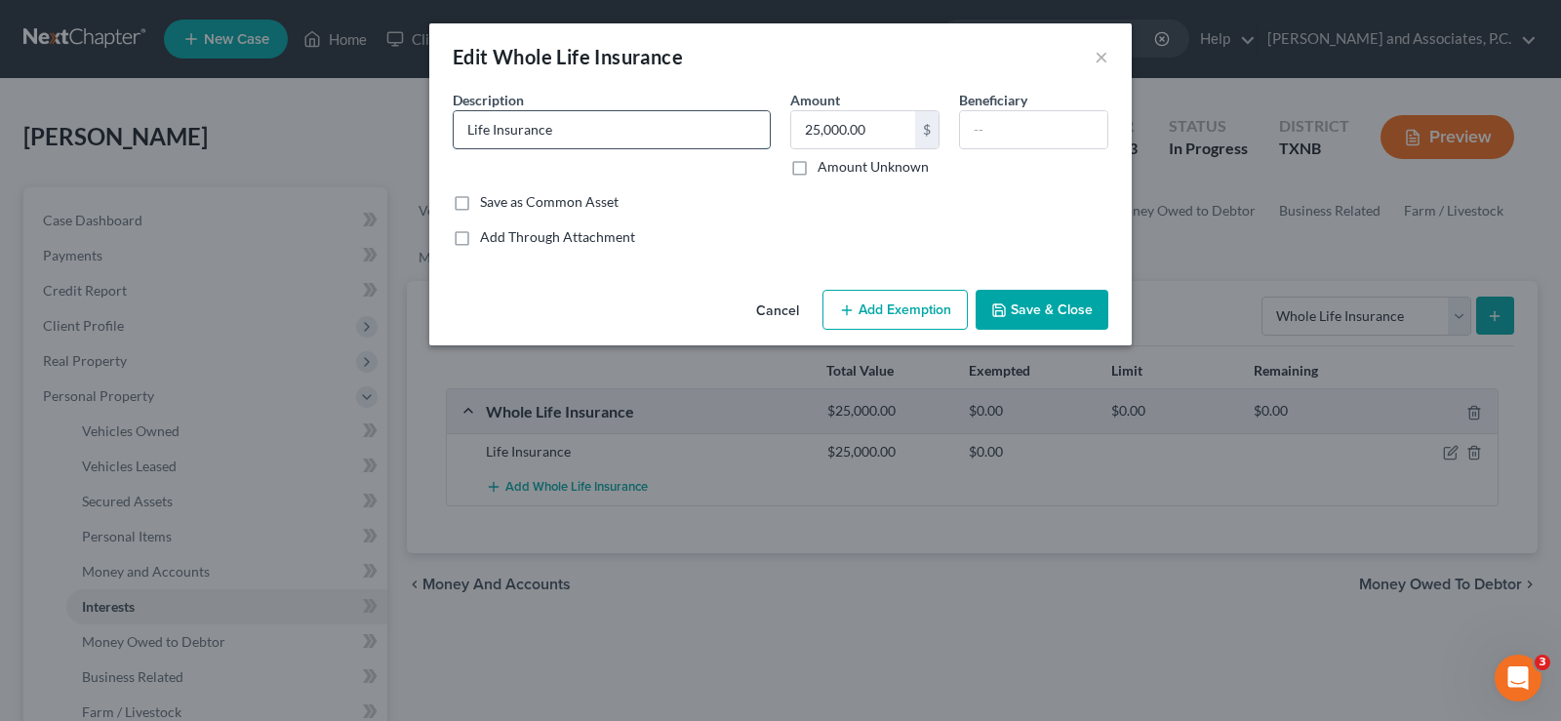
click at [665, 129] on input "Life Insurance" at bounding box center [612, 129] width 316 height 37
type input "L"
type input "Texas Farm Bureau"
click at [1021, 319] on button "Save & Close" at bounding box center [1042, 310] width 133 height 41
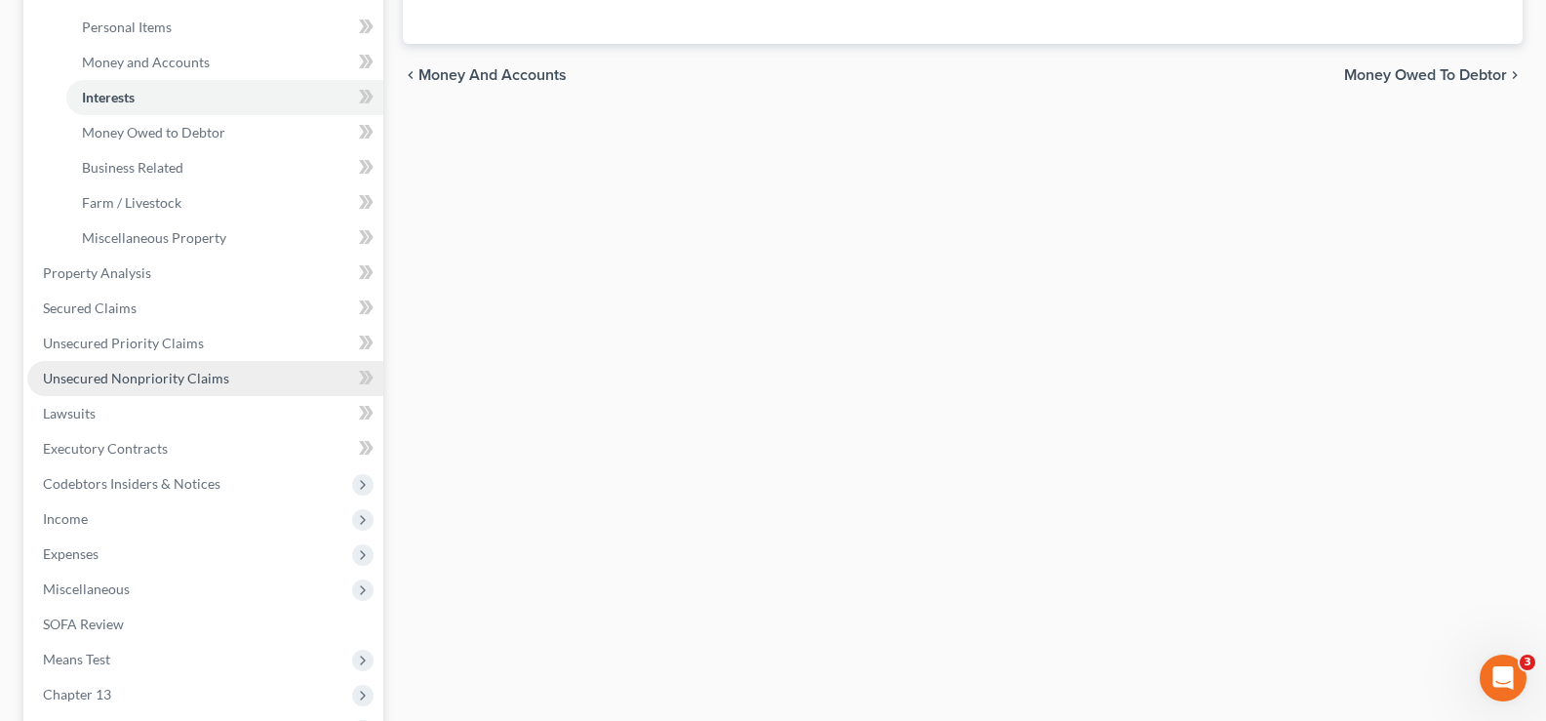
scroll to position [585, 0]
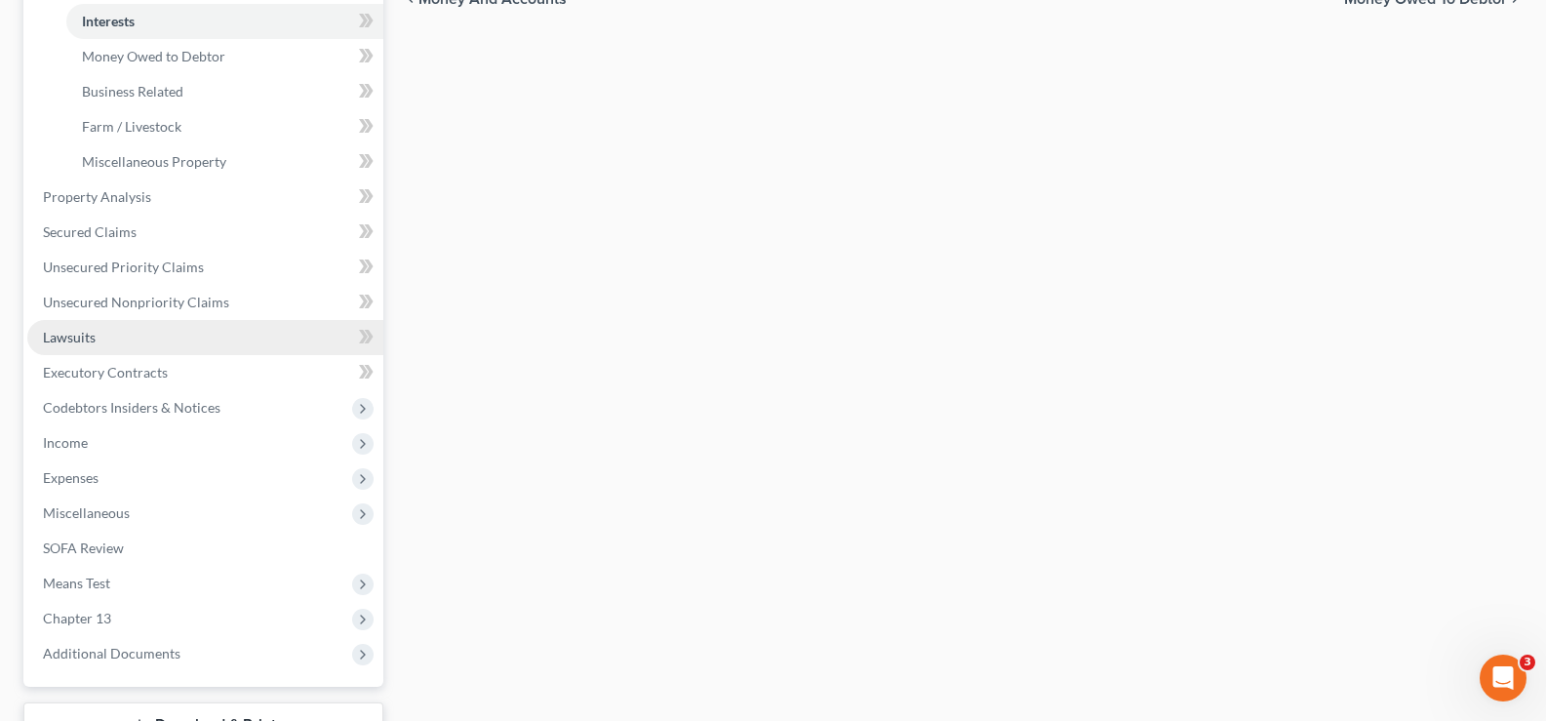
click at [148, 343] on link "Lawsuits" at bounding box center [205, 337] width 356 height 35
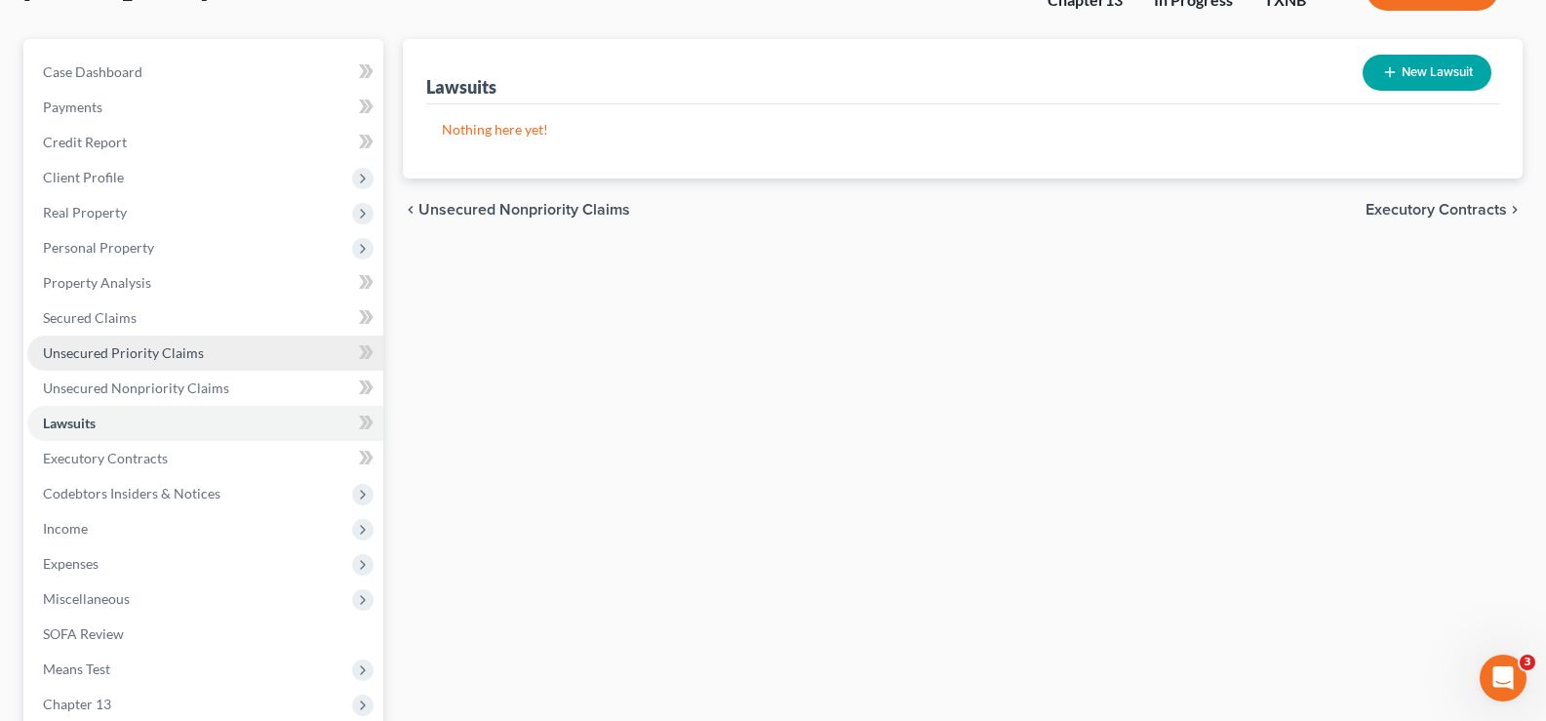
scroll to position [195, 0]
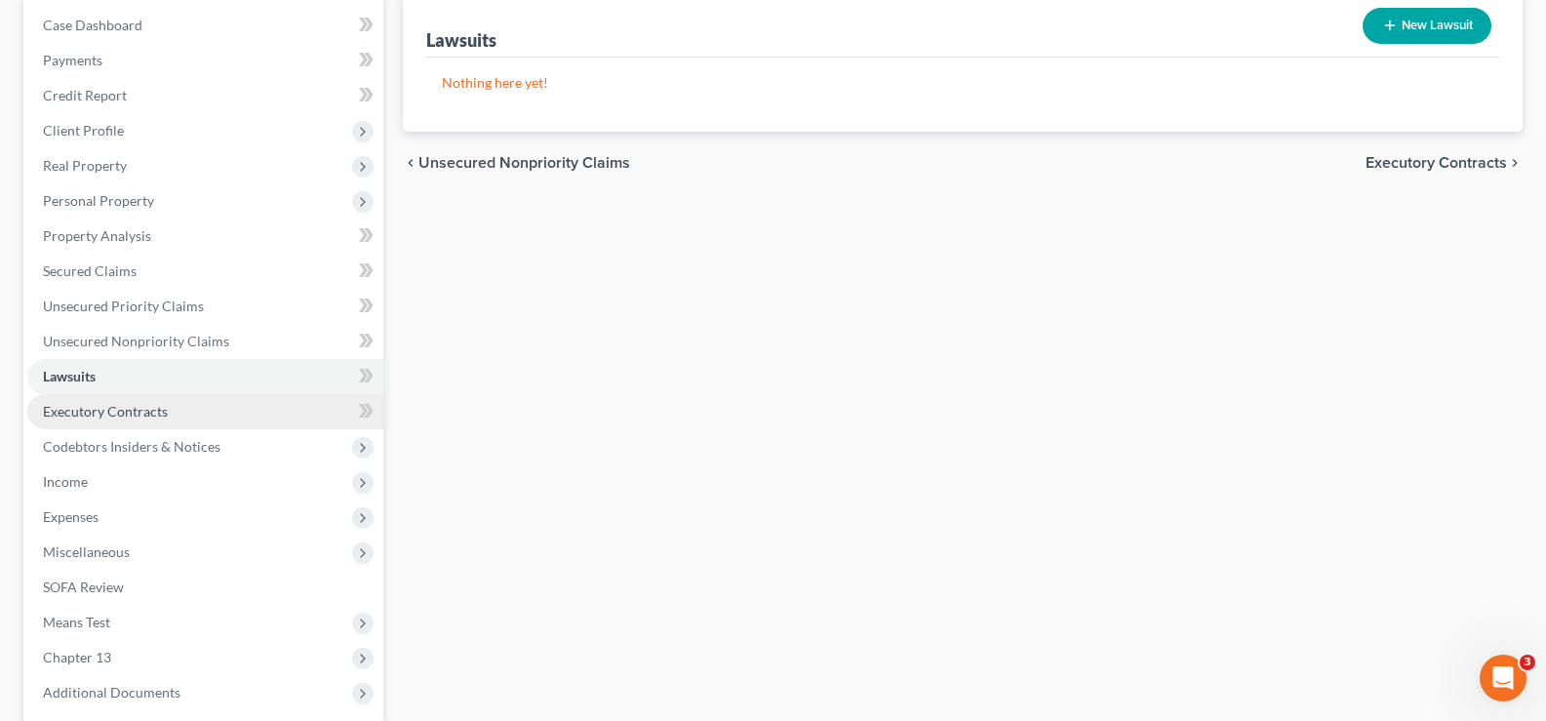
click at [153, 413] on span "Executory Contracts" at bounding box center [105, 411] width 125 height 17
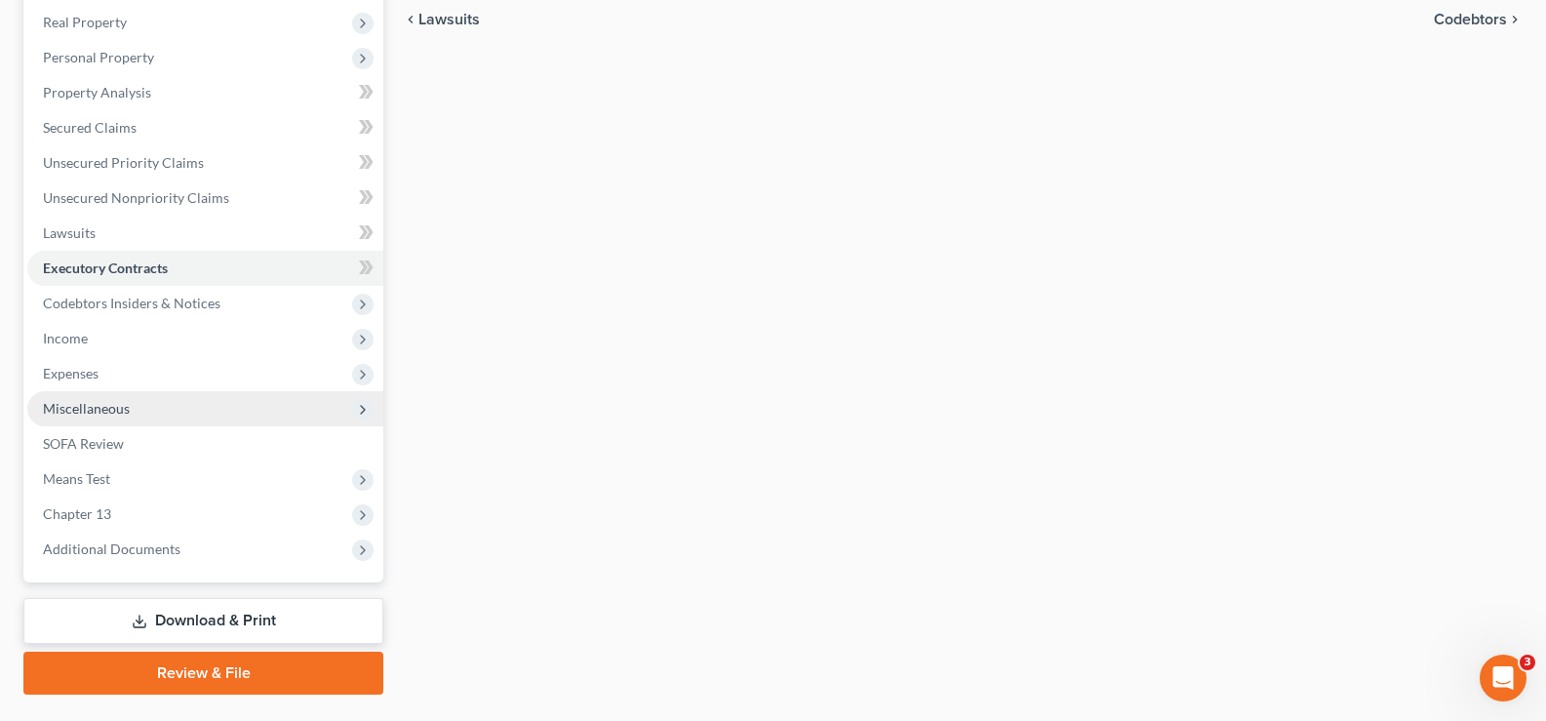
scroll to position [386, 0]
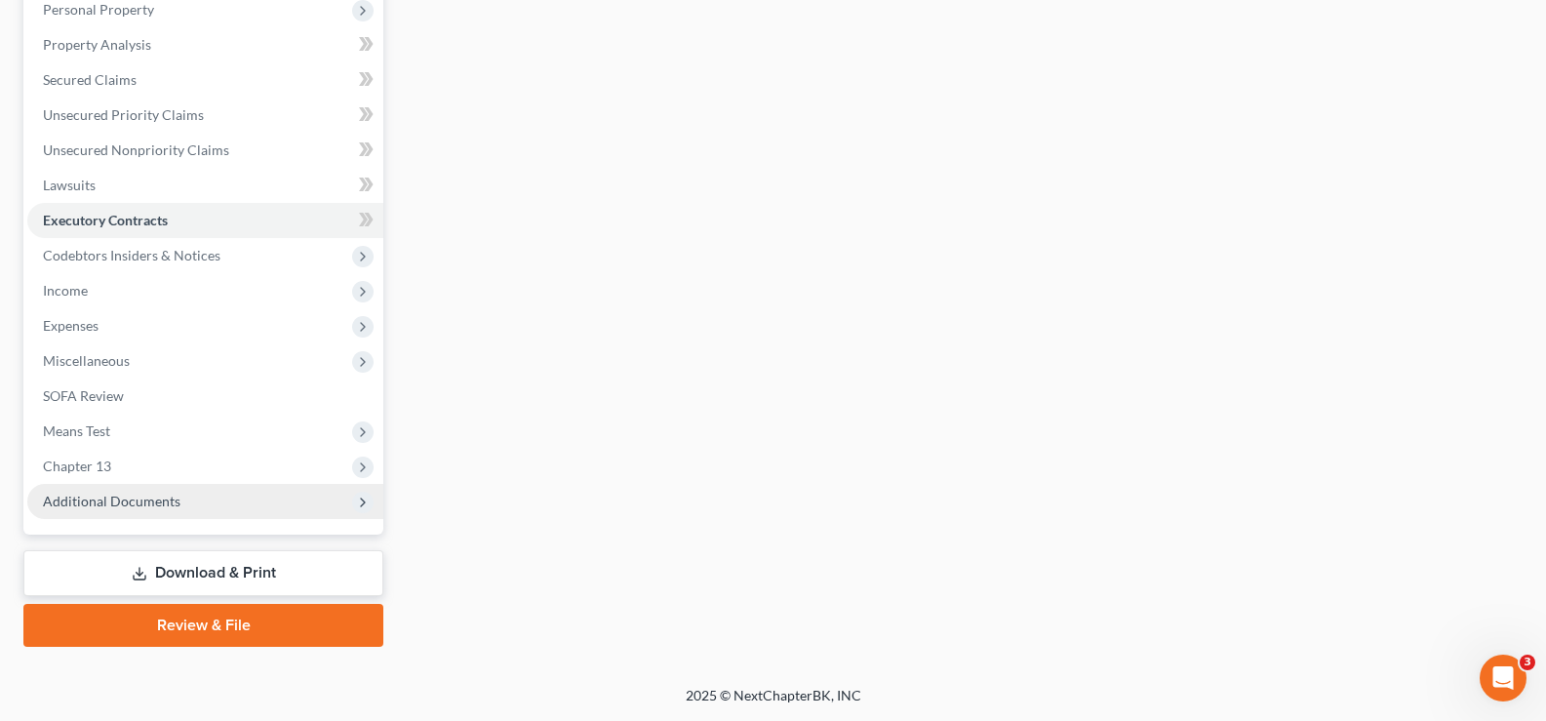
click at [160, 500] on span "Additional Documents" at bounding box center [112, 501] width 138 height 17
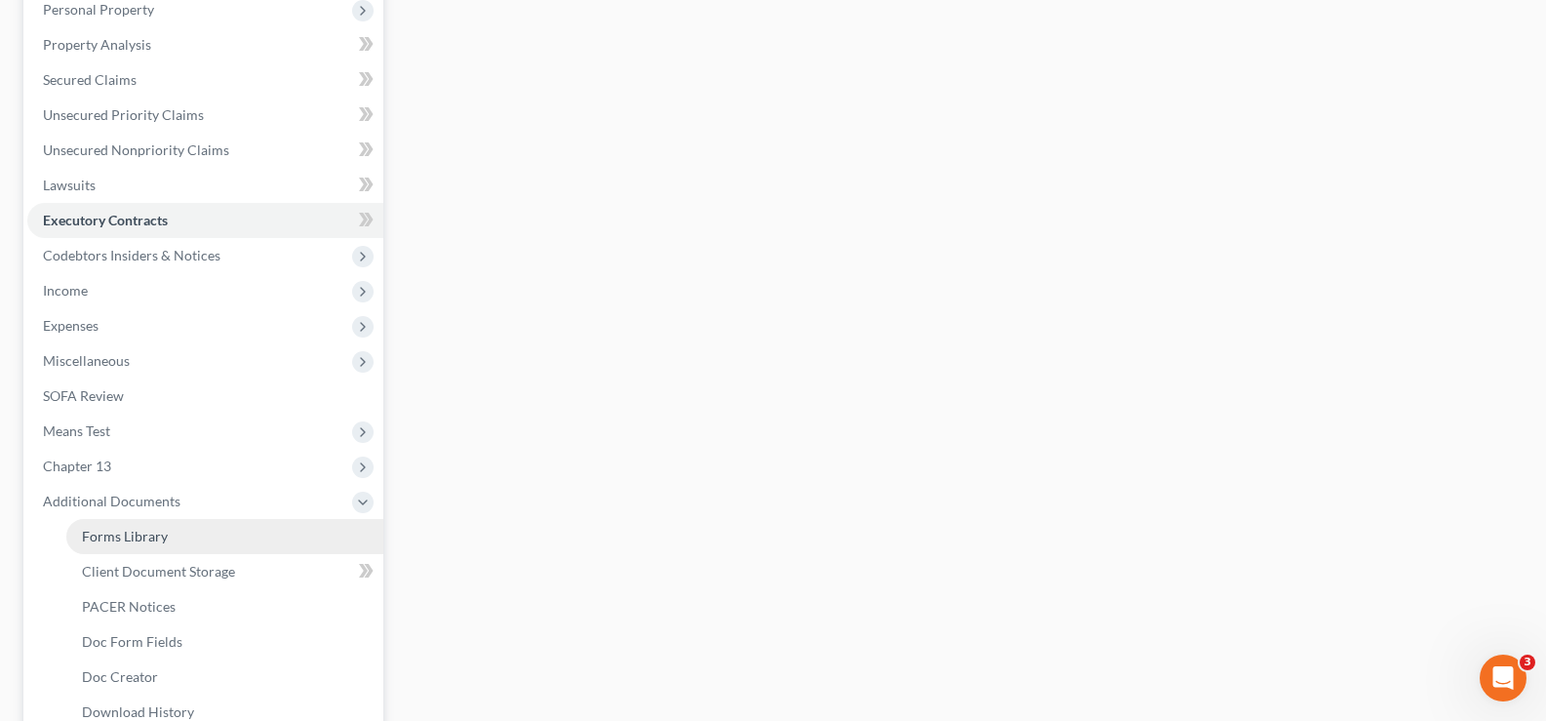
click at [231, 542] on link "Forms Library" at bounding box center [224, 536] width 317 height 35
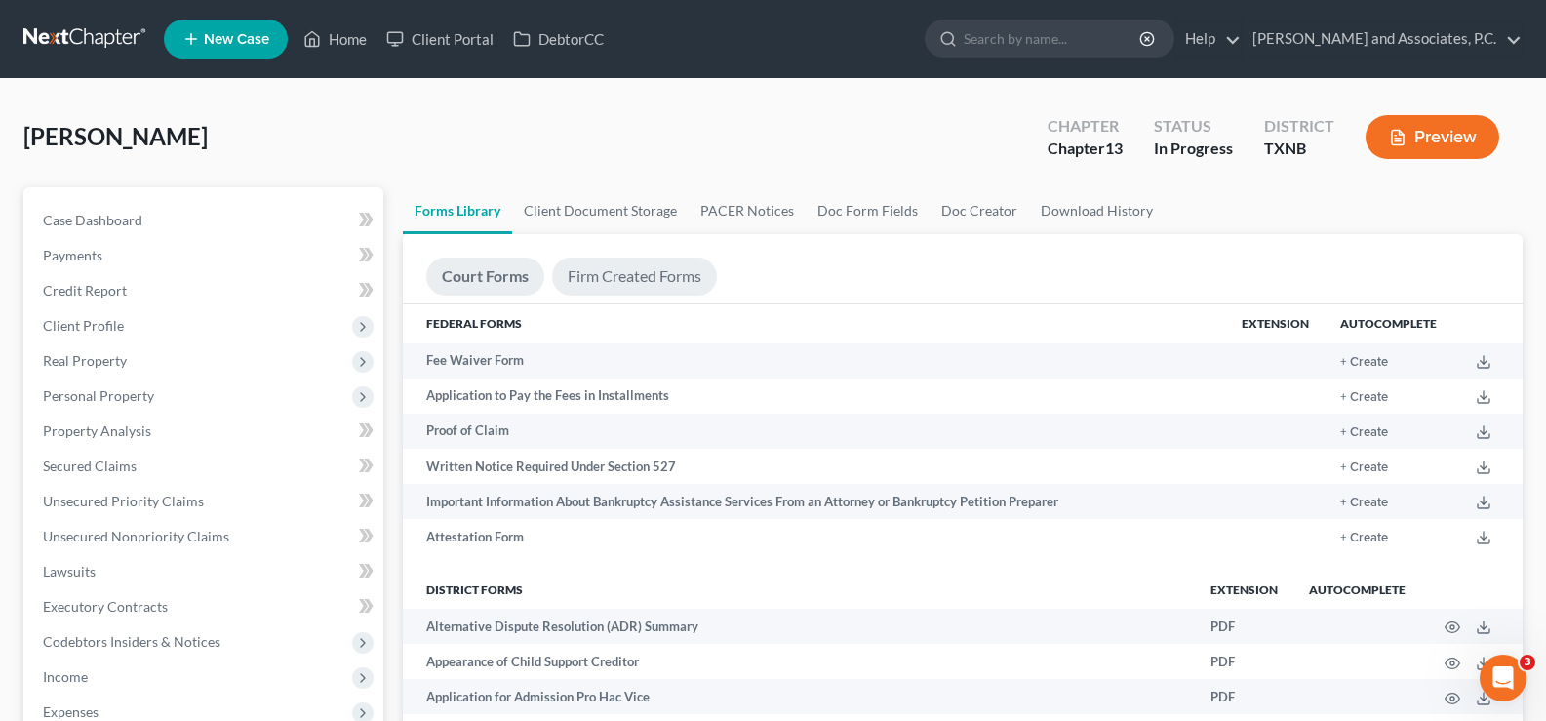
click at [642, 286] on link "Firm Created Forms" at bounding box center [634, 277] width 165 height 38
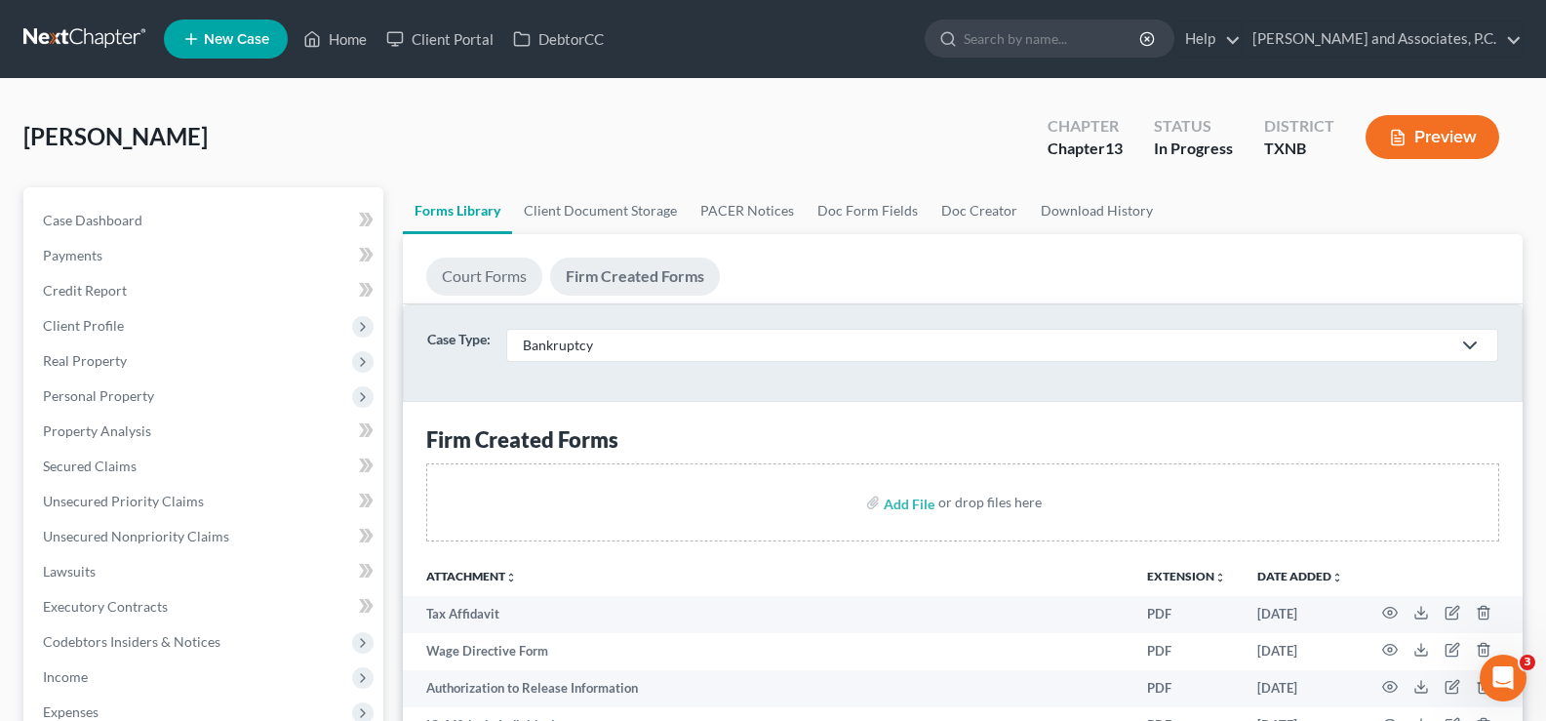
click at [472, 281] on link "Court Forms" at bounding box center [484, 277] width 116 height 38
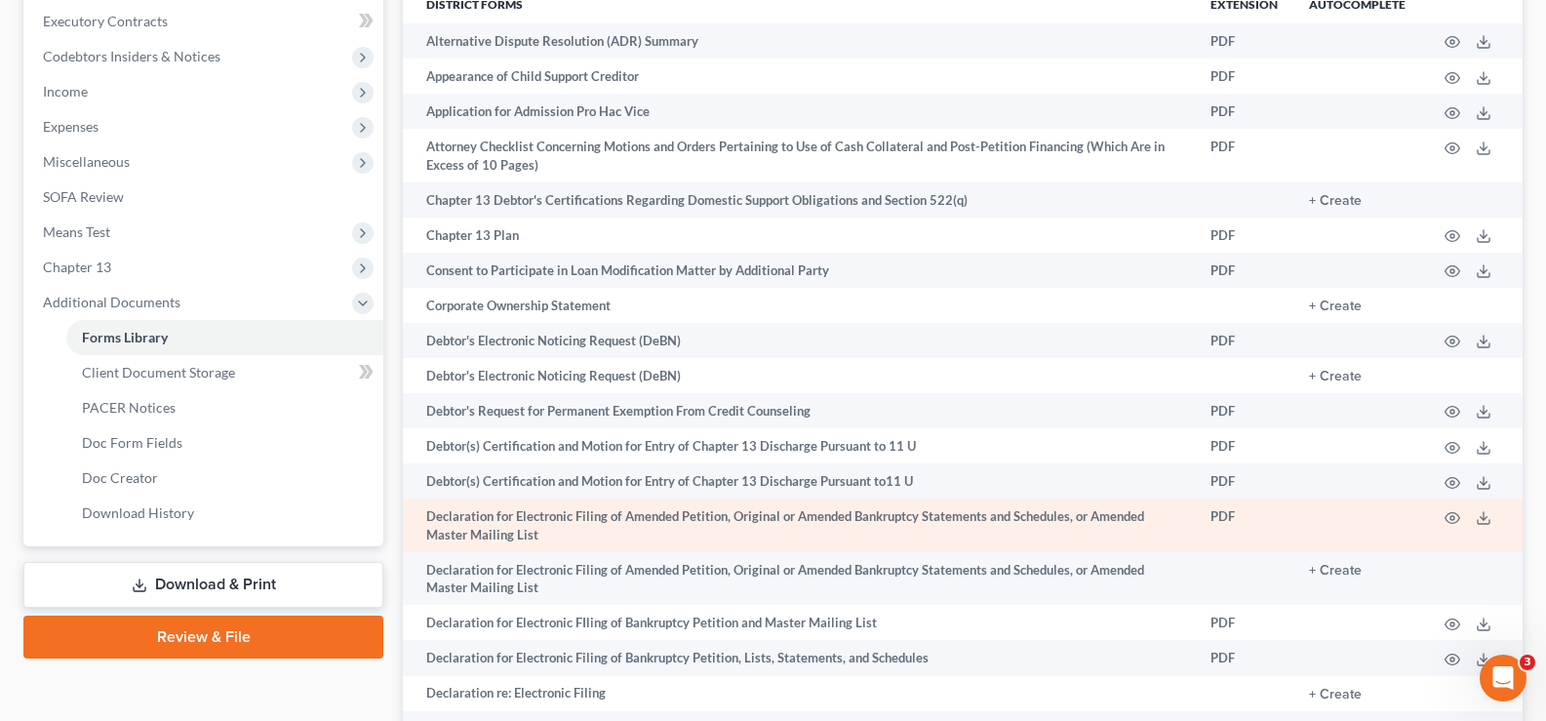
scroll to position [781, 0]
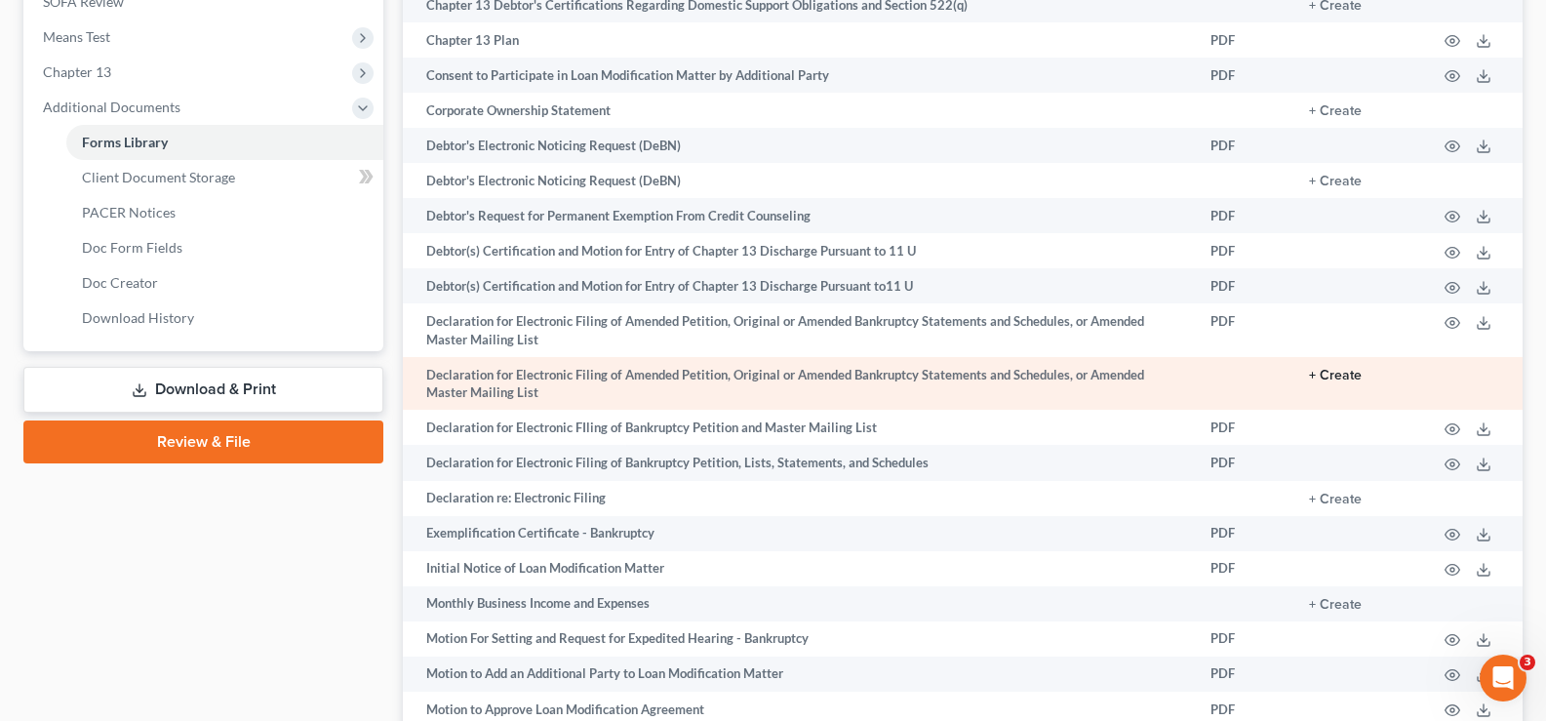
click at [1342, 378] on button "+ Create" at bounding box center [1335, 376] width 53 height 14
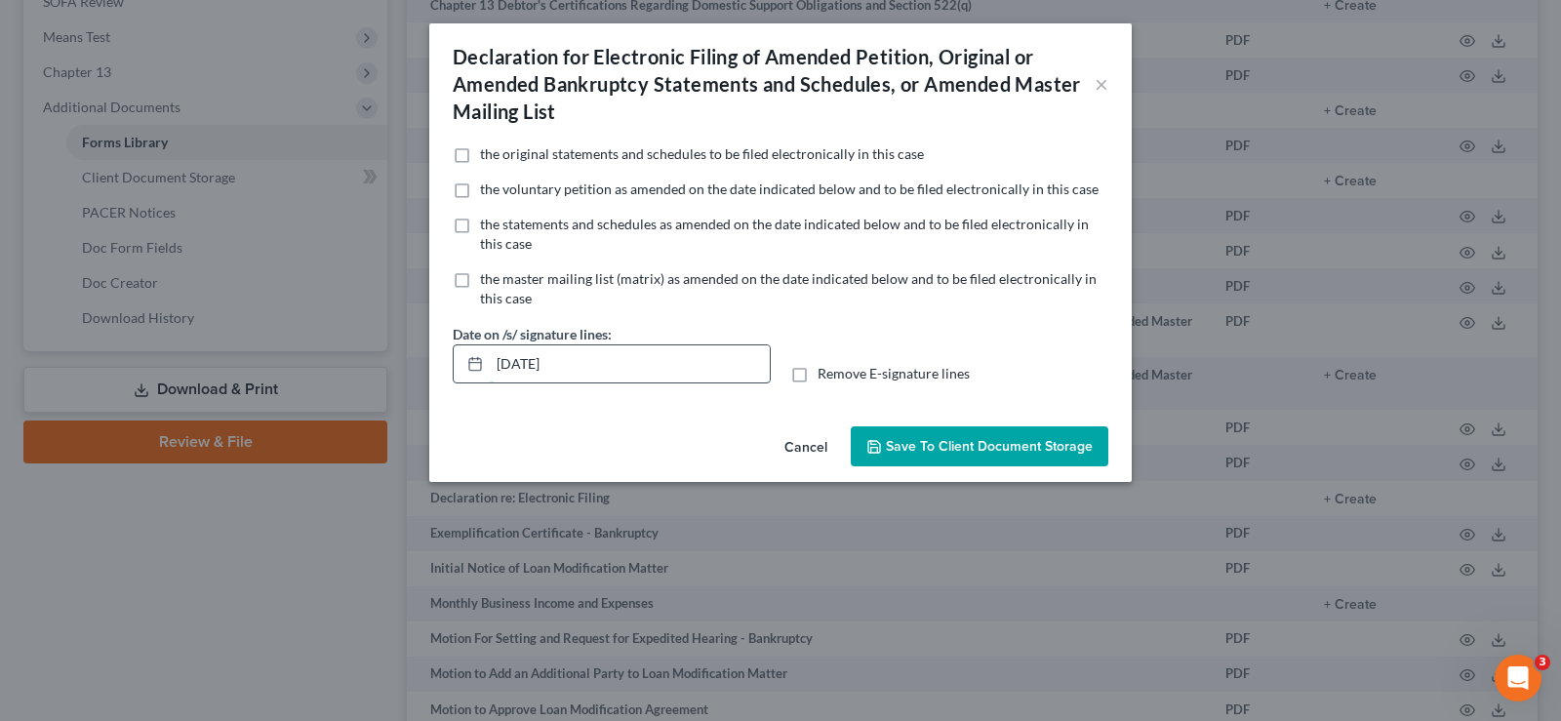
click at [619, 349] on input "08/15/2025" at bounding box center [630, 363] width 280 height 37
type input "0"
click at [818, 368] on label "Remove E-signature lines" at bounding box center [894, 374] width 152 height 20
click at [825, 368] on input "Remove E-signature lines" at bounding box center [831, 370] width 13 height 13
checkbox input "true"
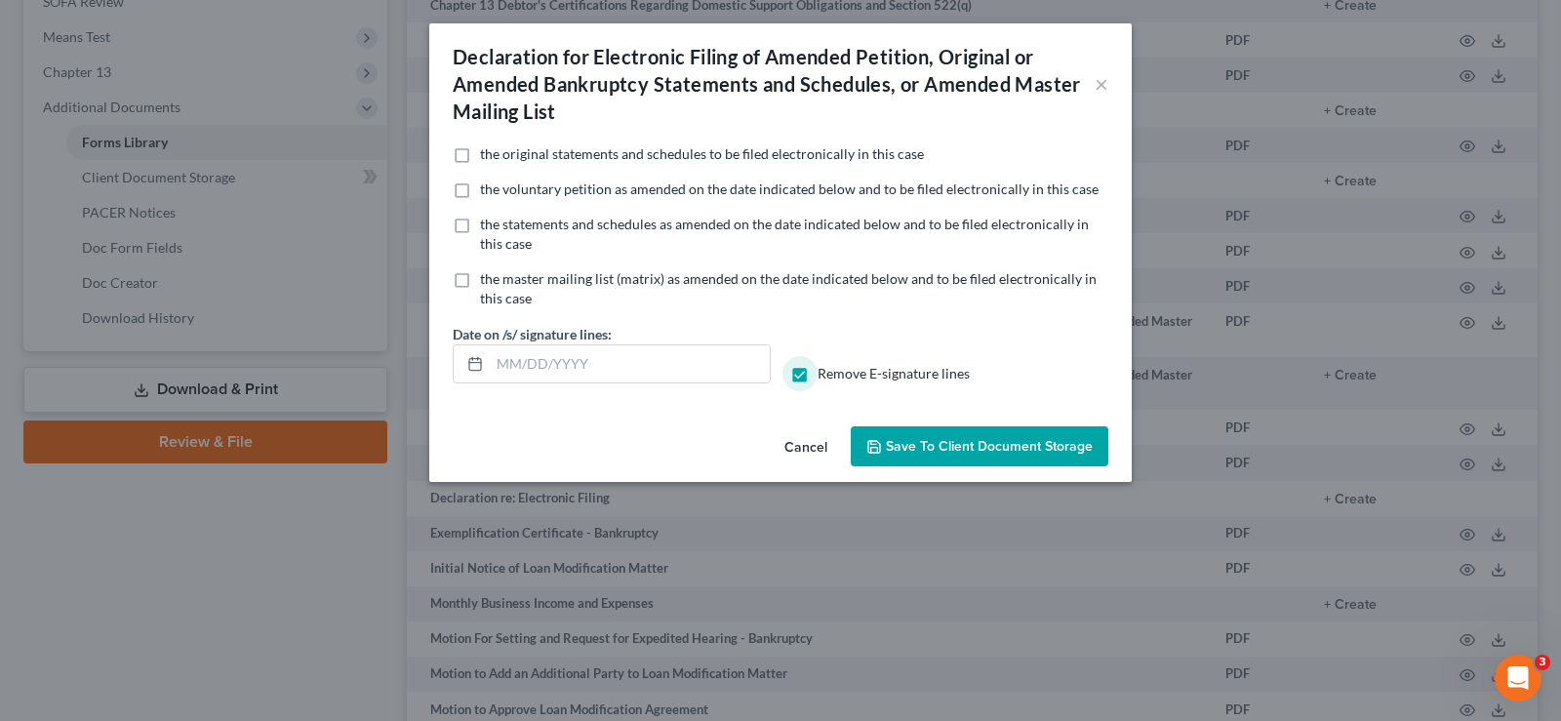
click at [899, 440] on span "Save to Client Document Storage" at bounding box center [989, 446] width 207 height 17
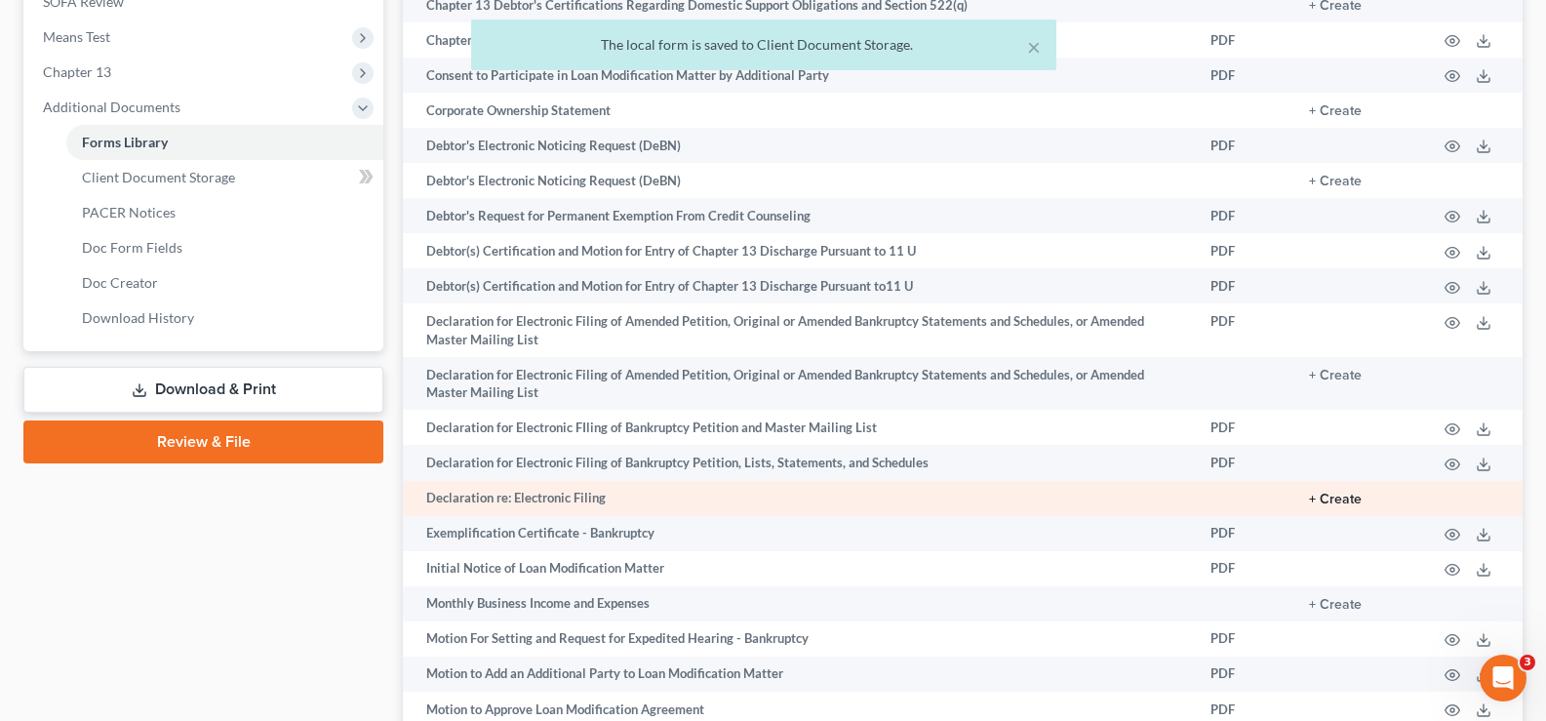
click at [1333, 495] on button "+ Create" at bounding box center [1335, 500] width 53 height 14
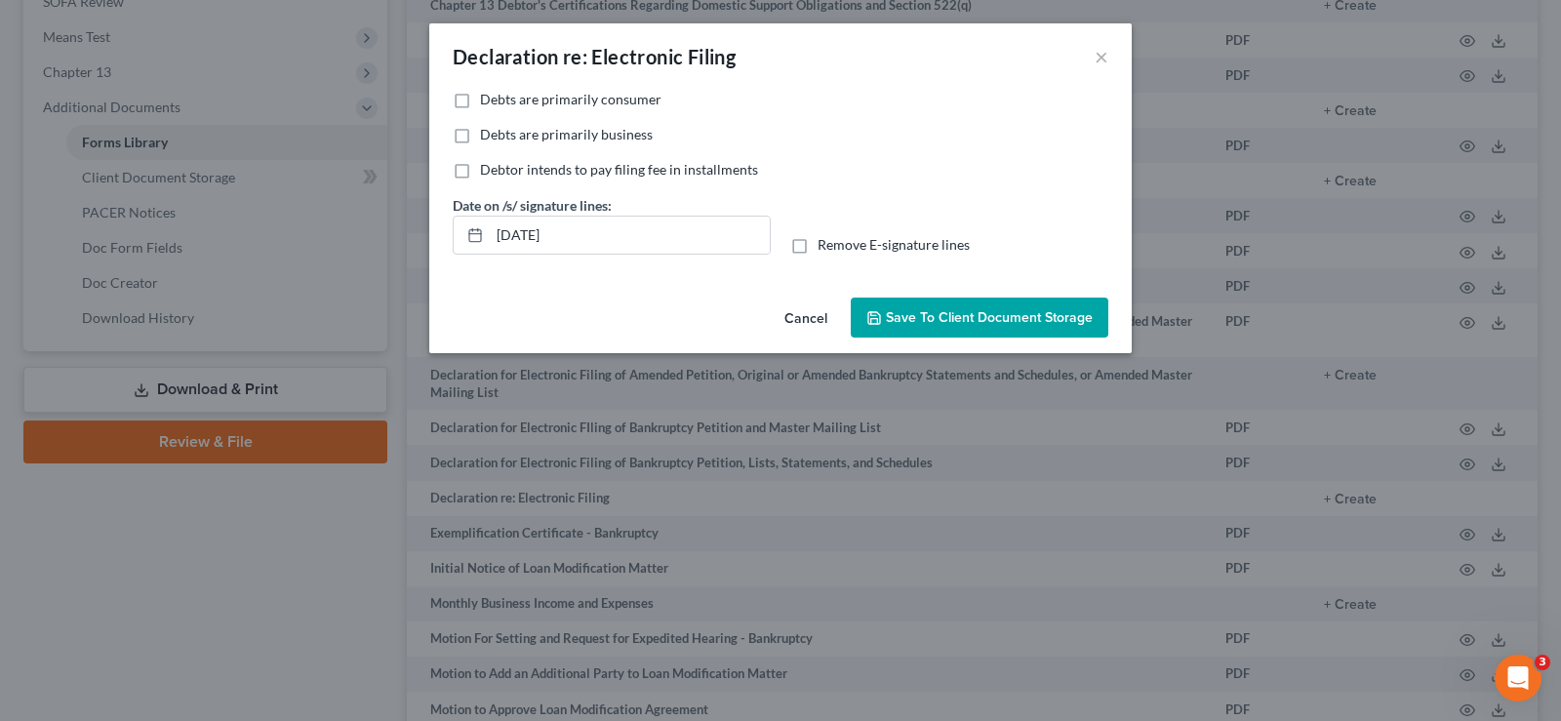
click at [480, 102] on label "Debts are primarily consumer" at bounding box center [570, 100] width 181 height 20
click at [488, 102] on input "Debts are primarily consumer" at bounding box center [494, 96] width 13 height 13
checkbox input "true"
click at [818, 246] on label "Remove E-signature lines" at bounding box center [894, 245] width 152 height 20
click at [825, 246] on input "Remove E-signature lines" at bounding box center [831, 241] width 13 height 13
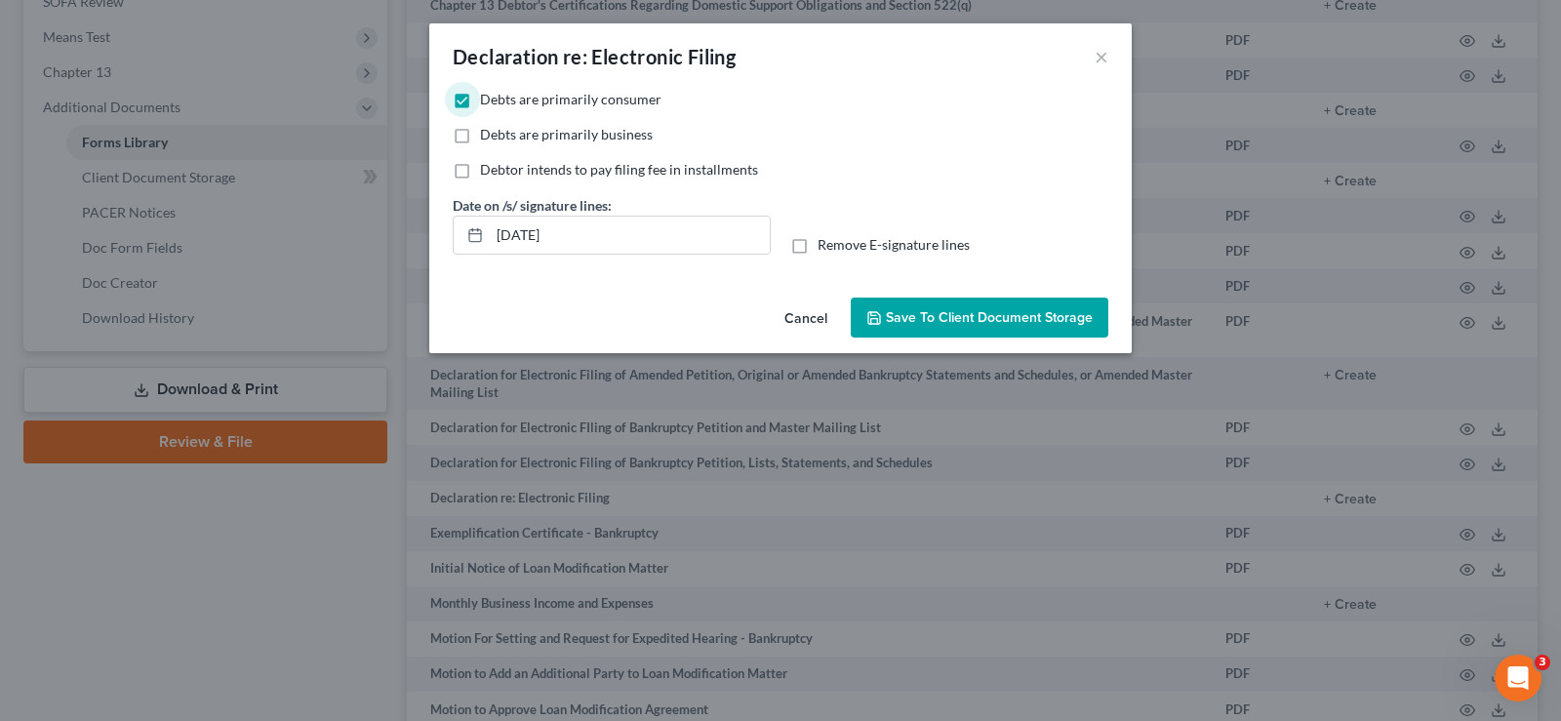
checkbox input "true"
click at [925, 316] on span "Save to Client Document Storage" at bounding box center [989, 317] width 207 height 17
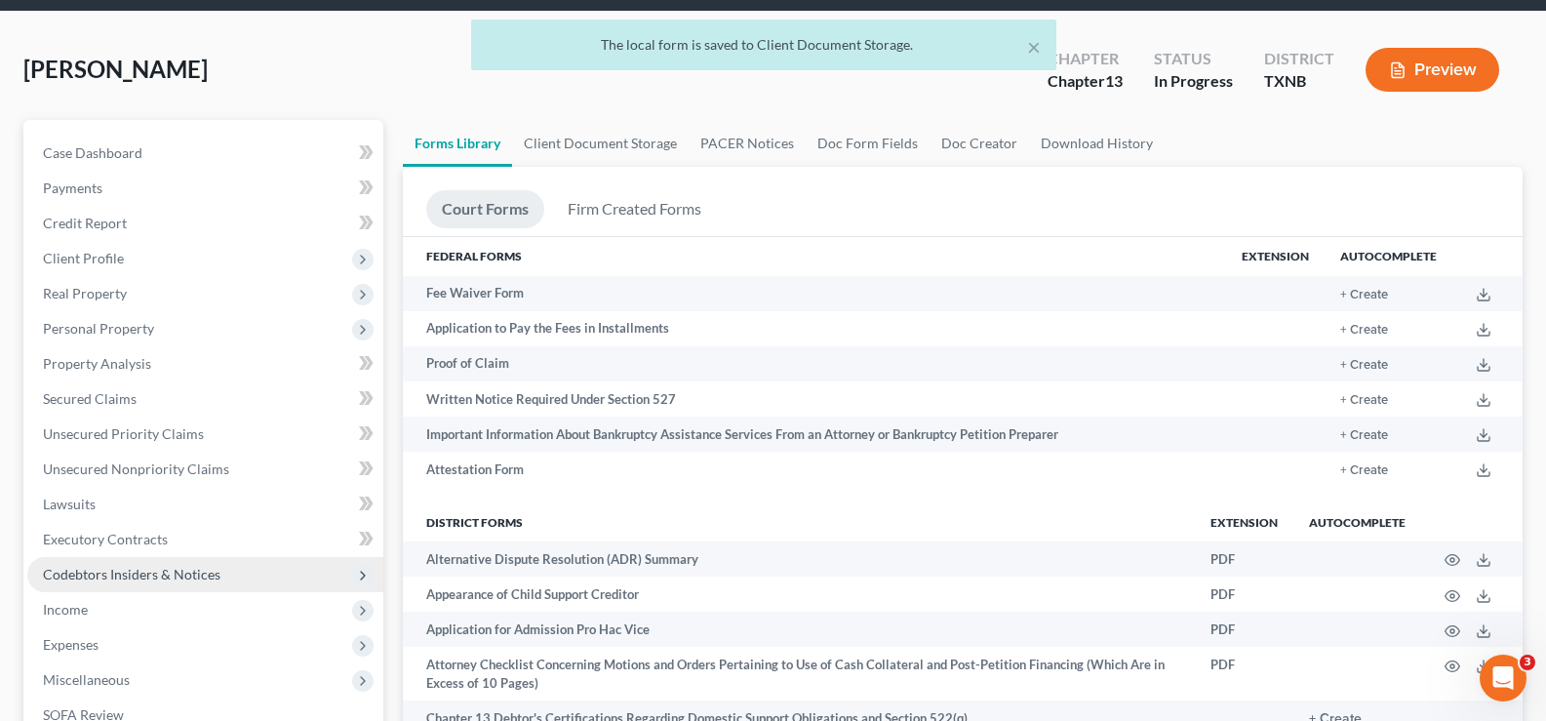
scroll to position [0, 0]
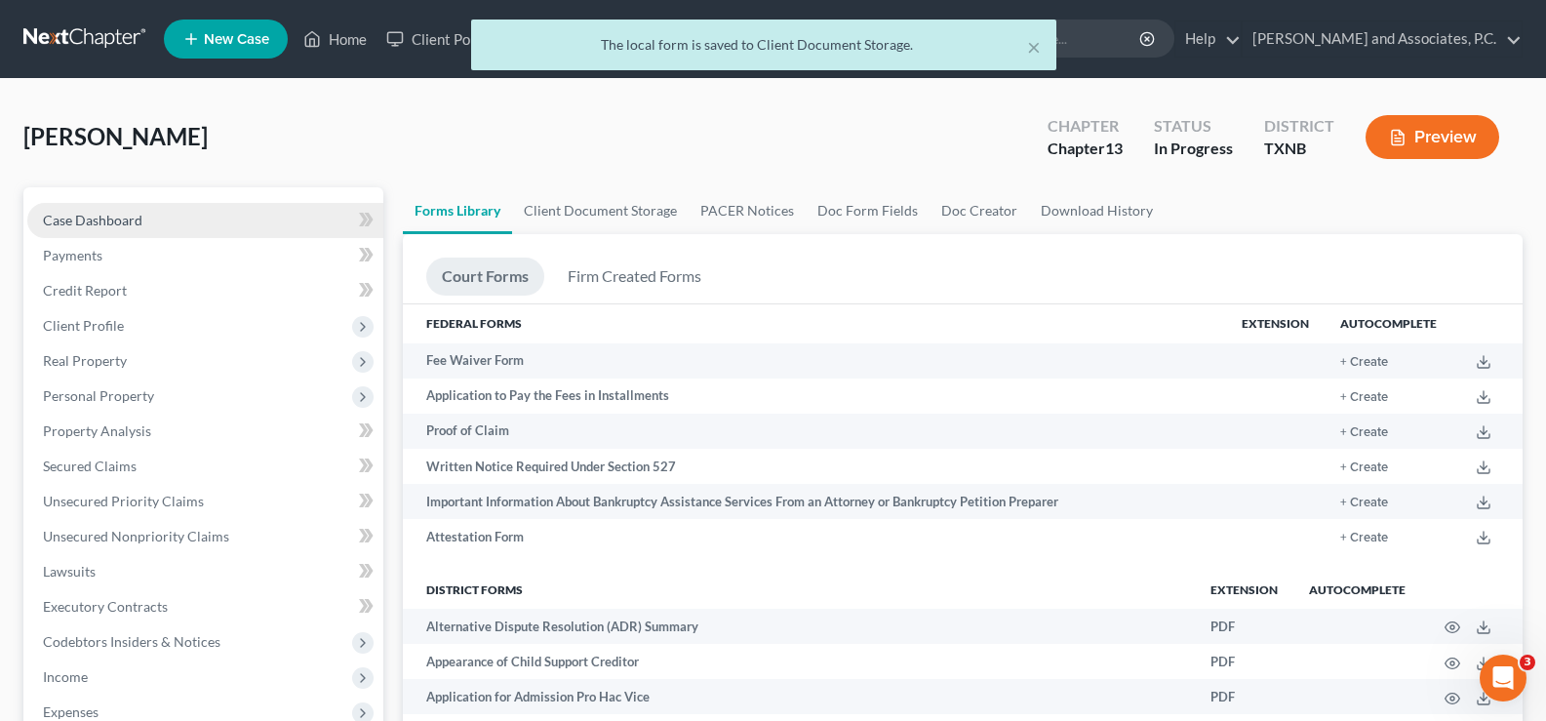
click at [144, 225] on link "Case Dashboard" at bounding box center [205, 220] width 356 height 35
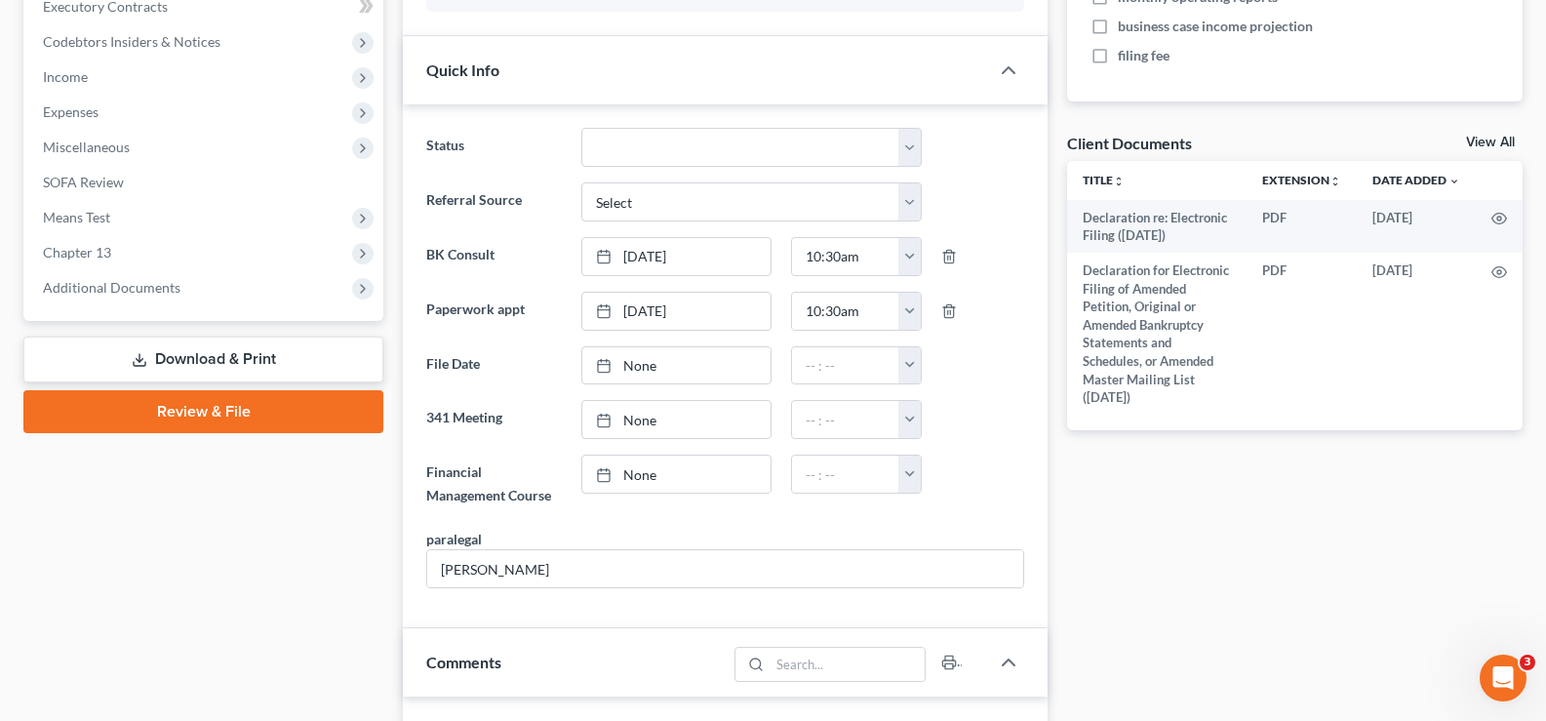
scroll to position [390, 0]
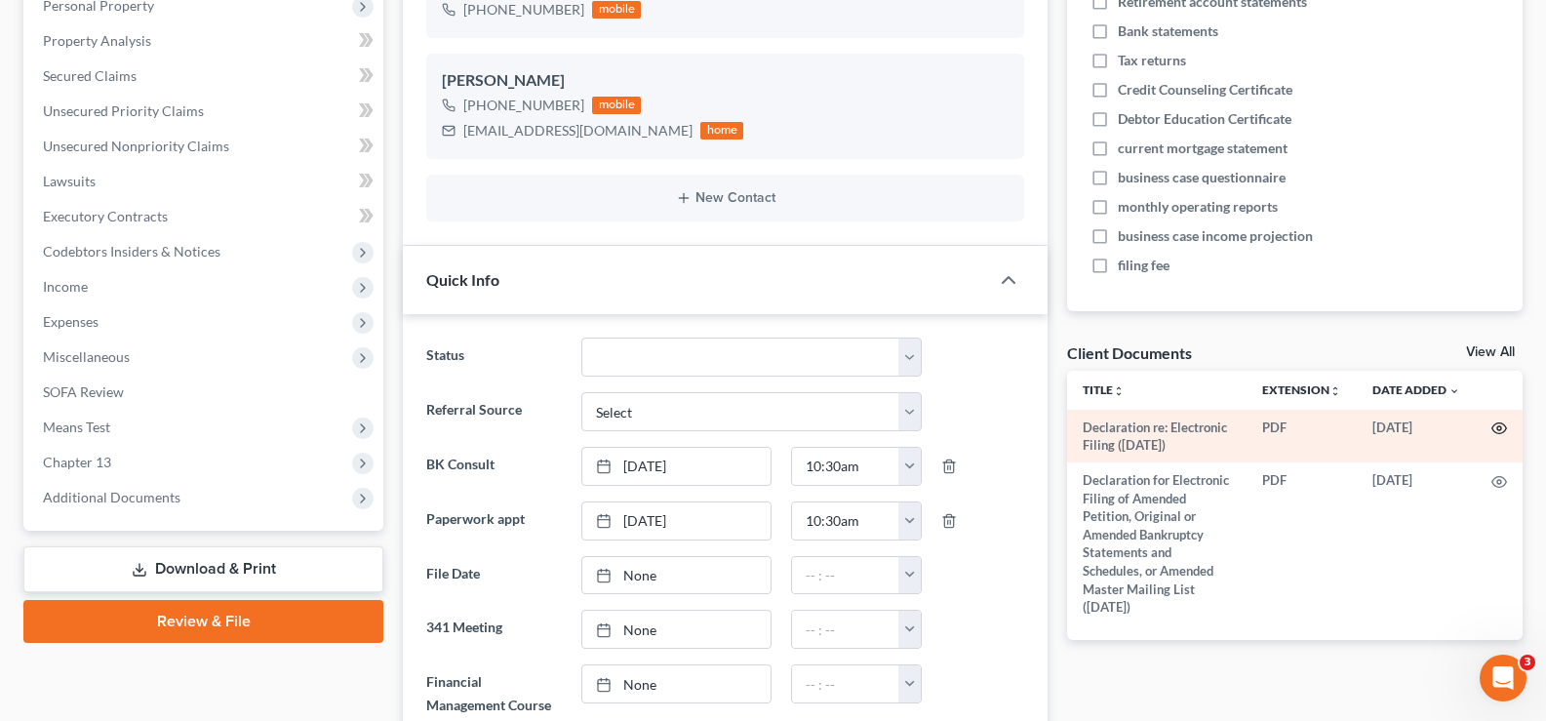
click at [1497, 426] on icon "button" at bounding box center [1500, 428] width 16 height 16
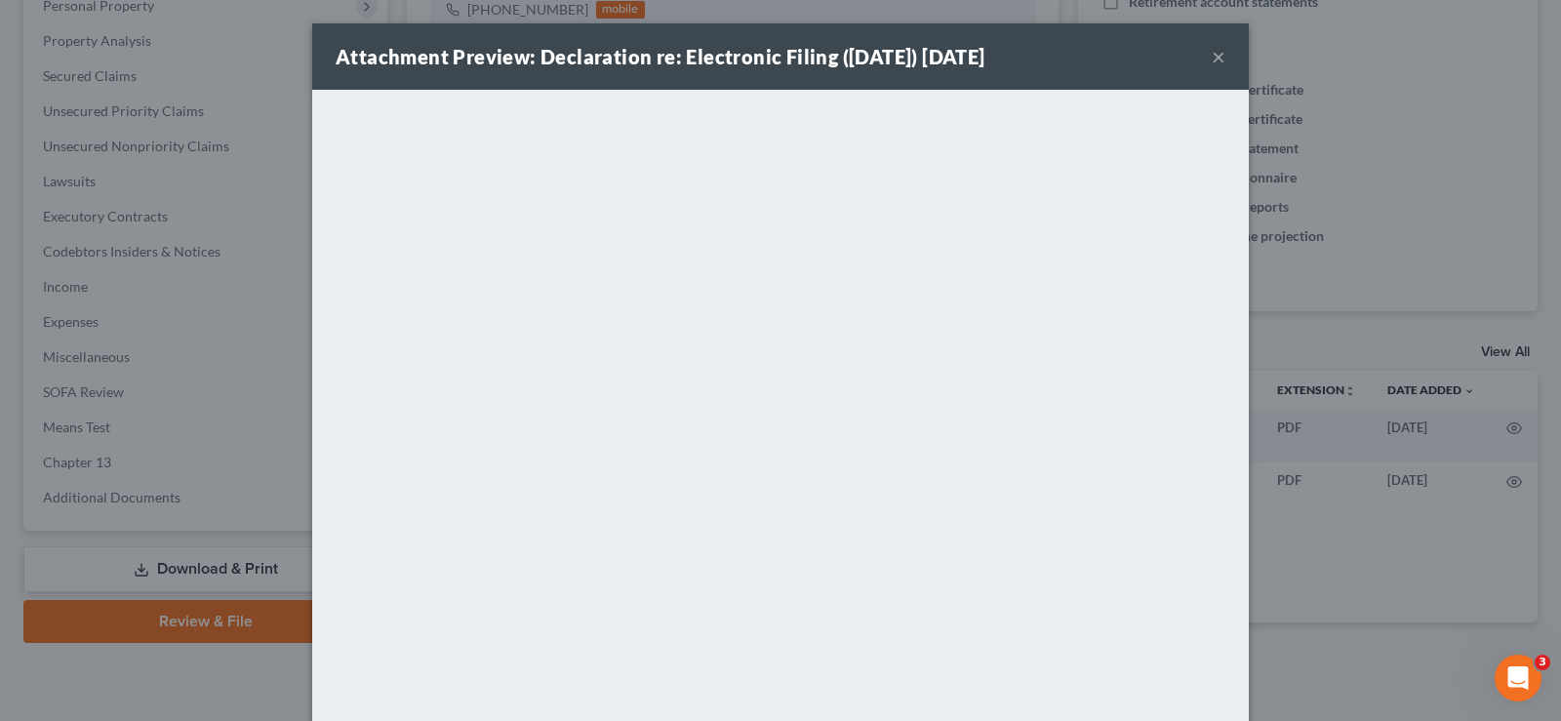
click at [1212, 57] on button "×" at bounding box center [1219, 56] width 14 height 23
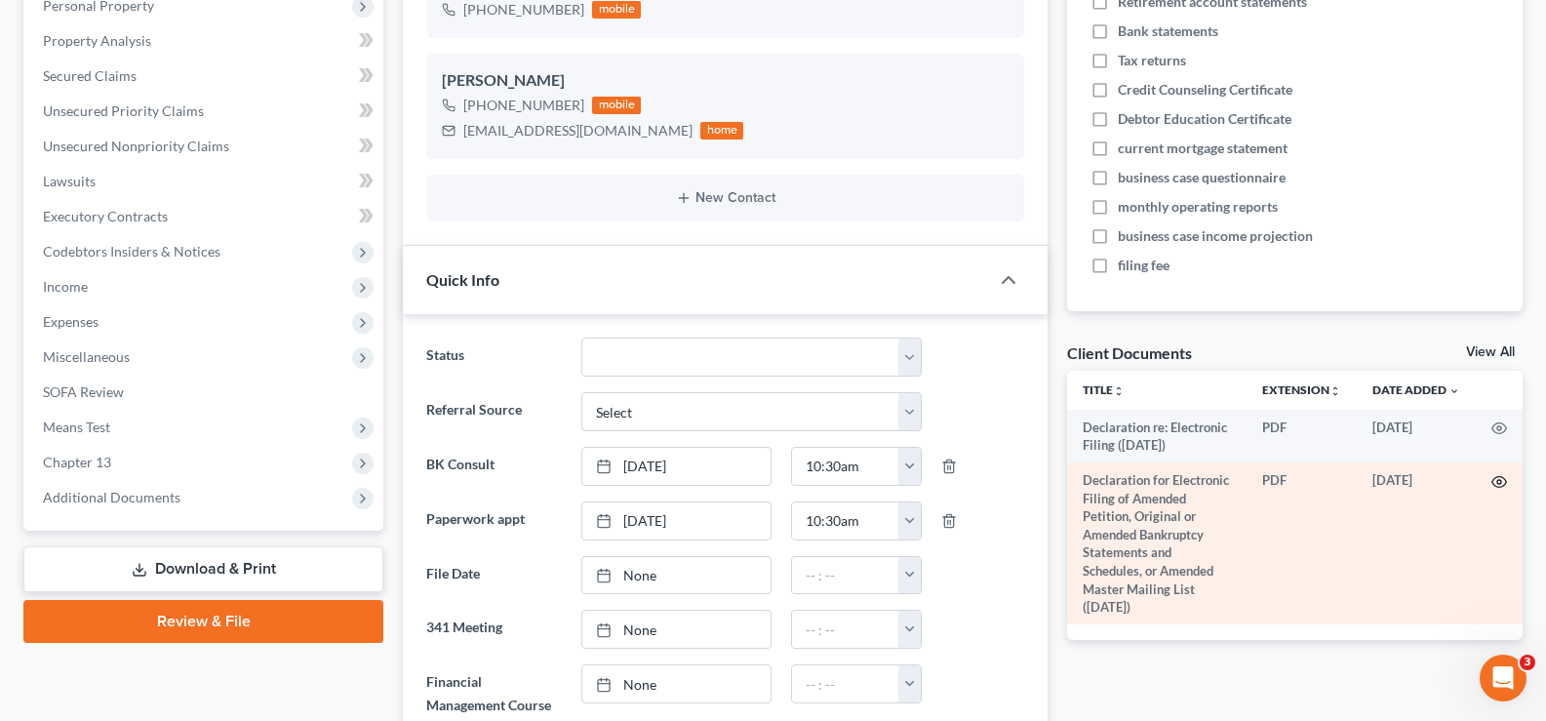
click at [1501, 479] on icon "button" at bounding box center [1500, 482] width 16 height 16
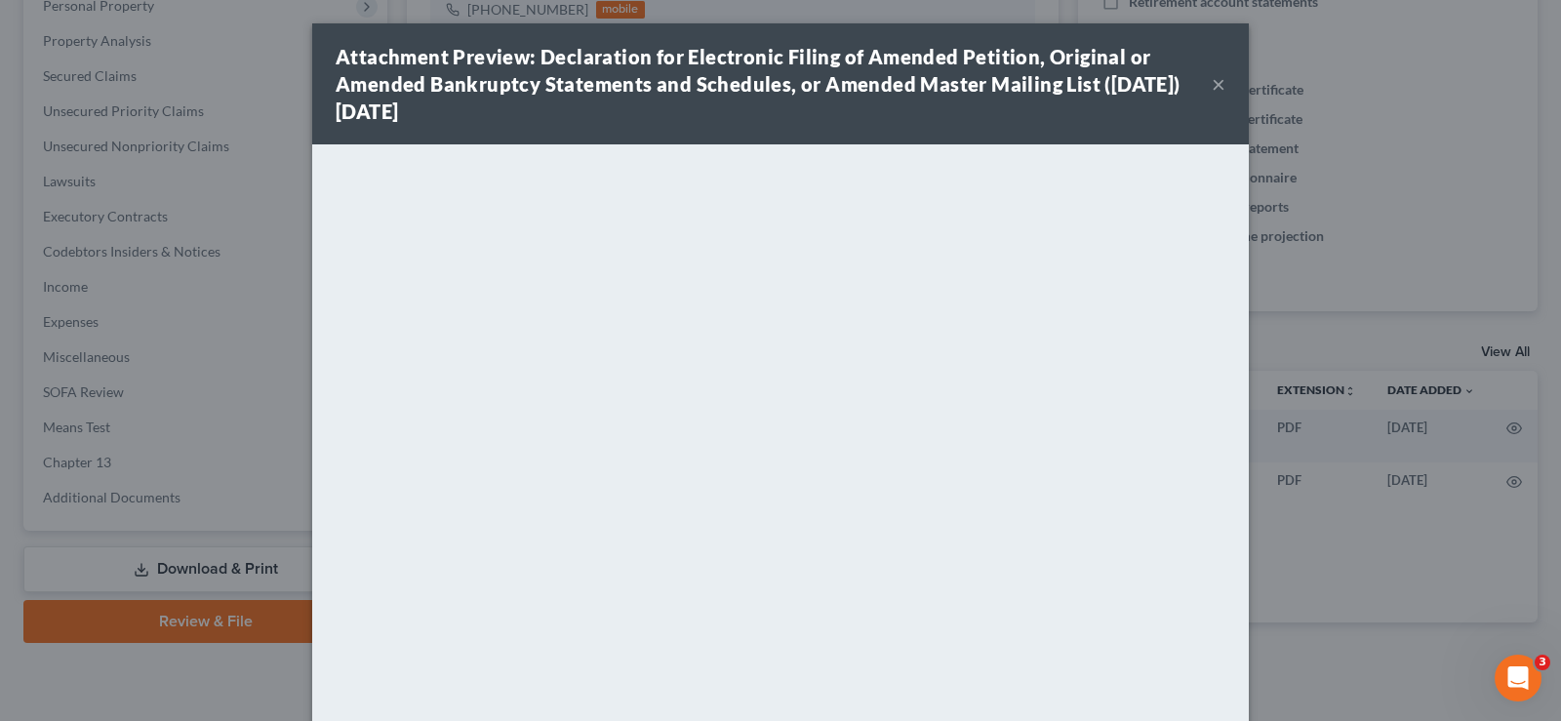
click at [1212, 84] on button "×" at bounding box center [1219, 83] width 14 height 23
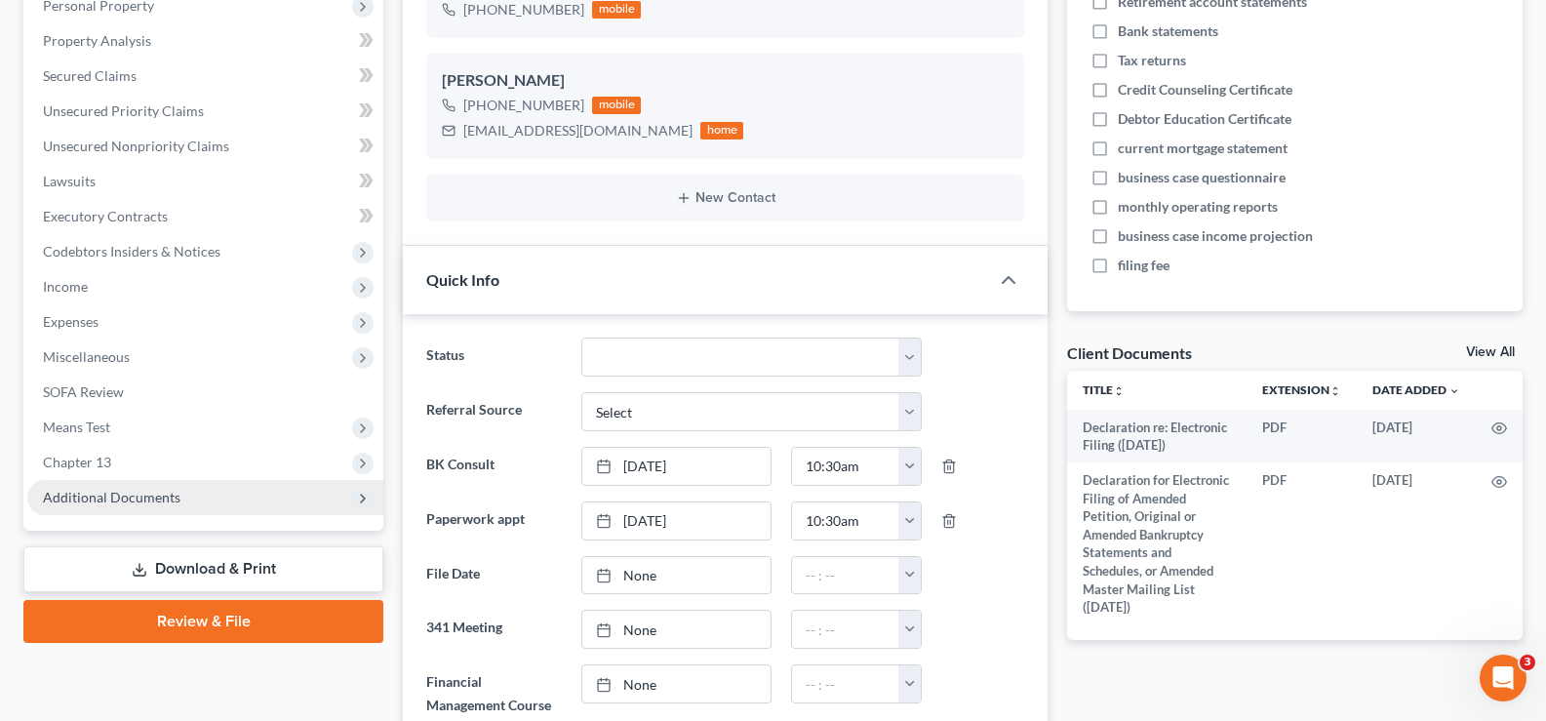
click at [189, 501] on span "Additional Documents" at bounding box center [205, 497] width 356 height 35
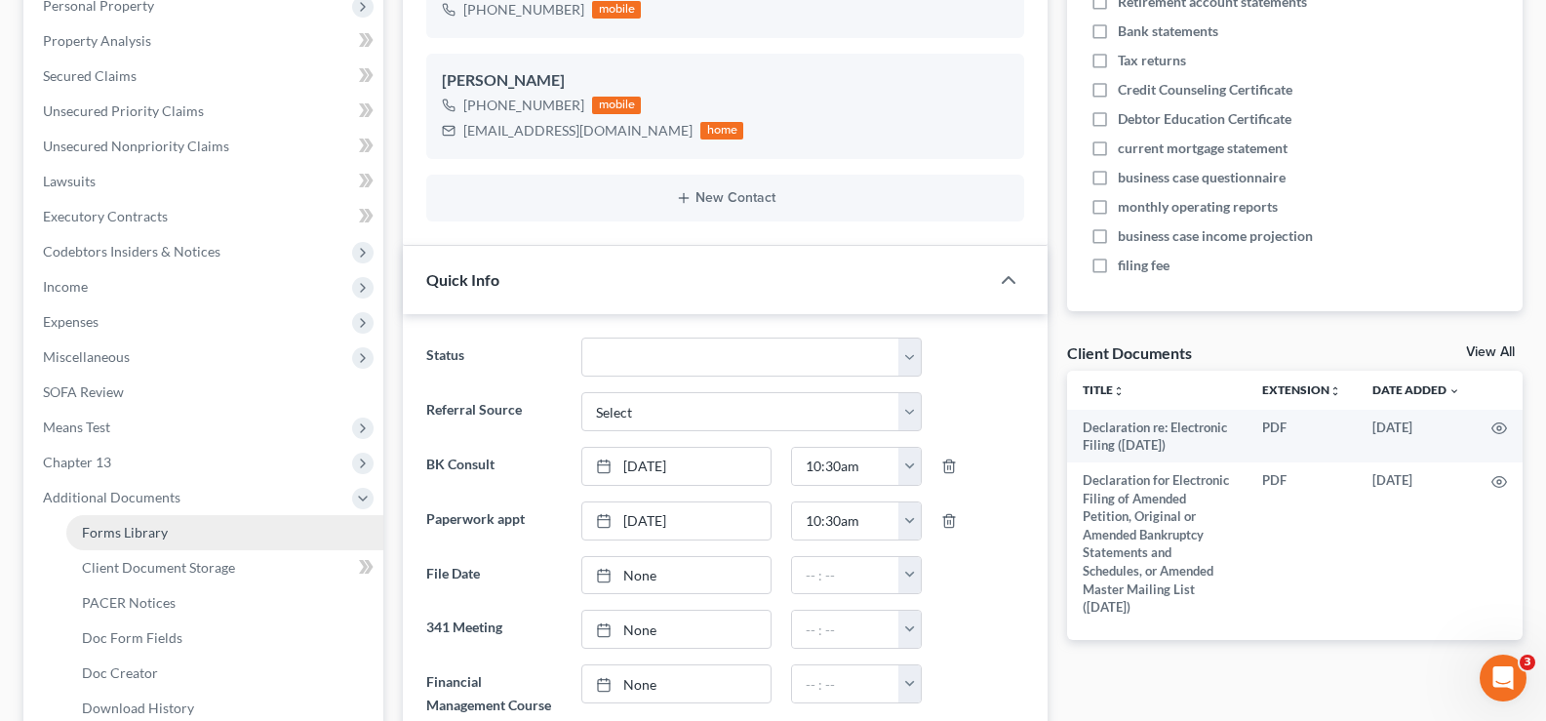
click at [172, 534] on link "Forms Library" at bounding box center [224, 532] width 317 height 35
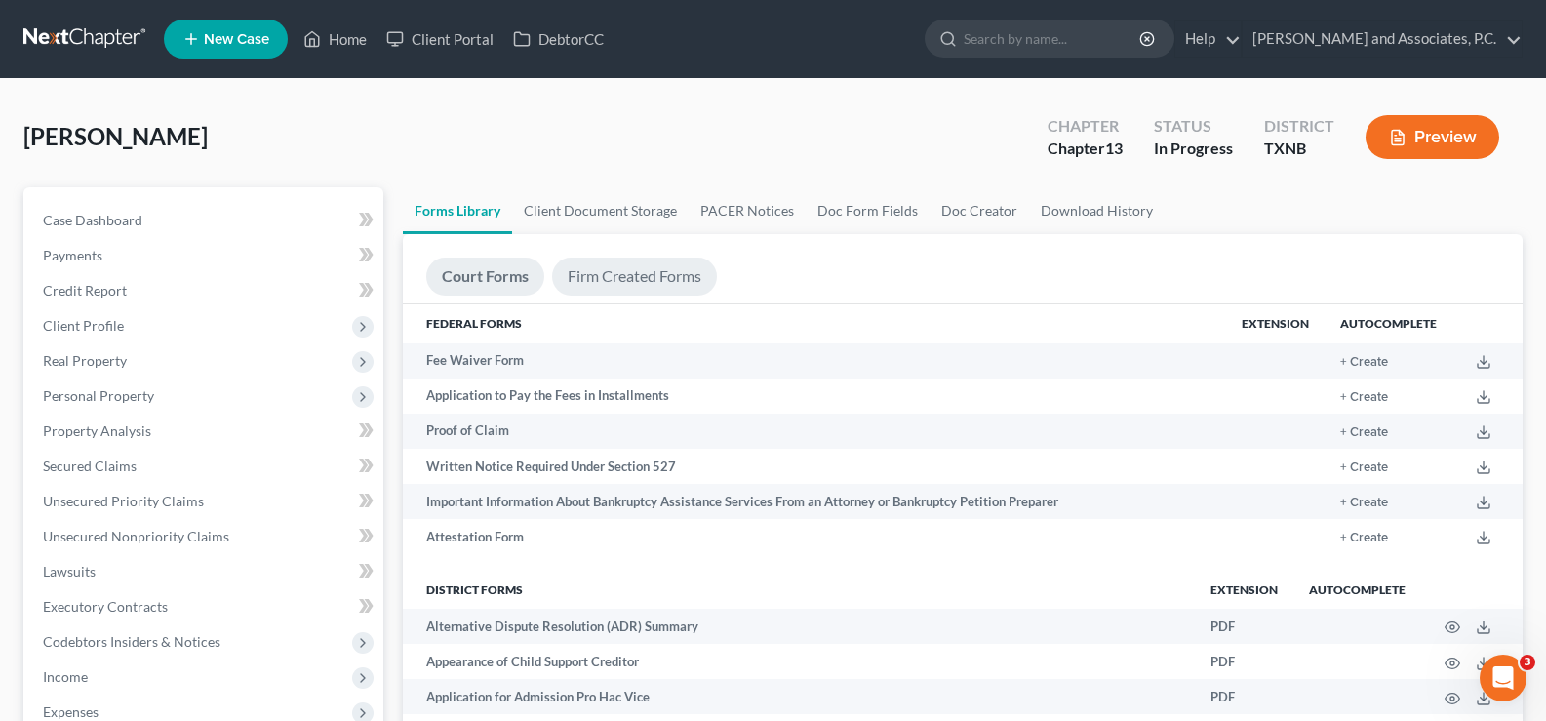
click at [627, 284] on link "Firm Created Forms" at bounding box center [634, 277] width 165 height 38
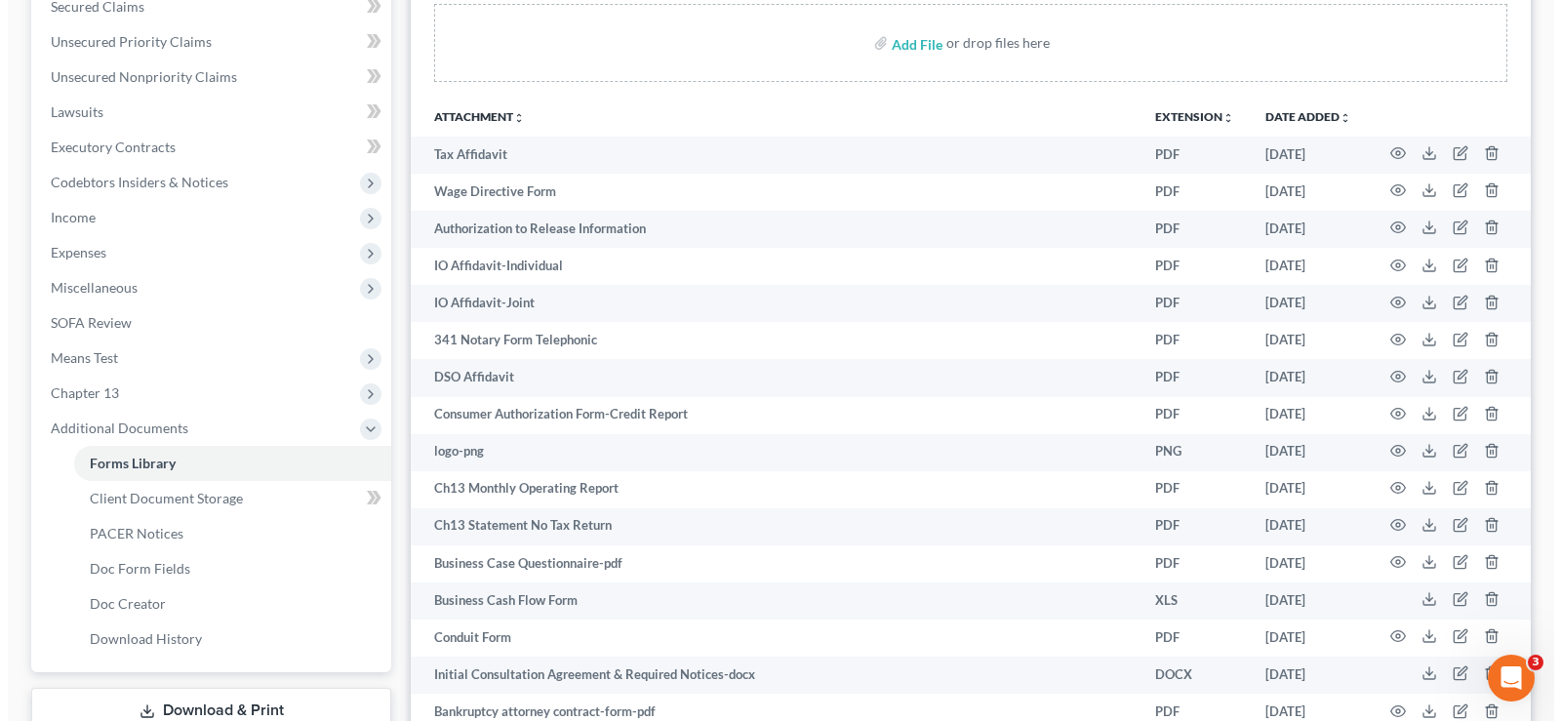
scroll to position [390, 0]
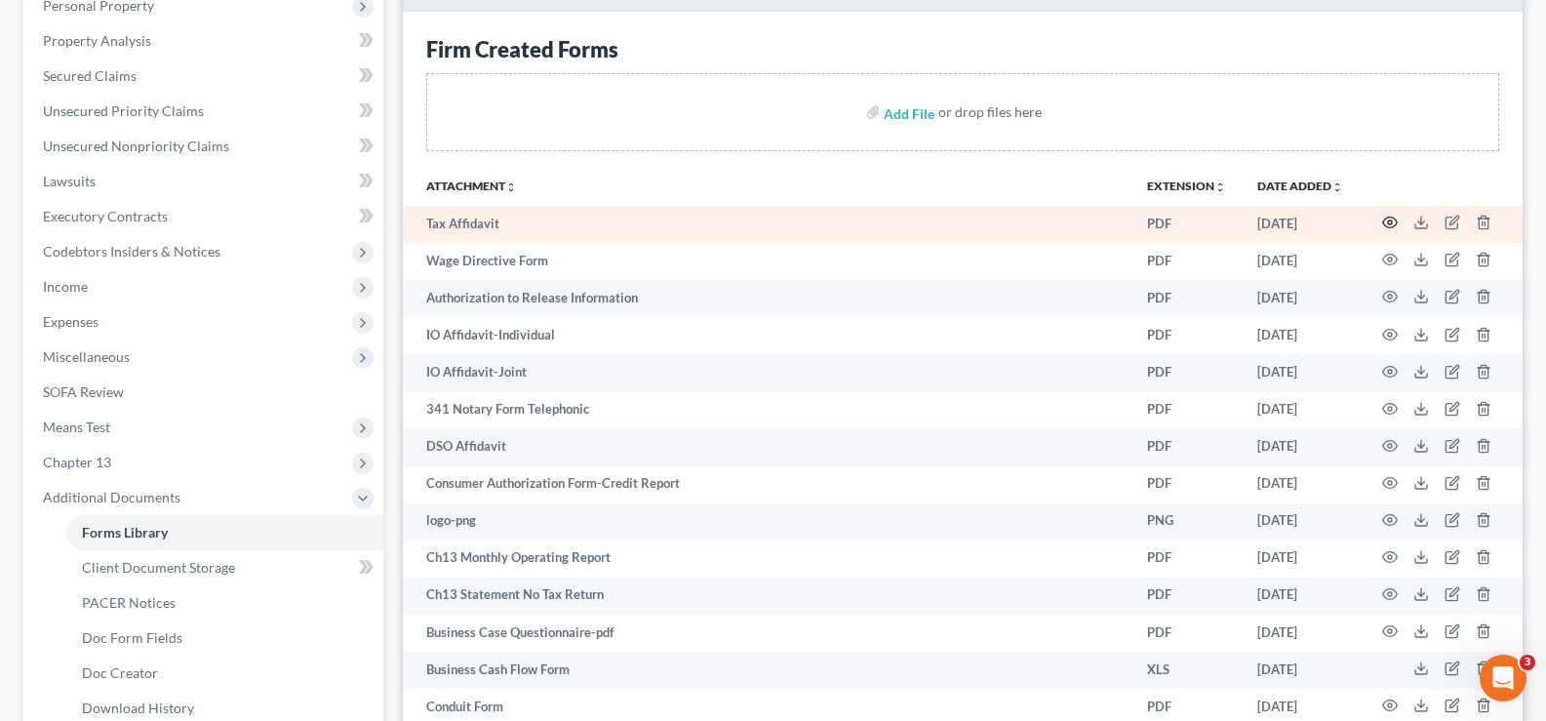
click at [1389, 220] on circle "button" at bounding box center [1390, 222] width 4 height 4
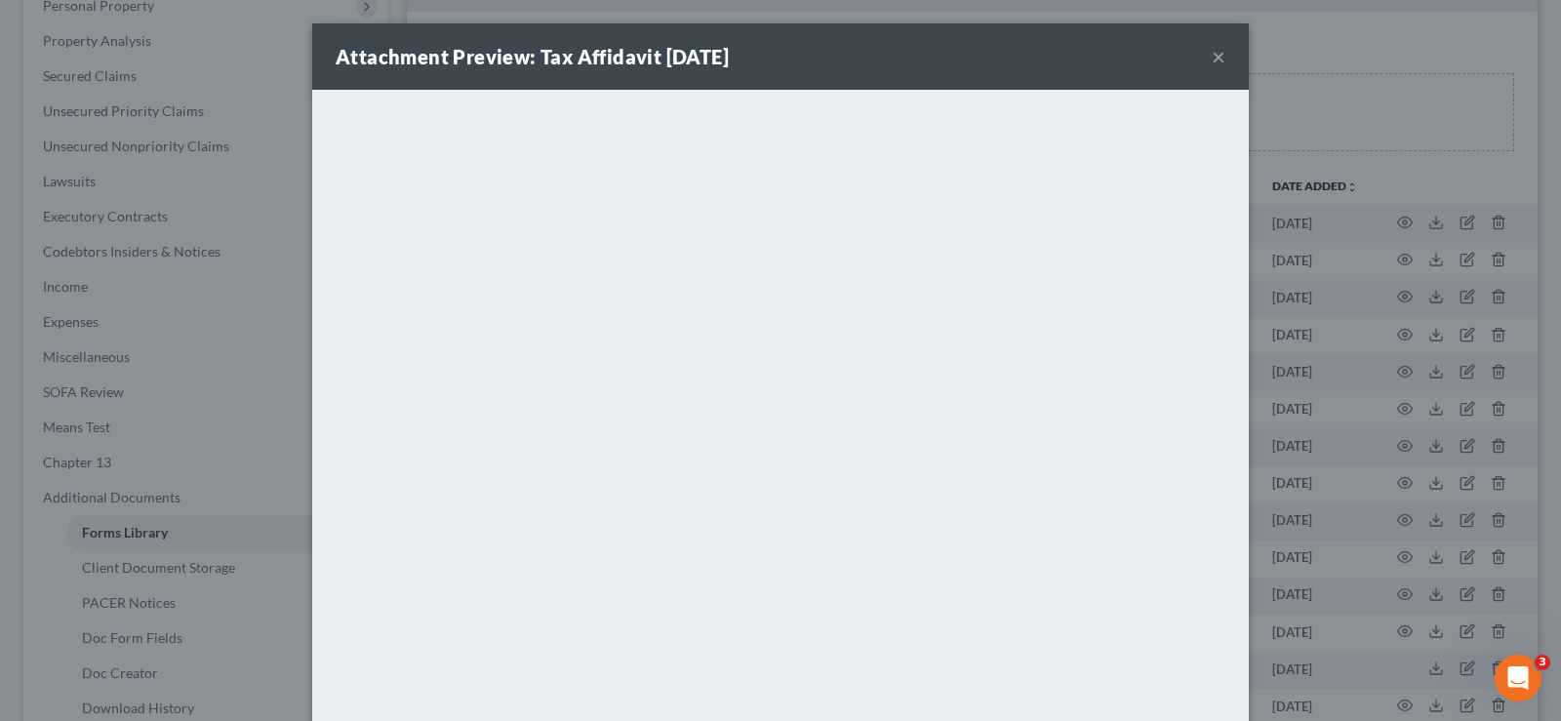
scroll to position [96, 0]
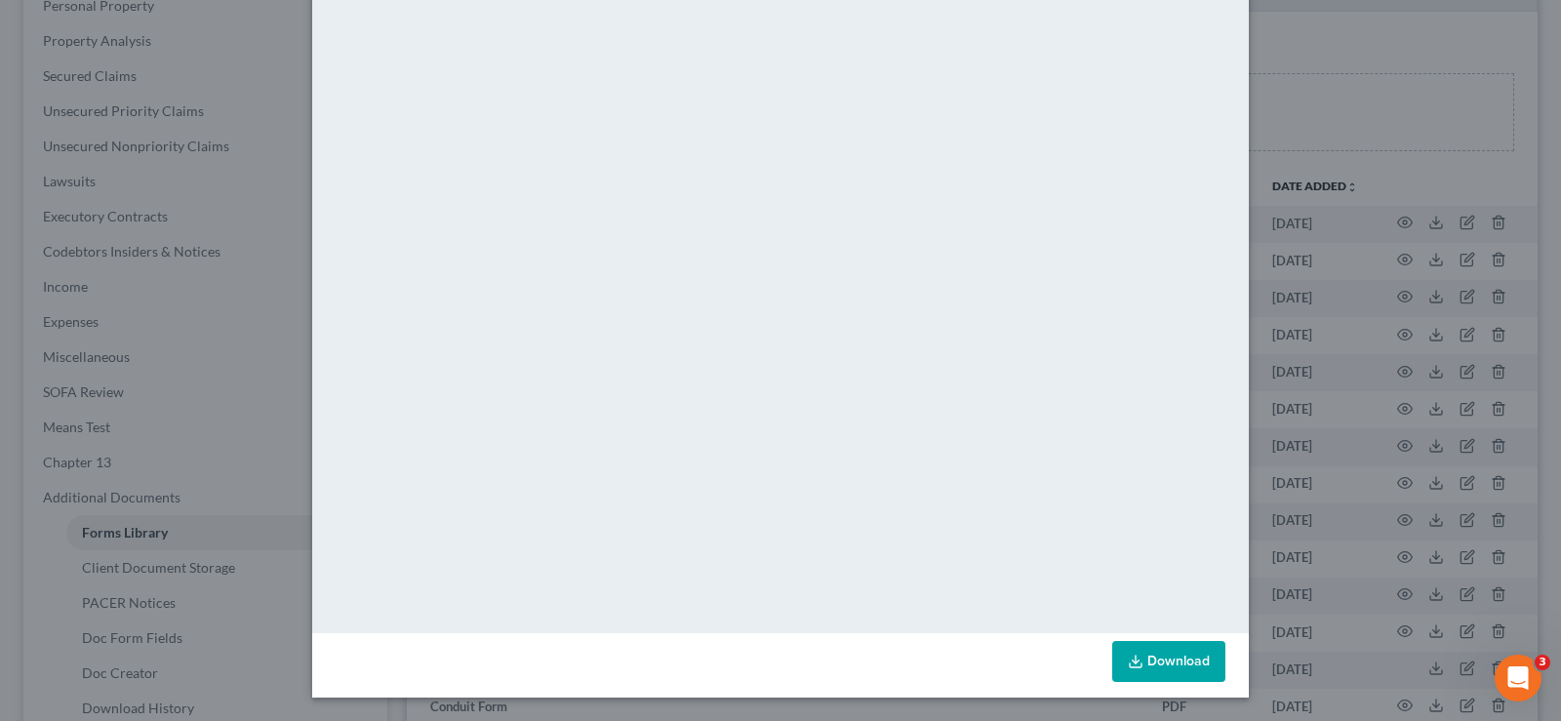
click at [1153, 661] on link "Download" at bounding box center [1168, 661] width 113 height 41
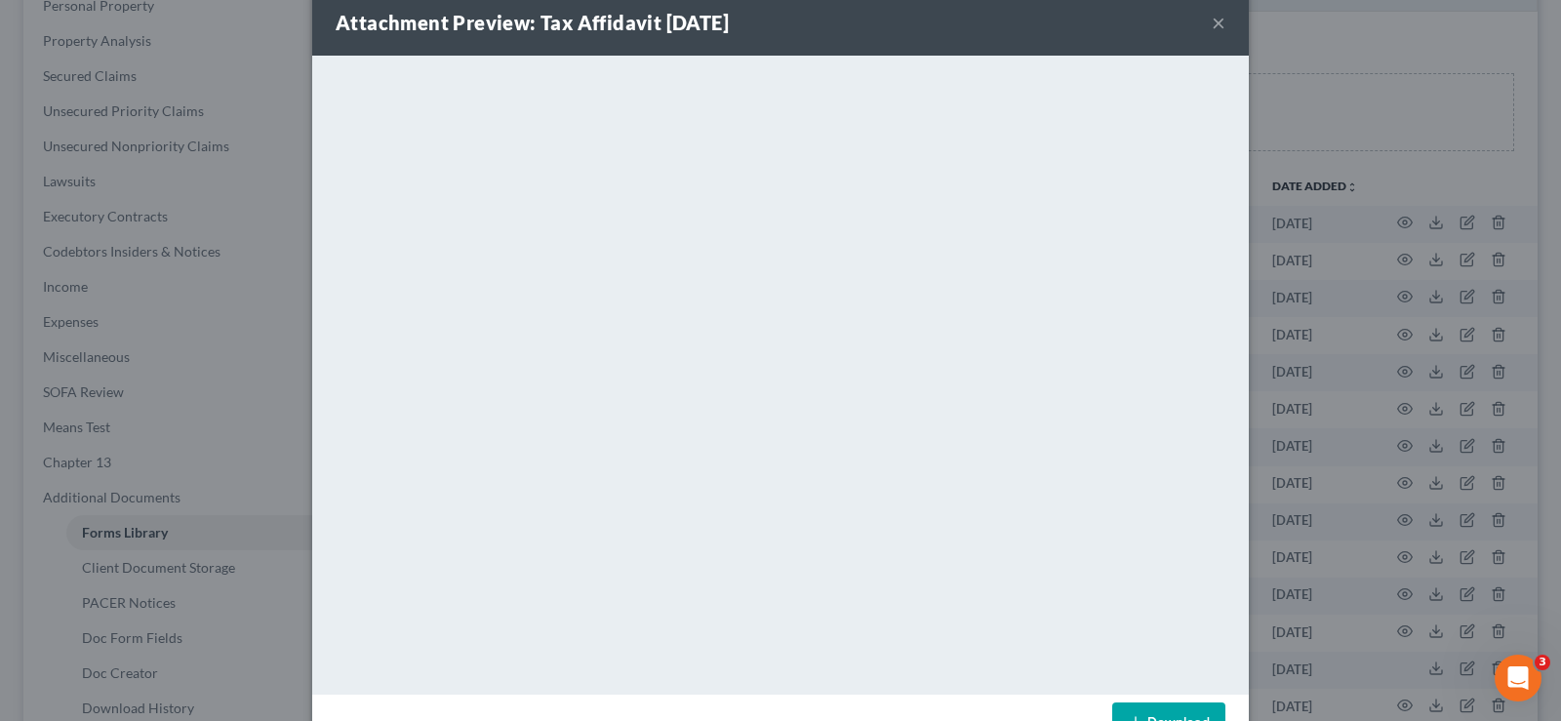
scroll to position [0, 0]
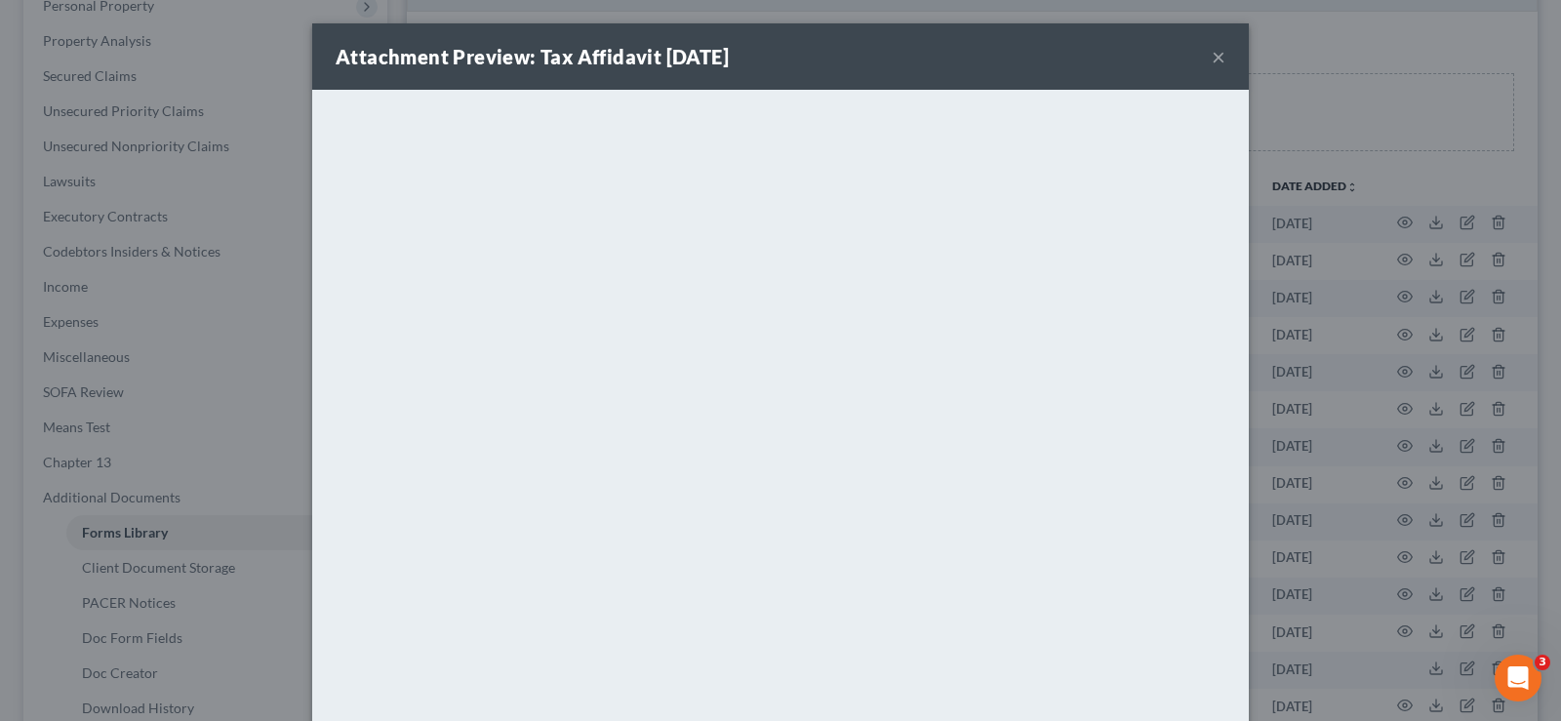
click at [1216, 57] on button "×" at bounding box center [1219, 56] width 14 height 23
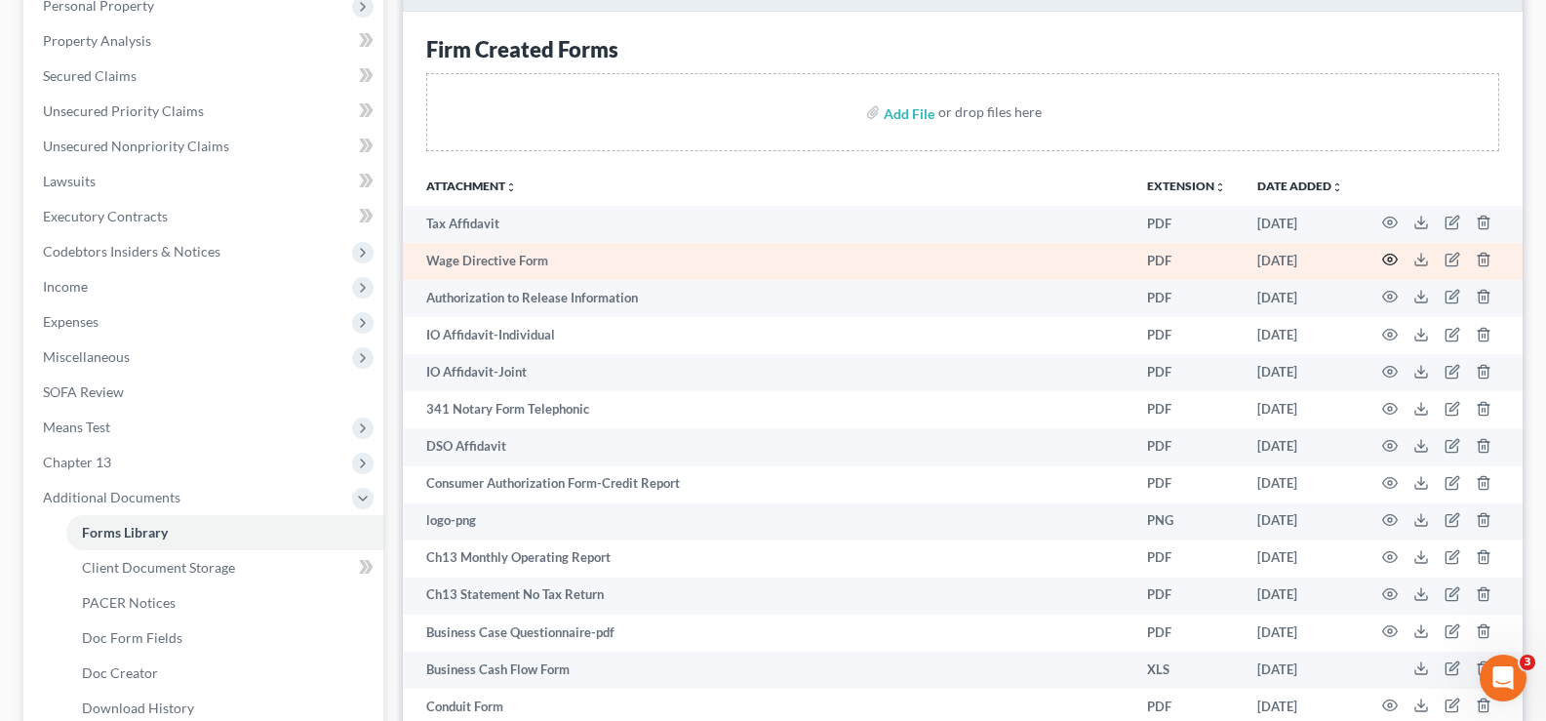
click at [1396, 253] on icon "button" at bounding box center [1390, 260] width 16 height 16
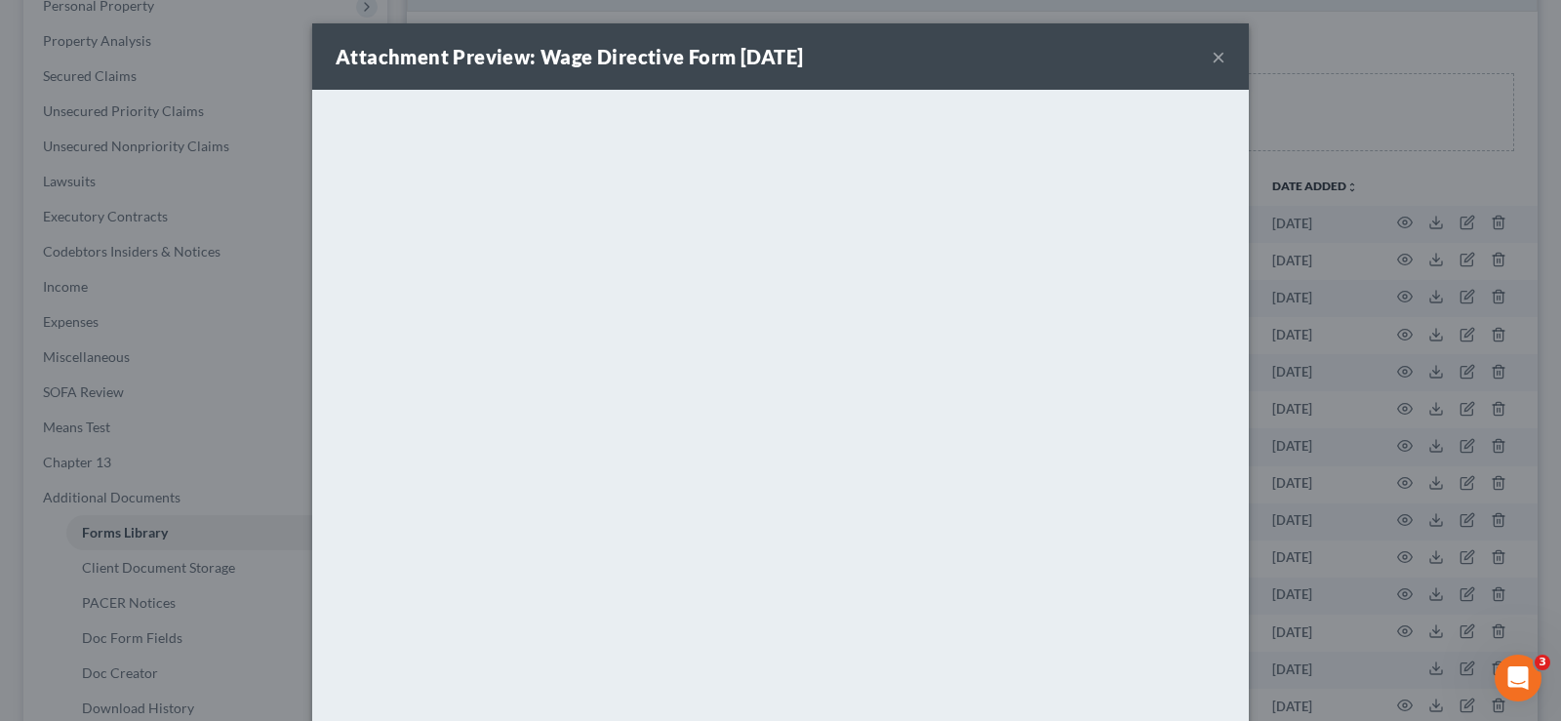
scroll to position [96, 0]
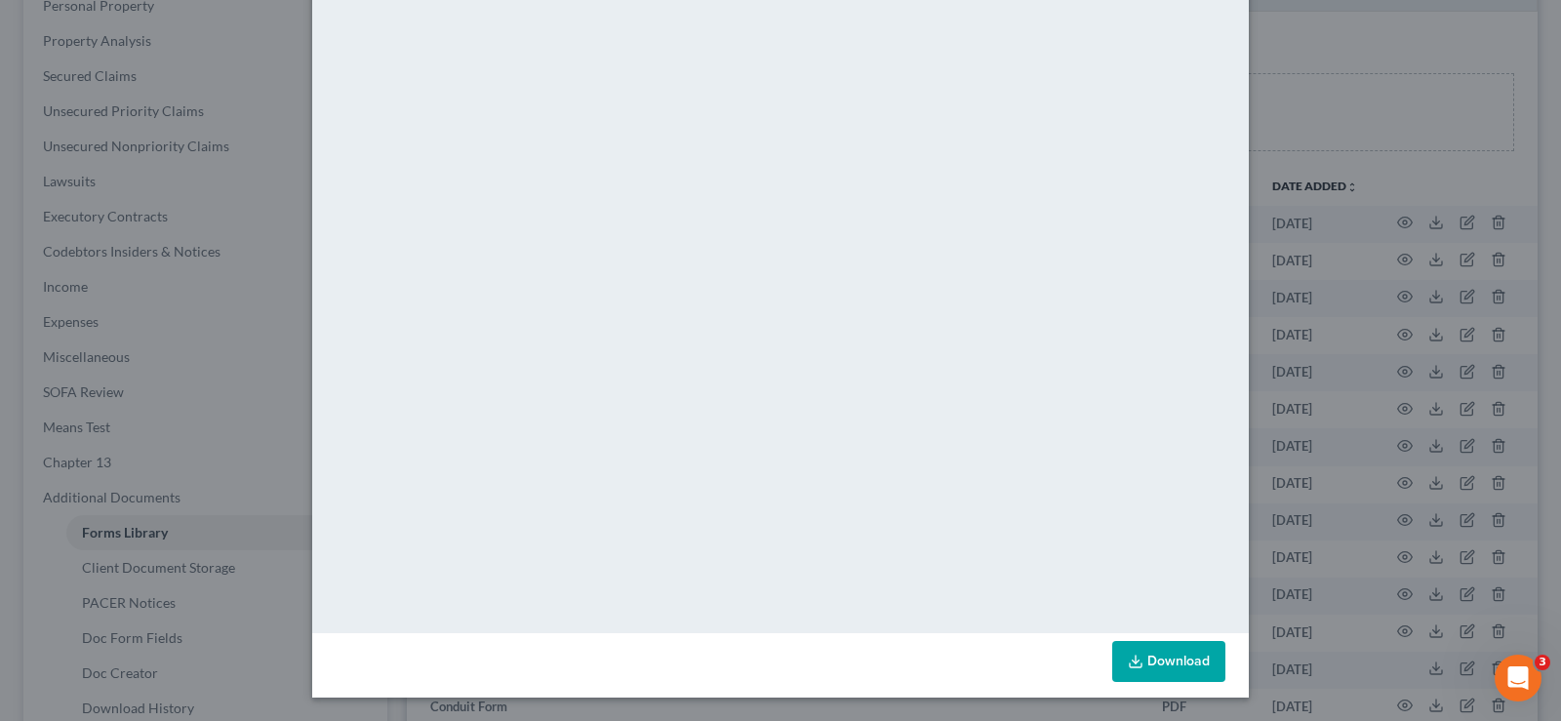
click at [1170, 657] on link "Download" at bounding box center [1168, 661] width 113 height 41
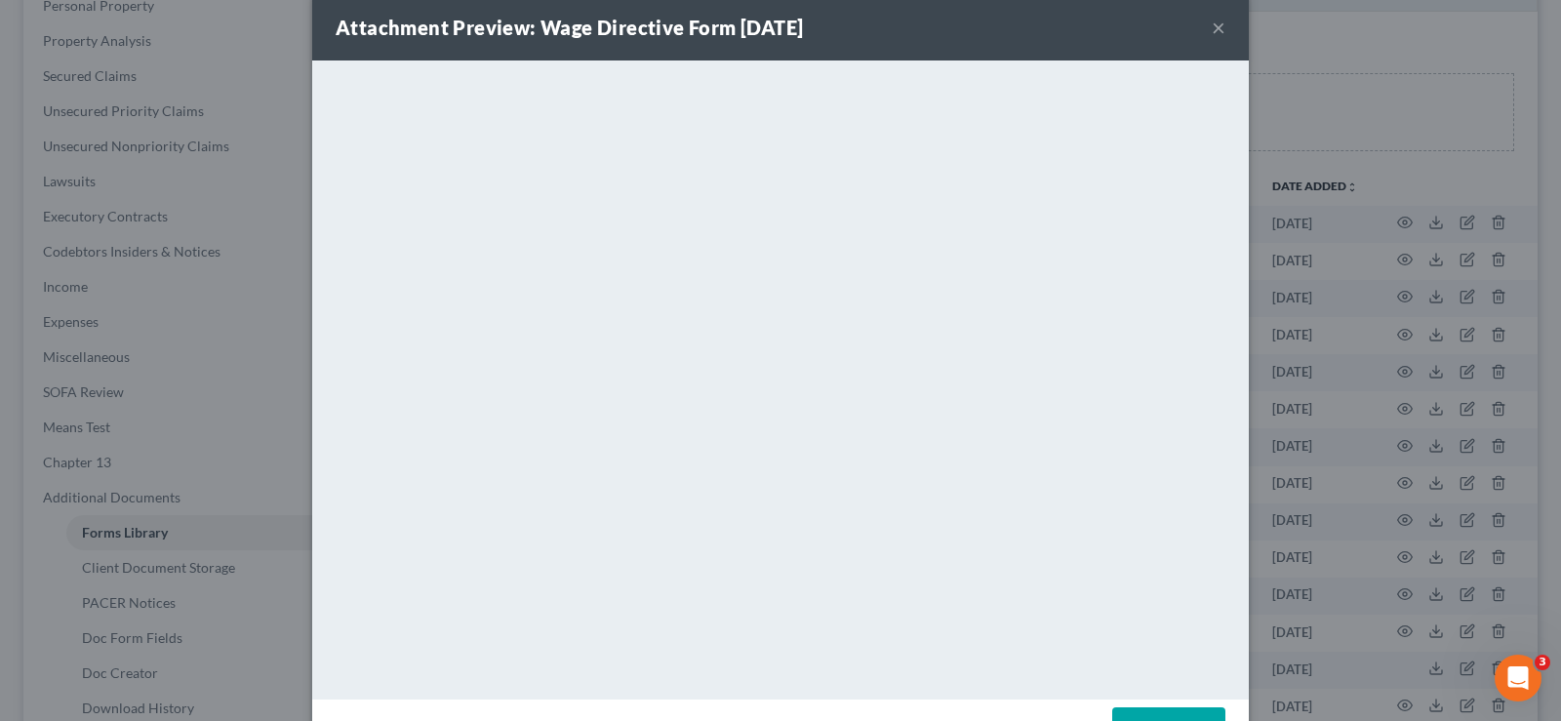
scroll to position [0, 0]
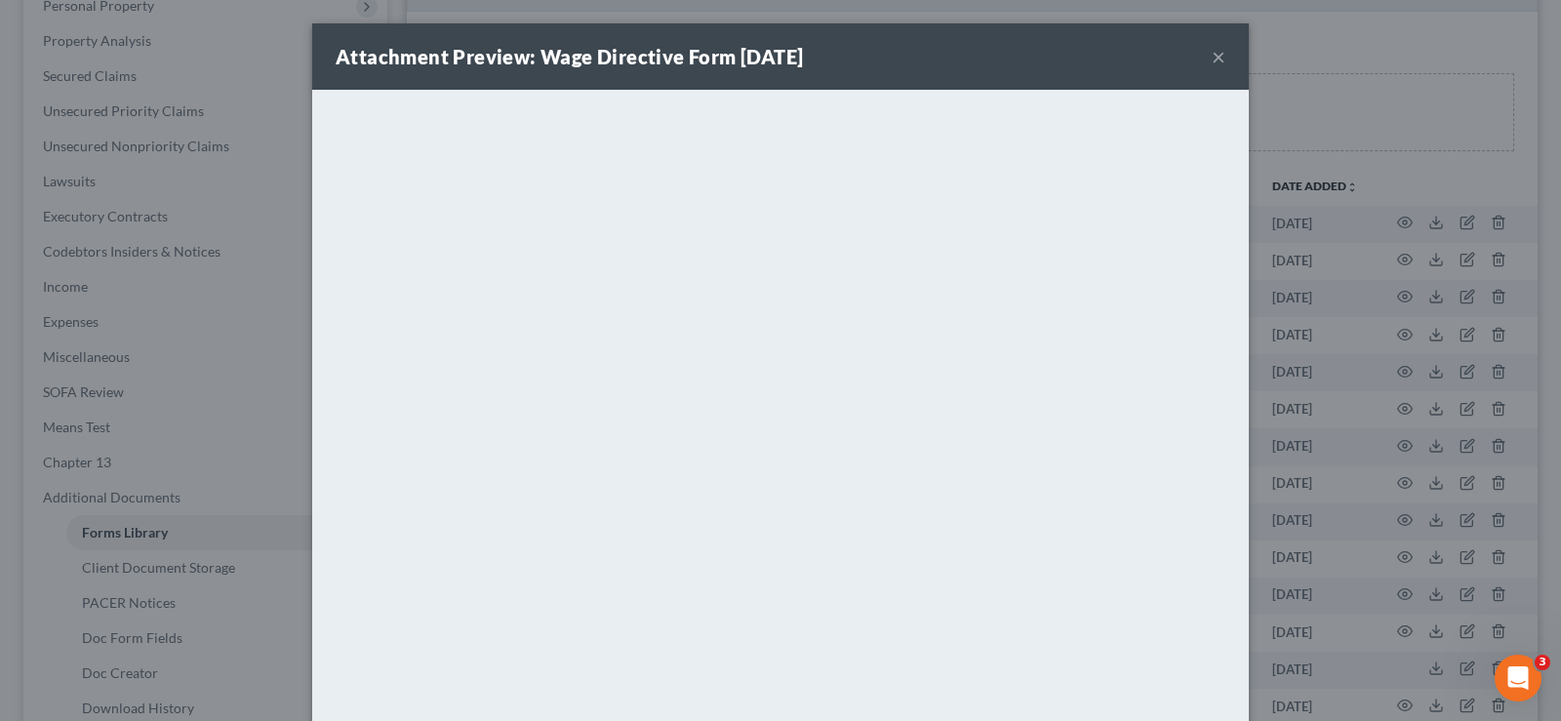
click at [1212, 50] on button "×" at bounding box center [1219, 56] width 14 height 23
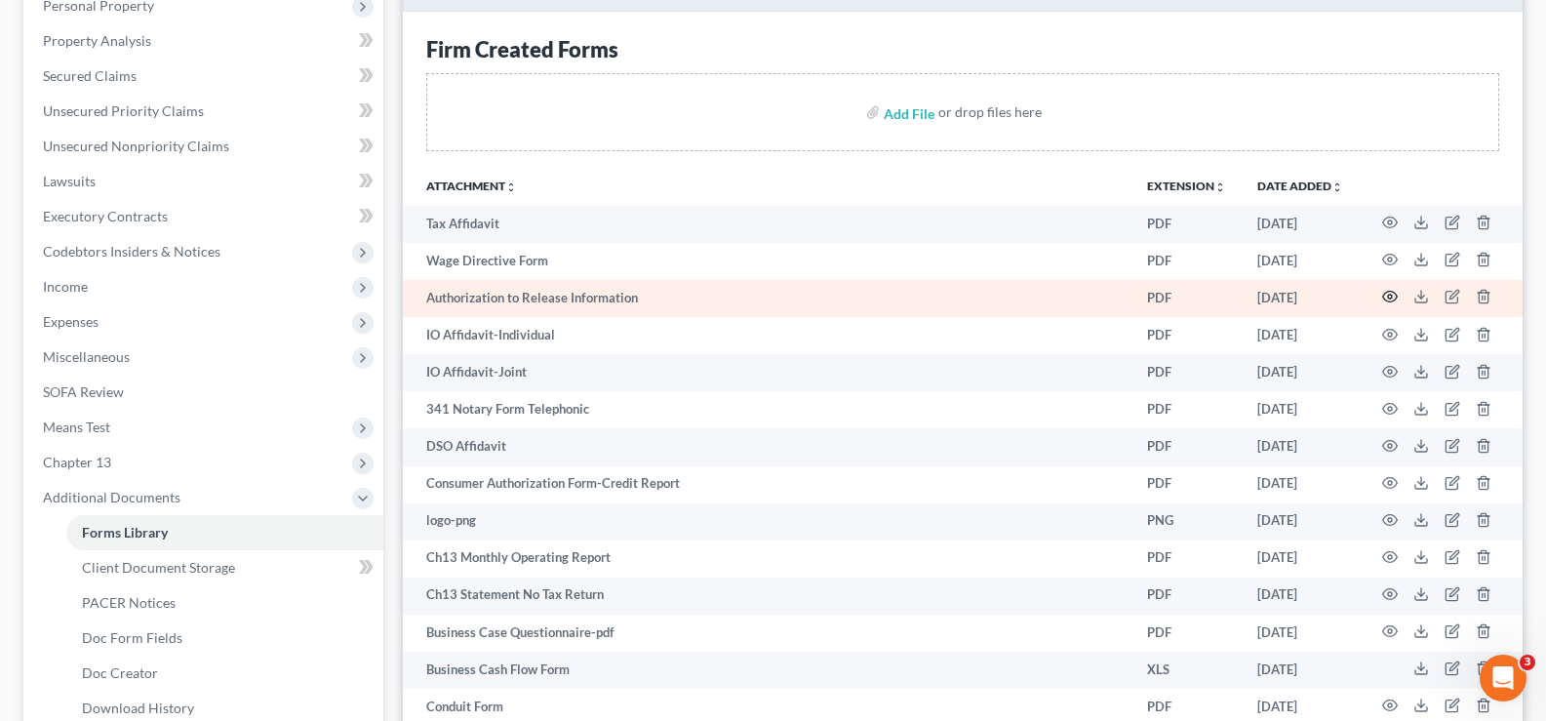
click at [1385, 292] on icon "button" at bounding box center [1390, 297] width 16 height 16
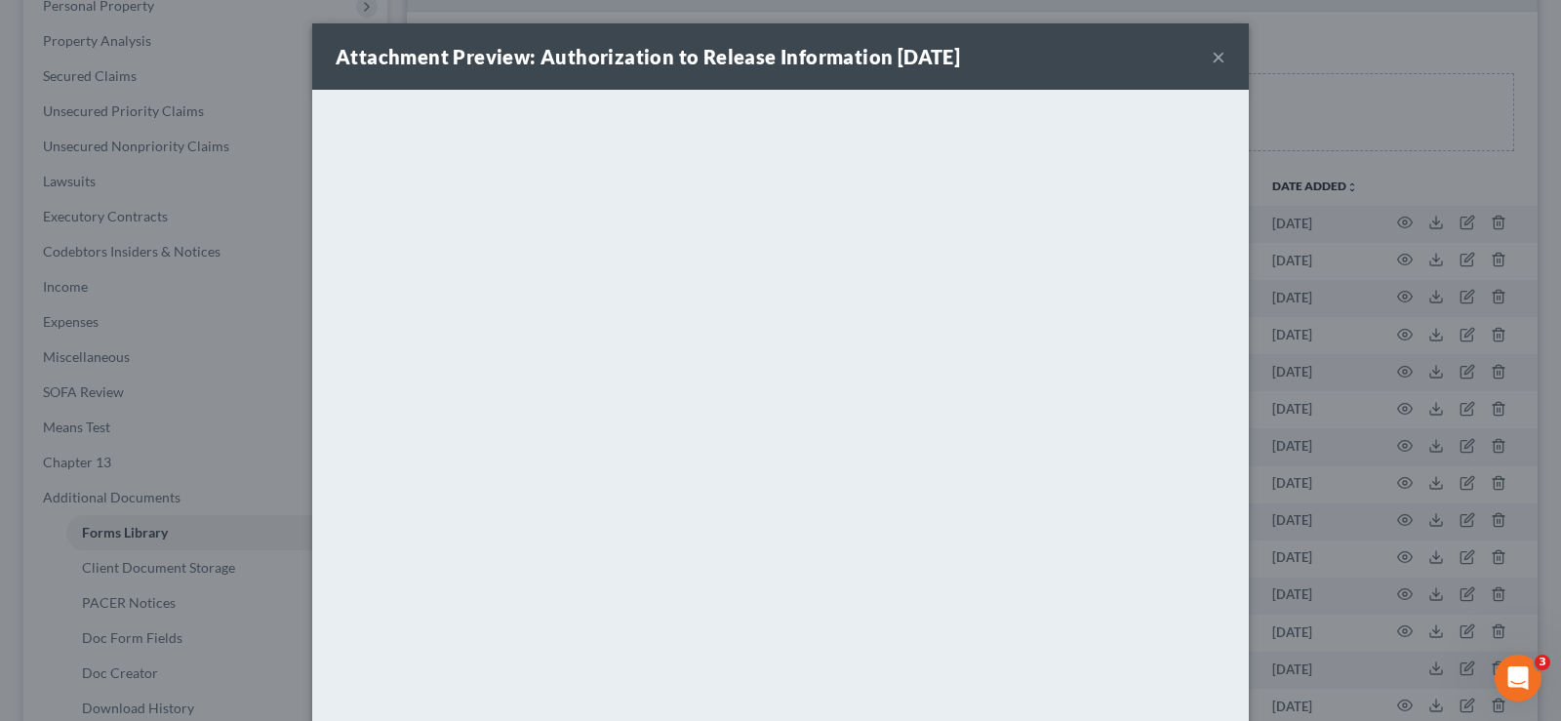
scroll to position [96, 0]
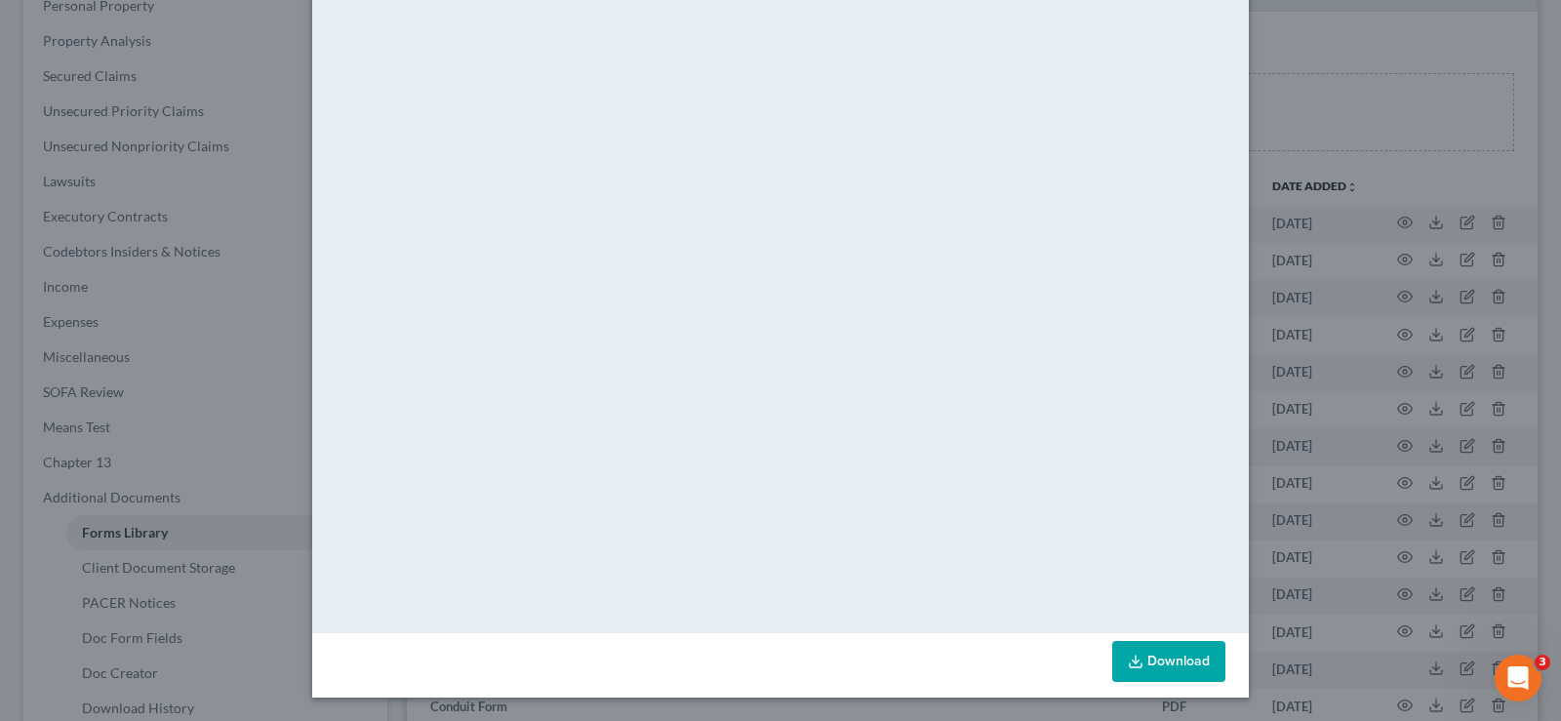
click at [1163, 661] on link "Download" at bounding box center [1168, 661] width 113 height 41
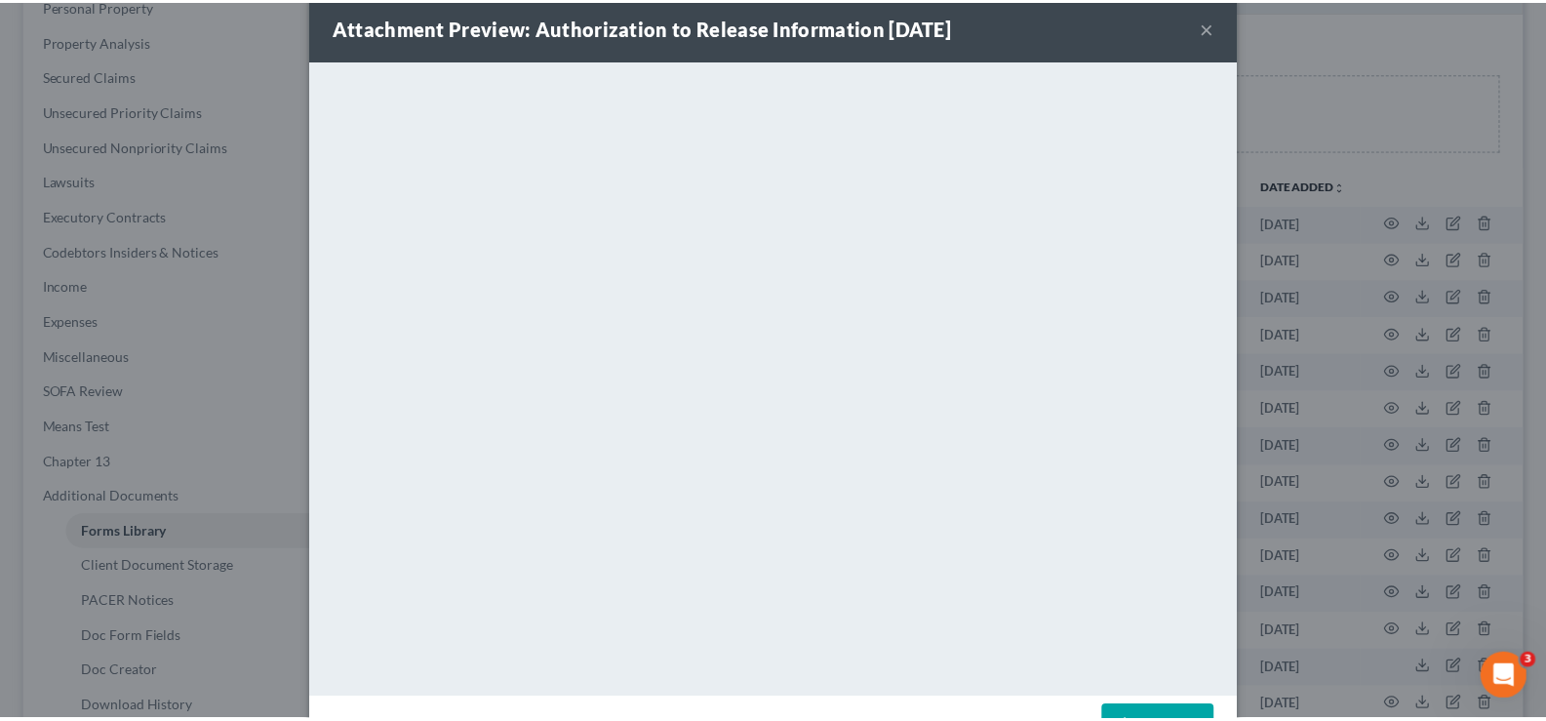
scroll to position [0, 0]
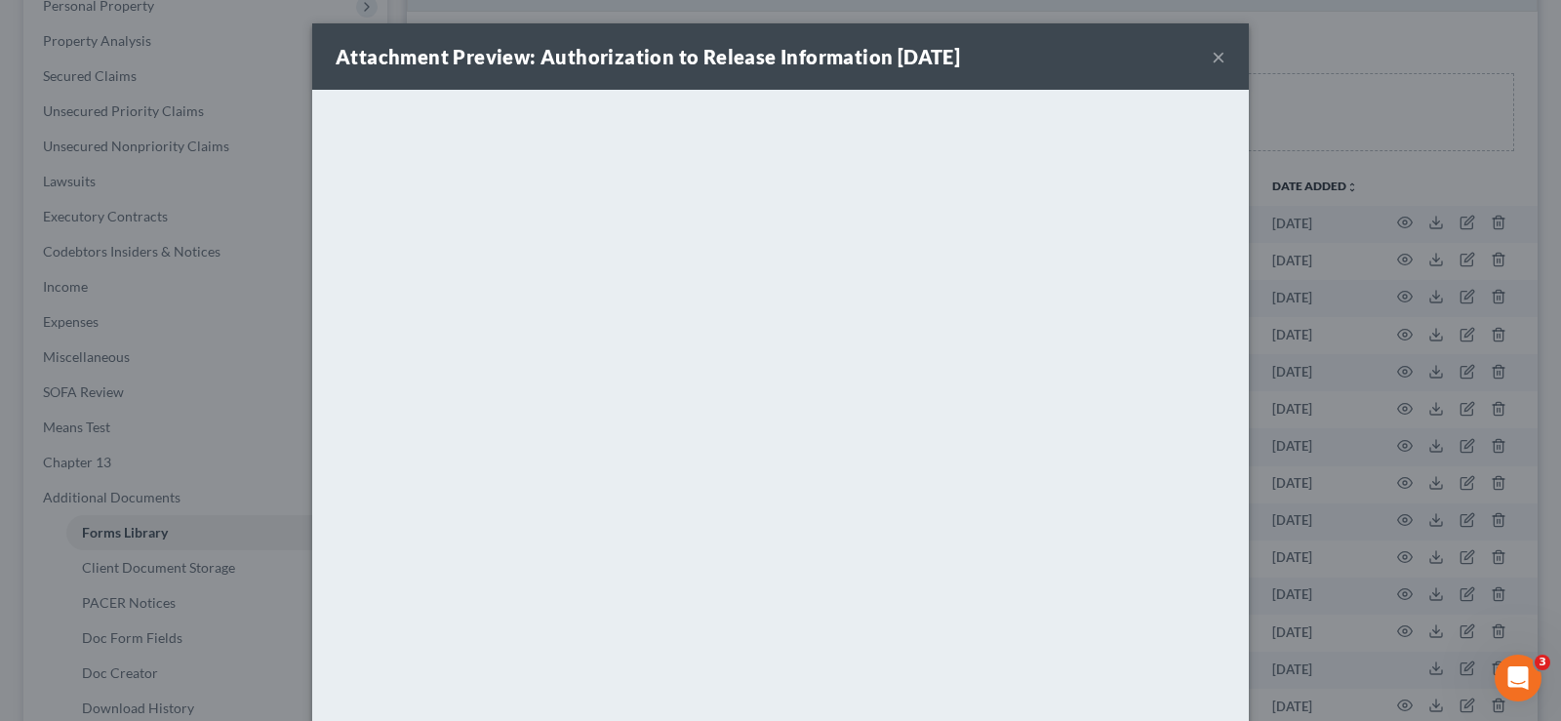
click at [1214, 55] on button "×" at bounding box center [1219, 56] width 14 height 23
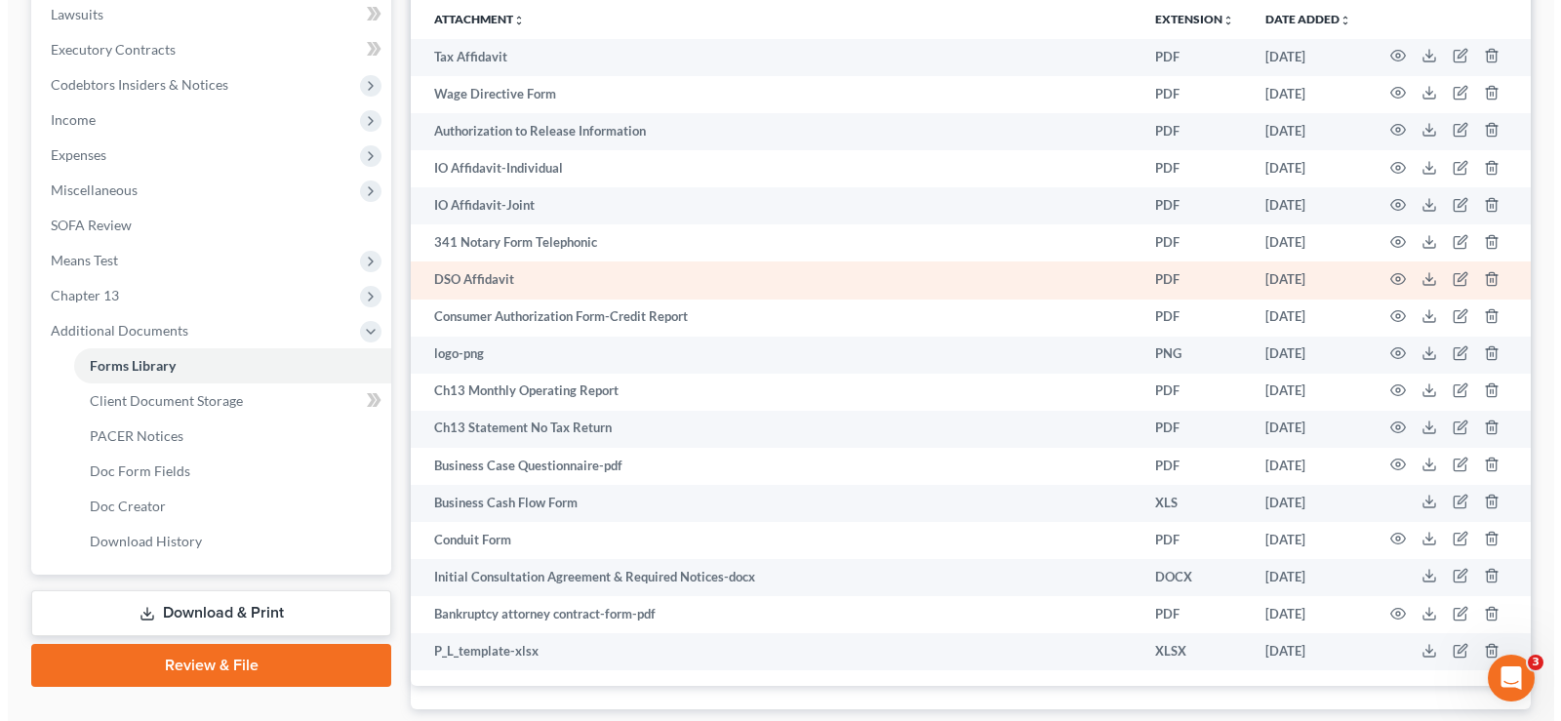
scroll to position [682, 0]
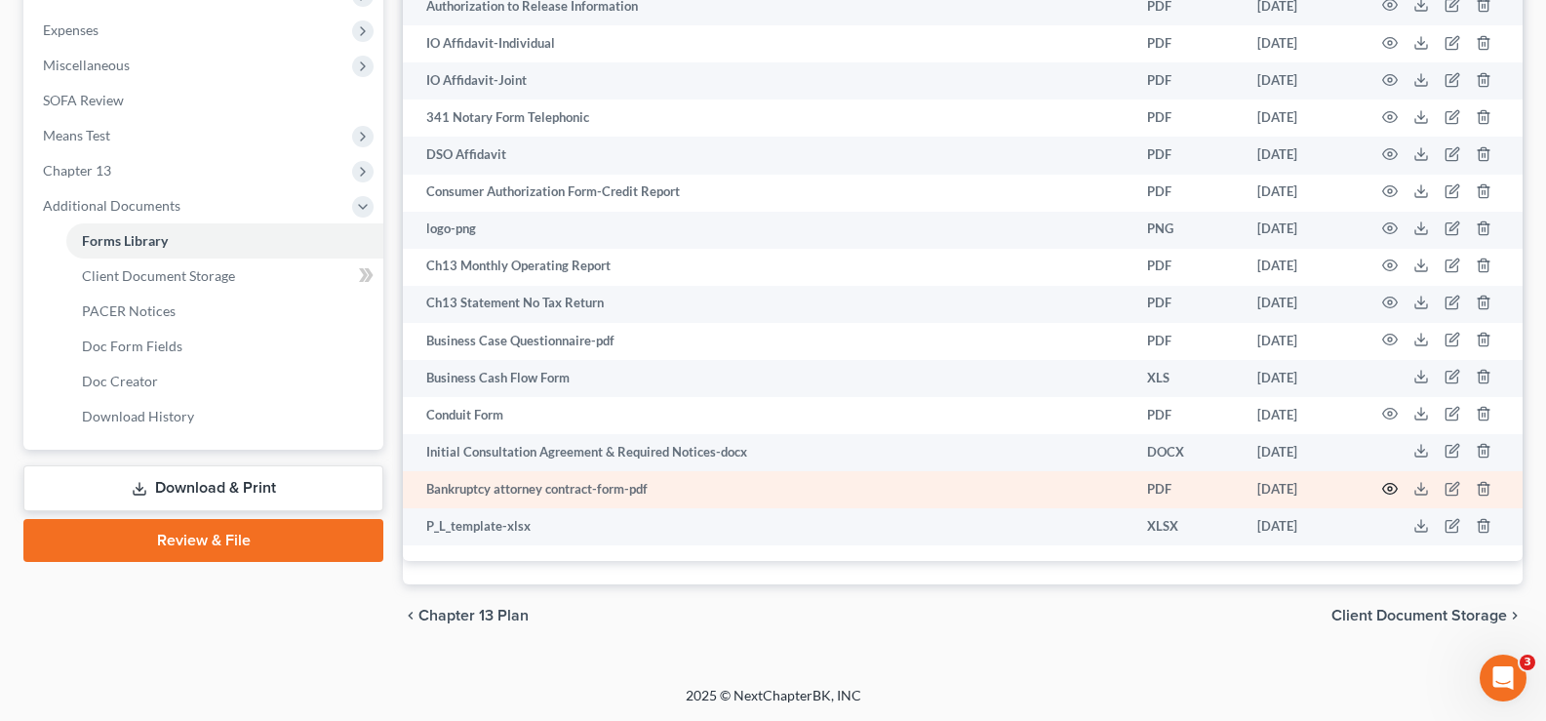
click at [1384, 490] on icon "button" at bounding box center [1390, 488] width 15 height 11
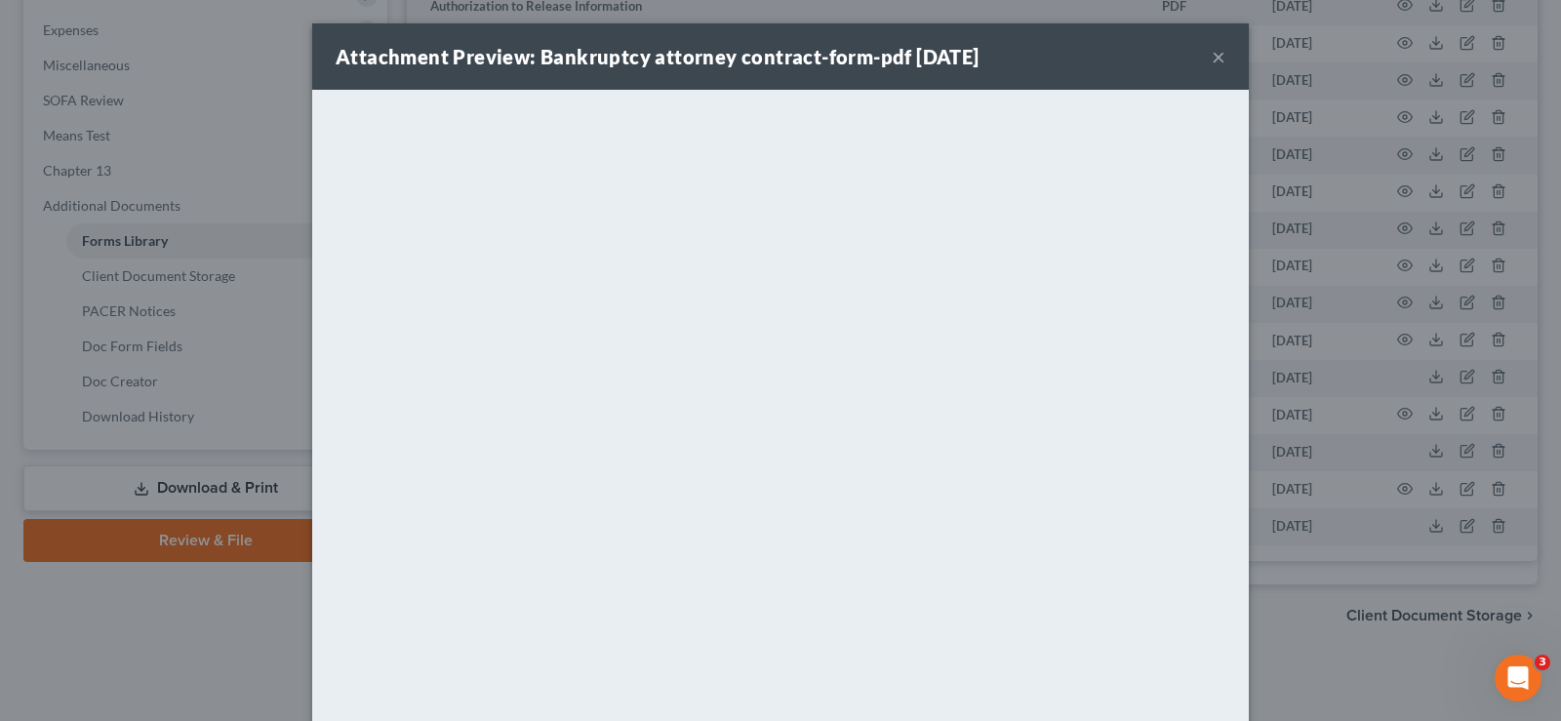
click at [1212, 60] on button "×" at bounding box center [1219, 56] width 14 height 23
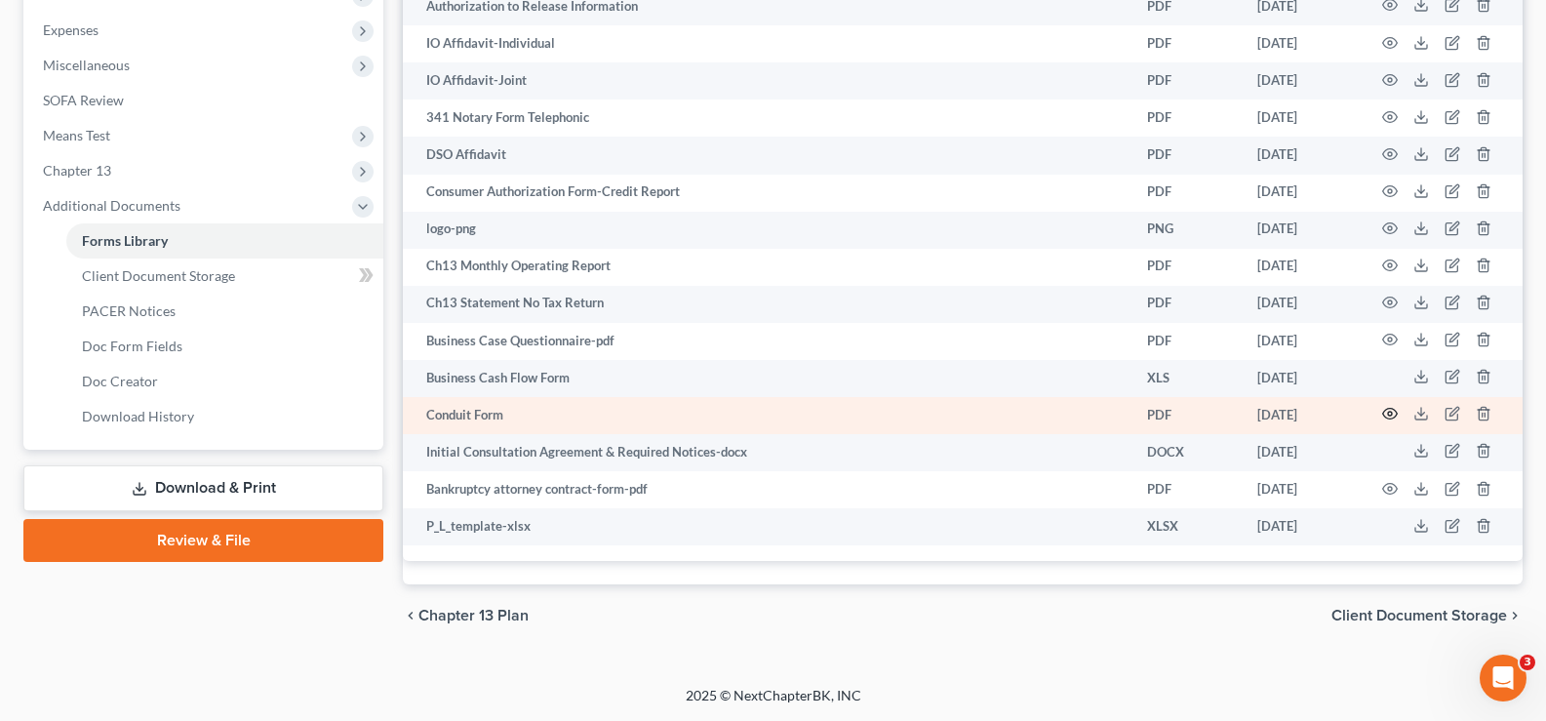
click at [1389, 416] on circle "button" at bounding box center [1390, 414] width 4 height 4
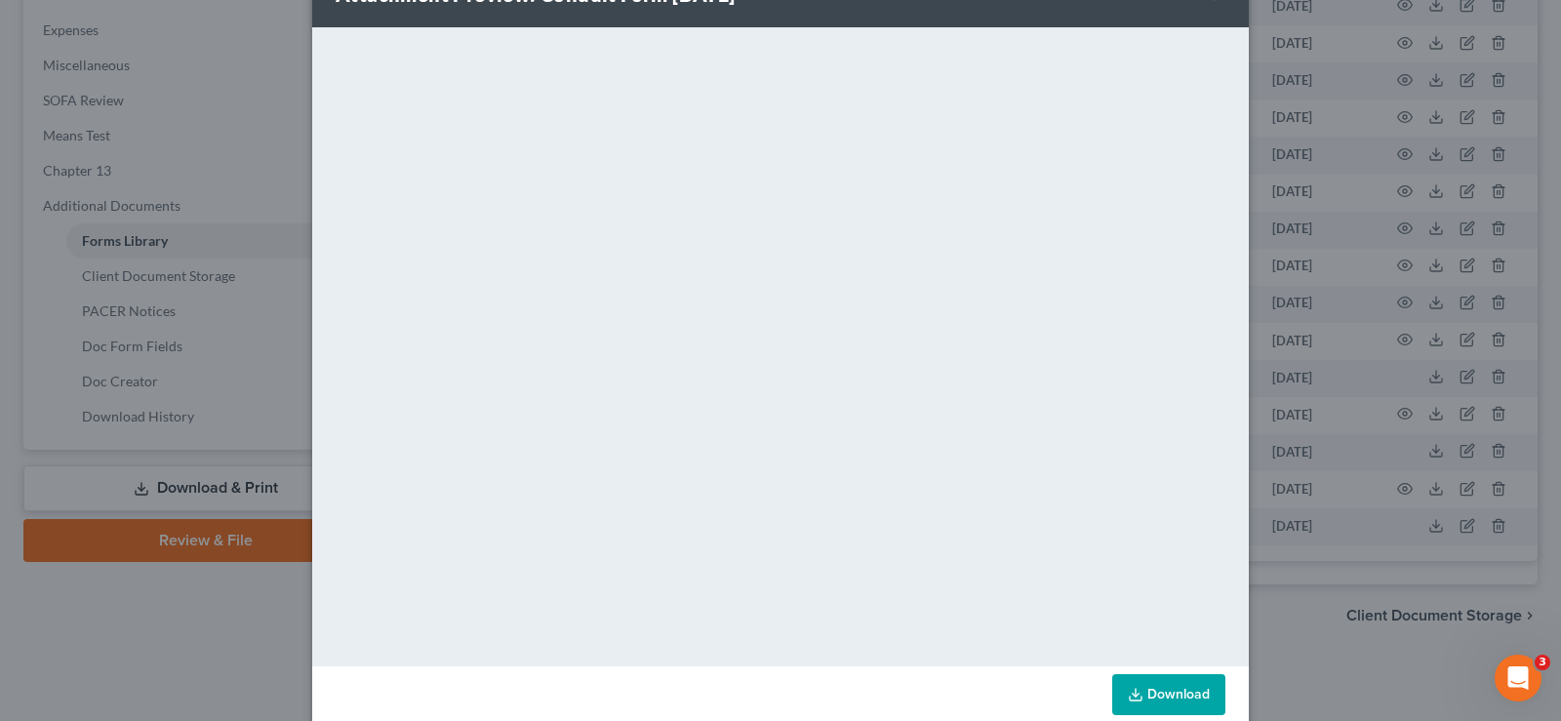
scroll to position [96, 0]
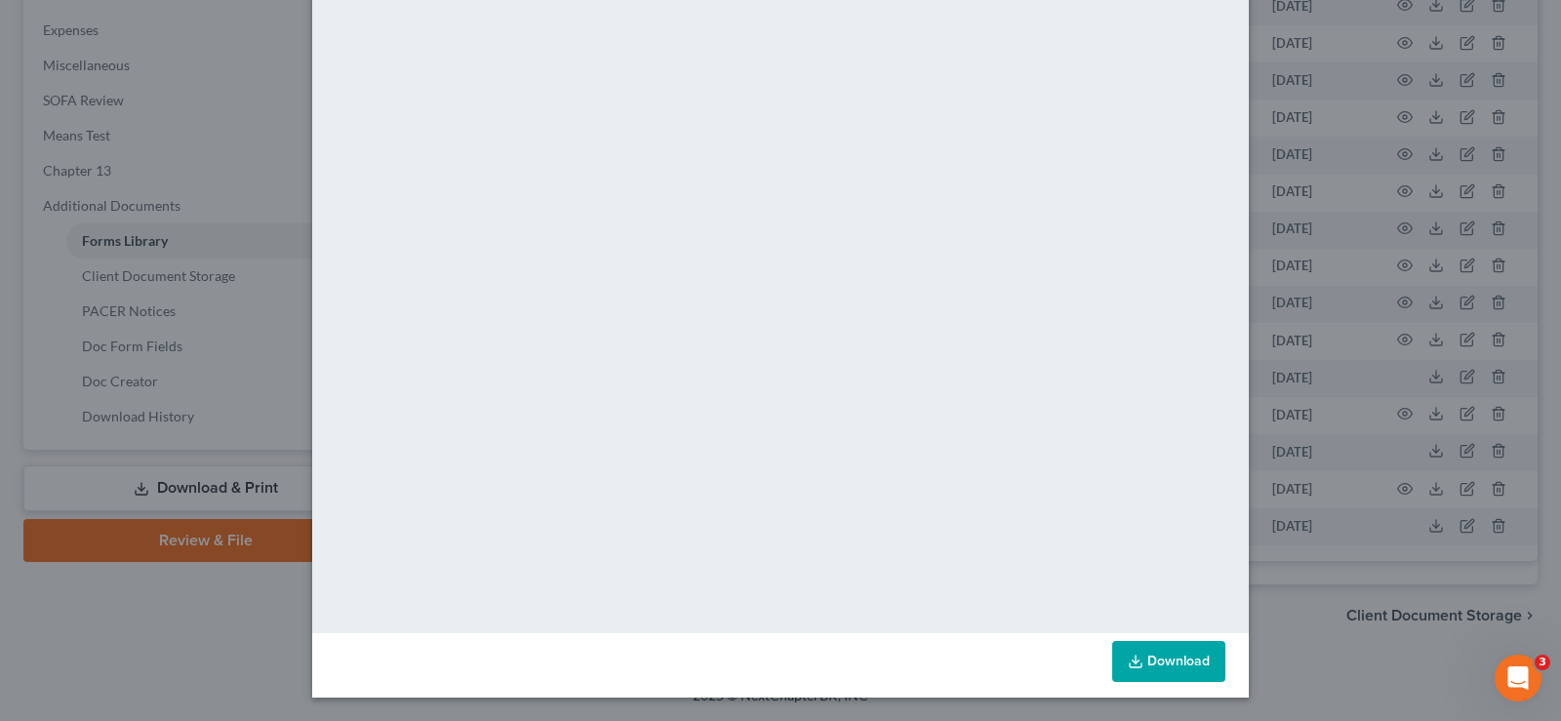
click at [1151, 667] on link "Download" at bounding box center [1168, 661] width 113 height 41
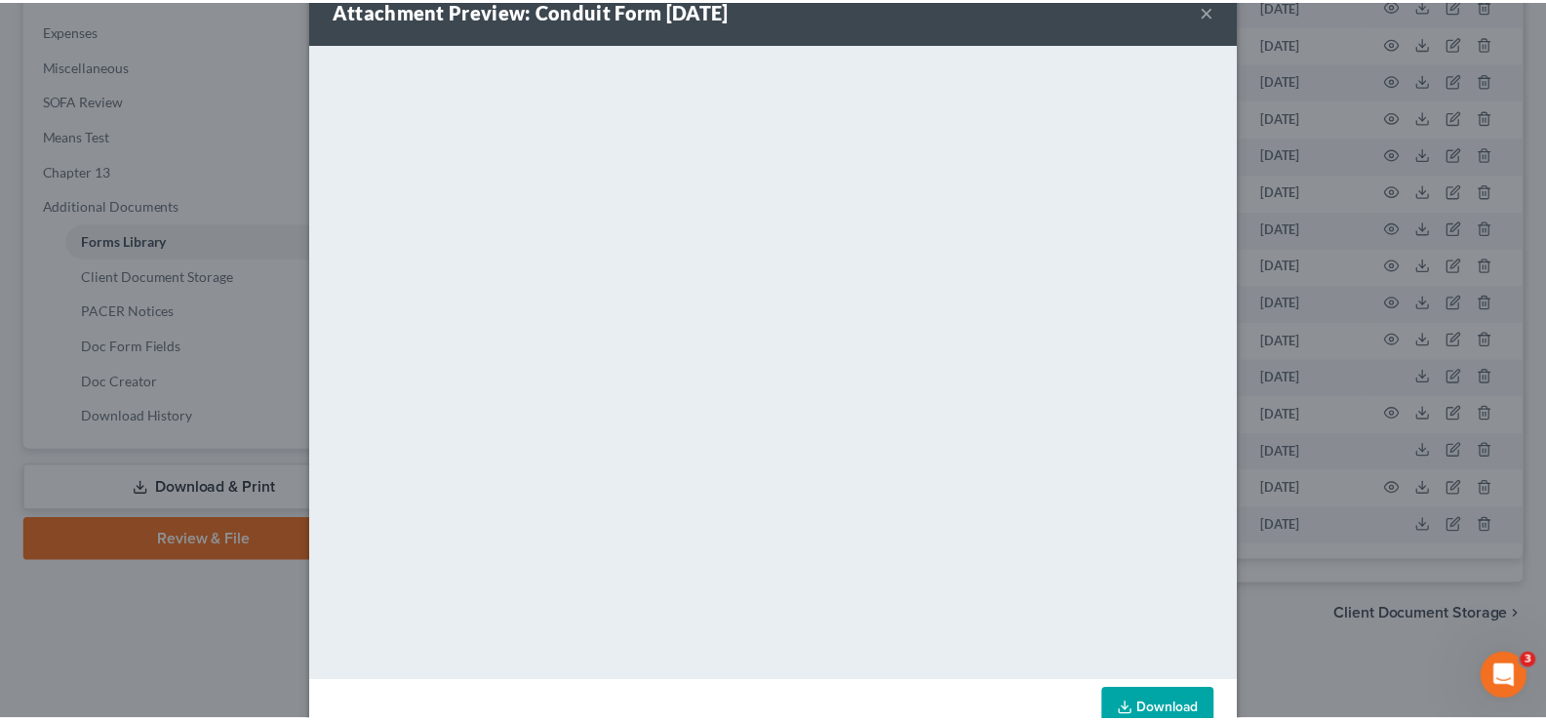
scroll to position [0, 0]
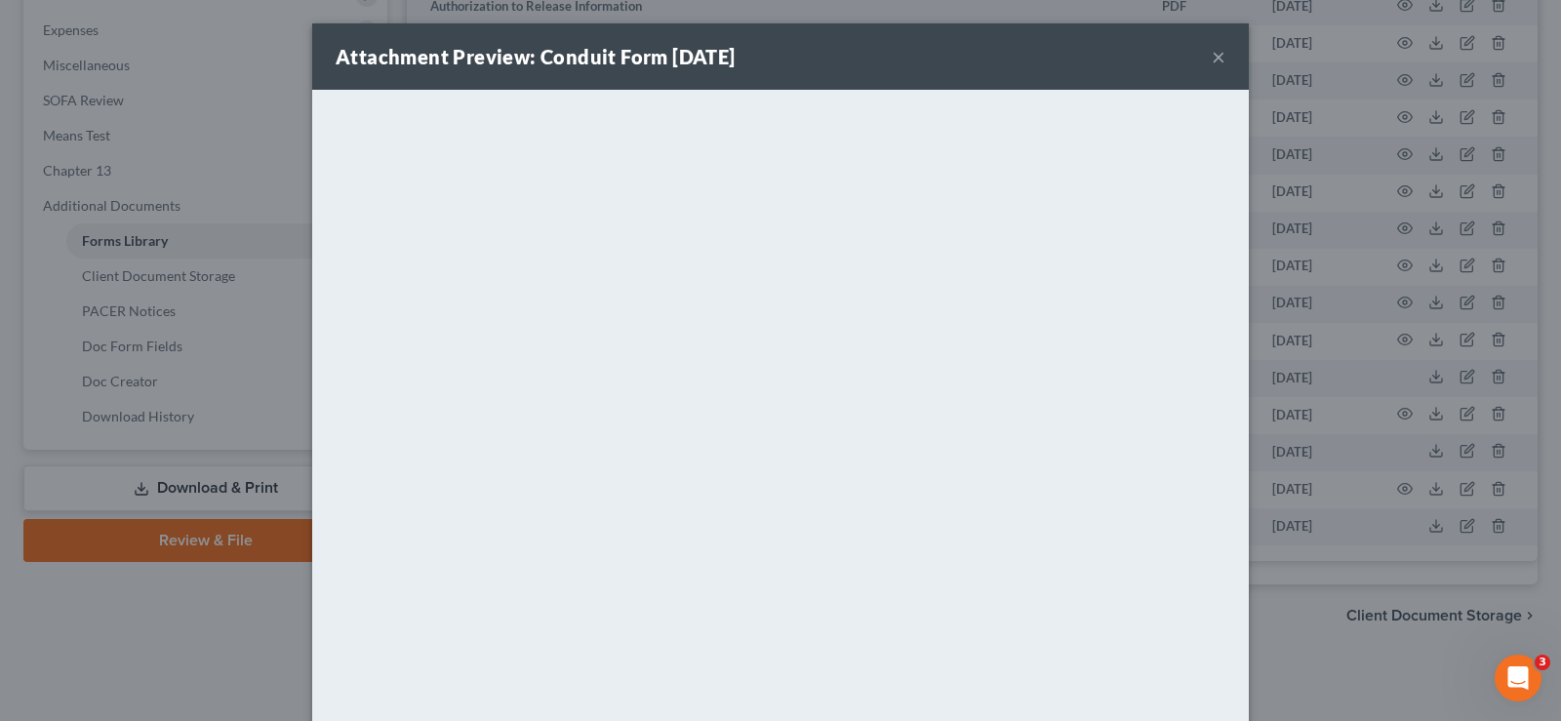
click at [1213, 58] on button "×" at bounding box center [1219, 56] width 14 height 23
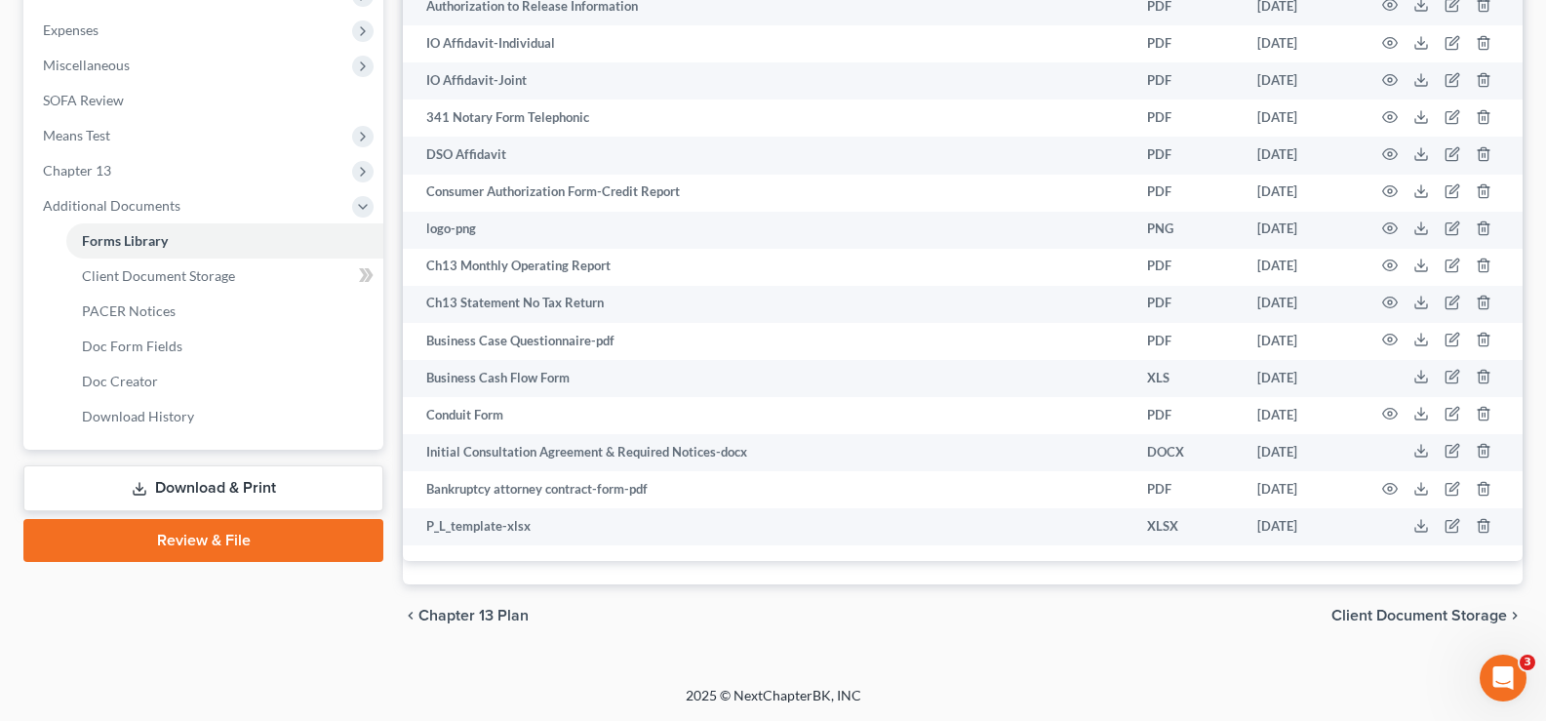
click at [161, 485] on link "Download & Print" at bounding box center [203, 488] width 360 height 46
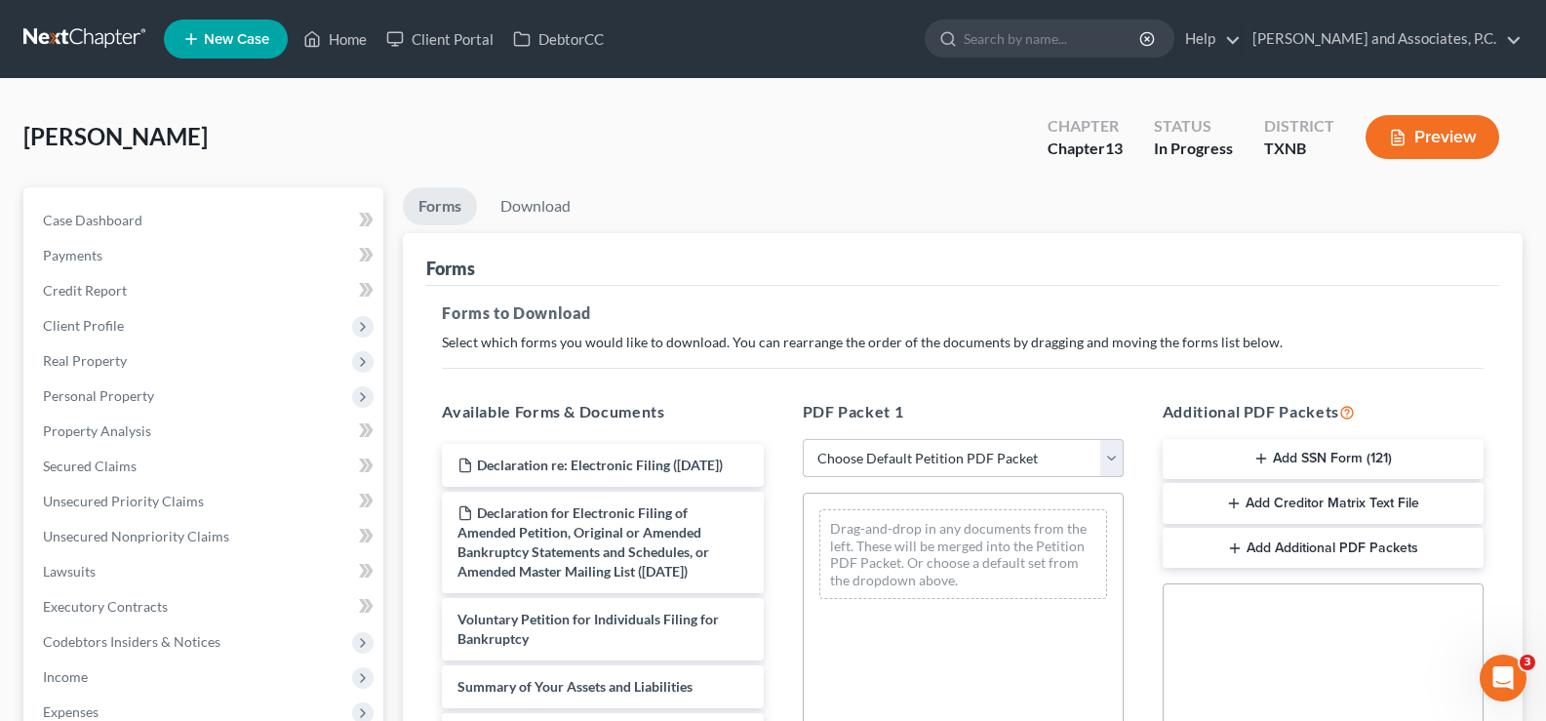
click at [939, 446] on select "Choose Default Petition PDF Packet Complete Bankruptcy Petition (all forms and …" at bounding box center [963, 458] width 321 height 39
select select "0"
click at [803, 439] on select "Choose Default Petition PDF Packet Complete Bankruptcy Petition (all forms and …" at bounding box center [963, 458] width 321 height 39
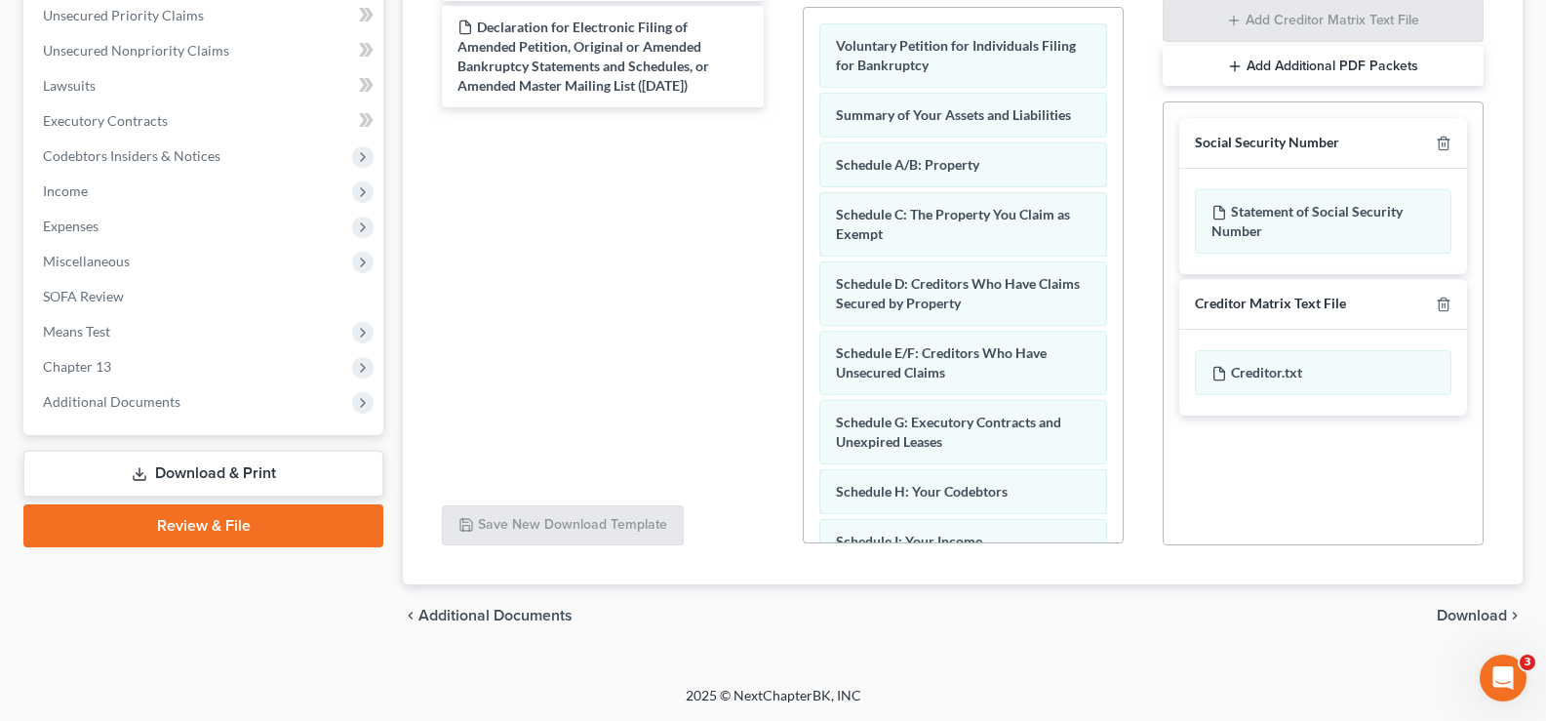
click at [1444, 611] on span "Download" at bounding box center [1472, 616] width 70 height 16
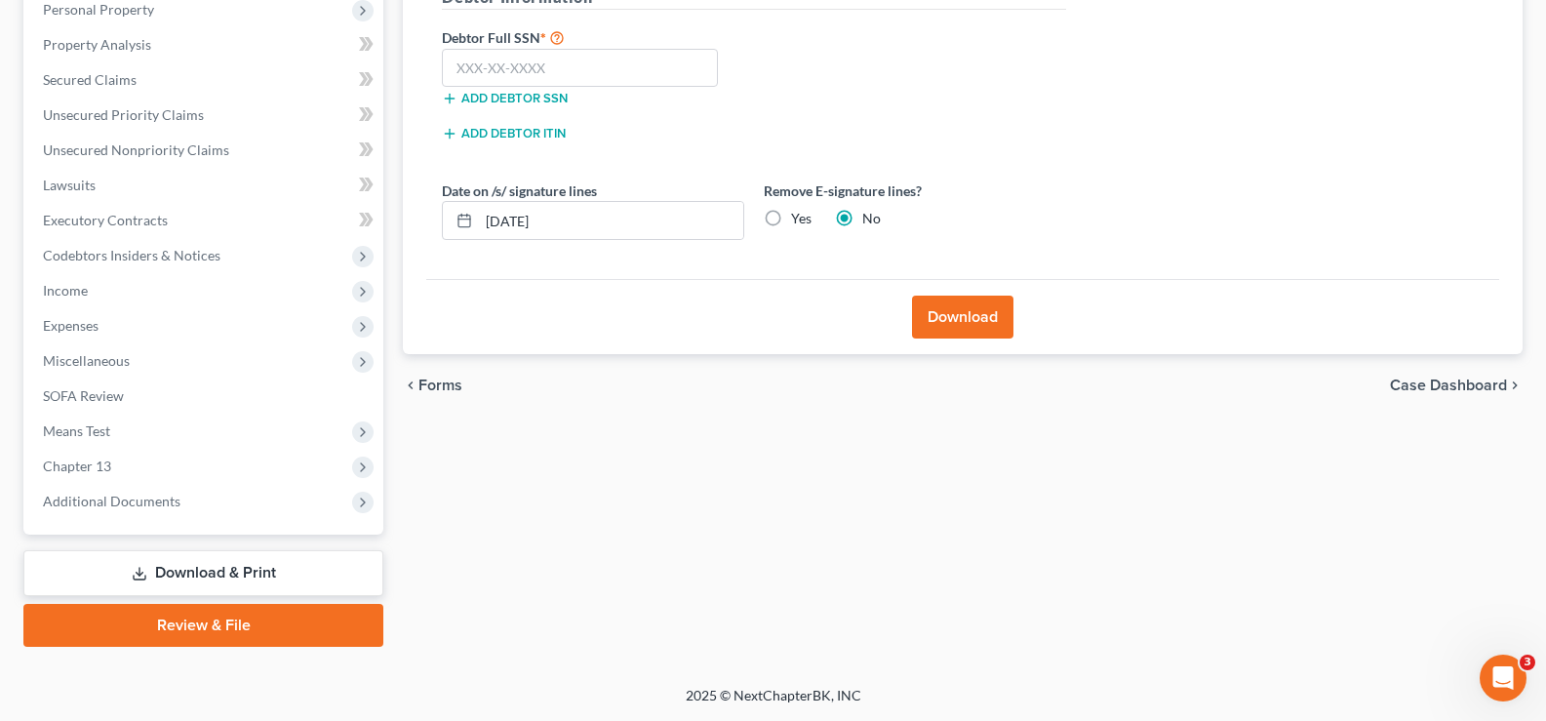
scroll to position [386, 0]
click at [541, 73] on input "text" at bounding box center [580, 68] width 276 height 39
click at [664, 59] on input "text" at bounding box center [580, 68] width 276 height 39
type input "548-80-0680"
click at [791, 218] on label "Yes" at bounding box center [801, 219] width 20 height 20
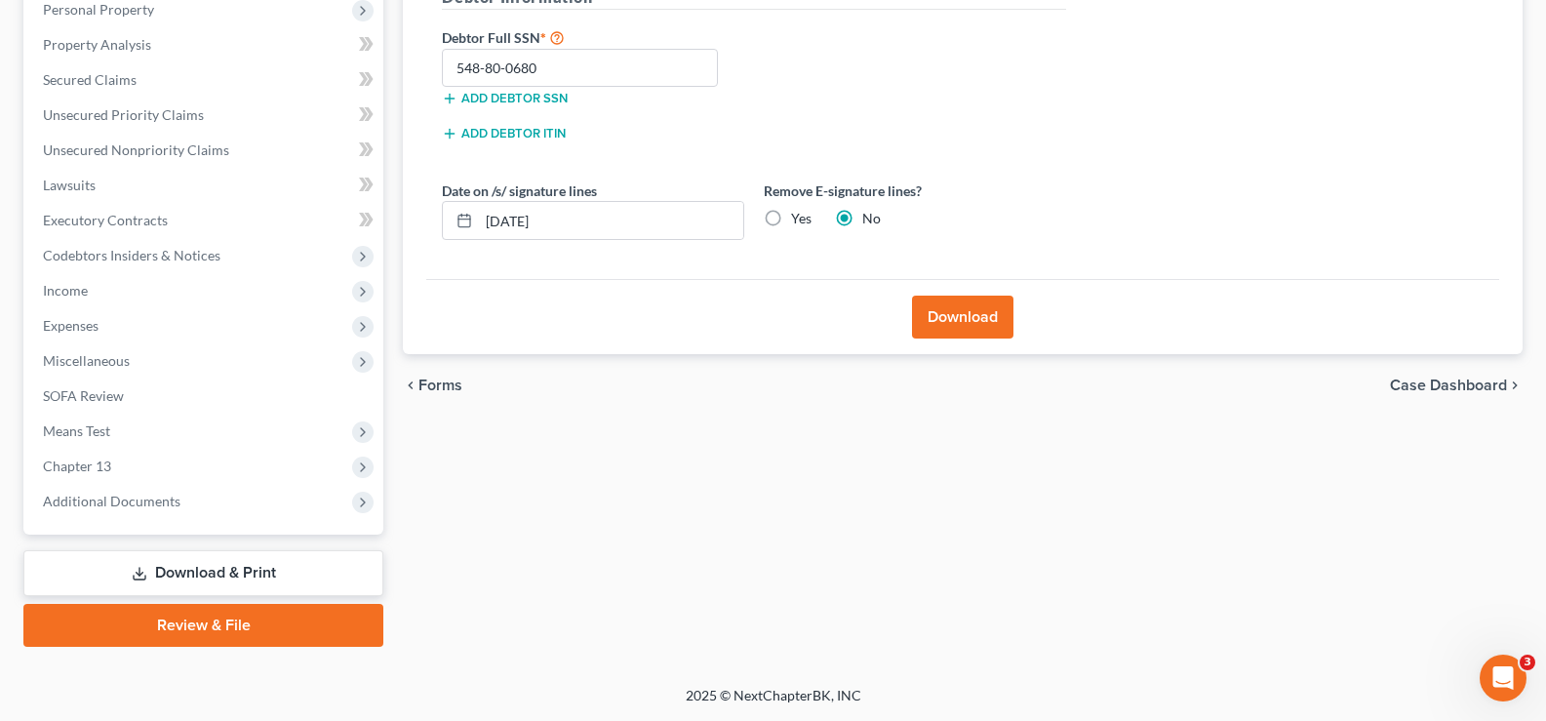
click at [799, 218] on input "Yes" at bounding box center [805, 215] width 13 height 13
radio input "true"
radio input "false"
drag, startPoint x: 950, startPoint y: 307, endPoint x: 950, endPoint y: 320, distance: 12.7
click at [950, 320] on button "Download" at bounding box center [962, 317] width 101 height 43
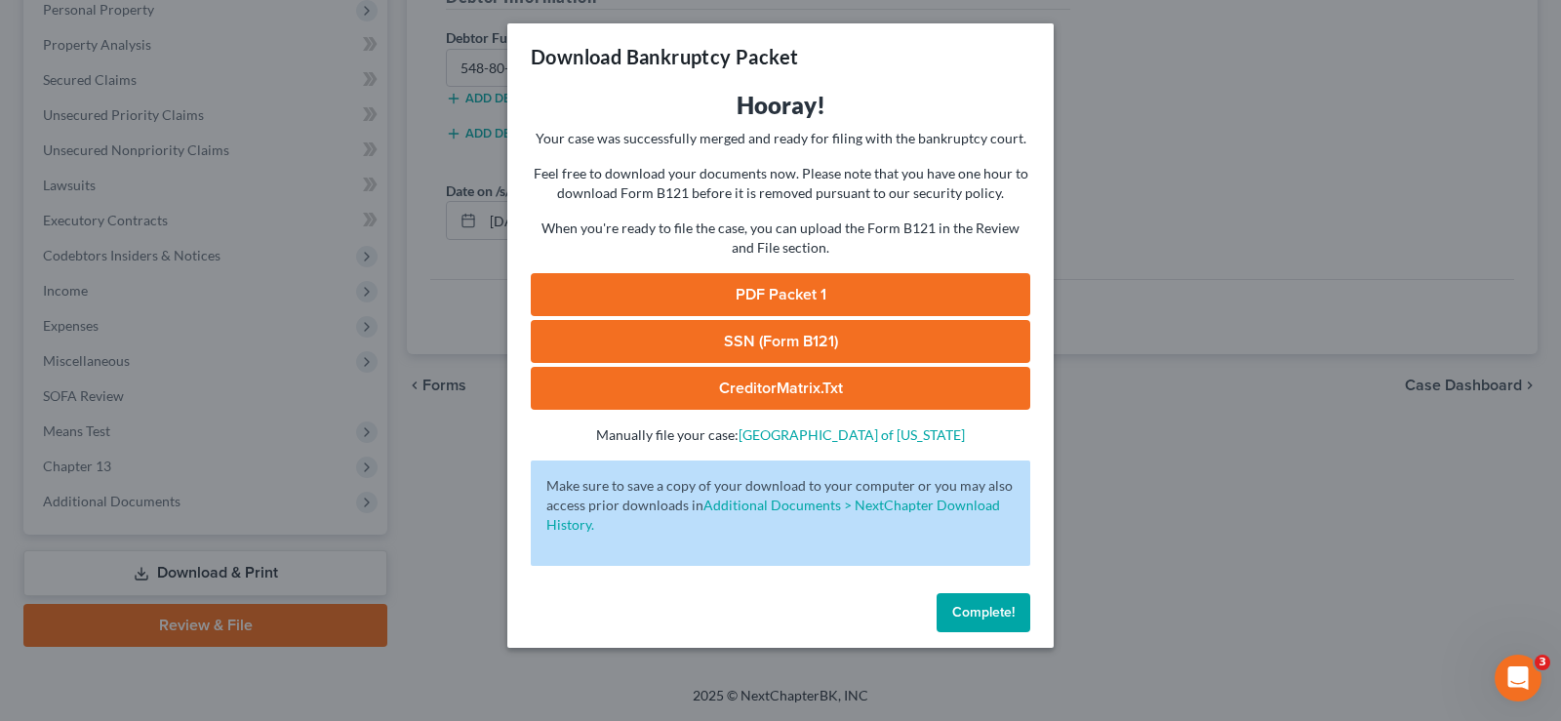
click at [647, 283] on link "PDF Packet 1" at bounding box center [781, 294] width 500 height 43
click at [805, 334] on link "SSN (Form B121)" at bounding box center [781, 341] width 500 height 43
click at [970, 624] on button "Complete!" at bounding box center [984, 612] width 94 height 39
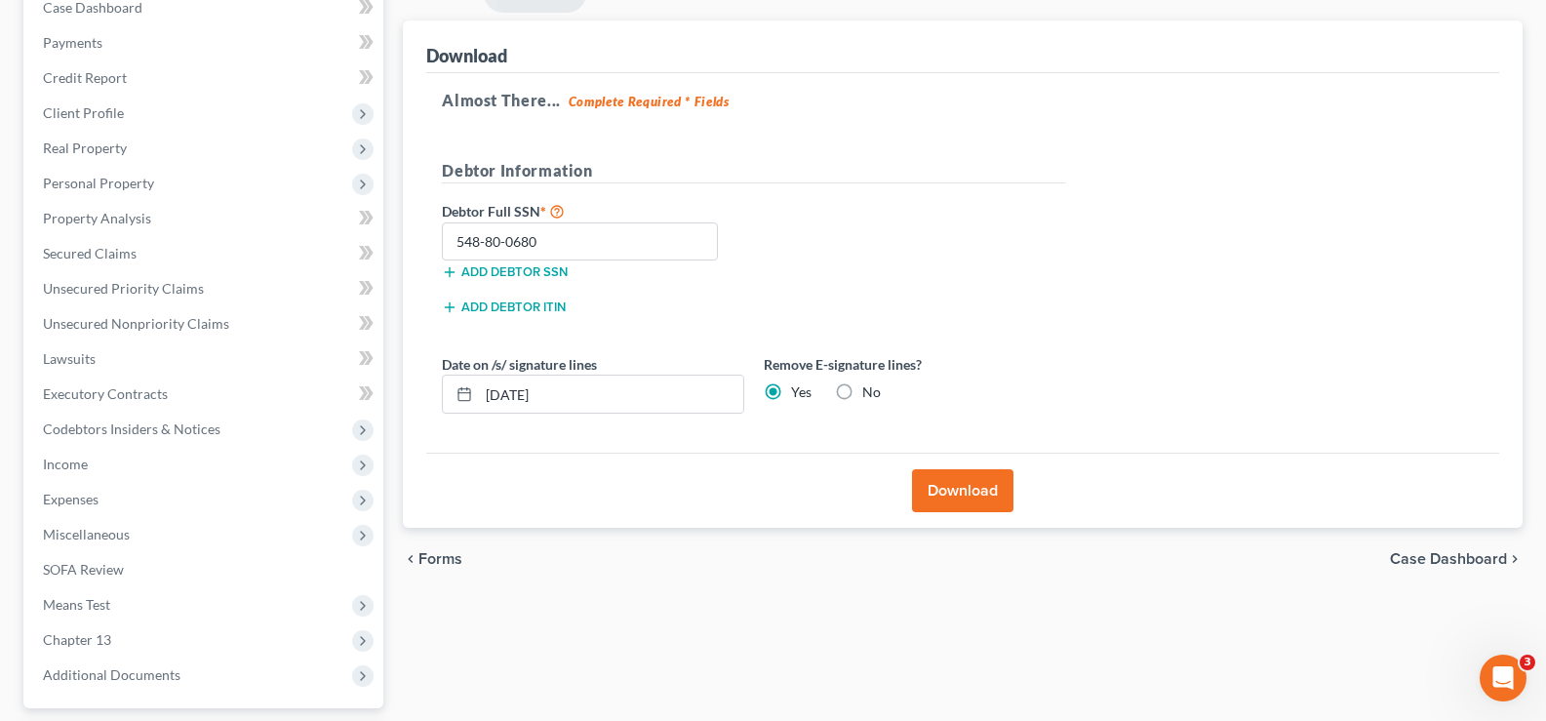
scroll to position [0, 0]
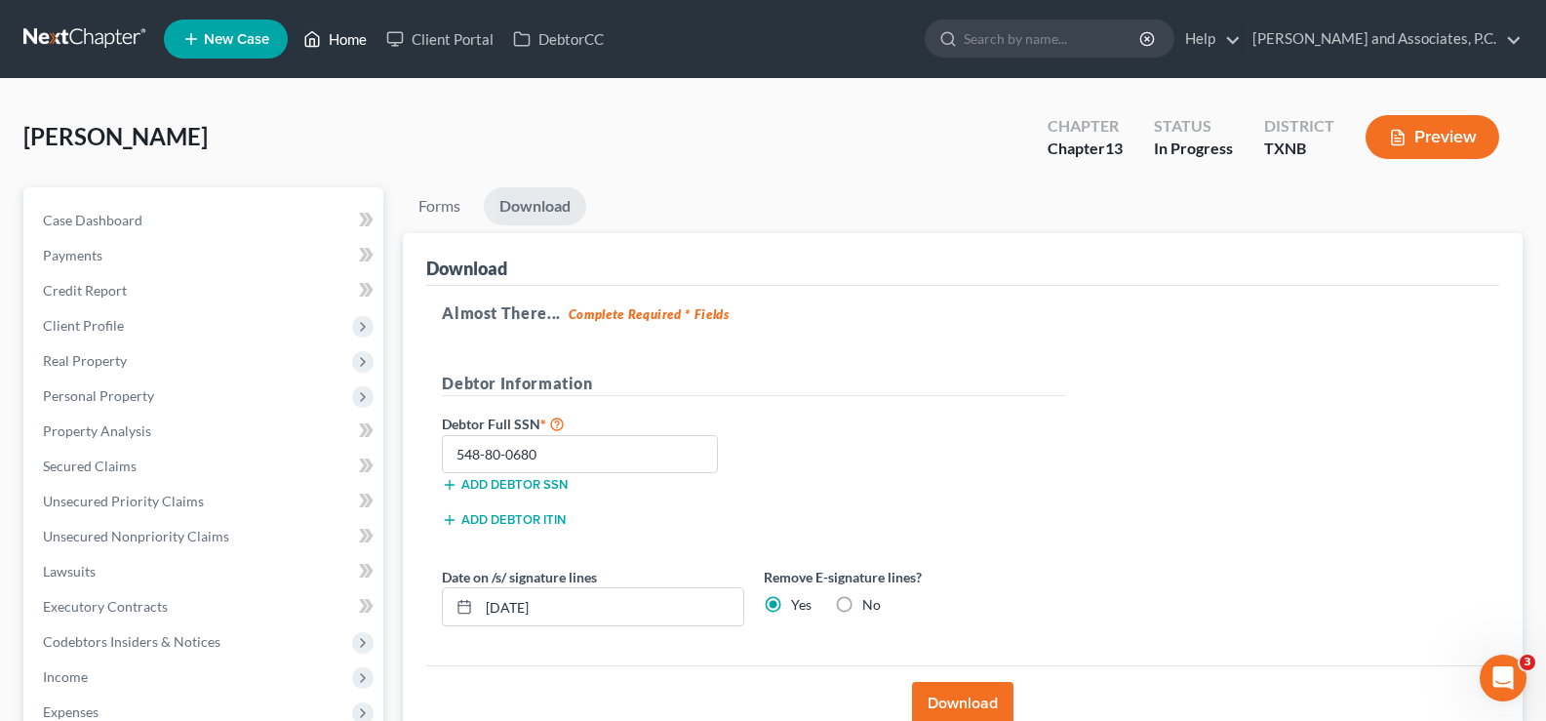
click at [344, 50] on link "Home" at bounding box center [335, 38] width 83 height 35
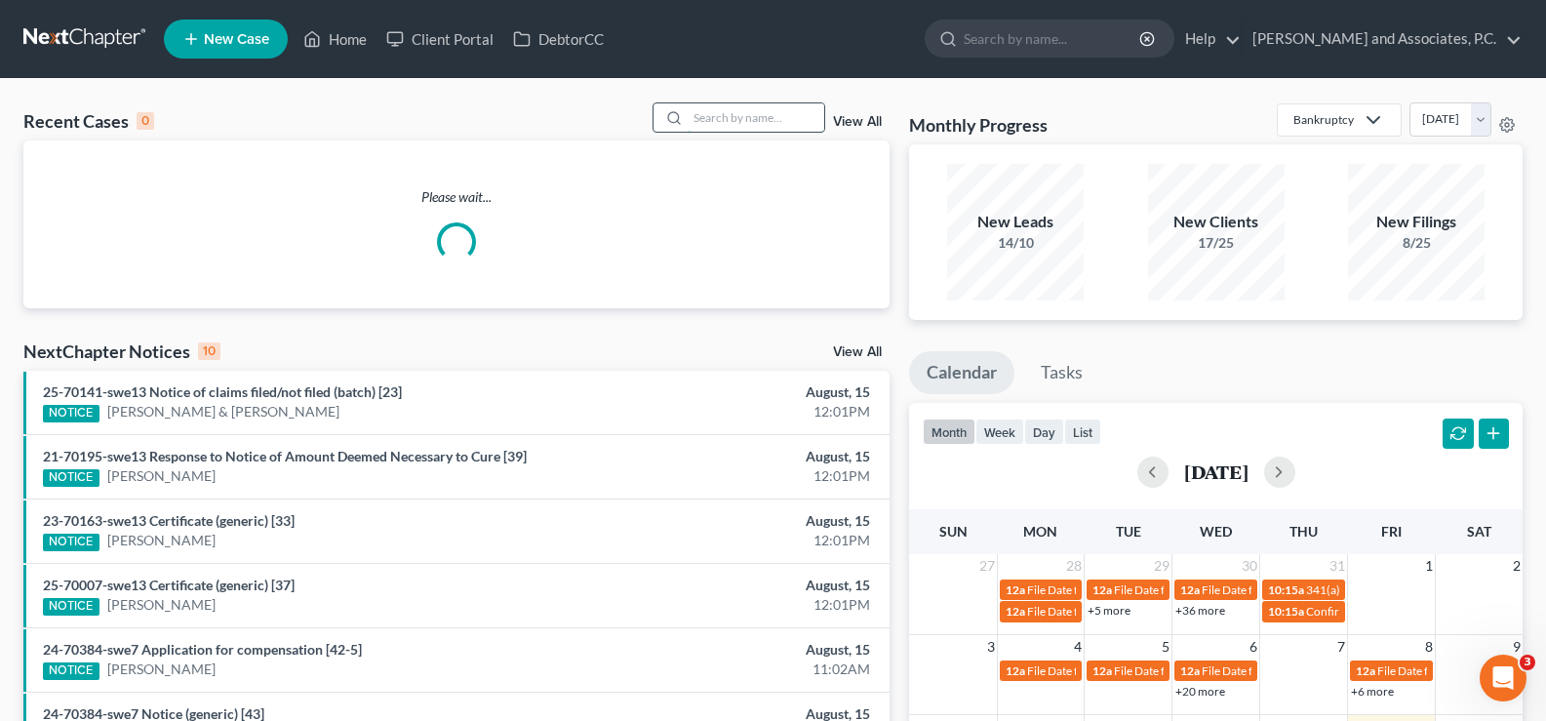
click at [714, 119] on input "search" at bounding box center [756, 117] width 137 height 28
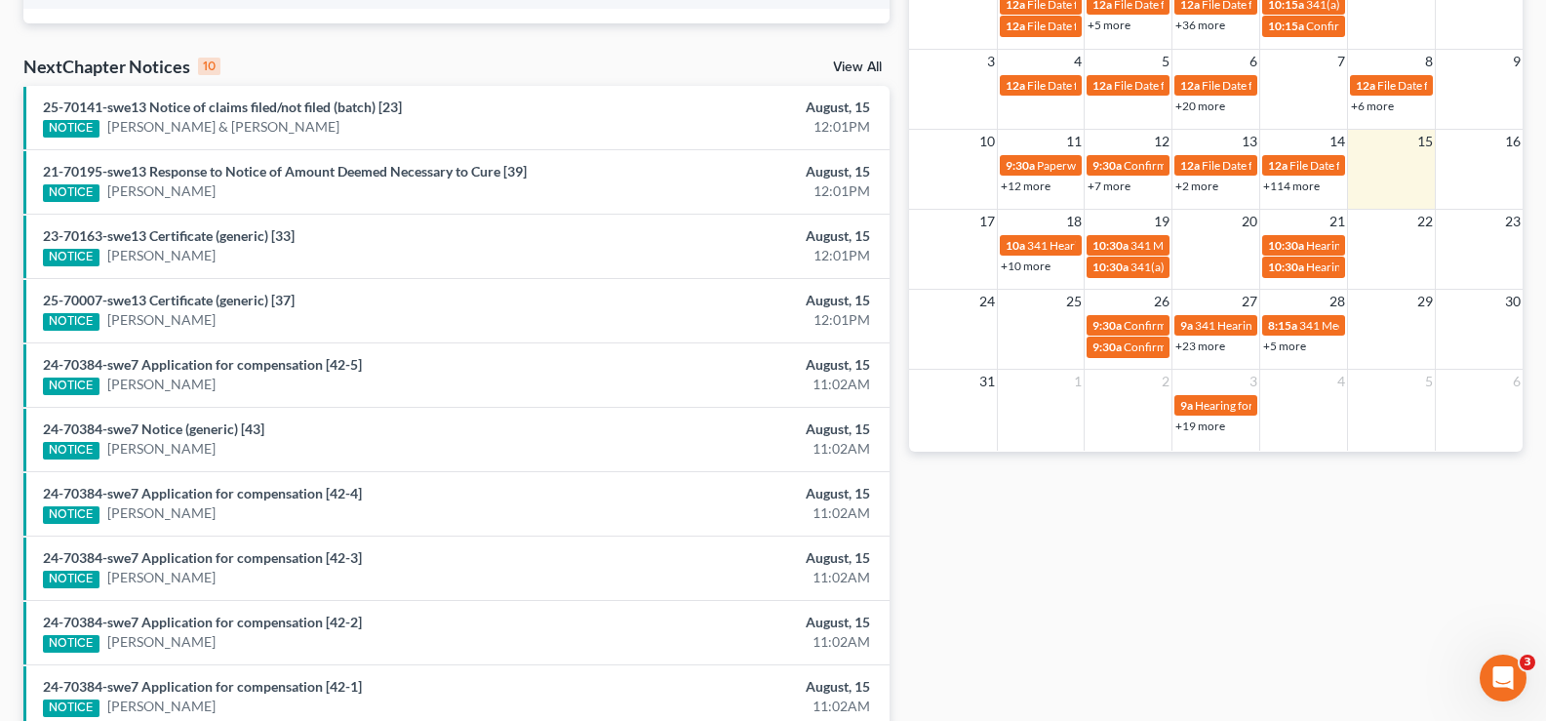
scroll to position [683, 0]
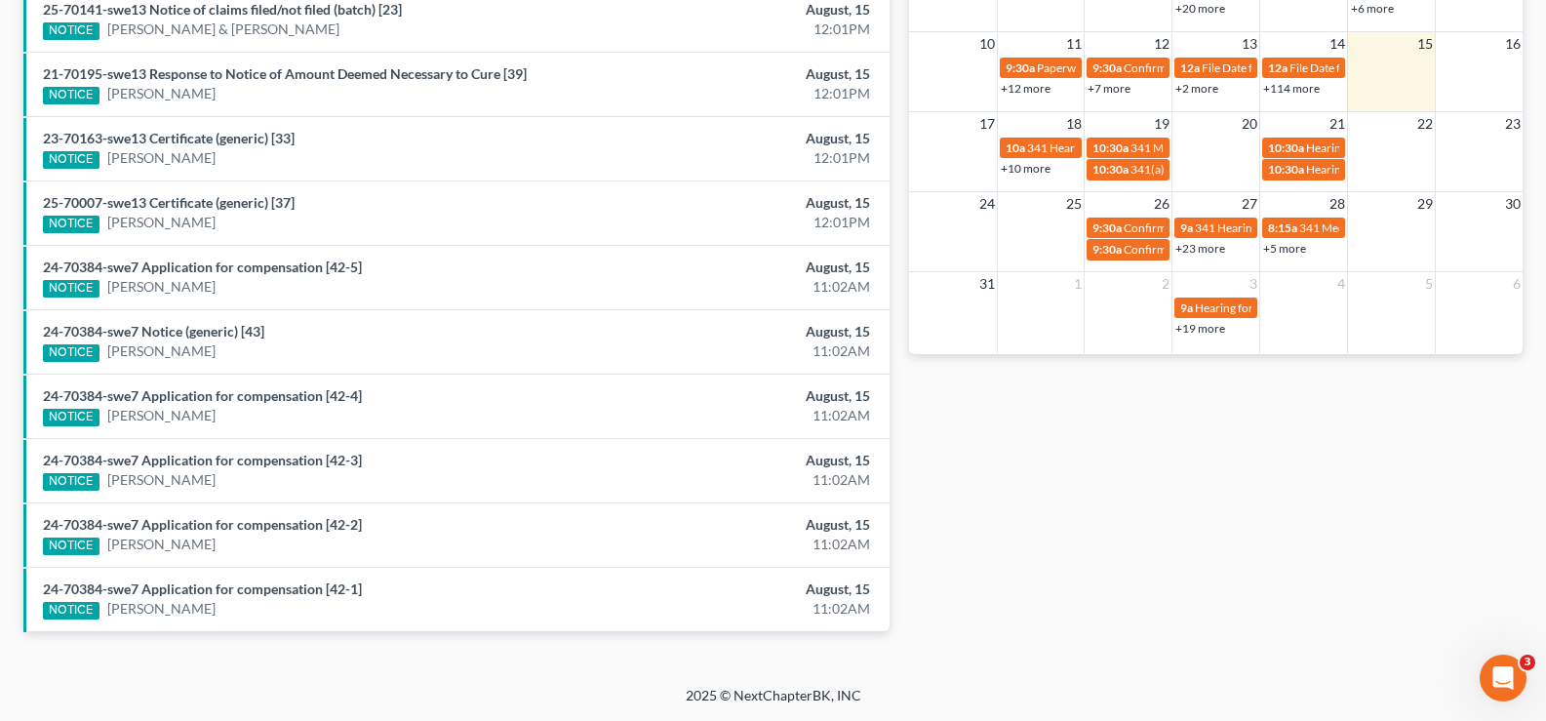
click at [81, 354] on div "NOTICE" at bounding box center [71, 353] width 57 height 18
click at [60, 352] on div "NOTICE" at bounding box center [71, 353] width 57 height 18
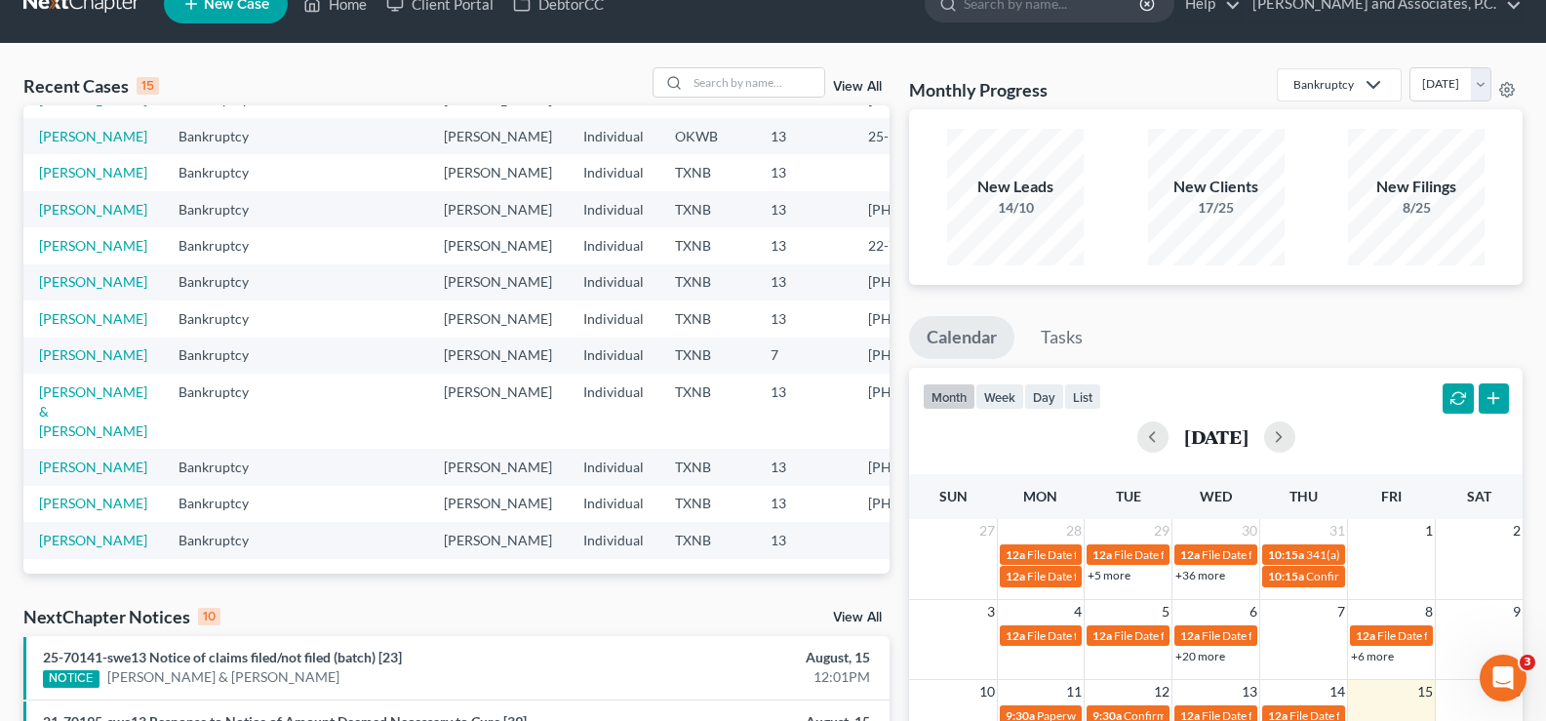
scroll to position [0, 0]
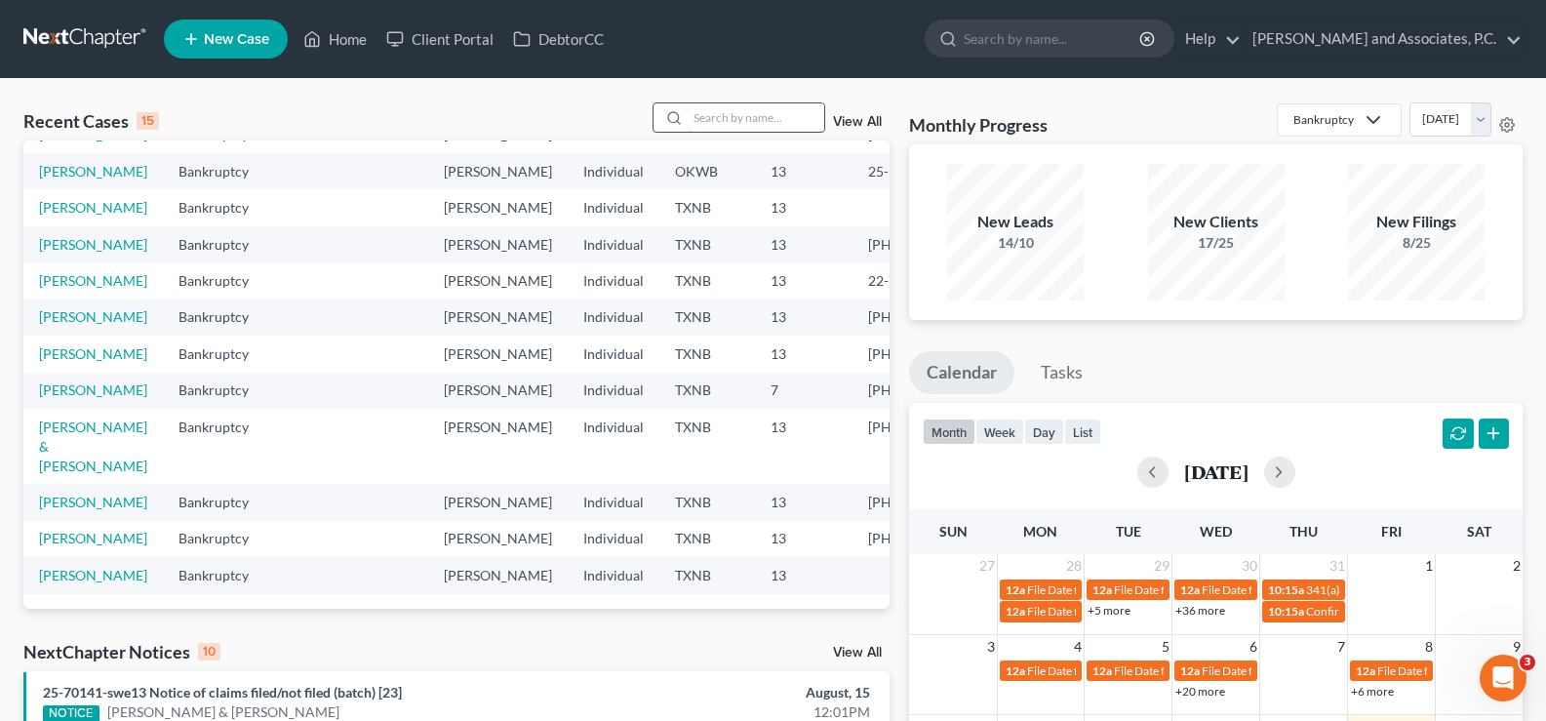
click at [751, 116] on input "search" at bounding box center [756, 117] width 137 height 28
click at [703, 123] on input "search" at bounding box center [756, 117] width 137 height 28
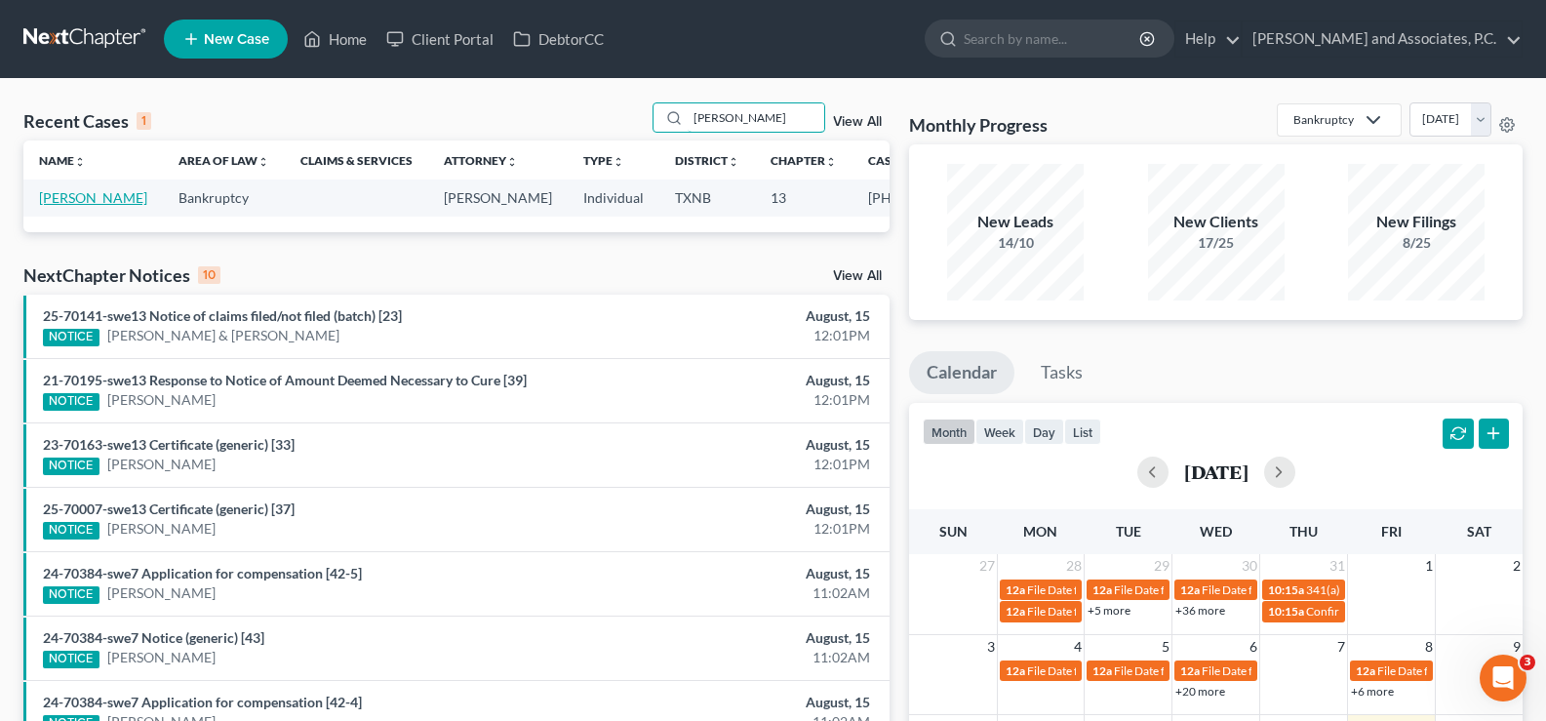
type input "[PERSON_NAME]"
click at [53, 206] on link "Lovelace, Meredith" at bounding box center [93, 197] width 108 height 17
select select "5"
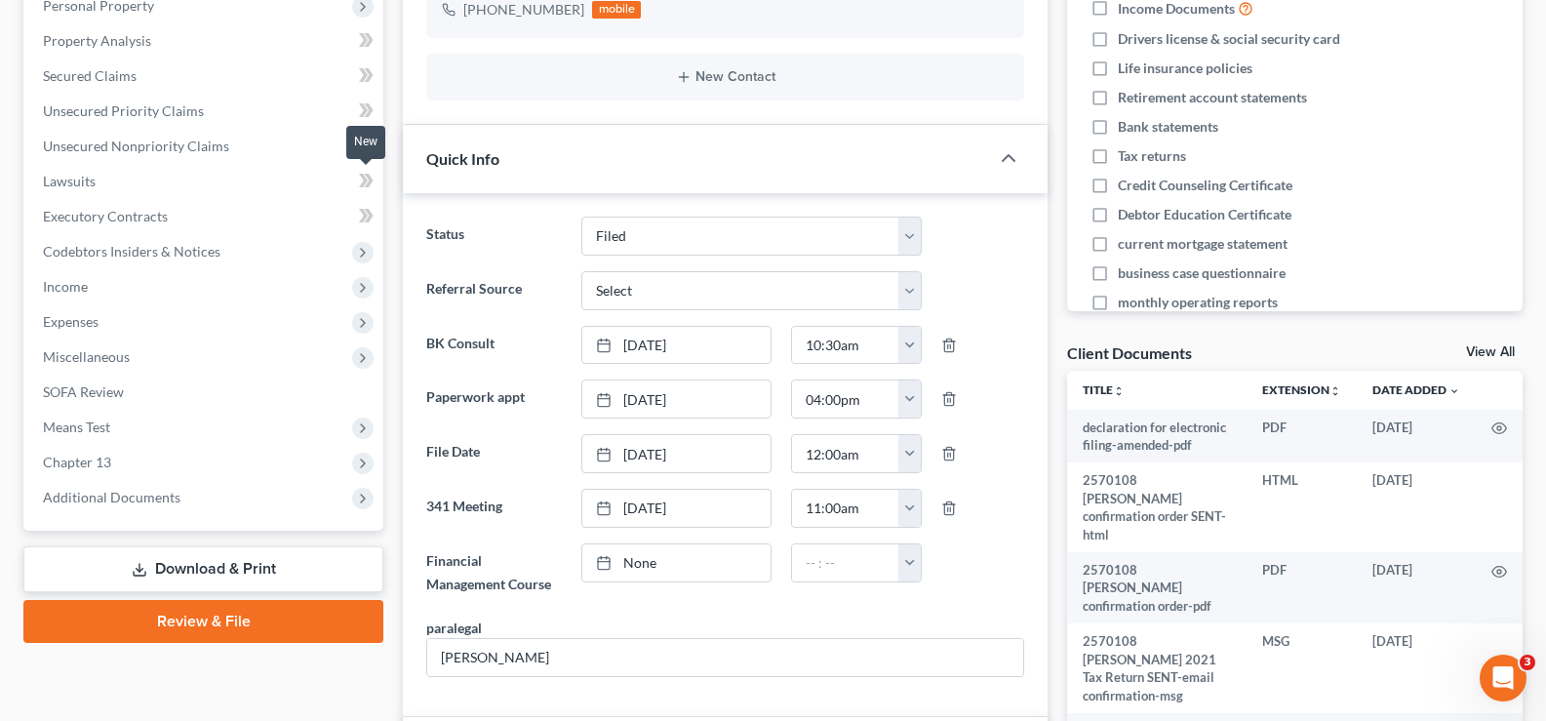
scroll to position [195, 0]
